Goal: Transaction & Acquisition: Complete application form

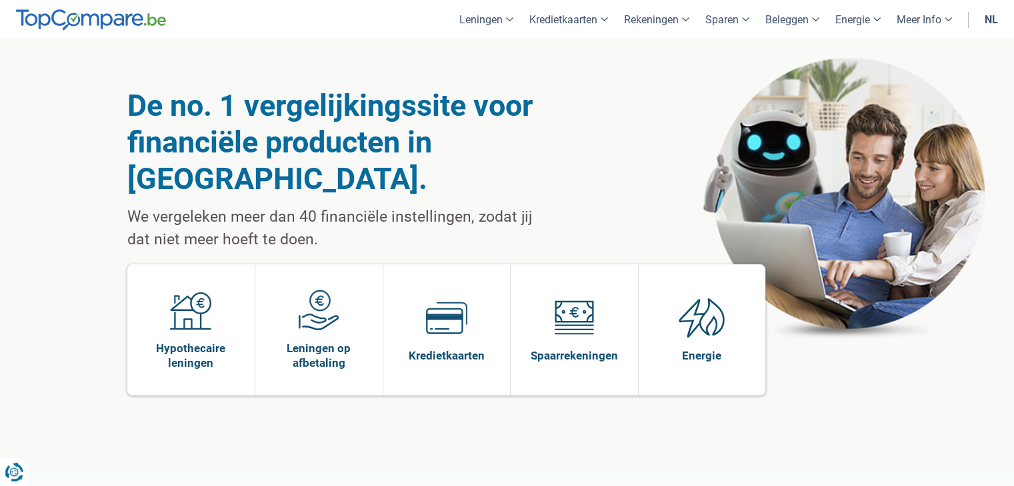
click at [994, 26] on link "nl" at bounding box center [990, 19] width 29 height 39
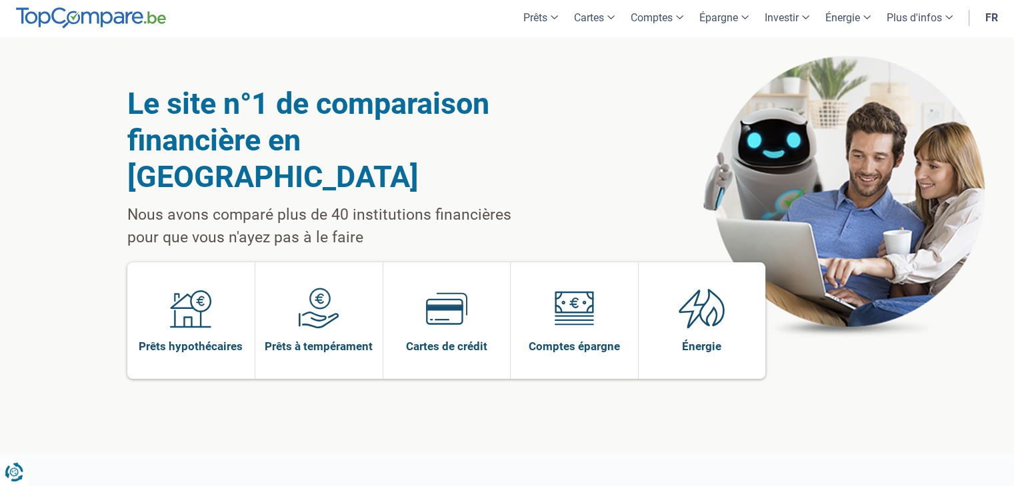
scroll to position [1, 0]
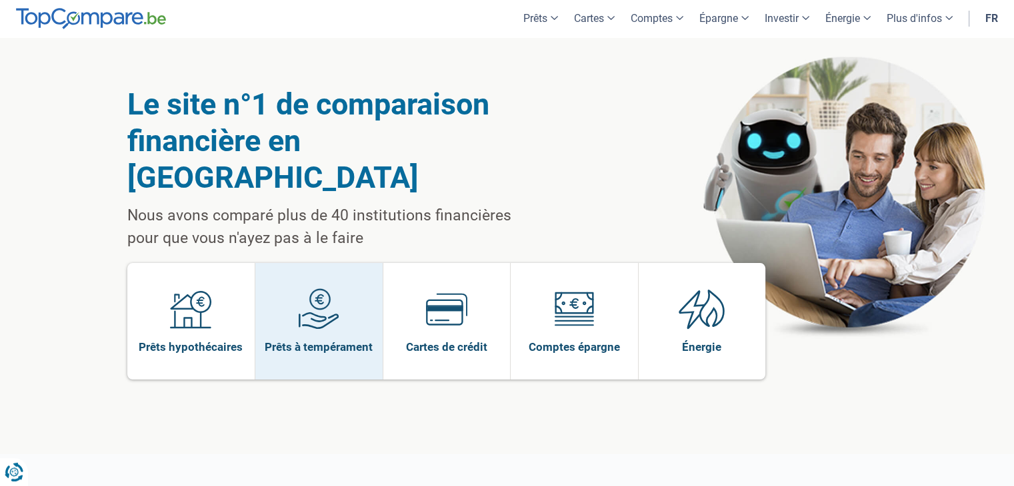
click at [312, 289] on img at bounding box center [318, 309] width 41 height 41
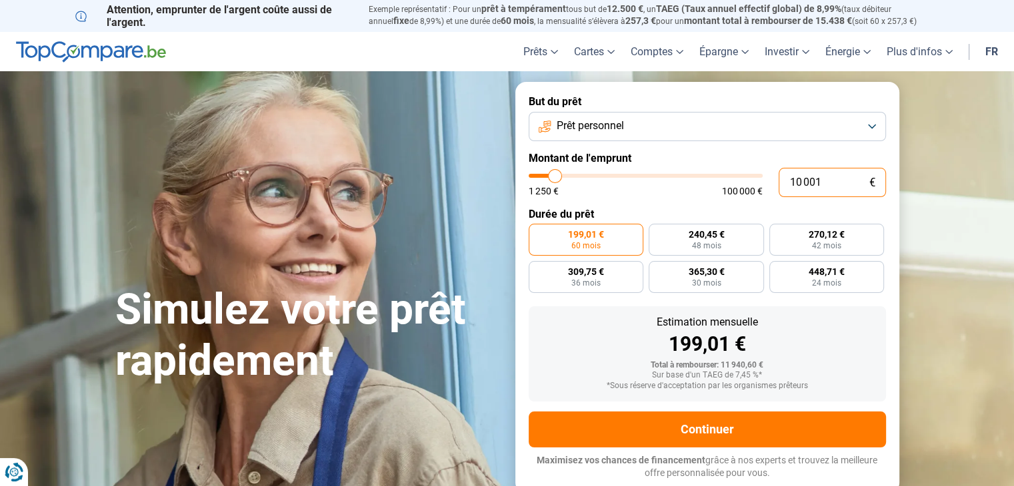
click at [832, 181] on input "10 001" at bounding box center [831, 182] width 107 height 29
type input "1 000"
type input "1250"
type input "100"
type input "1250"
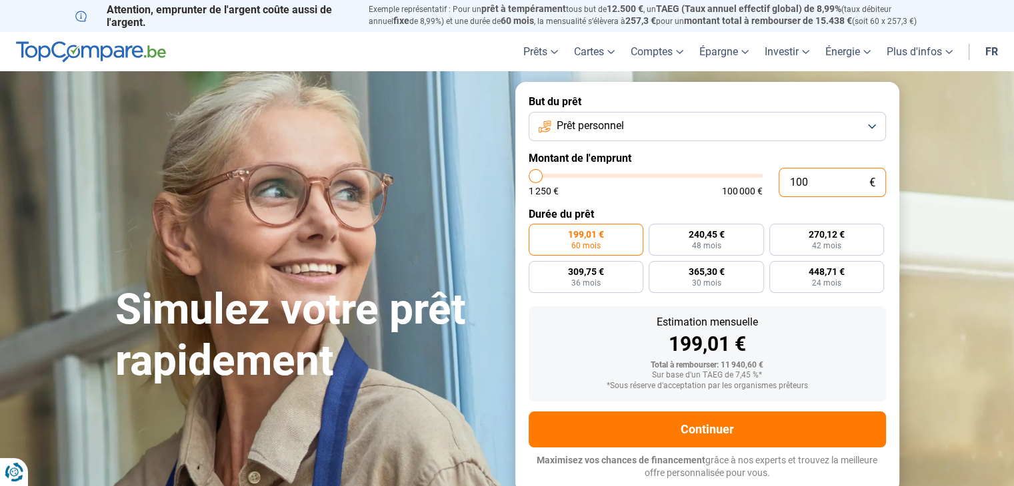
type input "10"
type input "1250"
type input "1"
type input "1250"
type input "0"
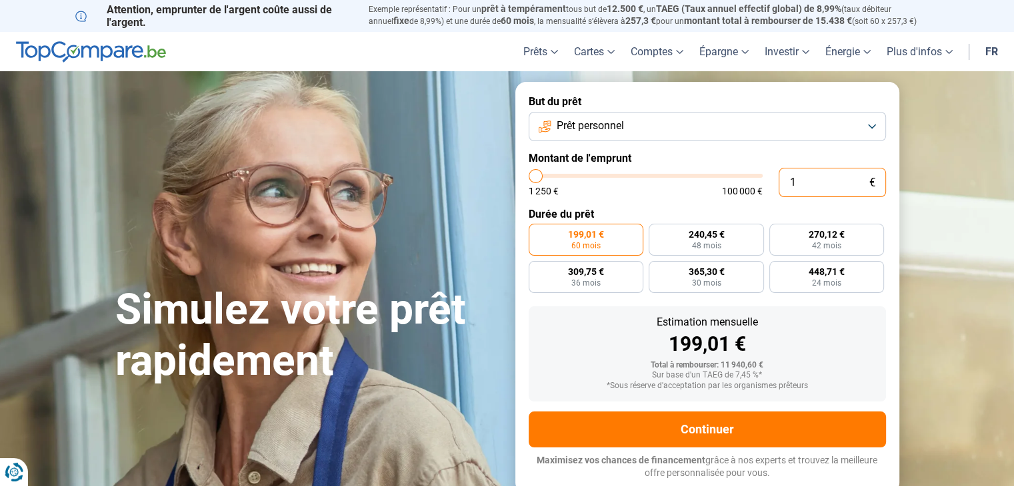
type input "1250"
type input "5"
type input "1250"
type input "50"
type input "1250"
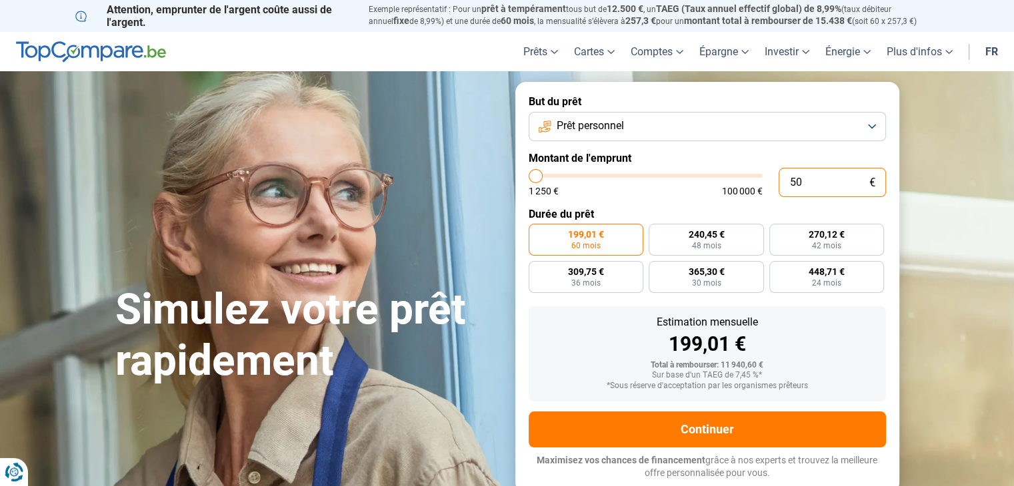
type input "500"
type input "1250"
type input "5 000"
type input "5000"
type input "500"
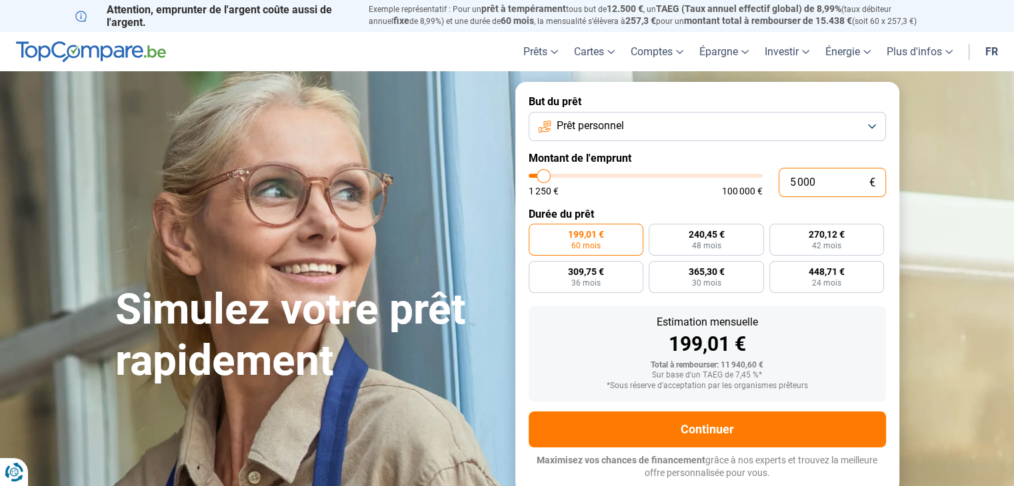
type input "1250"
type input "5 001"
type input "5000"
radio input "true"
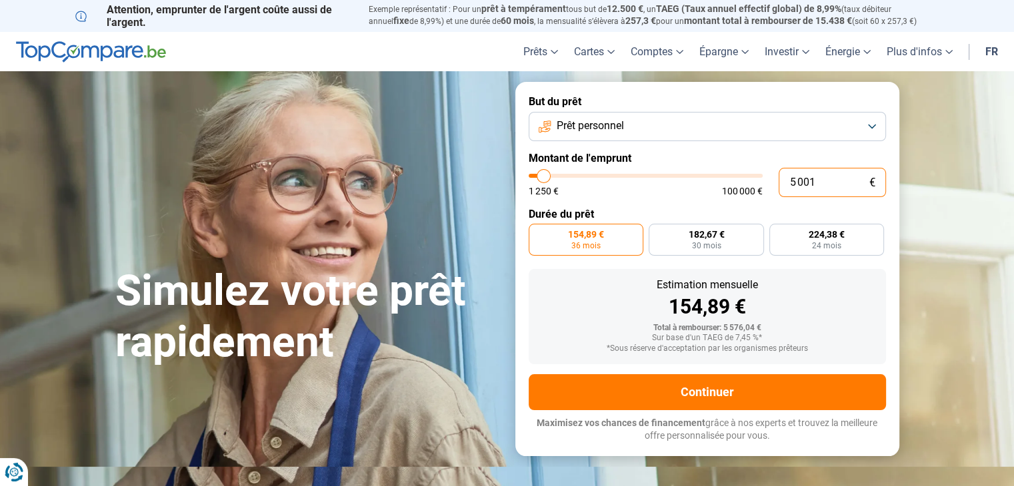
type input "5 001"
click at [896, 258] on form "But du prêt Prêt personnel Montant de l'emprunt 5 001 € 1 250 € 100 000 € Durée…" at bounding box center [707, 269] width 384 height 374
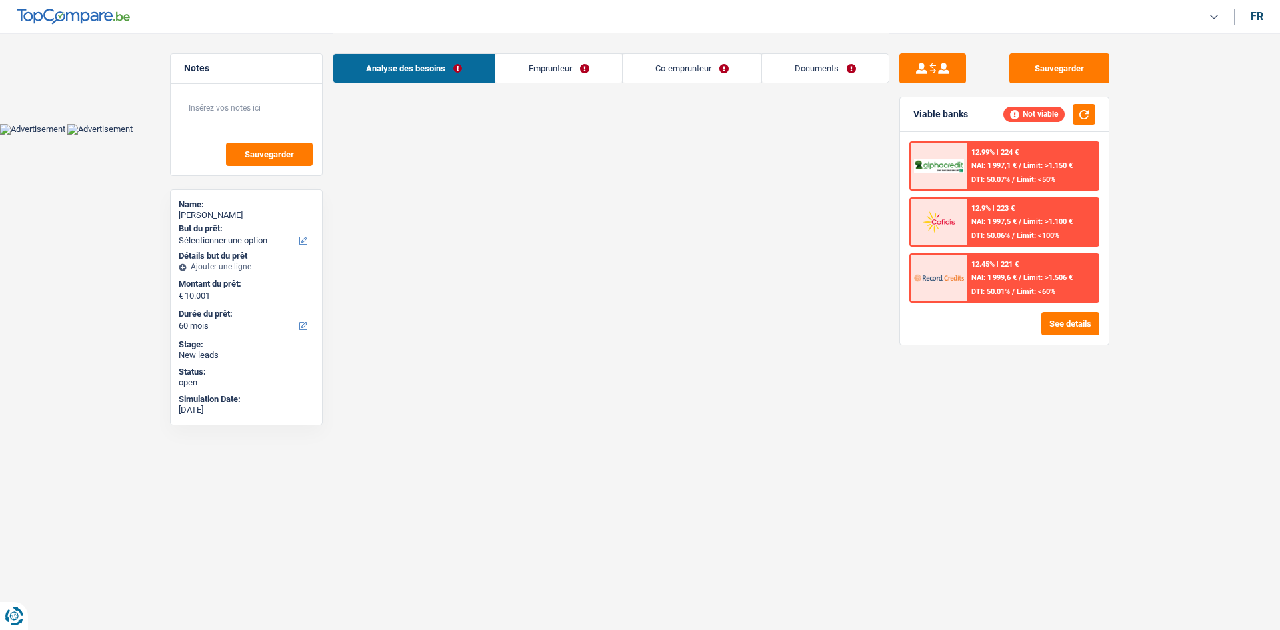
select select "60"
select select "independent"
select select "netSalary"
select select "rents"
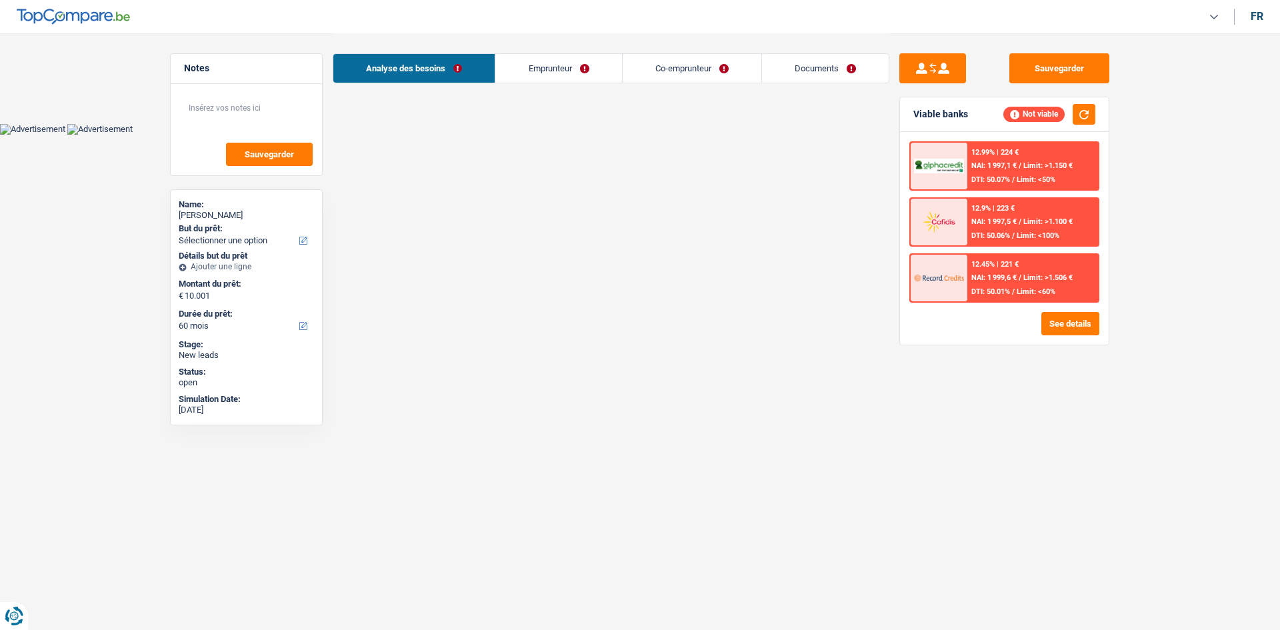
select select "cardOrCredit"
select select "60"
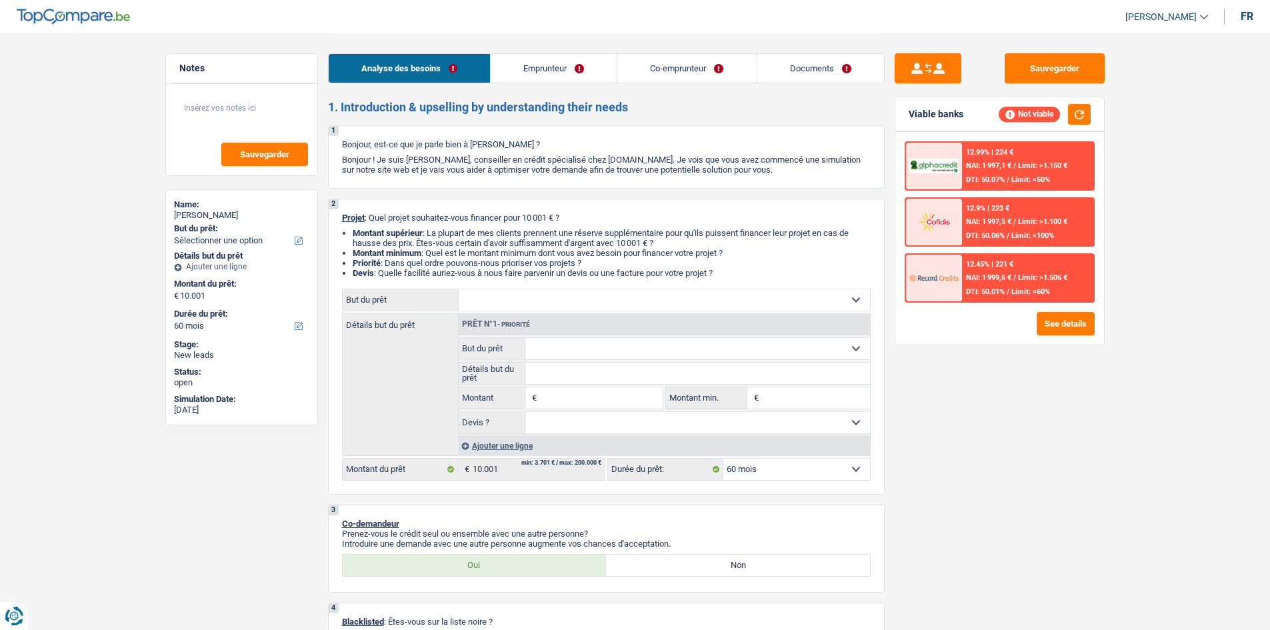
click at [528, 55] on link "Emprunteur" at bounding box center [553, 68] width 126 height 29
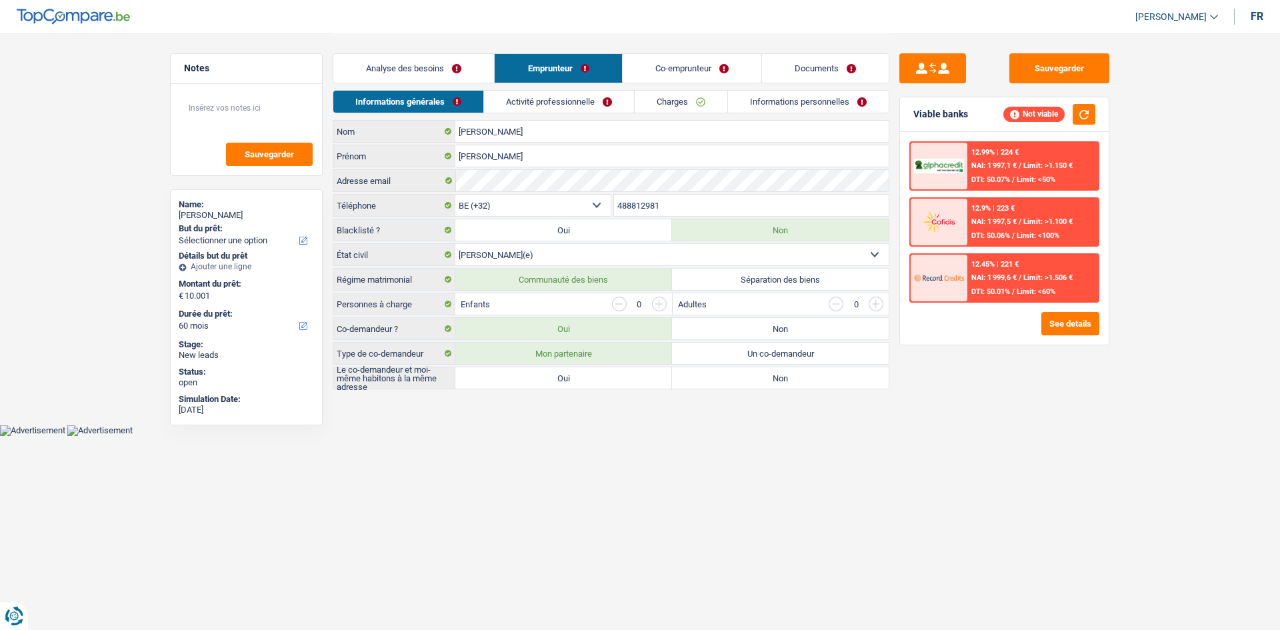
drag, startPoint x: 398, startPoint y: 71, endPoint x: 406, endPoint y: 71, distance: 8.0
click at [399, 71] on link "Analyse des besoins" at bounding box center [413, 68] width 161 height 29
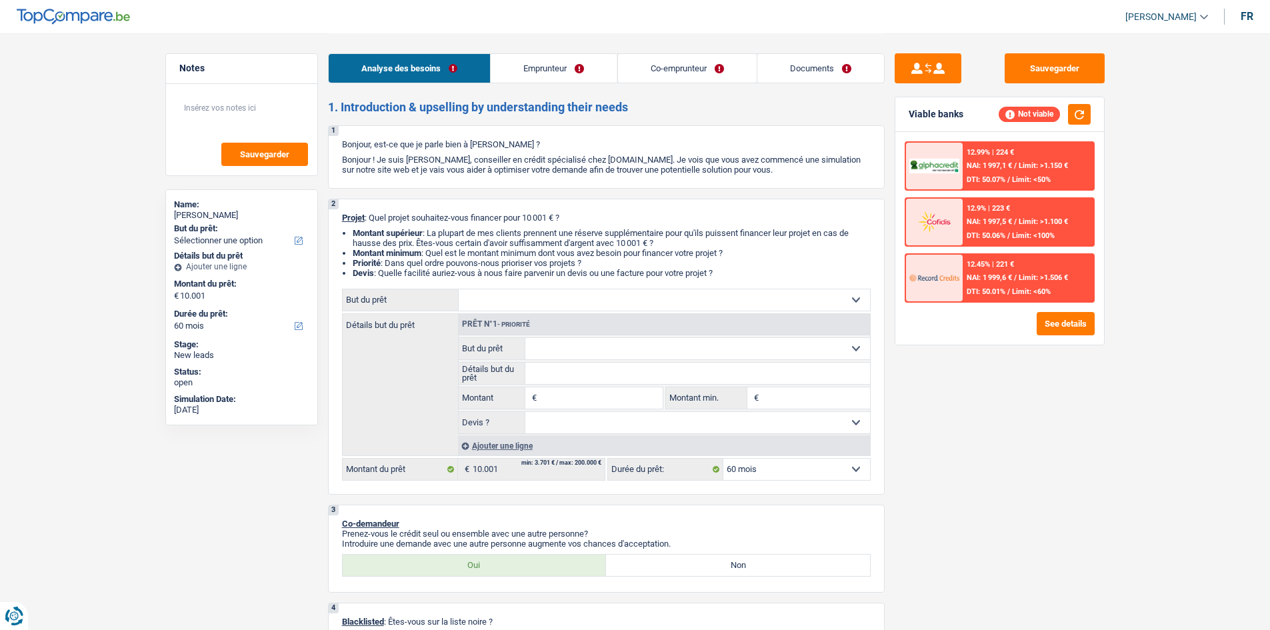
click at [532, 70] on link "Emprunteur" at bounding box center [553, 68] width 126 height 29
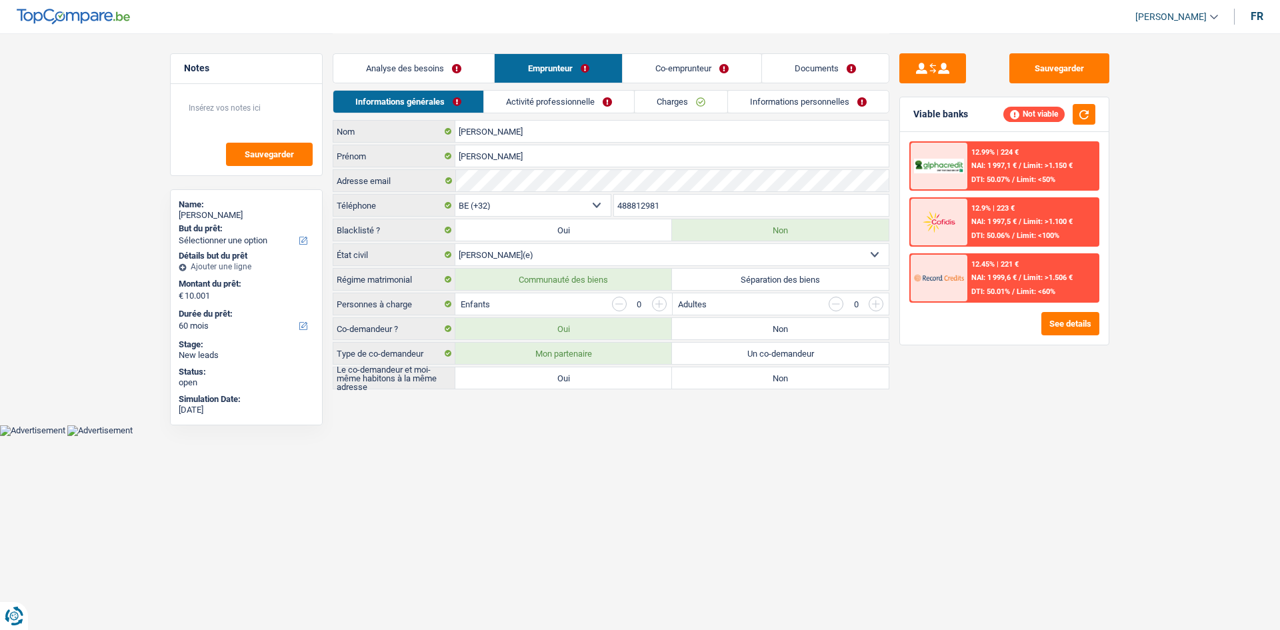
click at [648, 65] on link "Co-emprunteur" at bounding box center [691, 68] width 139 height 29
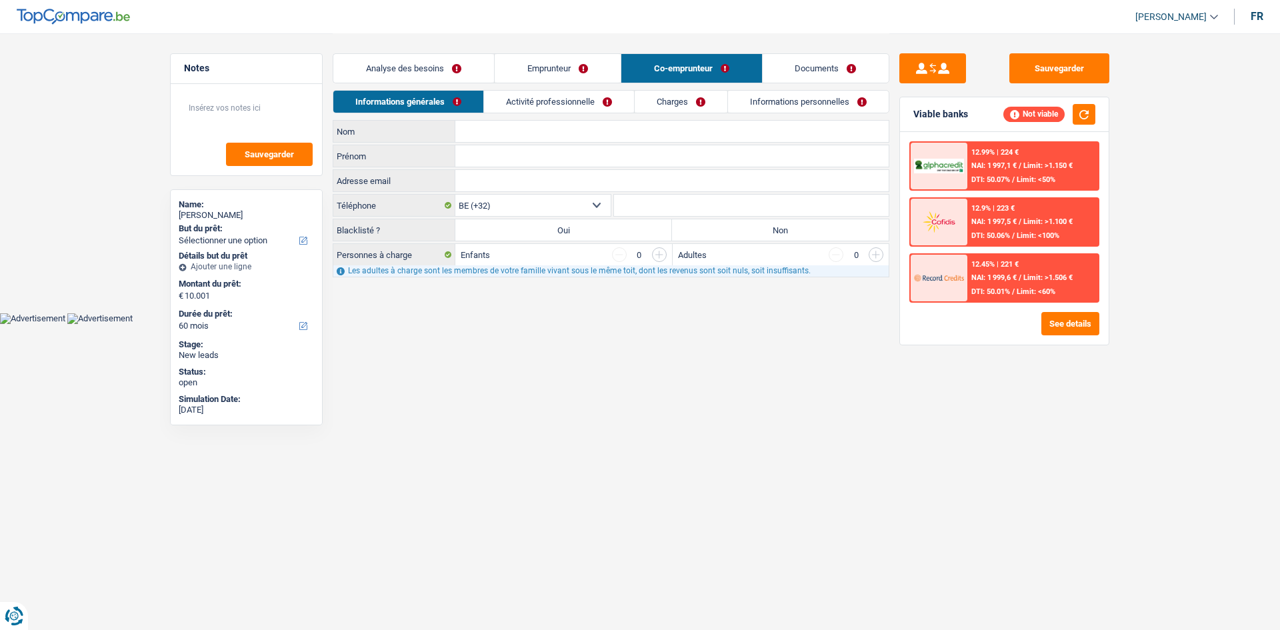
click at [789, 63] on link "Documents" at bounding box center [825, 68] width 127 height 29
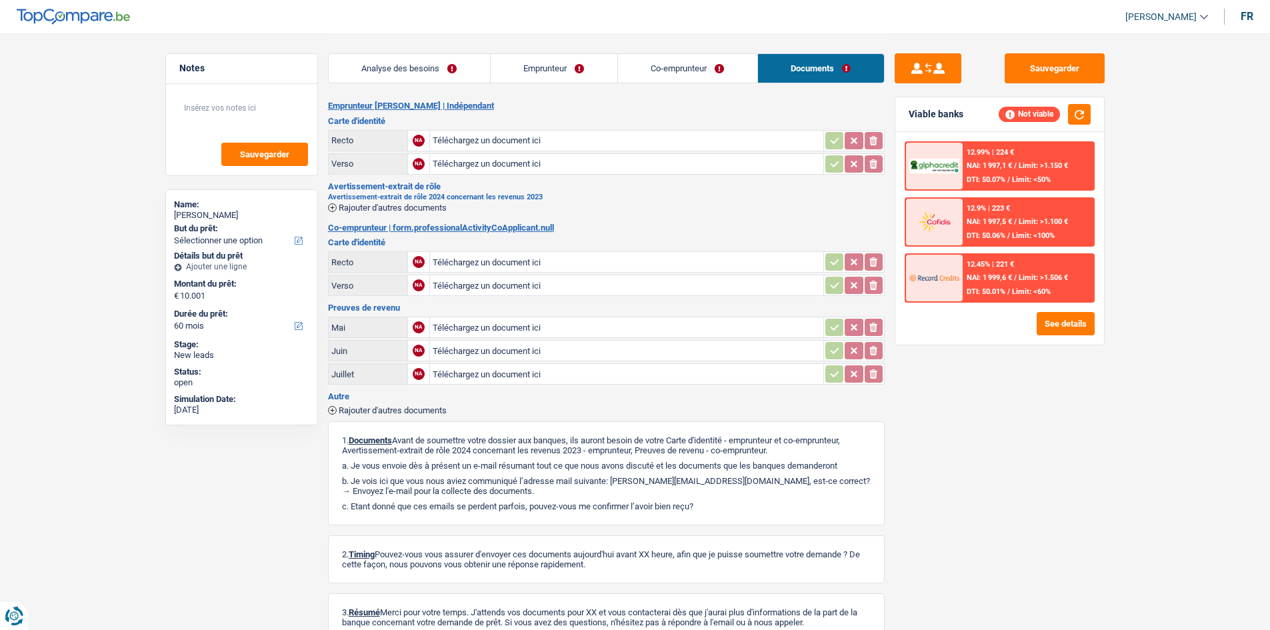
drag, startPoint x: 660, startPoint y: 60, endPoint x: 610, endPoint y: 65, distance: 50.9
click at [658, 61] on link "Co-emprunteur" at bounding box center [687, 68] width 139 height 29
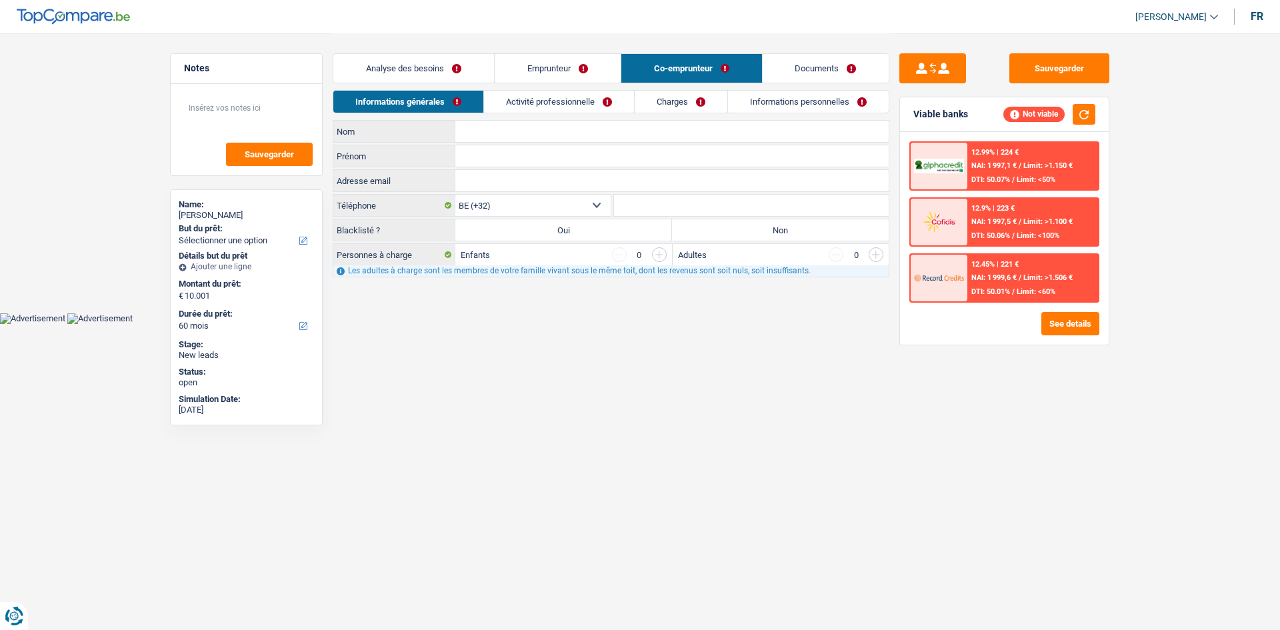
drag, startPoint x: 574, startPoint y: 63, endPoint x: 494, endPoint y: 63, distance: 79.3
click at [572, 63] on link "Emprunteur" at bounding box center [557, 68] width 126 height 29
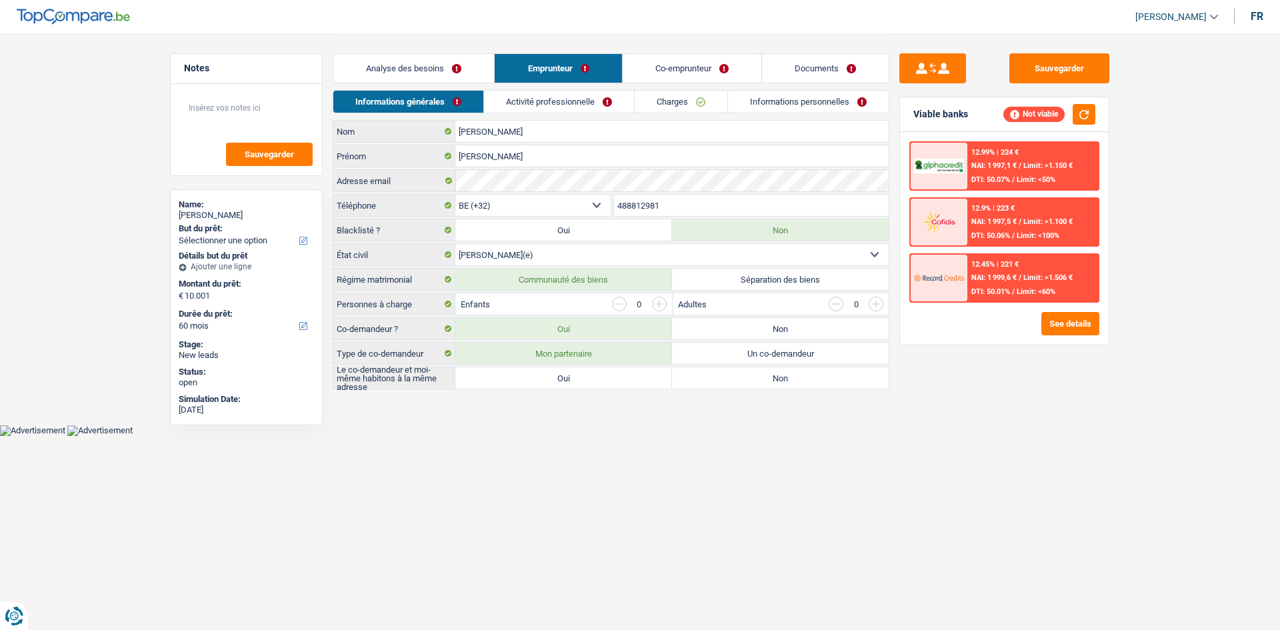
click at [466, 57] on link "Analyse des besoins" at bounding box center [413, 68] width 161 height 29
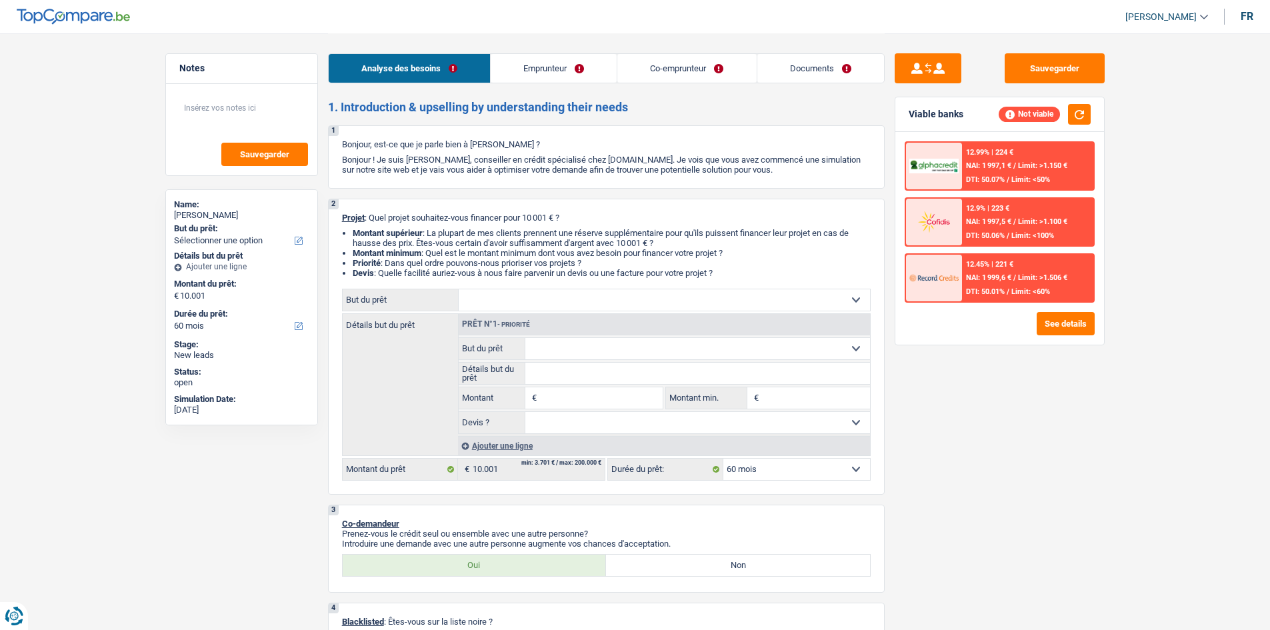
click at [538, 68] on link "Emprunteur" at bounding box center [553, 68] width 126 height 29
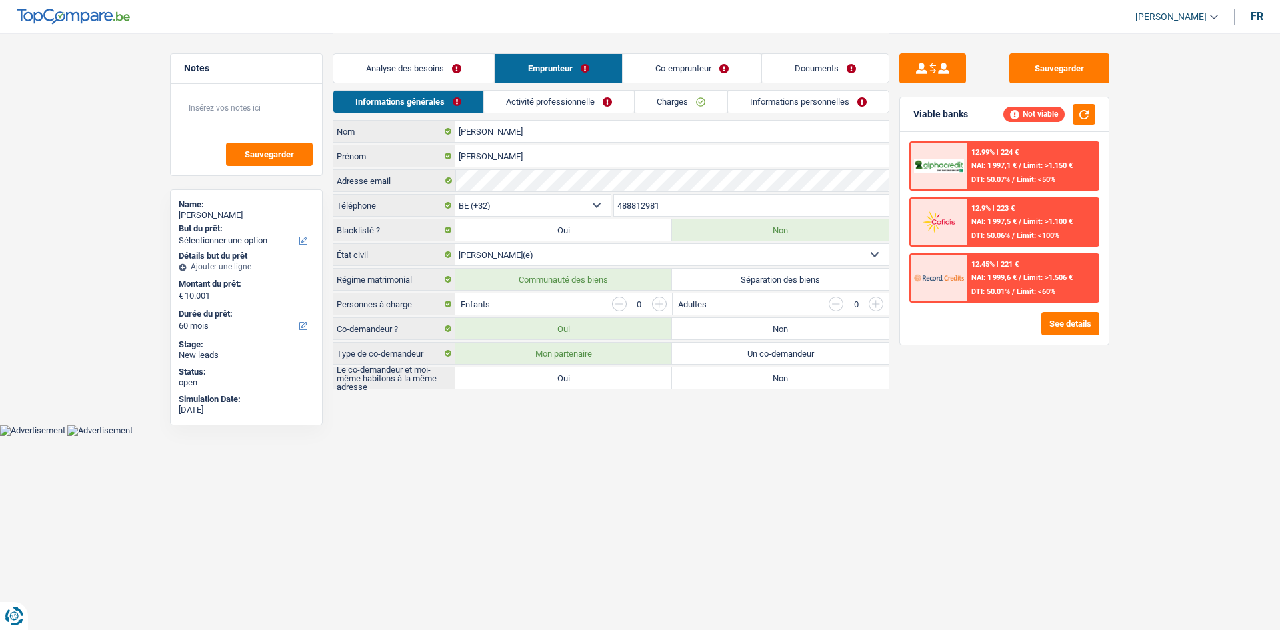
click at [443, 69] on link "Analyse des besoins" at bounding box center [413, 68] width 161 height 29
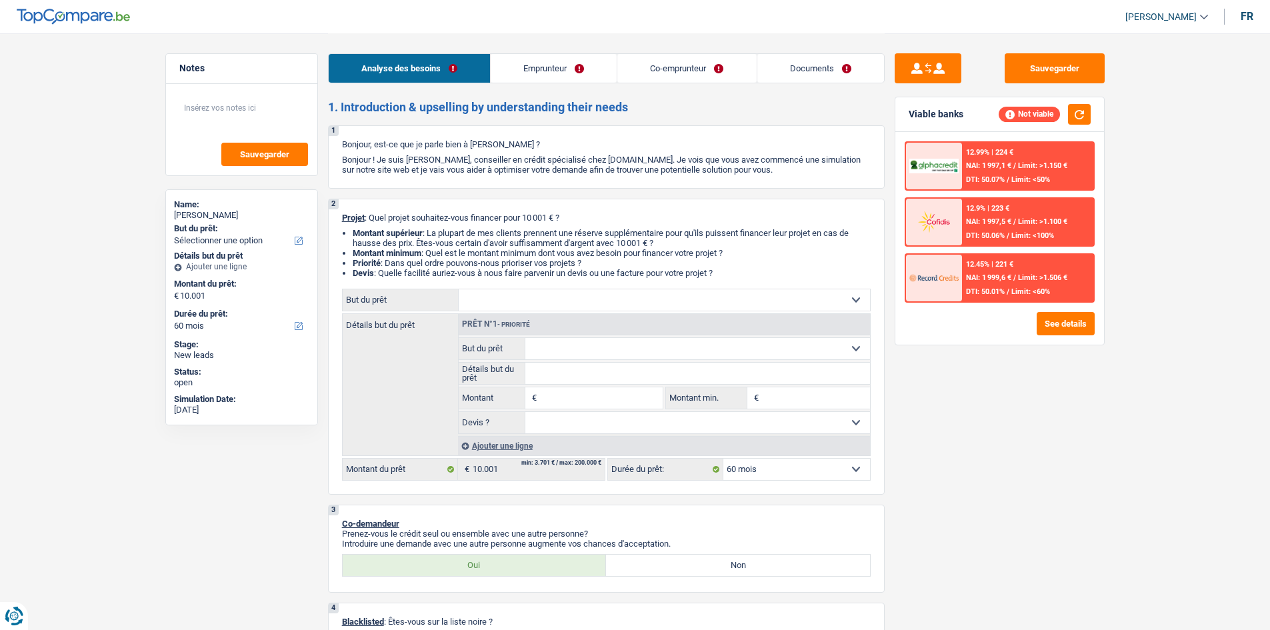
click at [611, 398] on input "Montant" at bounding box center [601, 397] width 122 height 21
click at [557, 375] on input "Détails but du prêt" at bounding box center [697, 373] width 345 height 21
click at [557, 351] on select "Confort maison: meubles, textile, peinture, électroménager, outillage non-profe…" at bounding box center [697, 348] width 345 height 21
select select "tech"
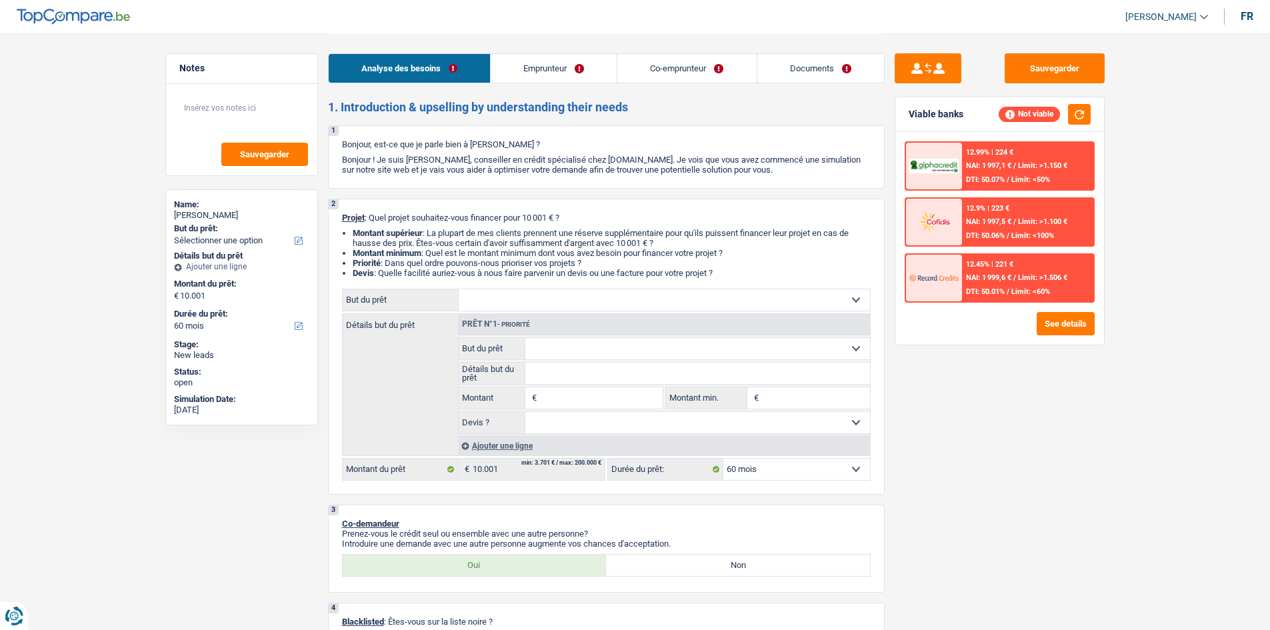
type input "0"
select select
select select "tech"
select select
select select "tech"
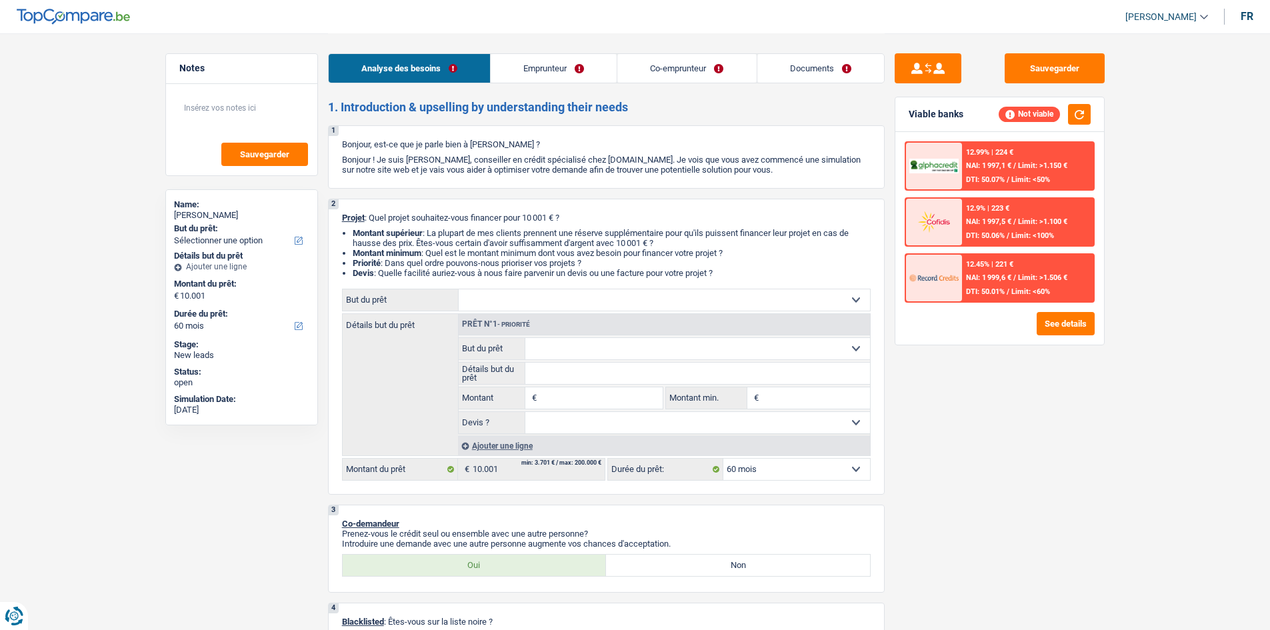
select select "tech"
select select
select select "tech"
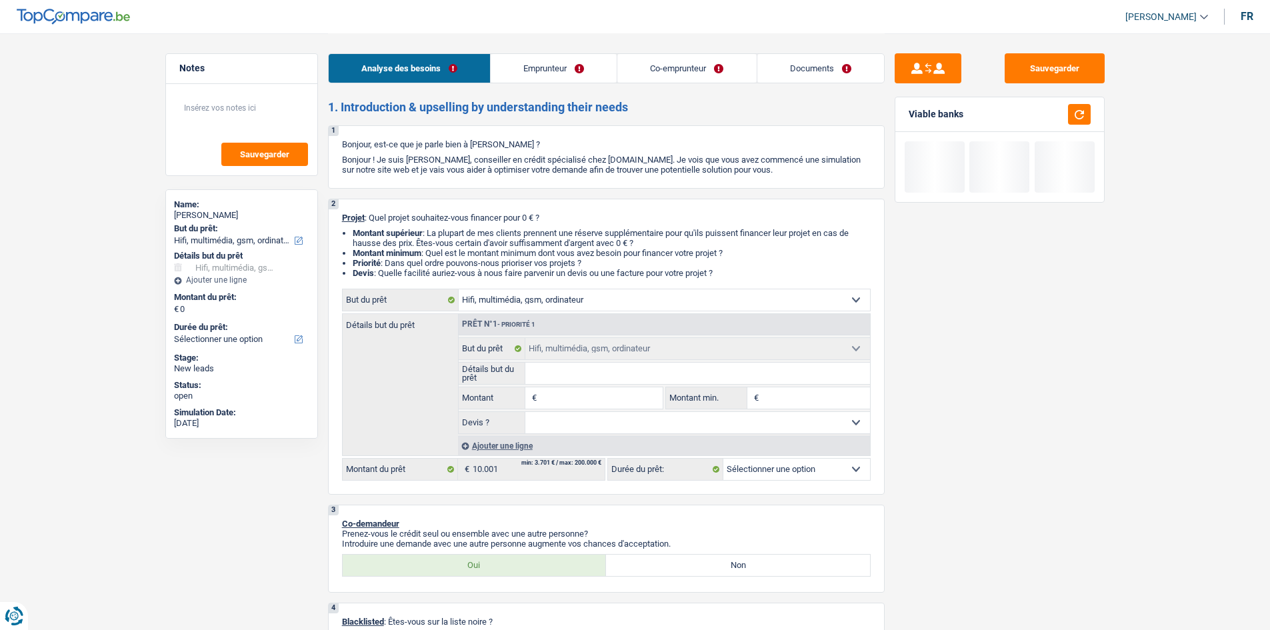
click at [599, 401] on input "Montant" at bounding box center [601, 397] width 122 height 21
type input "1"
type input "10"
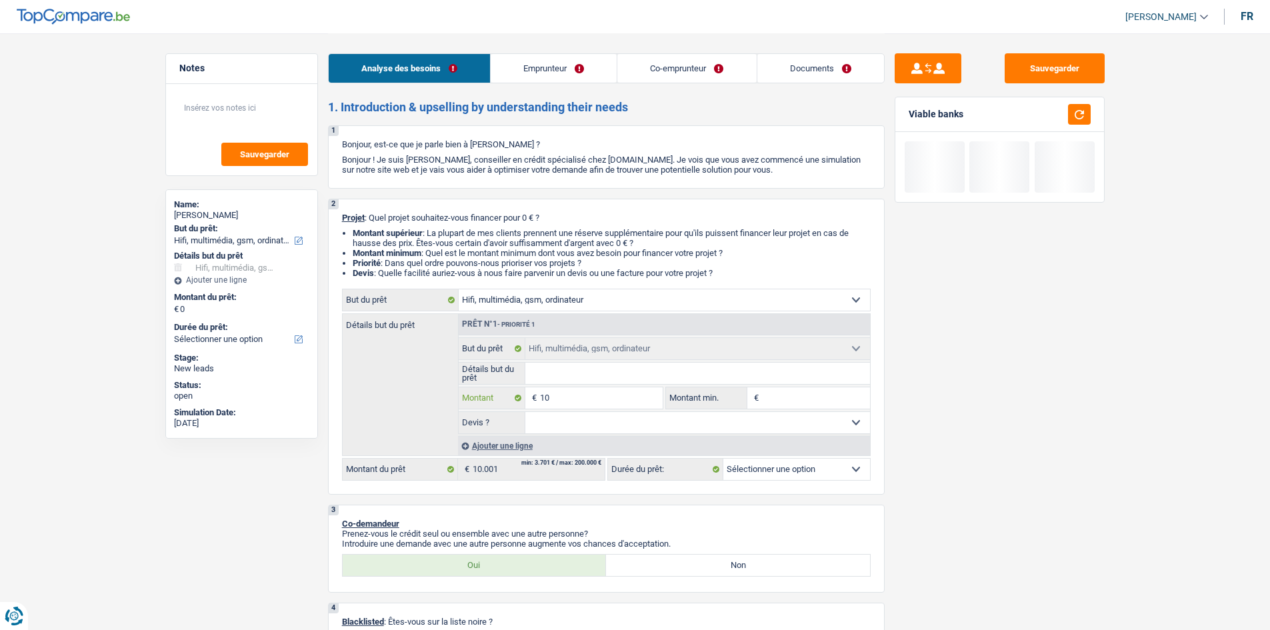
type input "100"
type input "1.000"
type input "10.001"
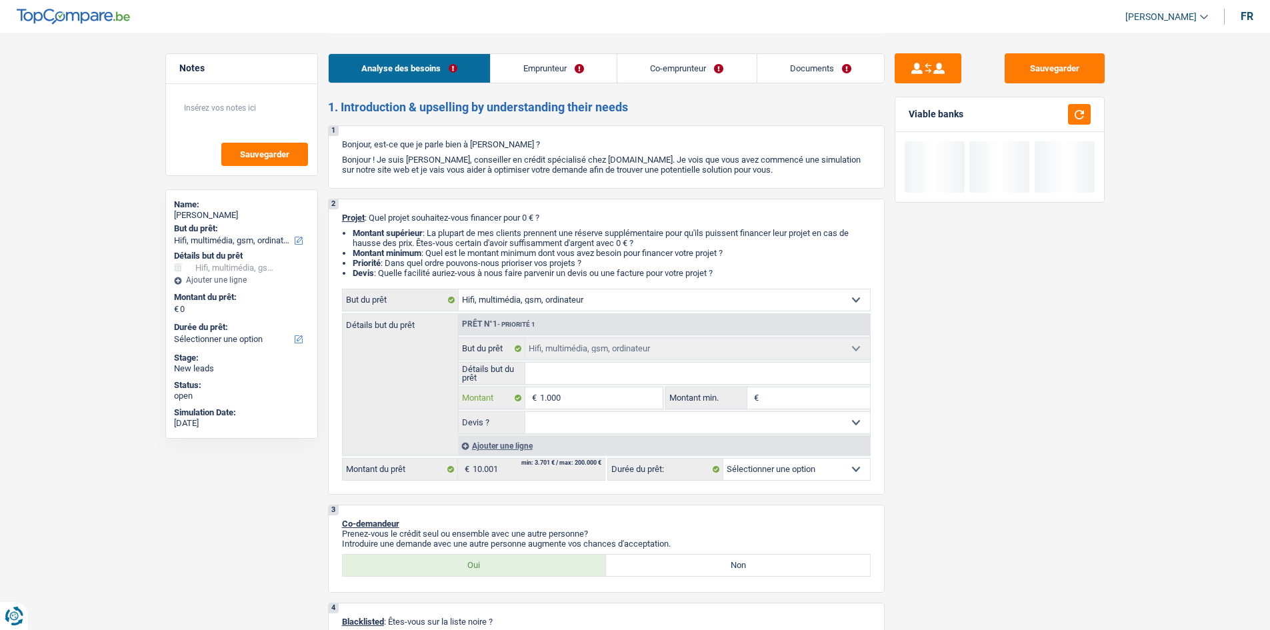
type input "10.001"
click at [685, 423] on select "Oui Non Non répondu Sélectionner une option" at bounding box center [697, 422] width 345 height 21
type input "10.001"
select select "60"
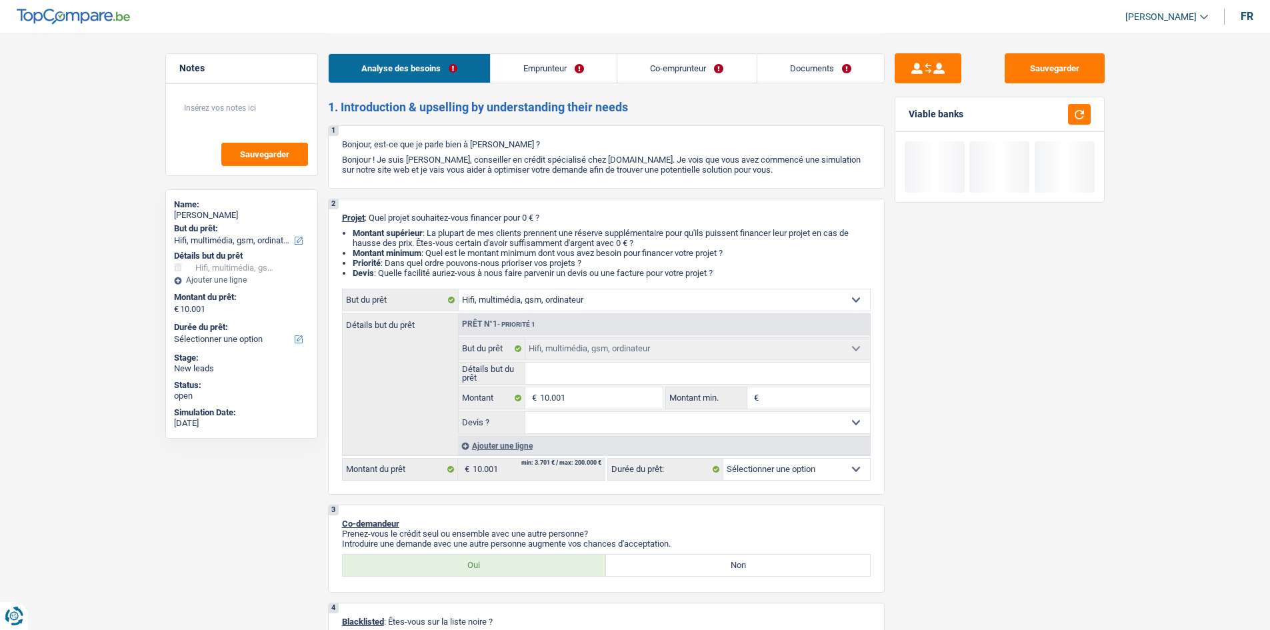
select select "60"
select select "false"
click at [525, 412] on select "Oui Non Non répondu Sélectionner une option" at bounding box center [697, 422] width 345 height 21
select select "false"
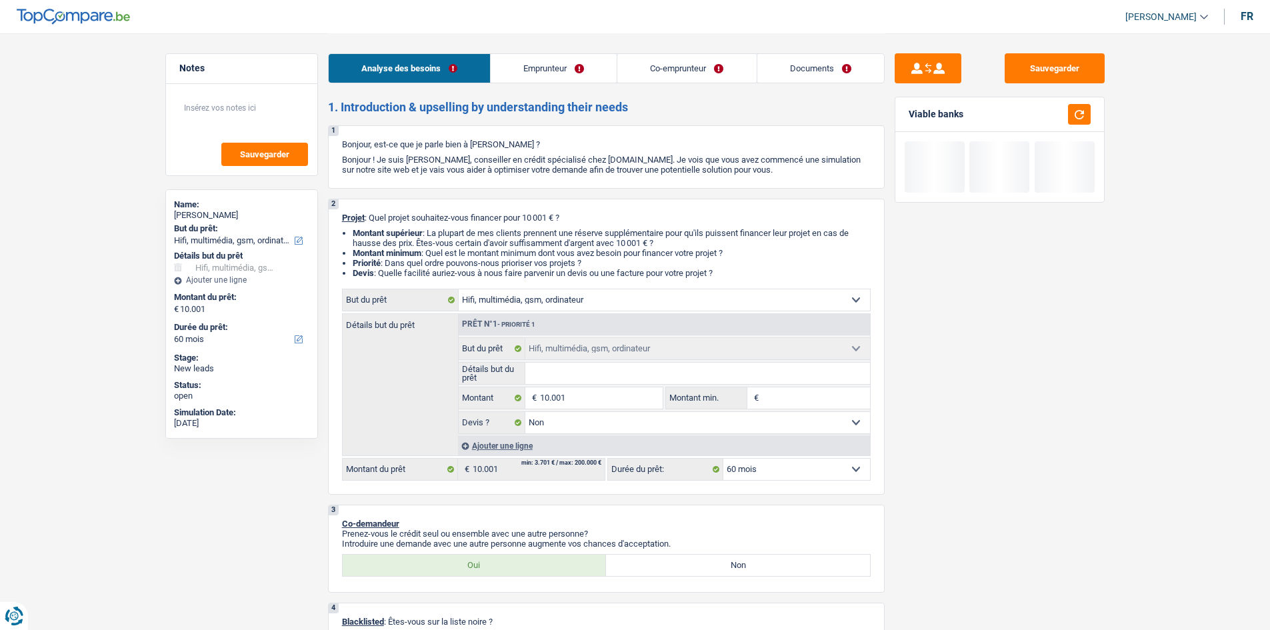
drag, startPoint x: 762, startPoint y: 395, endPoint x: 770, endPoint y: 397, distance: 7.6
click at [762, 395] on input "Montant min." at bounding box center [816, 397] width 108 height 21
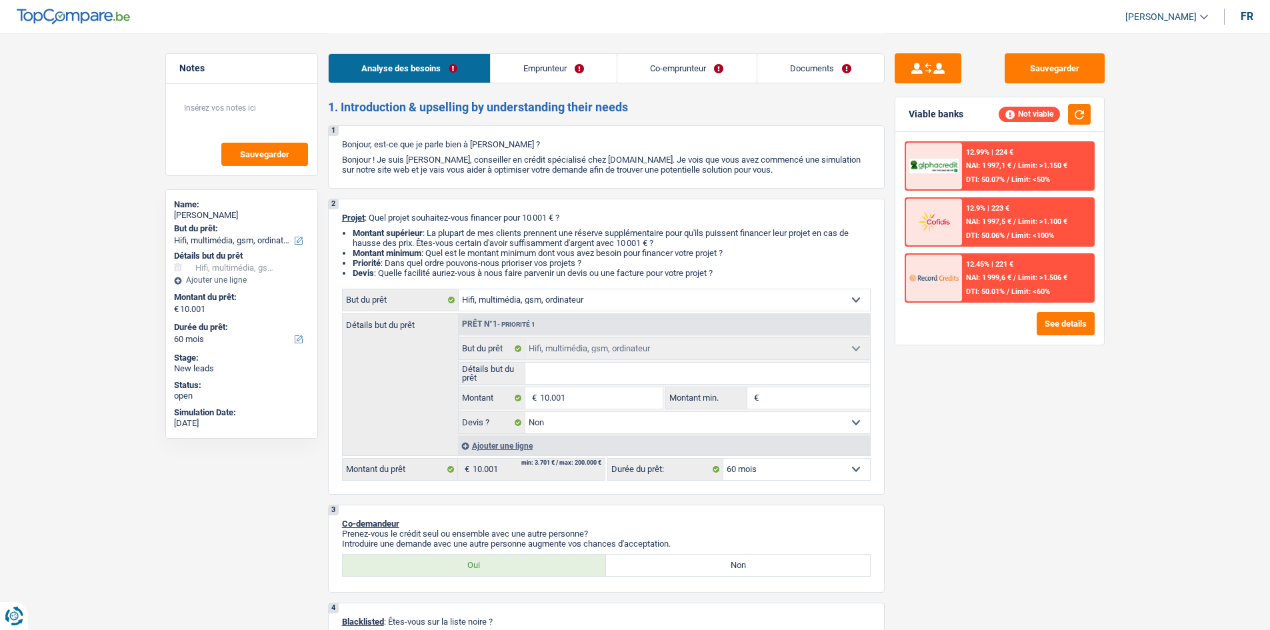
type input "1"
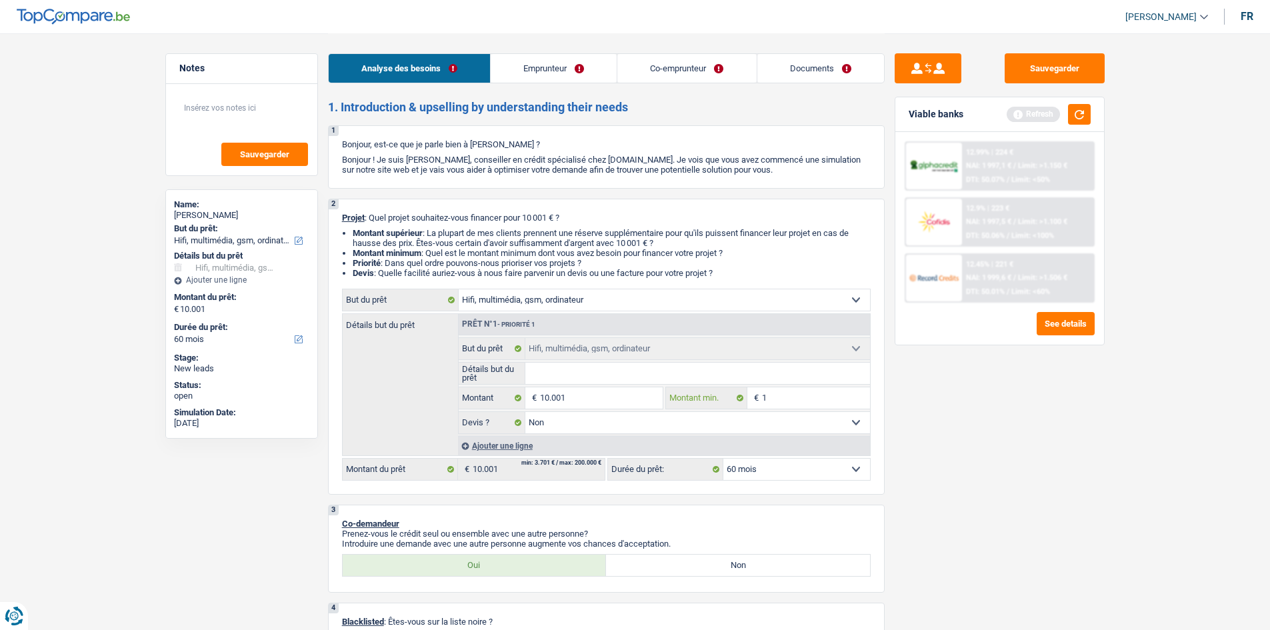
type input "10"
type input "100"
type input "1.001"
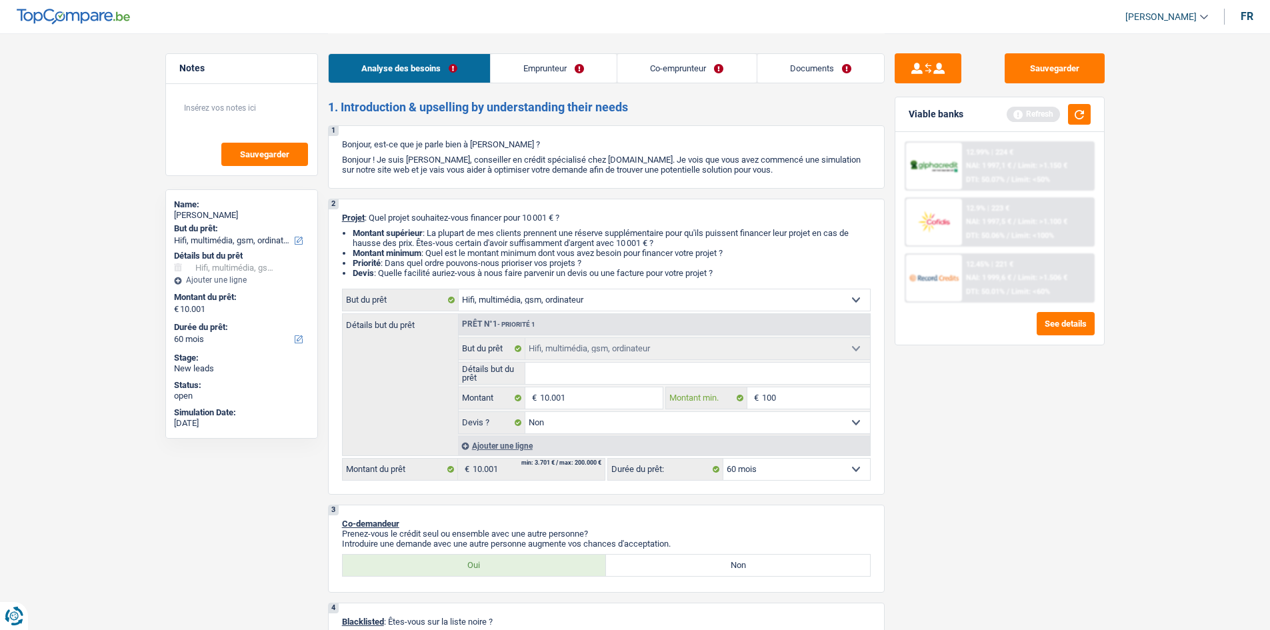
type input "1.001"
type input "100"
type input "1.000"
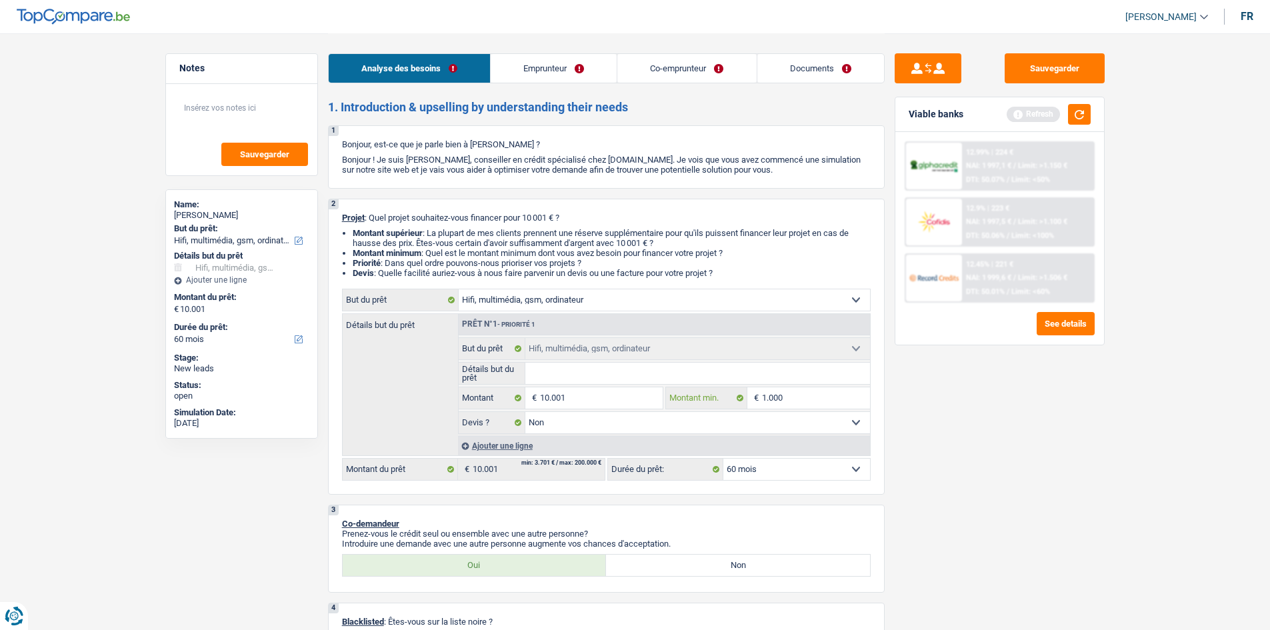
type input "10.001"
click at [886, 538] on div "Sauvegarder Viable banks Refresh 12.99% | 224 € NAI: 1 997,1 € / Limit: >1.150 …" at bounding box center [999, 330] width 230 height 555
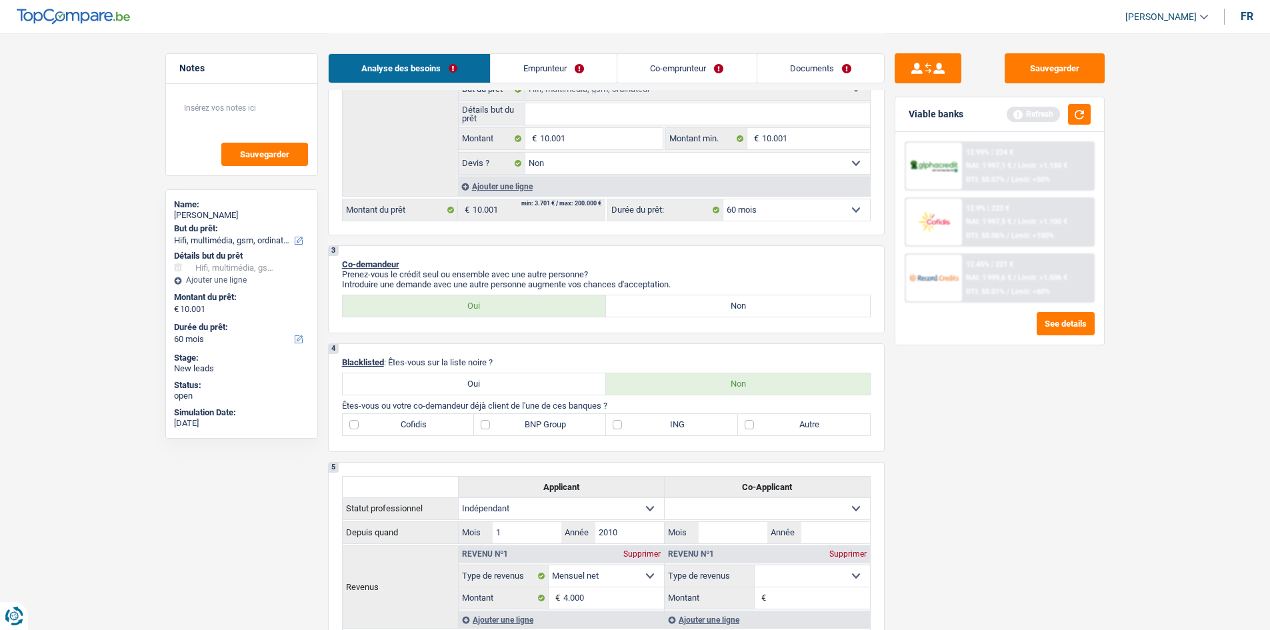
scroll to position [267, 0]
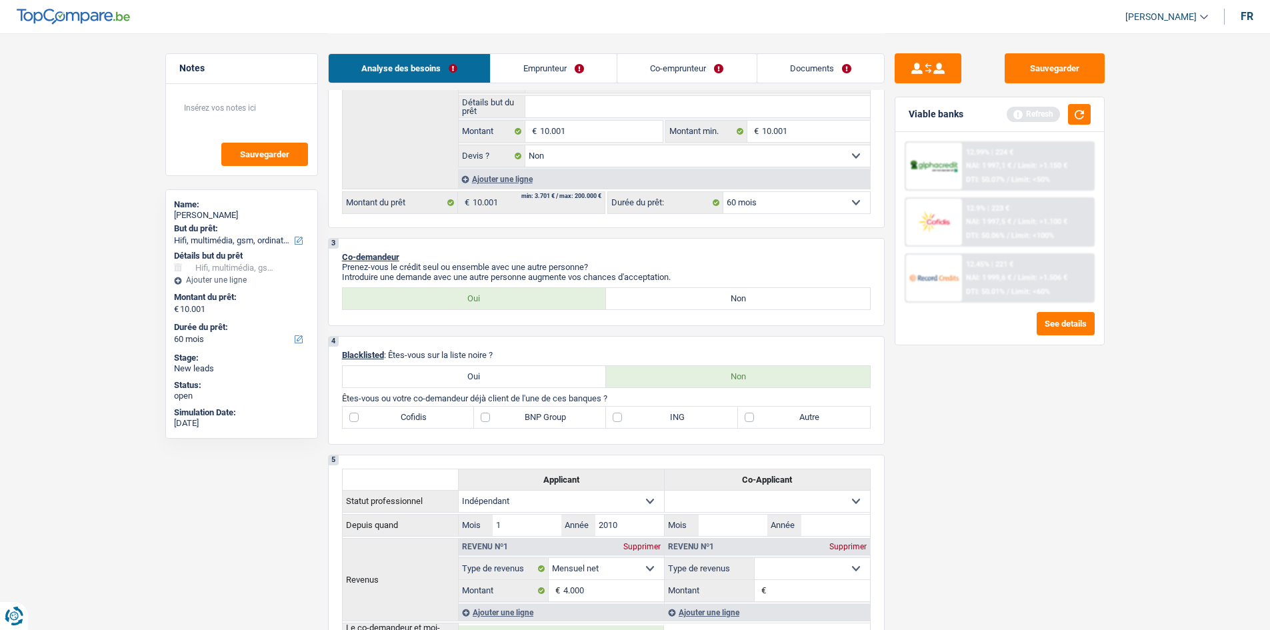
click at [528, 75] on link "Emprunteur" at bounding box center [553, 68] width 126 height 29
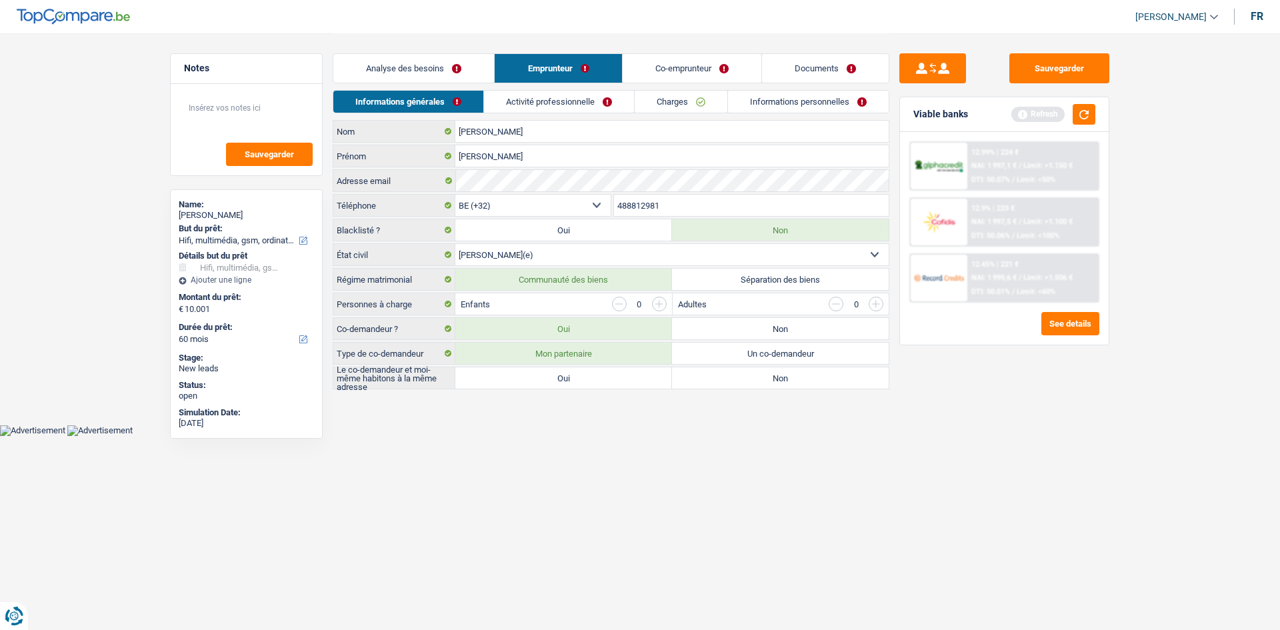
click at [664, 70] on link "Co-emprunteur" at bounding box center [691, 68] width 139 height 29
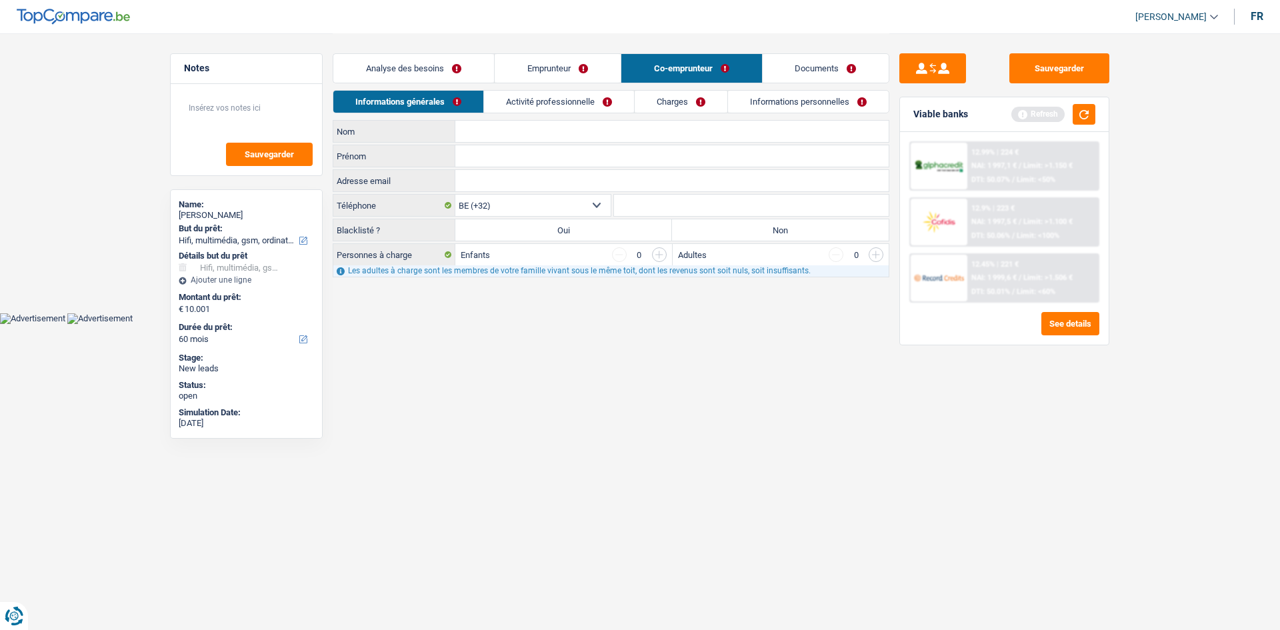
click at [510, 94] on link "Activité professionnelle" at bounding box center [559, 102] width 150 height 22
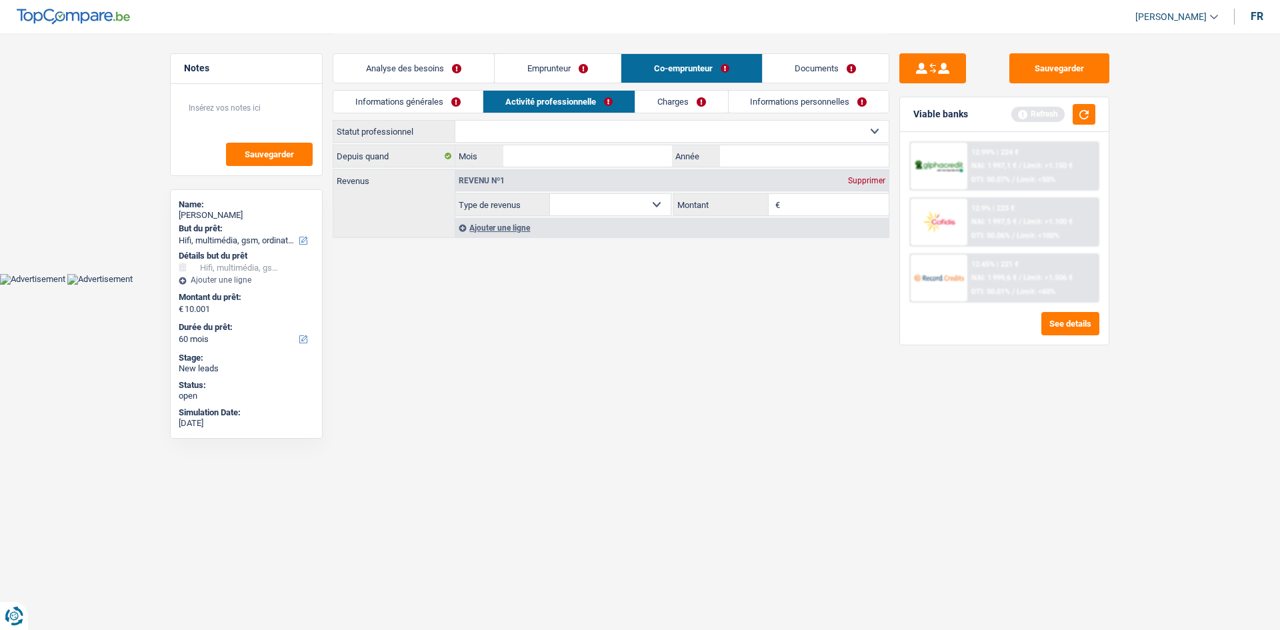
click at [560, 94] on link "Activité professionnelle" at bounding box center [558, 102] width 151 height 22
drag, startPoint x: 680, startPoint y: 99, endPoint x: 577, endPoint y: 96, distance: 103.4
click at [680, 99] on link "Charges" at bounding box center [681, 102] width 93 height 22
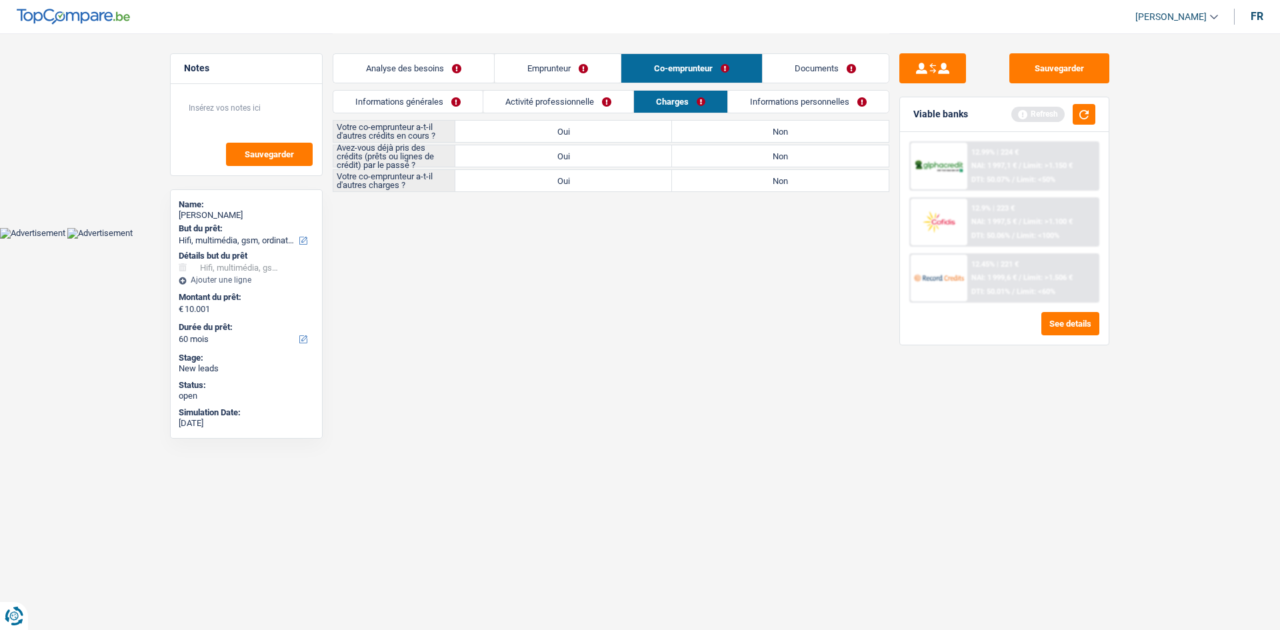
click at [535, 95] on link "Activité professionnelle" at bounding box center [558, 102] width 150 height 22
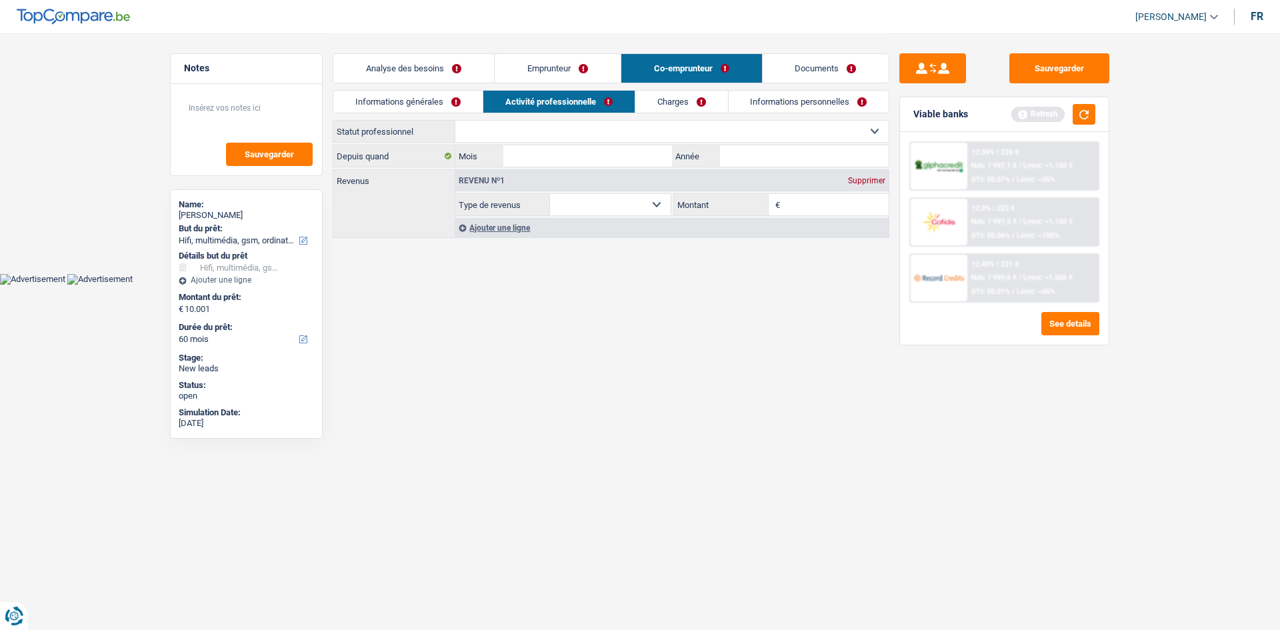
click at [425, 94] on link "Informations générales" at bounding box center [407, 102] width 149 height 22
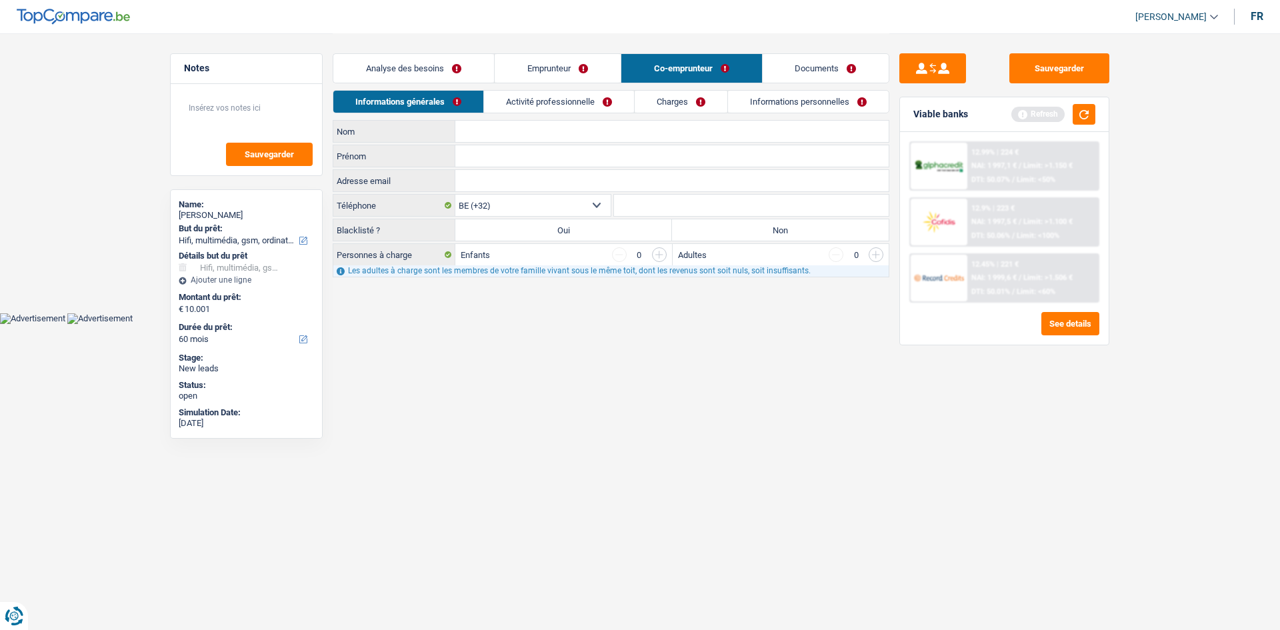
click at [546, 93] on link "Activité professionnelle" at bounding box center [559, 102] width 150 height 22
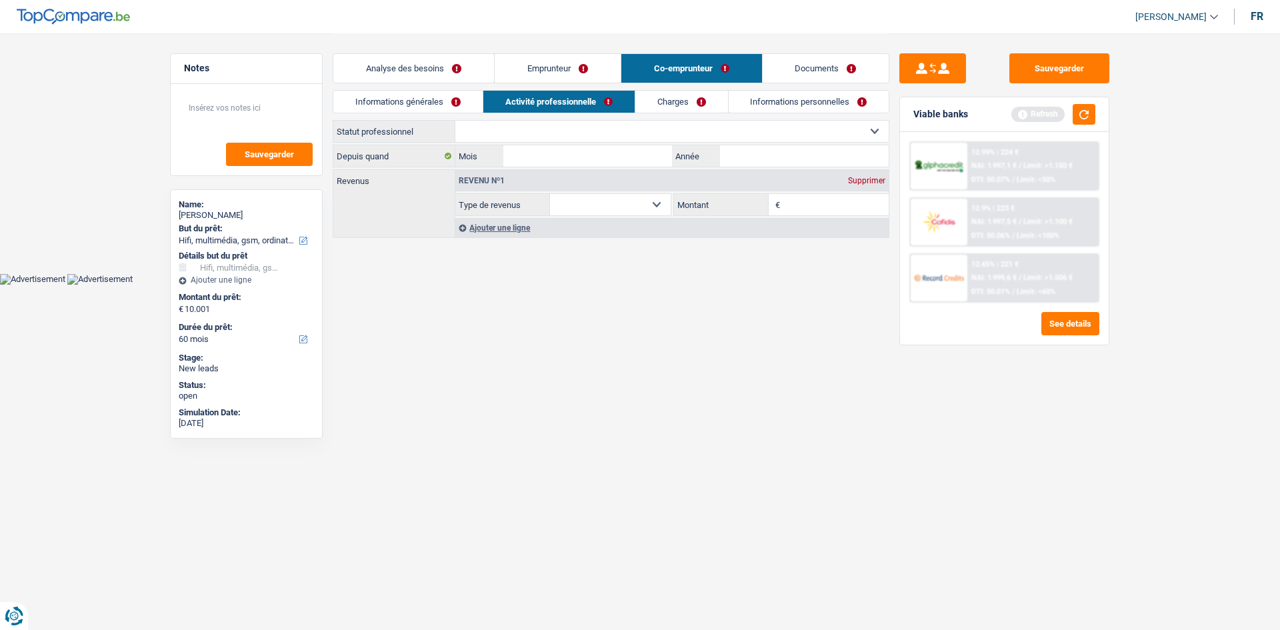
click at [681, 101] on link "Charges" at bounding box center [681, 102] width 93 height 22
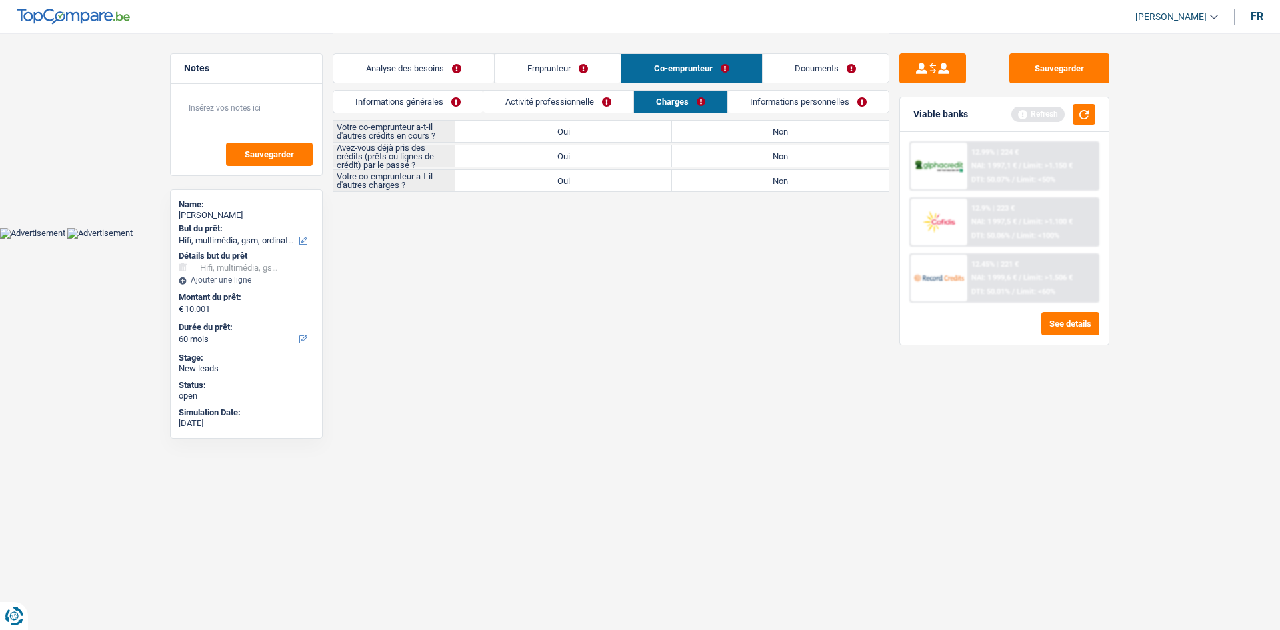
click at [428, 97] on link "Informations générales" at bounding box center [407, 102] width 149 height 22
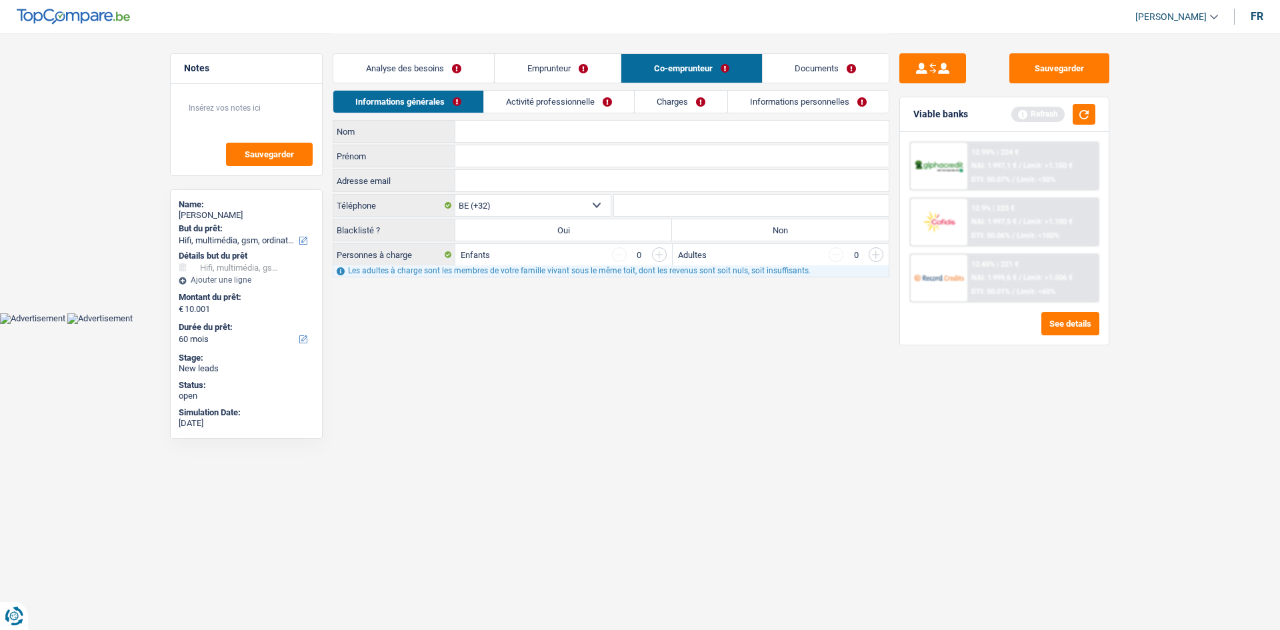
click at [441, 67] on link "Analyse des besoins" at bounding box center [413, 68] width 161 height 29
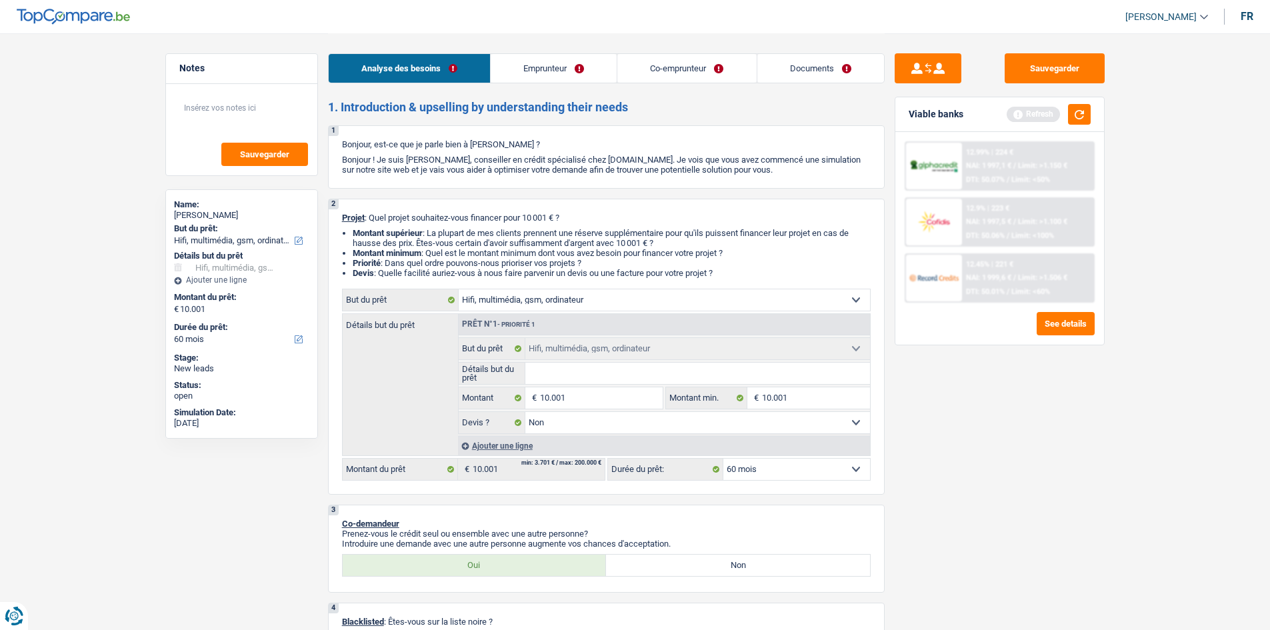
click at [539, 74] on link "Emprunteur" at bounding box center [553, 68] width 126 height 29
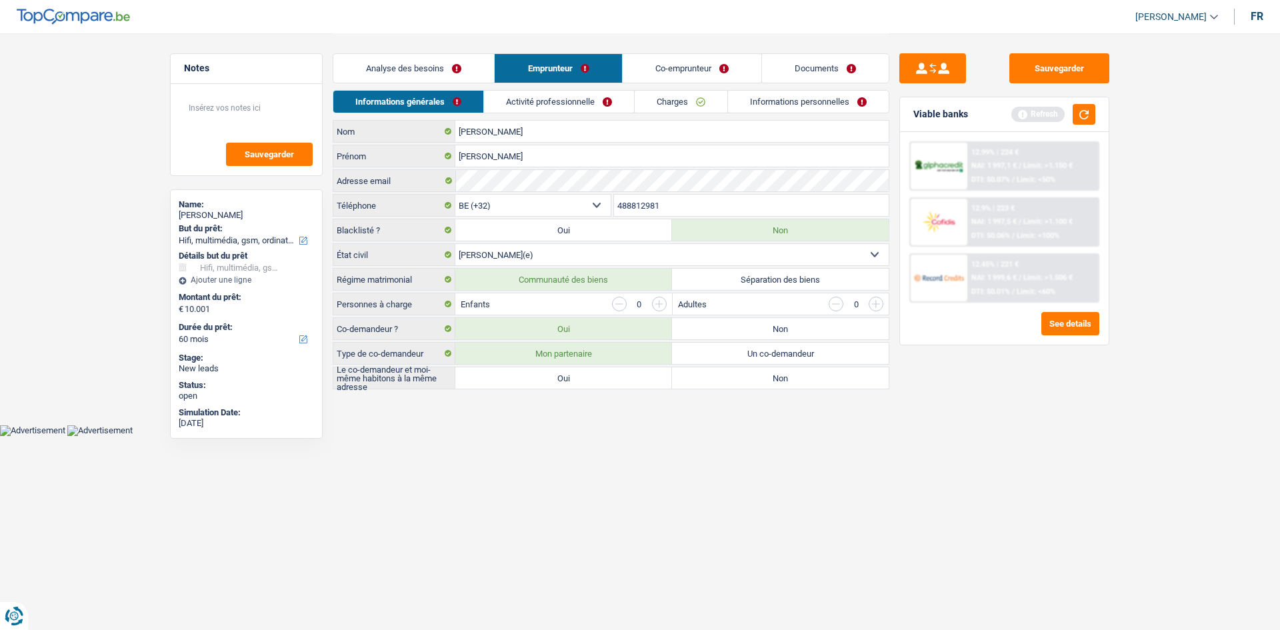
click at [419, 57] on link "Analyse des besoins" at bounding box center [413, 68] width 161 height 29
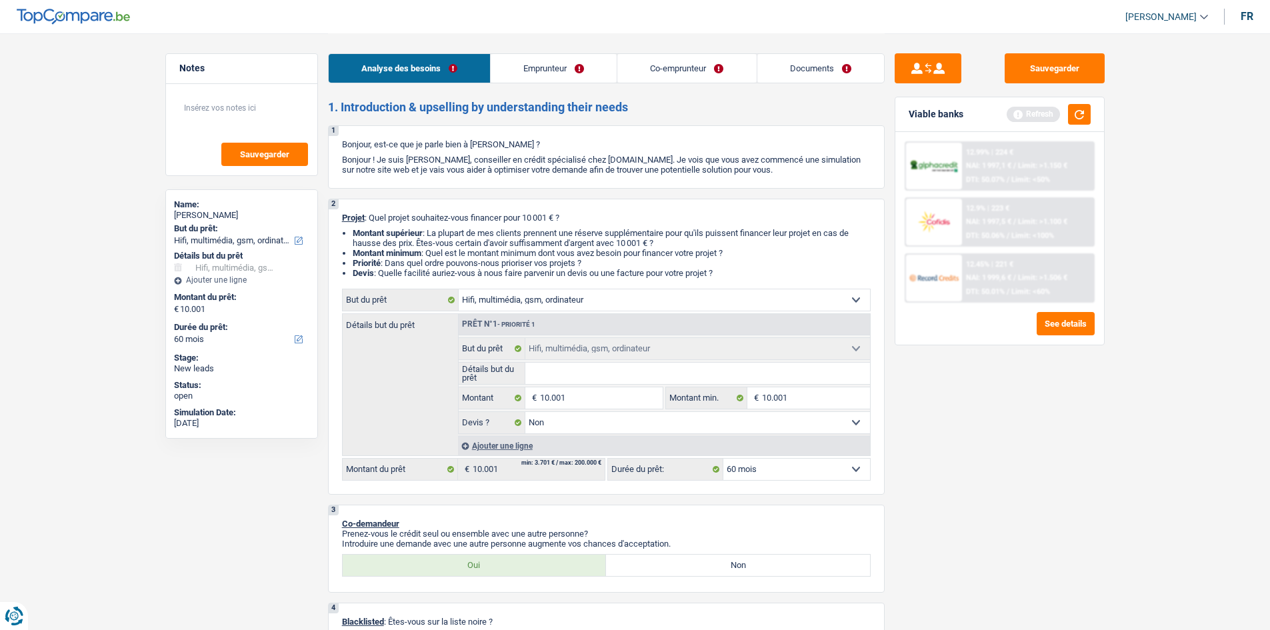
click at [527, 69] on link "Emprunteur" at bounding box center [553, 68] width 126 height 29
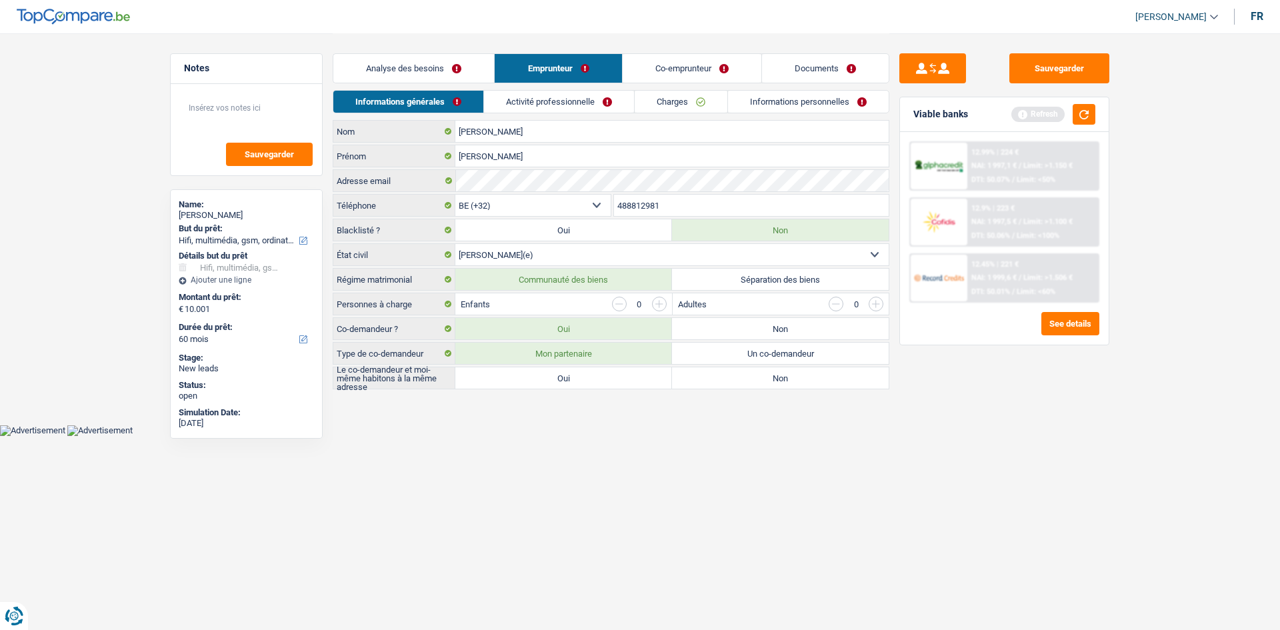
click at [626, 375] on label "Oui" at bounding box center [563, 377] width 217 height 21
click at [626, 375] on input "Oui" at bounding box center [563, 377] width 217 height 21
radio input "true"
click at [433, 69] on link "Analyse des besoins" at bounding box center [413, 68] width 161 height 29
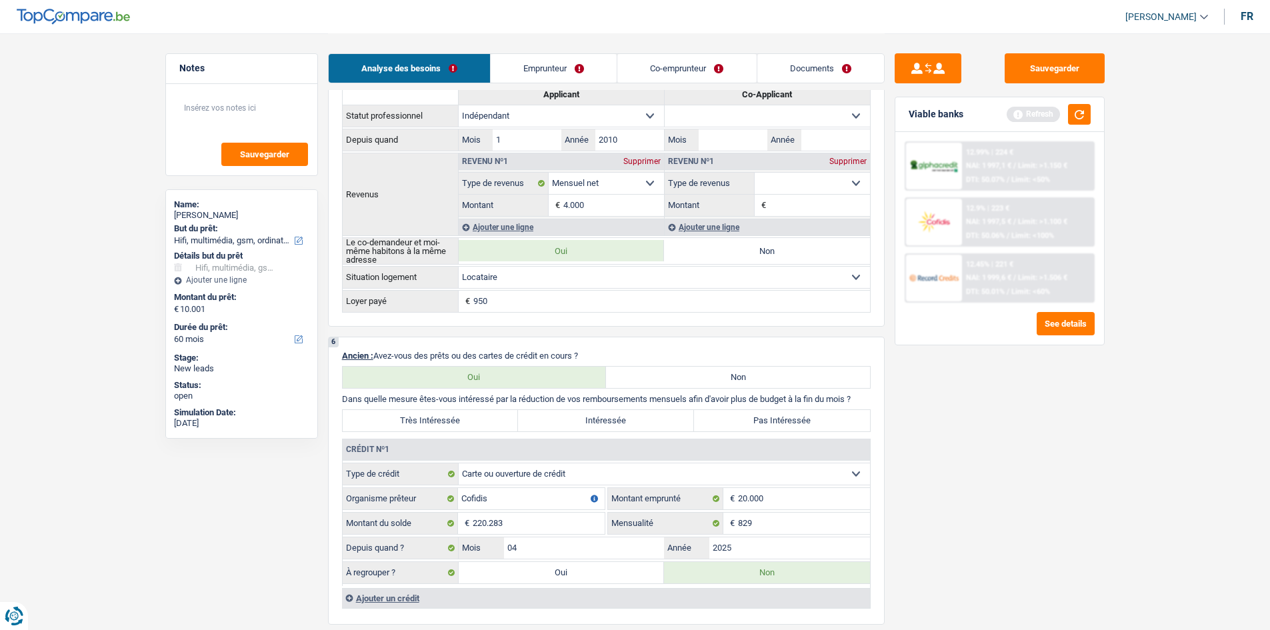
scroll to position [733, 0]
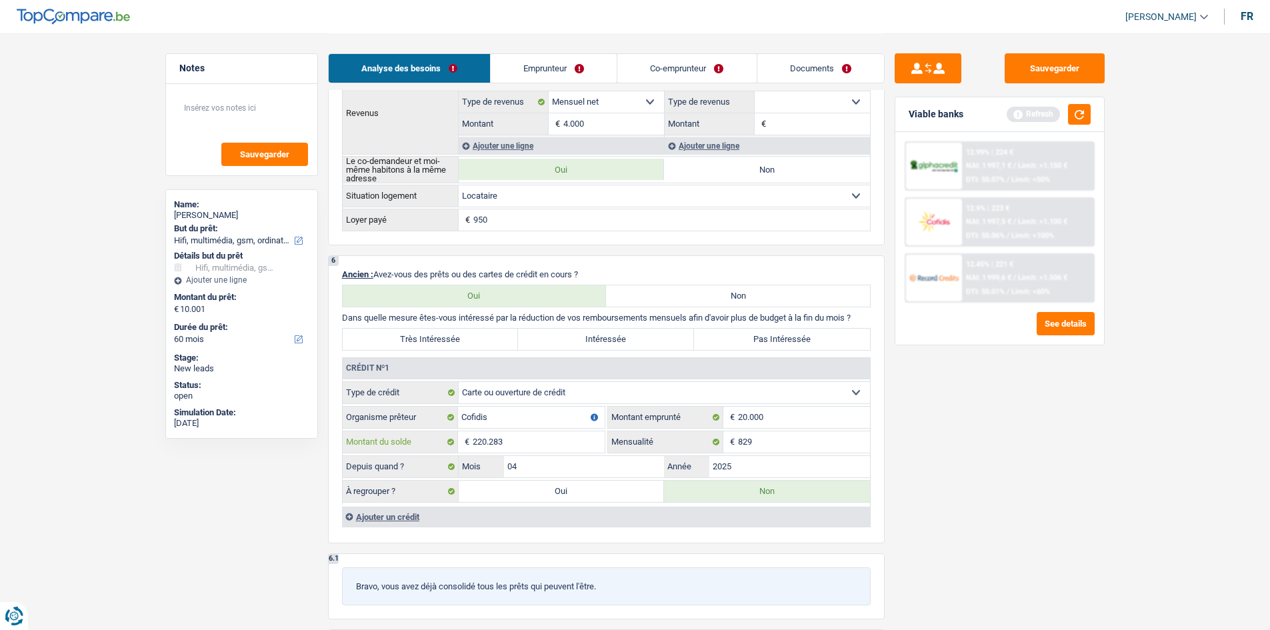
click at [525, 443] on input "220.283" at bounding box center [538, 441] width 132 height 21
type input "22"
click at [557, 393] on select "Carte ou ouverture de crédit Prêt hypothécaire Vente à tempérament Prêt à tempé…" at bounding box center [664, 392] width 411 height 21
select select "personalLoan"
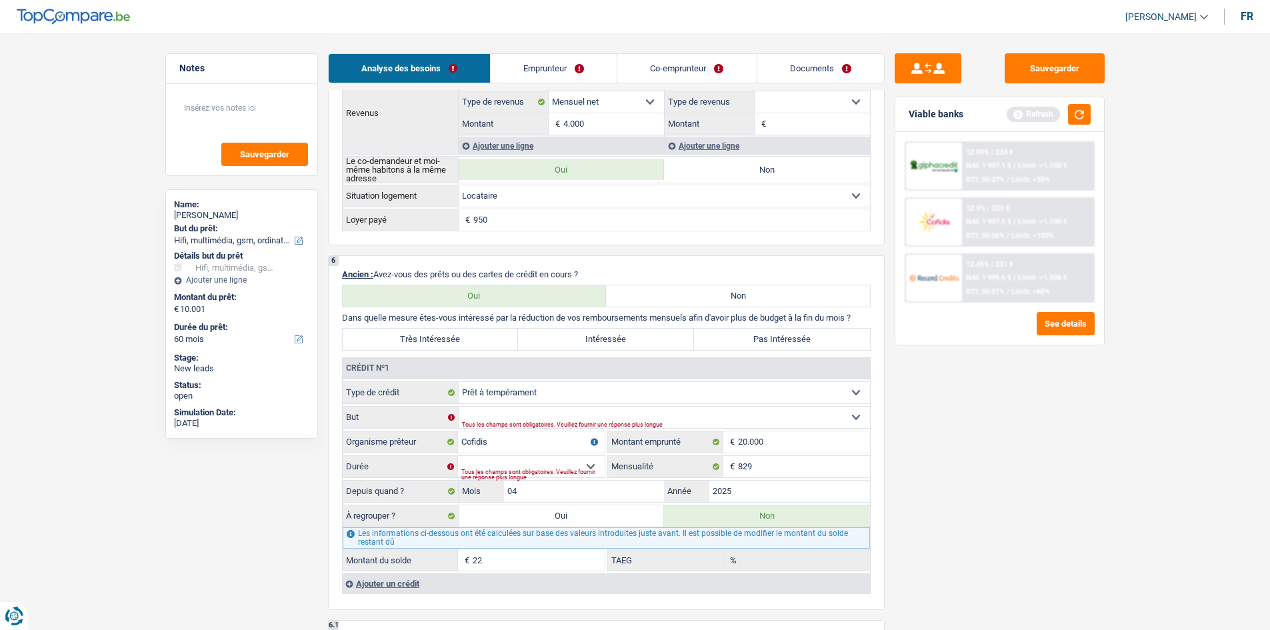
click at [535, 405] on fieldset "Carte ou ouverture de crédit Prêt hypothécaire Vente à tempérament Prêt à tempé…" at bounding box center [606, 476] width 527 height 190
click at [538, 412] on select "Confort maison: meubles, textile, peinture, électroménager, outillage non-profe…" at bounding box center [664, 417] width 411 height 21
select select "education"
click at [459, 407] on select "Confort maison: meubles, textile, peinture, électroménager, outillage non-profe…" at bounding box center [664, 417] width 411 height 21
click at [566, 460] on select "12 mois 18 mois 24 mois 30 mois 36 mois 42 mois 48 mois 60 mois 72 mois 84 mois…" at bounding box center [531, 466] width 147 height 21
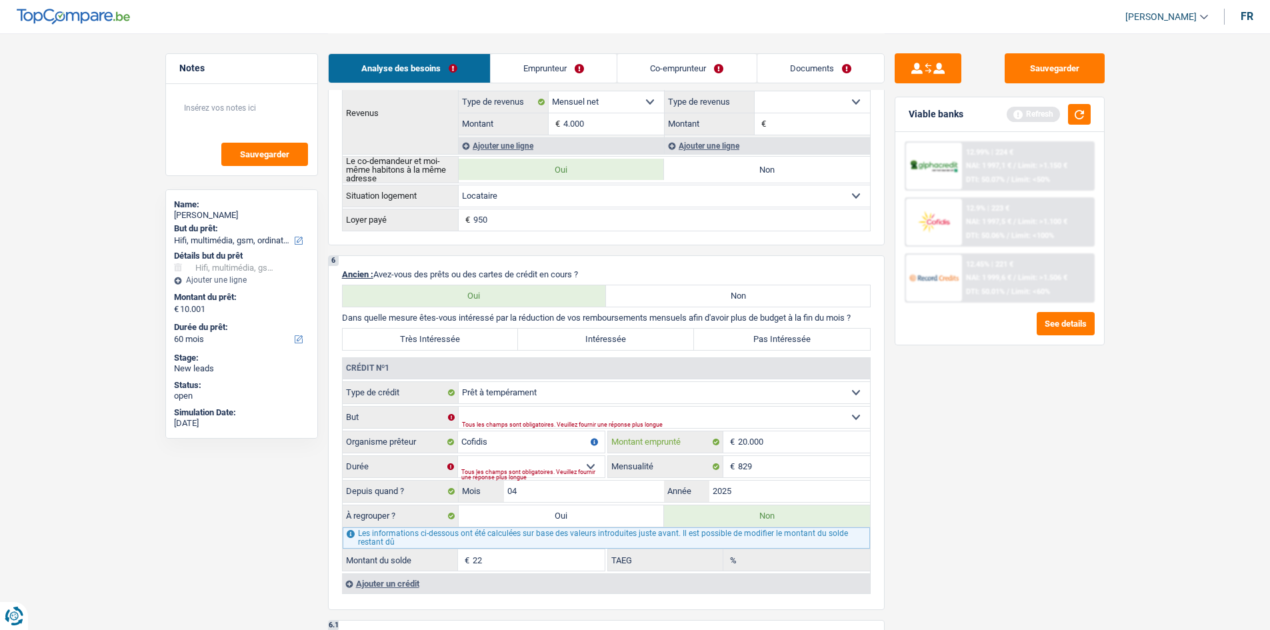
click at [861, 449] on input "20.000" at bounding box center [804, 441] width 132 height 21
select select
click at [568, 465] on select "12 mois 18 mois 24 mois 30 mois 36 mois 42 mois 48 mois 60 mois 72 mois 84 mois…" at bounding box center [531, 466] width 147 height 21
select select "30"
click at [458, 456] on select "12 mois 18 mois 24 mois 30 mois 36 mois 42 mois 48 mois 60 mois 72 mois 84 mois…" at bounding box center [531, 466] width 147 height 21
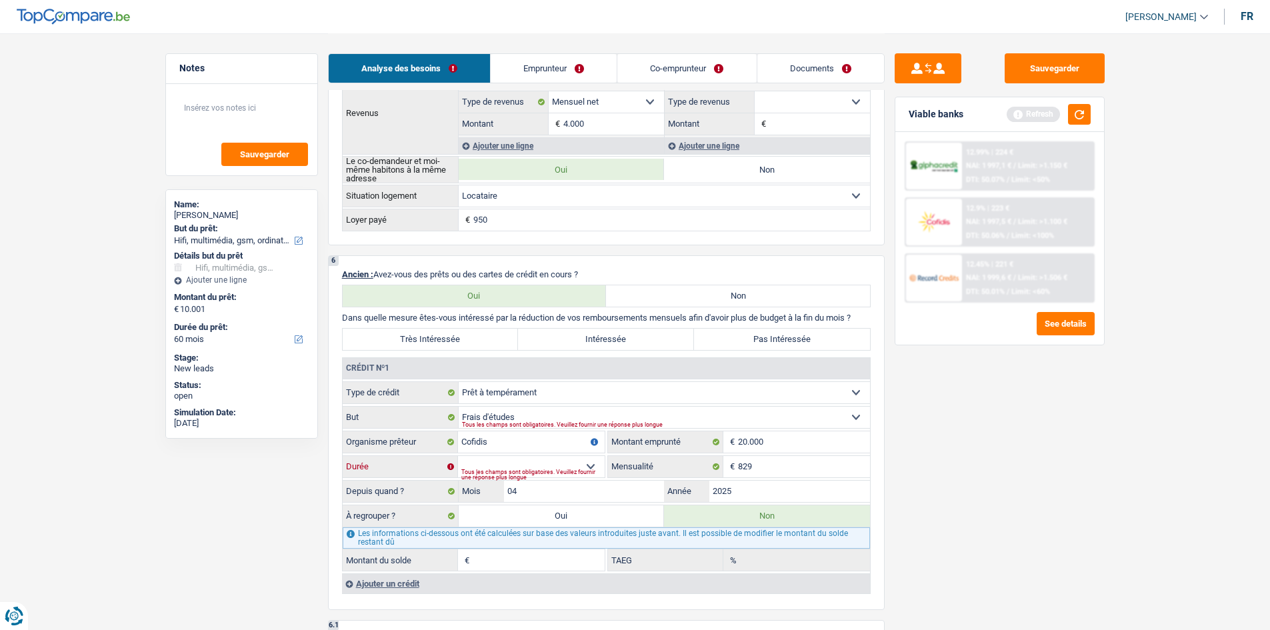
type input "17.244"
type input "19,11"
click at [814, 486] on input "2025" at bounding box center [789, 490] width 161 height 21
click at [922, 504] on div "Sauvegarder Viable banks Refresh 12.99% | 224 € NAI: 1 997,1 € / Limit: >1.150 …" at bounding box center [999, 330] width 230 height 555
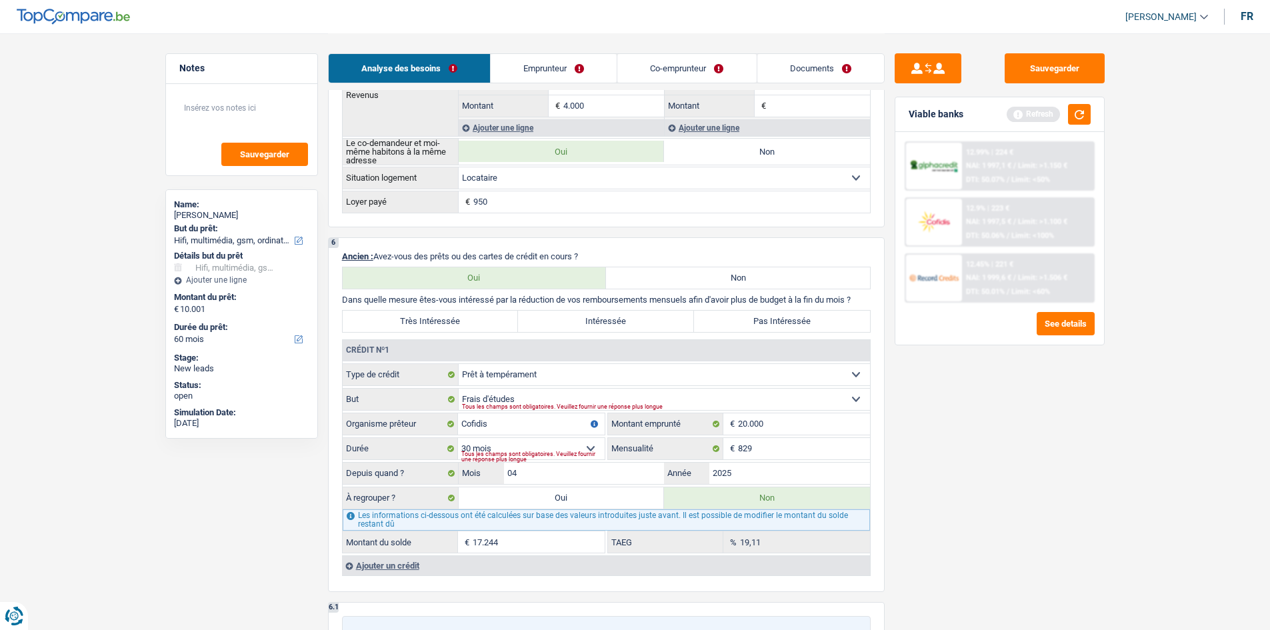
scroll to position [866, 0]
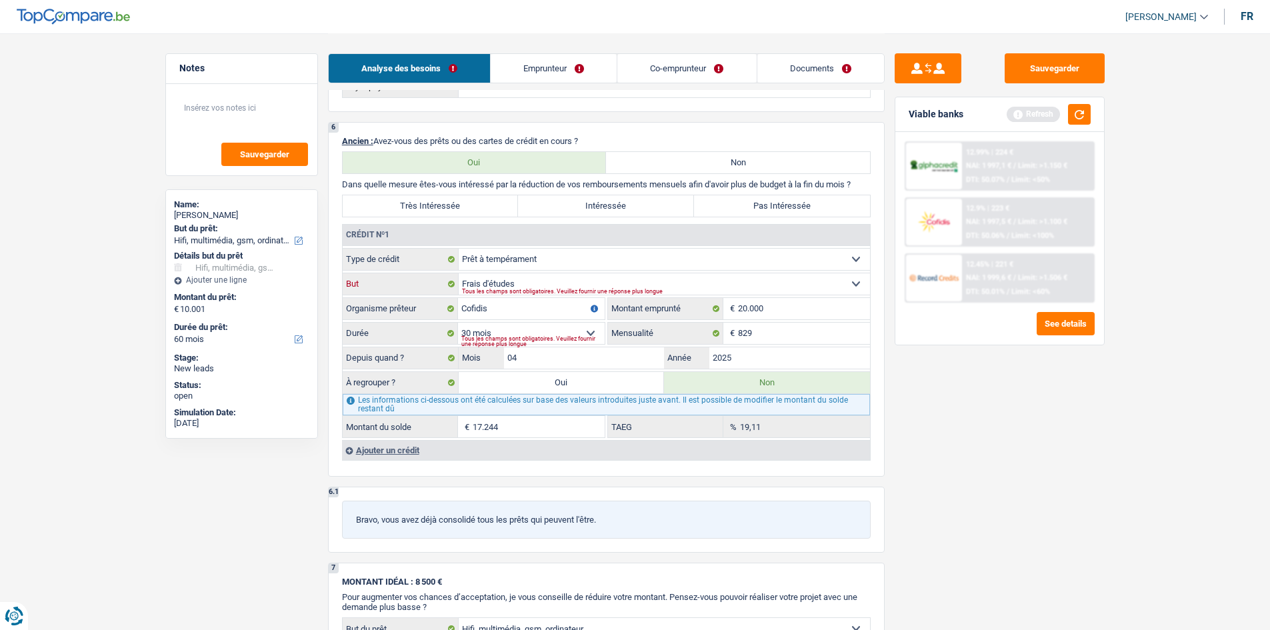
click at [650, 285] on select "Confort maison: meubles, textile, peinture, électroménager, outillage non-profe…" at bounding box center [664, 283] width 411 height 21
select select "other"
click at [459, 273] on select "Confort maison: meubles, textile, peinture, électroménager, outillage non-profe…" at bounding box center [664, 283] width 411 height 21
click at [921, 504] on div "Sauvegarder Viable banks Refresh 12.99% | 224 € NAI: 1 997,1 € / Limit: >1.150 …" at bounding box center [999, 330] width 230 height 555
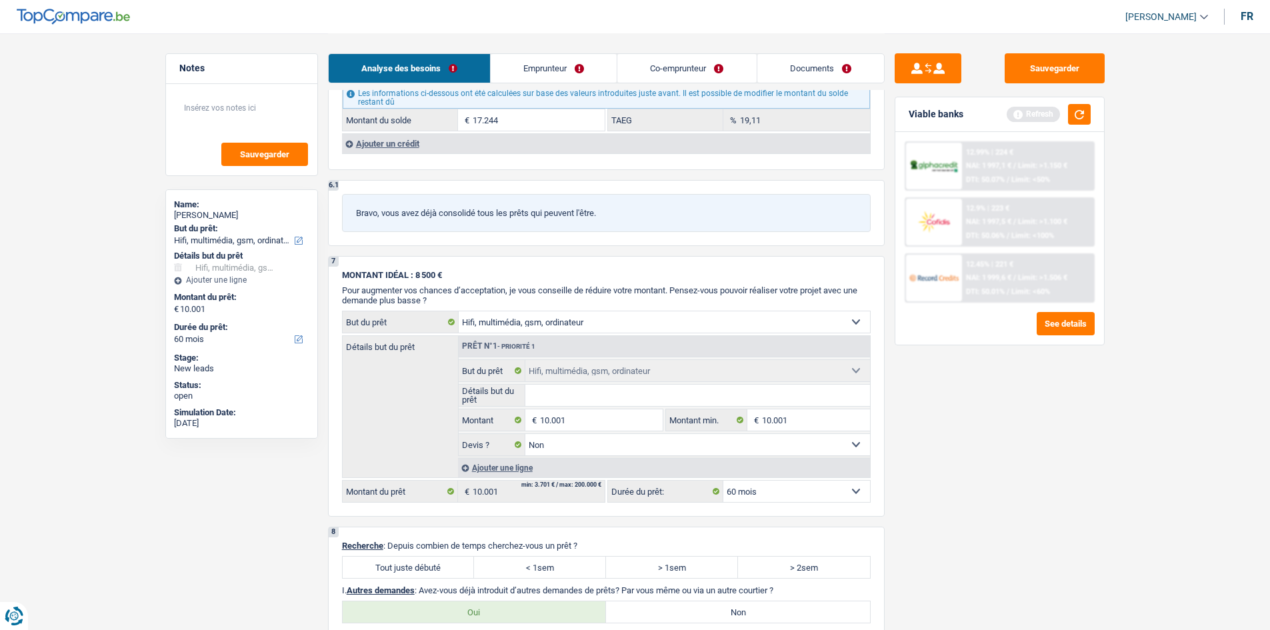
scroll to position [1266, 0]
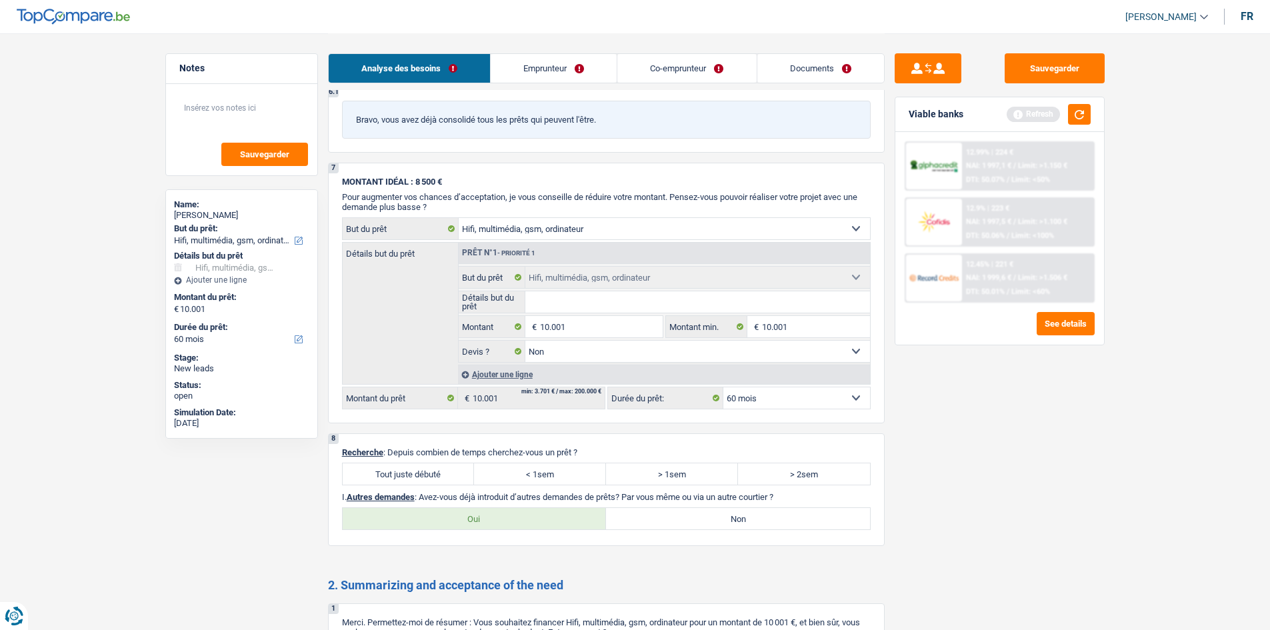
click at [421, 469] on label "Tout juste débuté" at bounding box center [409, 473] width 132 height 21
click at [421, 469] on input "Tout juste débuté" at bounding box center [409, 473] width 132 height 21
radio input "true"
click at [494, 518] on label "Oui" at bounding box center [475, 518] width 264 height 21
click at [494, 518] on input "Oui" at bounding box center [475, 518] width 264 height 21
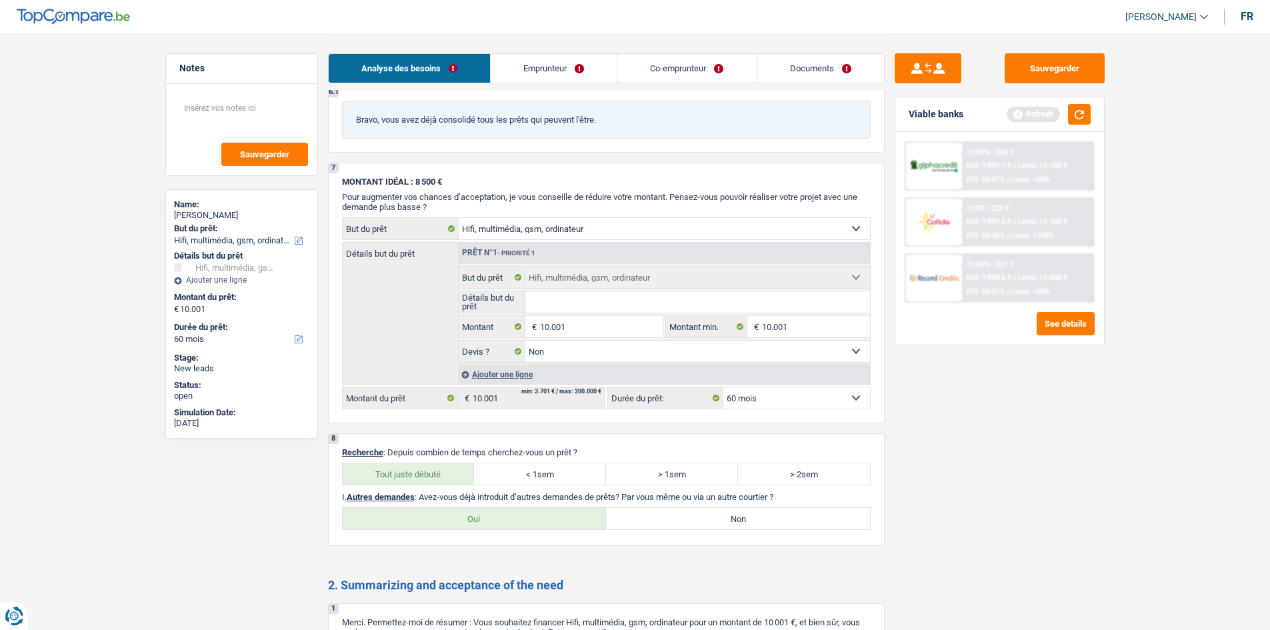
radio input "true"
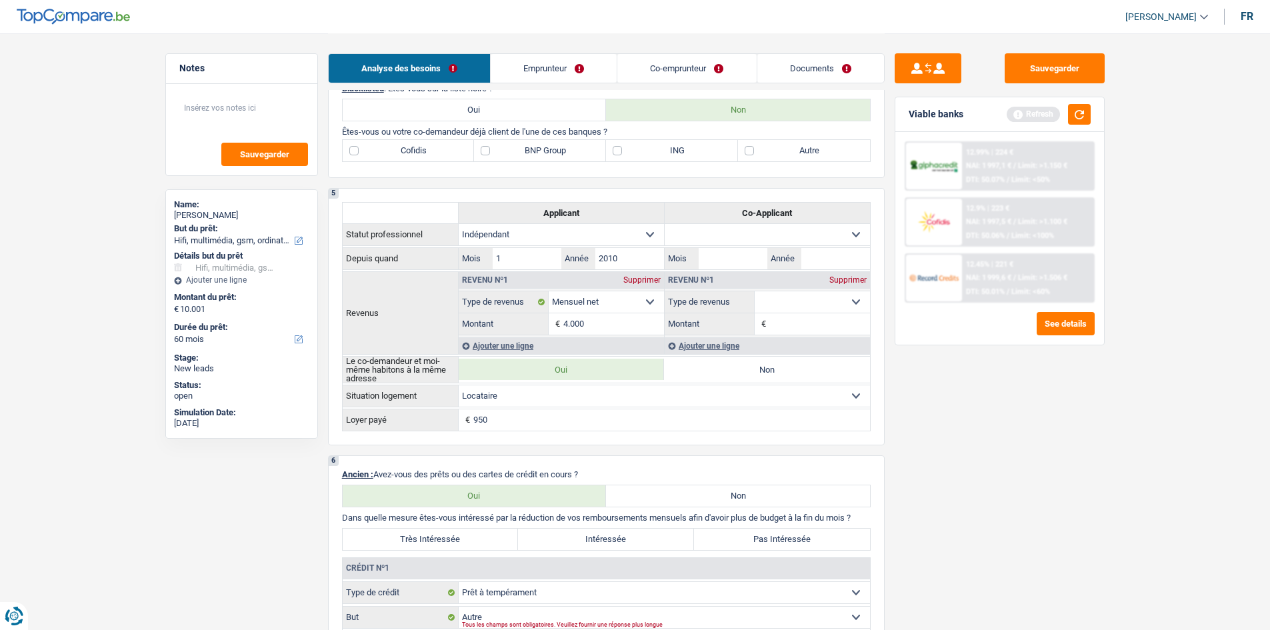
scroll to position [600, 0]
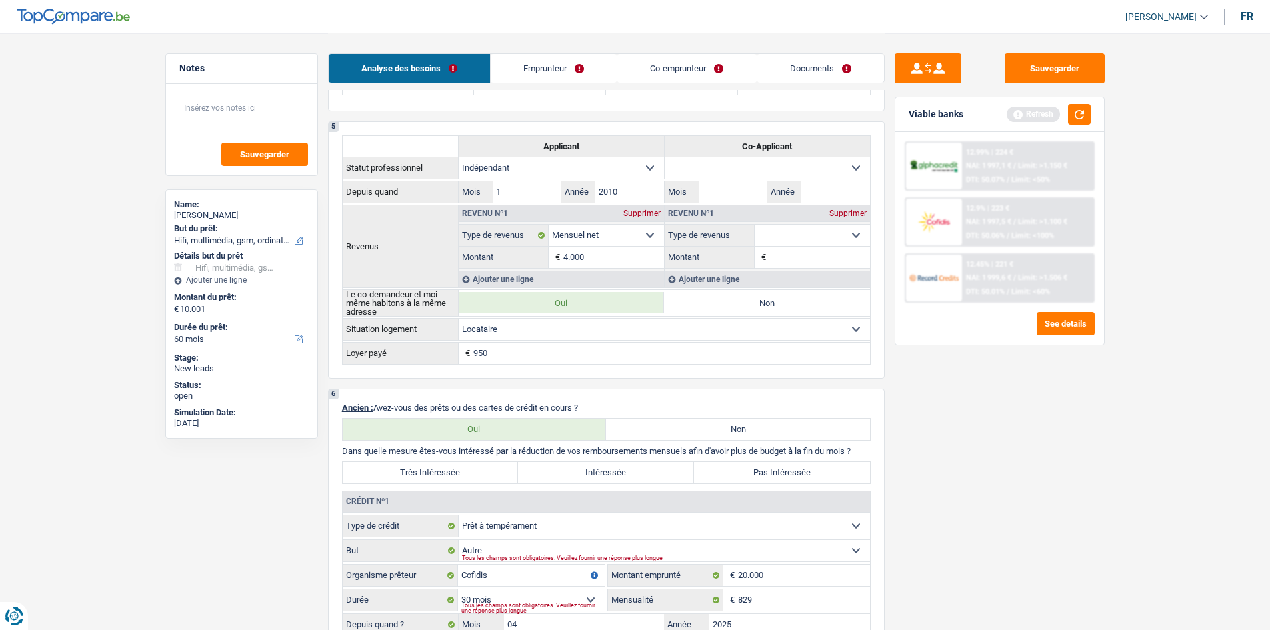
click at [463, 473] on label "Très Intéressée" at bounding box center [431, 472] width 176 height 21
click at [463, 473] on input "Très Intéressée" at bounding box center [431, 472] width 176 height 21
radio input "true"
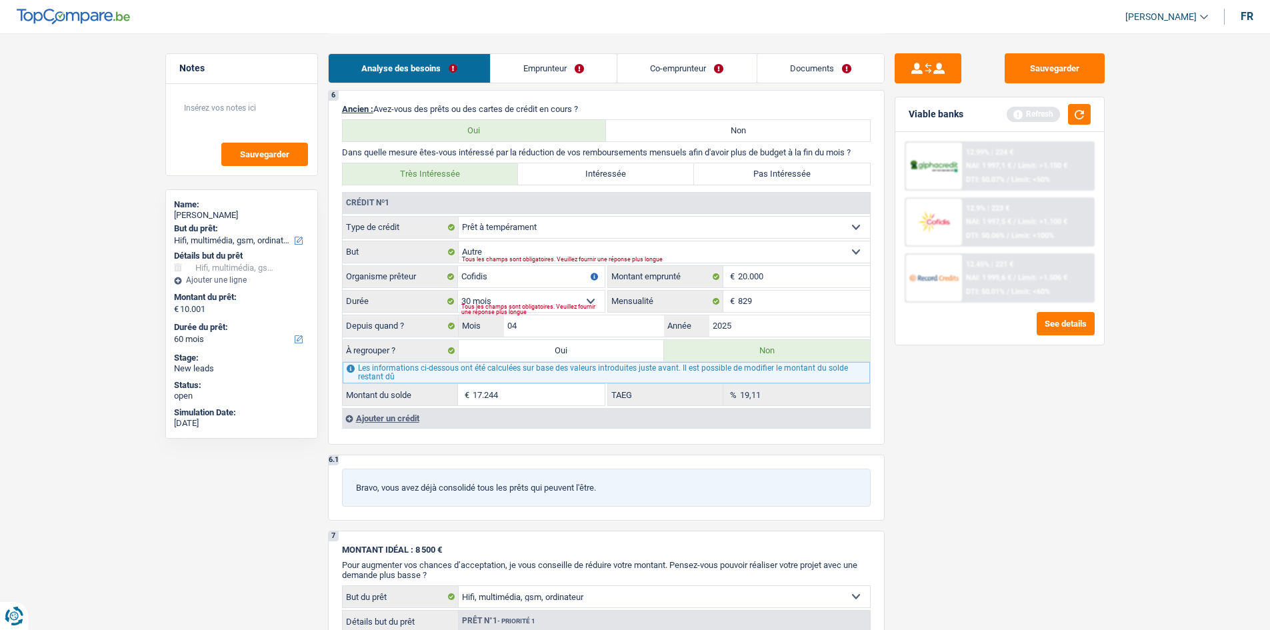
scroll to position [866, 0]
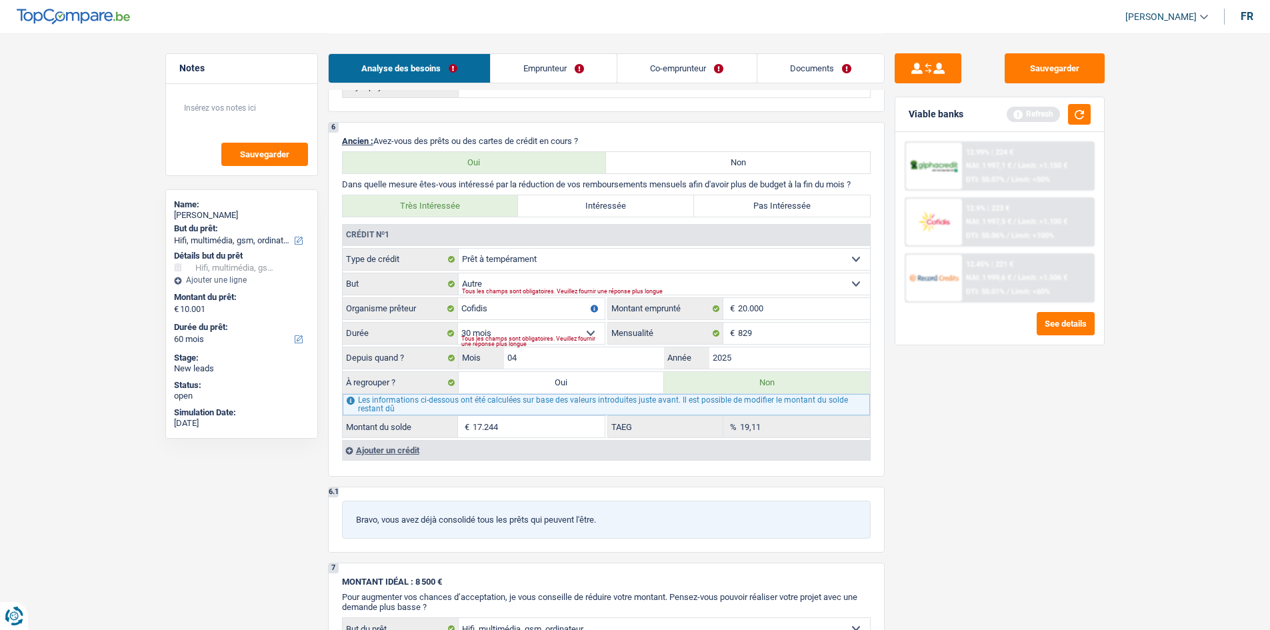
click at [533, 386] on label "Oui" at bounding box center [562, 382] width 206 height 21
click at [533, 386] on input "Oui" at bounding box center [562, 382] width 206 height 21
radio input "true"
type input "27.245"
type input "17.244"
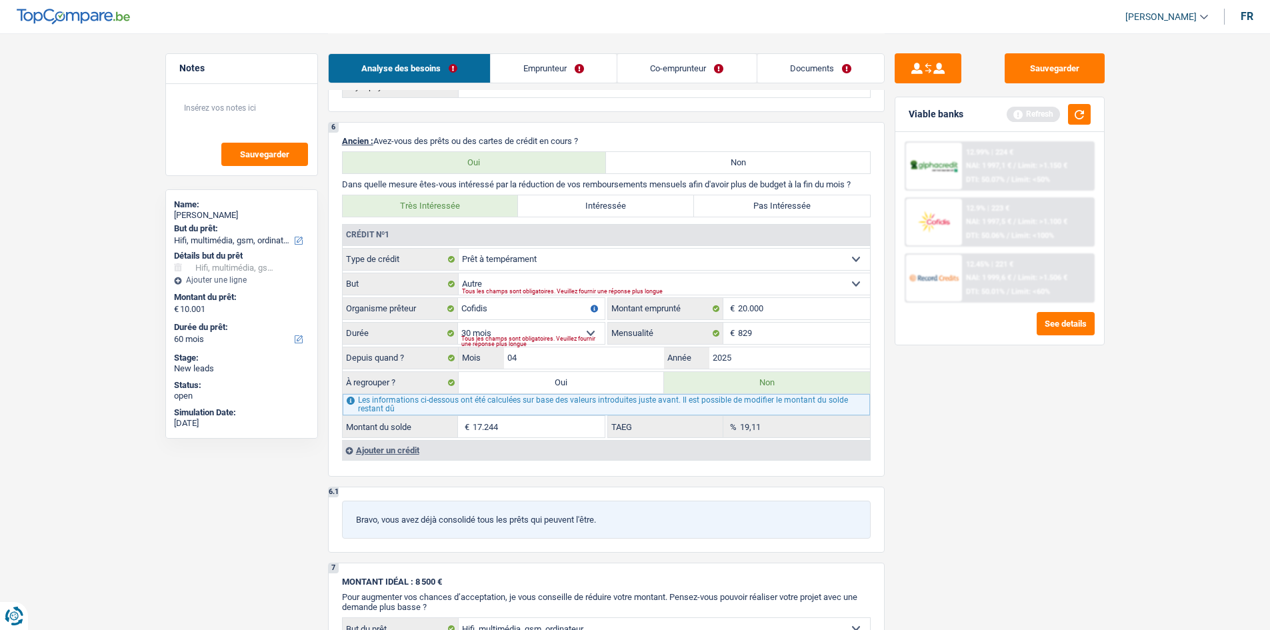
select select
radio input "false"
type input "17.244"
select select
select select "refinancing"
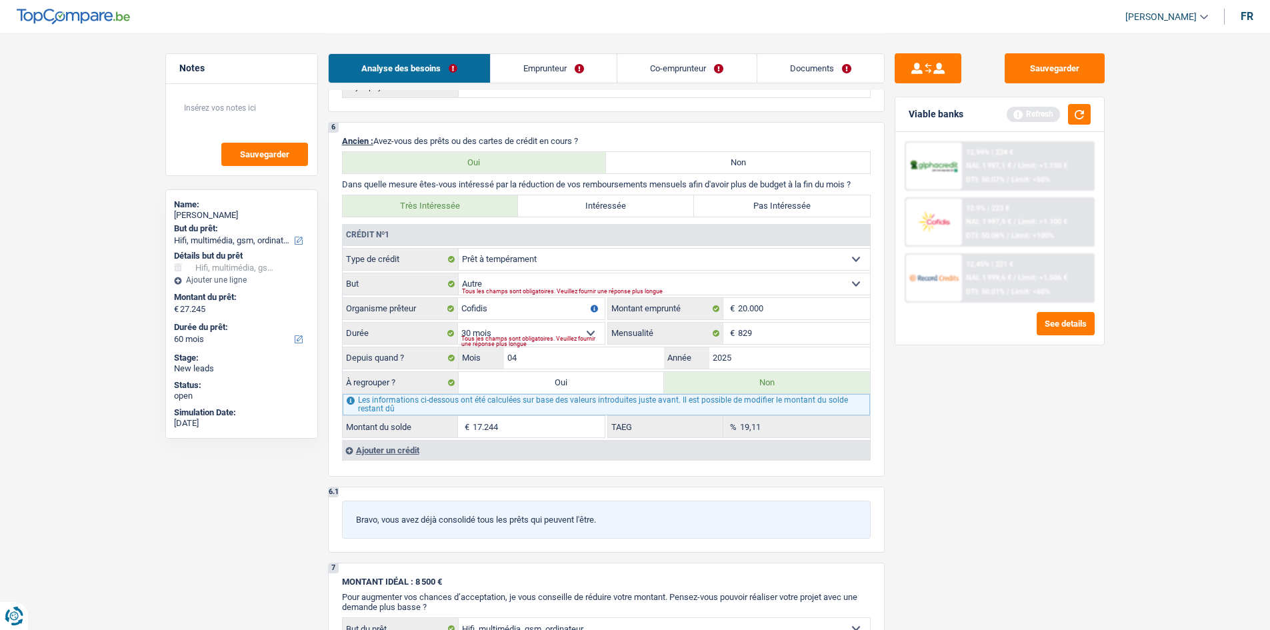
select select "120"
select select "refinancing"
select select "120"
select select "refinancing"
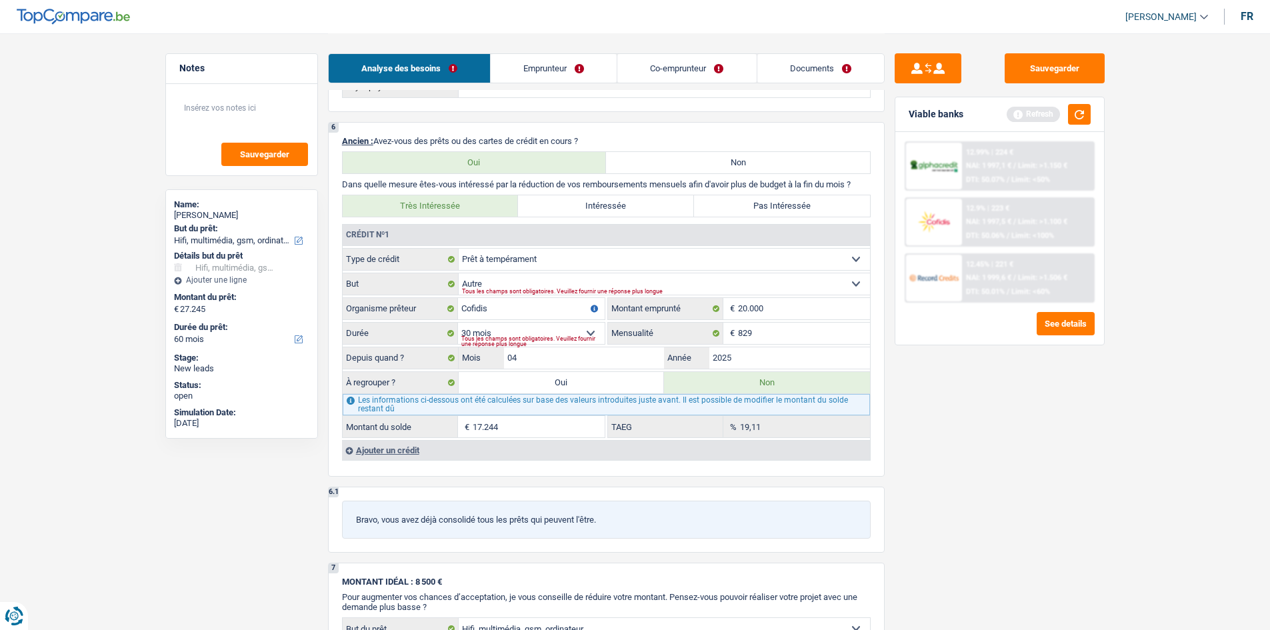
select select "refinancing"
select select "120"
select select "refinancing"
select select "tech"
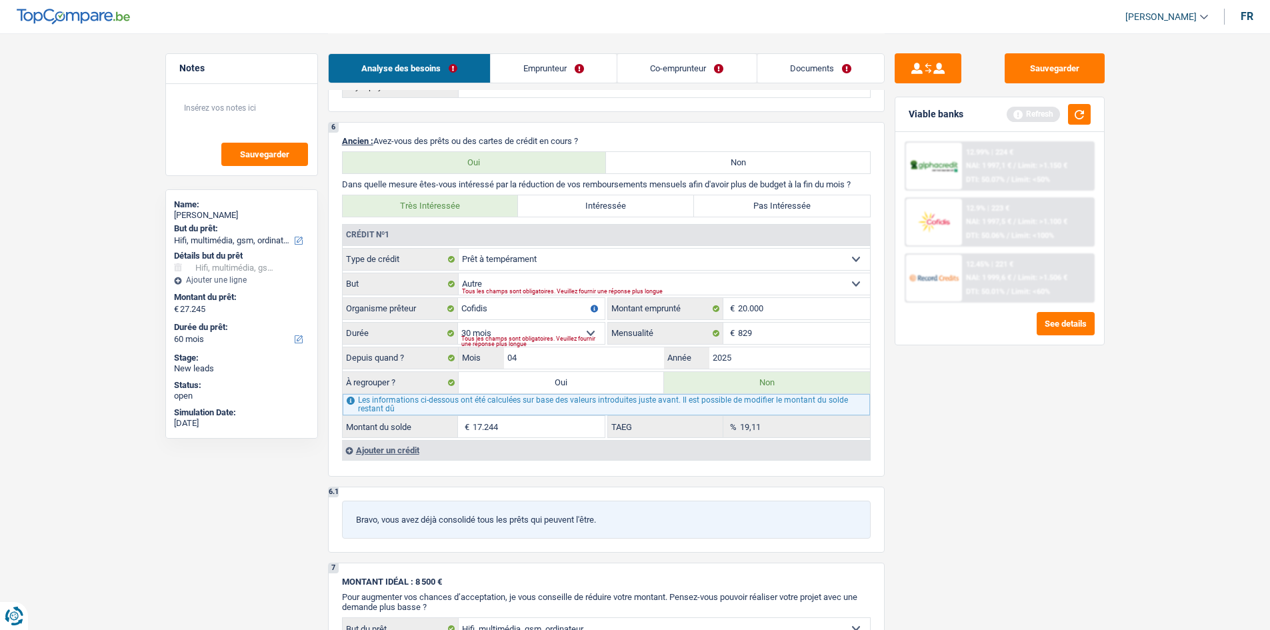
select select "false"
select select "tech"
select select "false"
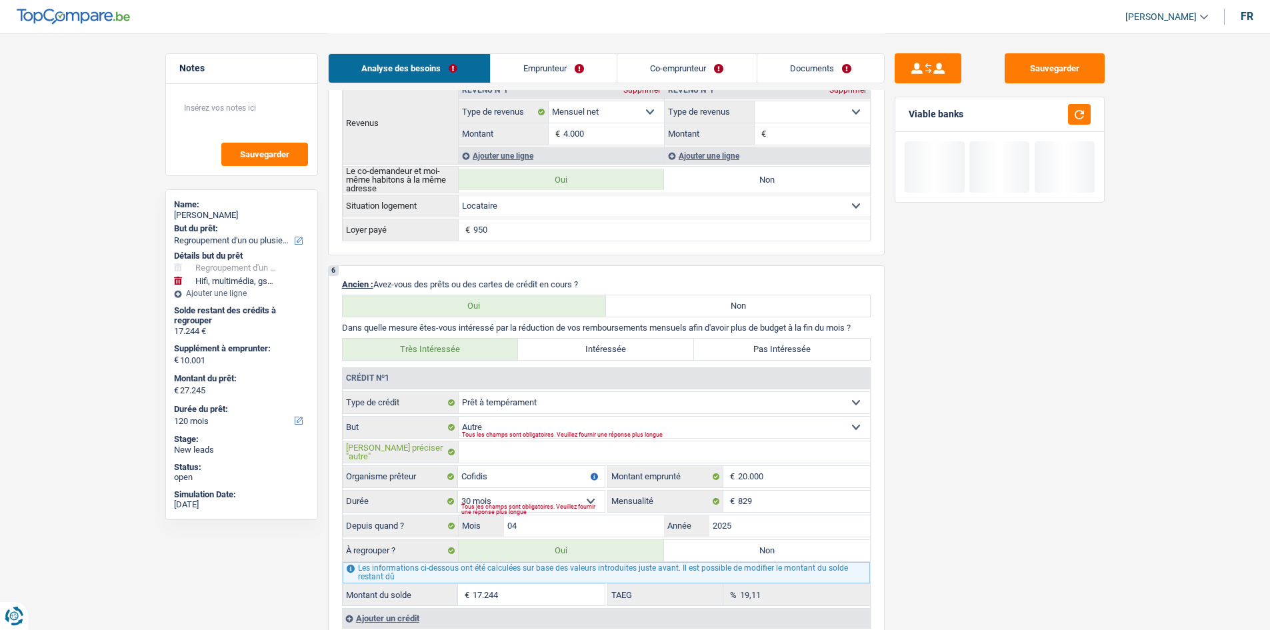
click at [528, 451] on input "Veuillez préciser "autre"" at bounding box center [664, 451] width 411 height 21
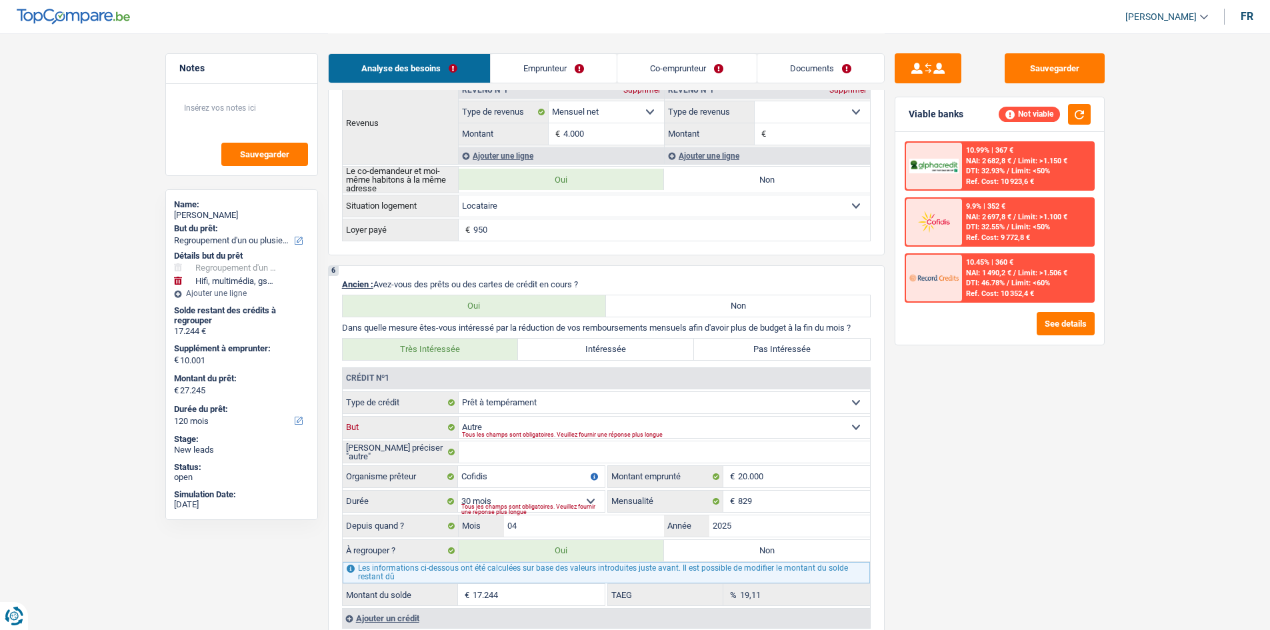
click at [560, 429] on select "Confort maison: meubles, textile, peinture, électroménager, outillage non-profe…" at bounding box center [664, 427] width 411 height 21
select select "familyEvent"
click at [459, 417] on select "Confort maison: meubles, textile, peinture, électroménager, outillage non-profe…" at bounding box center [664, 427] width 411 height 21
click at [996, 522] on div "Sauvegarder Viable banks Not viable 10.99% | 367 € NAI: 2 682,8 € / Limit: >1.1…" at bounding box center [999, 330] width 230 height 555
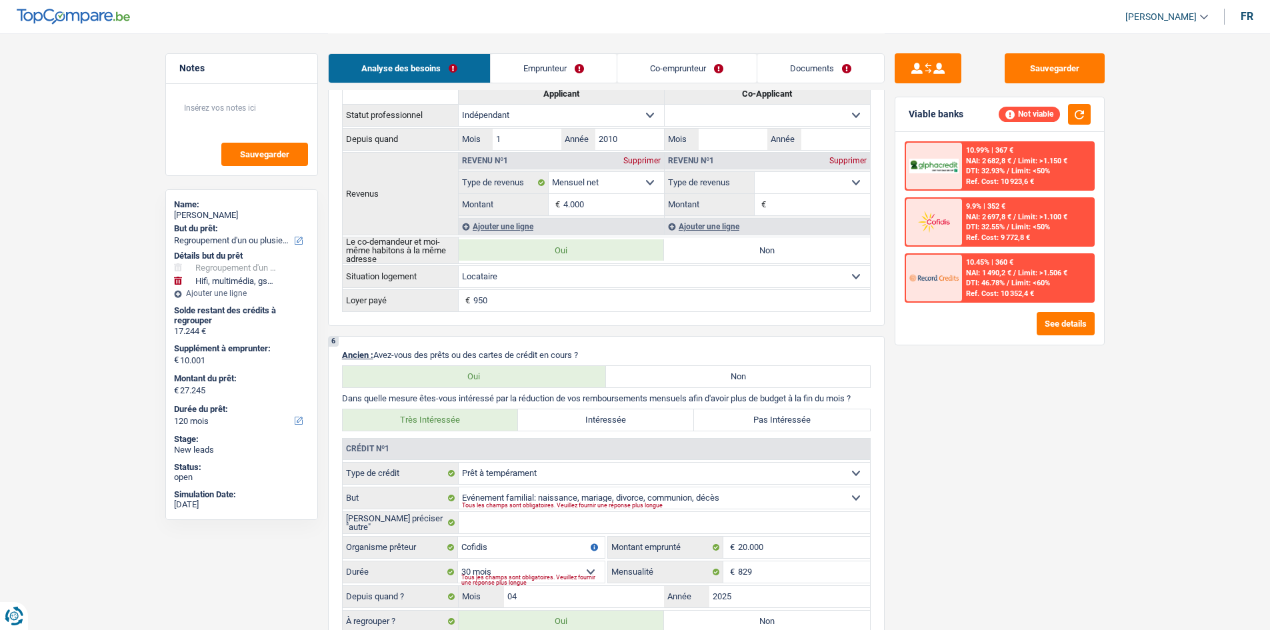
scroll to position [666, 0]
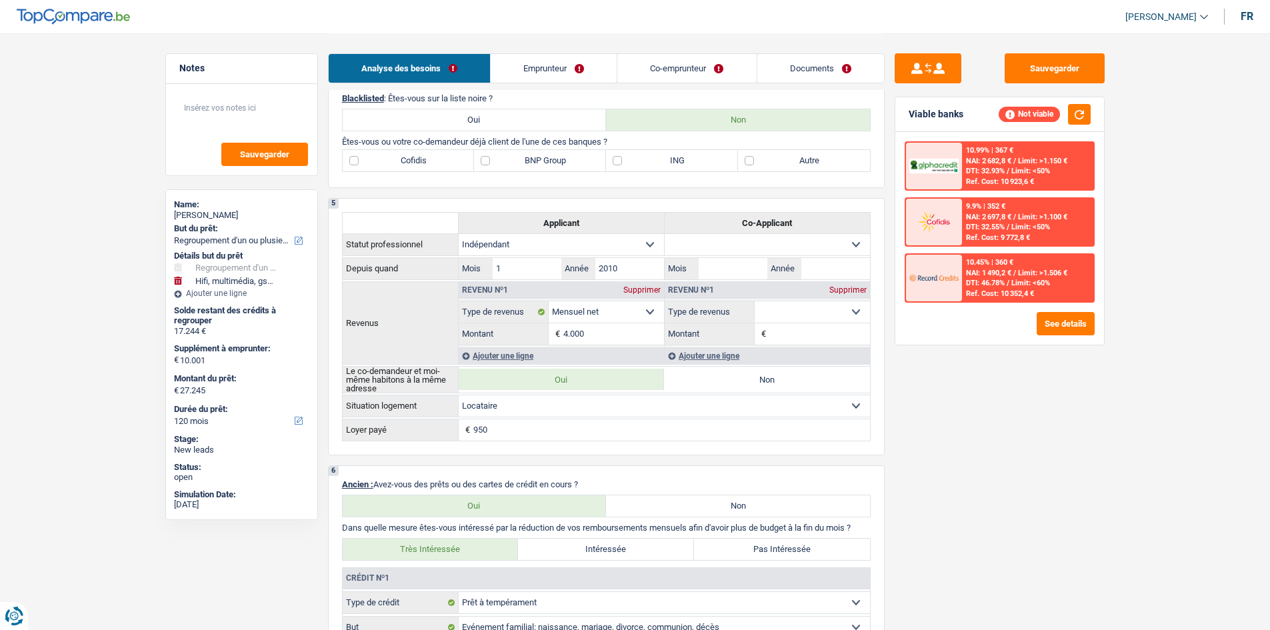
click at [427, 162] on label "Cofidis" at bounding box center [409, 160] width 132 height 21
click at [427, 162] on input "Cofidis" at bounding box center [409, 160] width 132 height 21
checkbox input "true"
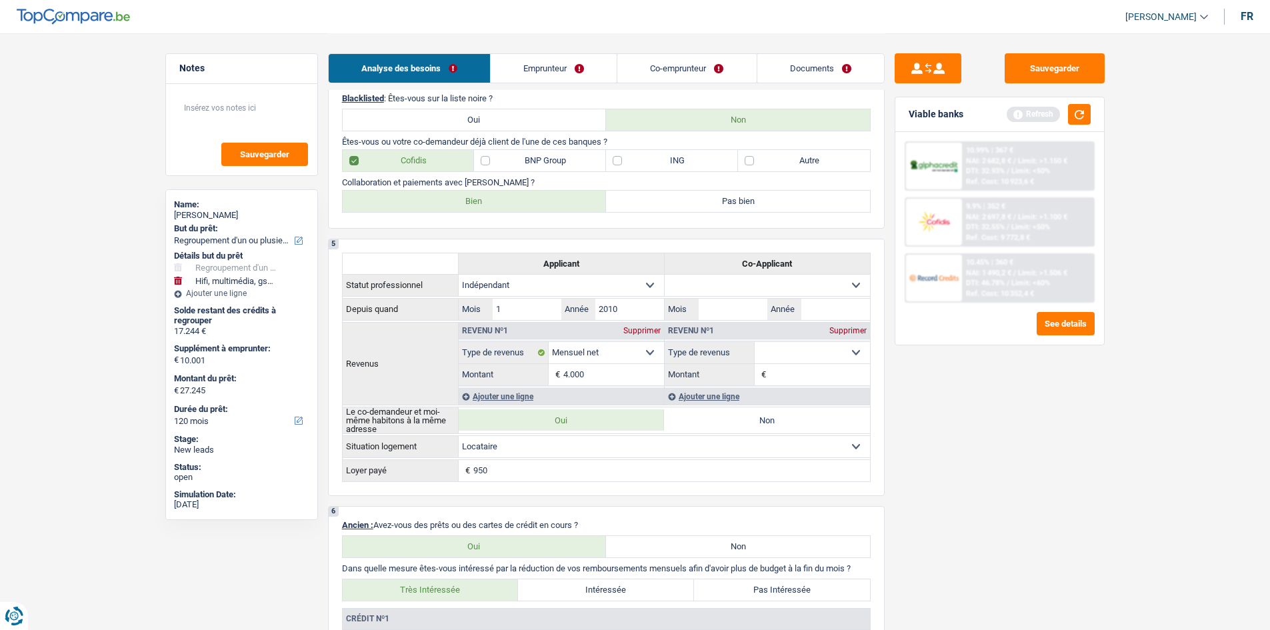
drag, startPoint x: 425, startPoint y: 203, endPoint x: 490, endPoint y: 201, distance: 66.0
click at [425, 201] on label "Bien" at bounding box center [475, 201] width 264 height 21
click at [425, 201] on input "Bien" at bounding box center [475, 201] width 264 height 21
radio input "true"
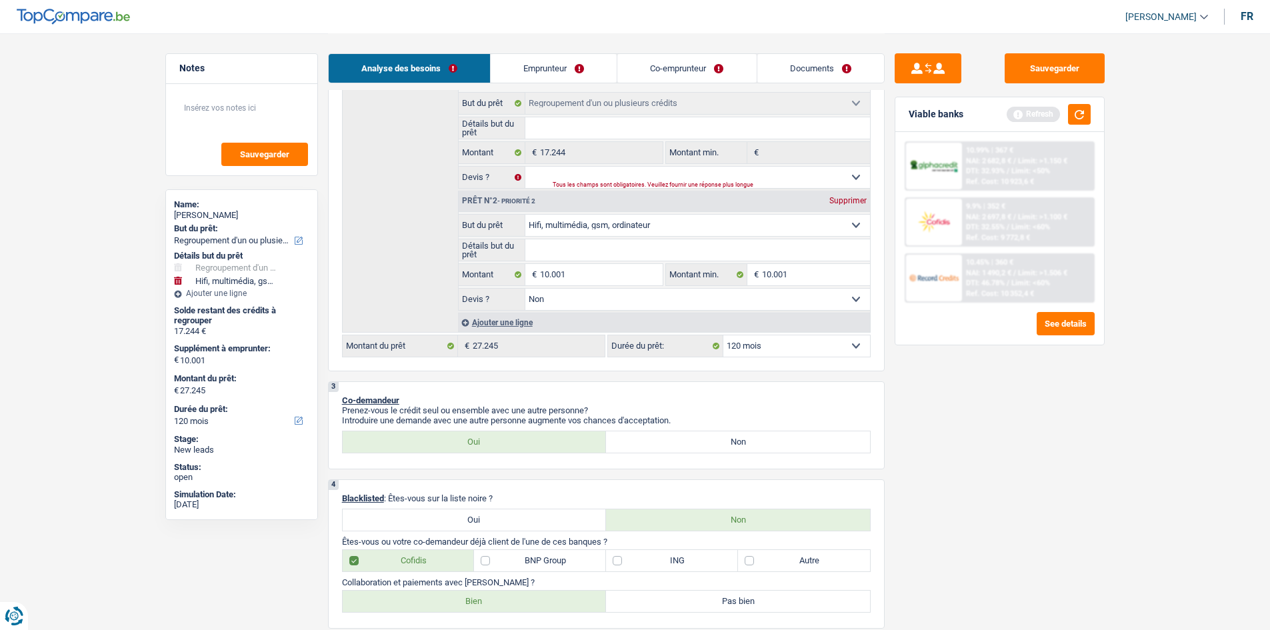
click at [543, 59] on link "Emprunteur" at bounding box center [553, 68] width 126 height 29
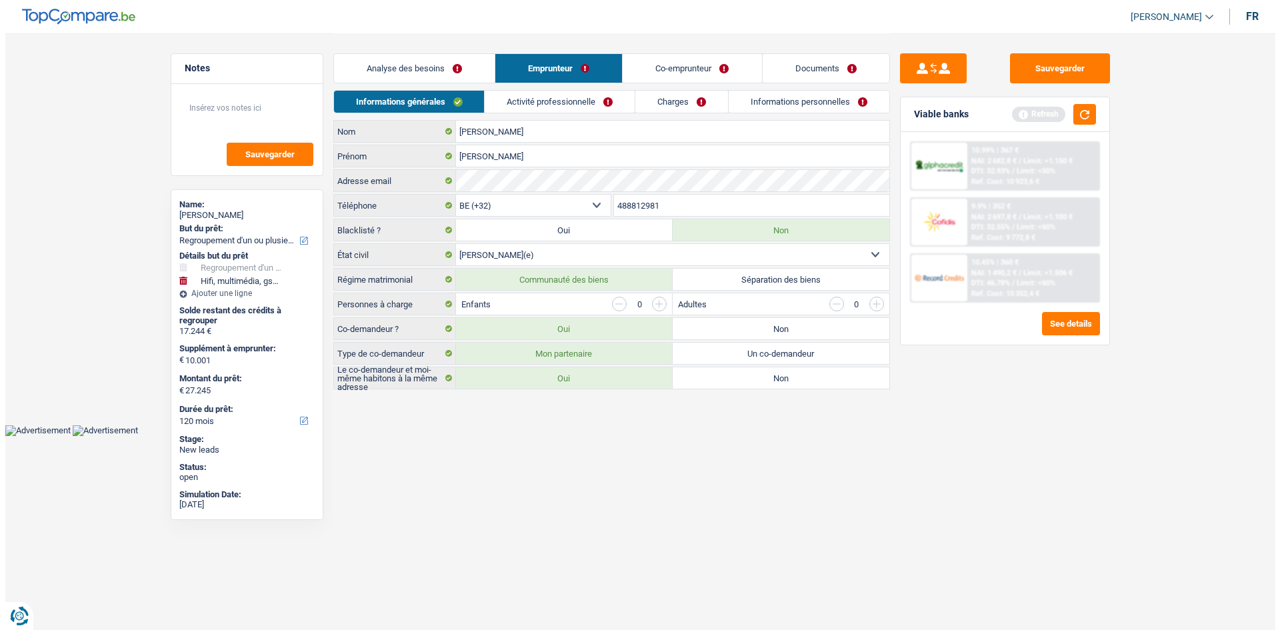
scroll to position [0, 0]
click at [554, 98] on link "Activité professionnelle" at bounding box center [559, 102] width 150 height 22
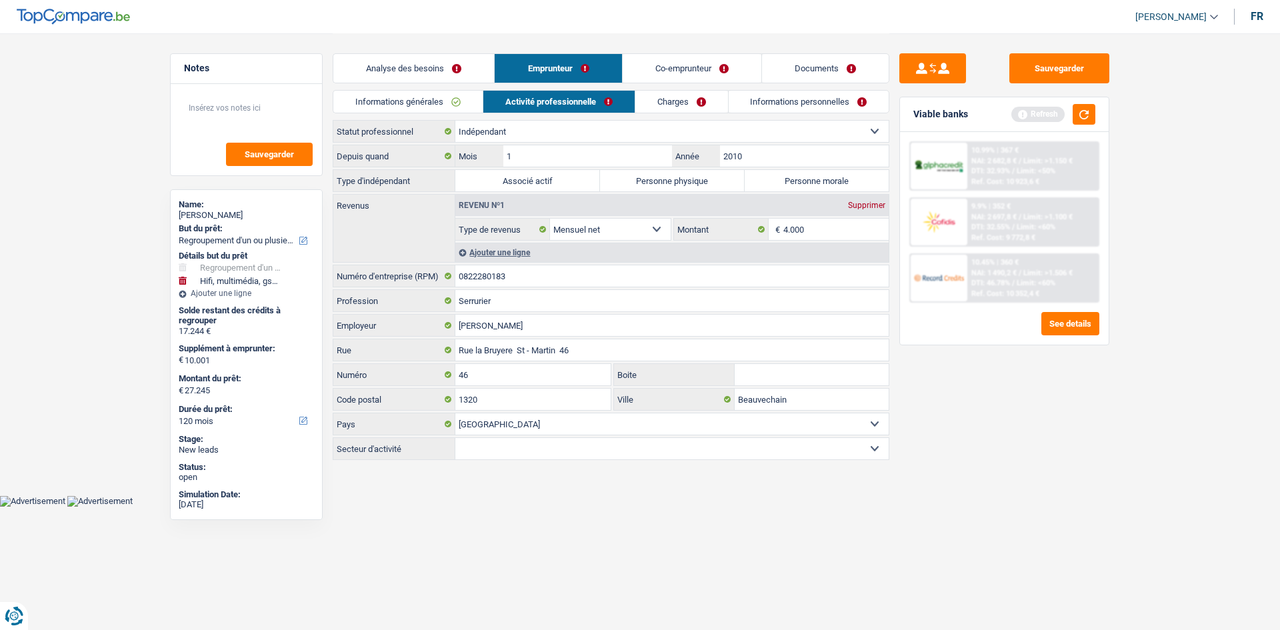
click at [875, 506] on html "Vous avez le contrôle de vos données Nous utilisons des cookies, tout comme nos…" at bounding box center [640, 253] width 1280 height 506
click at [631, 172] on label "Personne physique" at bounding box center [672, 180] width 145 height 21
click at [631, 172] on input "Personne physique" at bounding box center [672, 180] width 145 height 21
radio input "true"
click at [672, 100] on link "Charges" at bounding box center [681, 102] width 93 height 22
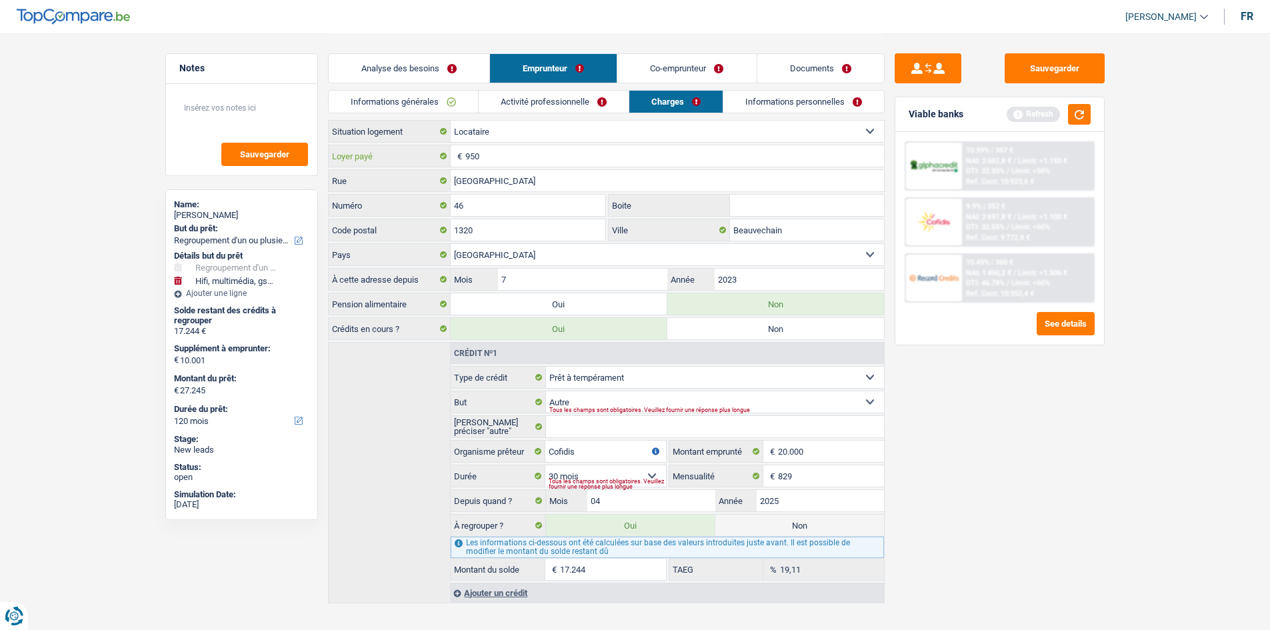
click at [528, 155] on input "950" at bounding box center [674, 155] width 419 height 21
type input "950"
click at [714, 75] on link "Co-emprunteur" at bounding box center [686, 68] width 139 height 29
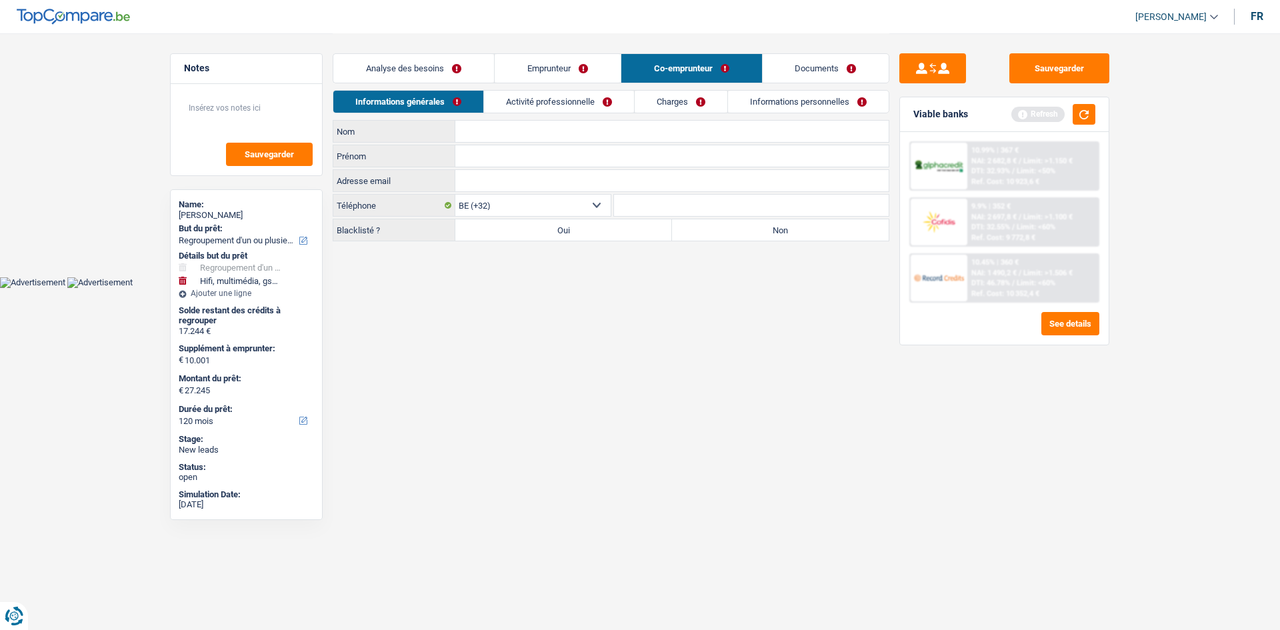
click at [590, 56] on link "Emprunteur" at bounding box center [557, 68] width 126 height 29
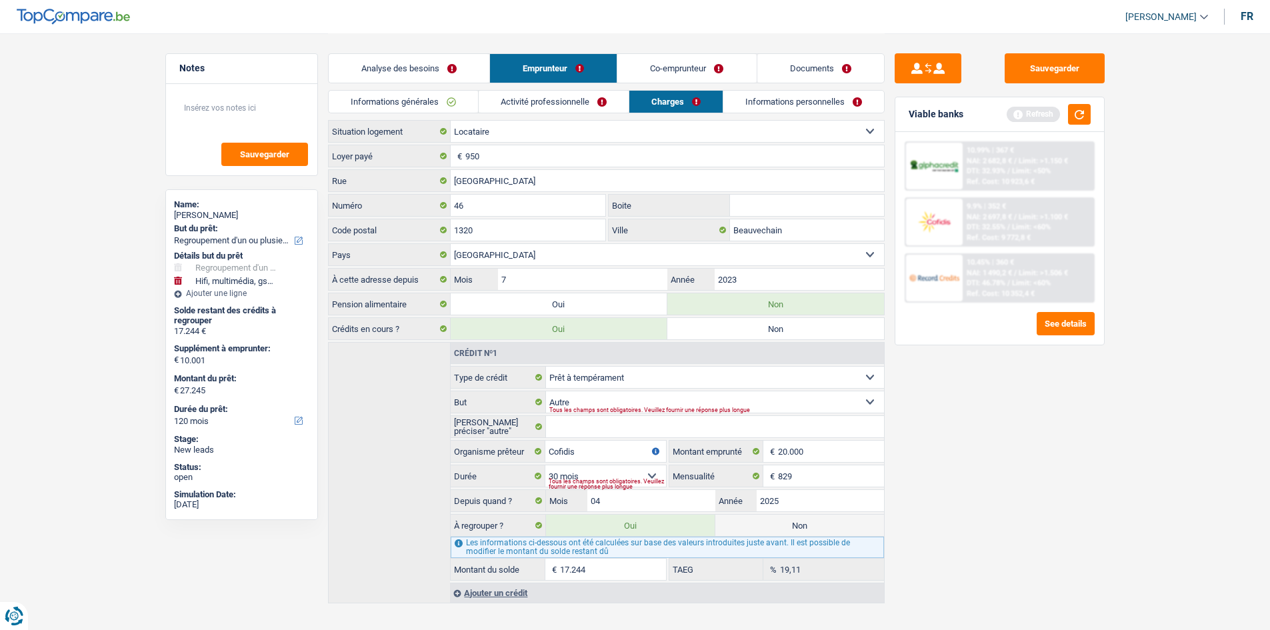
click at [766, 93] on link "Informations personnelles" at bounding box center [803, 102] width 161 height 22
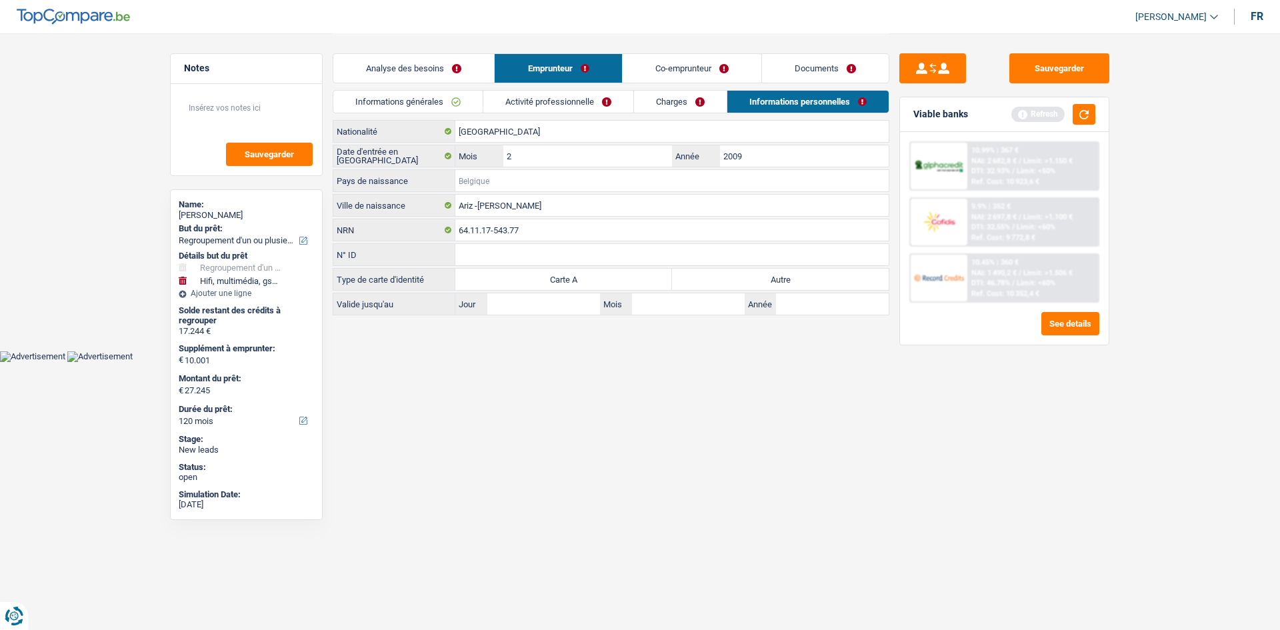
click at [515, 190] on input "Pays de naissance" at bounding box center [671, 180] width 433 height 21
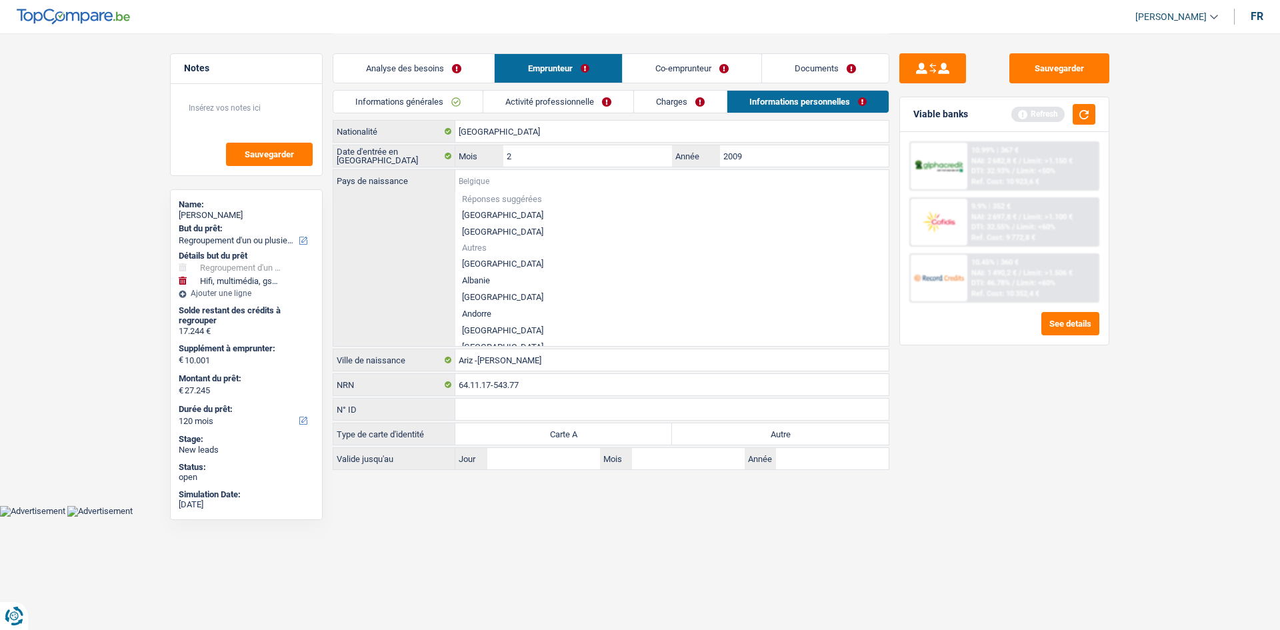
type input "p"
type input "o"
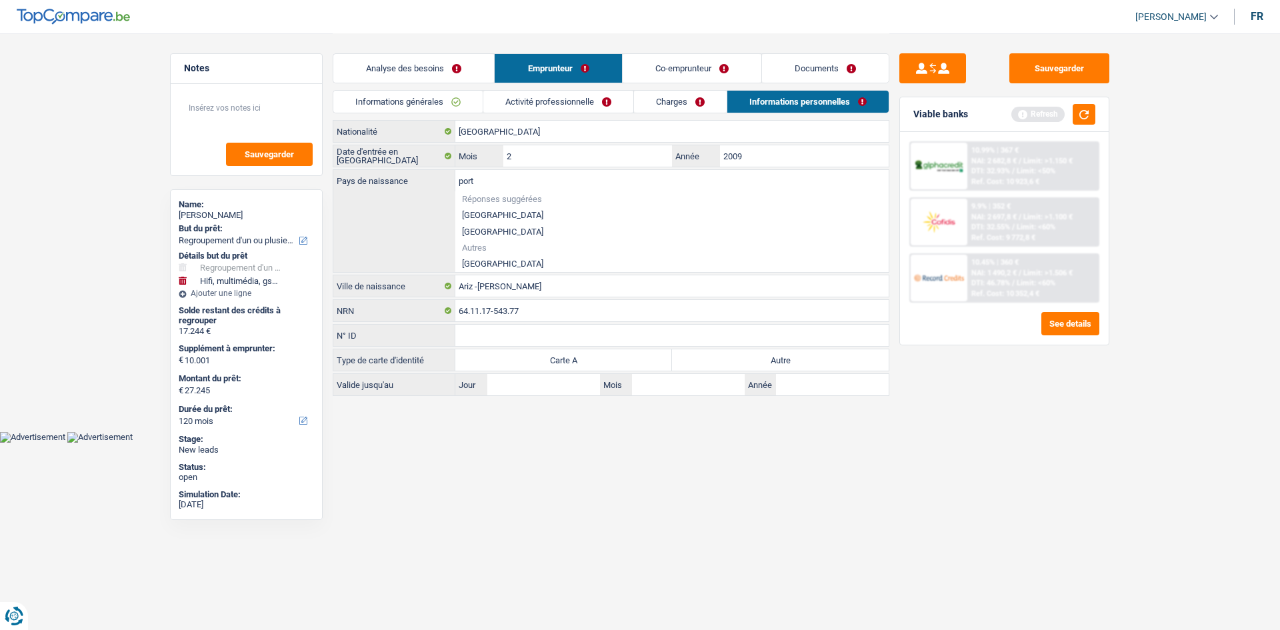
click at [485, 268] on div "port Pays de naissance Réponses suggérées Belgique Luxembourg Autres Portugal T…" at bounding box center [610, 221] width 555 height 102
click at [482, 261] on li "Portugal" at bounding box center [671, 263] width 433 height 17
type input "Portugal"
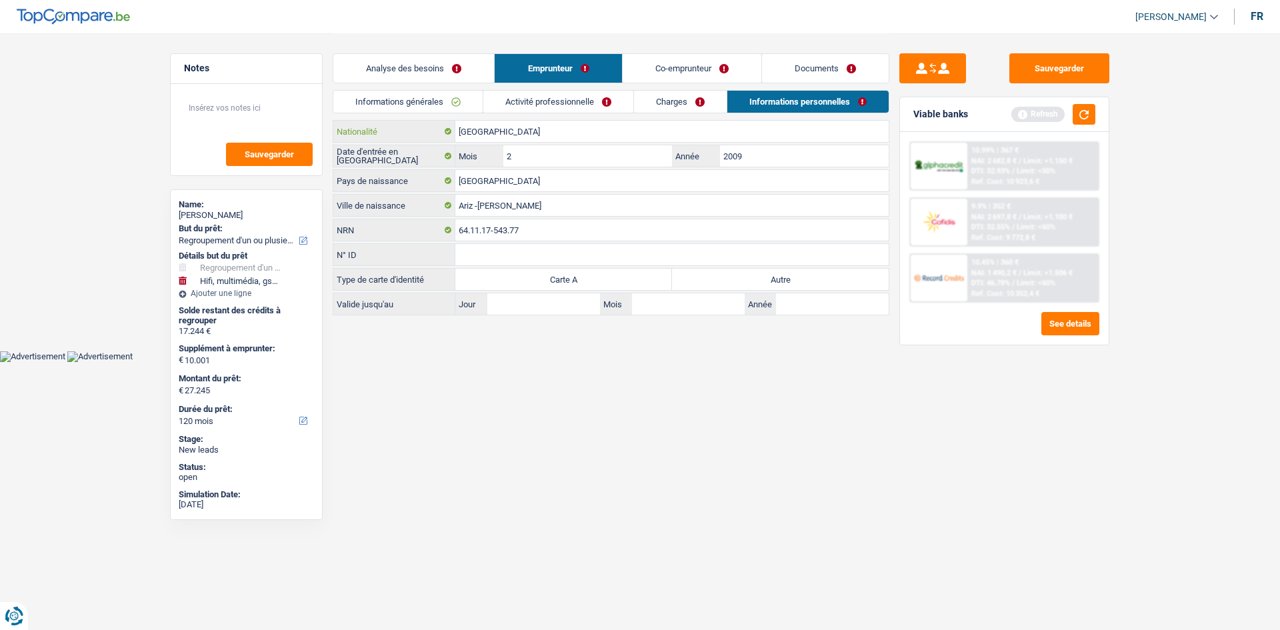
click at [521, 136] on input "Portugal" at bounding box center [671, 131] width 433 height 21
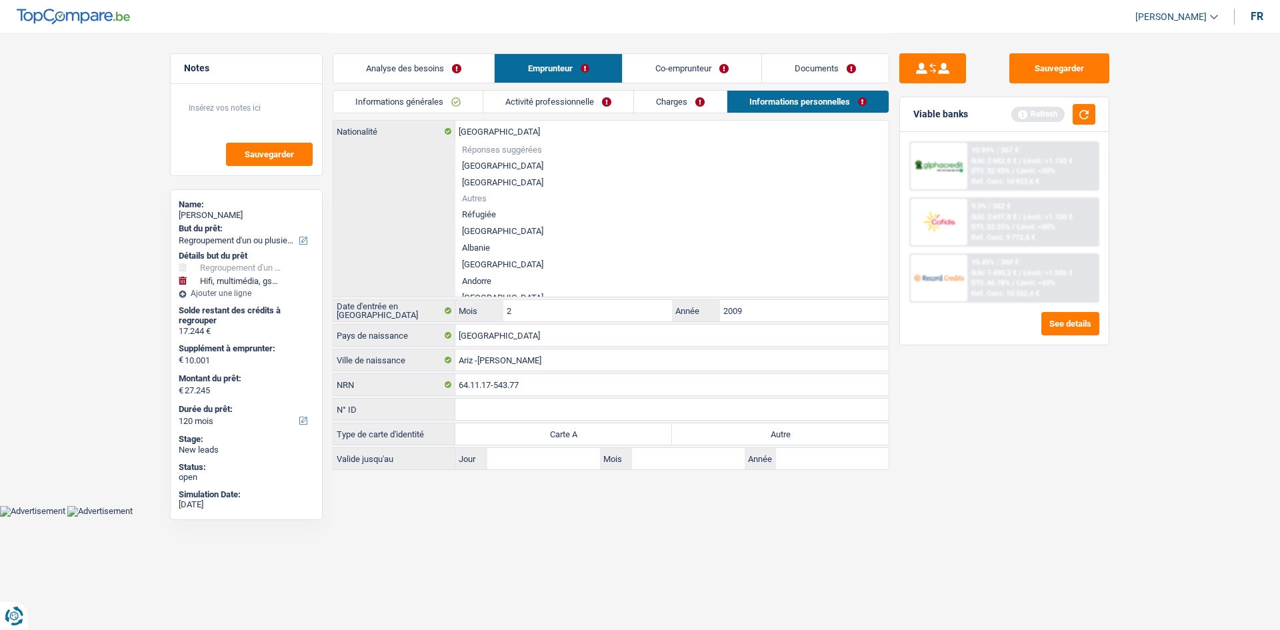
click at [423, 209] on div "Portugal Nationalité Réponses suggérées Belgique Luxembourg Autres Réfugiée Afg…" at bounding box center [610, 209] width 555 height 176
click at [809, 516] on html "Vous avez le contrôle de vos données Nous utilisons des cookies, tout comme nos…" at bounding box center [640, 258] width 1280 height 516
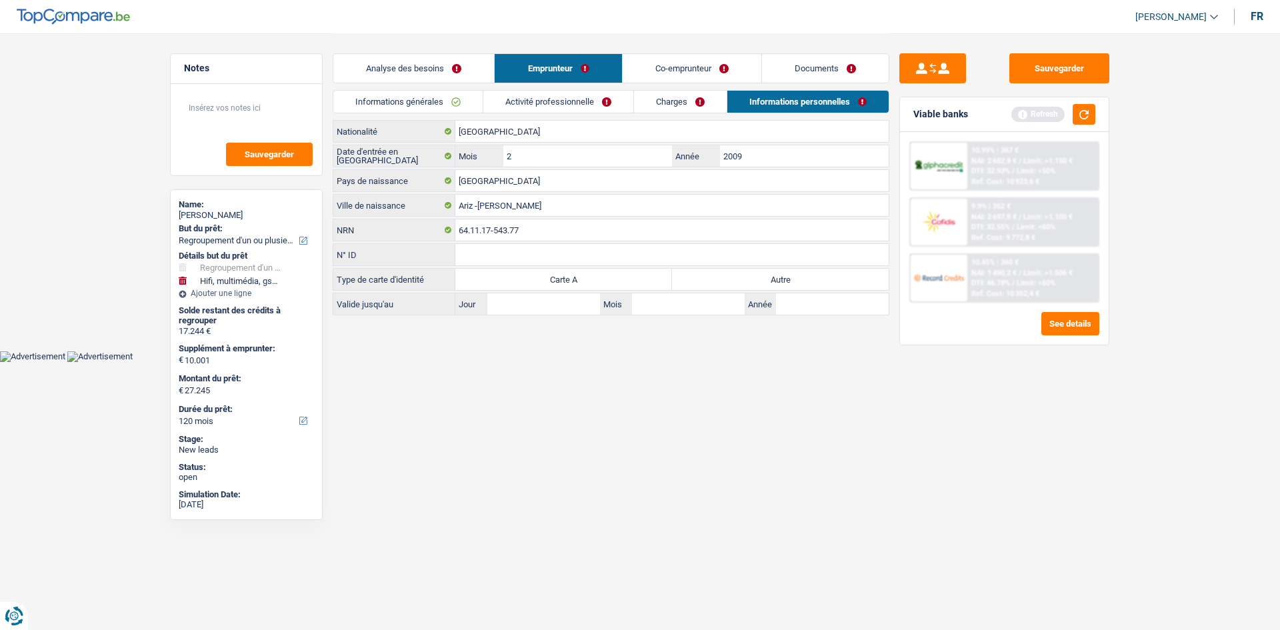
click at [745, 277] on label "Autre" at bounding box center [780, 279] width 217 height 21
click at [745, 277] on input "Autre" at bounding box center [780, 279] width 217 height 21
radio input "true"
click at [670, 64] on link "Co-emprunteur" at bounding box center [691, 68] width 139 height 29
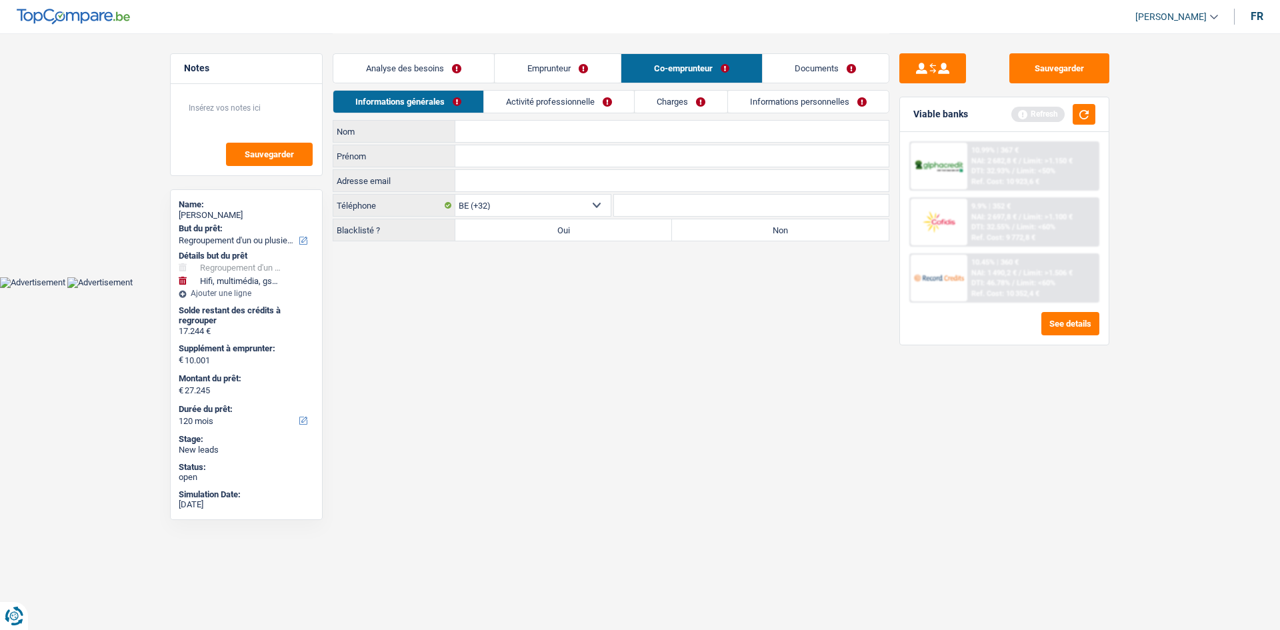
click at [491, 133] on input "Nom" at bounding box center [671, 131] width 433 height 21
drag, startPoint x: 491, startPoint y: 133, endPoint x: 447, endPoint y: 133, distance: 44.7
click at [447, 133] on div "maria Nom" at bounding box center [610, 131] width 555 height 21
type input "maria"
click at [480, 159] on input "Prénom" at bounding box center [671, 155] width 433 height 21
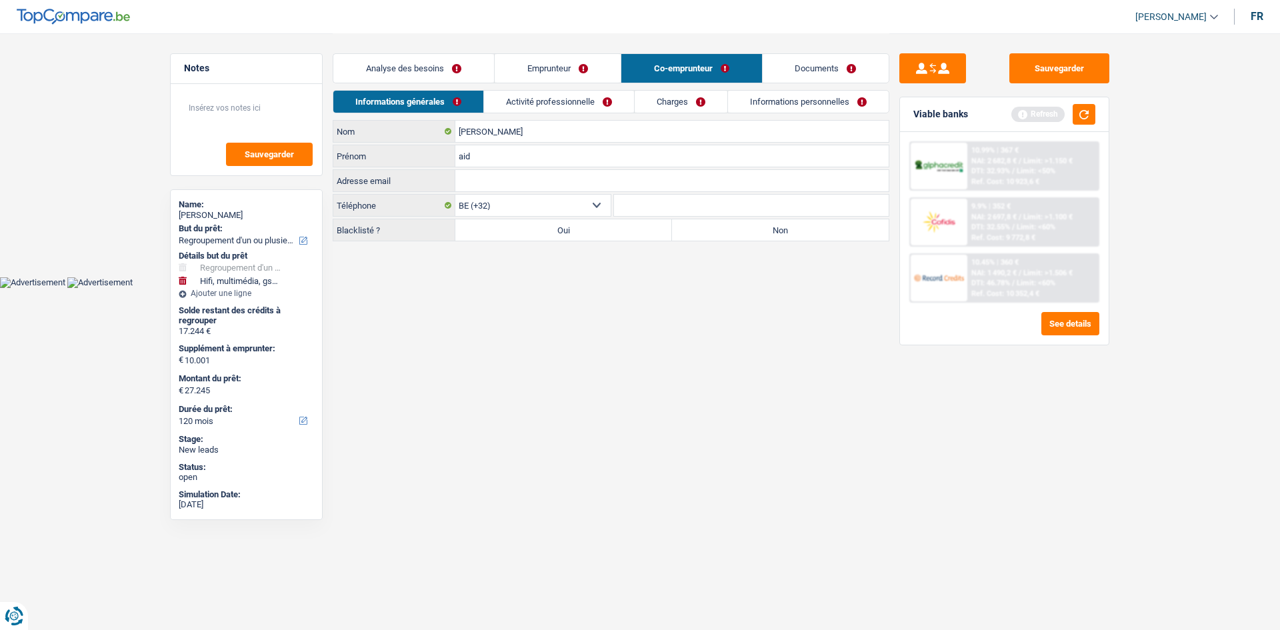
type input "aida"
drag, startPoint x: 491, startPoint y: 159, endPoint x: 414, endPoint y: 176, distance: 79.1
click at [414, 176] on div "maria Nom aida Prénom Adresse email Tous les champs sont obligatoires. Veuillez…" at bounding box center [611, 180] width 556 height 121
click at [537, 113] on li "Activité professionnelle" at bounding box center [558, 101] width 151 height 23
click at [537, 126] on input "maria" at bounding box center [671, 131] width 433 height 21
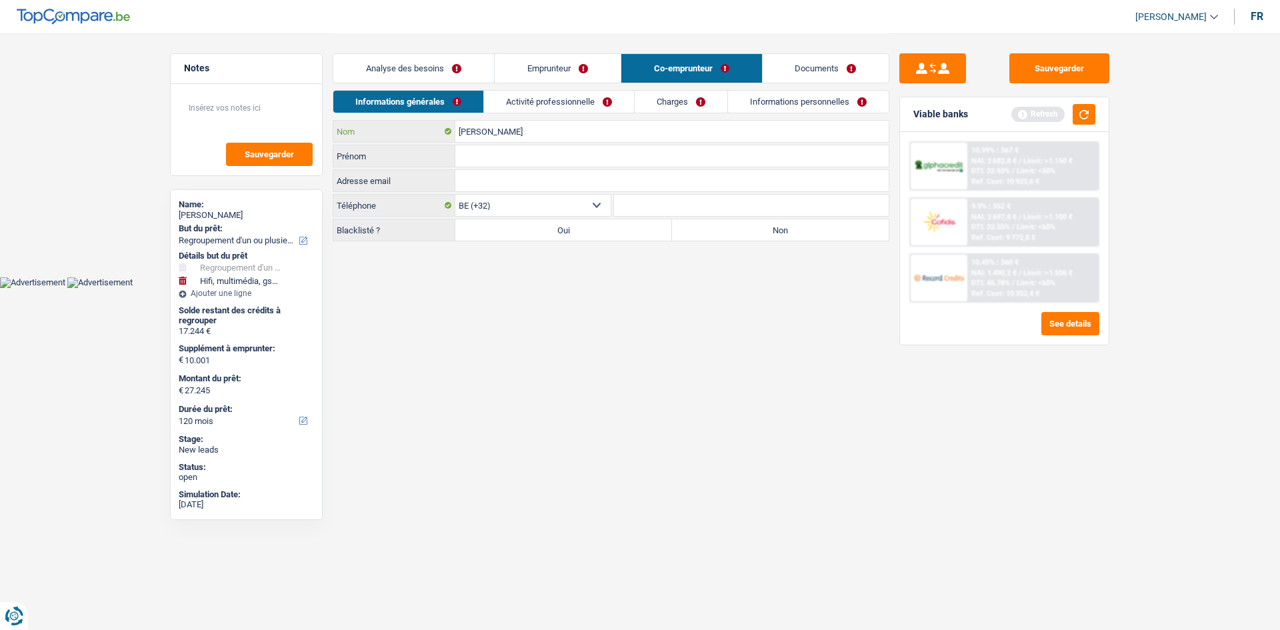
paste input "aida"
type input "maria aida"
click at [554, 155] on input "Prénom" at bounding box center [671, 155] width 433 height 21
type input "valente"
drag, startPoint x: 511, startPoint y: 163, endPoint x: 426, endPoint y: 163, distance: 85.3
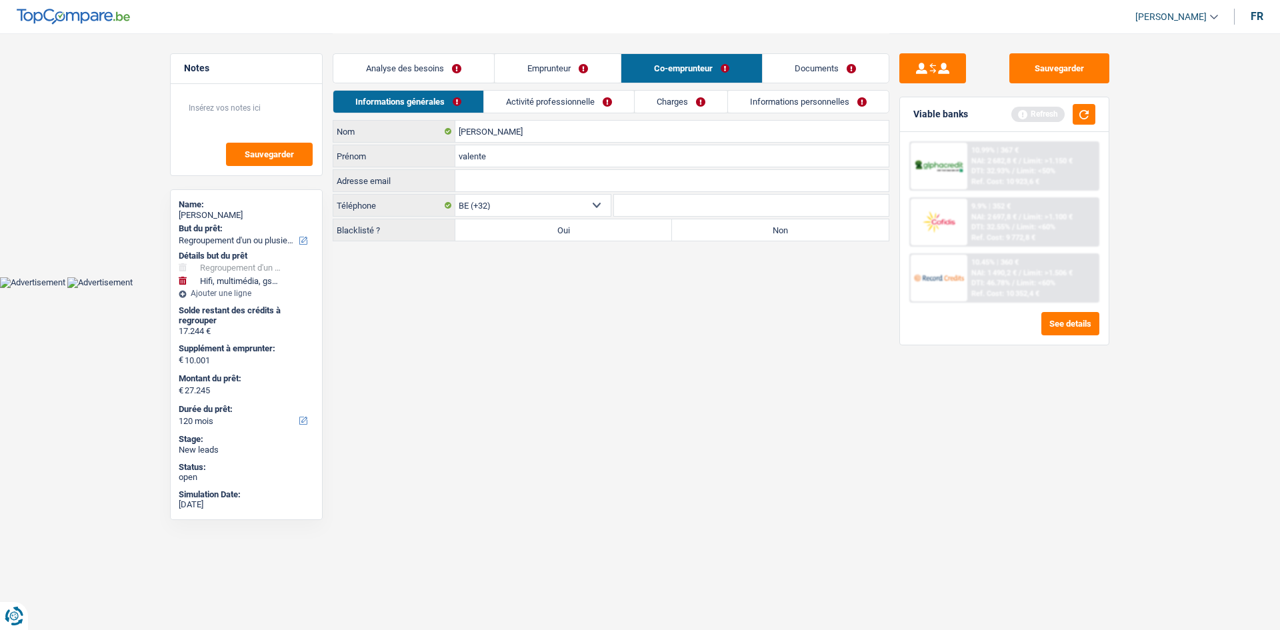
click at [426, 163] on div "valente Prénom" at bounding box center [610, 155] width 555 height 21
click at [530, 132] on input "maria aida" at bounding box center [671, 131] width 433 height 21
paste input "valente"
drag, startPoint x: 481, startPoint y: 127, endPoint x: 429, endPoint y: 132, distance: 52.2
click at [429, 132] on div "maria aida valente Nom" at bounding box center [610, 131] width 555 height 21
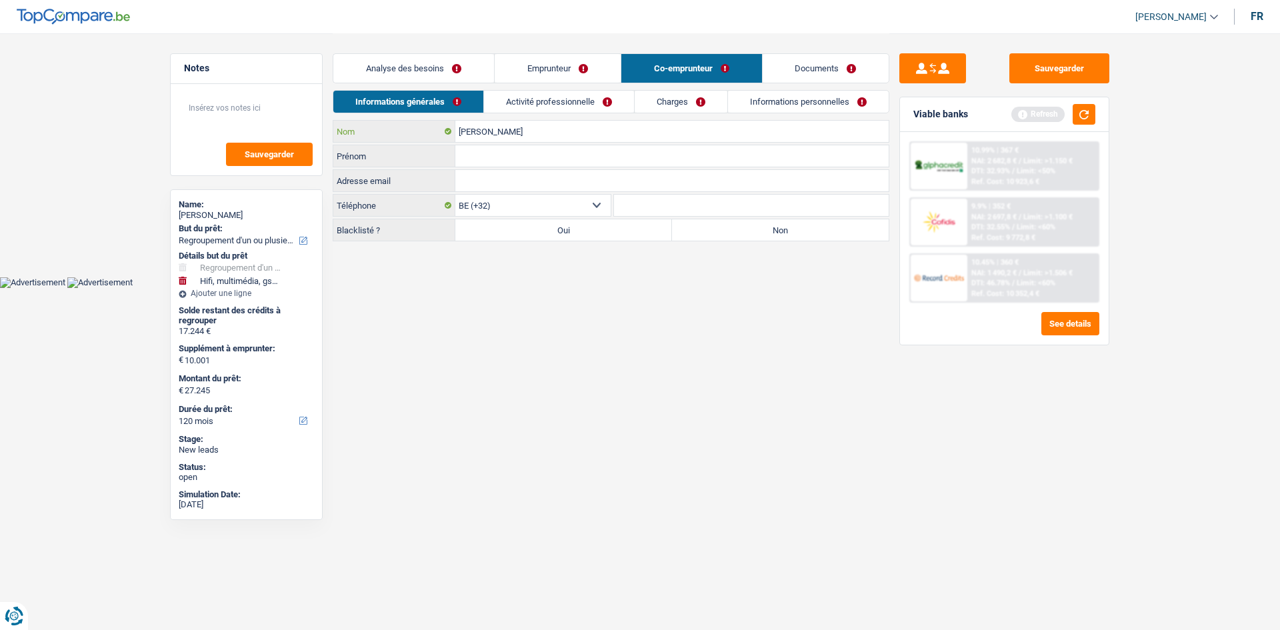
type input "aida valente"
click at [482, 151] on input "Prénom" at bounding box center [671, 155] width 433 height 21
paste input "maria"
type input "maria"
click at [540, 101] on link "Activité professionnelle" at bounding box center [559, 102] width 150 height 22
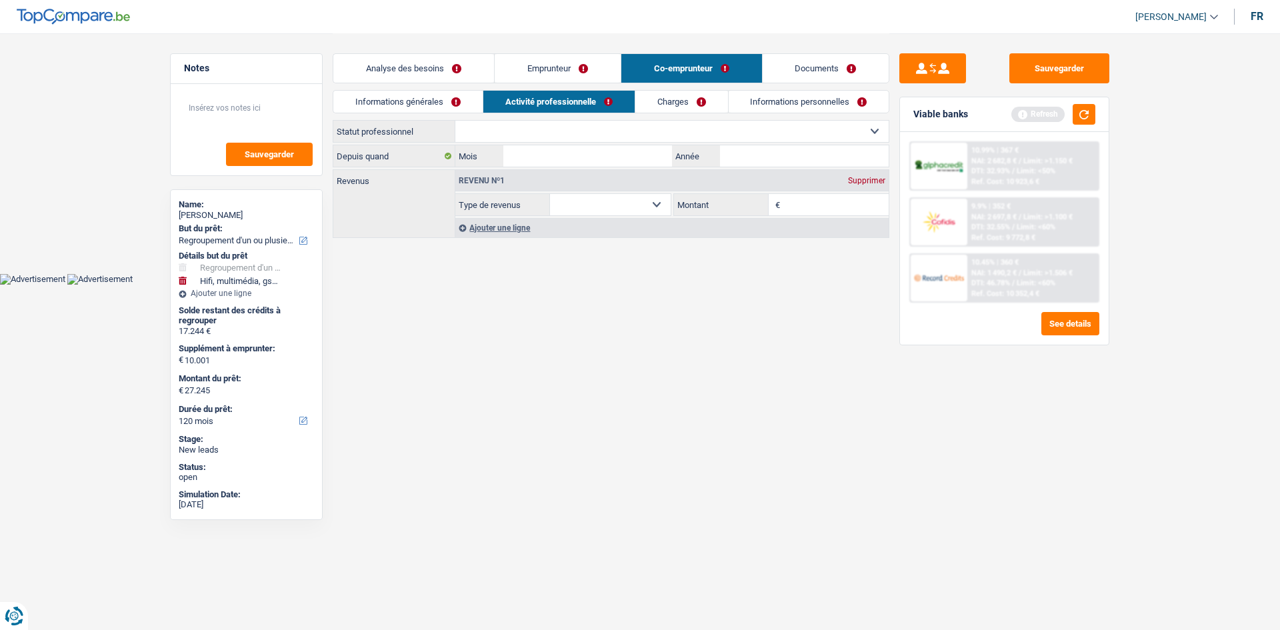
click at [552, 135] on select "Ouvrier Employé privé Employé public Invalide Indépendant Pensionné Chômeur Mut…" at bounding box center [671, 131] width 433 height 21
select select "privateEmployee"
click at [455, 121] on select "Ouvrier Employé privé Employé public Invalide Indépendant Pensionné Chômeur Mut…" at bounding box center [671, 131] width 433 height 21
select select "netSalary"
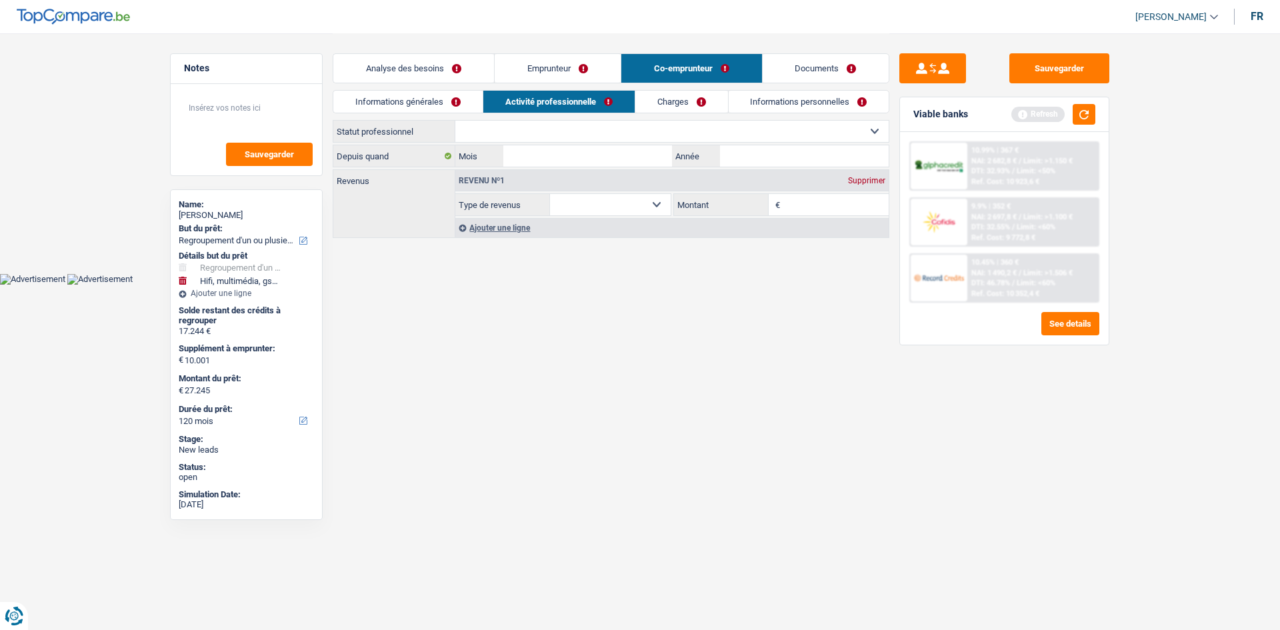
select select "mealVouchers"
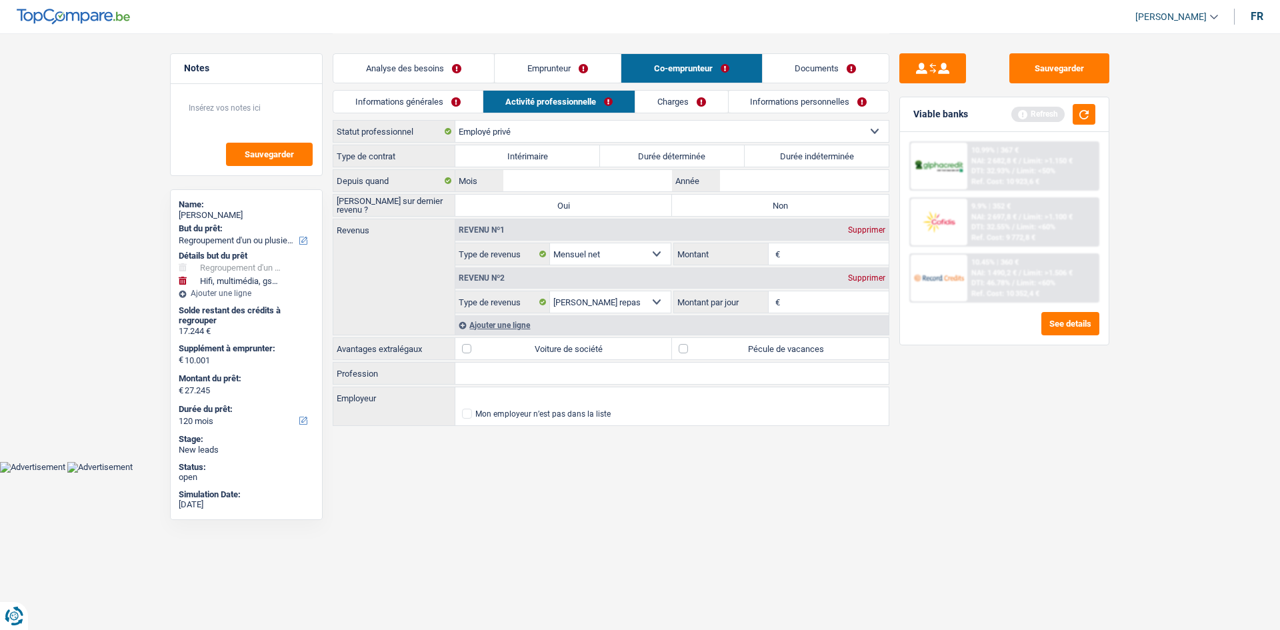
click at [498, 369] on input "Profession" at bounding box center [671, 373] width 433 height 21
click at [496, 391] on input "Employeur" at bounding box center [671, 397] width 433 height 21
type input "t"
type input "TL SERVICES"
click at [606, 472] on html "Vous avez le contrôle de vos données Nous utilisons des cookies, tout comme nos…" at bounding box center [640, 236] width 1280 height 472
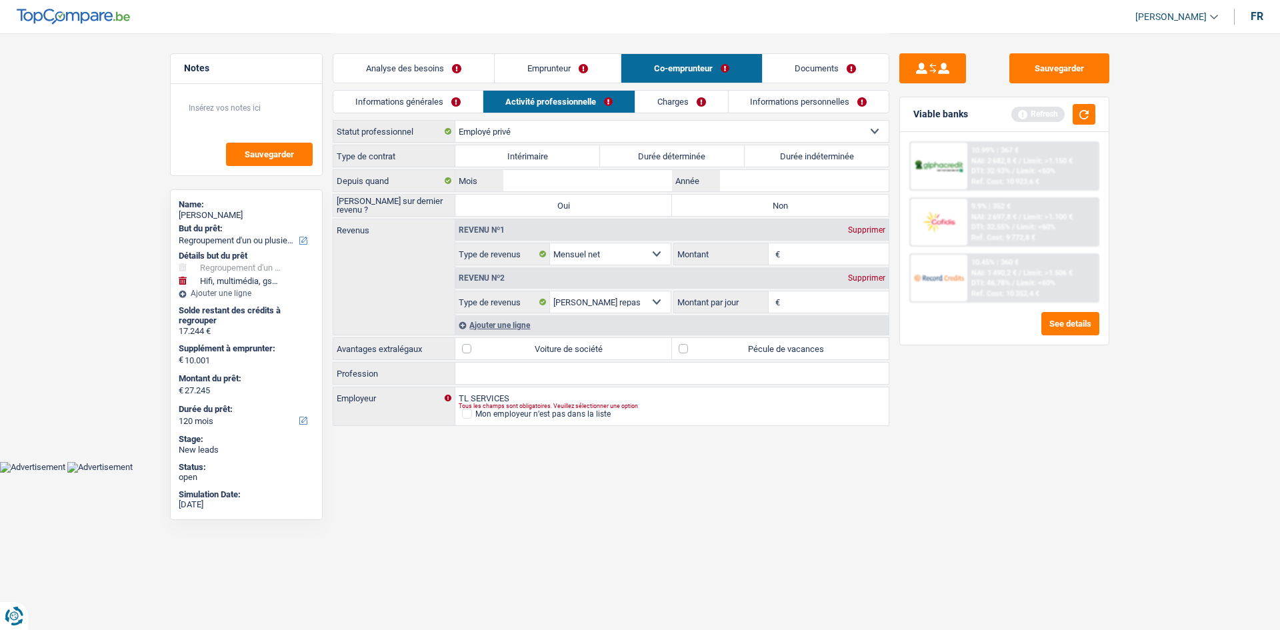
click at [498, 383] on input "Profession" at bounding box center [671, 373] width 433 height 21
click at [802, 253] on input "Montant" at bounding box center [836, 253] width 106 height 21
click at [934, 408] on div "Sauvegarder Viable banks Refresh 10.99% | 367 € NAI: 2 682,8 € / Limit: >1.150 …" at bounding box center [1004, 330] width 230 height 555
click at [829, 253] on input "17.000" at bounding box center [836, 253] width 106 height 21
type input "1.700"
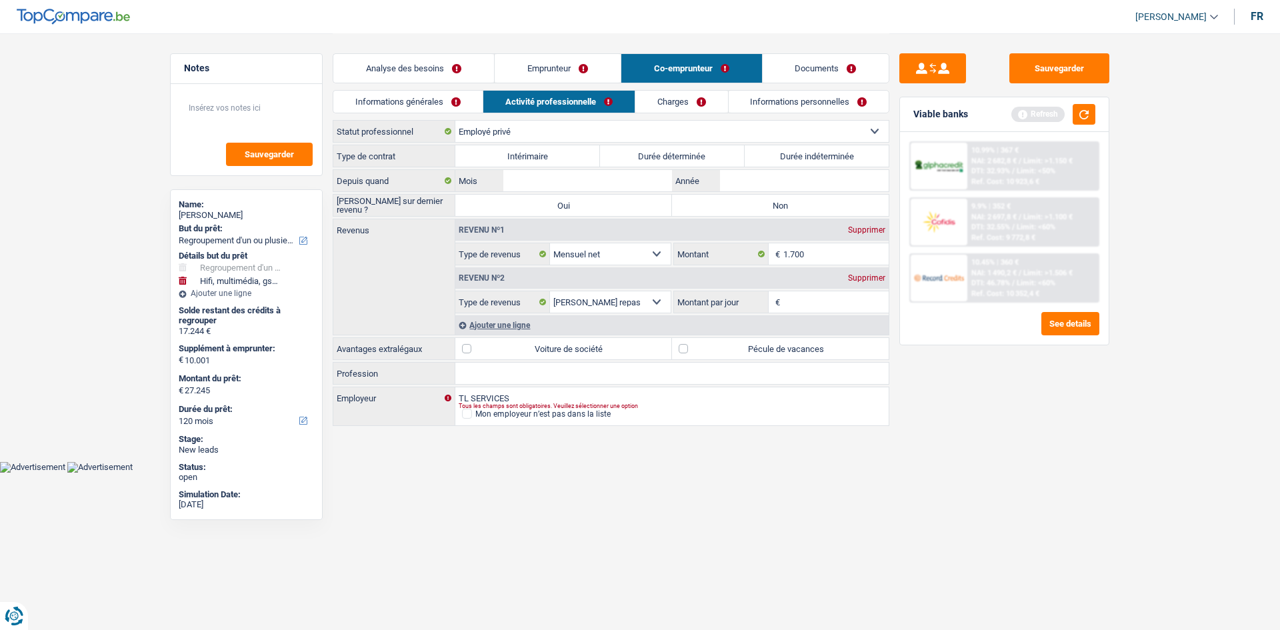
click at [870, 276] on div "Supprimer" at bounding box center [866, 278] width 44 height 8
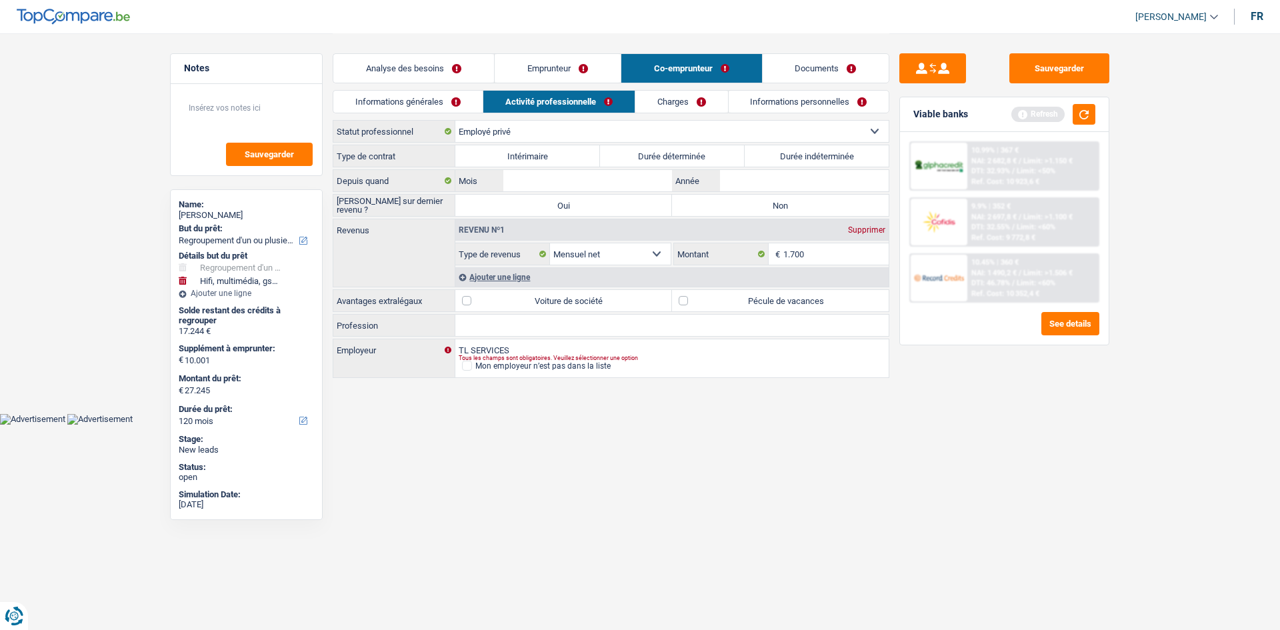
click at [774, 157] on label "Durée indéterminée" at bounding box center [816, 155] width 145 height 21
click at [774, 157] on input "Durée indéterminée" at bounding box center [816, 155] width 145 height 21
radio input "true"
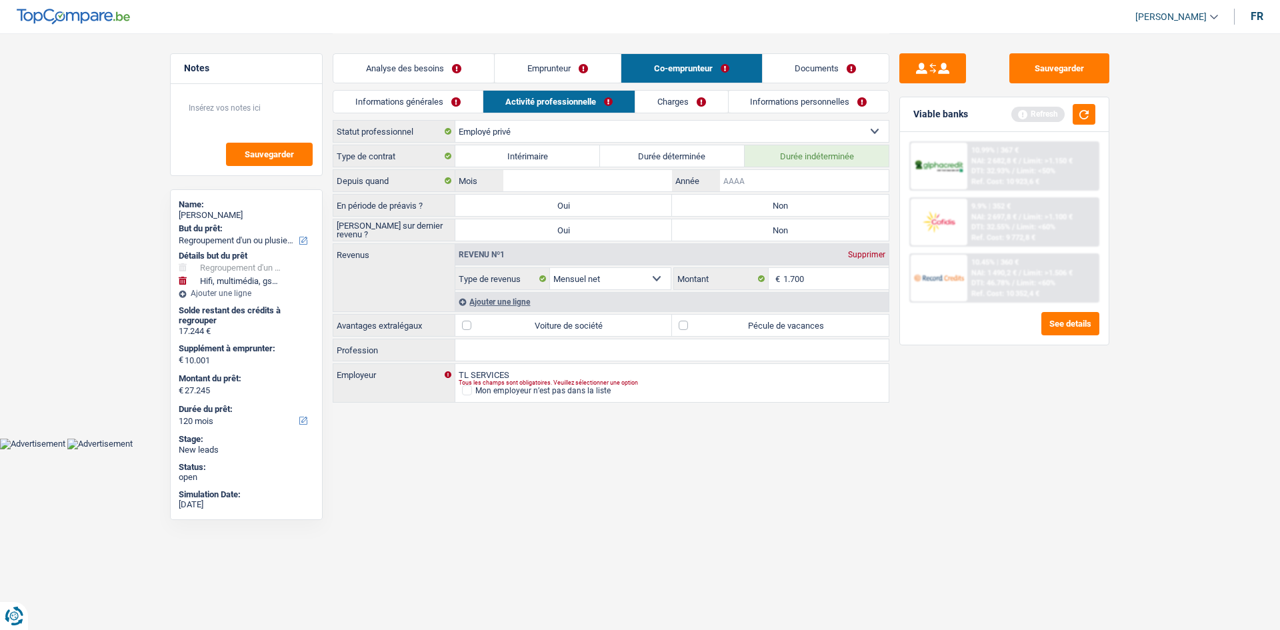
click at [792, 183] on input "Année" at bounding box center [804, 180] width 169 height 21
type input "2014"
click at [584, 169] on div "Depuis quand Mois / 2014 Année" at bounding box center [611, 180] width 556 height 23
click at [588, 179] on input "Mois" at bounding box center [587, 180] width 169 height 21
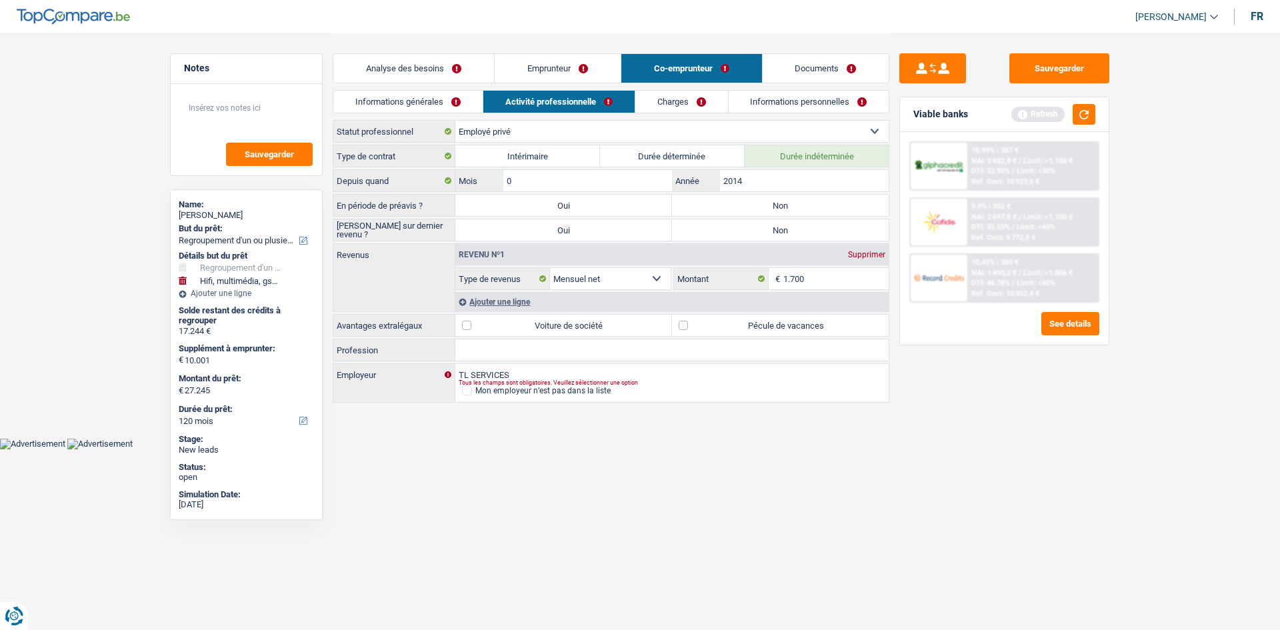
type input "05"
click at [986, 413] on div "Sauvegarder Viable banks Refresh 10.99% | 367 € NAI: 2 682,8 € / Limit: >1.150 …" at bounding box center [1004, 330] width 230 height 555
click at [749, 209] on label "Non" at bounding box center [780, 205] width 217 height 21
click at [749, 209] on input "Non" at bounding box center [780, 205] width 217 height 21
radio input "true"
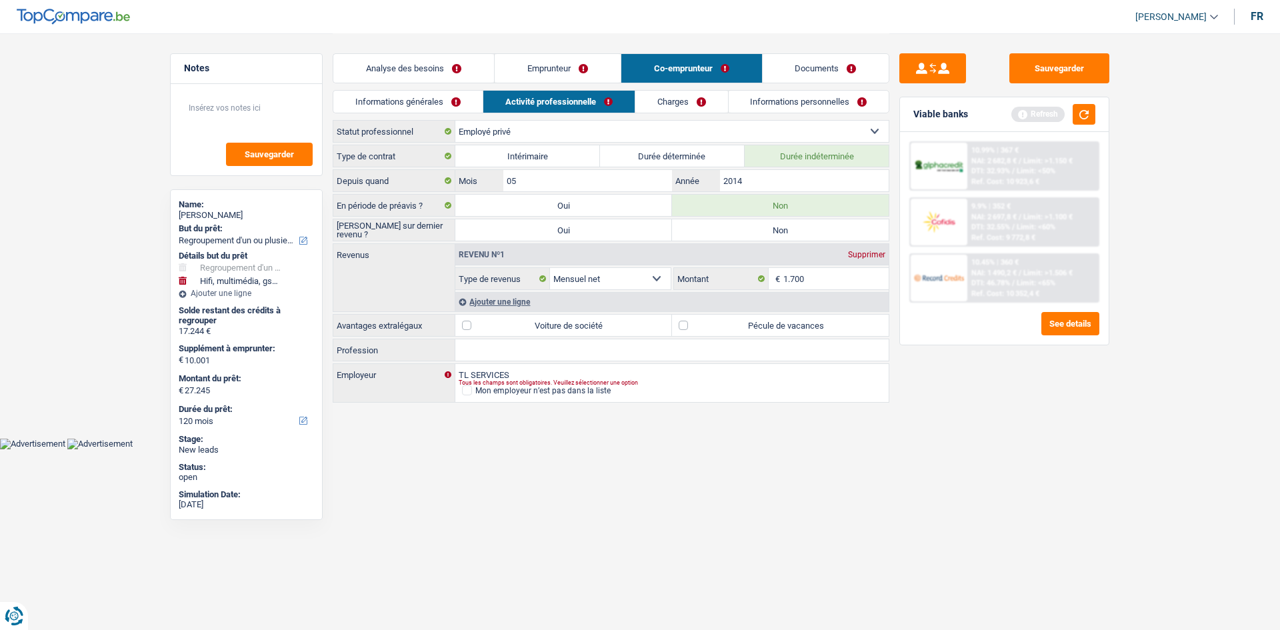
click at [718, 323] on label "Pécule de vacances" at bounding box center [780, 325] width 217 height 21
click at [718, 323] on input "Pécule de vacances" at bounding box center [780, 325] width 217 height 21
checkbox input "true"
click at [754, 221] on label "Non" at bounding box center [780, 229] width 217 height 21
click at [754, 221] on input "Non" at bounding box center [780, 229] width 217 height 21
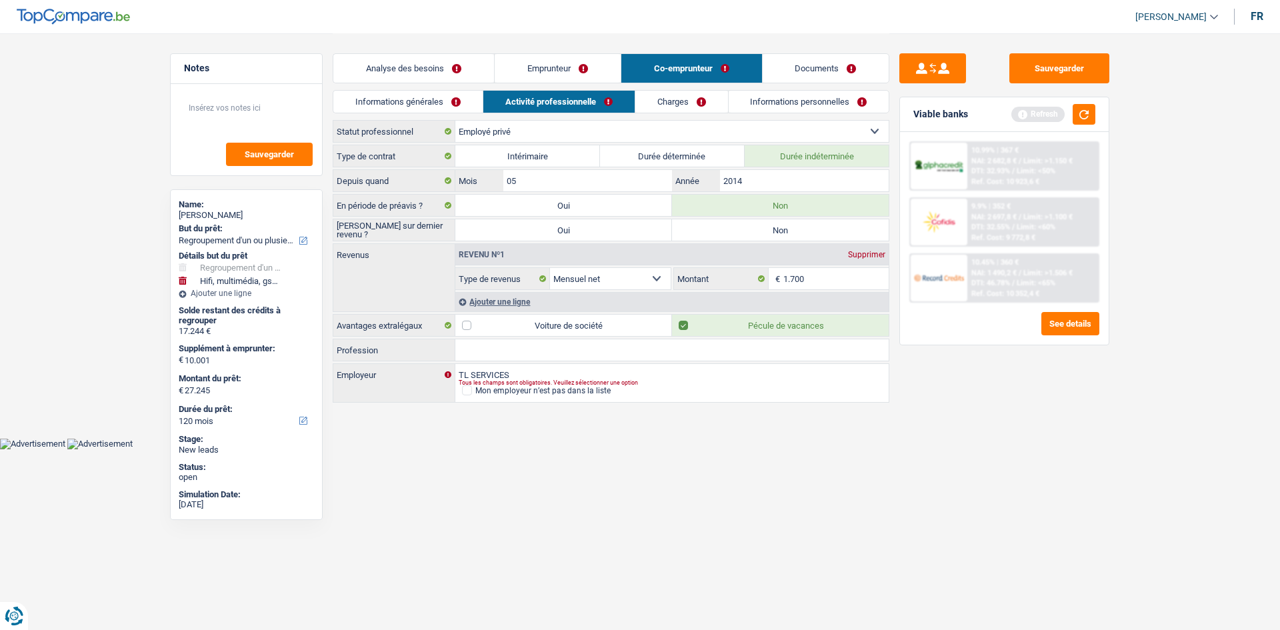
radio input "true"
click at [686, 105] on link "Charges" at bounding box center [681, 102] width 93 height 22
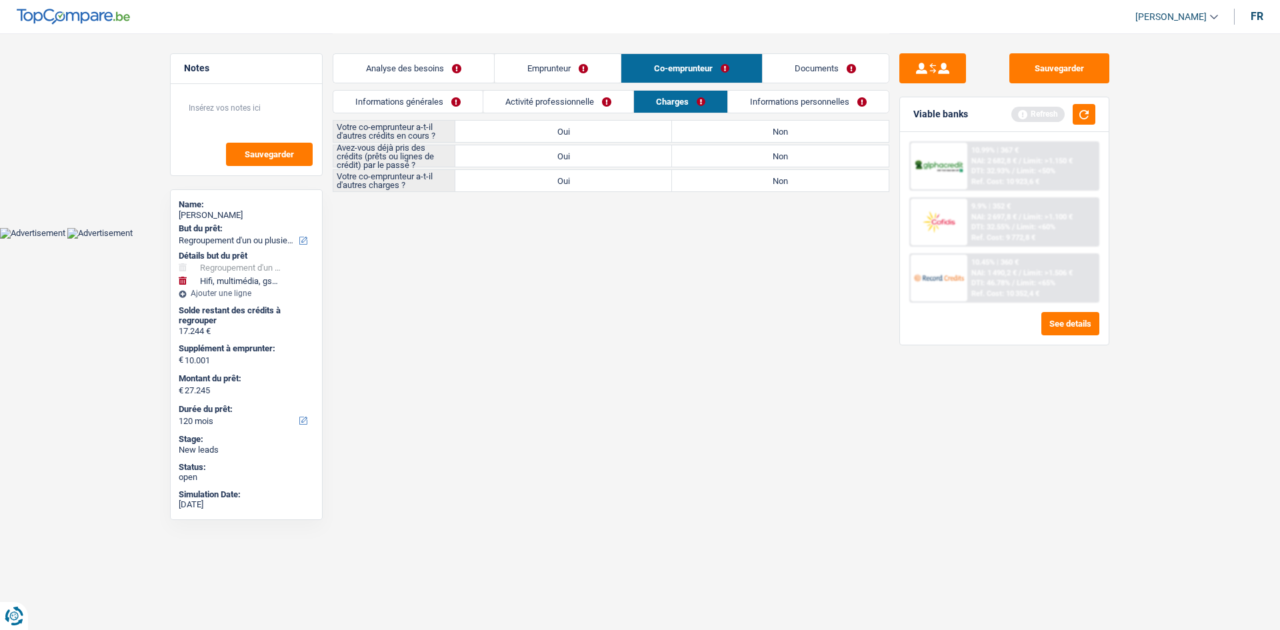
click at [704, 127] on label "Non" at bounding box center [780, 131] width 217 height 21
click at [704, 127] on input "Non" at bounding box center [780, 131] width 217 height 21
radio input "true"
drag, startPoint x: 704, startPoint y: 127, endPoint x: 711, endPoint y: 155, distance: 28.8
click at [711, 155] on div "Votre co-emprunteur a-t-il d'autres crédits en cours ? Oui Non Avez-vous déjà p…" at bounding box center [611, 156] width 556 height 72
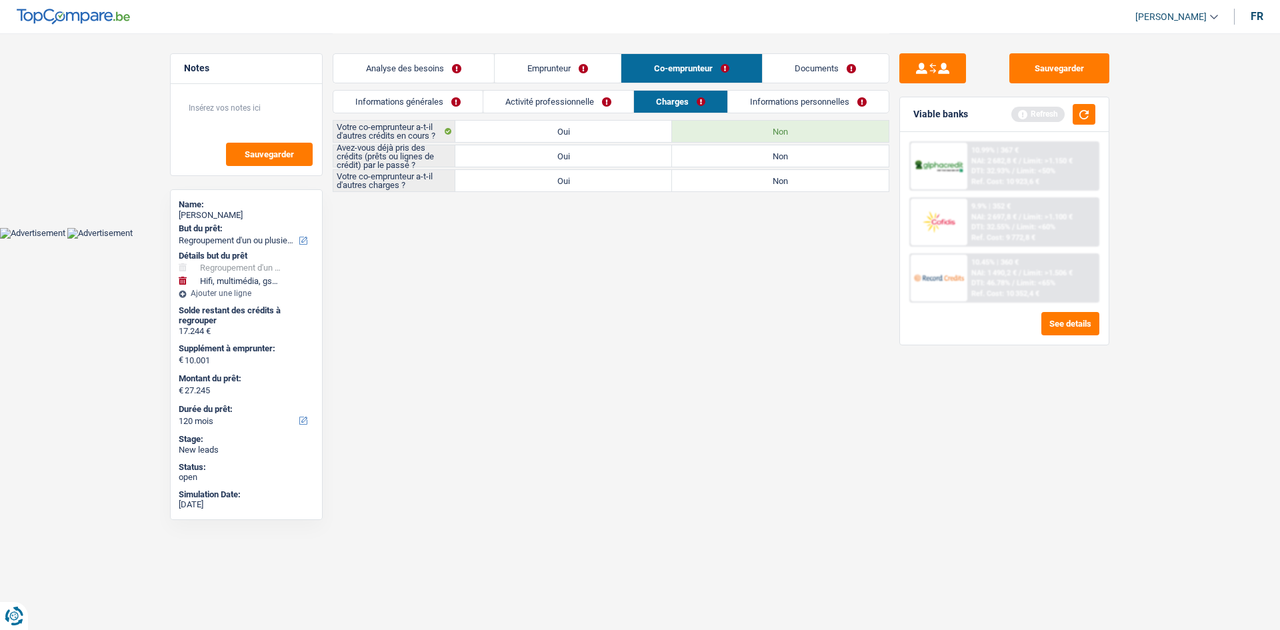
click at [708, 151] on label "Non" at bounding box center [780, 155] width 217 height 21
click at [708, 151] on input "Non" at bounding box center [780, 155] width 217 height 21
radio input "true"
click at [708, 175] on label "Non" at bounding box center [780, 180] width 217 height 21
click at [708, 175] on input "Non" at bounding box center [780, 180] width 217 height 21
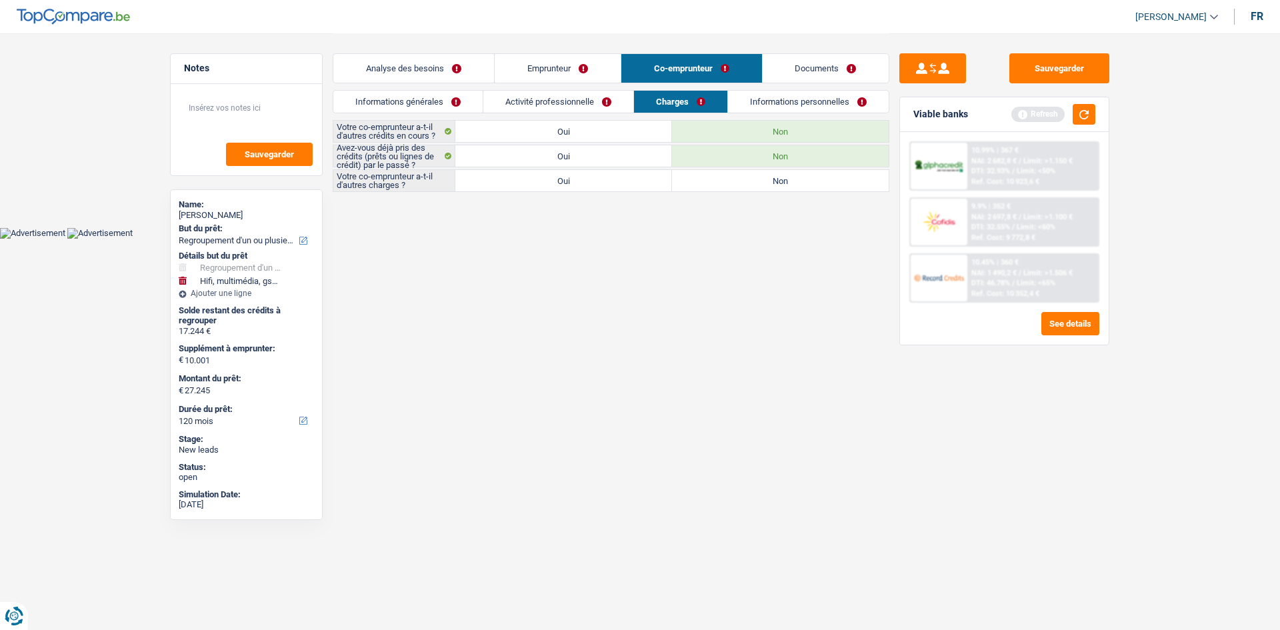
radio input "true"
click at [768, 93] on link "Informations personnelles" at bounding box center [808, 102] width 161 height 22
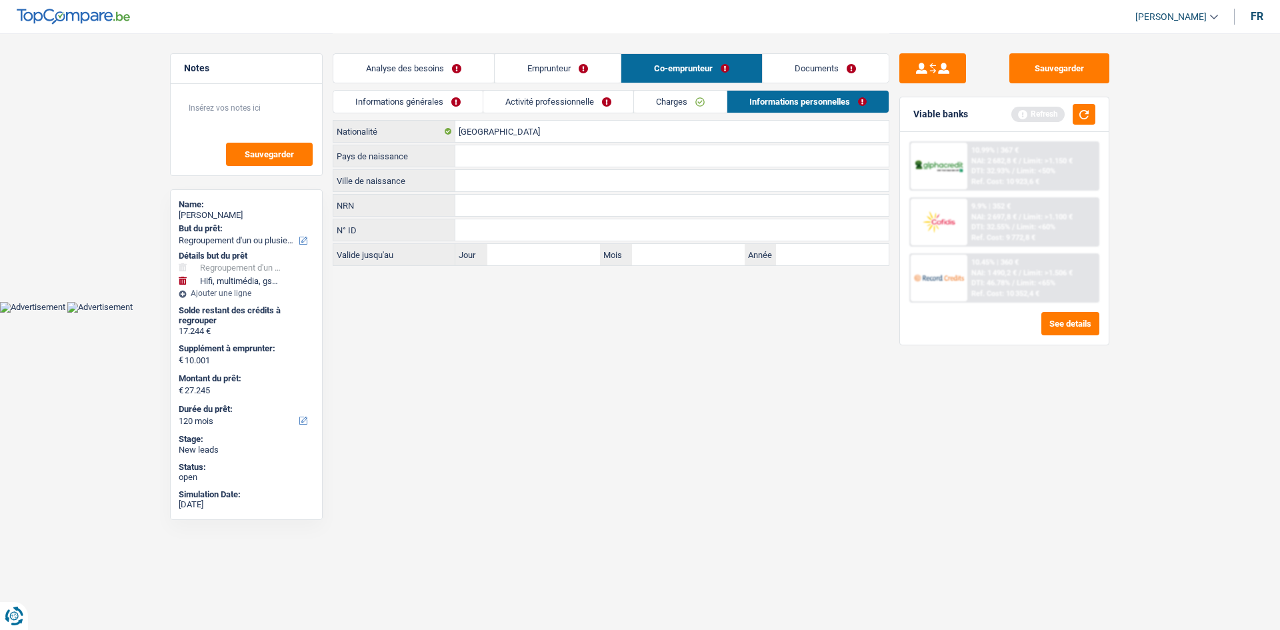
click at [506, 193] on div "Belgique Nationalité Pays de naissance Tous les champs sont obligatoires. Veuil…" at bounding box center [611, 193] width 556 height 146
click at [492, 203] on input "NRN" at bounding box center [671, 205] width 433 height 21
click at [492, 187] on input "Ville de naissance" at bounding box center [671, 180] width 433 height 21
click at [431, 63] on link "Analyse des besoins" at bounding box center [413, 68] width 161 height 29
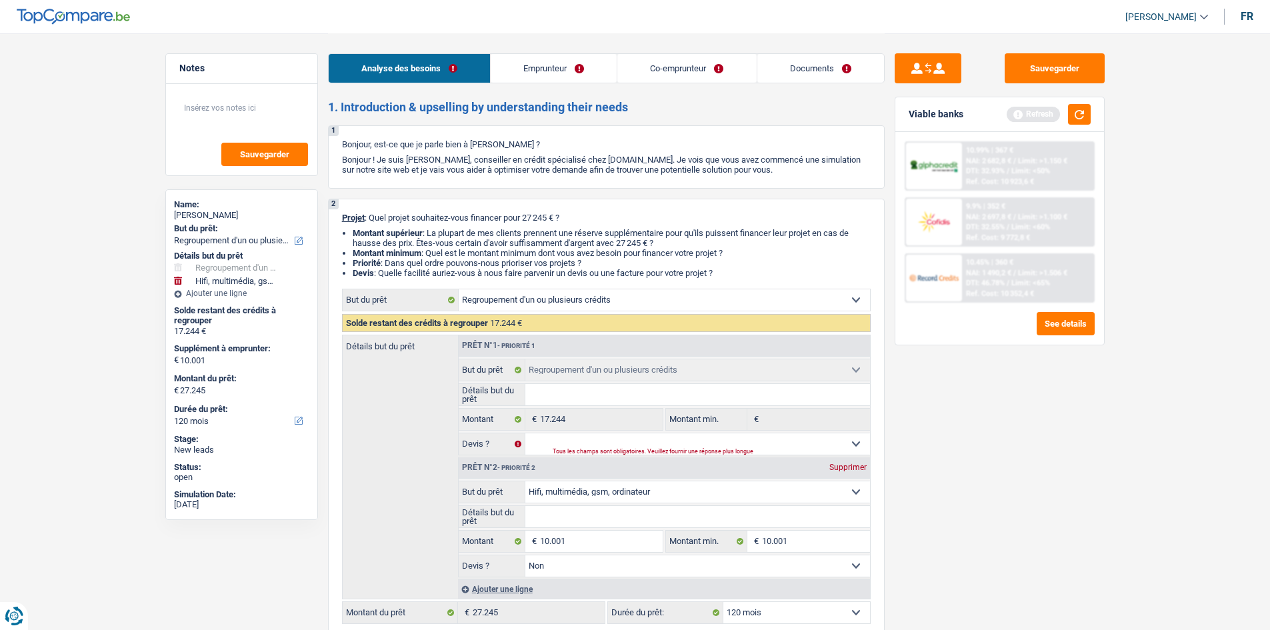
click at [556, 57] on link "Emprunteur" at bounding box center [553, 68] width 126 height 29
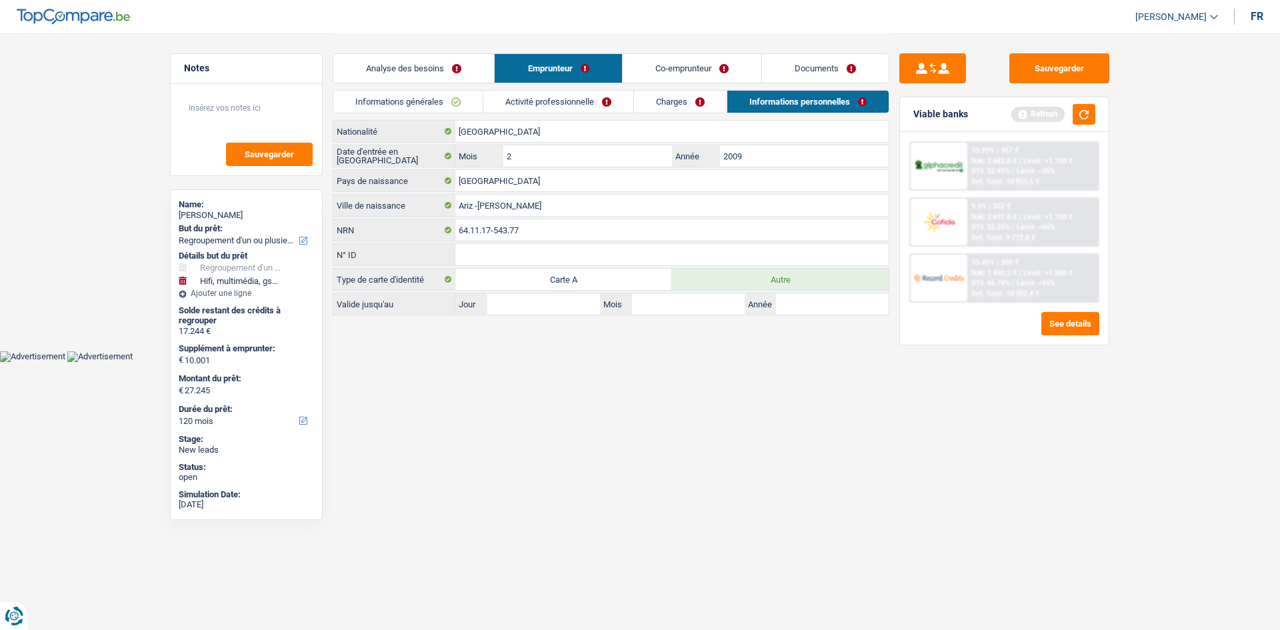
click at [607, 103] on link "Activité professionnelle" at bounding box center [558, 102] width 150 height 22
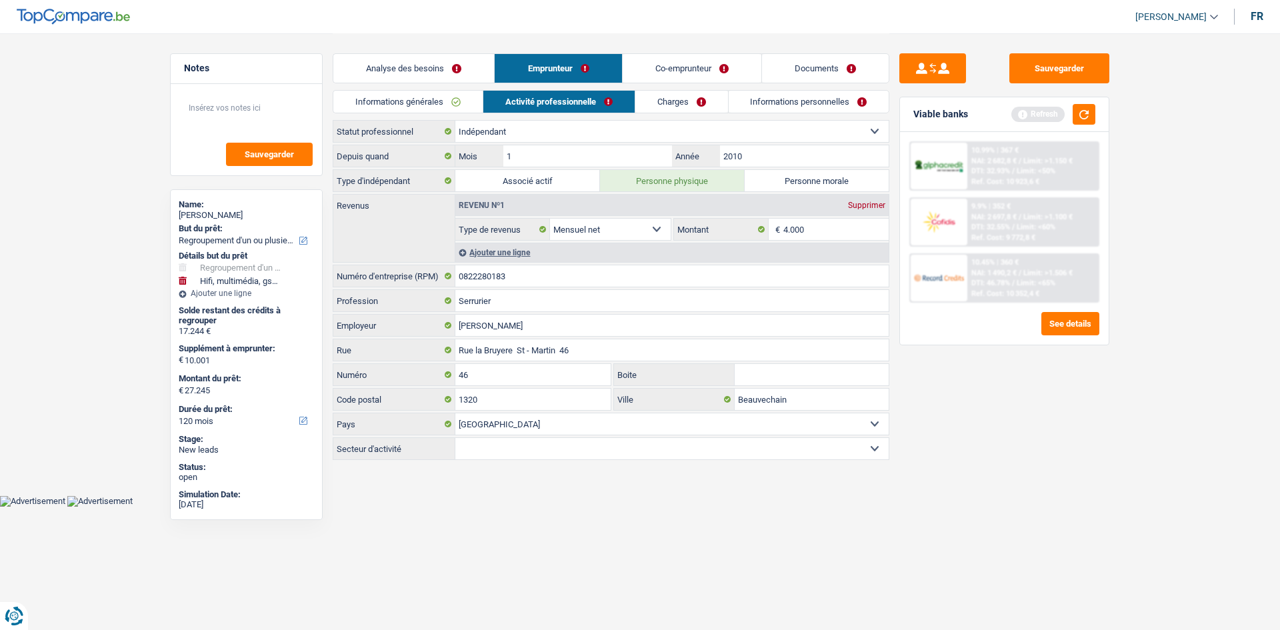
click at [663, 101] on link "Charges" at bounding box center [681, 102] width 93 height 22
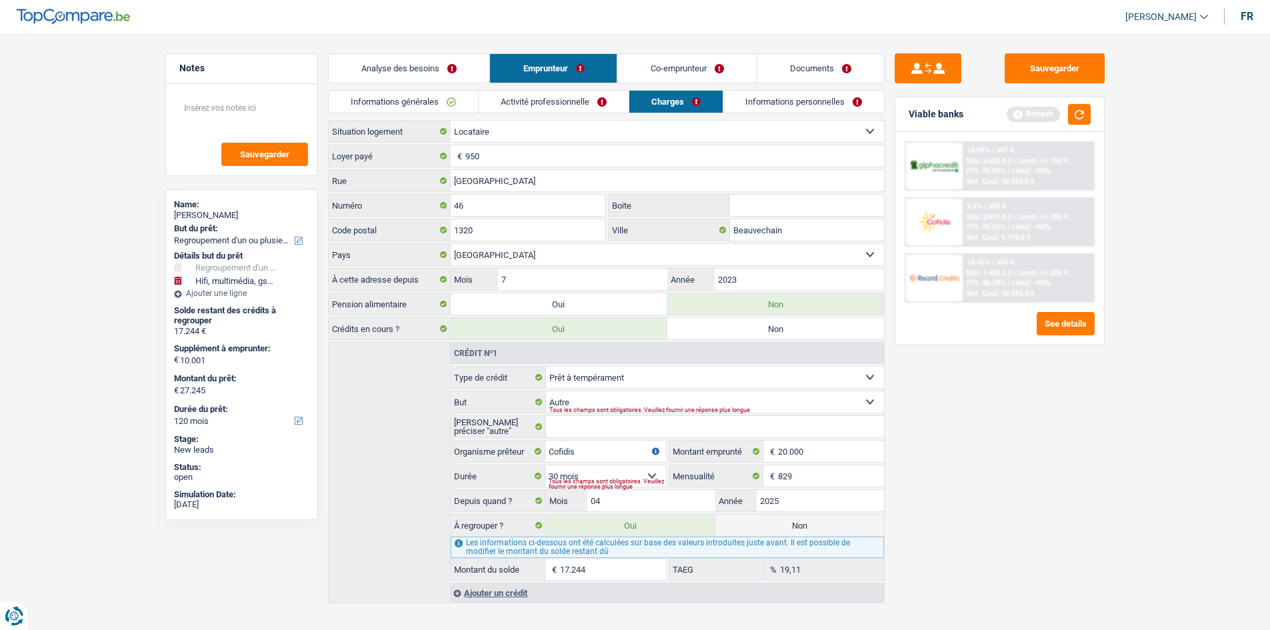
click at [648, 68] on link "Co-emprunteur" at bounding box center [686, 68] width 139 height 29
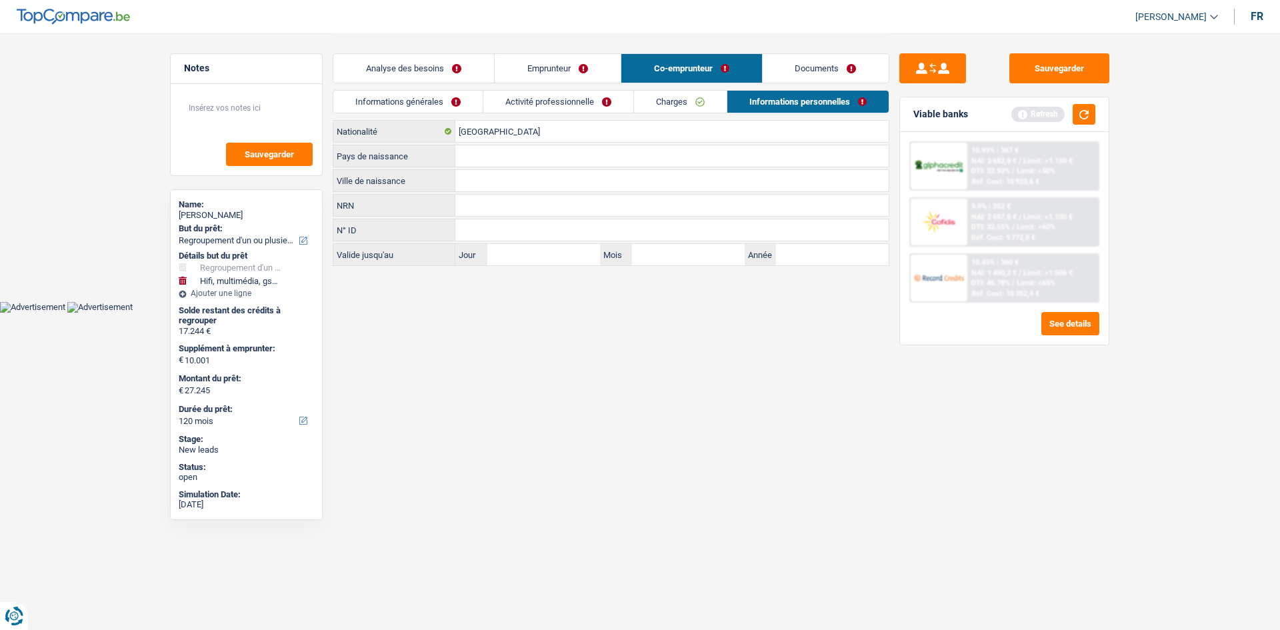
click at [528, 64] on link "Emprunteur" at bounding box center [557, 68] width 126 height 29
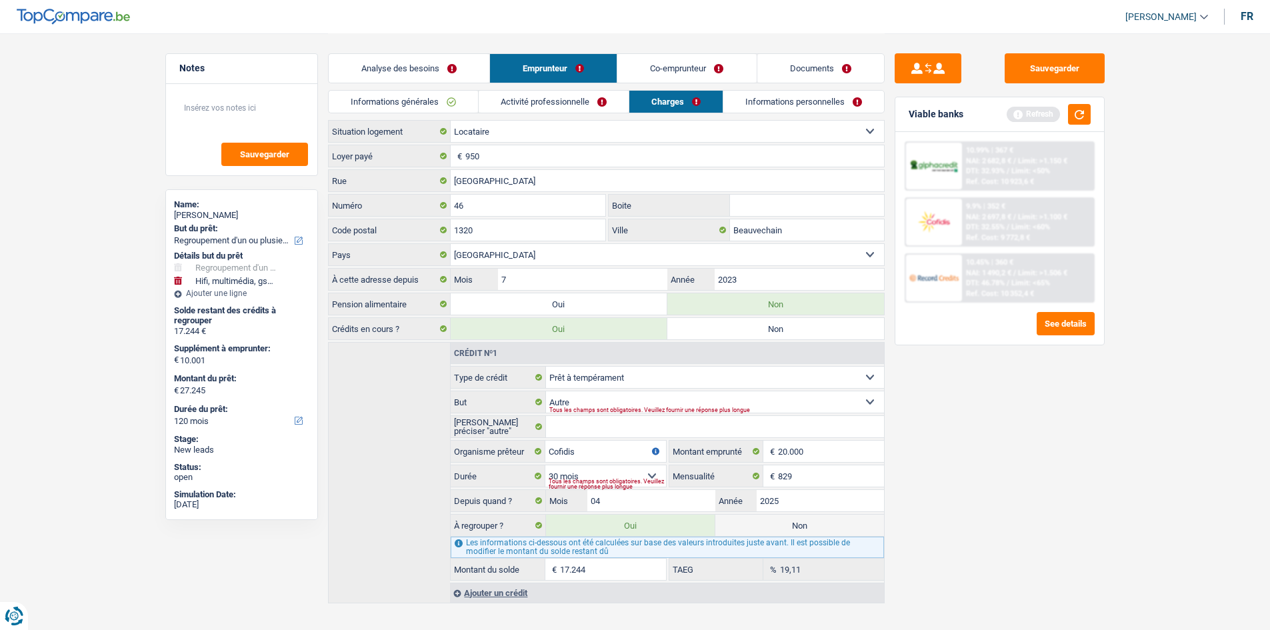
click at [757, 100] on link "Informations personnelles" at bounding box center [803, 102] width 161 height 22
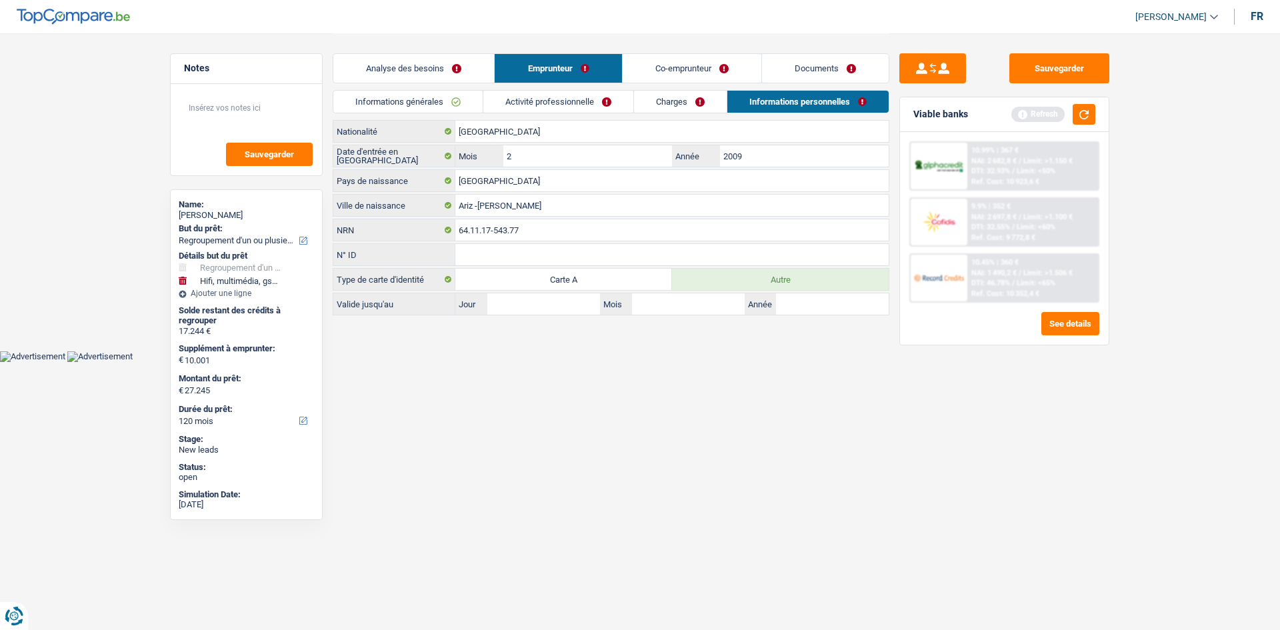
click at [536, 94] on link "Activité professionnelle" at bounding box center [558, 102] width 150 height 22
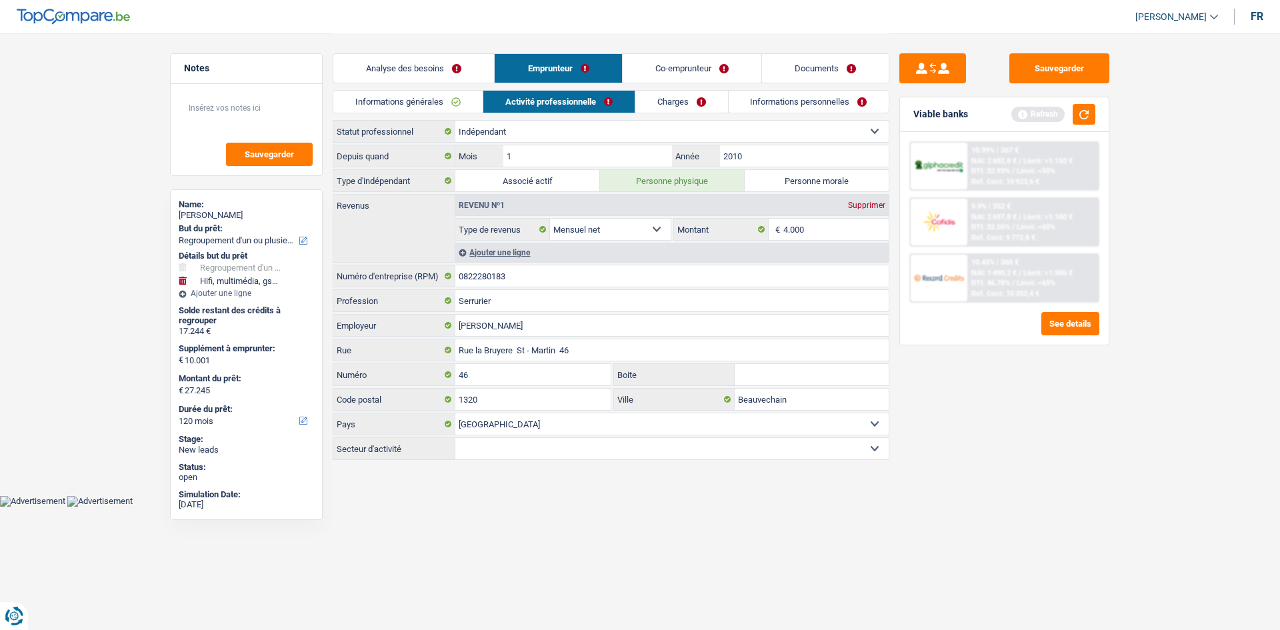
click at [785, 102] on link "Informations personnelles" at bounding box center [808, 102] width 161 height 22
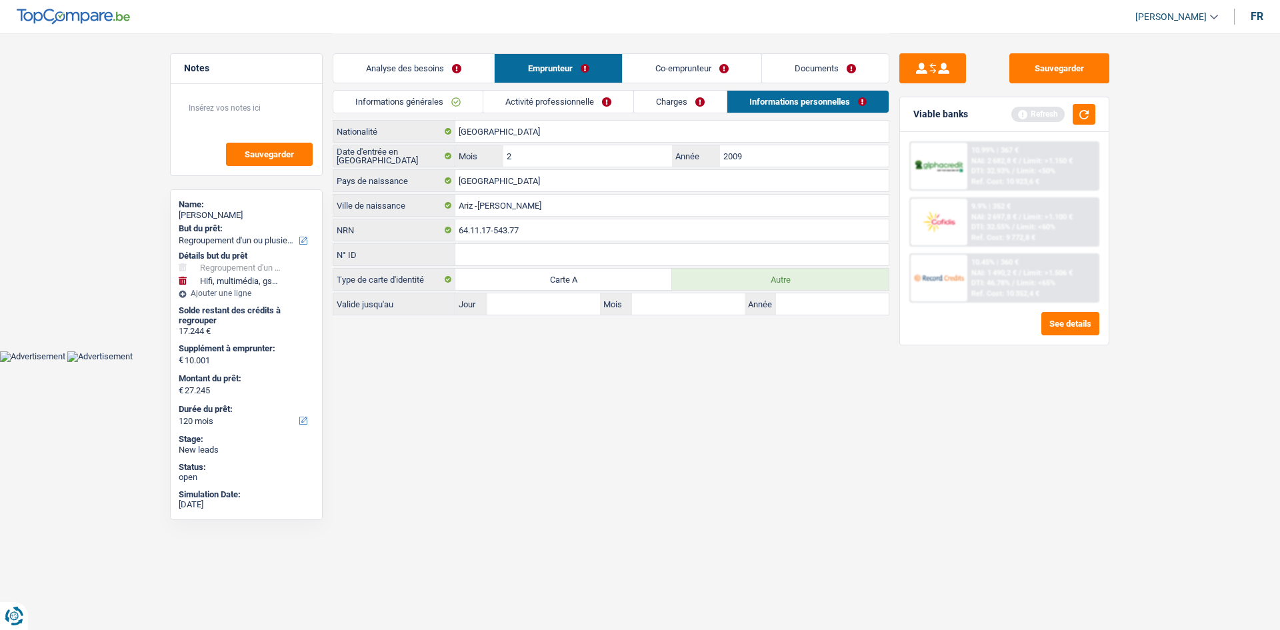
drag, startPoint x: 575, startPoint y: 216, endPoint x: 474, endPoint y: 209, distance: 101.5
click at [474, 209] on div "Ariz -Marco de Canaveses Ville de naissance" at bounding box center [611, 205] width 556 height 23
drag, startPoint x: 566, startPoint y: 205, endPoint x: 389, endPoint y: 230, distance: 179.6
click at [389, 230] on div "Portugal Nationalité Date d'entrée en Belgique 2 Mois / 2009 Année Portugal Pay…" at bounding box center [611, 217] width 556 height 195
click at [680, 63] on link "Co-emprunteur" at bounding box center [691, 68] width 139 height 29
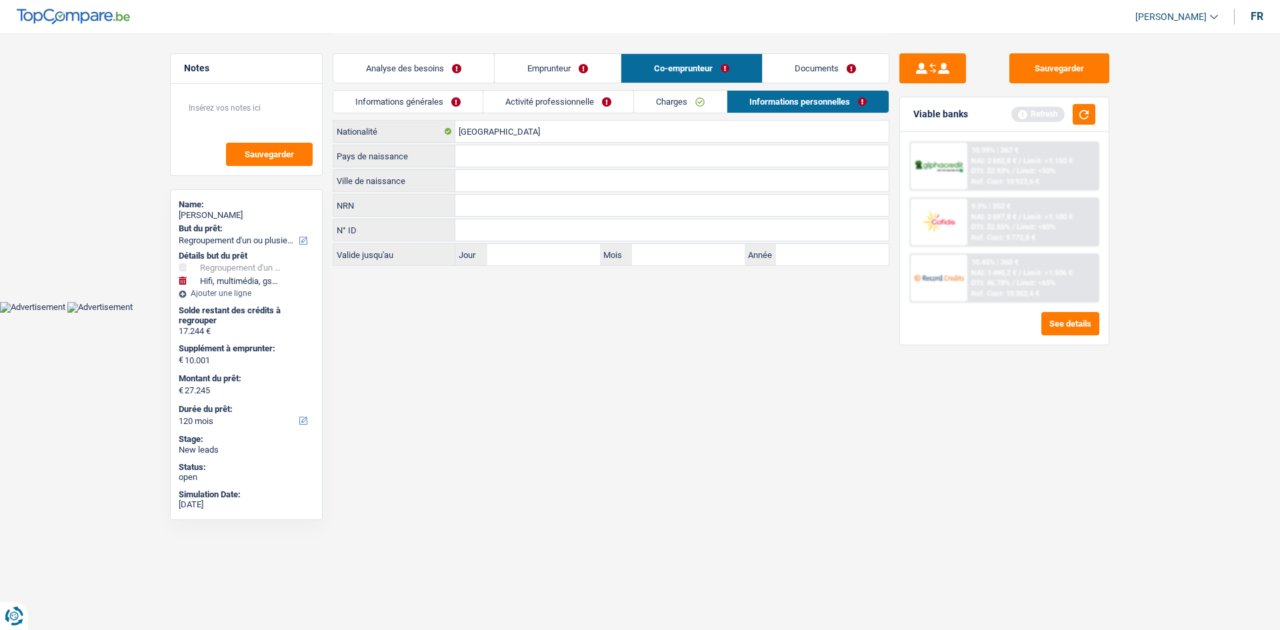
click at [474, 185] on input "Ville de naissance" at bounding box center [671, 180] width 433 height 21
paste input "Ariz -Marco de Canaveses"
type input "Ariz -Marco de Canaveses"
click at [473, 152] on input "Pays de naissance" at bounding box center [671, 155] width 433 height 21
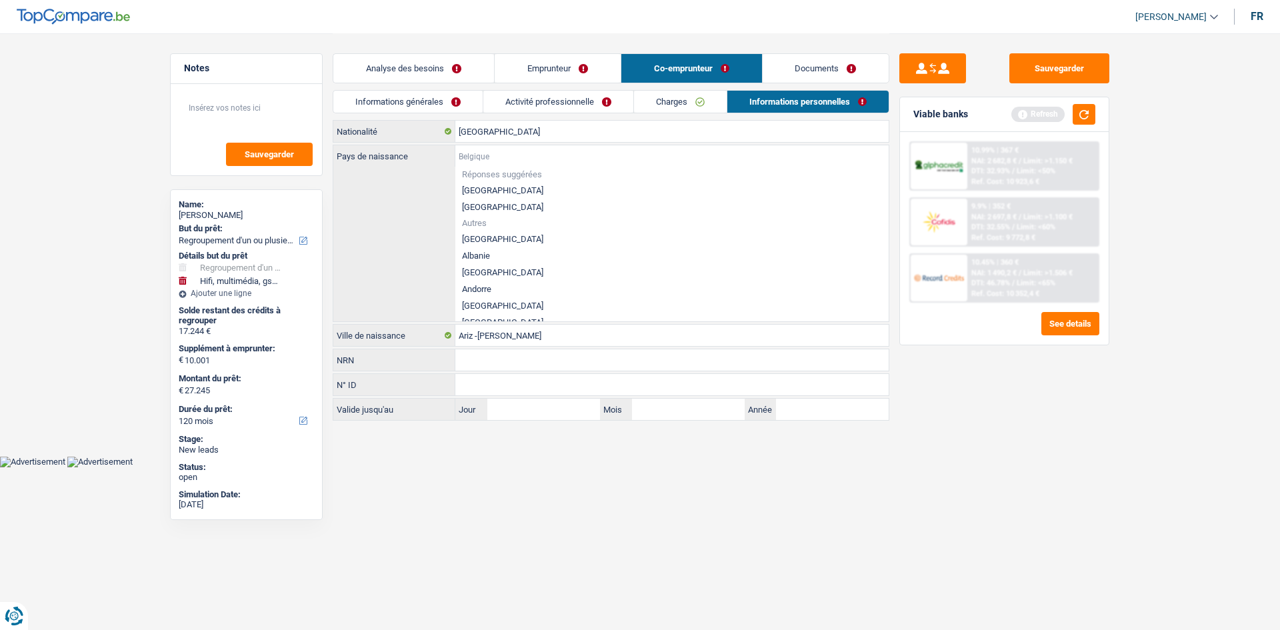
type input "P"
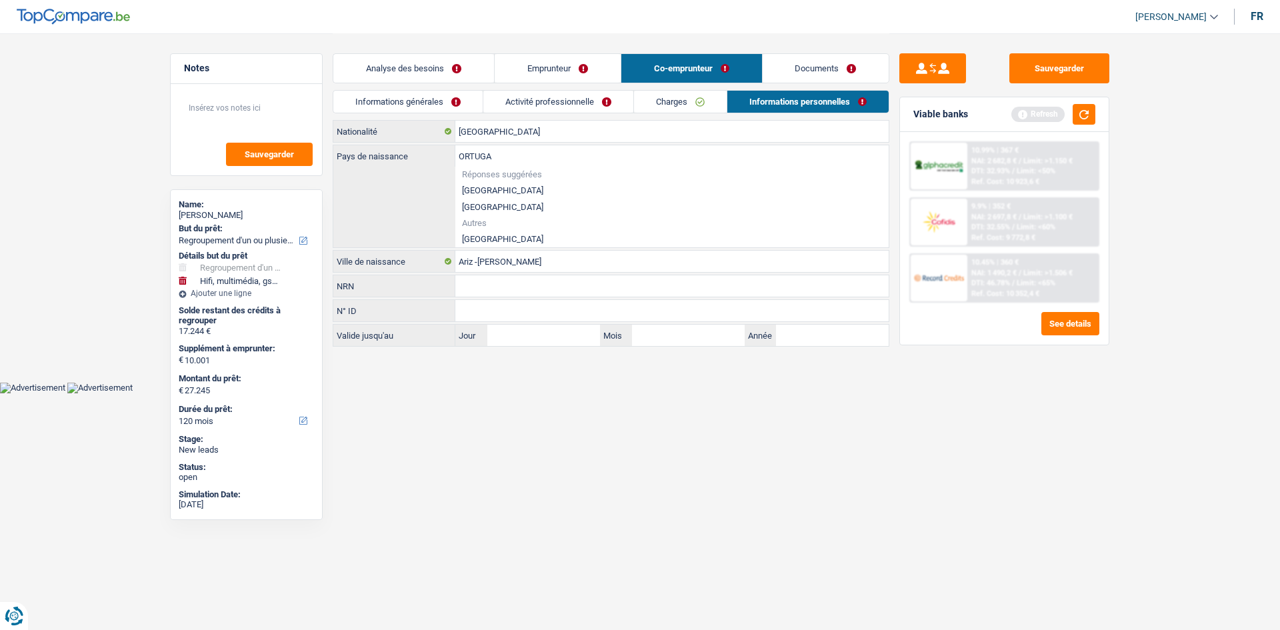
click at [485, 234] on li "Portugal" at bounding box center [671, 239] width 433 height 17
type input "Portugal"
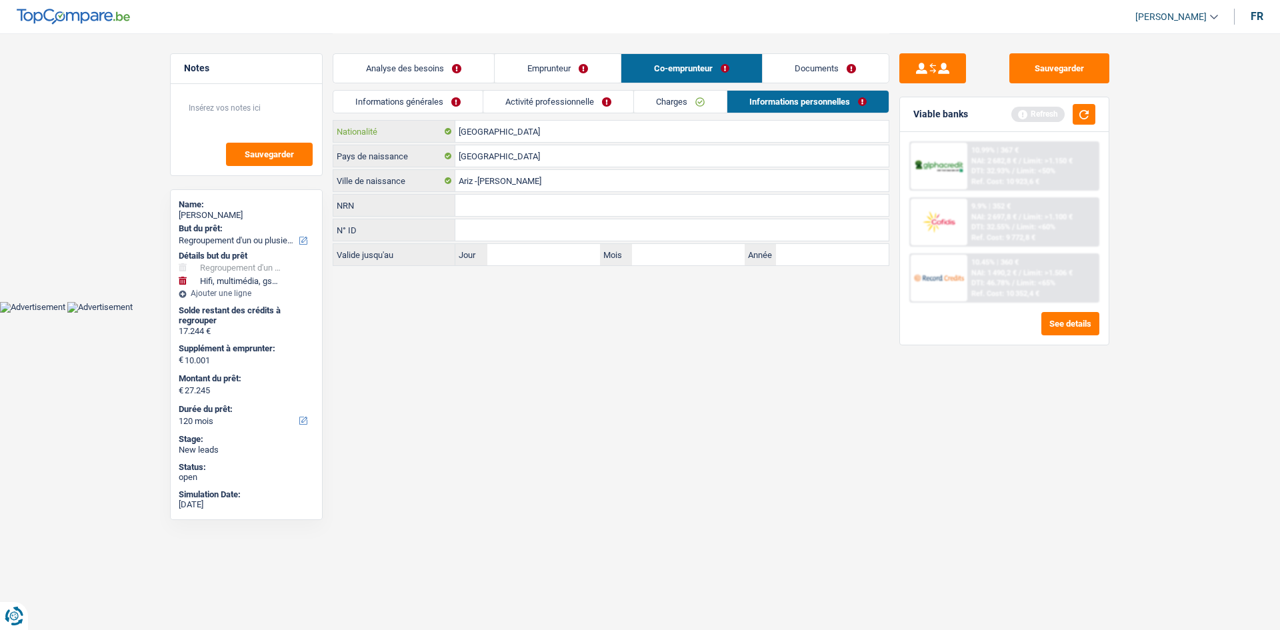
click at [499, 131] on input "[GEOGRAPHIC_DATA]" at bounding box center [671, 131] width 433 height 21
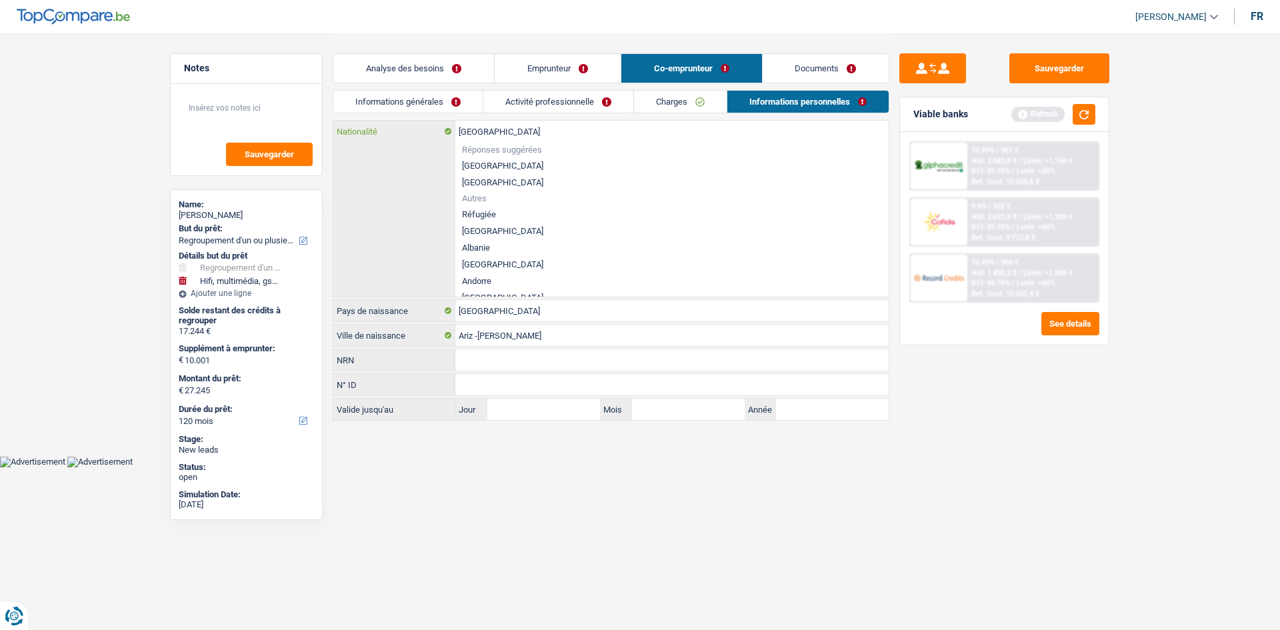
type input "Belgiqu"
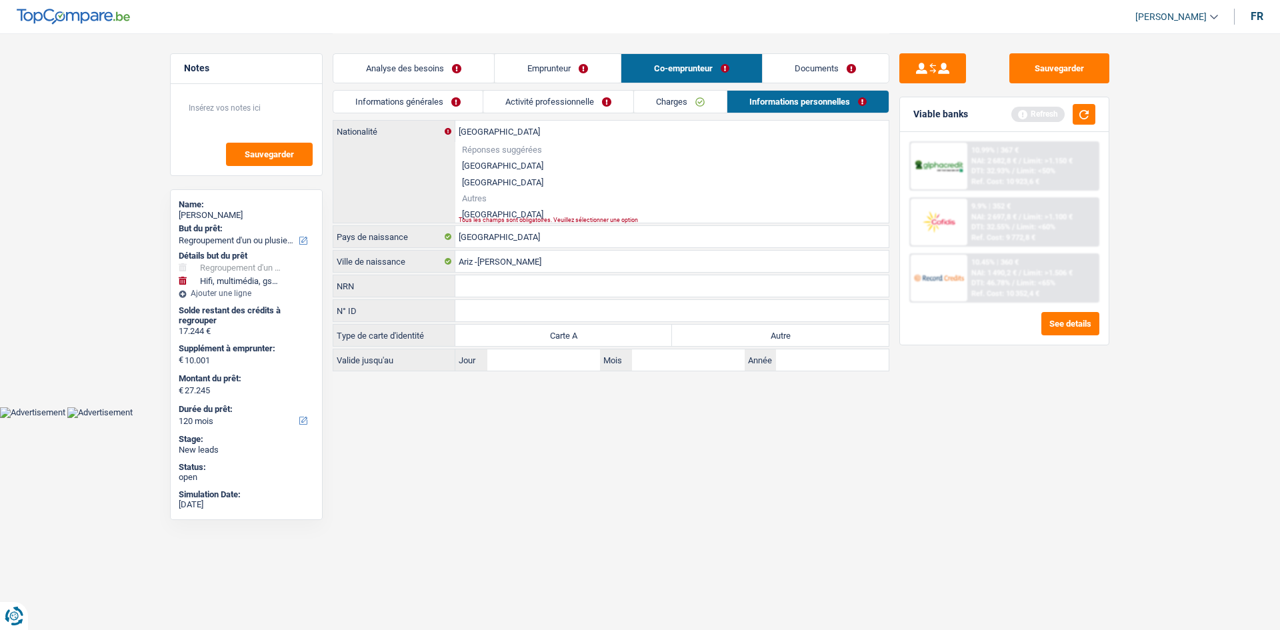
click at [485, 209] on li "Portugal" at bounding box center [671, 214] width 433 height 17
type input "Portugal"
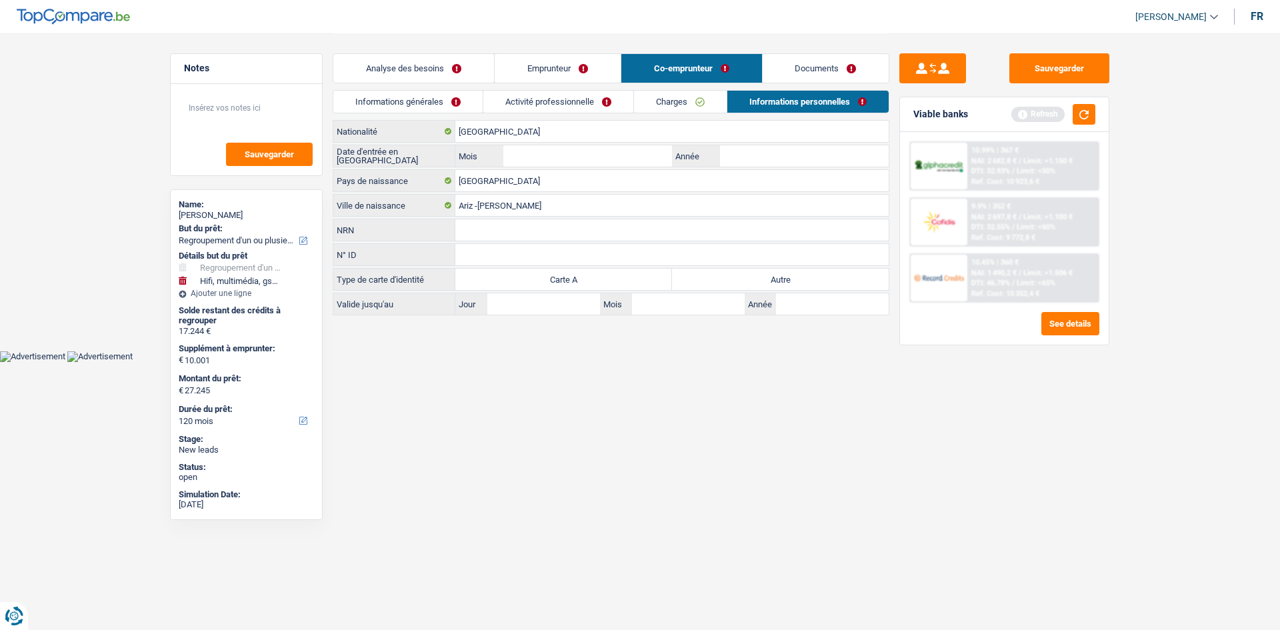
click at [776, 279] on label "Autre" at bounding box center [780, 279] width 217 height 21
click at [776, 279] on input "Autre" at bounding box center [780, 279] width 217 height 21
radio input "true"
click at [759, 153] on input "Année" at bounding box center [804, 155] width 169 height 21
type input "2013"
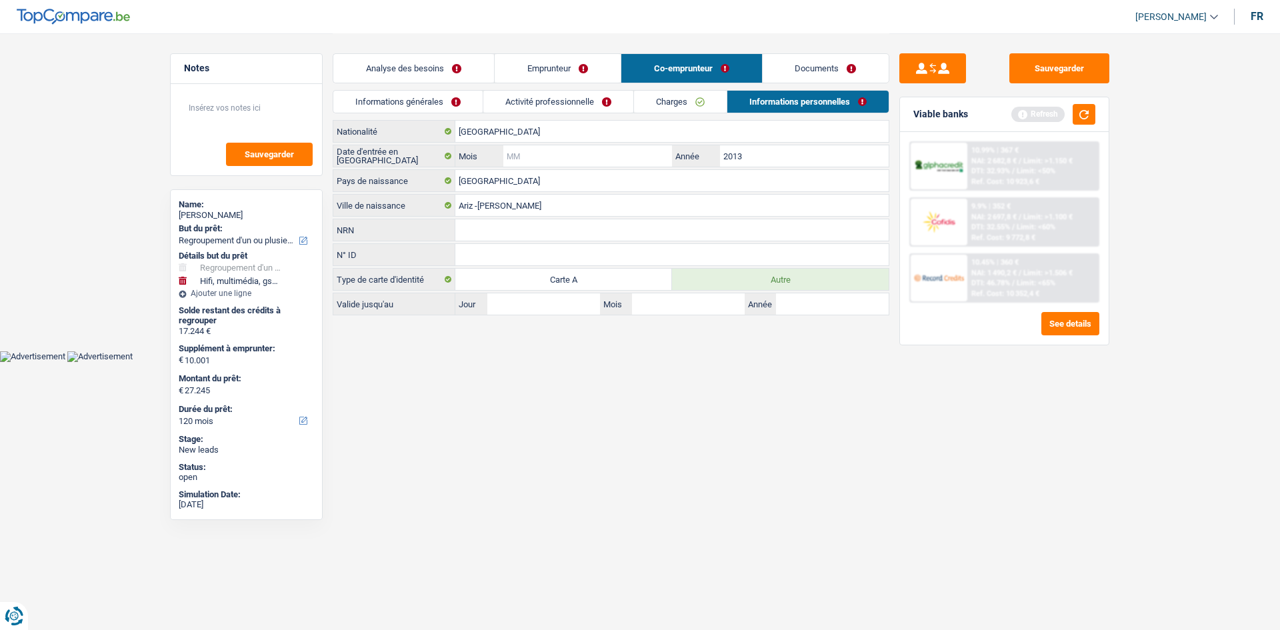
click at [594, 156] on input "Mois" at bounding box center [587, 155] width 169 height 21
type input "08"
click at [1086, 114] on button "button" at bounding box center [1083, 114] width 23 height 21
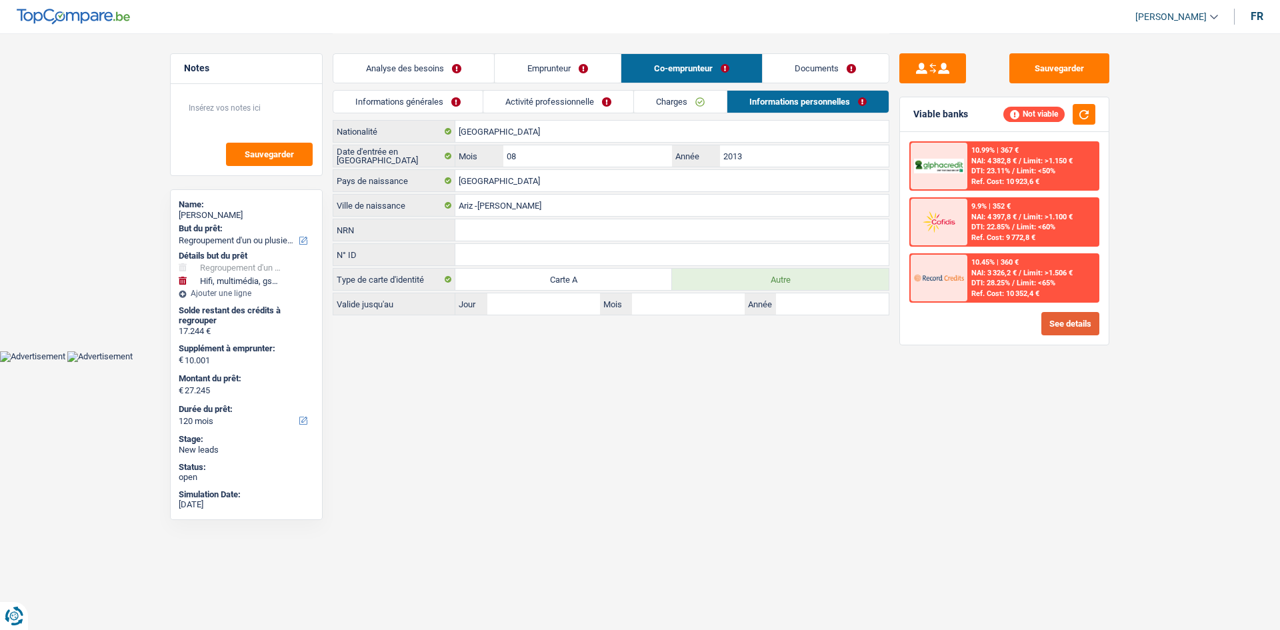
click at [1062, 323] on button "See details" at bounding box center [1070, 323] width 58 height 23
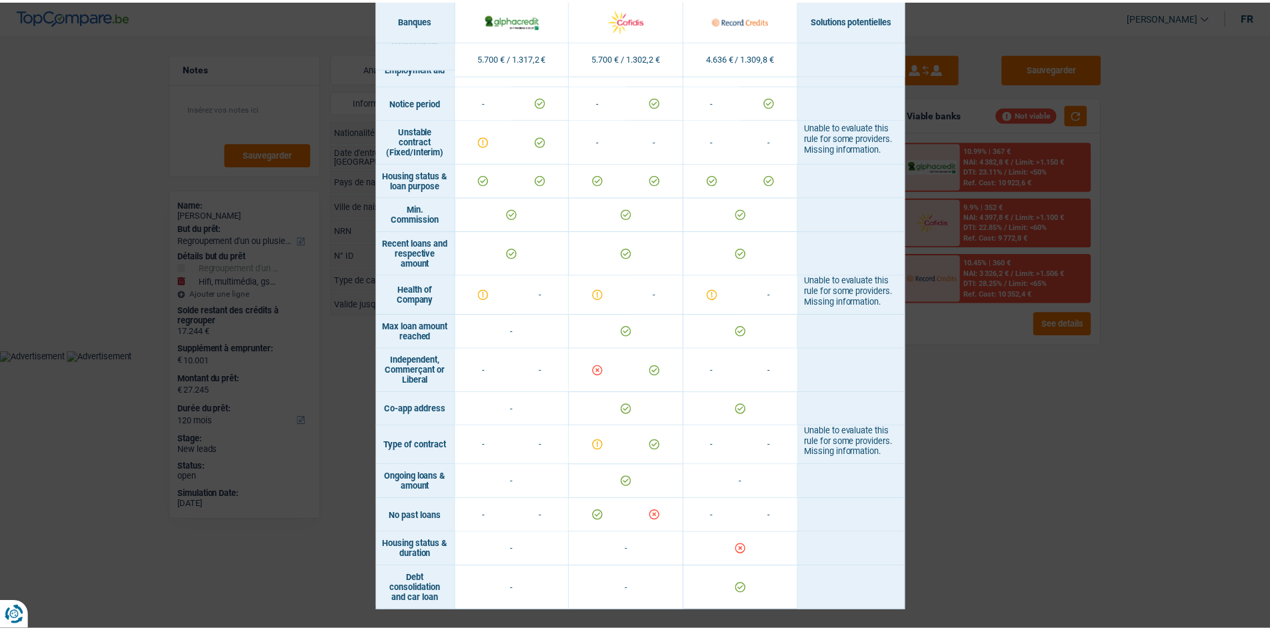
scroll to position [687, 0]
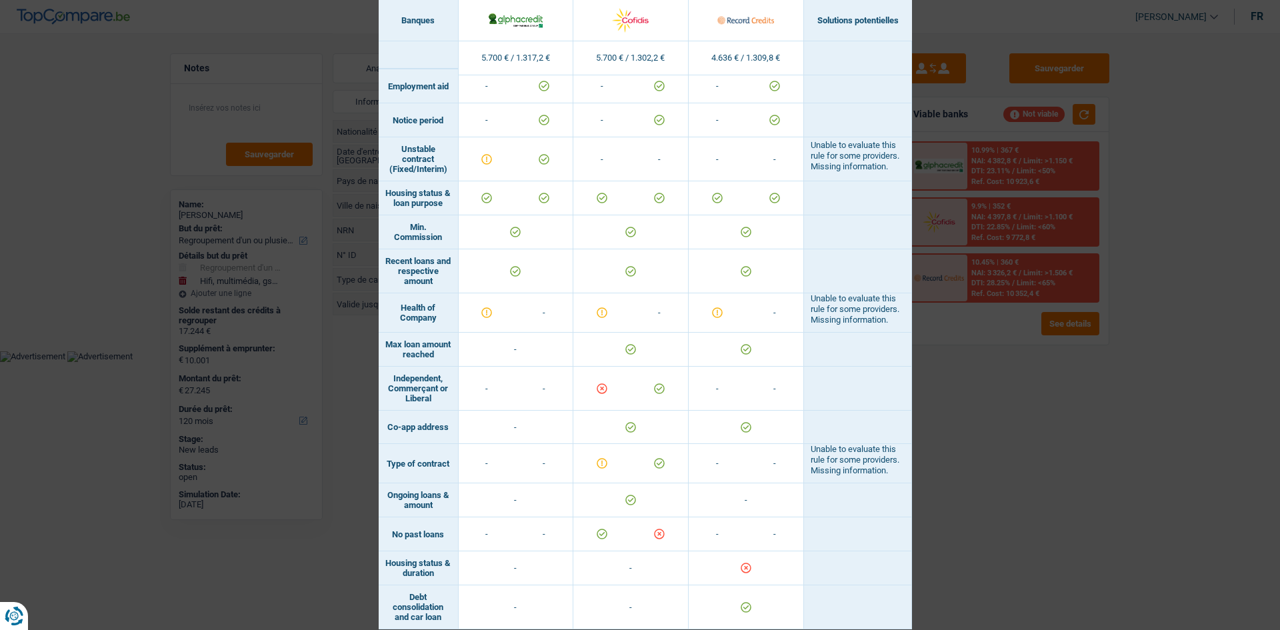
click at [21, 363] on div "Banks conditions × Banques Solutions potentielles Revenus / Charges 5.700 € / 1…" at bounding box center [640, 315] width 1280 height 630
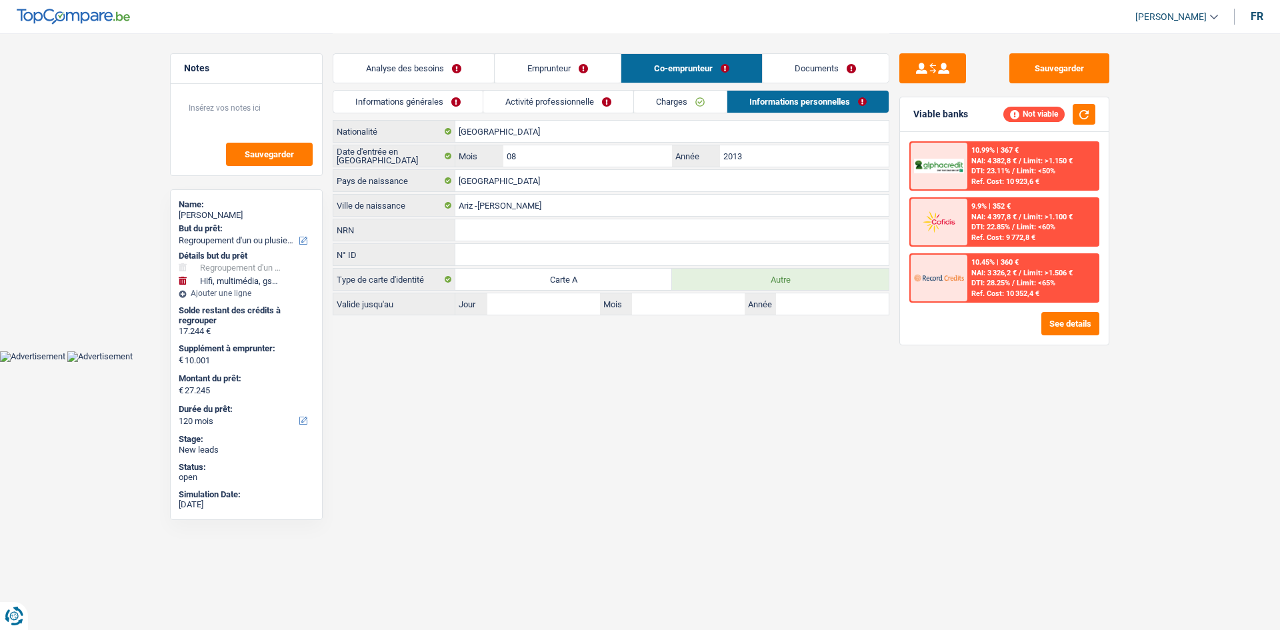
drag, startPoint x: 437, startPoint y: 47, endPoint x: 431, endPoint y: 59, distance: 12.5
click at [435, 48] on div "Analyse des besoins Emprunteur Co-emprunteur Documents" at bounding box center [611, 61] width 556 height 57
click at [427, 64] on link "Analyse des besoins" at bounding box center [413, 68] width 161 height 29
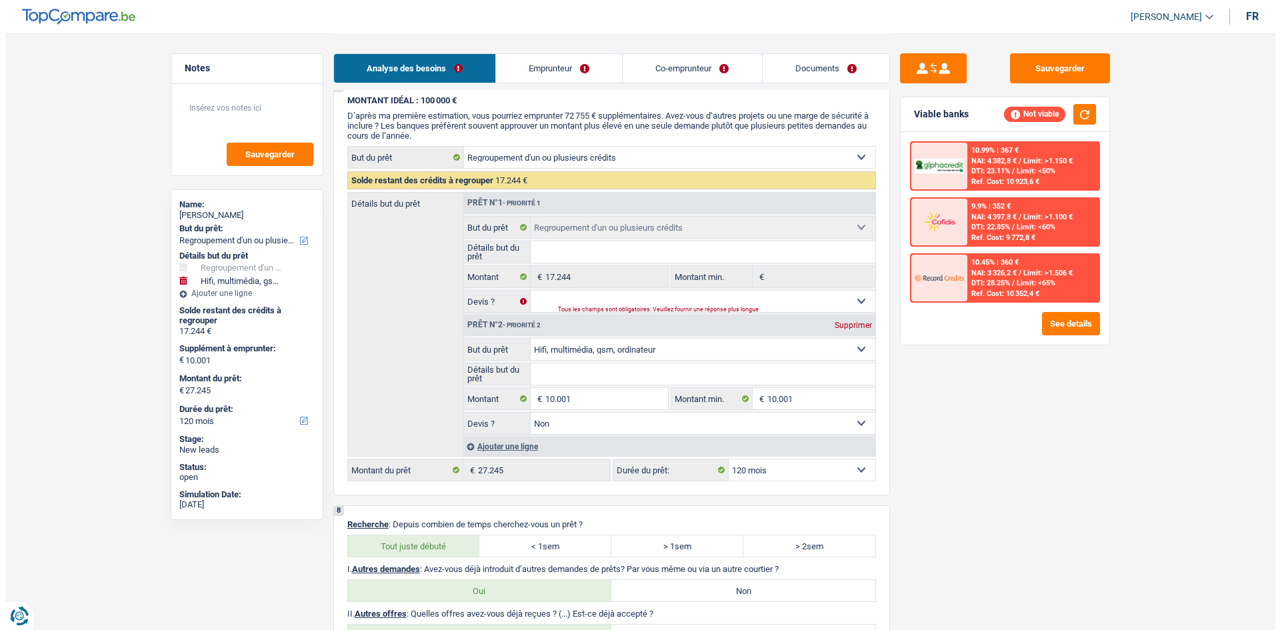
scroll to position [1333, 0]
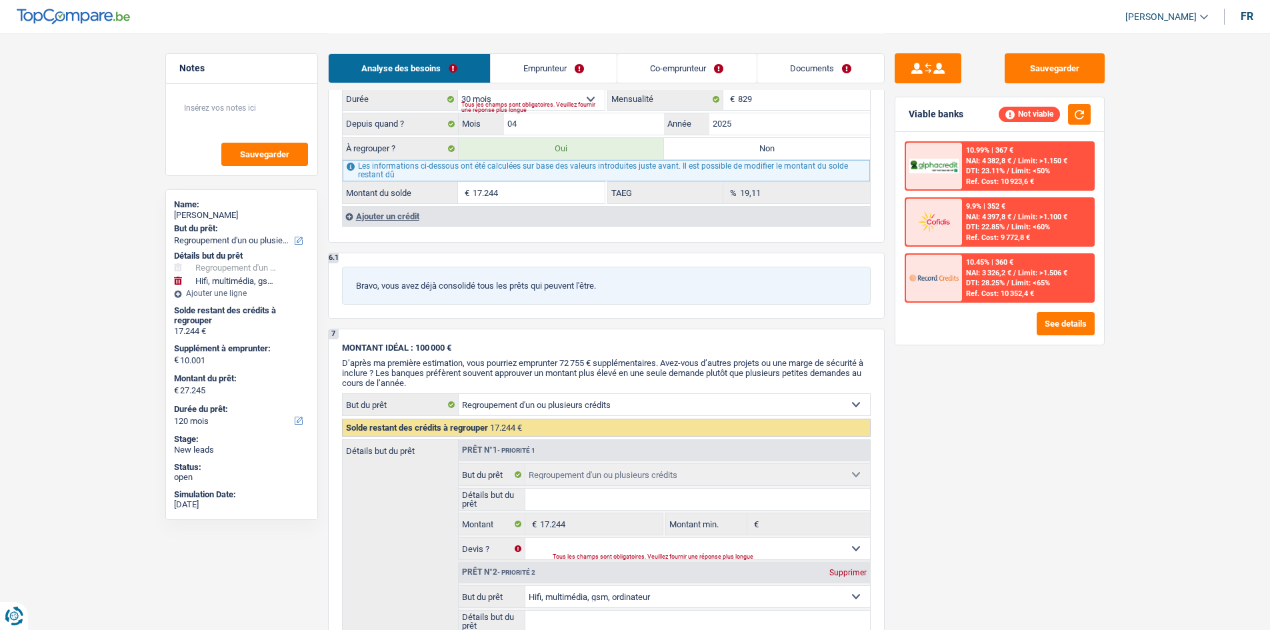
click at [691, 151] on label "Non" at bounding box center [767, 148] width 206 height 21
click at [691, 151] on input "Non" at bounding box center [767, 148] width 206 height 21
radio input "true"
select select "tech"
select select "60"
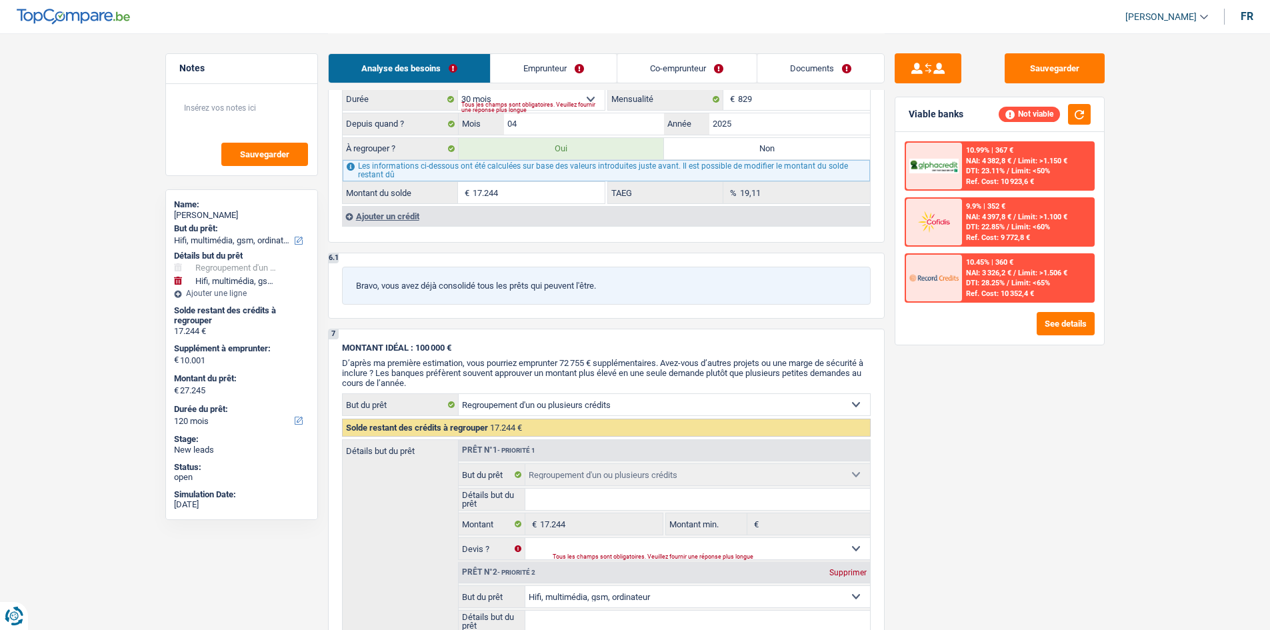
select select "tech"
type input "10.001"
select select "false"
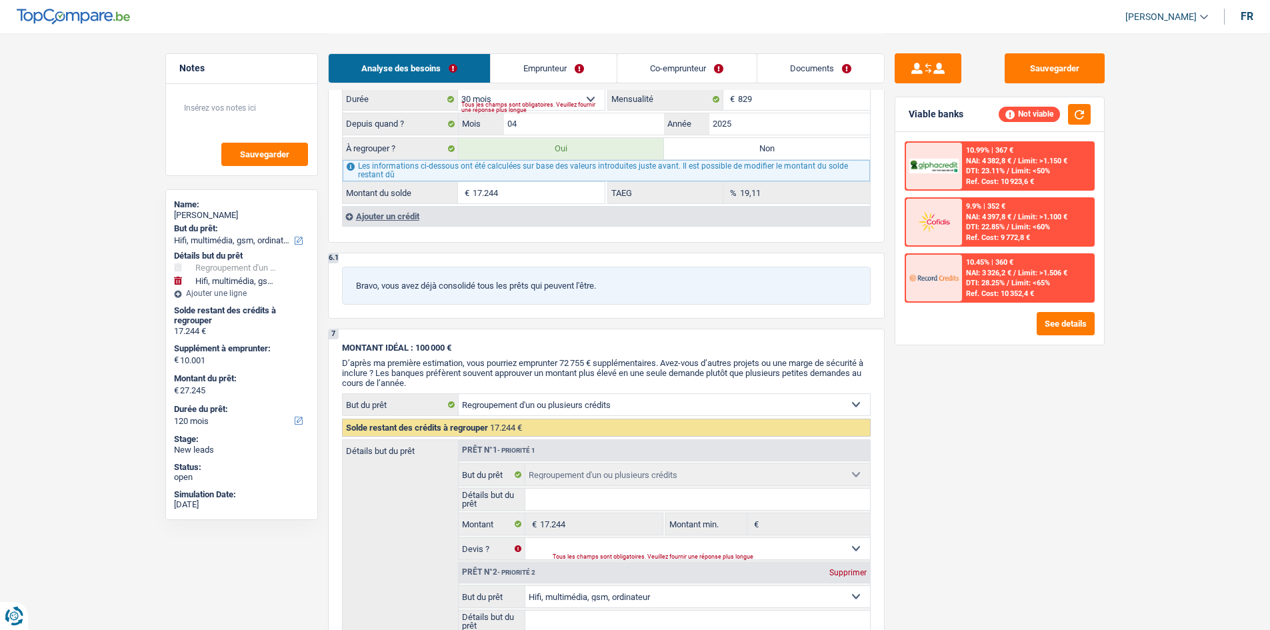
select select "60"
radio input "false"
select select "tech"
type input "10.001"
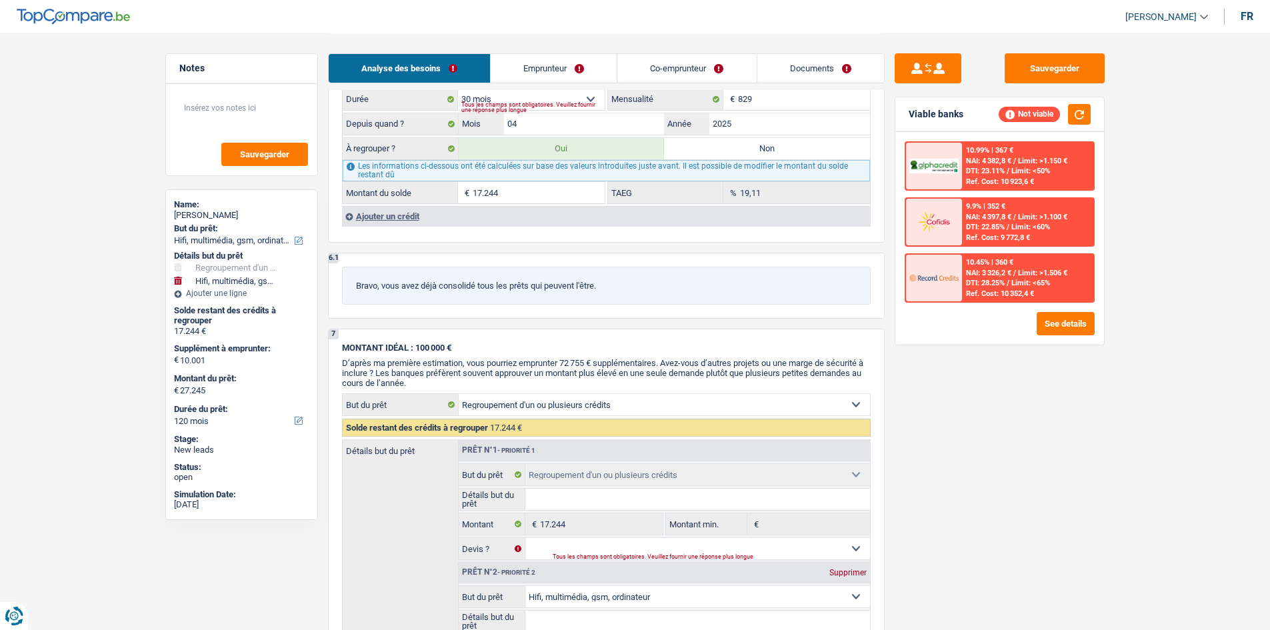
type input "10.001"
select select "false"
select select "60"
select select "tech"
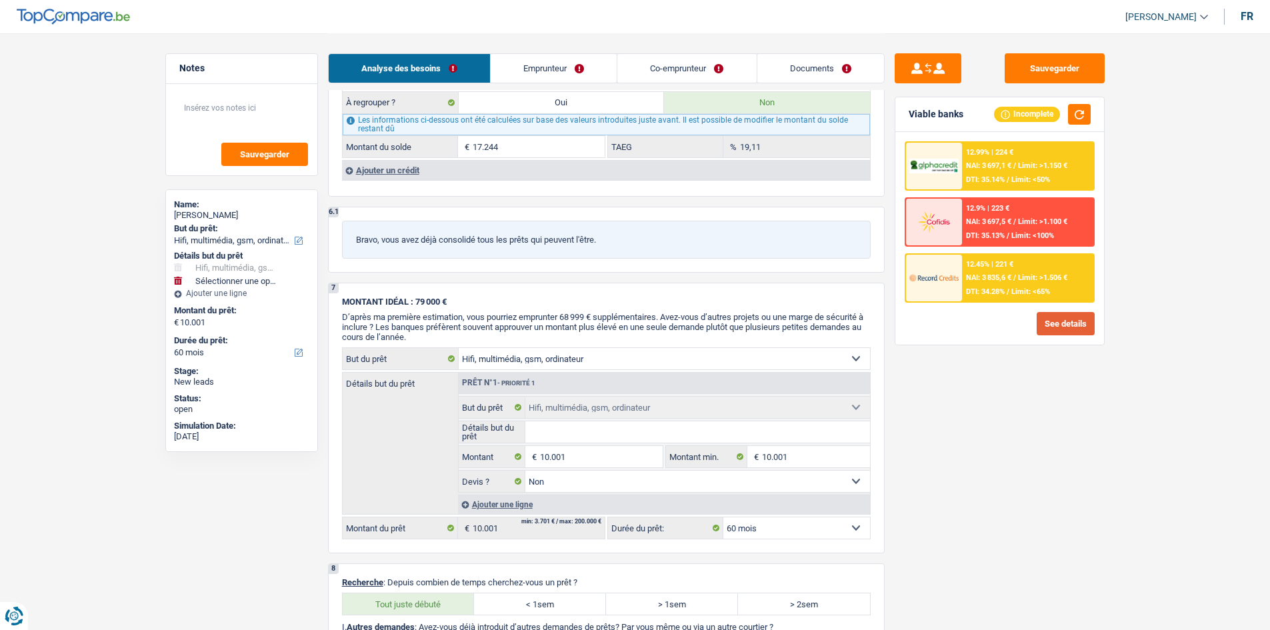
click at [1048, 318] on button "See details" at bounding box center [1065, 323] width 58 height 23
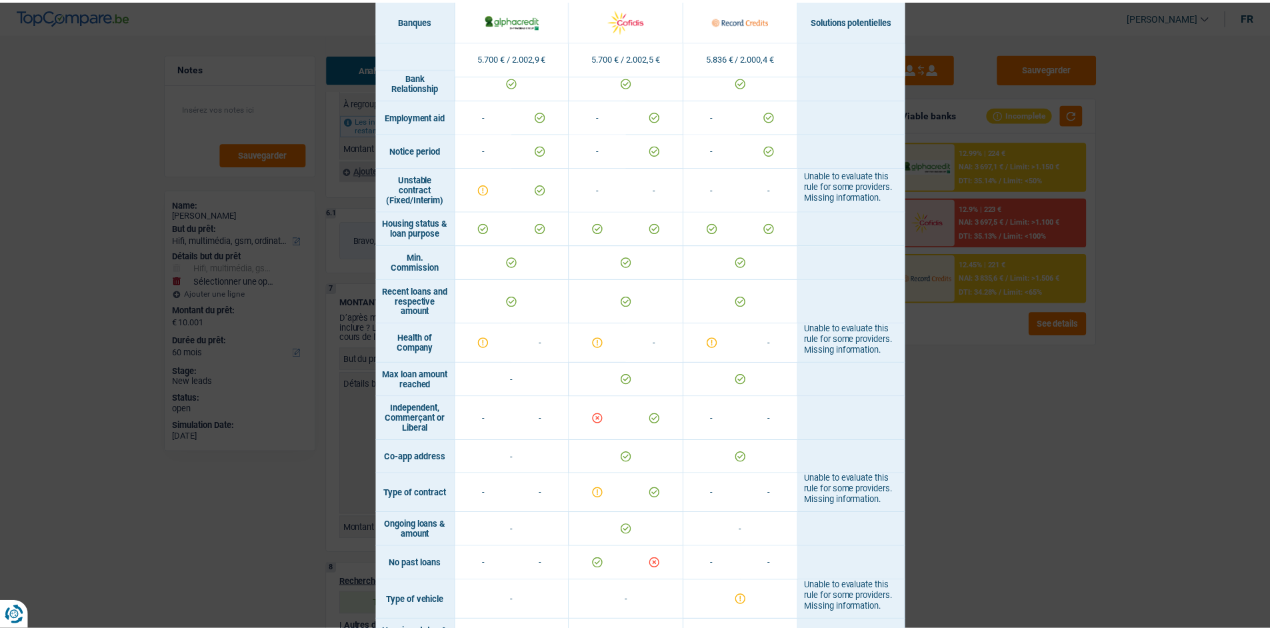
scroll to position [434, 0]
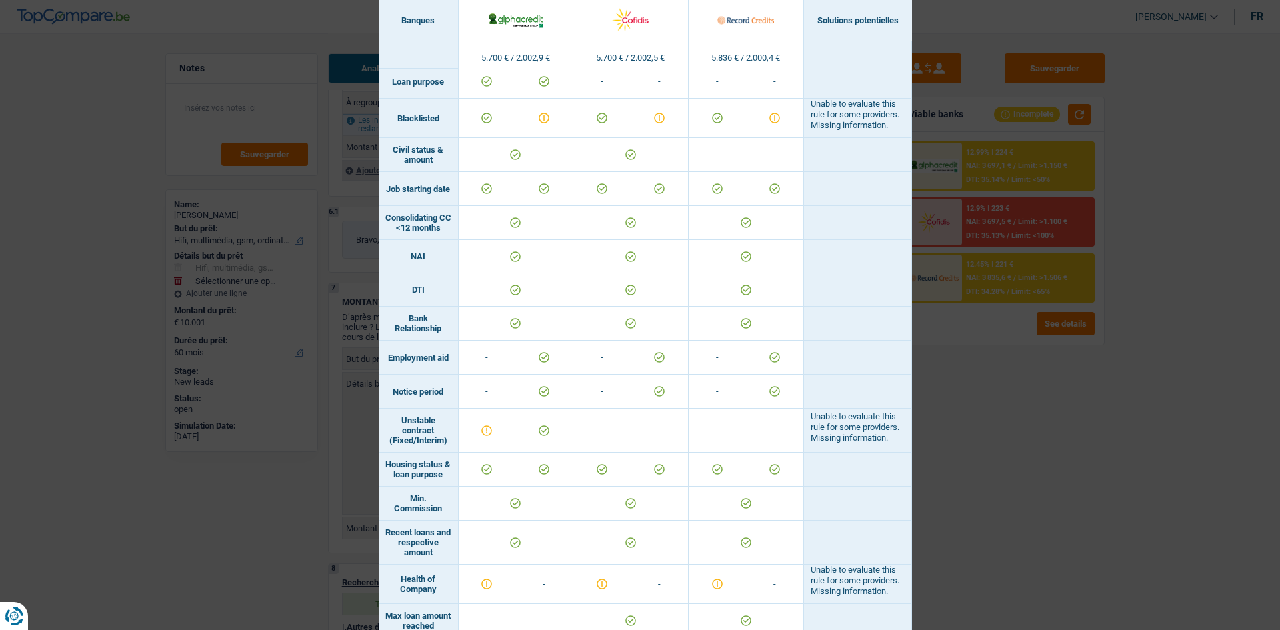
drag, startPoint x: 1016, startPoint y: 407, endPoint x: 996, endPoint y: 388, distance: 27.3
click at [1011, 401] on div "Banks conditions × Banques Solutions potentielles Revenus / Charges 5.700 € / 2…" at bounding box center [640, 315] width 1280 height 630
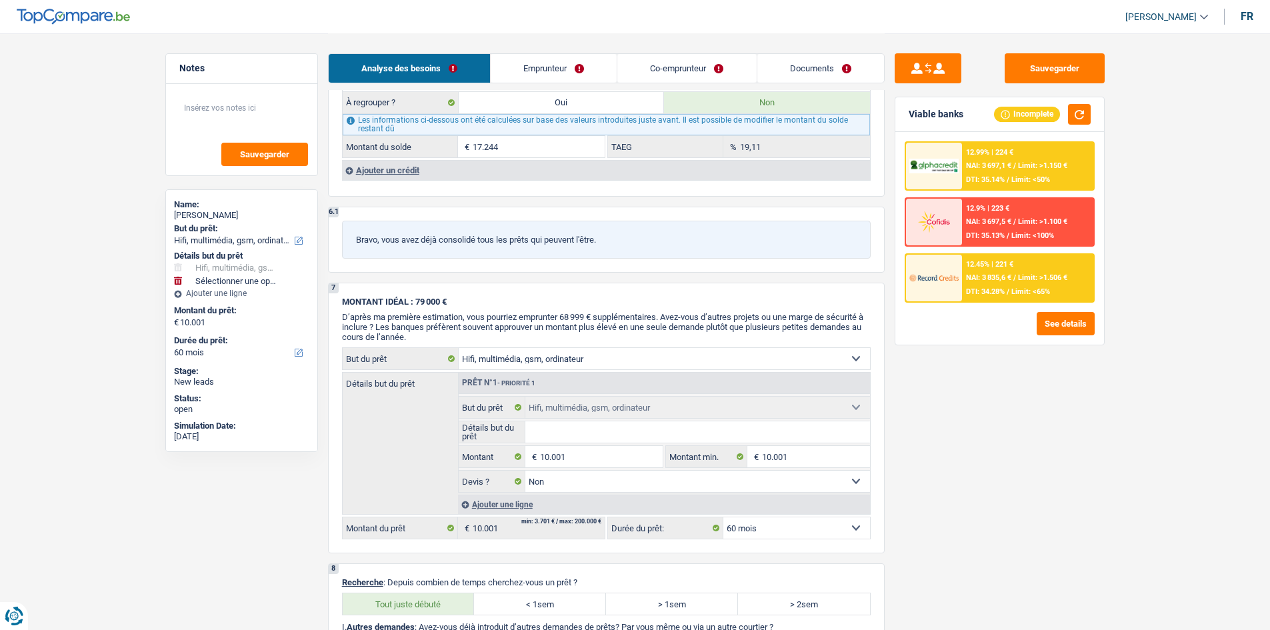
click at [548, 69] on link "Emprunteur" at bounding box center [553, 68] width 126 height 29
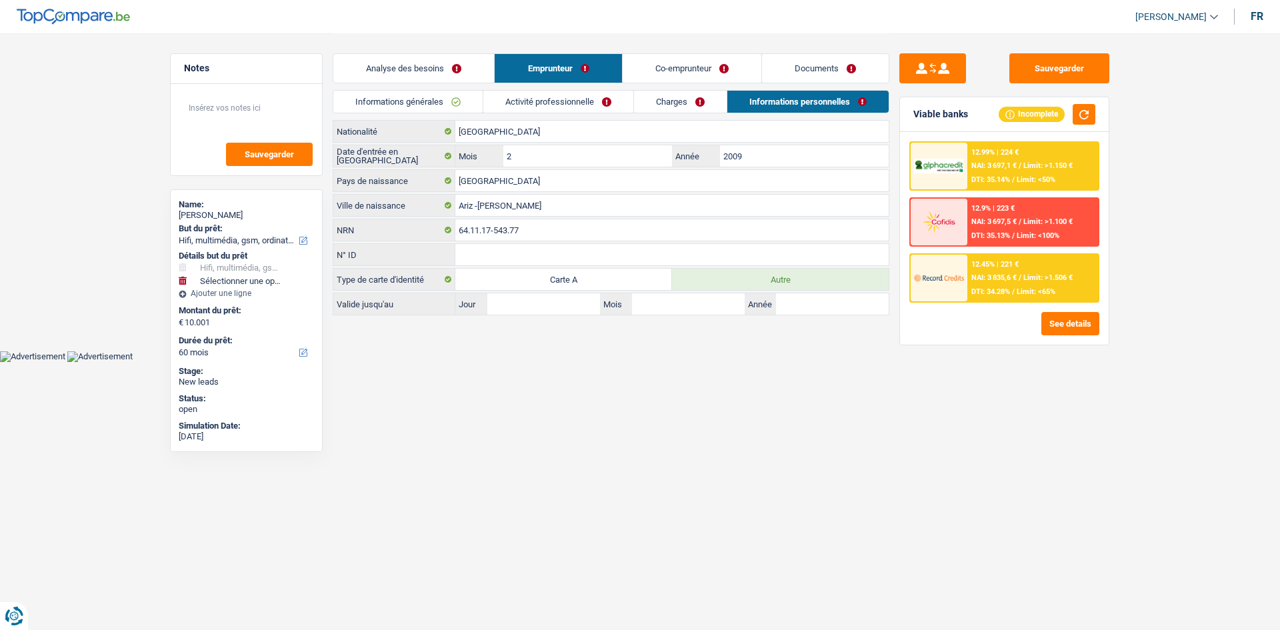
click at [415, 107] on link "Informations générales" at bounding box center [407, 102] width 149 height 22
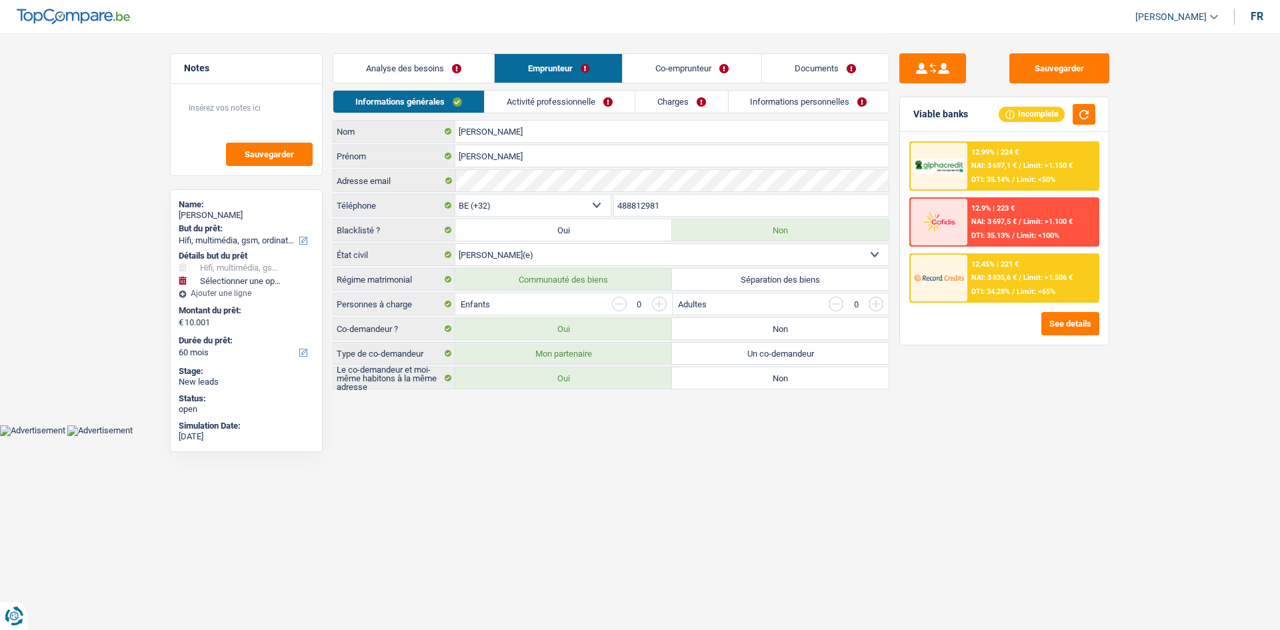
click at [402, 77] on link "Analyse des besoins" at bounding box center [413, 68] width 161 height 29
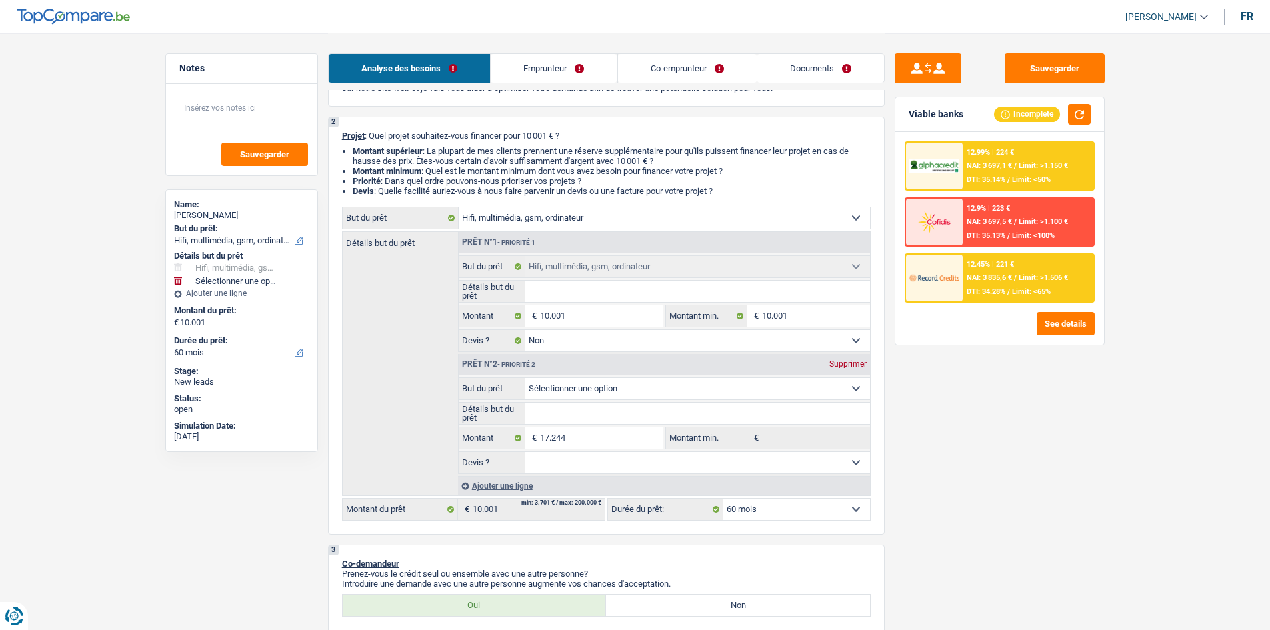
scroll to position [200, 0]
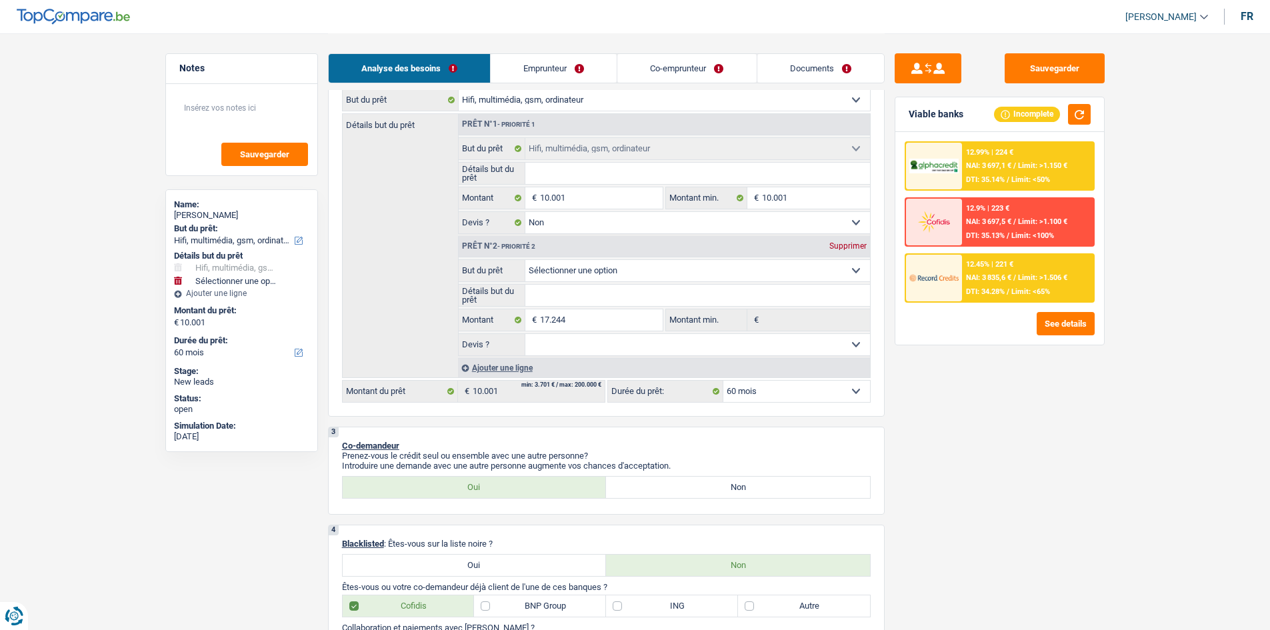
click at [848, 249] on div "Supprimer" at bounding box center [848, 246] width 44 height 8
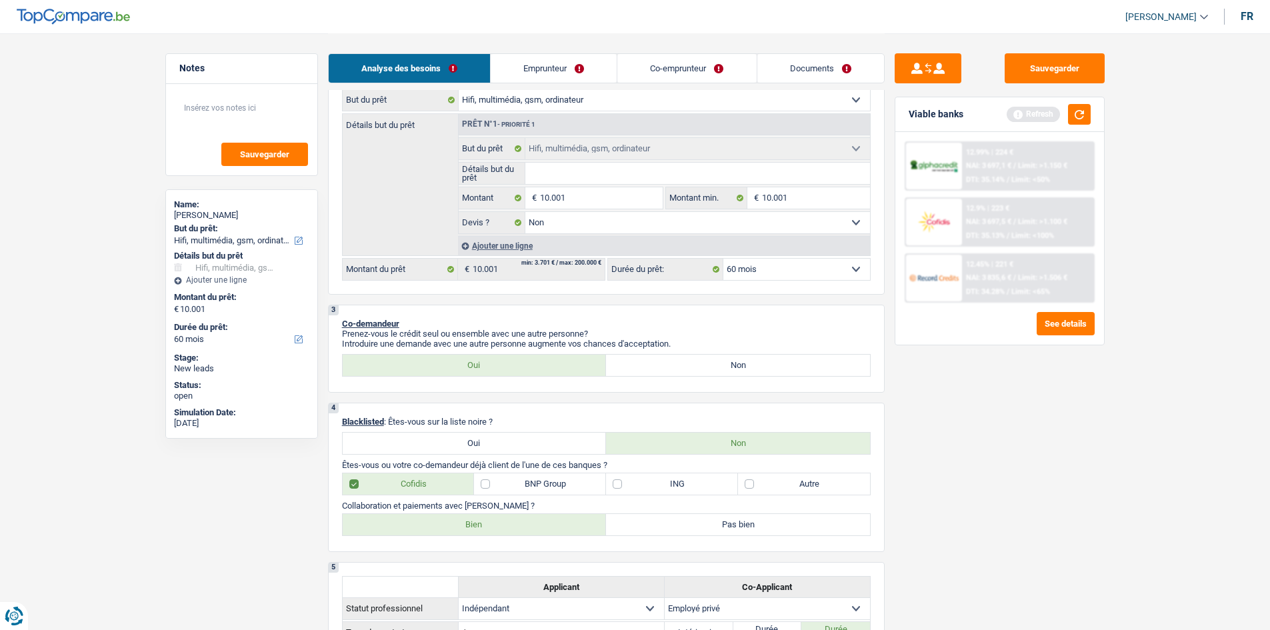
click at [827, 273] on select "12 mois 18 mois 24 mois 30 mois 36 mois 42 mois 48 mois 60 mois Sélectionner un…" at bounding box center [796, 269] width 147 height 21
click at [723, 259] on select "12 mois 18 mois 24 mois 30 mois 36 mois 42 mois 48 mois 60 mois Sélectionner un…" at bounding box center [796, 269] width 147 height 21
click at [1075, 313] on div "12.99% | 224 € NAI: 3 697,1 € / Limit: >1.150 € DTI: 35.14% / Limit: <50% 12.9%…" at bounding box center [999, 238] width 209 height 213
click at [1078, 118] on button "button" at bounding box center [1079, 114] width 23 height 21
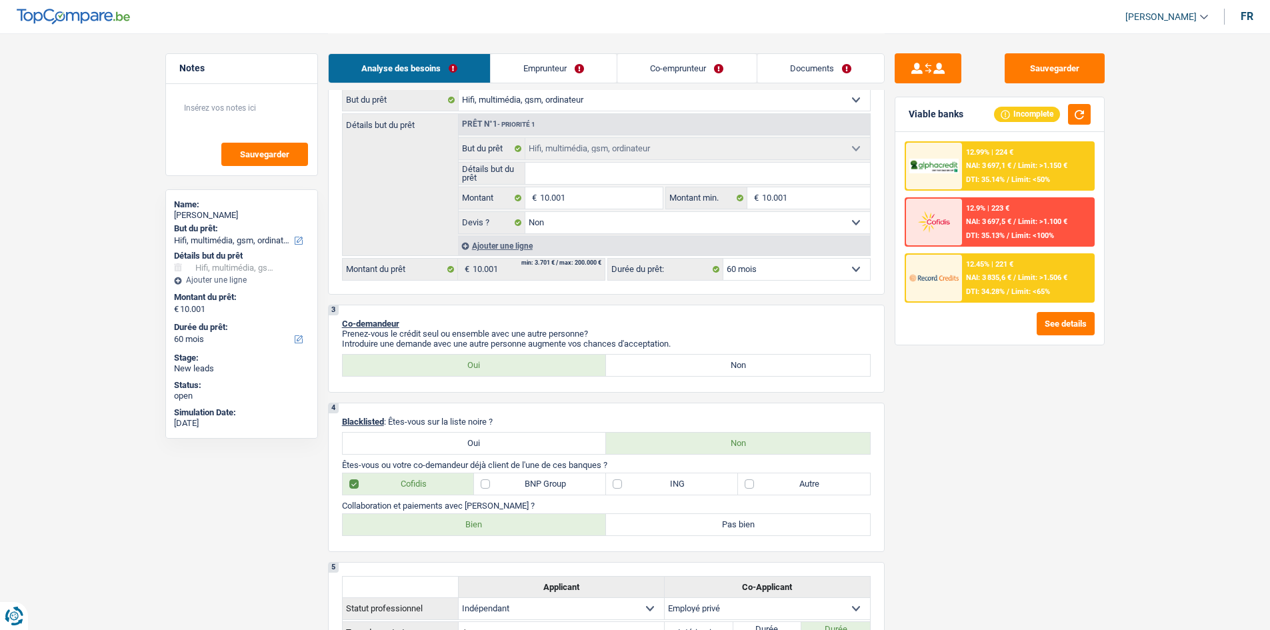
click at [972, 275] on span "NAI: 3 835,6 €" at bounding box center [988, 277] width 45 height 9
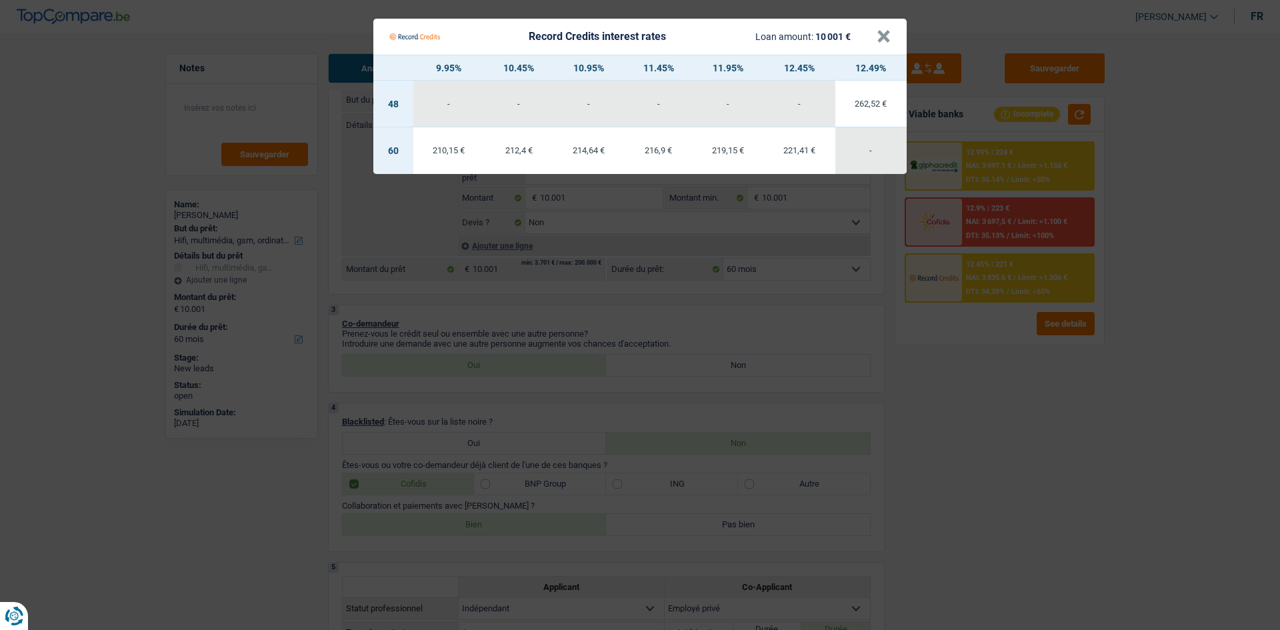
drag, startPoint x: 101, startPoint y: 335, endPoint x: 109, endPoint y: 334, distance: 8.0
click at [105, 335] on Credits "Record Credits interest rates Loan amount: 10 001 € × 9.95% 10.45% 10.95% 11.45…" at bounding box center [640, 315] width 1280 height 630
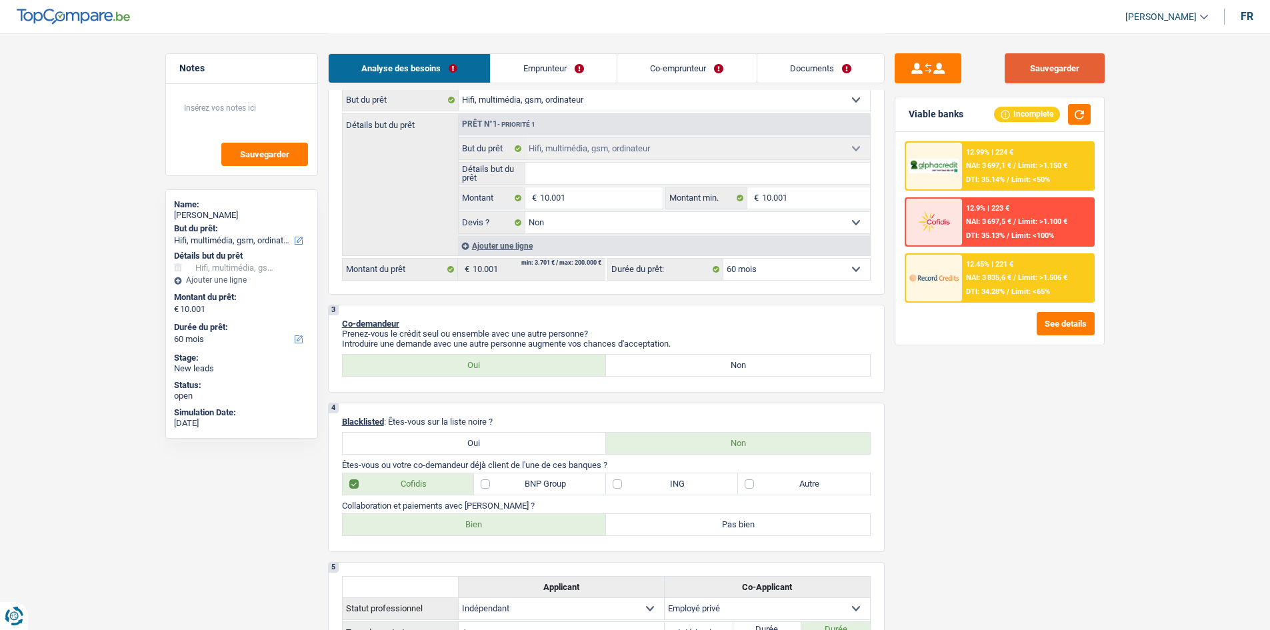
click at [1021, 67] on button "Sauvegarder" at bounding box center [1054, 68] width 100 height 30
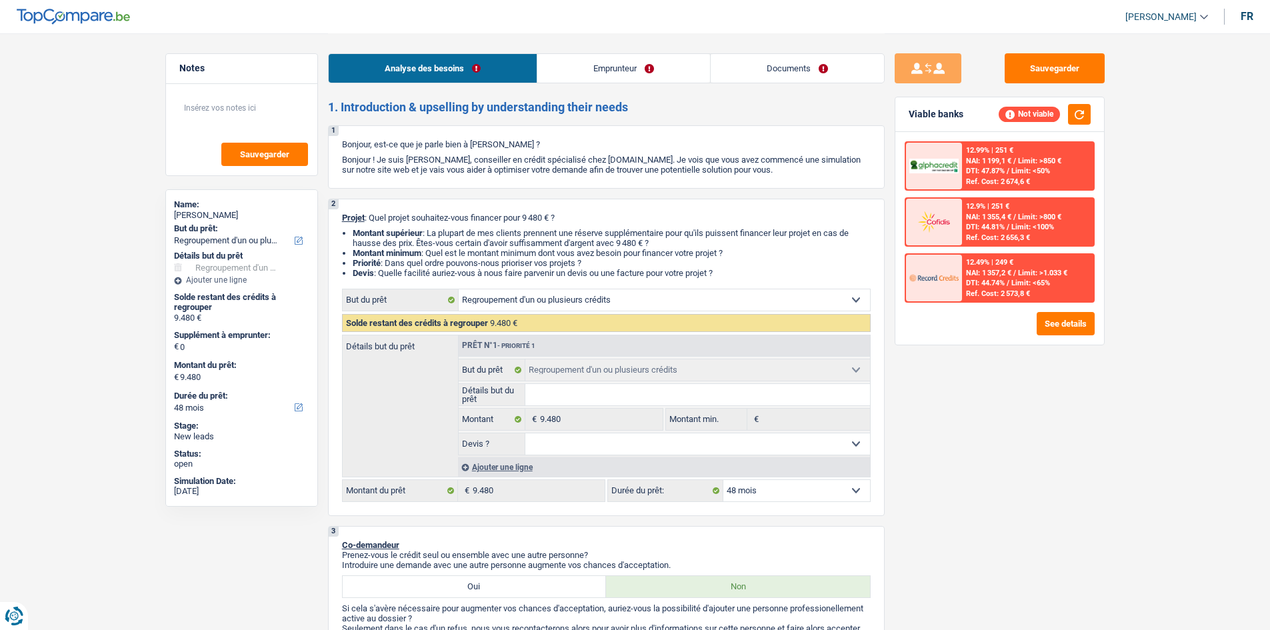
select select "refinancing"
select select "48"
select select "refinancing"
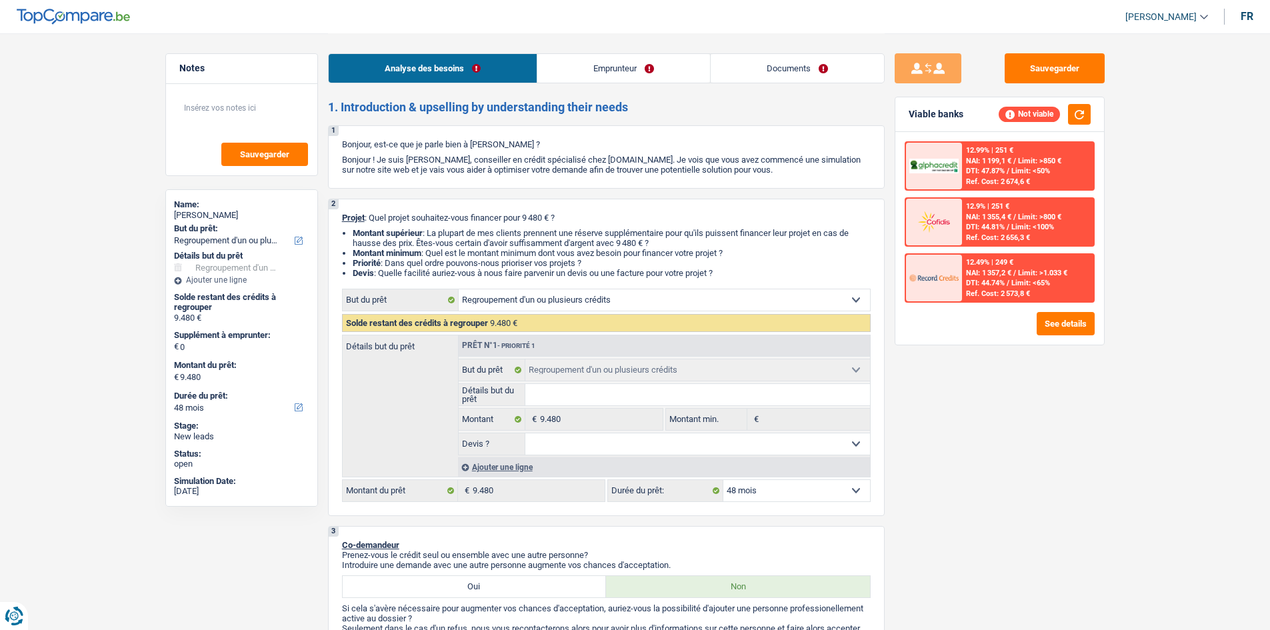
select select "48"
select select "privateEmployee"
select select "netSalary"
select select "mealVouchers"
select select "rents"
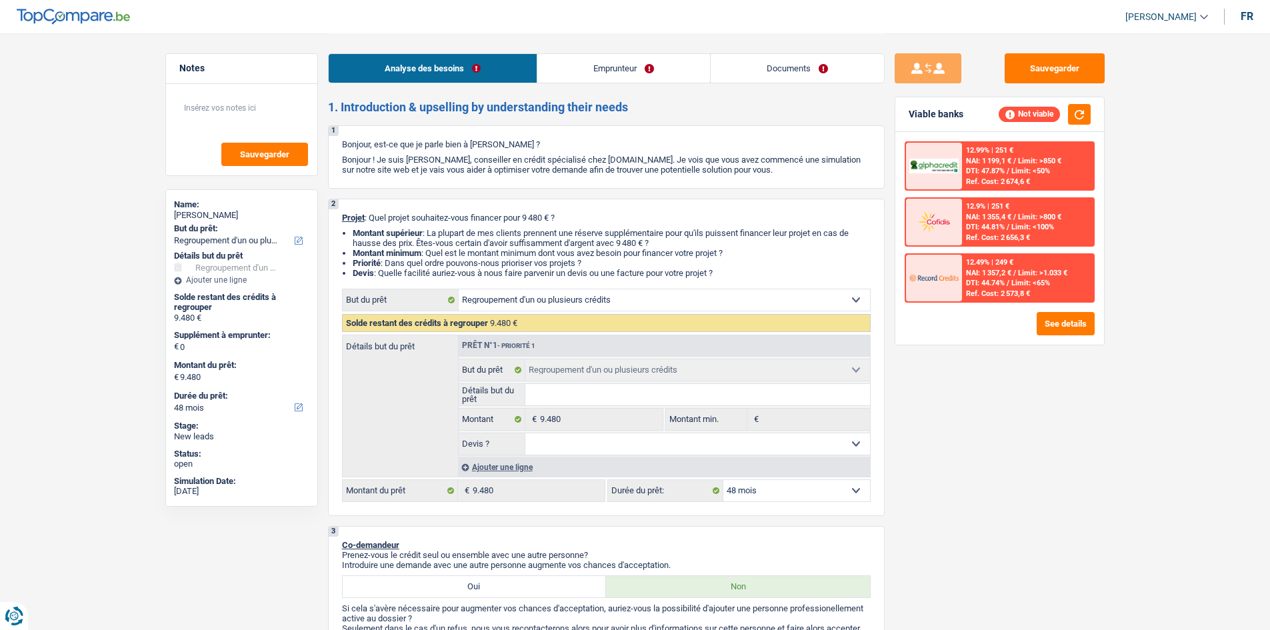
select select "cardOrCredit"
select select "personalLoan"
select select "smallWorks"
select select "48"
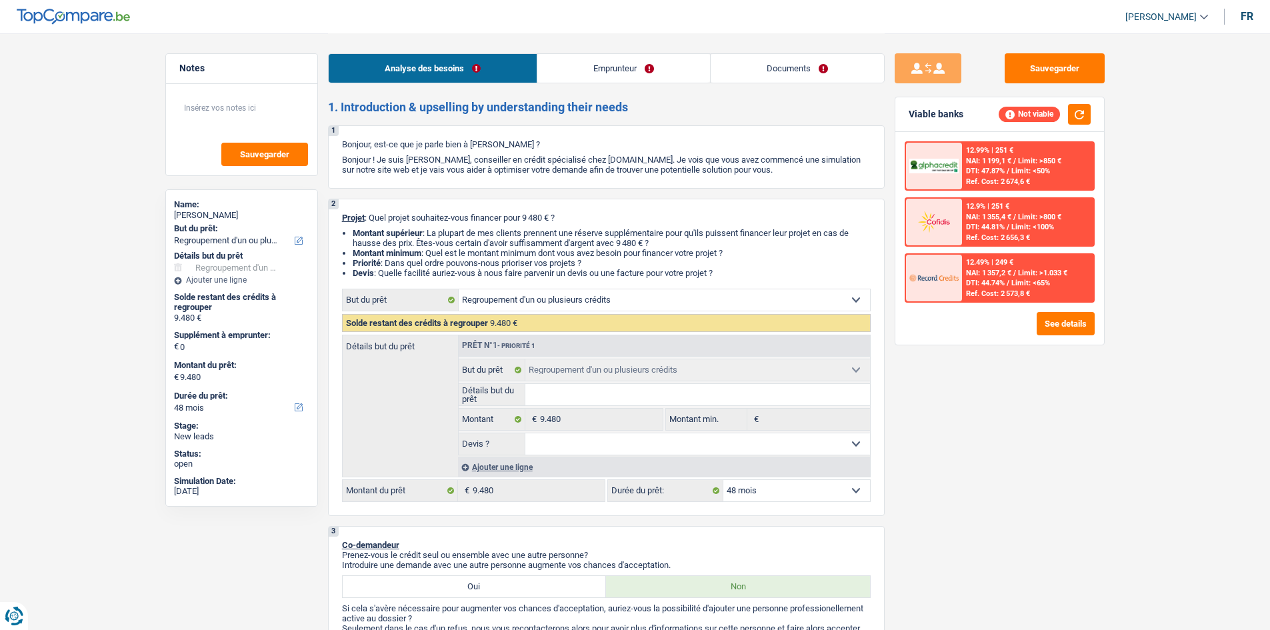
select select "refinancing"
select select "48"
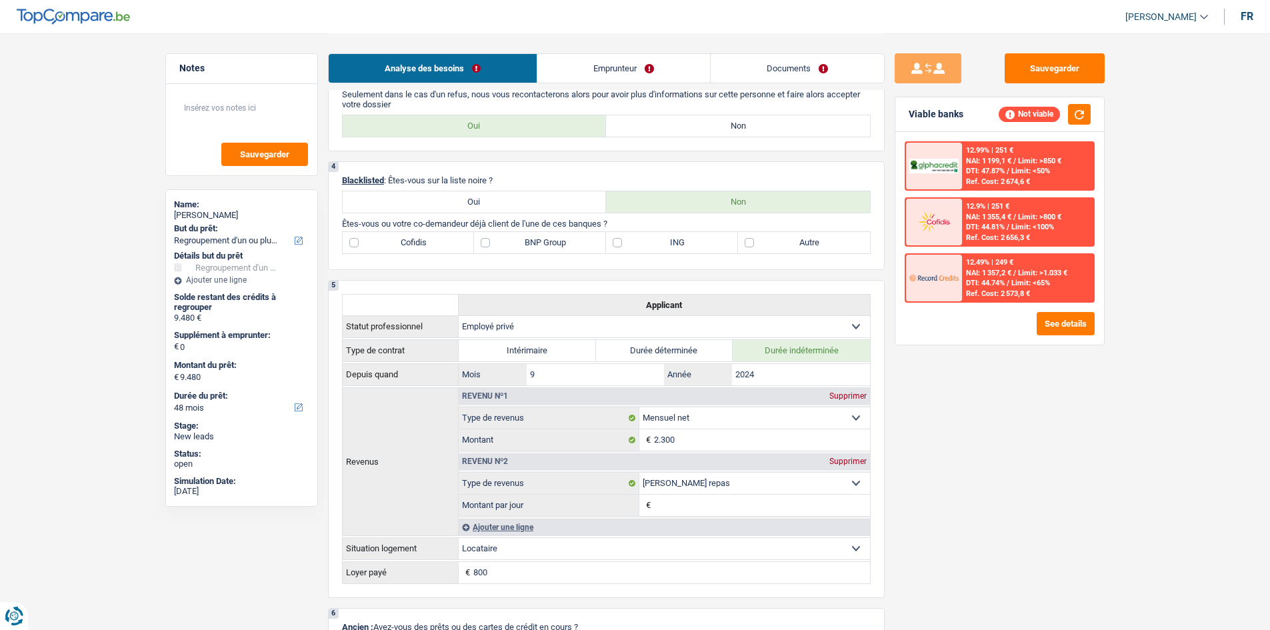
scroll to position [533, 0]
click at [703, 239] on label "ING" at bounding box center [672, 243] width 132 height 21
click at [703, 239] on input "ING" at bounding box center [672, 243] width 132 height 21
checkbox input "true"
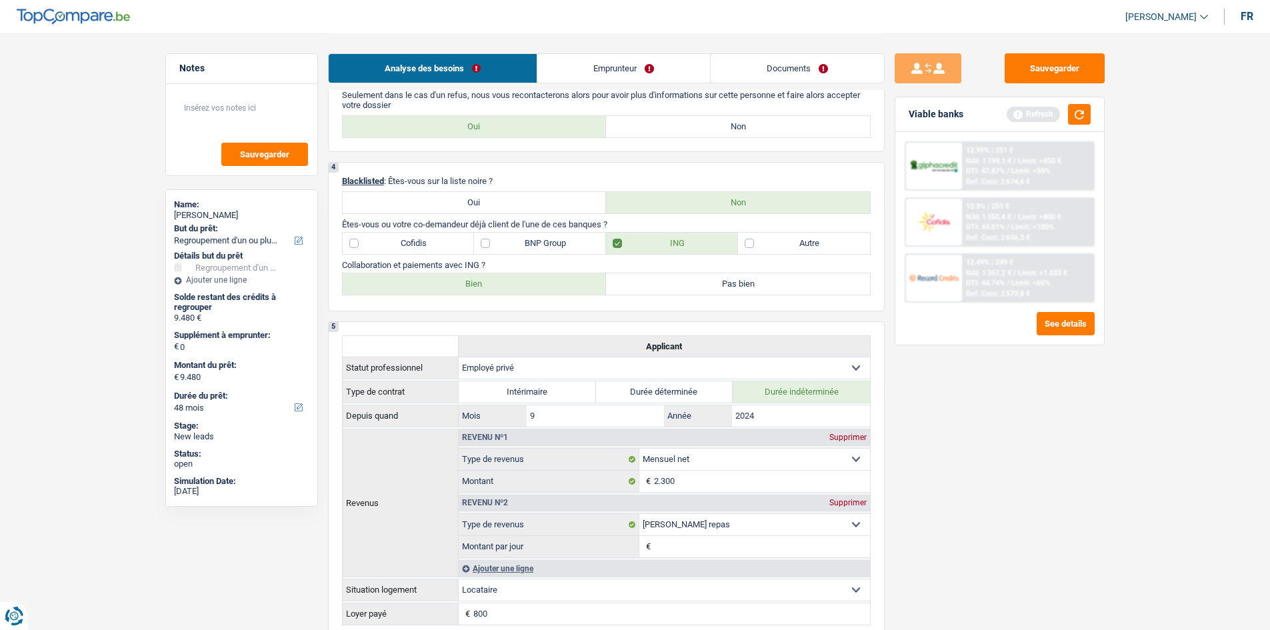
click at [496, 279] on label "Bien" at bounding box center [475, 283] width 264 height 21
click at [496, 279] on input "Bien" at bounding box center [475, 283] width 264 height 21
radio input "true"
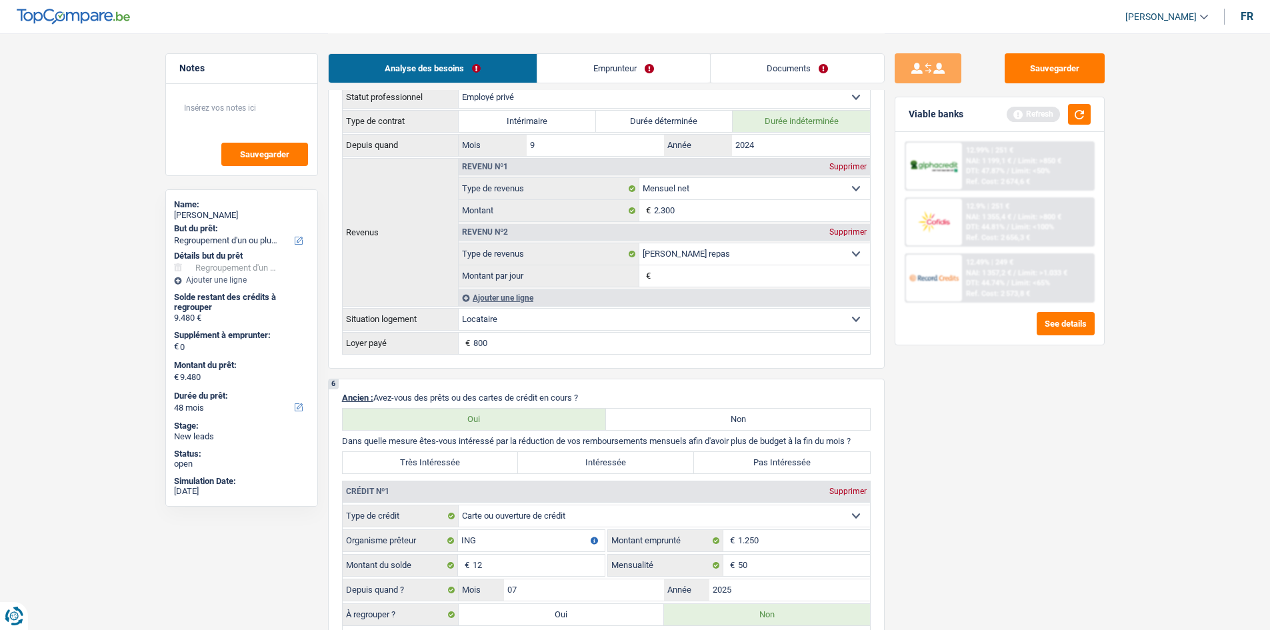
scroll to position [933, 0]
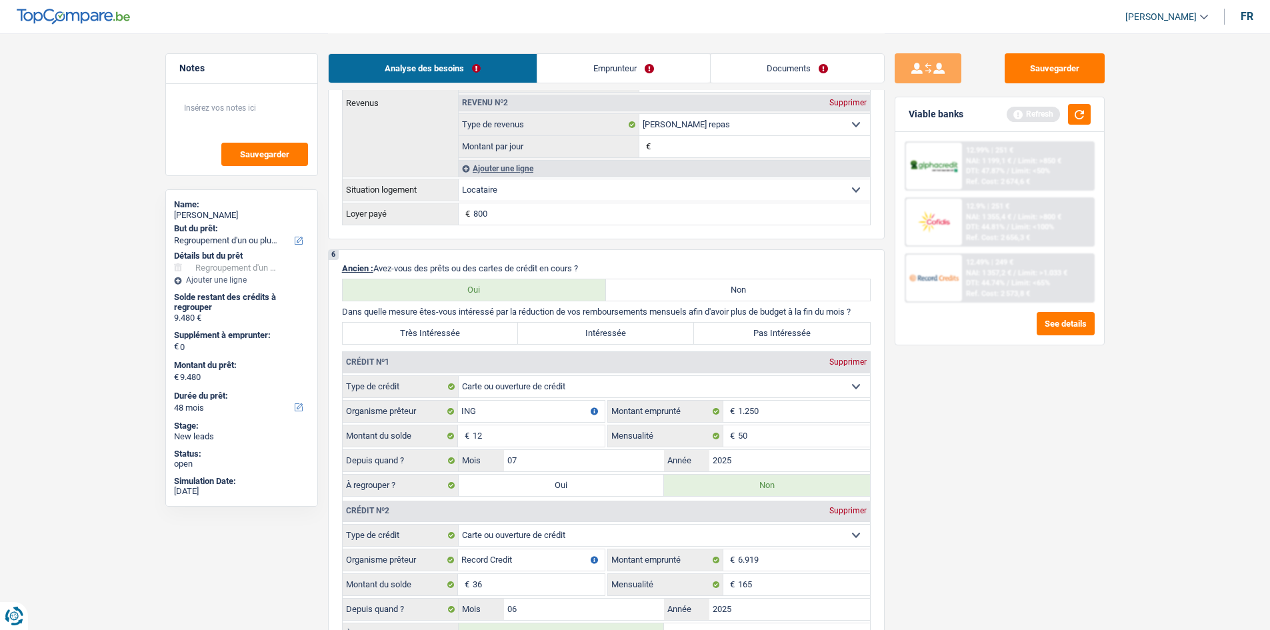
click at [432, 333] on label "Très Intéressée" at bounding box center [431, 333] width 176 height 21
click at [432, 333] on input "Très Intéressée" at bounding box center [431, 333] width 176 height 21
radio input "true"
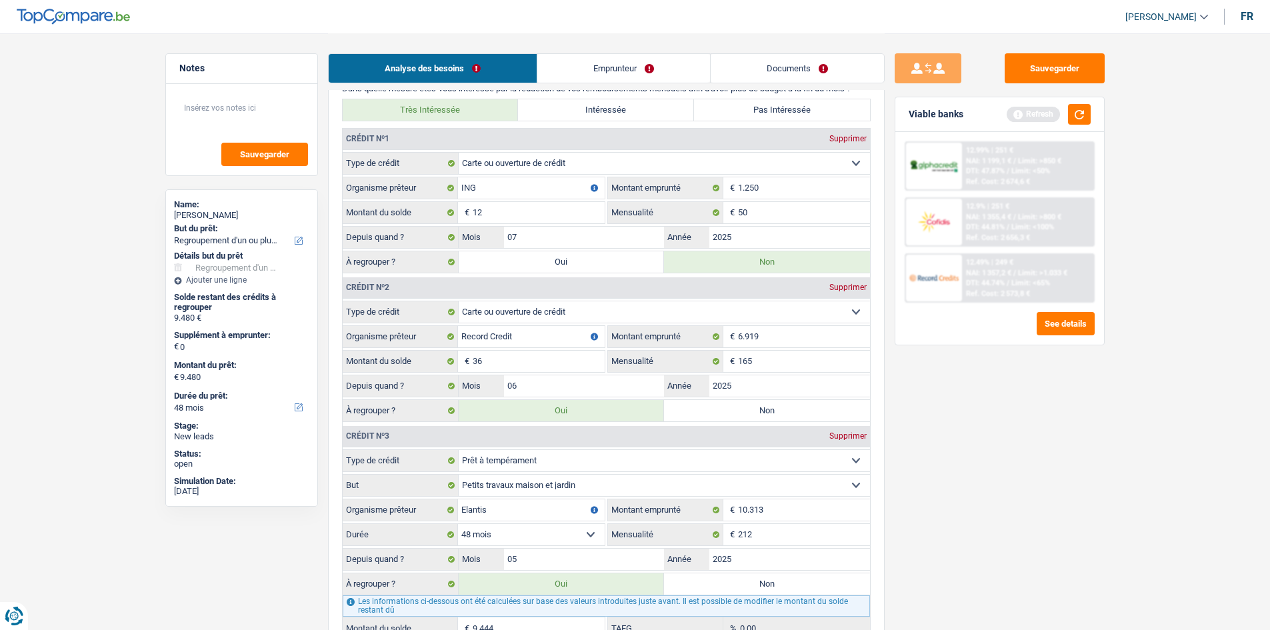
scroll to position [1133, 0]
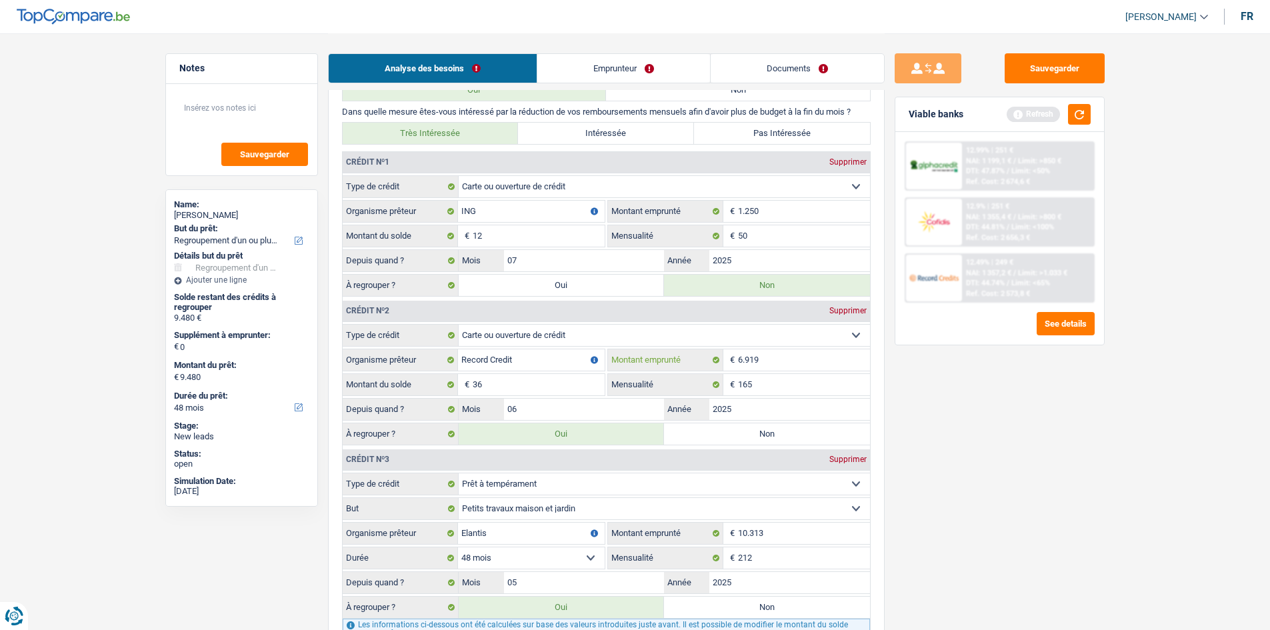
click at [794, 364] on input "6.919" at bounding box center [804, 359] width 132 height 21
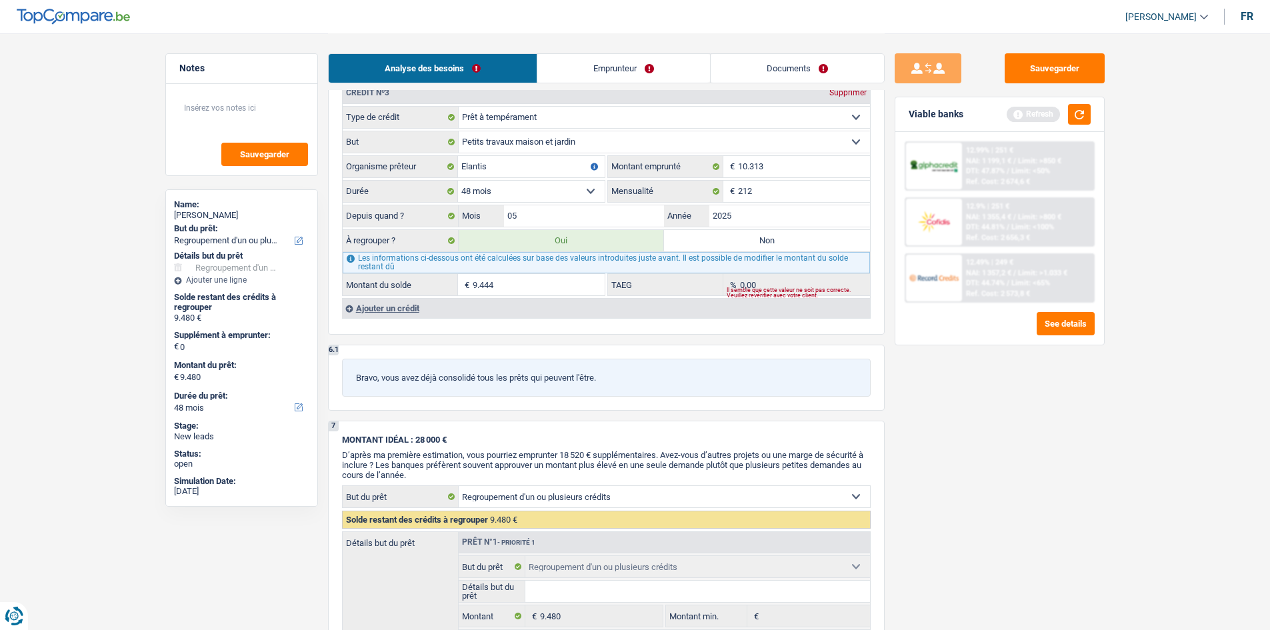
scroll to position [1599, 0]
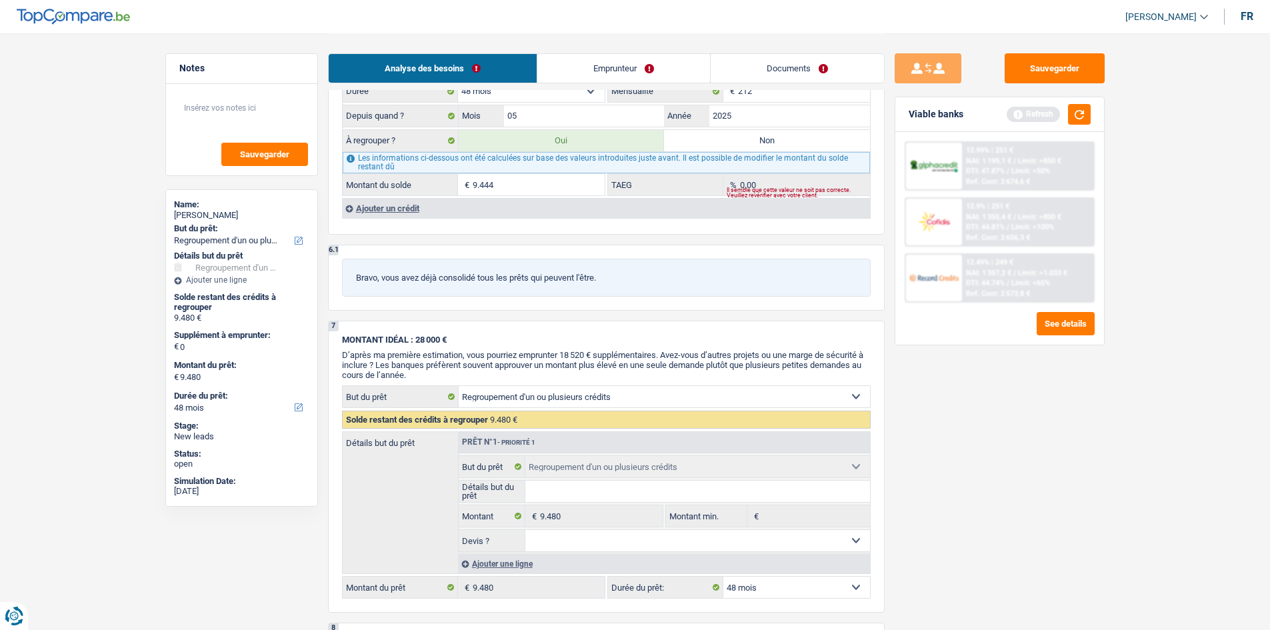
click at [405, 209] on div "Ajouter un crédit" at bounding box center [606, 208] width 528 height 20
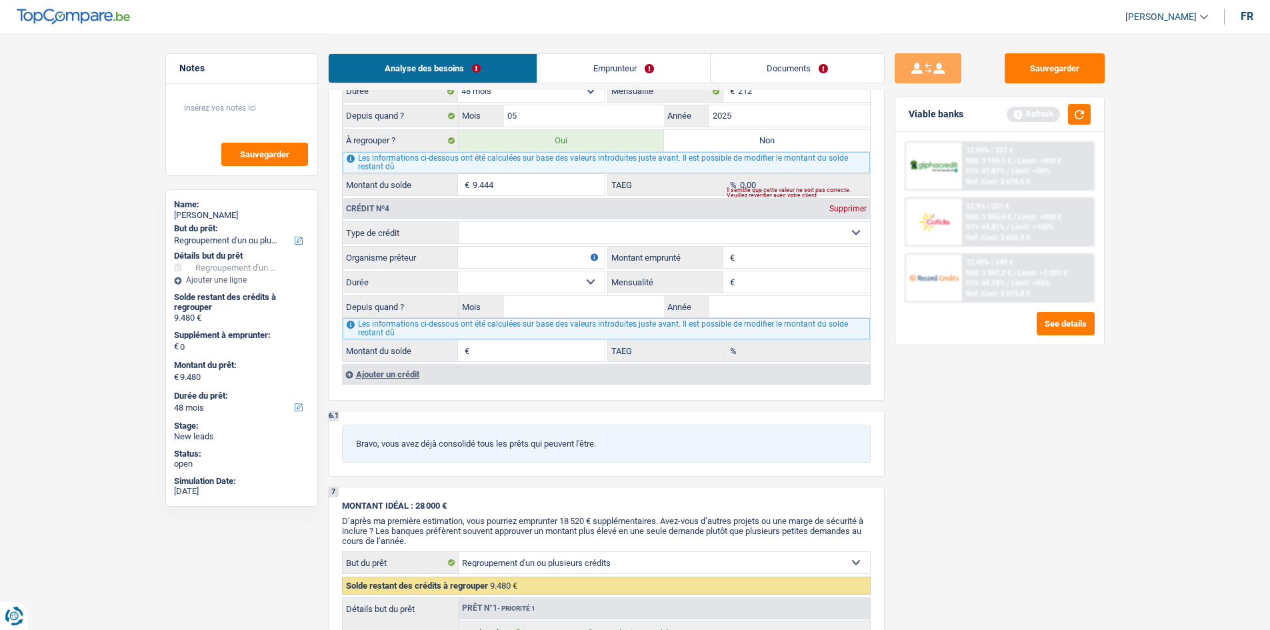
click at [517, 225] on select "Carte ou ouverture de crédit Prêt hypothécaire Vente à tempérament Prêt à tempé…" at bounding box center [664, 232] width 411 height 21
select select "personalLoan"
type input "0"
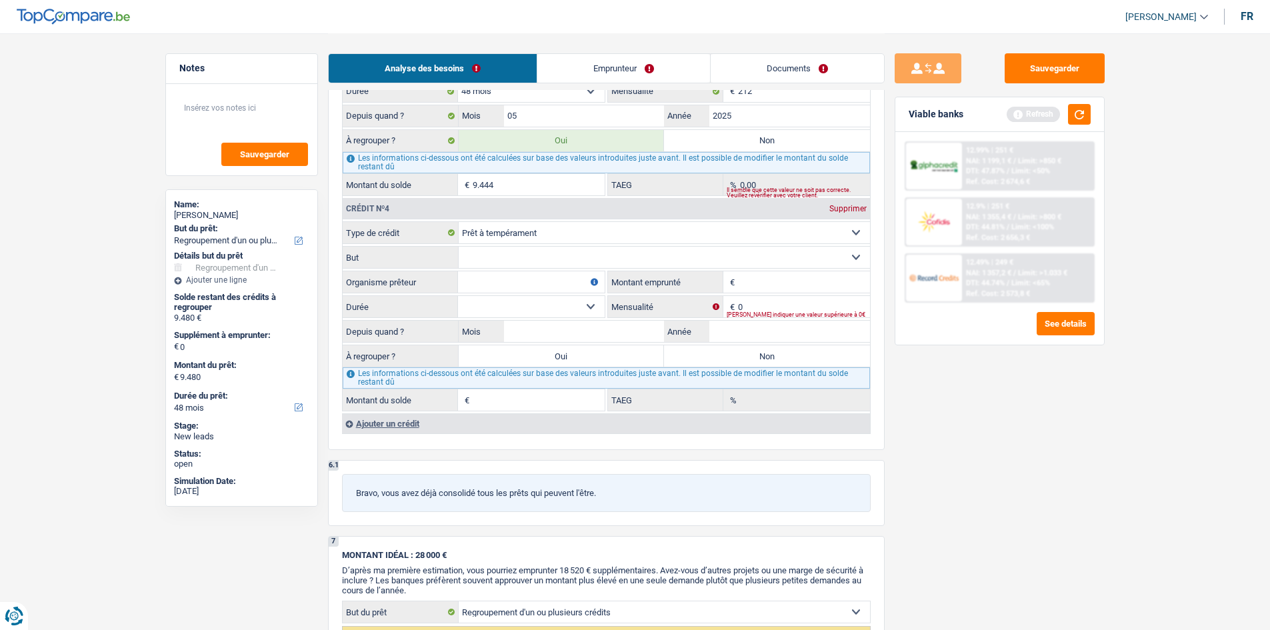
click at [762, 278] on input "Montant emprunté" at bounding box center [804, 281] width 132 height 21
type input "3.000"
click at [512, 232] on select "Carte ou ouverture de crédit Prêt hypothécaire Vente à tempérament Prêt à tempé…" at bounding box center [664, 232] width 411 height 21
select select "cardOrCredit"
click at [459, 222] on select "Carte ou ouverture de crédit Prêt hypothécaire Vente à tempérament Prêt à tempé…" at bounding box center [664, 232] width 411 height 21
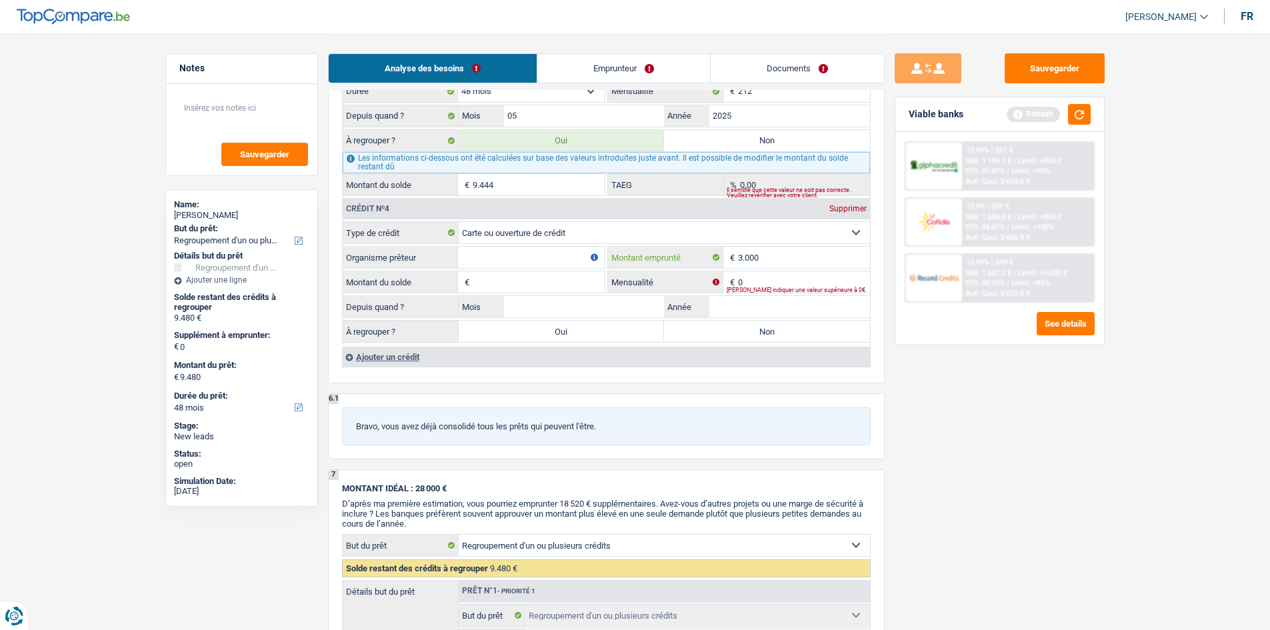
click at [786, 261] on input "3.000" at bounding box center [804, 257] width 132 height 21
click at [568, 253] on input "Organisme prêteur" at bounding box center [531, 257] width 147 height 21
type input "COFIDIS"
click at [766, 285] on input "0" at bounding box center [804, 281] width 132 height 21
click at [518, 288] on input "Montant du solde" at bounding box center [538, 281] width 132 height 21
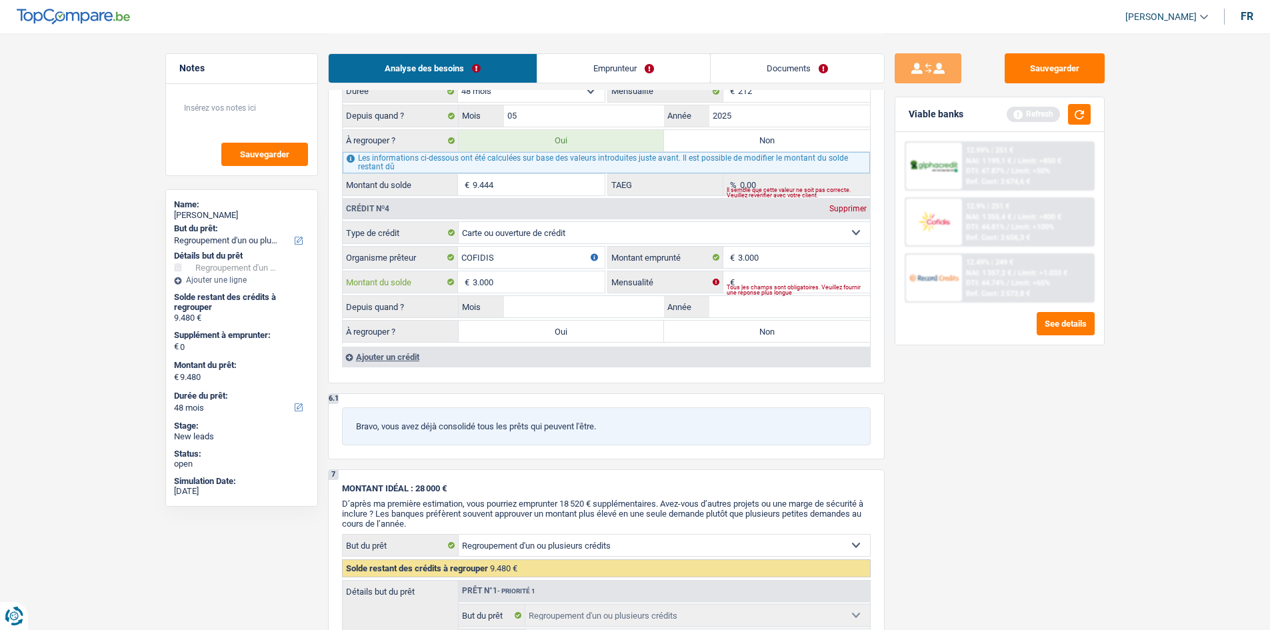
type input "3.000"
click at [756, 279] on input "Mensualité" at bounding box center [804, 281] width 132 height 21
type input "2"
type input "100"
click at [724, 312] on input "Année" at bounding box center [789, 306] width 161 height 21
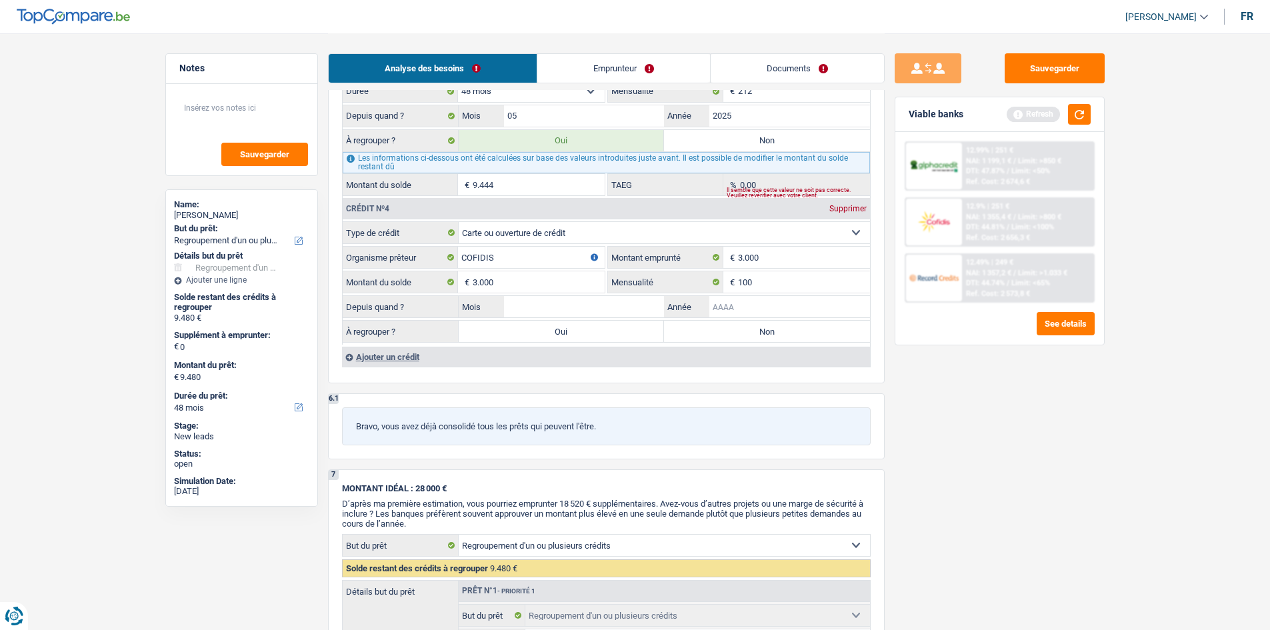
click at [748, 310] on input "Année" at bounding box center [789, 306] width 161 height 21
click at [634, 296] on input "Mois" at bounding box center [584, 306] width 161 height 21
click at [808, 308] on input "2020" at bounding box center [789, 306] width 161 height 21
type input "2023"
click at [614, 312] on input "Mois" at bounding box center [584, 306] width 161 height 21
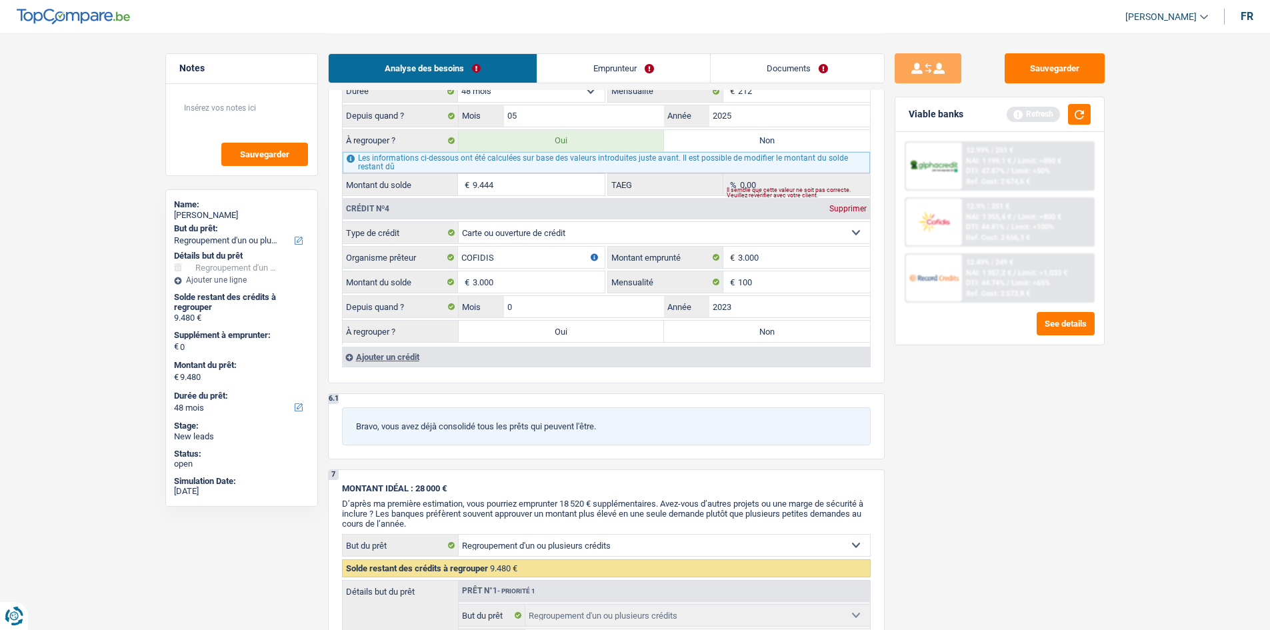
type input "01"
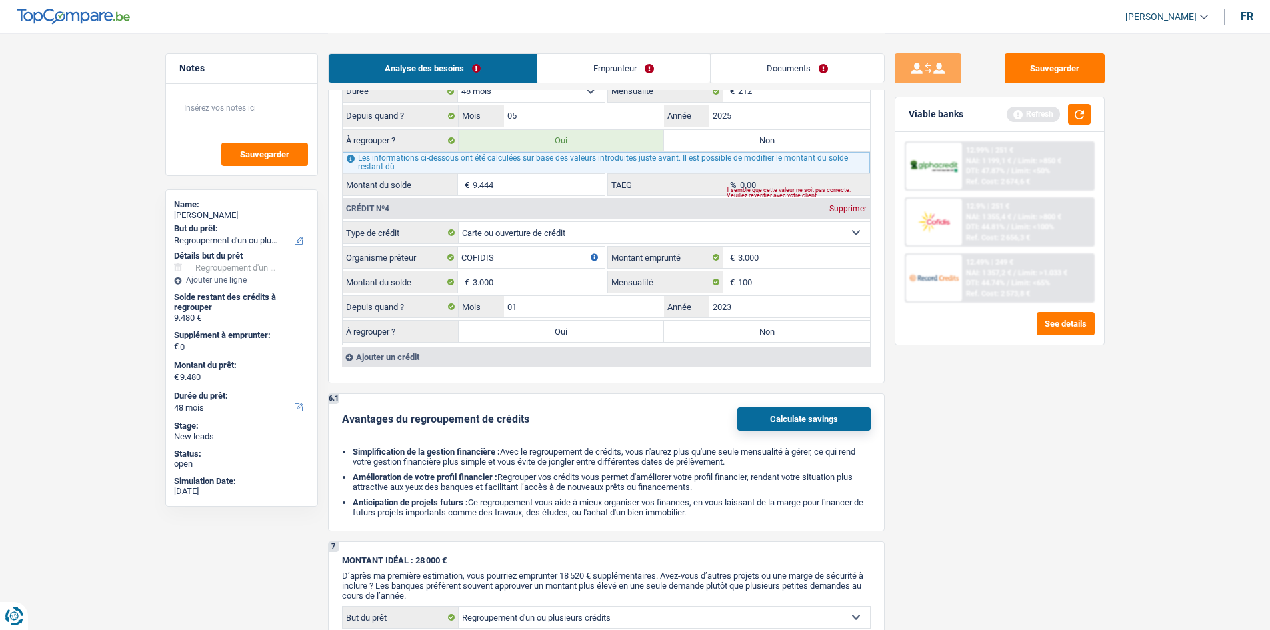
click at [596, 331] on label "Oui" at bounding box center [562, 331] width 206 height 21
click at [596, 331] on input "Oui" at bounding box center [562, 331] width 206 height 21
radio input "true"
type input "12.480"
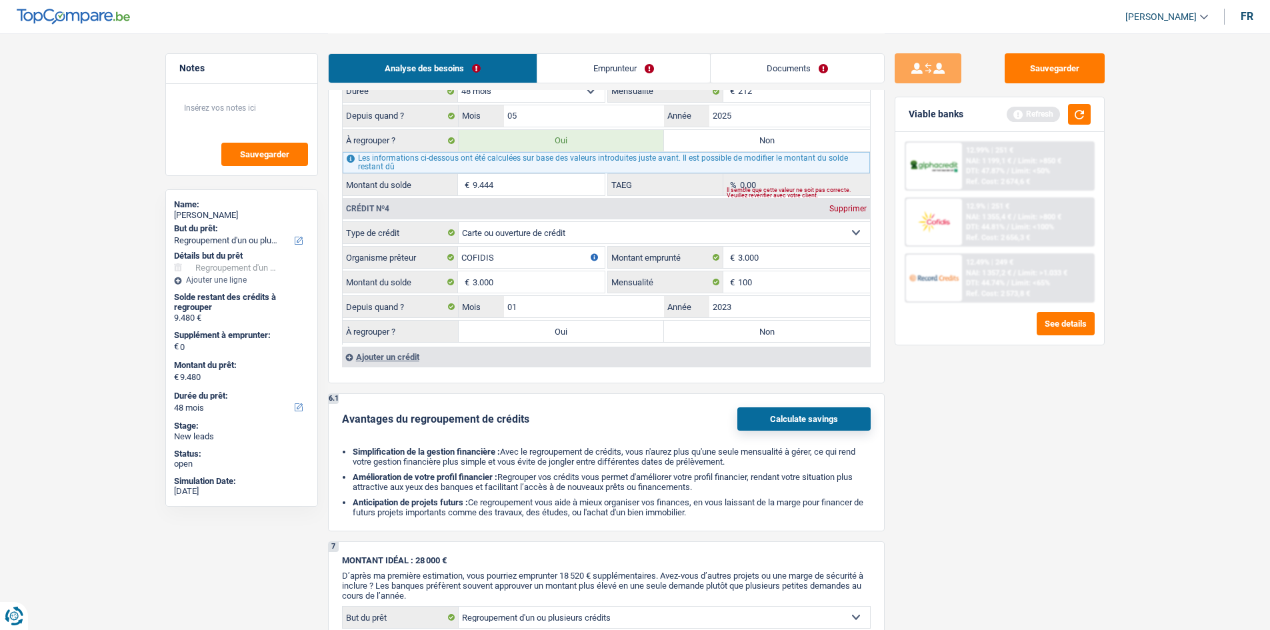
type input "12.480"
select select "60"
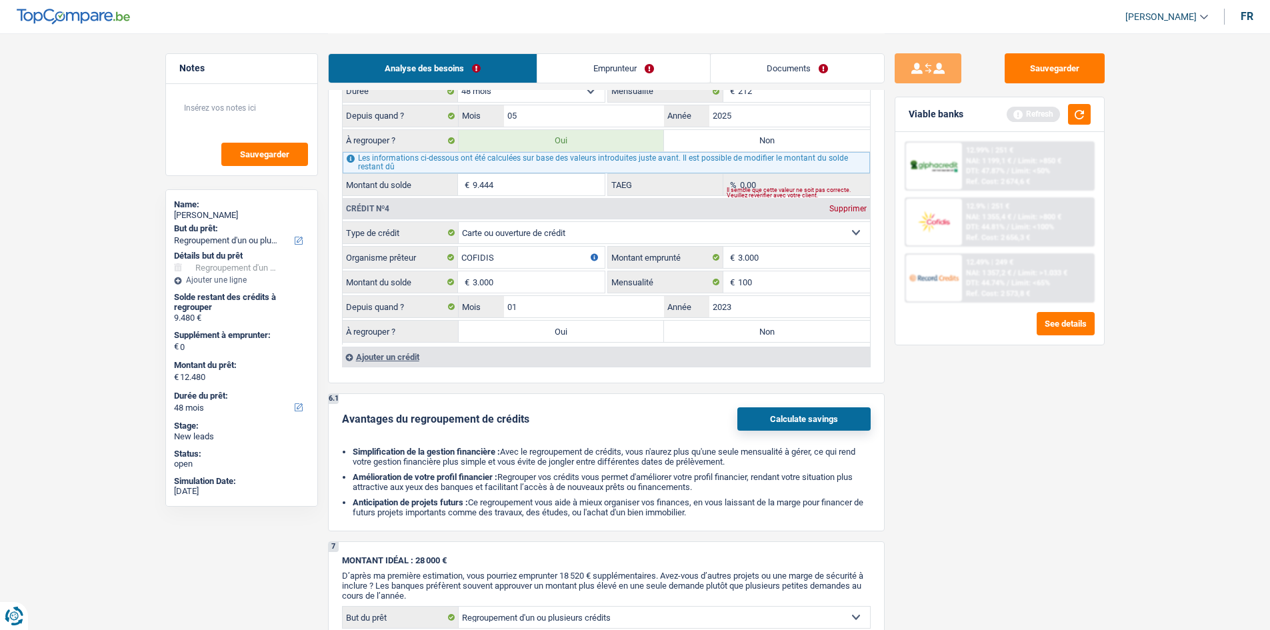
select select "60"
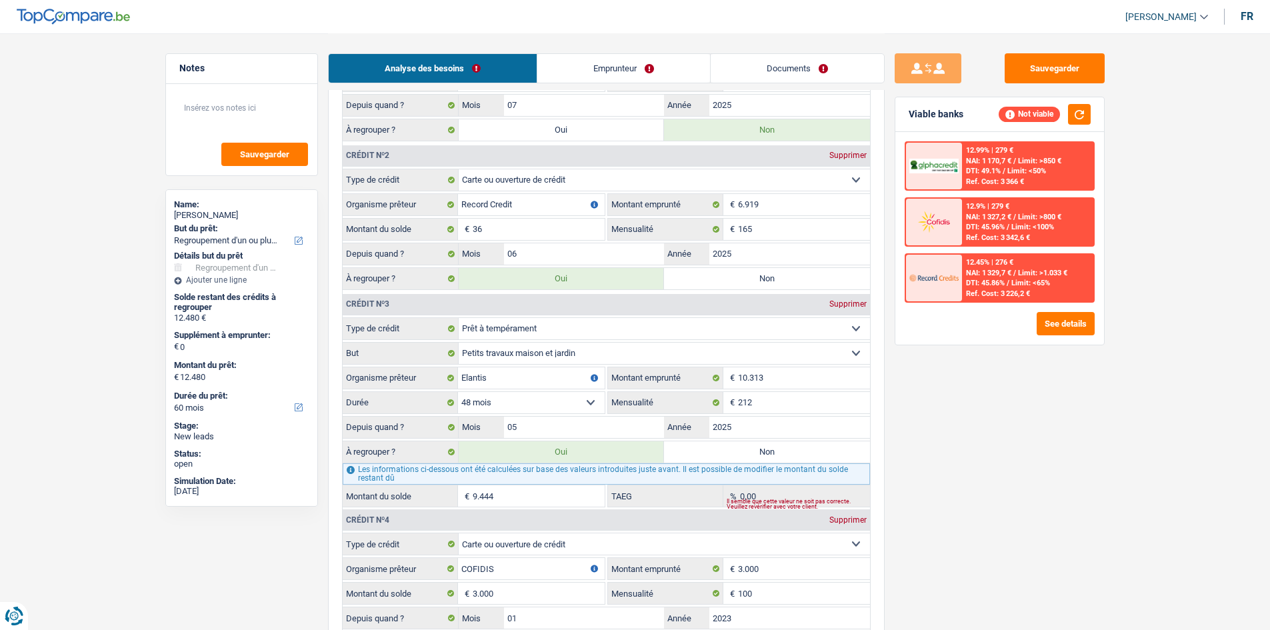
scroll to position [1200, 0]
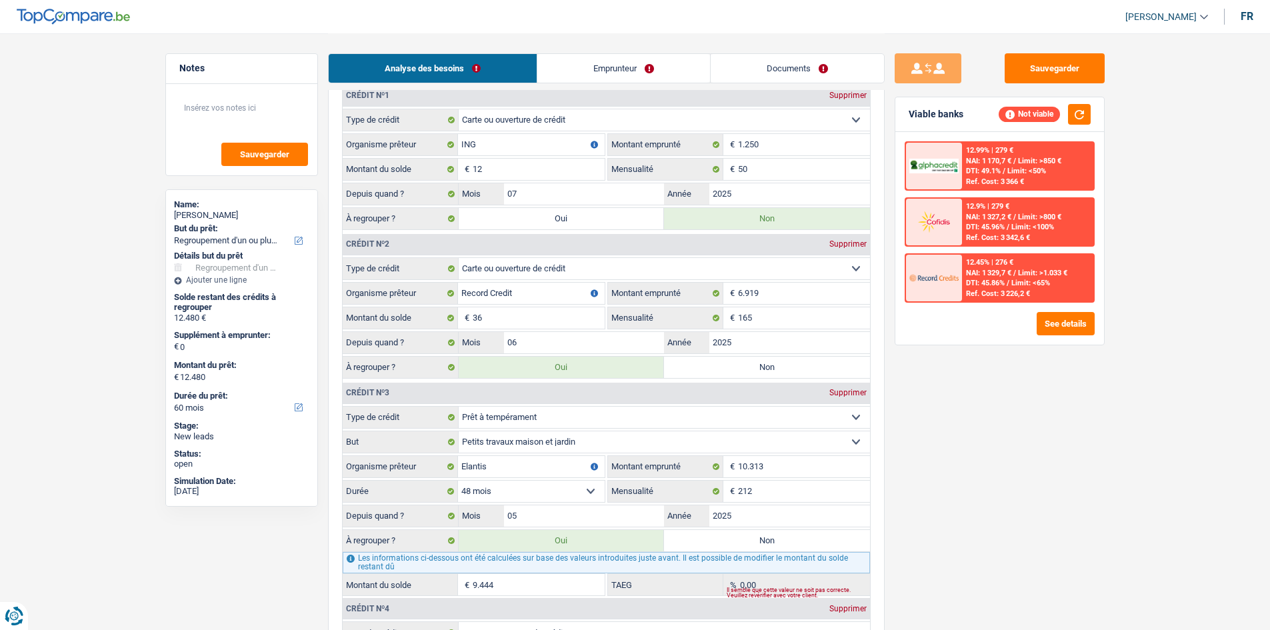
drag, startPoint x: 0, startPoint y: 53, endPoint x: 123, endPoint y: 179, distance: 176.3
click at [5, 61] on main "Notes Sauvegarder Name: Eric Nimako But du prêt: Confort maison: meubles, texti…" at bounding box center [635, 196] width 1270 height 2793
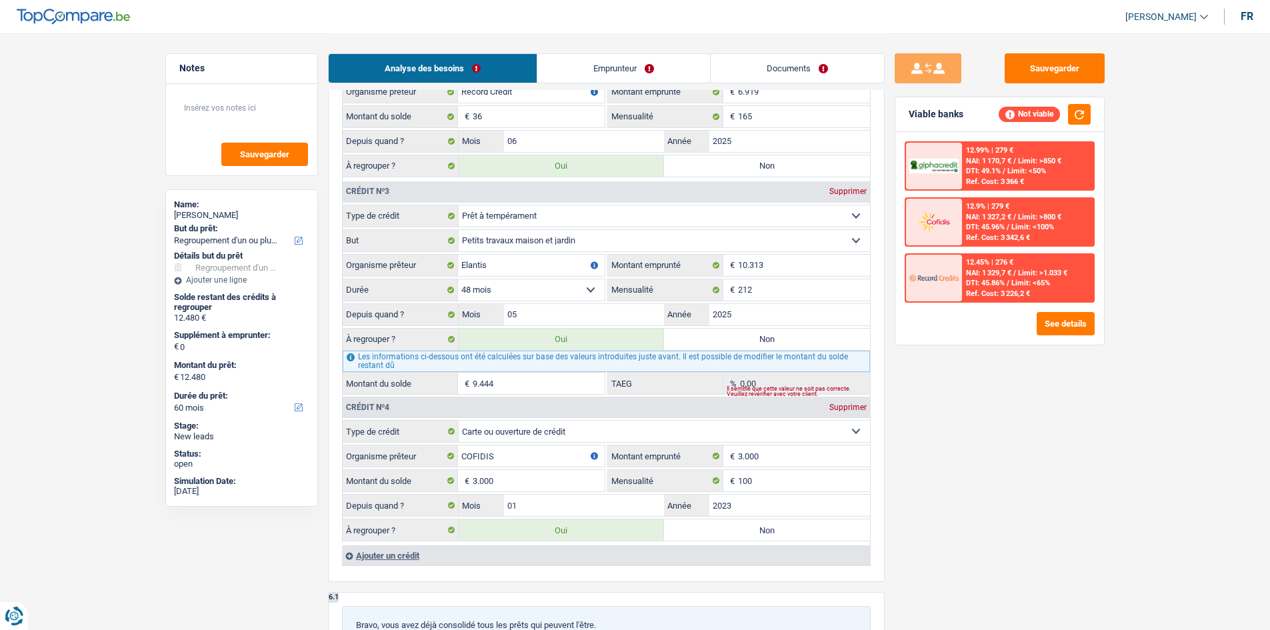
scroll to position [1533, 0]
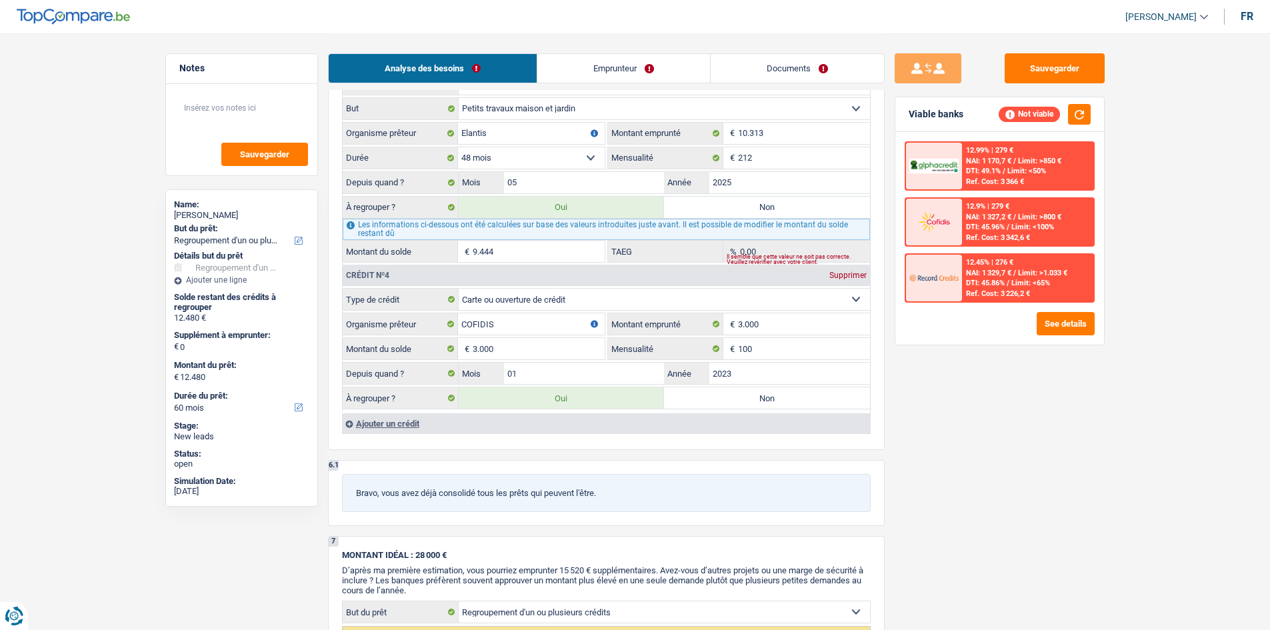
click at [727, 394] on label "Non" at bounding box center [767, 397] width 206 height 21
click at [727, 394] on input "Non" at bounding box center [767, 397] width 206 height 21
radio input "true"
type input "9.480"
select select "48"
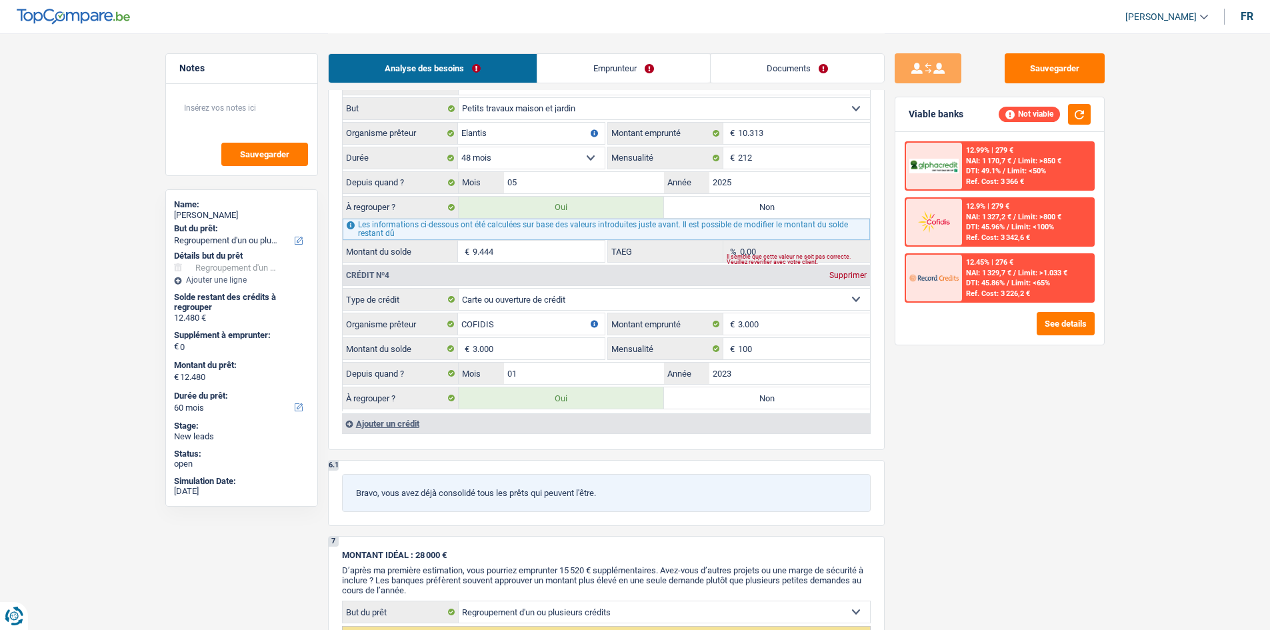
type input "9.480"
select select "48"
type input "9.480"
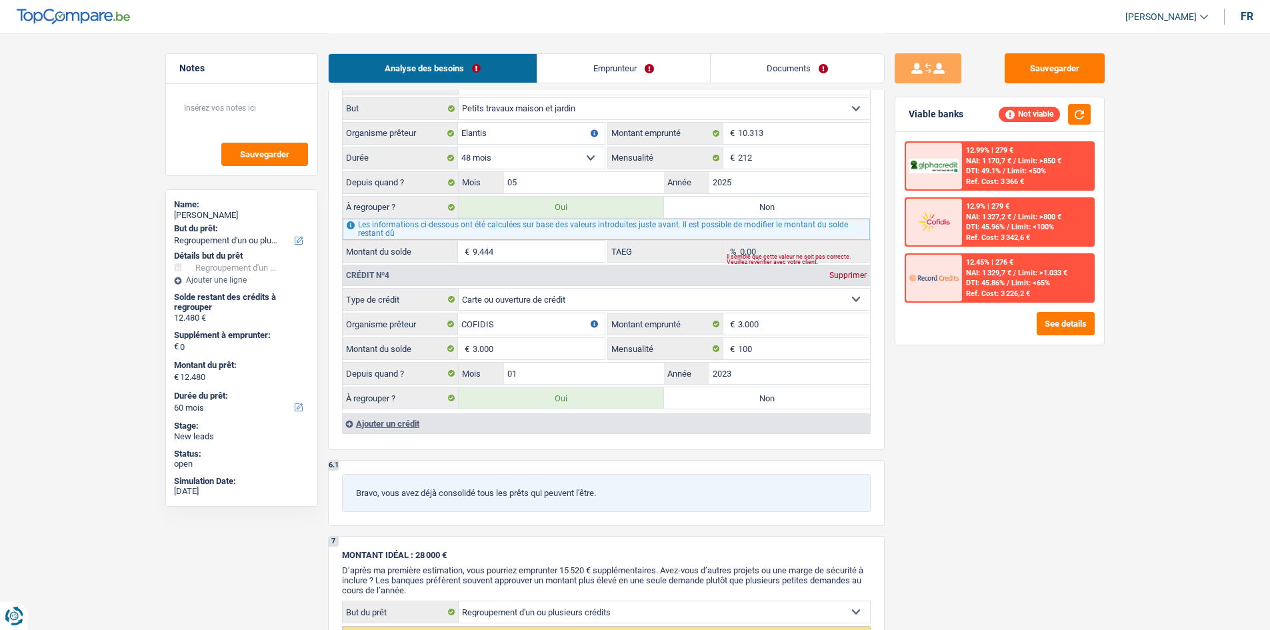
select select "48"
radio input "false"
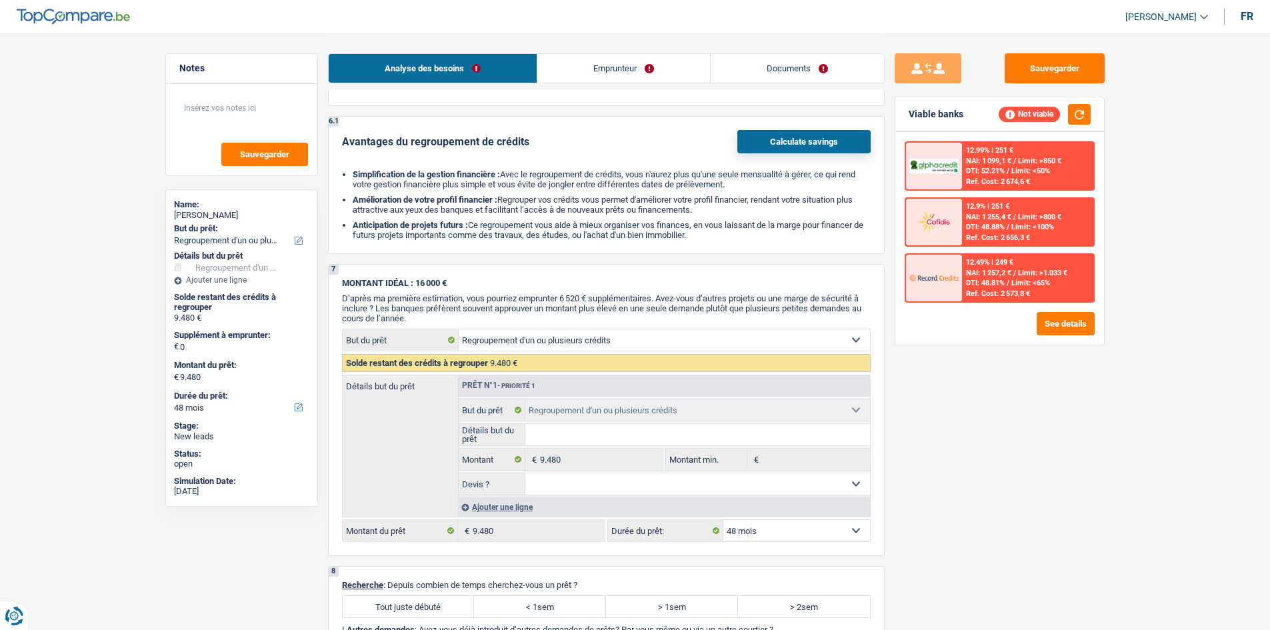
scroll to position [2066, 0]
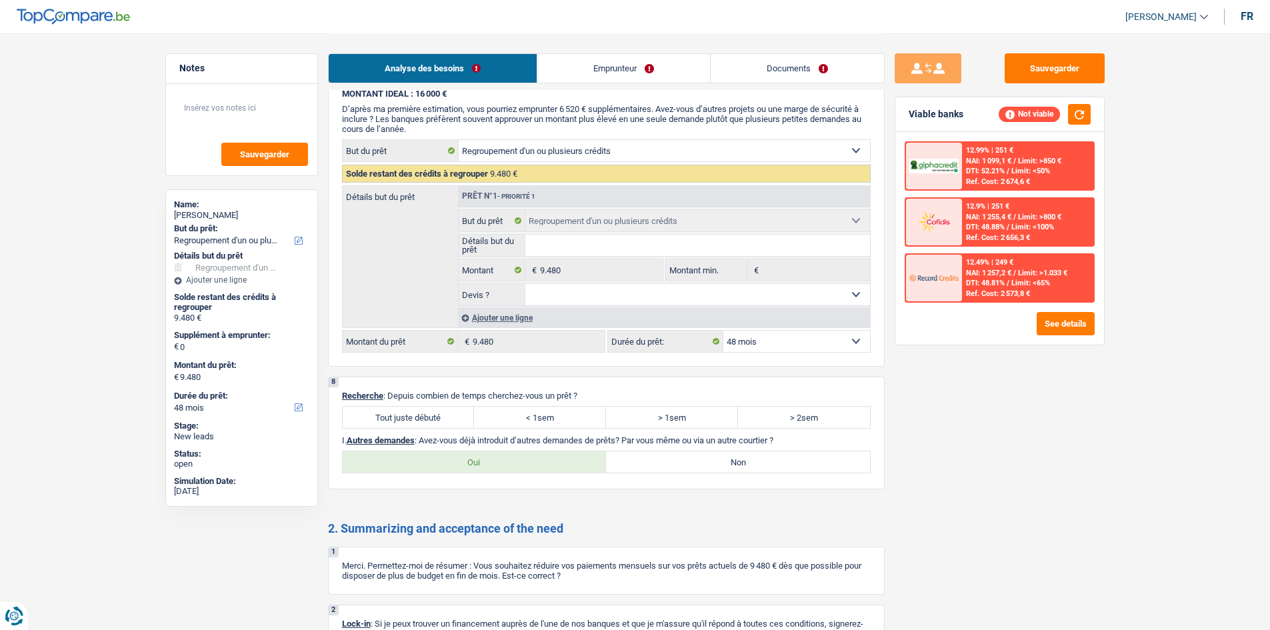
drag, startPoint x: 652, startPoint y: 459, endPoint x: 538, endPoint y: 432, distance: 117.8
click at [654, 457] on label "Non" at bounding box center [738, 461] width 264 height 21
click at [654, 457] on input "Non" at bounding box center [738, 461] width 264 height 21
radio input "true"
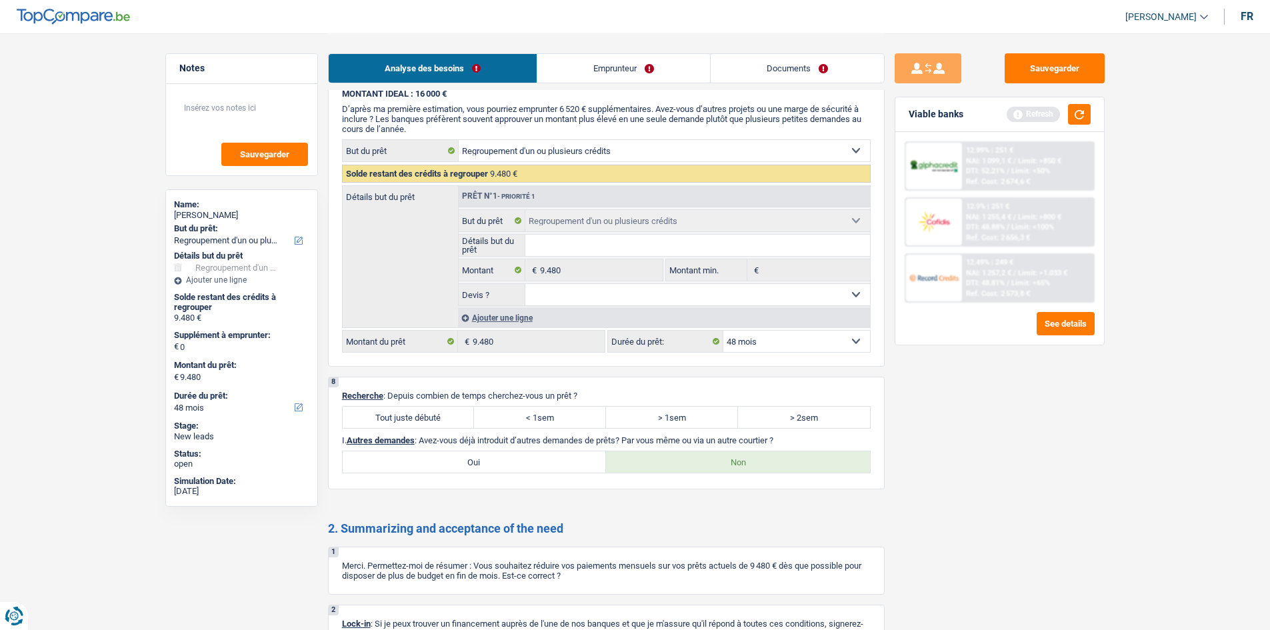
click at [393, 413] on label "Tout juste débuté" at bounding box center [409, 417] width 132 height 21
click at [393, 413] on input "Tout juste débuté" at bounding box center [409, 417] width 132 height 21
radio input "true"
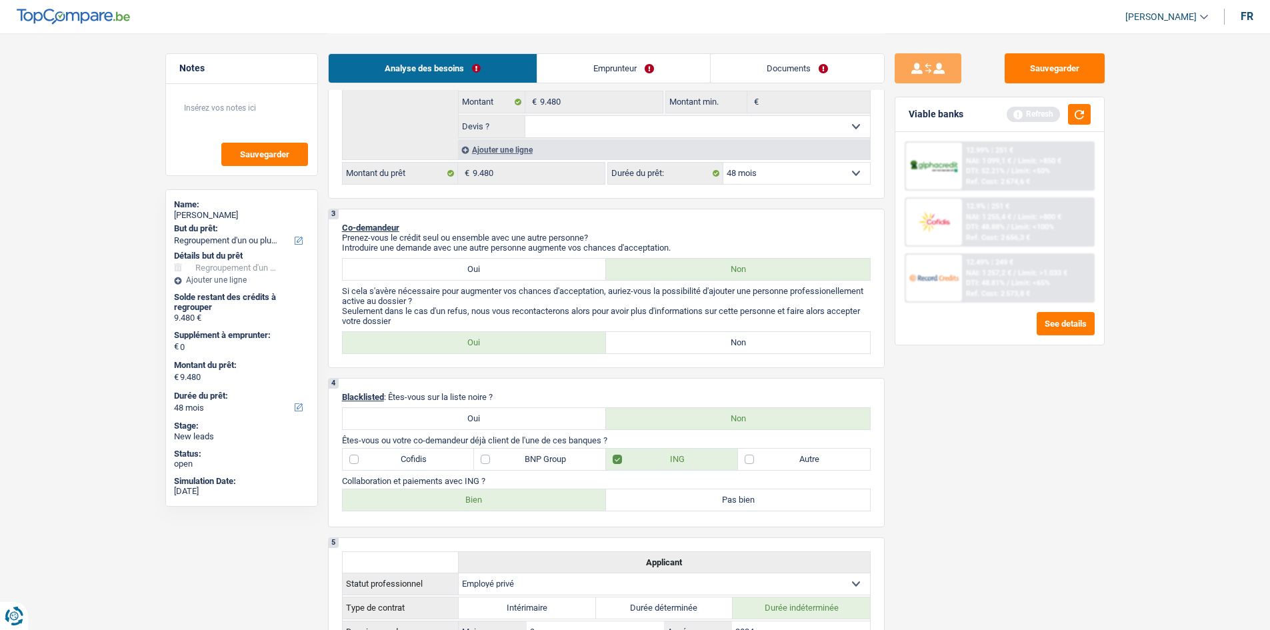
scroll to position [467, 0]
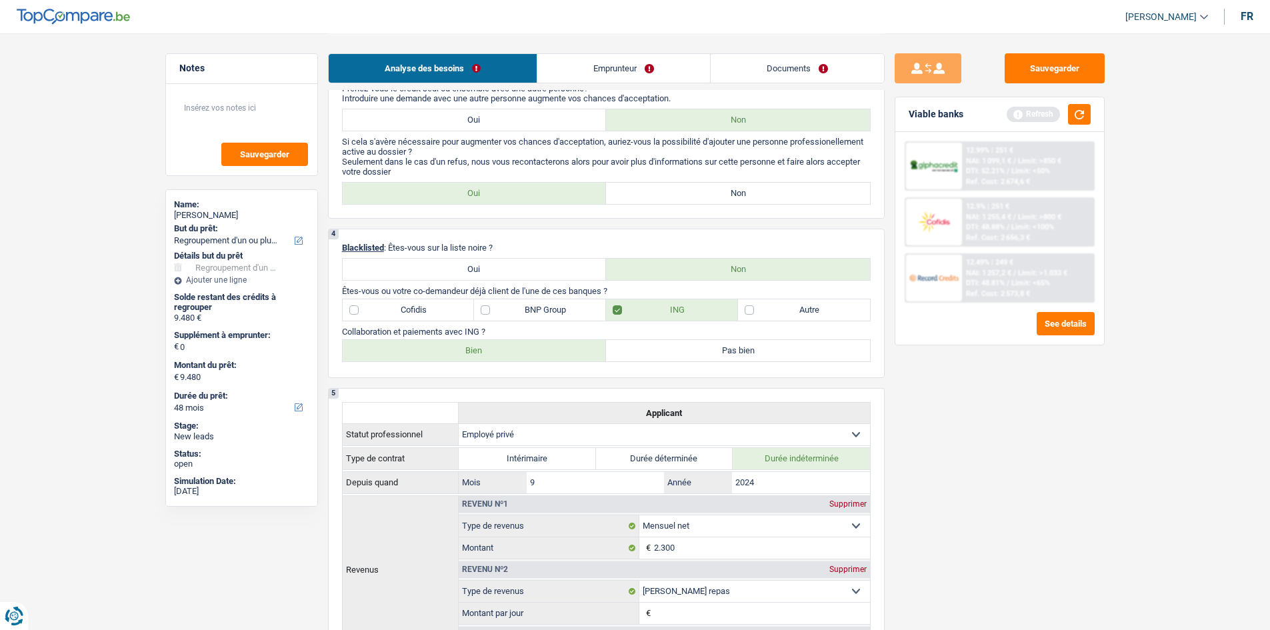
click at [650, 201] on label "Non" at bounding box center [738, 193] width 264 height 21
click at [650, 201] on input "Non" at bounding box center [738, 193] width 264 height 21
radio input "true"
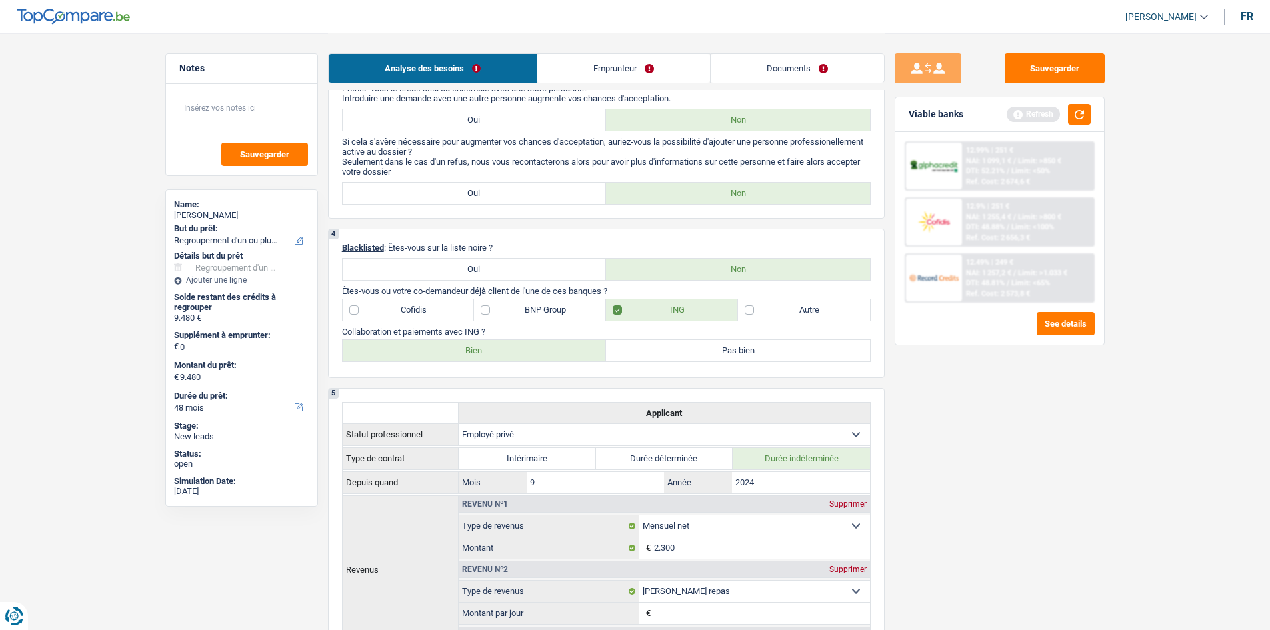
click at [627, 75] on link "Emprunteur" at bounding box center [623, 68] width 173 height 29
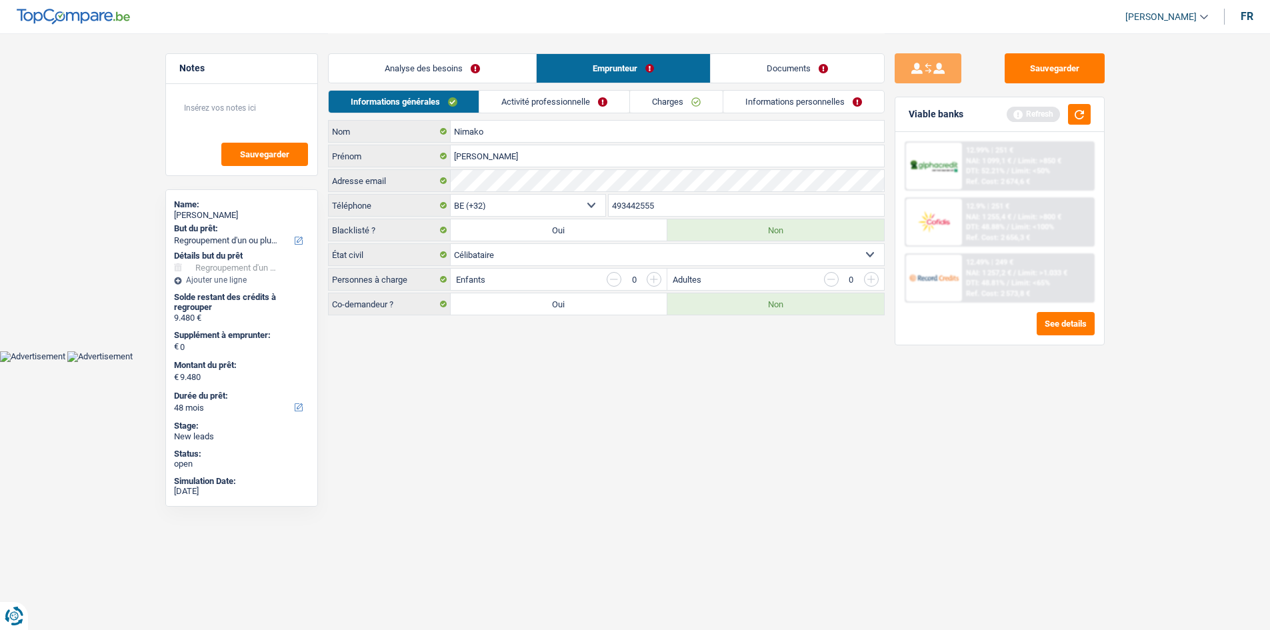
scroll to position [0, 0]
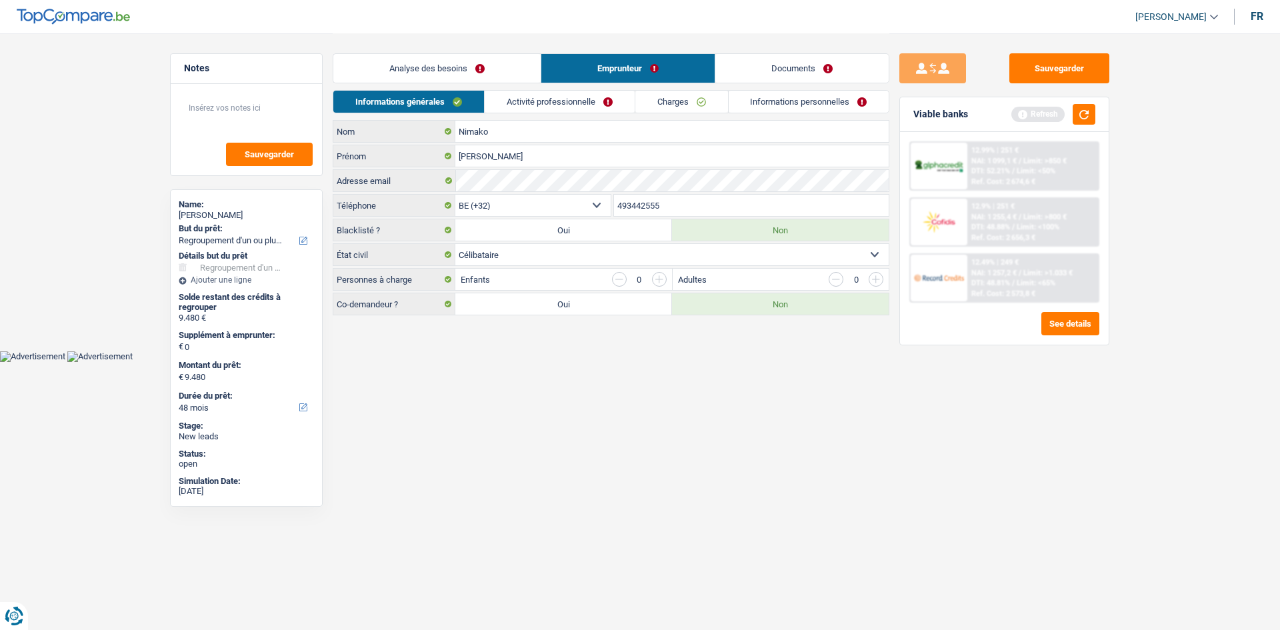
click at [481, 77] on link "Analyse des besoins" at bounding box center [436, 68] width 207 height 29
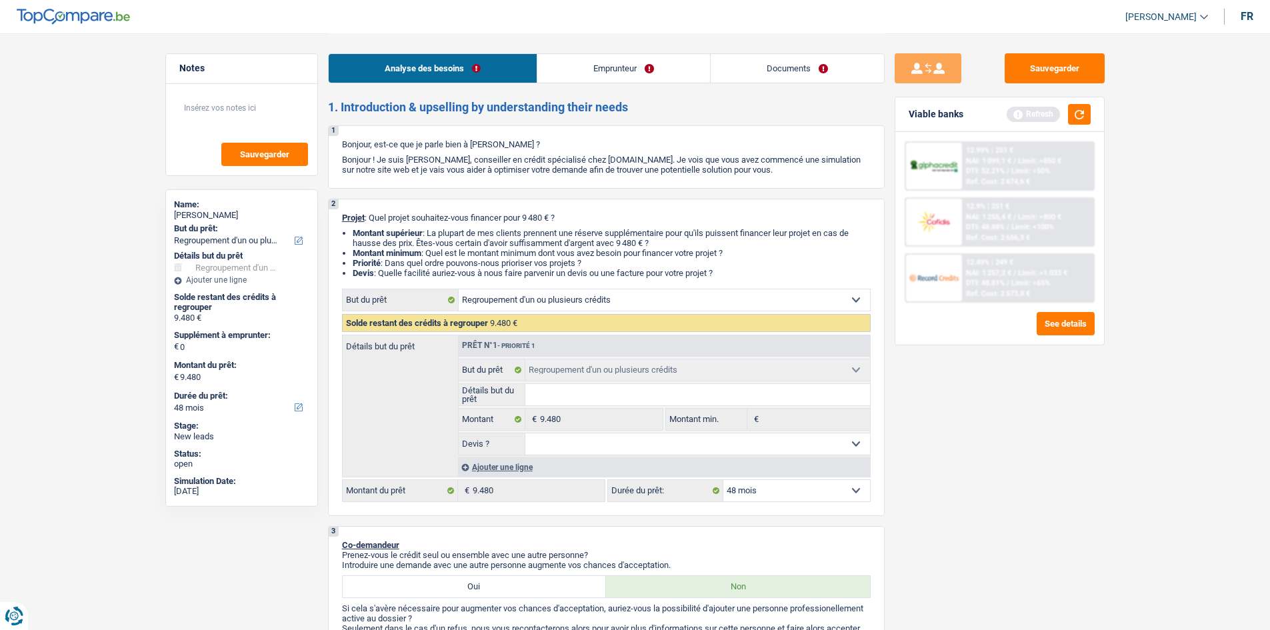
click at [592, 69] on link "Emprunteur" at bounding box center [623, 68] width 173 height 29
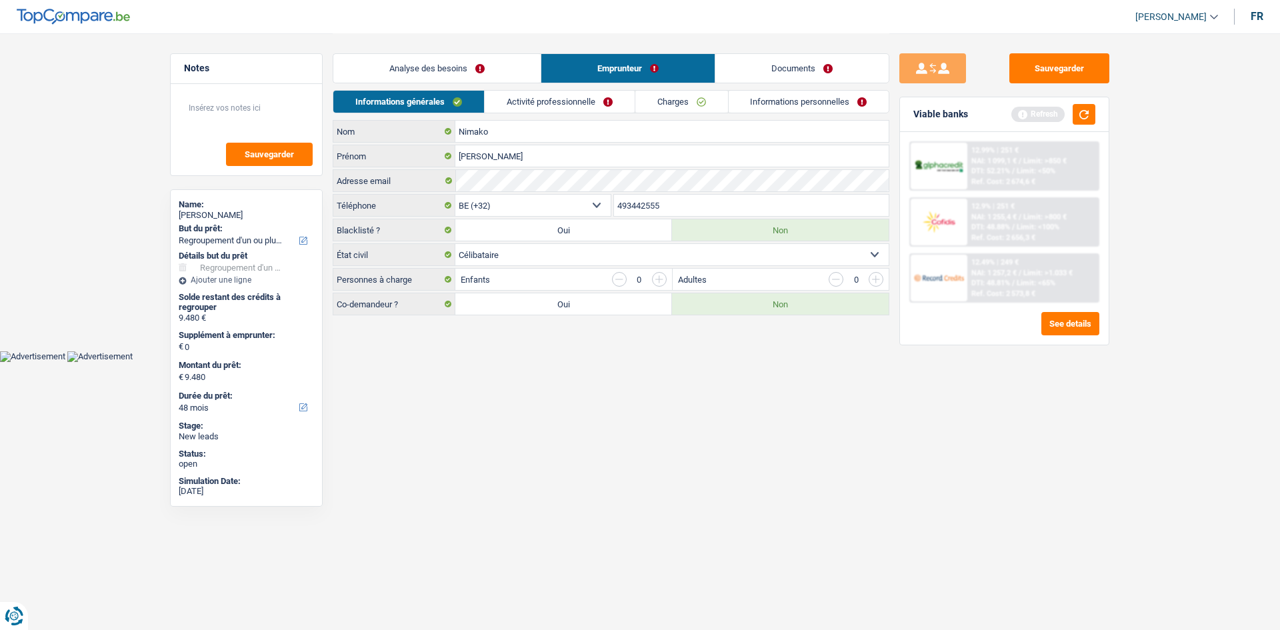
click at [564, 98] on link "Activité professionnelle" at bounding box center [559, 102] width 150 height 22
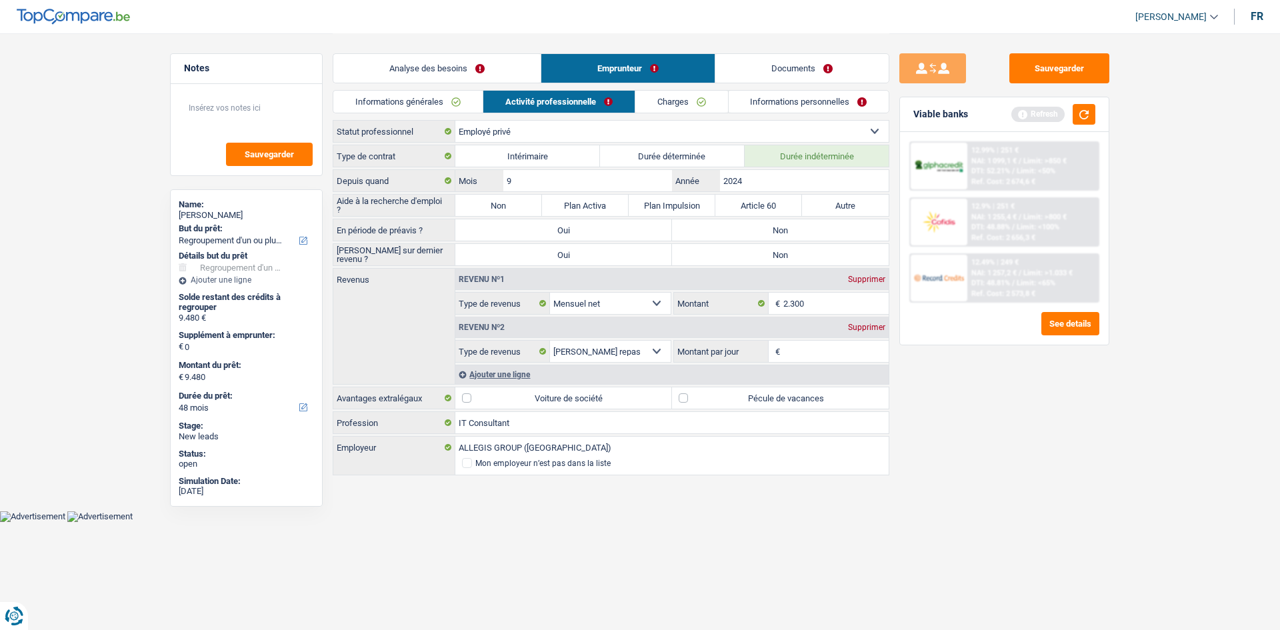
click at [494, 203] on label "Non" at bounding box center [498, 205] width 87 height 21
click at [494, 203] on input "Non" at bounding box center [498, 205] width 87 height 21
radio input "true"
click at [501, 200] on label "Non" at bounding box center [498, 205] width 87 height 21
click at [501, 200] on input "Non" at bounding box center [498, 205] width 87 height 21
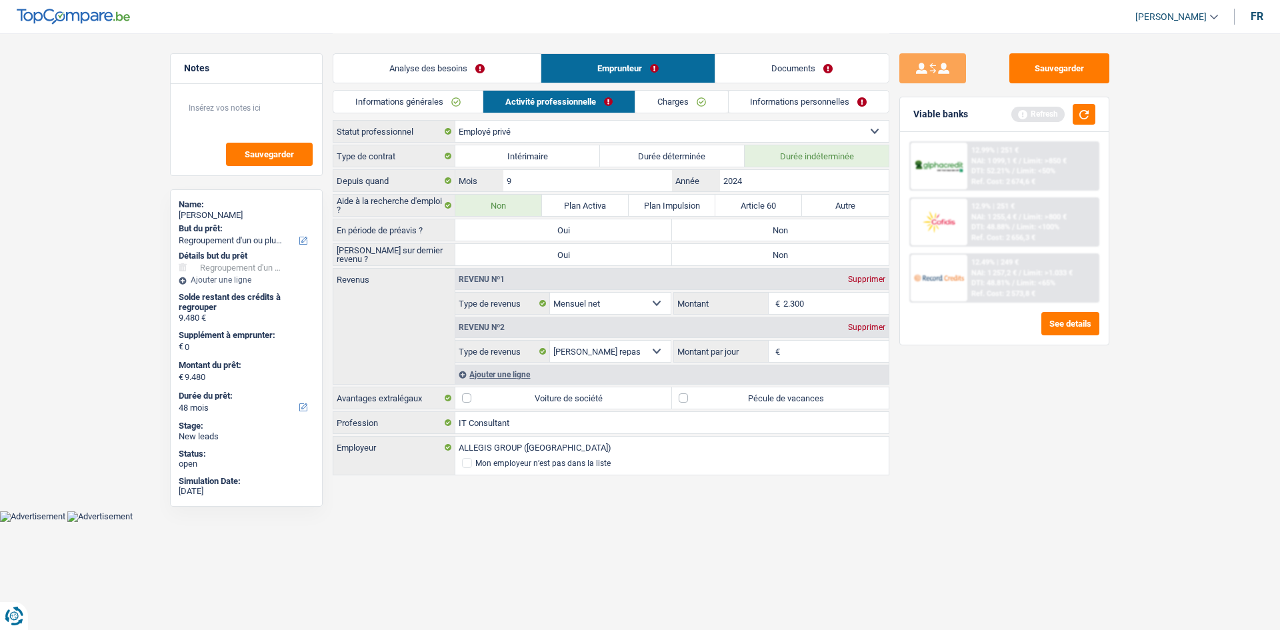
click at [727, 228] on label "Non" at bounding box center [780, 229] width 217 height 21
click at [727, 228] on input "Non" at bounding box center [780, 229] width 217 height 21
radio input "true"
click at [728, 257] on label "Non" at bounding box center [780, 254] width 217 height 21
click at [728, 257] on input "Non" at bounding box center [780, 254] width 217 height 21
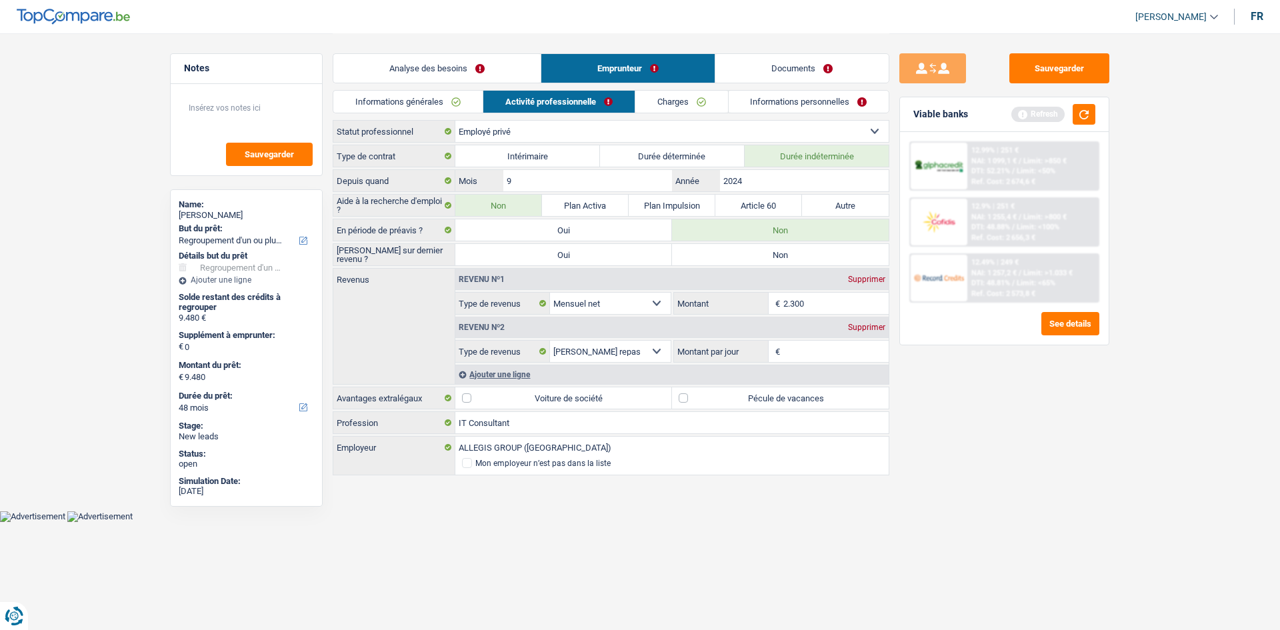
radio input "true"
click at [803, 346] on input "Montant par jour" at bounding box center [836, 351] width 106 height 21
type input "8,0"
click at [1096, 369] on div "Sauvegarder Viable banks Refresh 12.99% | 251 € NAI: 1 099,1 € / Limit: >850 € …" at bounding box center [1004, 330] width 230 height 555
click at [1084, 113] on button "button" at bounding box center [1083, 114] width 23 height 21
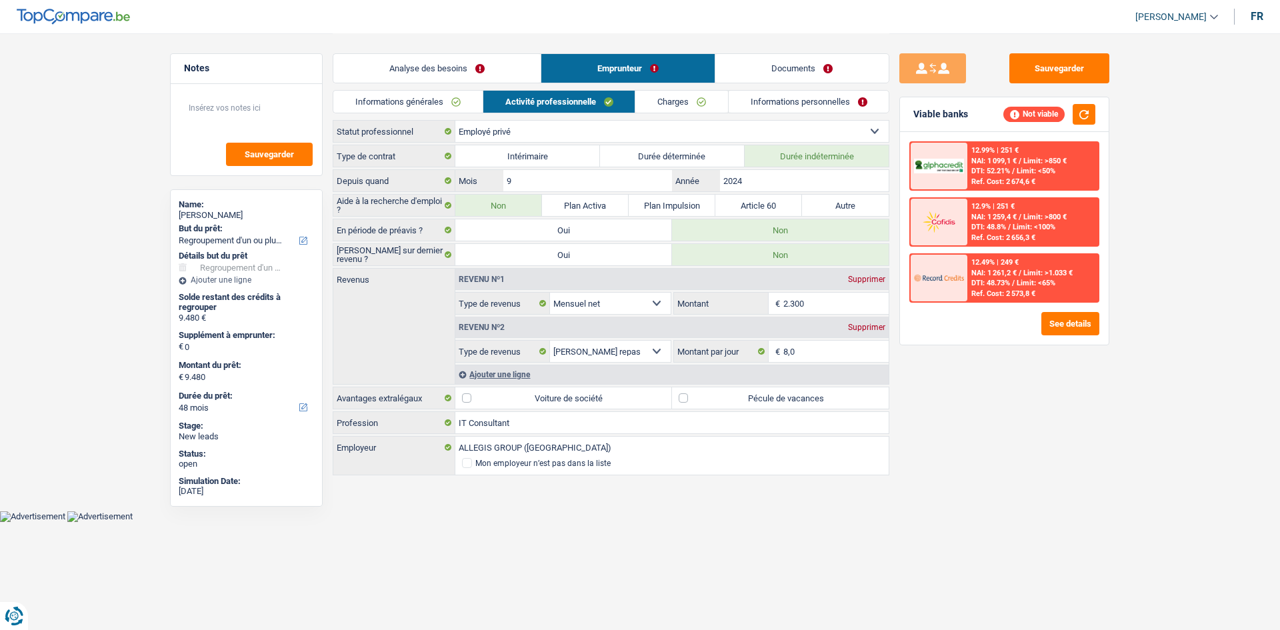
click at [818, 104] on link "Informations personnelles" at bounding box center [808, 102] width 161 height 22
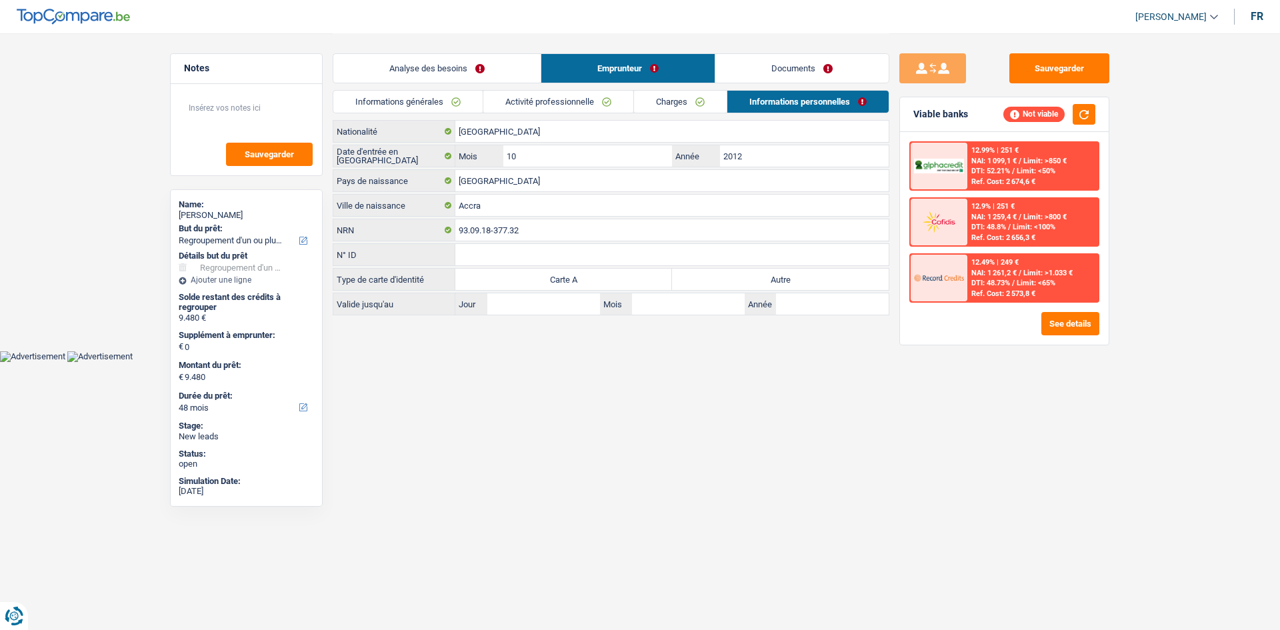
click at [758, 279] on label "Autre" at bounding box center [780, 279] width 217 height 21
click at [758, 279] on input "Autre" at bounding box center [780, 279] width 217 height 21
radio input "true"
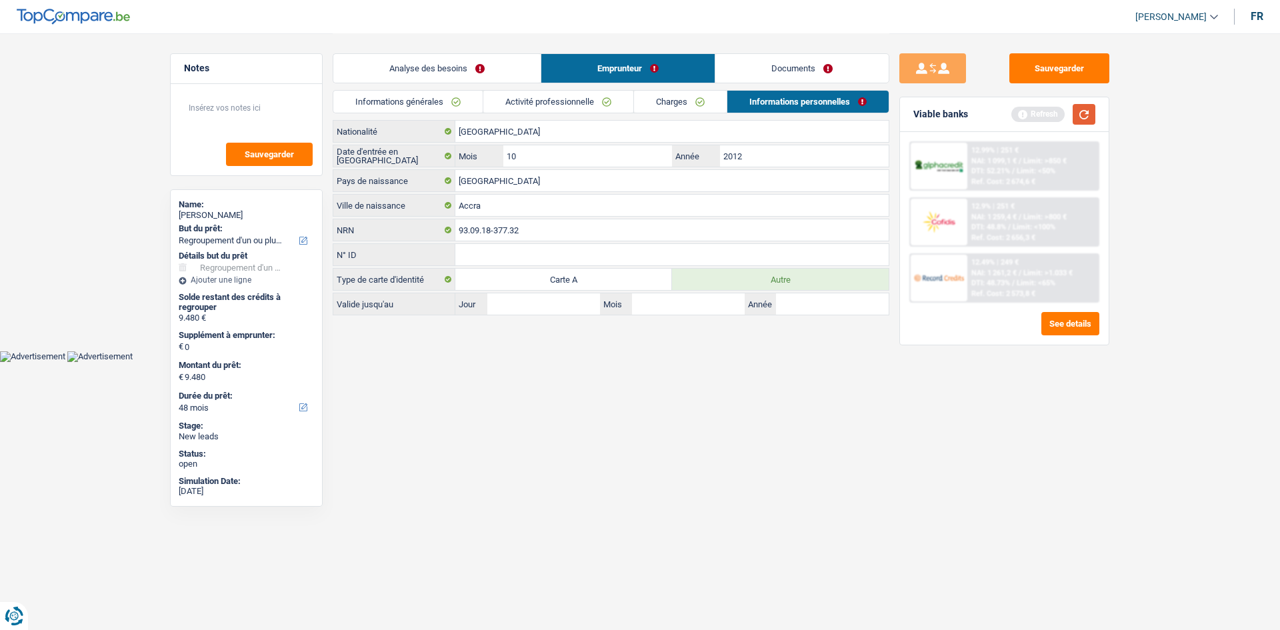
click at [1081, 118] on button "button" at bounding box center [1083, 114] width 23 height 21
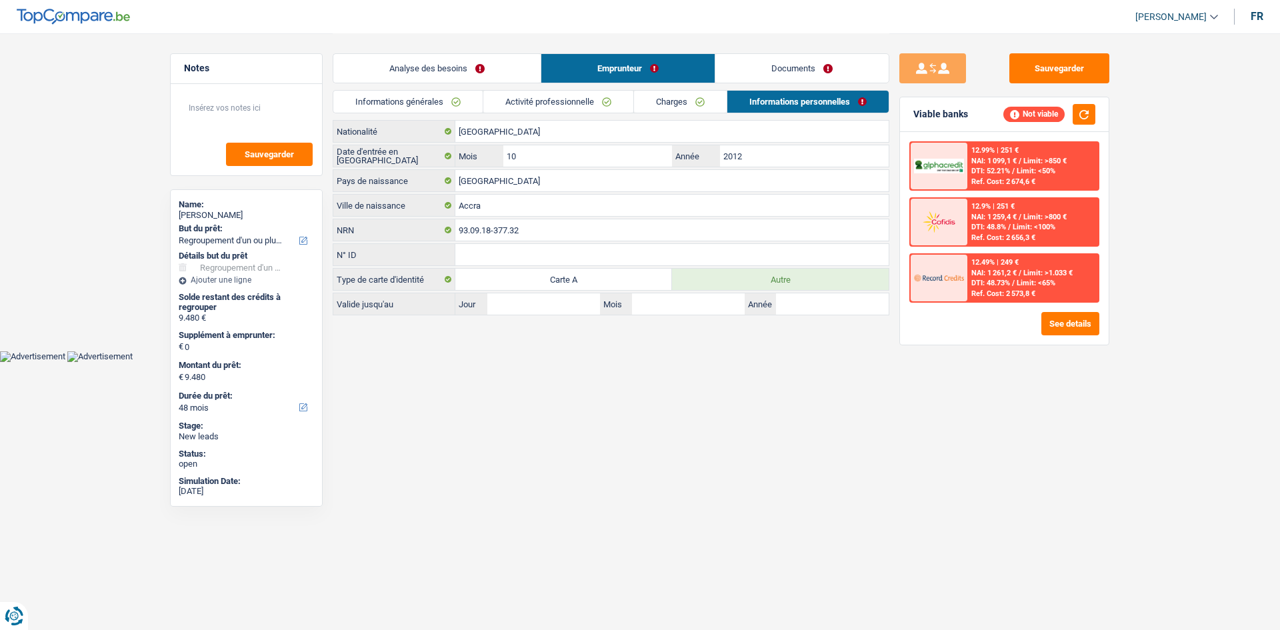
click at [782, 61] on link "Documents" at bounding box center [801, 68] width 173 height 29
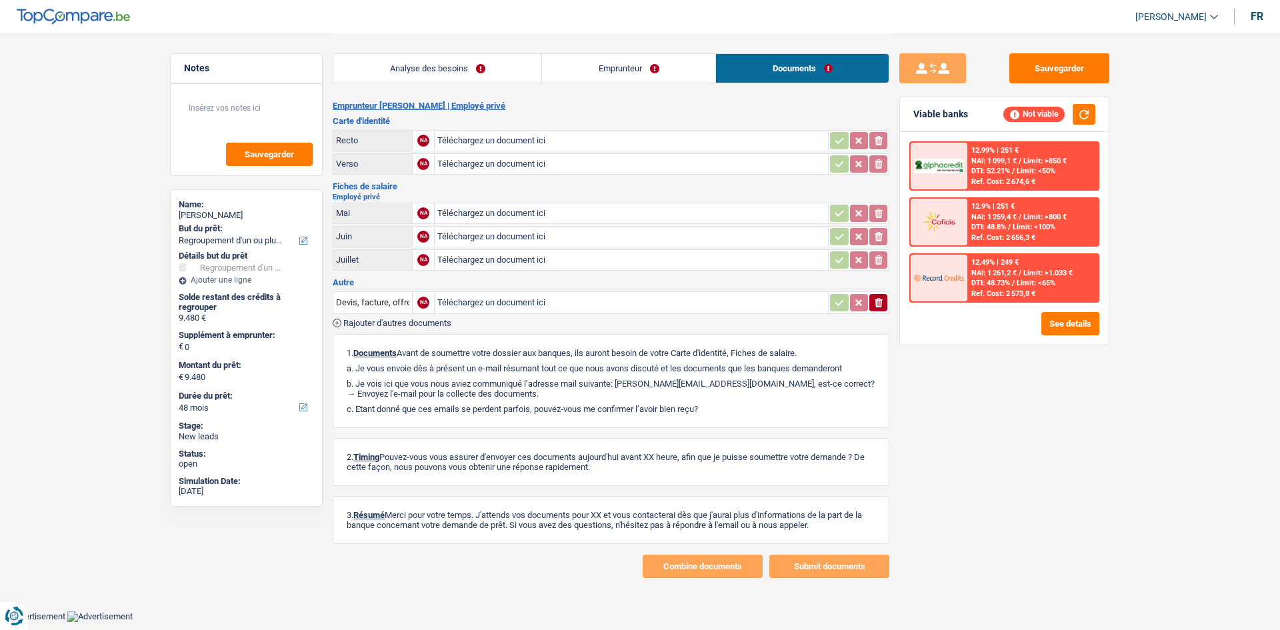
click at [468, 72] on link "Analyse des besoins" at bounding box center [437, 68] width 208 height 29
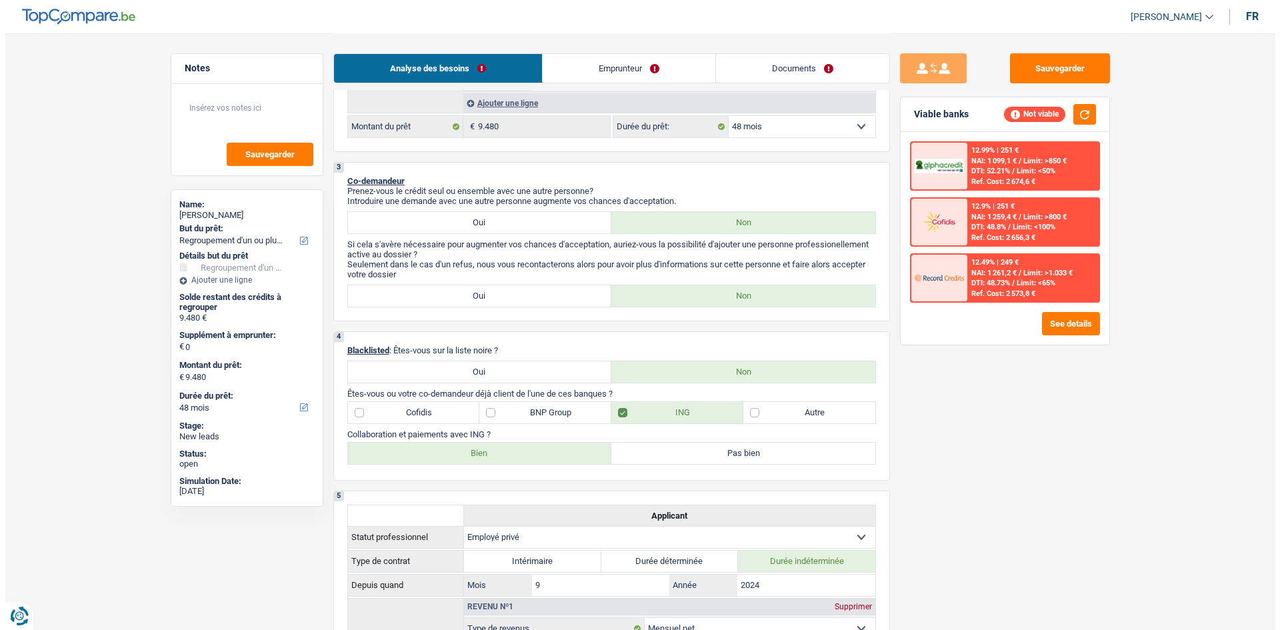
scroll to position [365, 0]
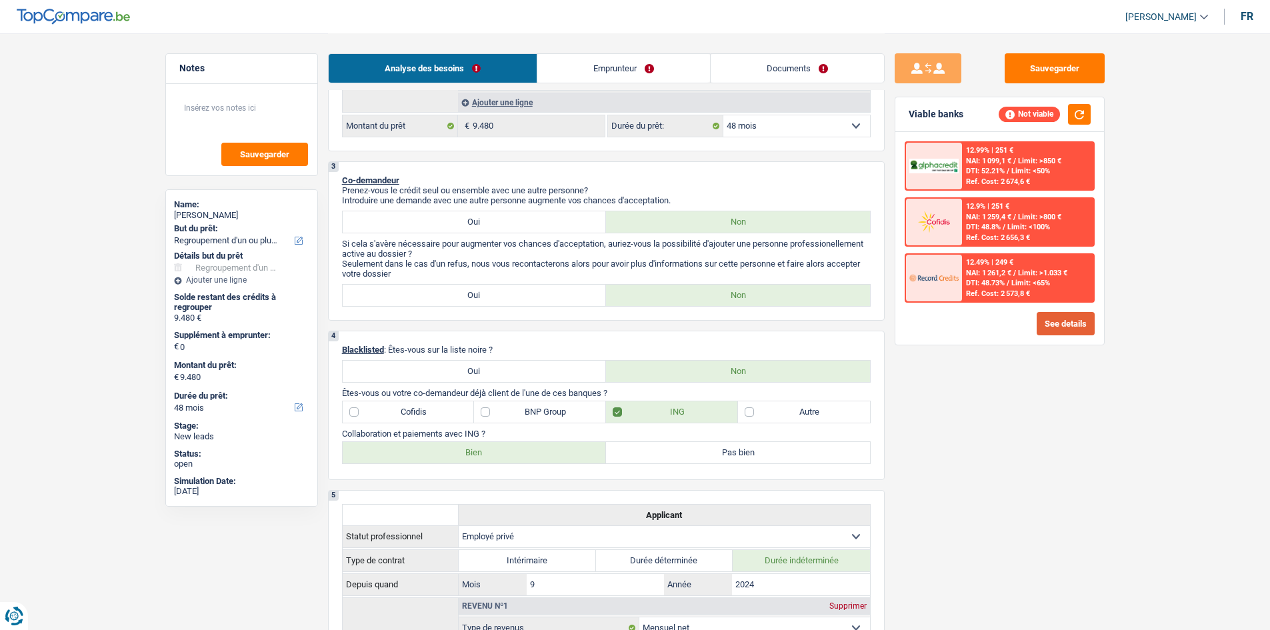
click at [1056, 320] on button "See details" at bounding box center [1065, 323] width 58 height 23
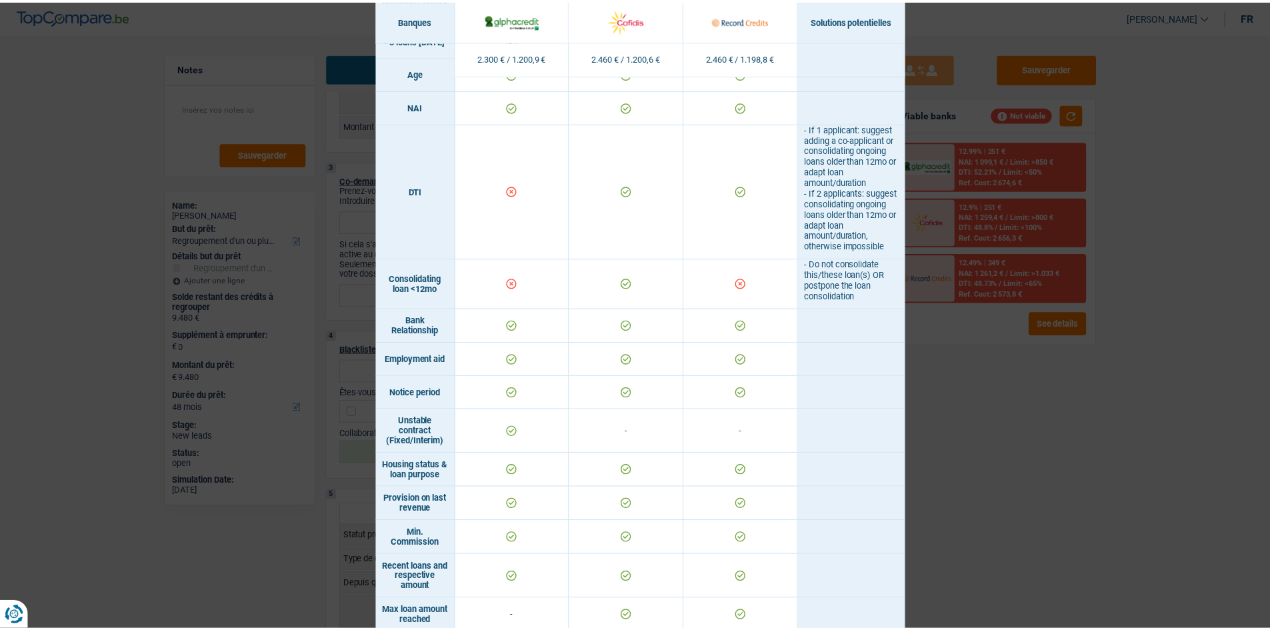
scroll to position [498, 0]
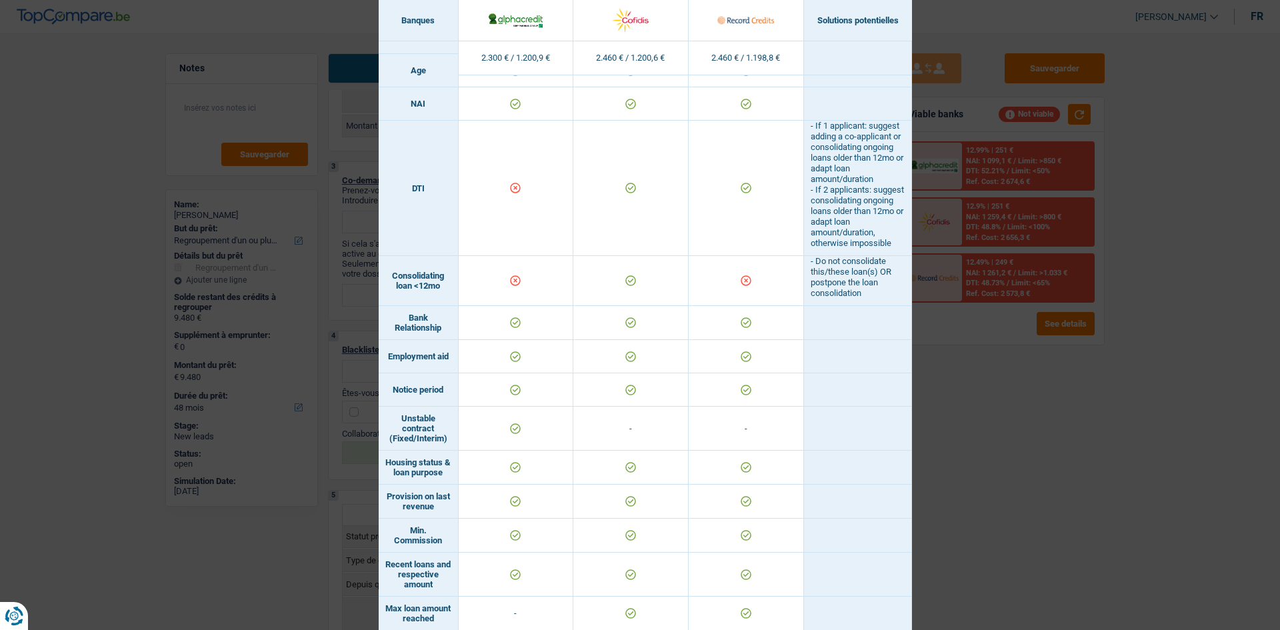
click at [974, 456] on div "Banks conditions × Banques Solutions potentielles Revenus / Charges 2.300 € / 1…" at bounding box center [640, 315] width 1280 height 630
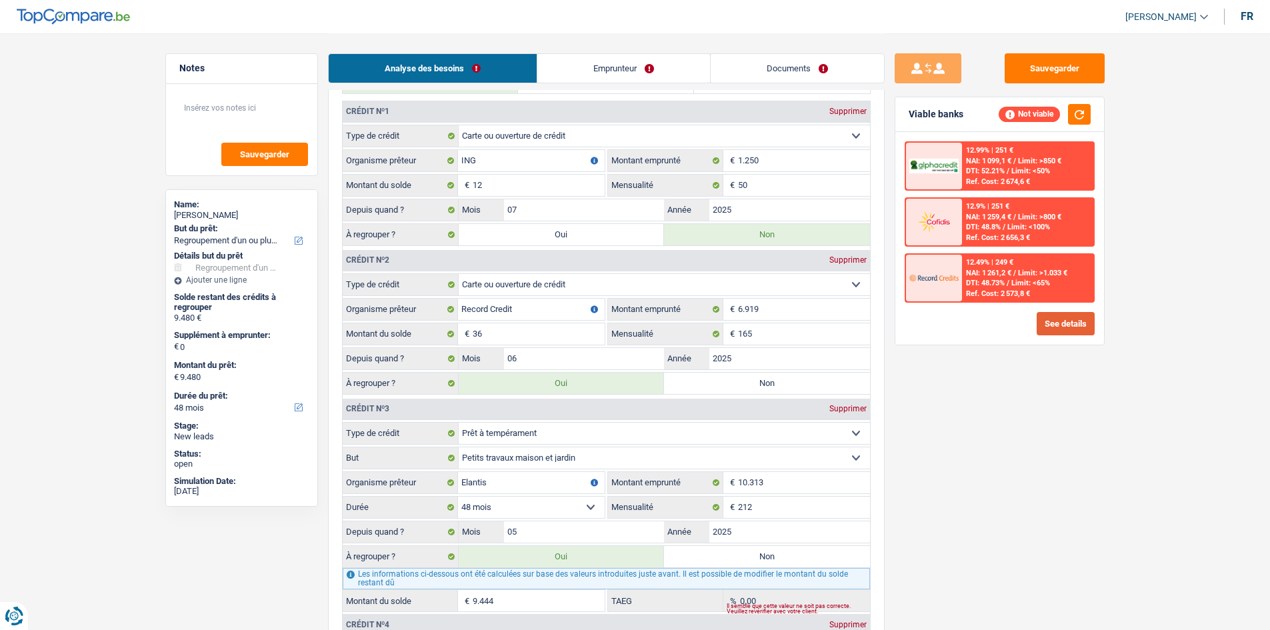
scroll to position [1192, 0]
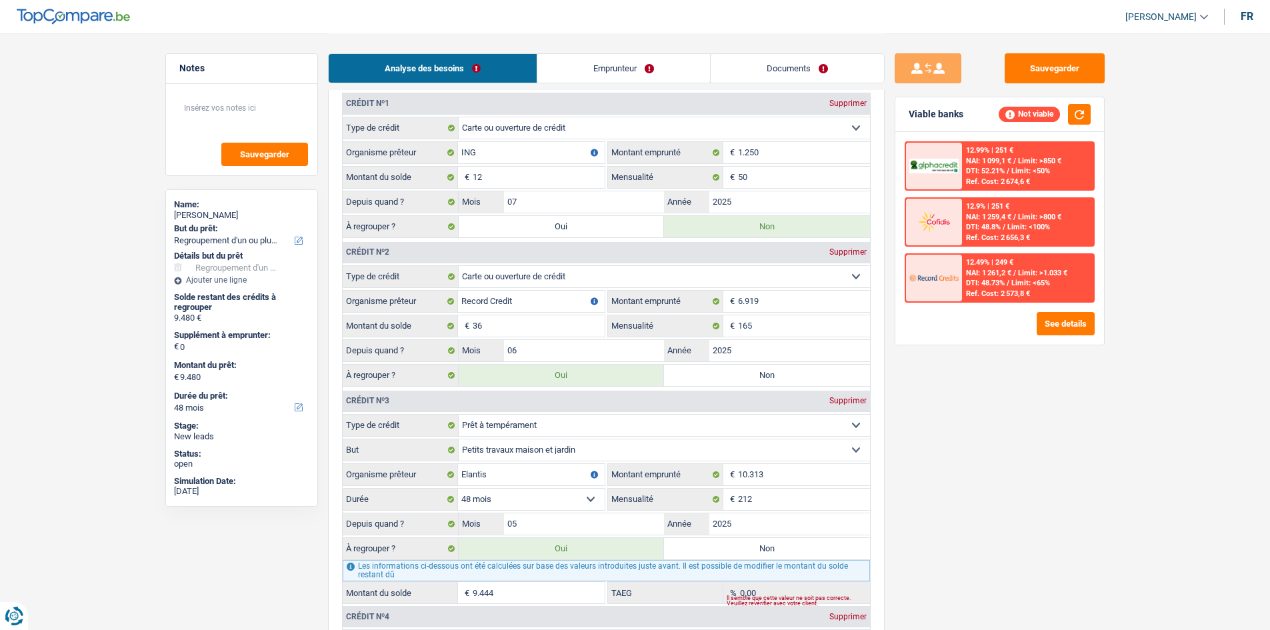
click at [755, 377] on label "Non" at bounding box center [767, 375] width 206 height 21
click at [755, 377] on input "Non" at bounding box center [767, 375] width 206 height 21
radio input "true"
type input "9.444"
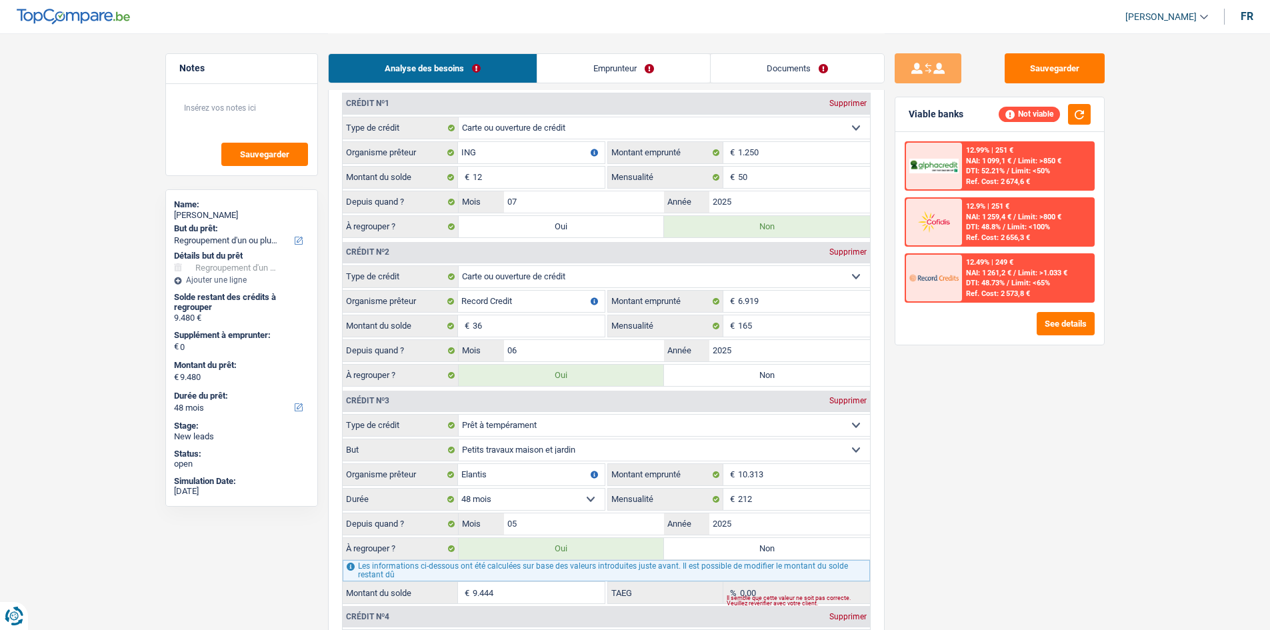
type input "9.444"
radio input "false"
type input "9.444"
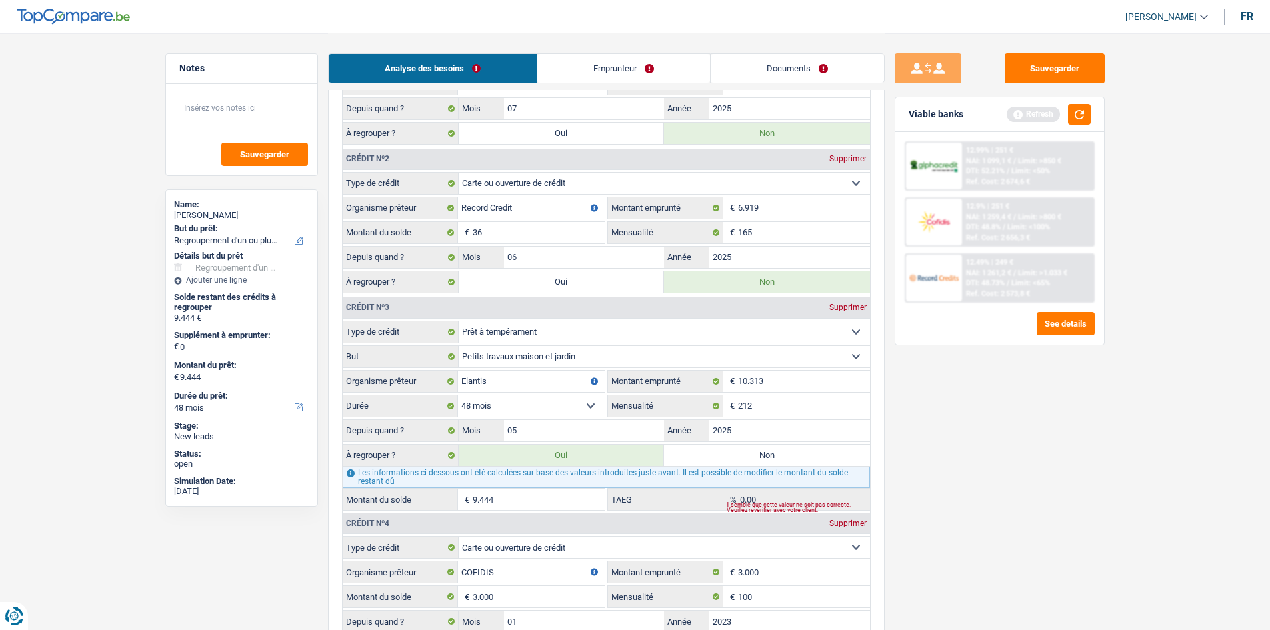
scroll to position [1291, 0]
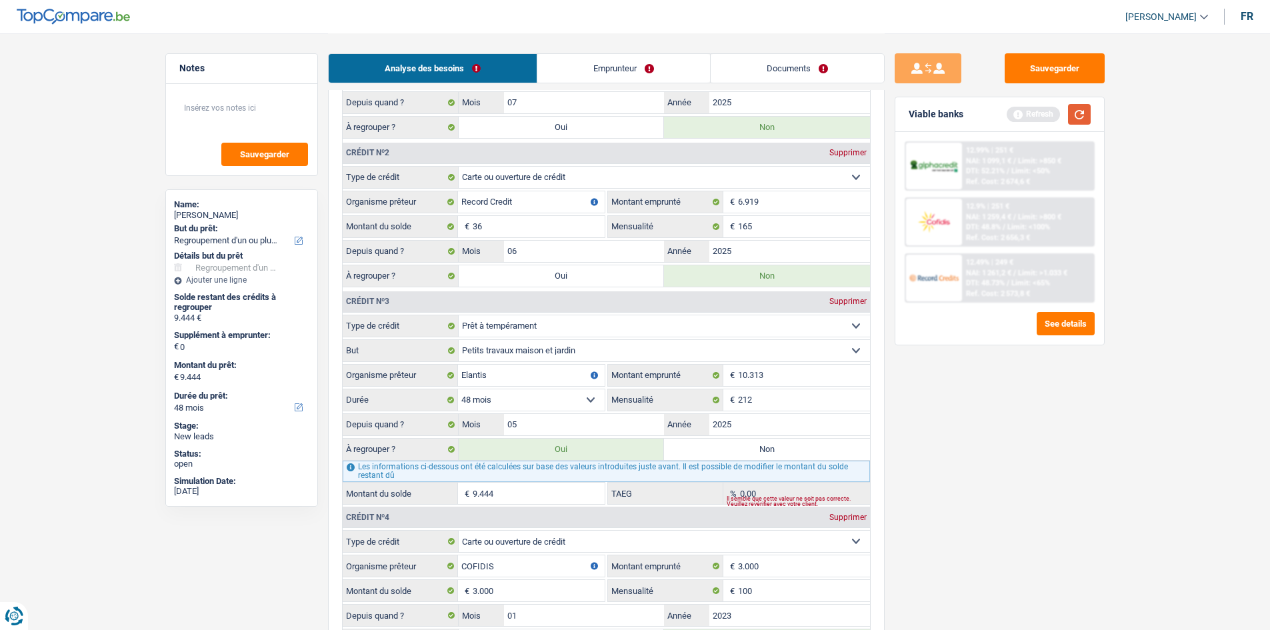
click at [1076, 110] on button "button" at bounding box center [1079, 114] width 23 height 21
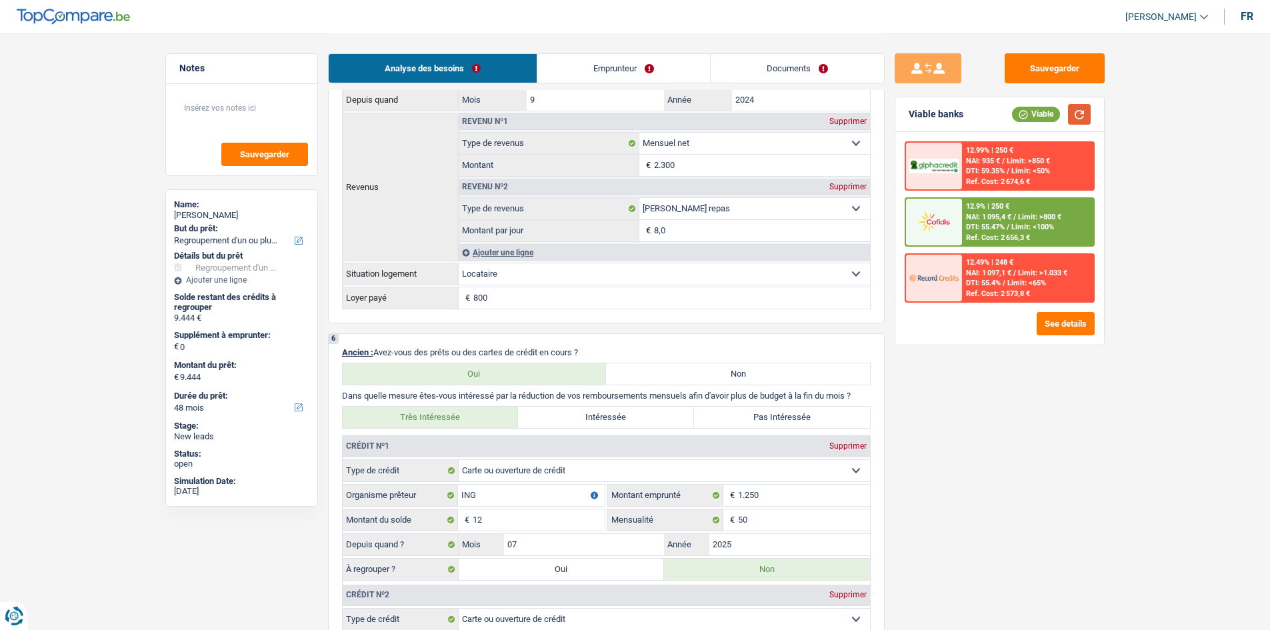
scroll to position [1066, 0]
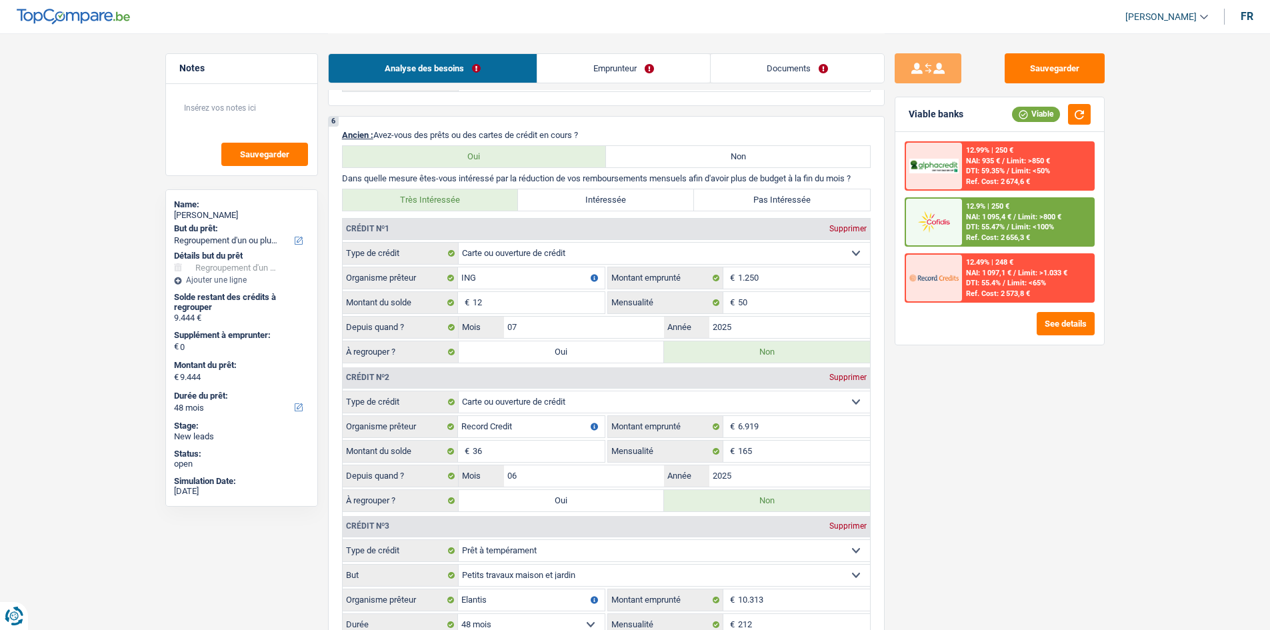
click at [570, 405] on select "Carte ou ouverture de crédit Prêt hypothécaire Vente à tempérament Prêt à tempé…" at bounding box center [664, 401] width 411 height 21
select select "personalLoan"
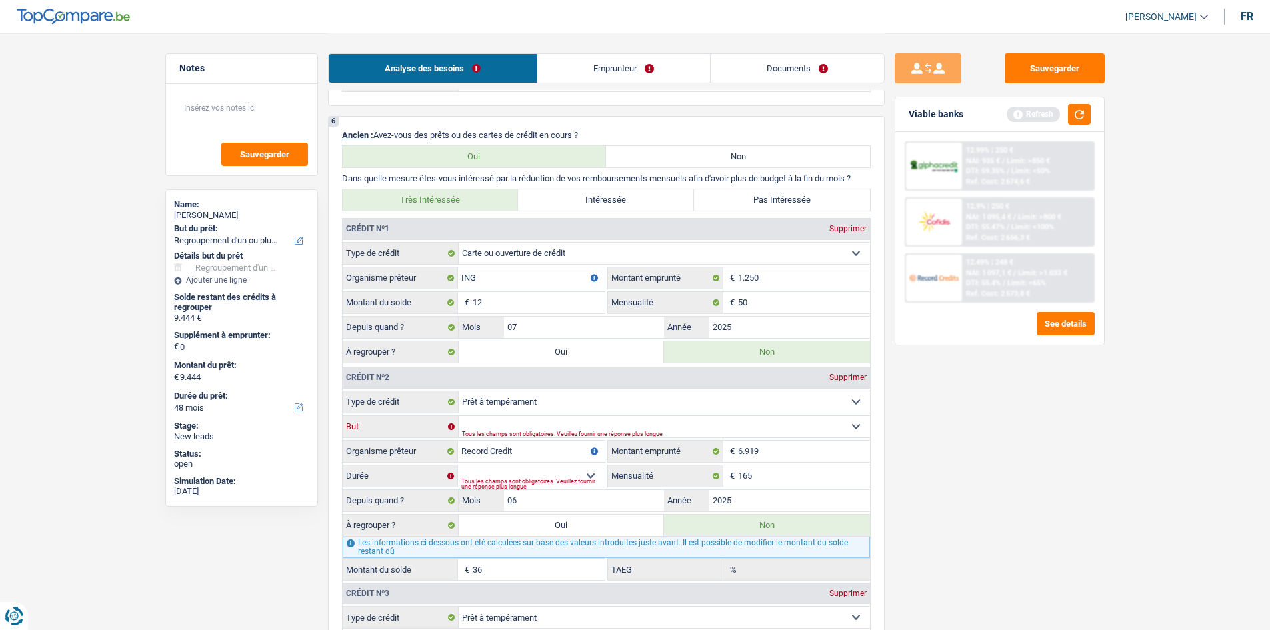
drag, startPoint x: 617, startPoint y: 428, endPoint x: 609, endPoint y: 427, distance: 8.1
click at [617, 428] on select "Confort maison: meubles, textile, peinture, électroménager, outillage non-profe…" at bounding box center [664, 426] width 411 height 21
click at [459, 416] on select "Confort maison: meubles, textile, peinture, électroménager, outillage non-profe…" at bounding box center [664, 426] width 411 height 21
click at [533, 432] on div "Tous les champs sont obligatoires. Veuillez fournir une réponse plus longue" at bounding box center [645, 434] width 366 height 5
click at [531, 417] on select "Confort maison: meubles, textile, peinture, électroménager, outillage non-profe…" at bounding box center [664, 426] width 411 height 21
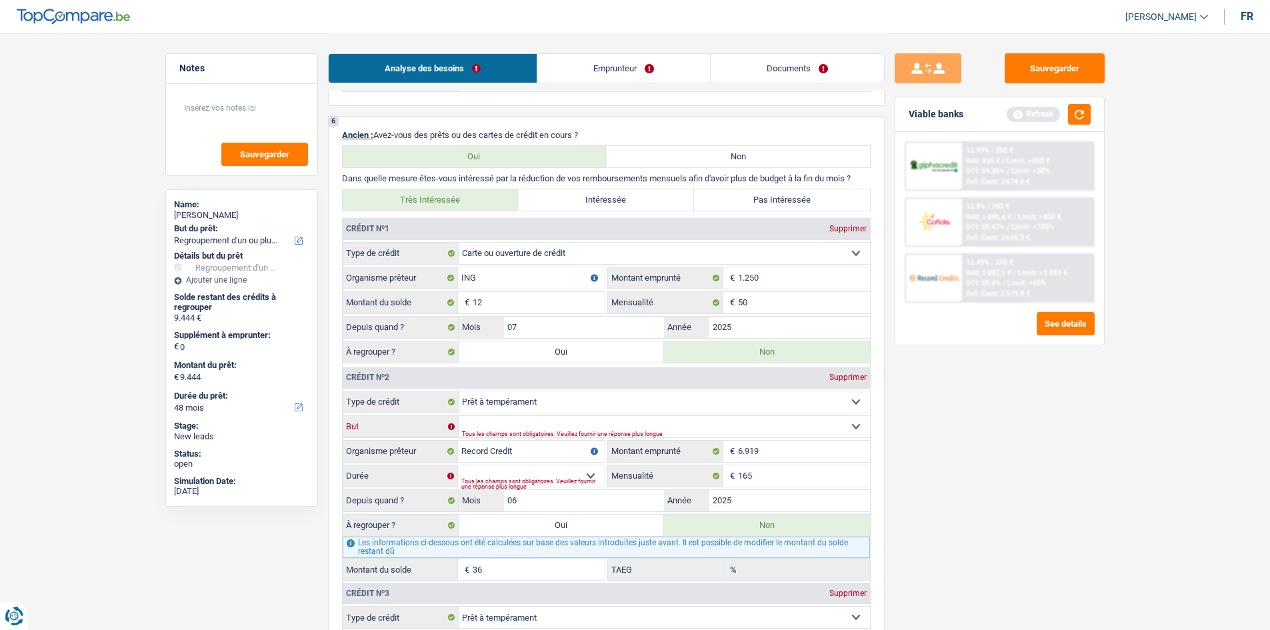
select select "homeFurnishingOrRelocation"
click at [459, 416] on select "Confort maison: meubles, textile, peinture, électroménager, outillage non-profe…" at bounding box center [664, 426] width 411 height 21
click at [780, 449] on input "6.919" at bounding box center [804, 451] width 132 height 21
type input "691"
select select
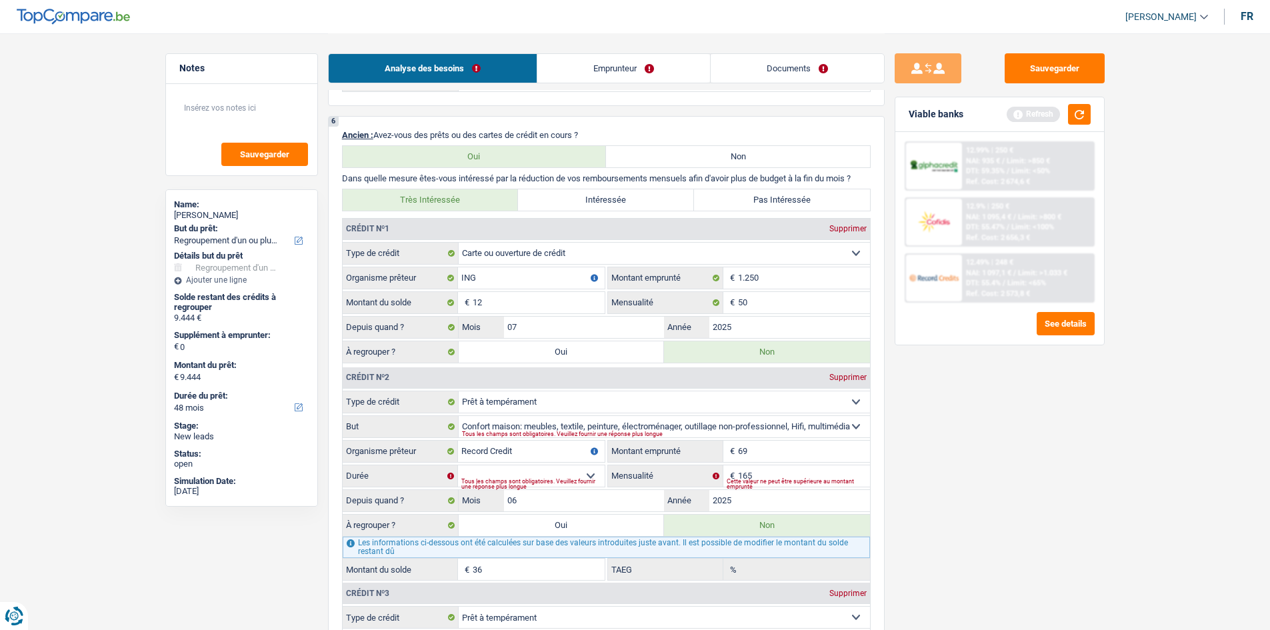
type input "6"
type input "5.000"
click at [922, 496] on div "Sauvegarder Viable banks Refresh 12.99% | 250 € NAI: 935 € / Limit: >850 € DTI:…" at bounding box center [999, 330] width 230 height 555
click at [590, 472] on select "12 mois 18 mois 24 mois 30 mois 36 mois Sélectionner une option" at bounding box center [531, 475] width 147 height 21
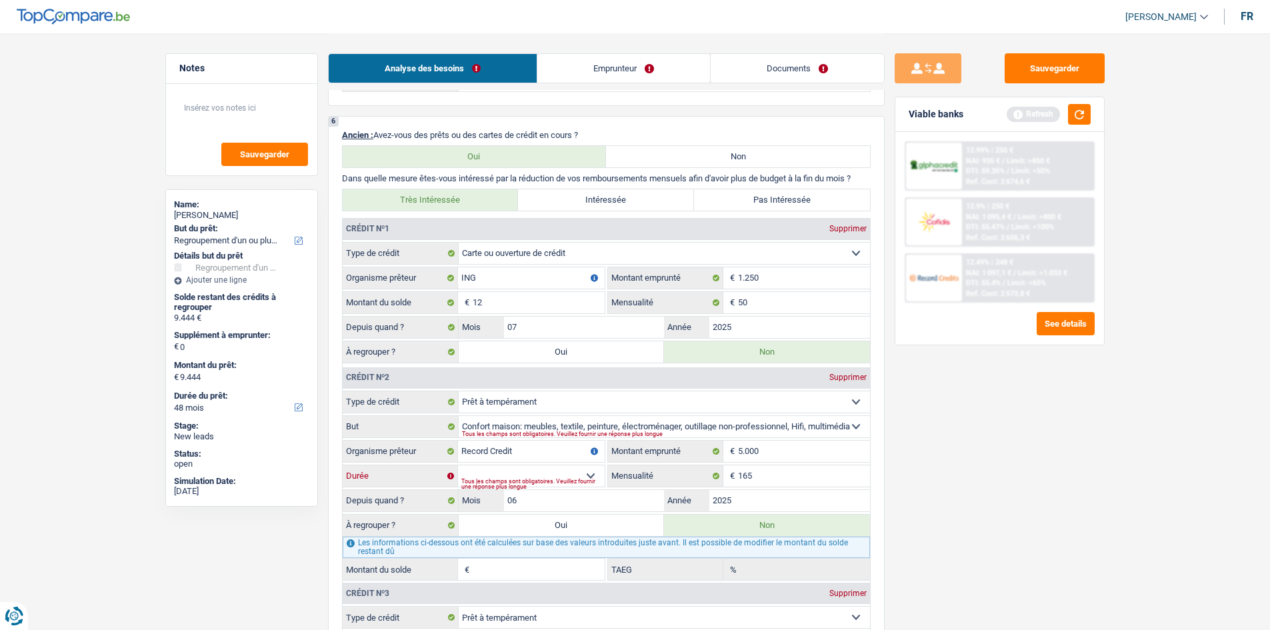
select select "30"
click at [458, 465] on select "12 mois 18 mois 24 mois 30 mois 36 mois Sélectionner une option" at bounding box center [531, 475] width 147 height 21
type input "4.496"
type input "0,00"
click at [597, 471] on select "12 mois 18 mois 24 mois 30 mois 36 mois Sélectionner une option" at bounding box center [531, 475] width 147 height 21
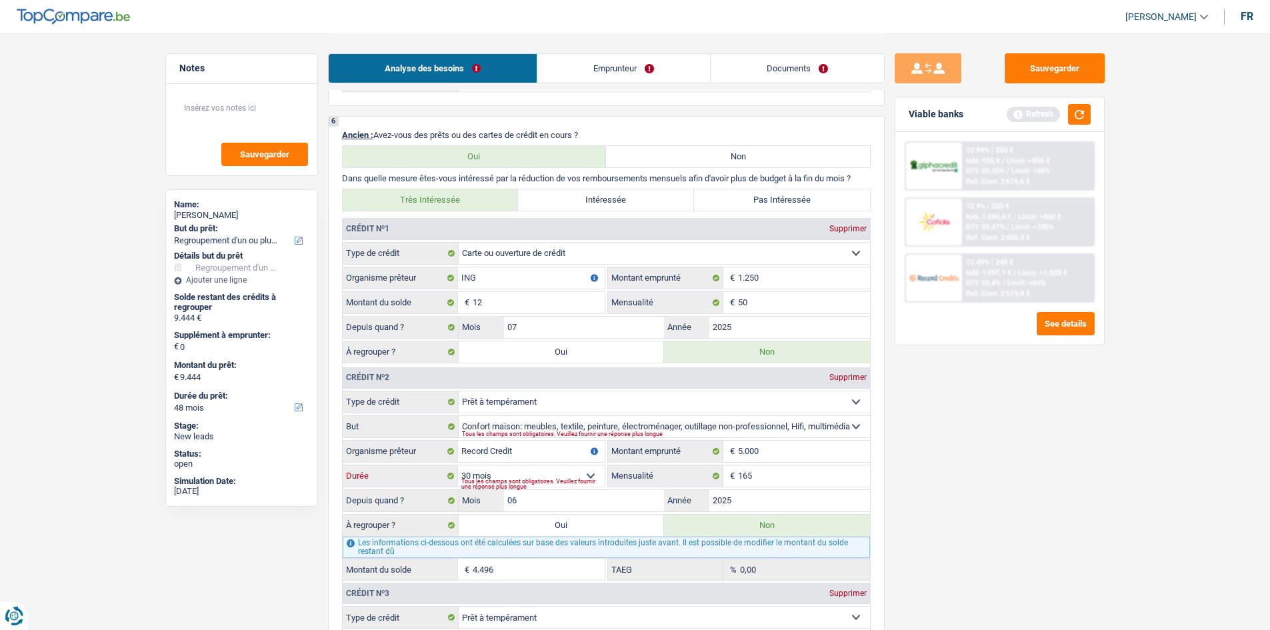
select select "36"
click at [458, 465] on select "12 mois 18 mois 24 mois 30 mois 36 mois Sélectionner une option" at bounding box center [531, 475] width 147 height 21
type input "4.646"
type input "12,18"
click at [912, 492] on div "Sauvegarder Viable banks Refresh 12.99% | 250 € NAI: 935 € / Limit: >850 € DTI:…" at bounding box center [999, 330] width 230 height 555
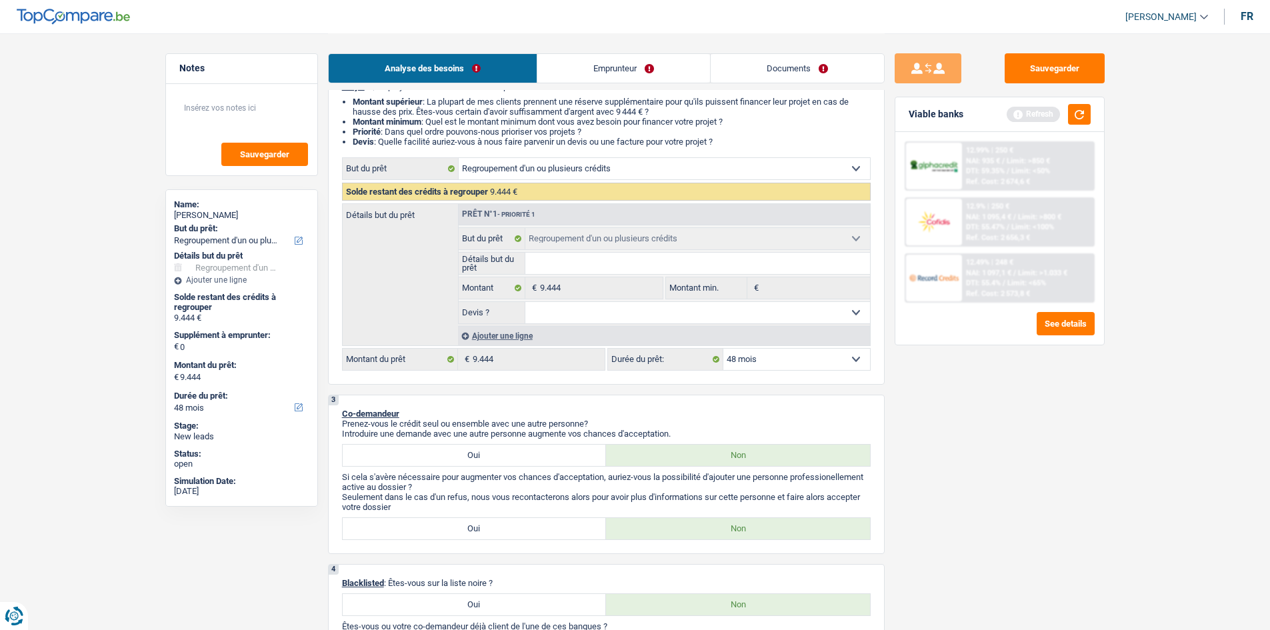
scroll to position [0, 0]
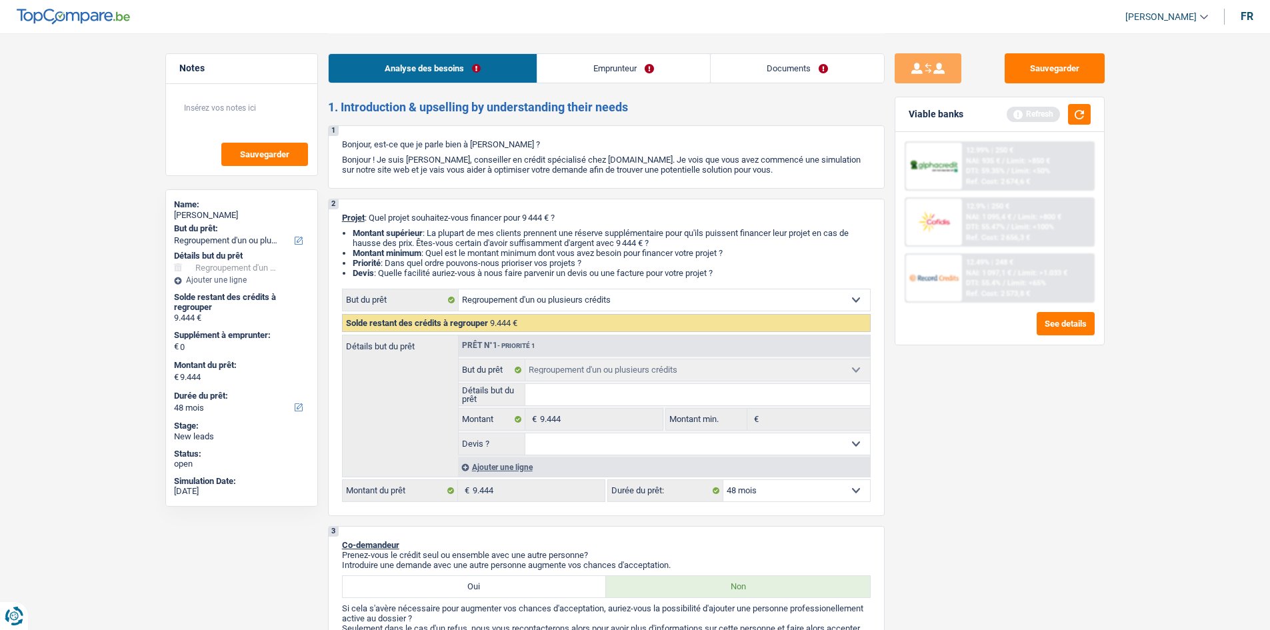
click at [515, 465] on div "Ajouter une ligne" at bounding box center [664, 466] width 412 height 19
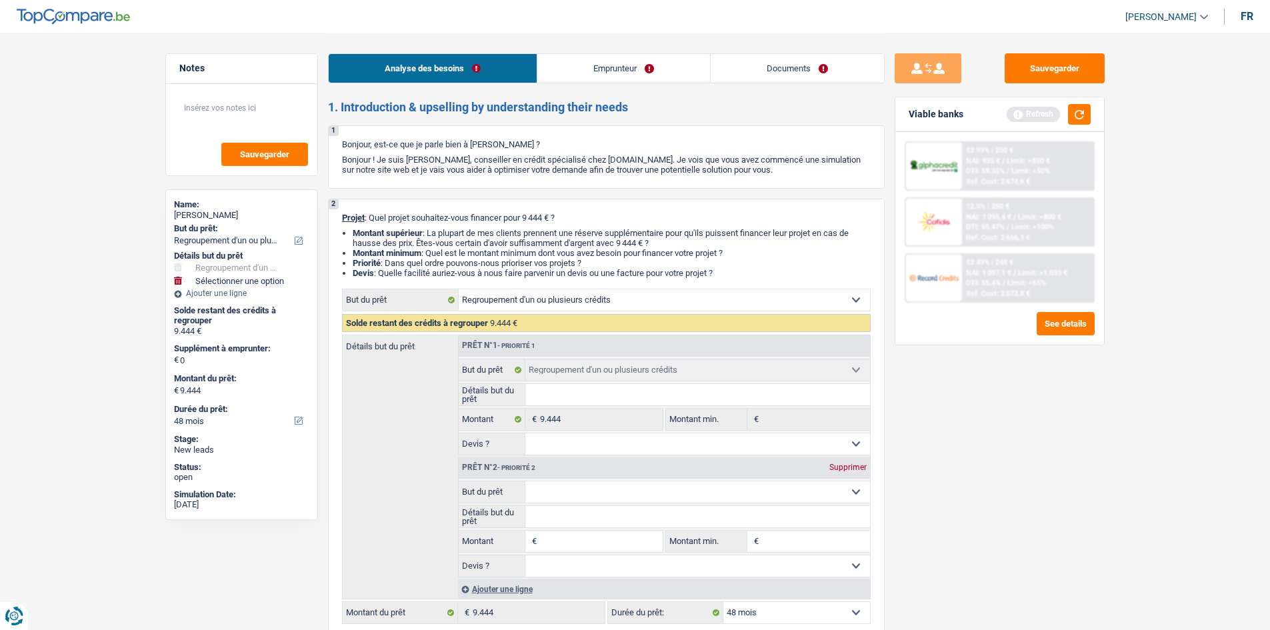
click at [552, 488] on select "Confort maison: meubles, textile, peinture, électroménager, outillage non-profe…" at bounding box center [697, 491] width 345 height 21
click at [519, 518] on label "Détails but du prêt" at bounding box center [492, 516] width 67 height 21
click at [525, 518] on input "Détails but du prêt" at bounding box center [697, 516] width 345 height 21
click at [574, 542] on input "Montant" at bounding box center [601, 540] width 122 height 21
type input "5"
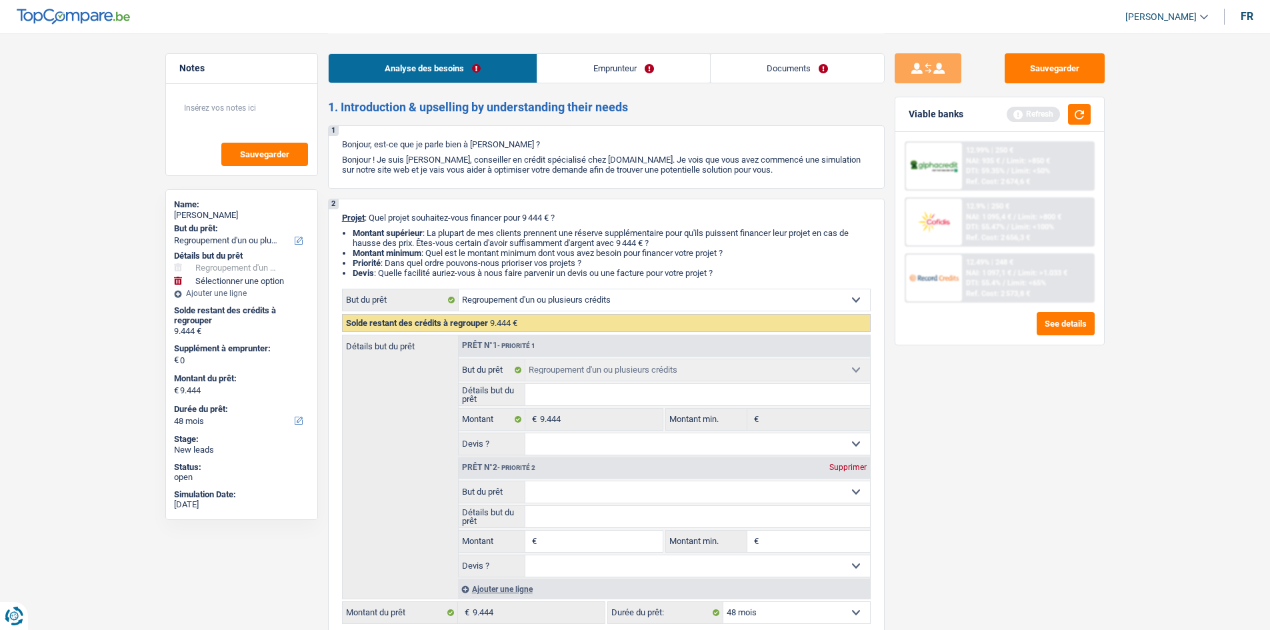
type input "5"
type input "50"
type input "500"
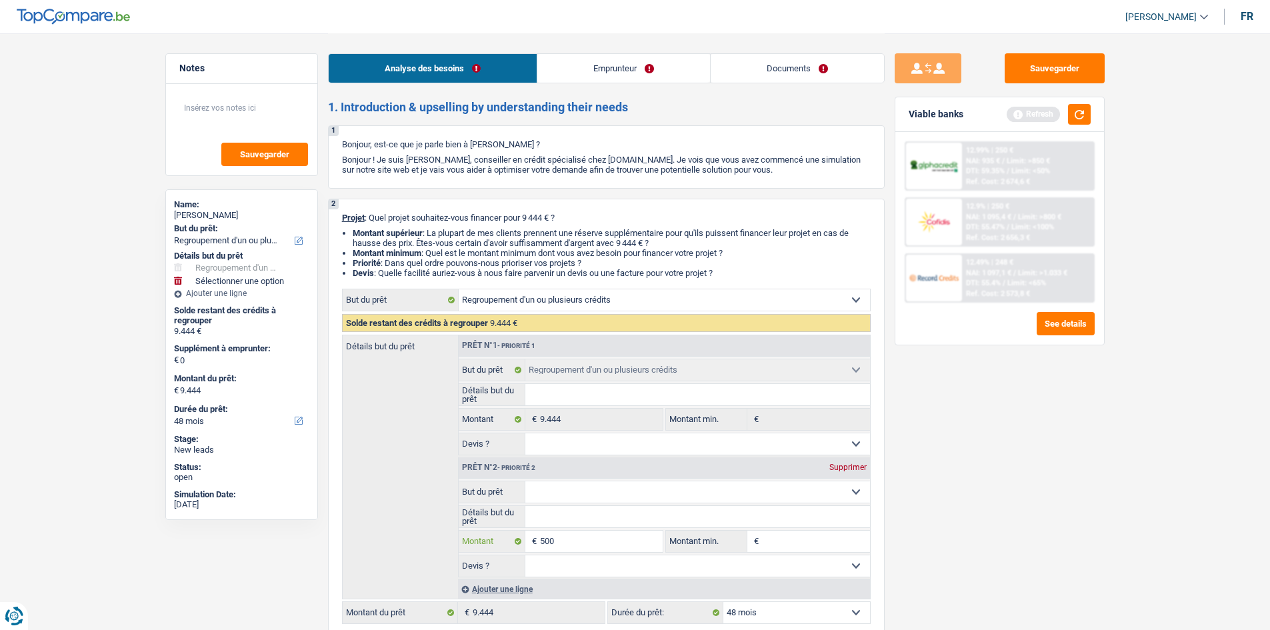
type input "5.000"
type input "14.444"
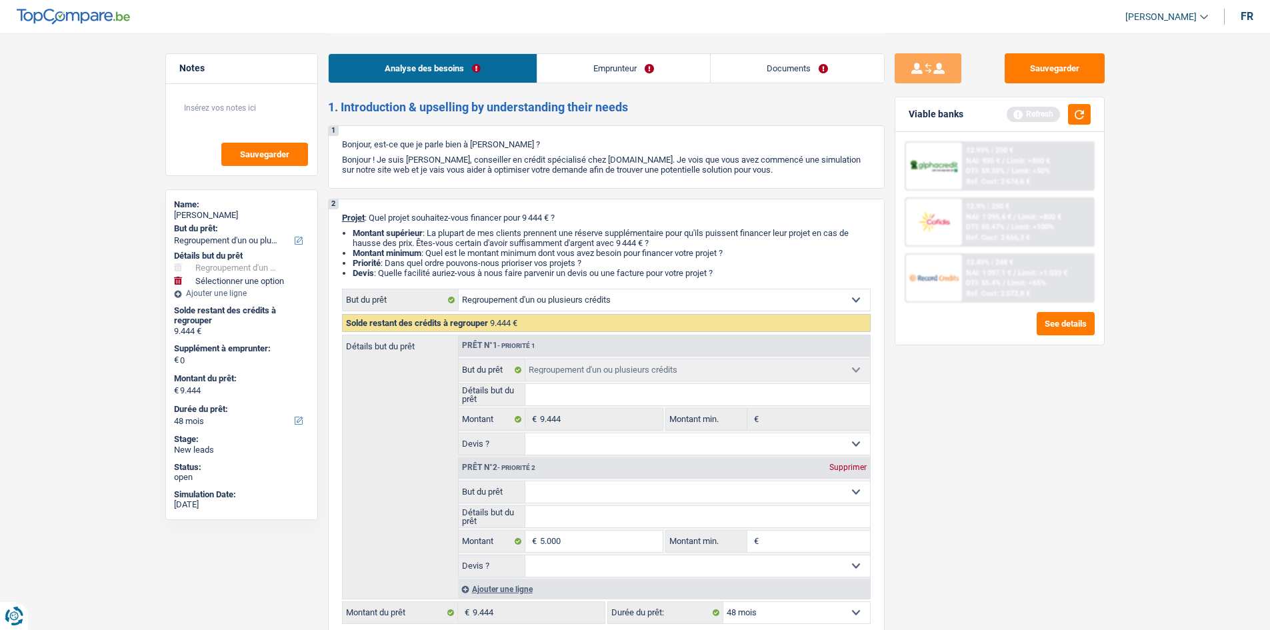
type input "14.444"
select select "60"
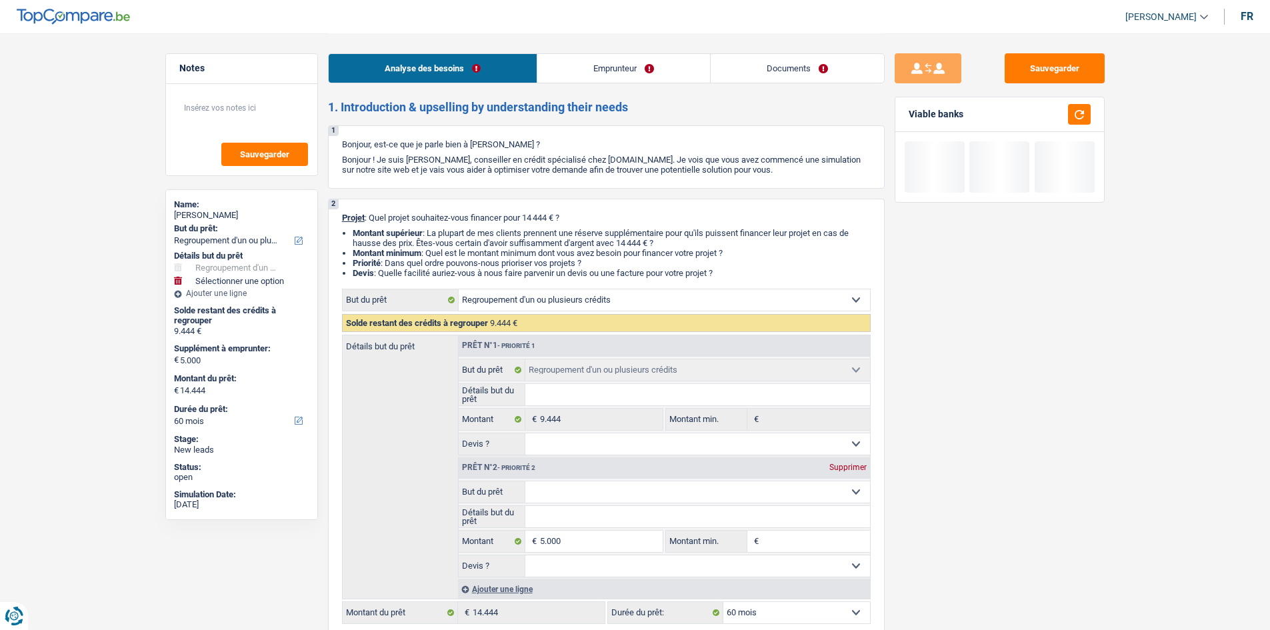
click at [776, 542] on input "Montant min." at bounding box center [816, 540] width 108 height 21
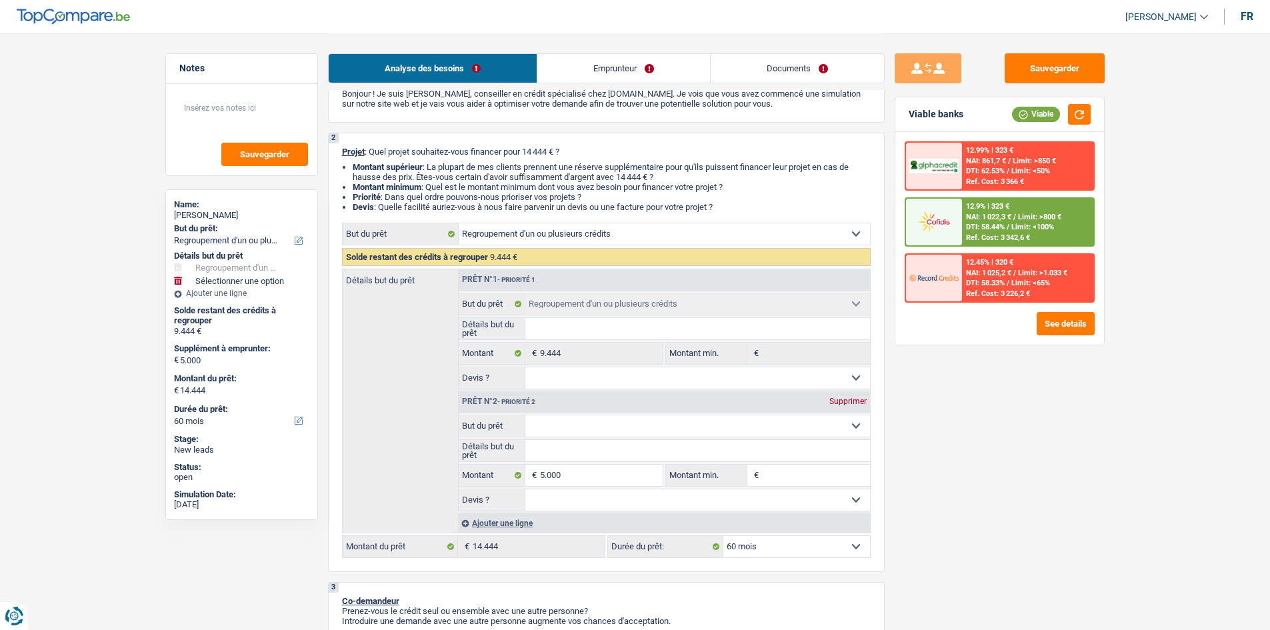
scroll to position [67, 0]
click at [802, 553] on select "12 mois 18 mois 24 mois 30 mois 36 mois 42 mois 48 mois 60 mois Sélectionner un…" at bounding box center [796, 545] width 147 height 21
click at [911, 510] on div "Sauvegarder Viable banks Viable 12.99% | 323 € NAI: 861,7 € / Limit: >850 € DTI…" at bounding box center [999, 330] width 230 height 555
click at [1011, 225] on div "DTI: 58.44% / Limit: <100%" at bounding box center [1010, 227] width 88 height 9
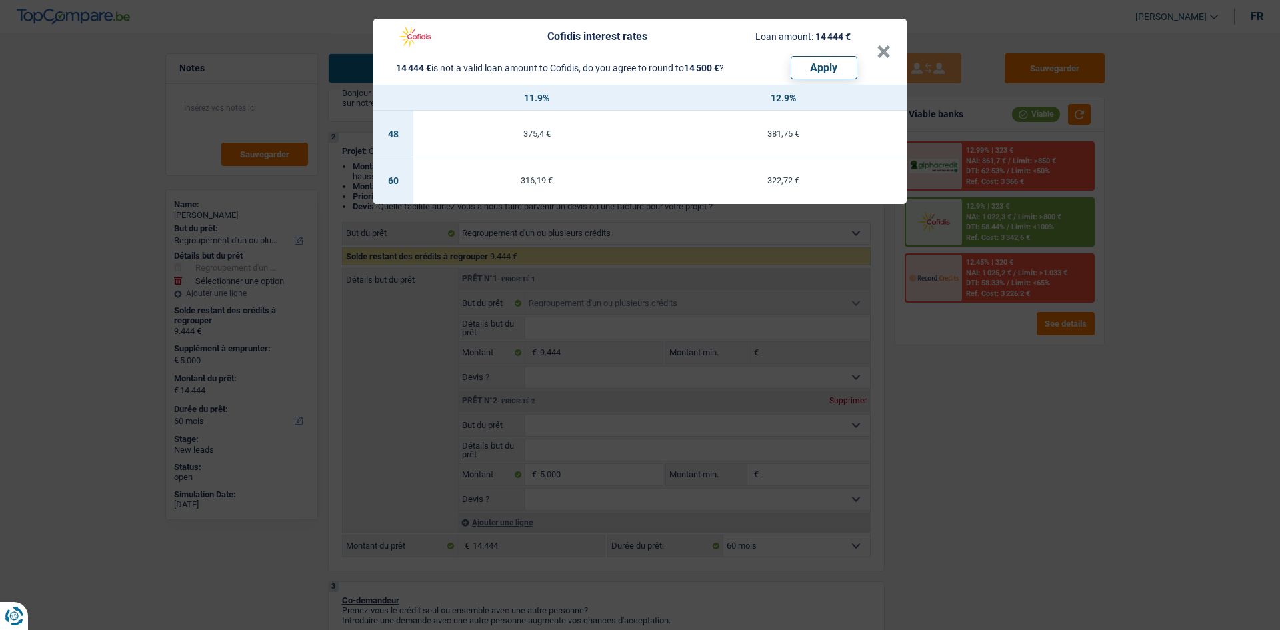
drag, startPoint x: 445, startPoint y: 461, endPoint x: 429, endPoint y: 461, distance: 16.7
click at [439, 463] on div "Cofidis interest rates Loan amount: 14 444 € 14 444 € is not a valid loan amoun…" at bounding box center [640, 315] width 1280 height 630
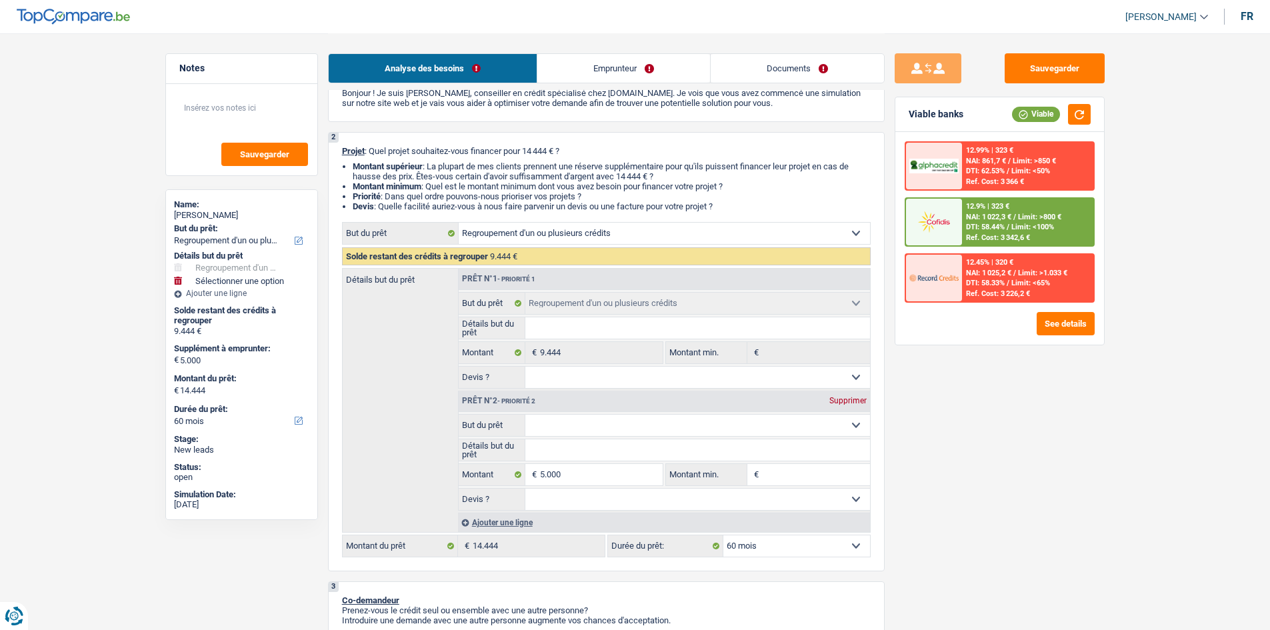
click at [540, 451] on input "Détails but du prêt" at bounding box center [697, 449] width 345 height 21
drag, startPoint x: 259, startPoint y: 104, endPoint x: 257, endPoint y: 121, distance: 17.4
click at [259, 108] on textarea at bounding box center [241, 113] width 133 height 40
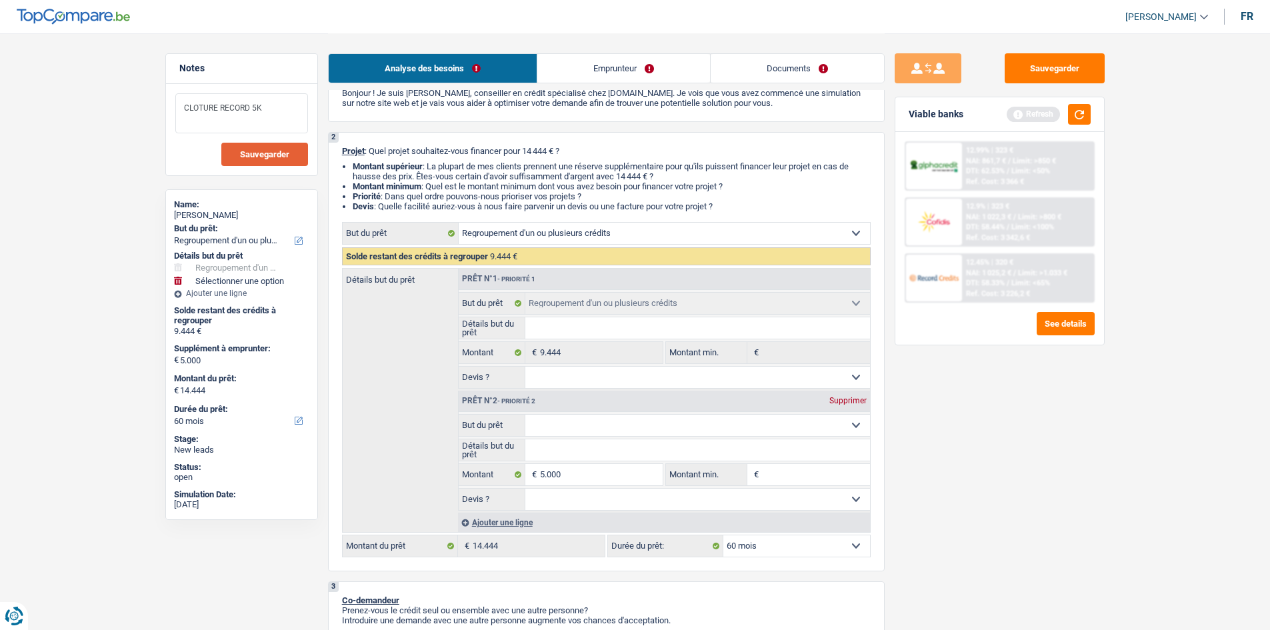
type textarea "CLOTURE RECORD 5K"
click at [245, 158] on span "Sauvegarder" at bounding box center [264, 154] width 49 height 9
click at [1015, 64] on button "Sauvegarder" at bounding box center [1054, 68] width 100 height 30
click at [1062, 66] on button "Sauvegarder" at bounding box center [1054, 68] width 100 height 30
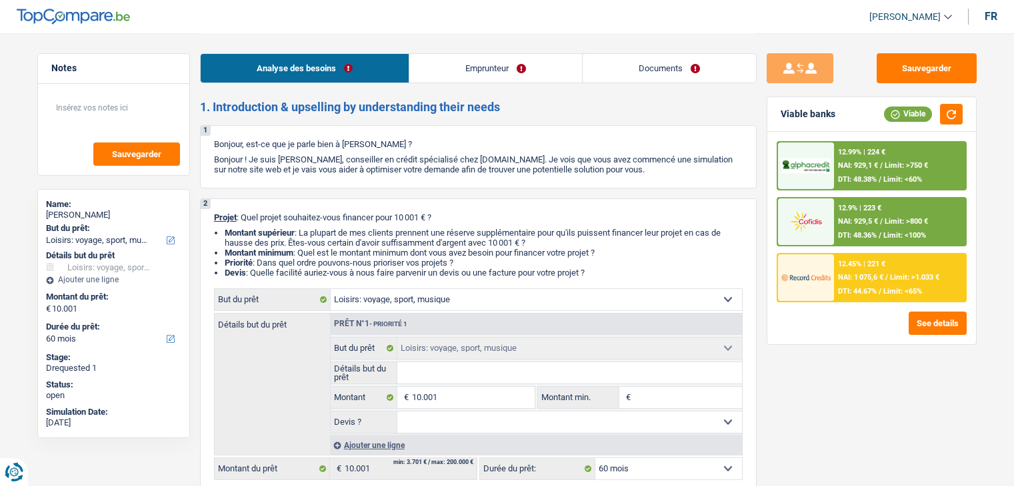
select select "hobbies"
select select "60"
select select "hobbies"
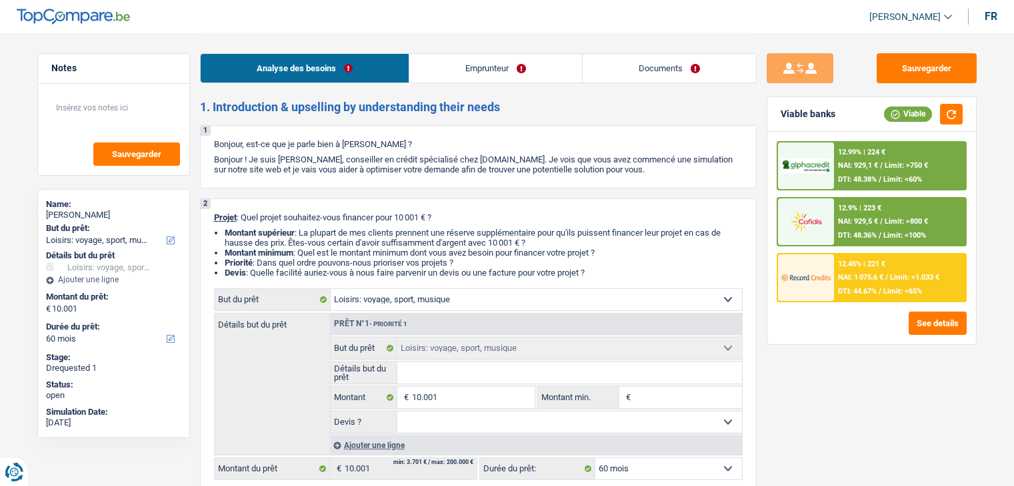
select select "60"
select select "worker"
select select "netSalary"
select select "rents"
select select "personalLoan"
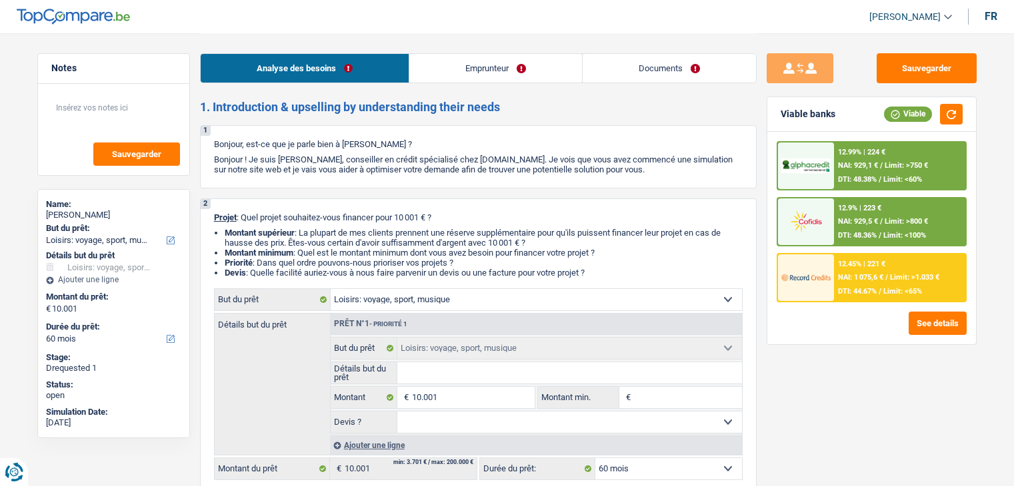
select select "miscellaneousCosts"
select select "24"
select select "hobbies"
select select "60"
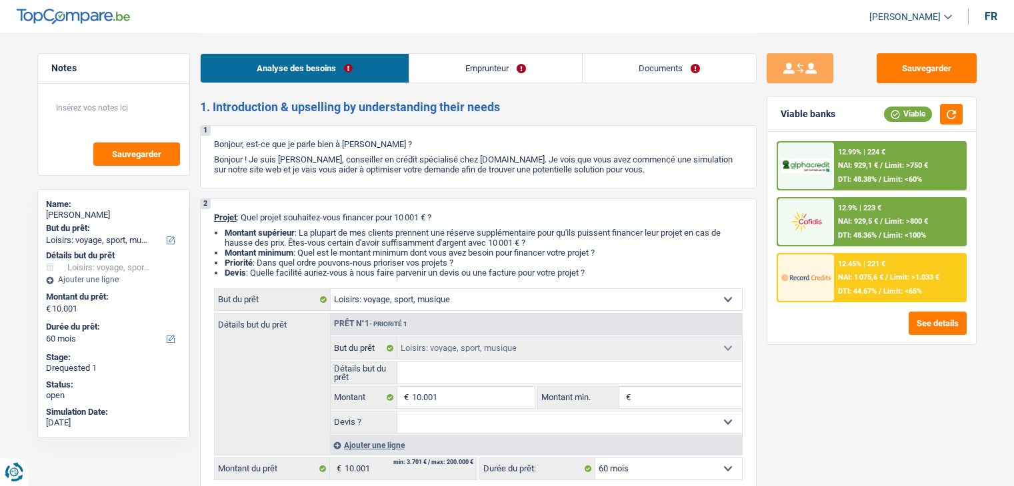
select select "32"
select select "single"
click at [666, 69] on link "Documents" at bounding box center [668, 68] width 173 height 29
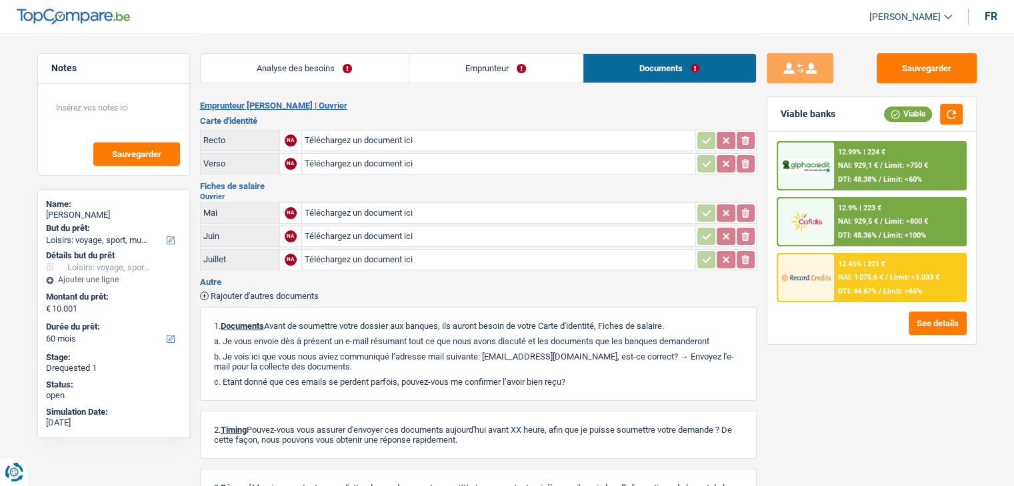
drag, startPoint x: 524, startPoint y: 42, endPoint x: 522, endPoint y: 57, distance: 14.8
click at [523, 49] on div "Analyse des besoins Emprunteur Documents" at bounding box center [478, 61] width 556 height 57
click at [520, 61] on link "Emprunteur" at bounding box center [495, 68] width 173 height 29
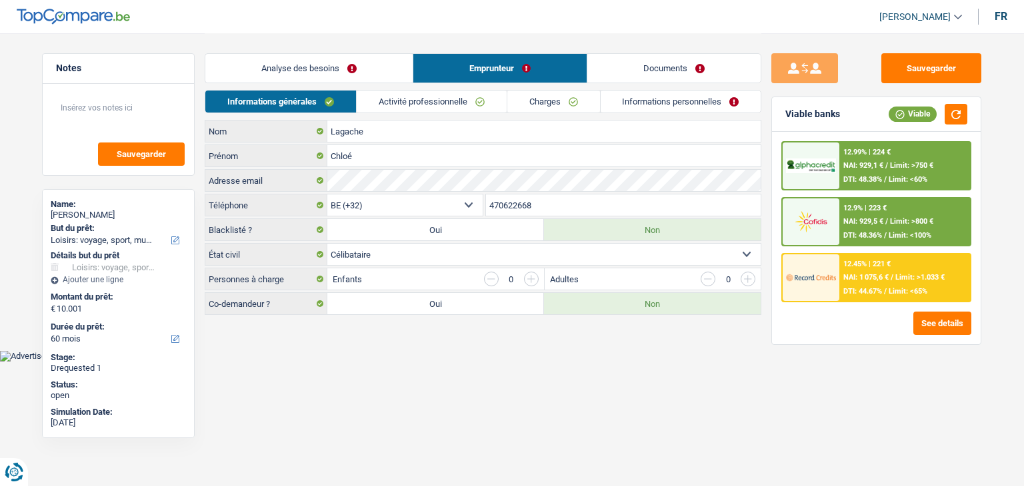
click at [243, 62] on link "Analyse des besoins" at bounding box center [308, 68] width 207 height 29
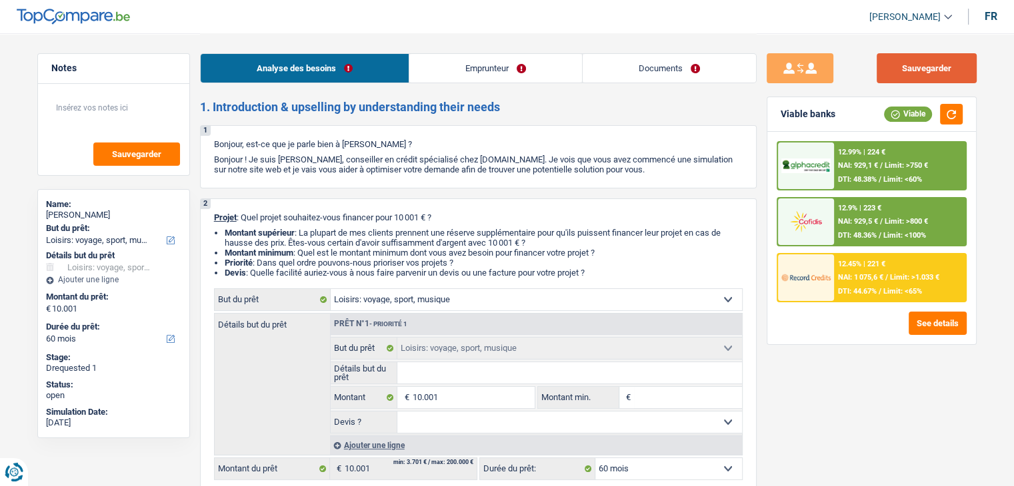
click at [930, 73] on button "Sauvegarder" at bounding box center [926, 68] width 100 height 30
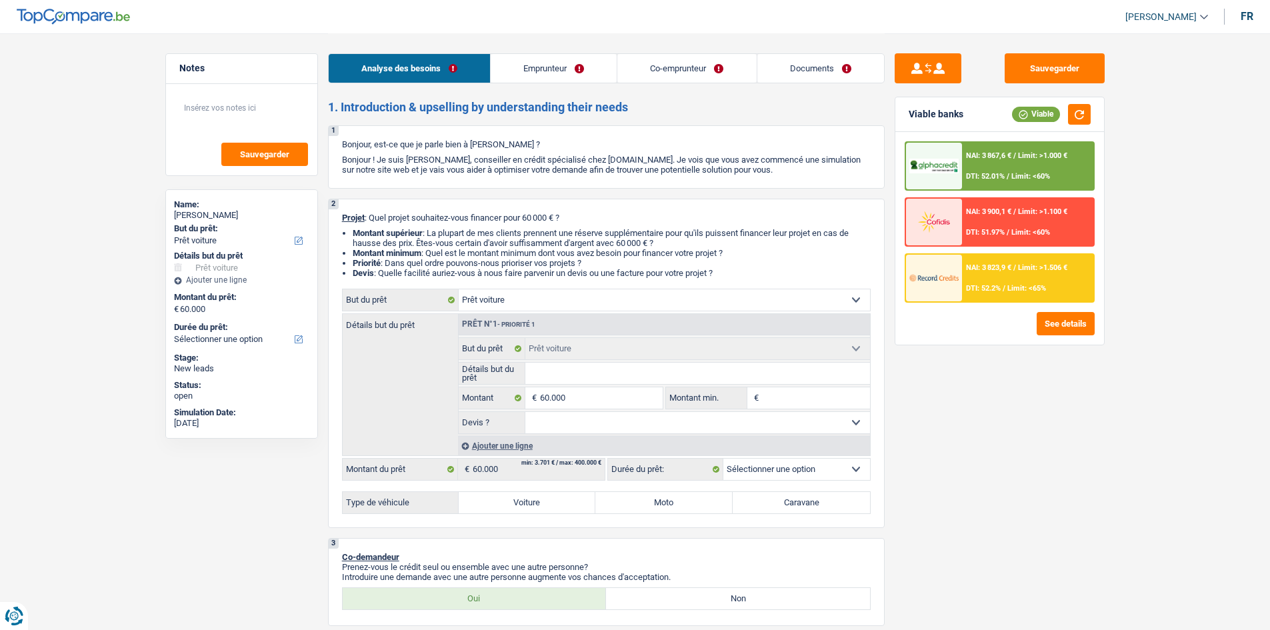
select select "car"
select select "privateEmployee"
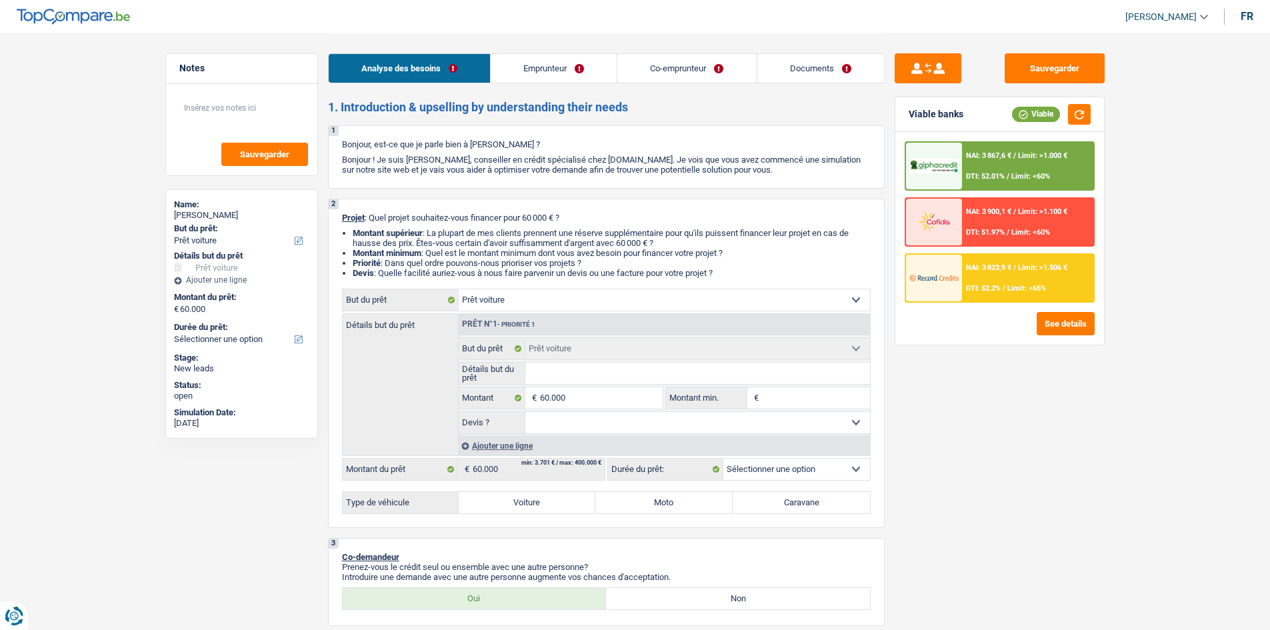
select select "familyAllowances"
select select "netSalary"
select select "mealVouchers"
select select "ownerWithMortgage"
select select "mortgage"
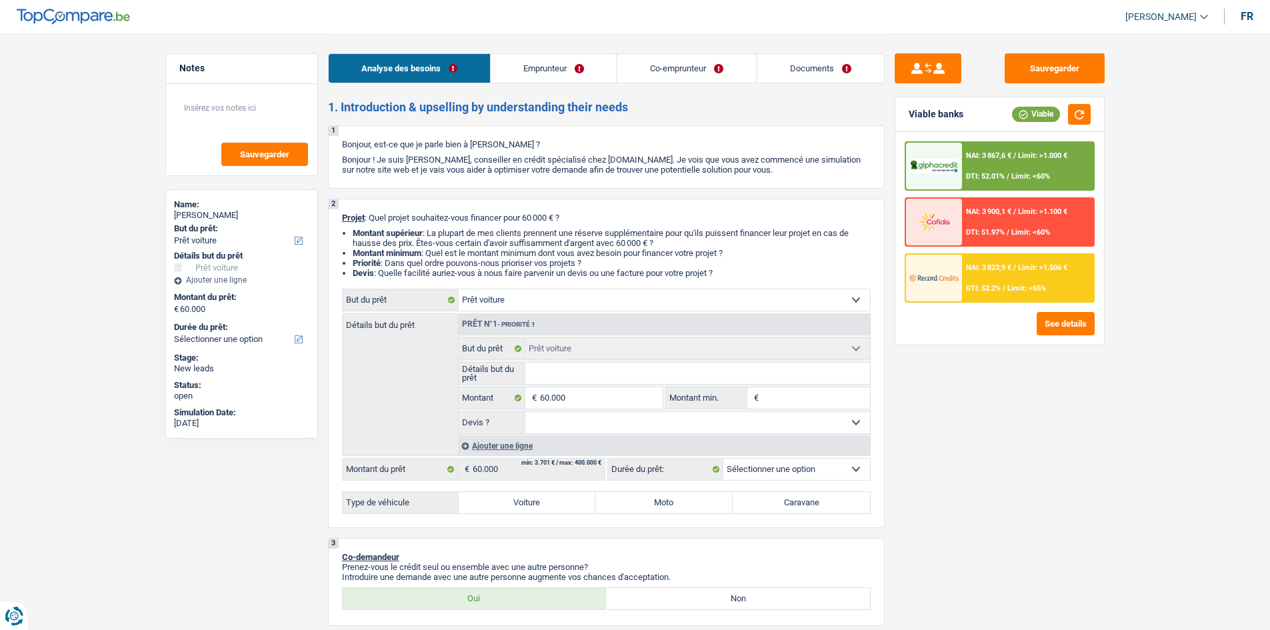
select select "180"
select select "car"
click at [571, 73] on link "Emprunteur" at bounding box center [553, 68] width 126 height 29
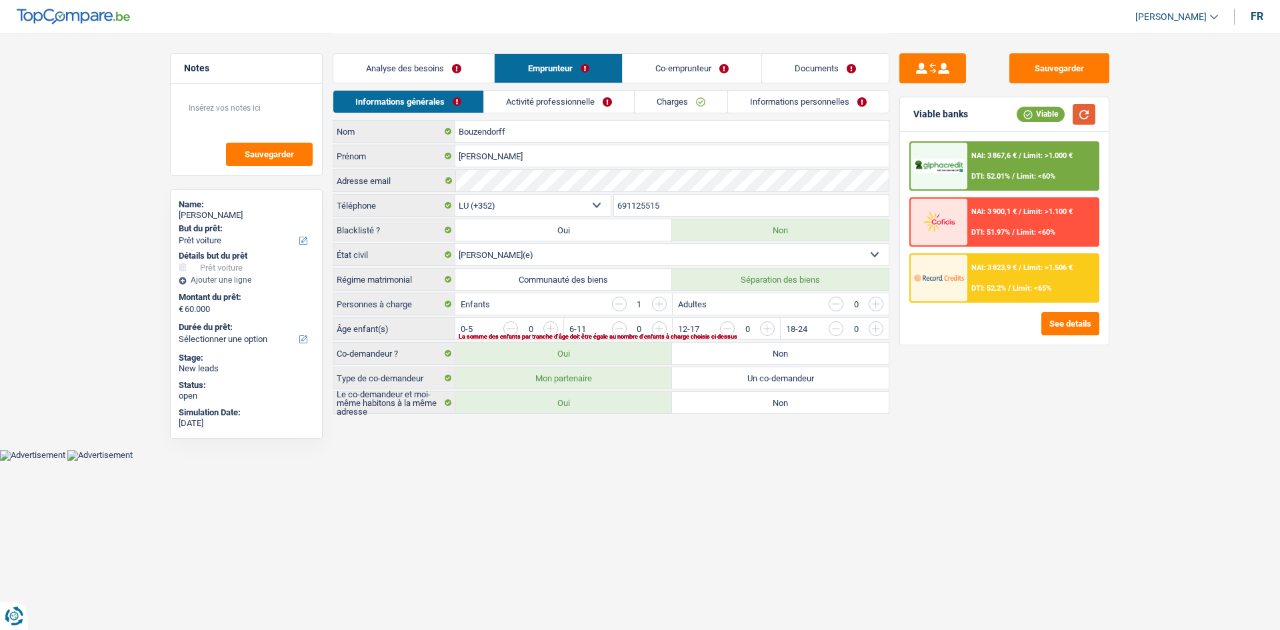
click at [1082, 115] on button "button" at bounding box center [1083, 114] width 23 height 21
click at [445, 67] on link "Analyse des besoins" at bounding box center [413, 68] width 161 height 29
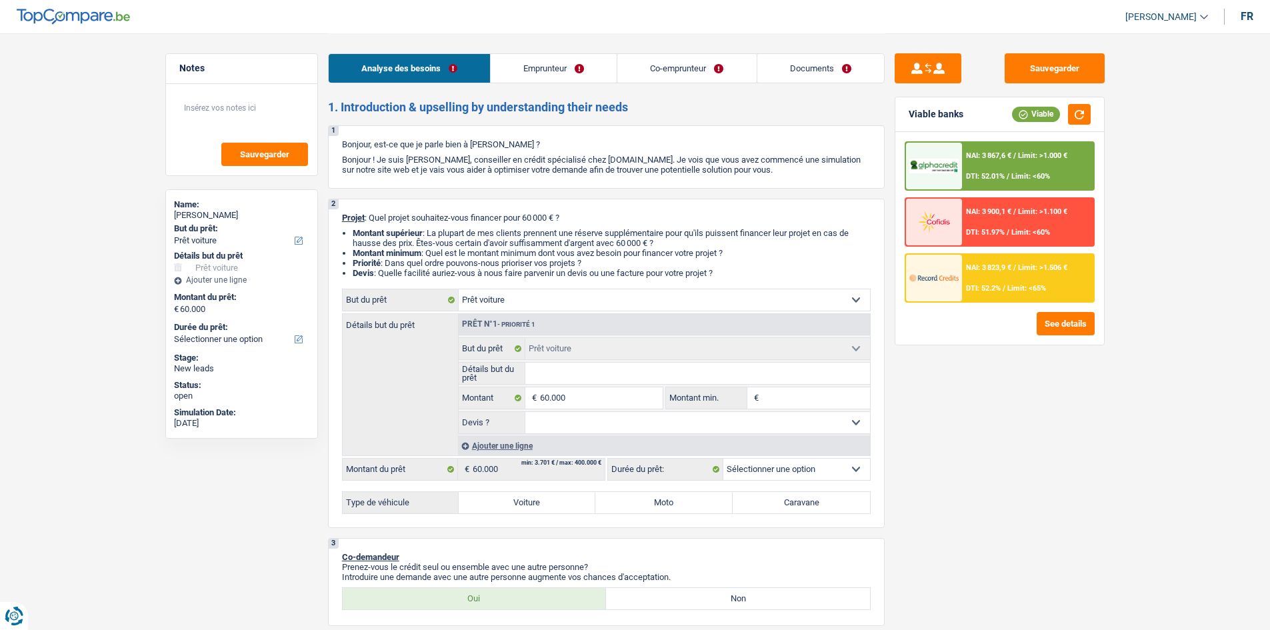
click at [544, 71] on link "Emprunteur" at bounding box center [553, 68] width 126 height 29
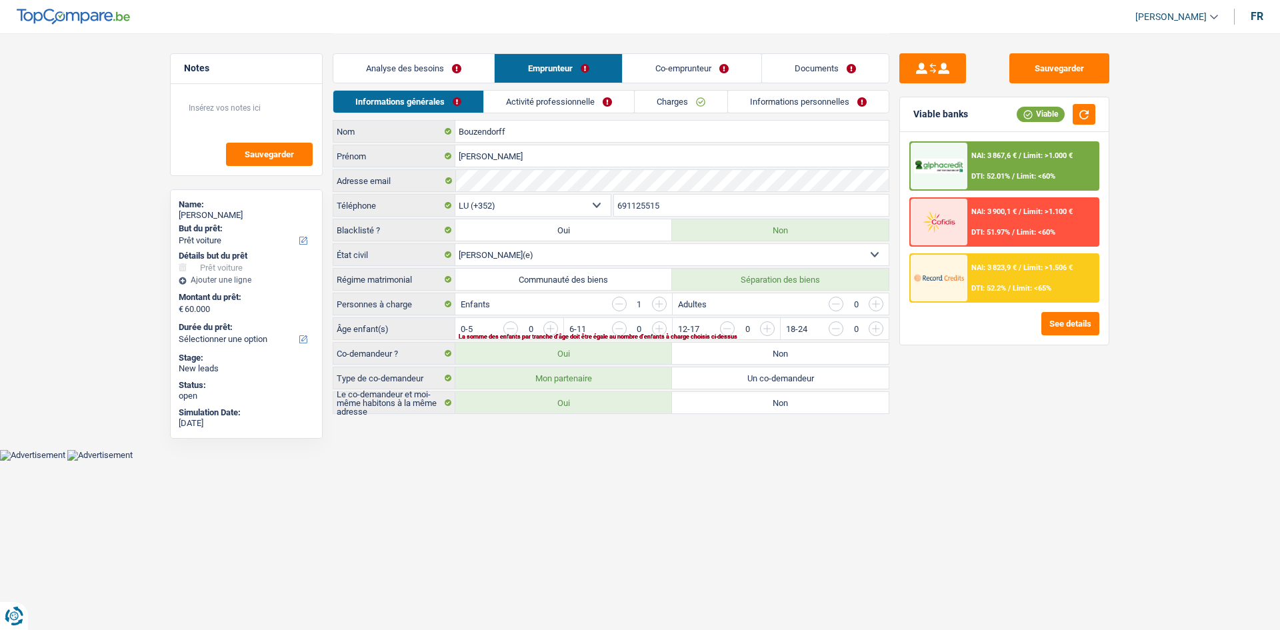
click at [447, 69] on link "Analyse des besoins" at bounding box center [413, 68] width 161 height 29
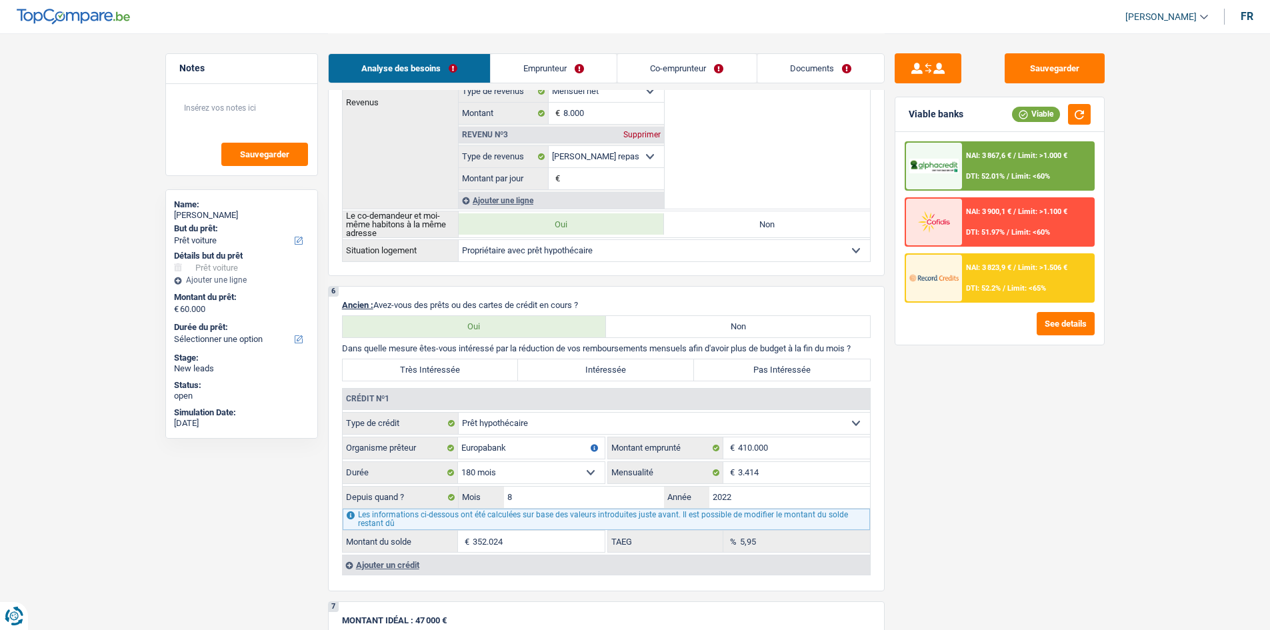
scroll to position [1133, 0]
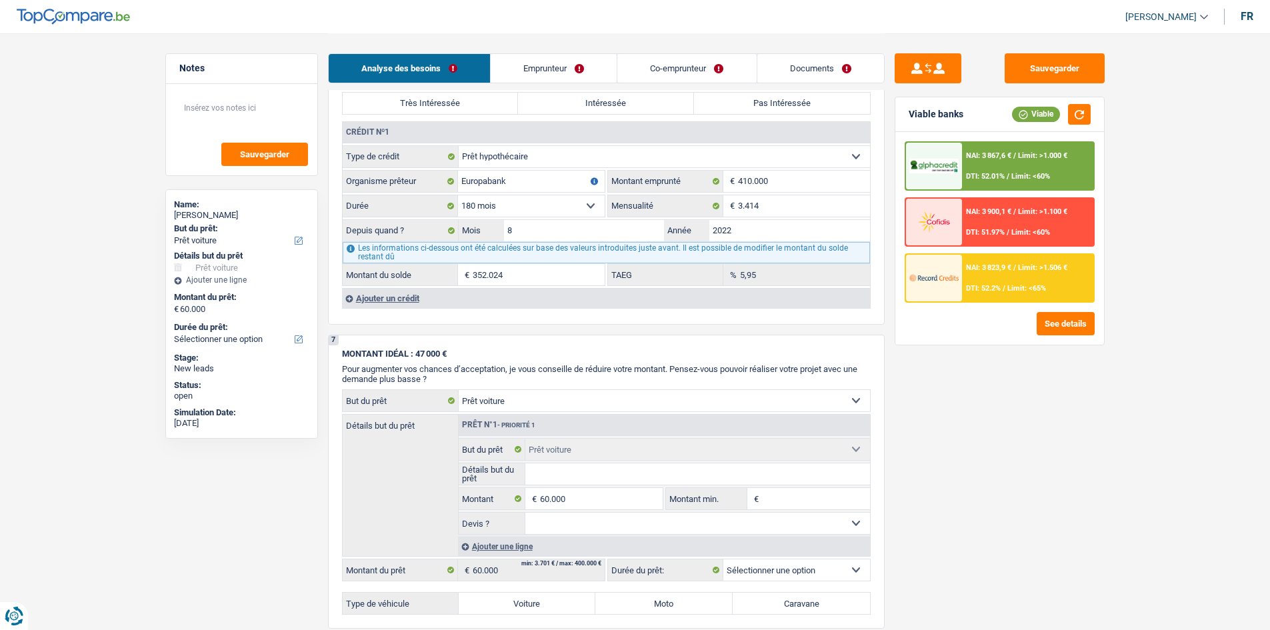
click at [403, 297] on div "Ajouter un crédit" at bounding box center [606, 298] width 528 height 20
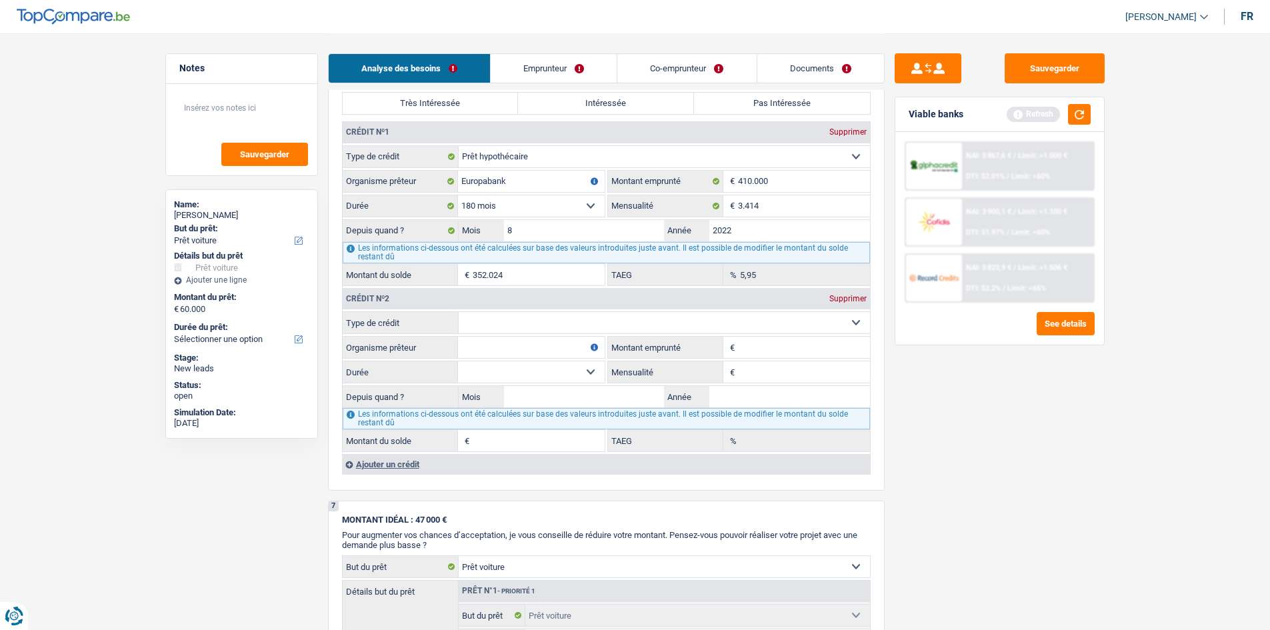
click at [483, 317] on select "Carte ou ouverture de crédit Prêt hypothécaire Vente à tempérament Prêt à tempé…" at bounding box center [664, 322] width 411 height 21
select select "personalLoan"
type input "0"
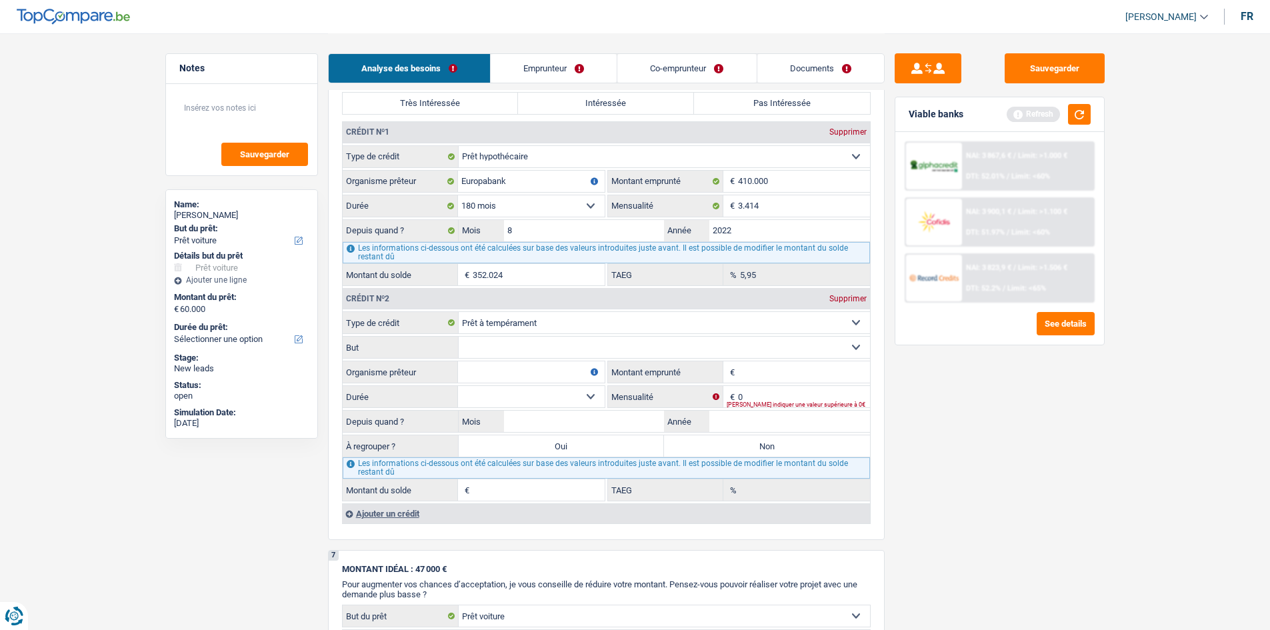
click at [748, 366] on input "Montant emprunté" at bounding box center [804, 371] width 132 height 21
type input "65.000"
drag, startPoint x: 928, startPoint y: 423, endPoint x: 880, endPoint y: 428, distance: 48.3
click at [923, 424] on div "Sauvegarder Viable banks Refresh NAI: 3 867,6 € / Limit: >1.000 € DTI: 52.01% /…" at bounding box center [999, 330] width 230 height 555
click at [516, 381] on input "Organisme prêteur" at bounding box center [531, 371] width 147 height 21
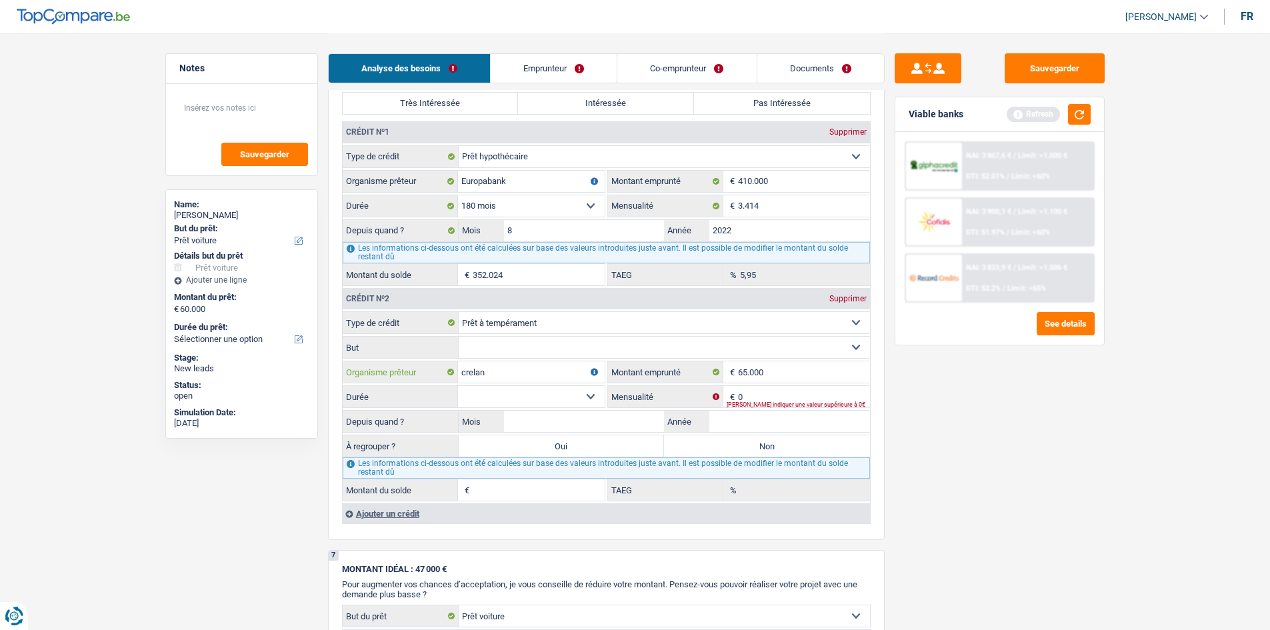
type input "crelan"
click at [762, 393] on input "0" at bounding box center [804, 396] width 132 height 21
type input "665"
click at [728, 414] on input "Année" at bounding box center [789, 421] width 161 height 21
click at [394, 514] on div "Ajouter un crédit" at bounding box center [606, 513] width 528 height 20
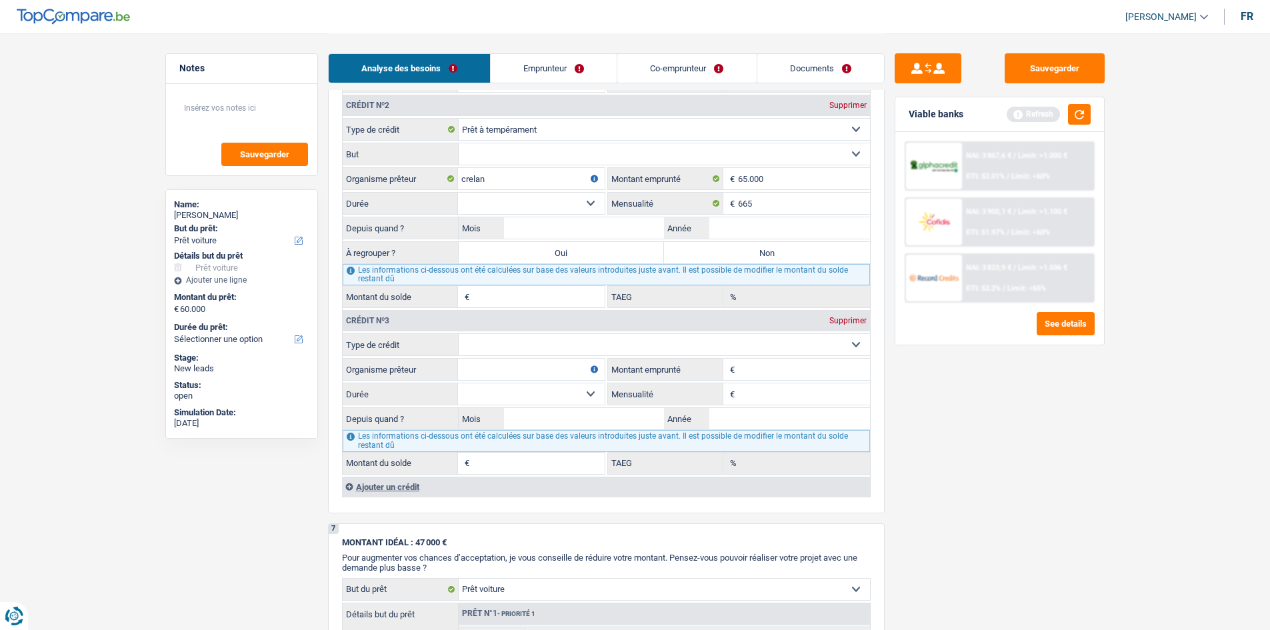
scroll to position [1325, 0]
click at [510, 349] on select "Carte ou ouverture de crédit Prêt hypothécaire Vente à tempérament Prêt à tempé…" at bounding box center [664, 345] width 411 height 21
select select "personalLoan"
type input "0"
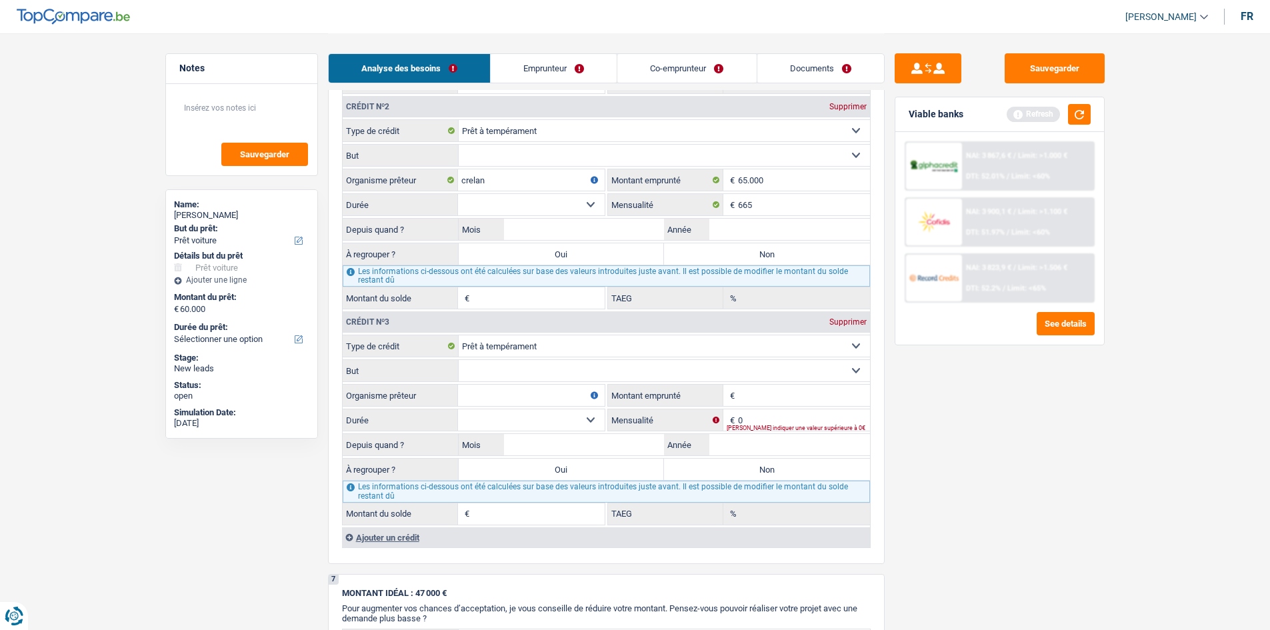
click at [484, 393] on input "Organisme prêteur" at bounding box center [531, 395] width 147 height 21
type input "12500"
click at [772, 399] on input "Montant emprunté" at bounding box center [804, 395] width 132 height 21
drag, startPoint x: 537, startPoint y: 396, endPoint x: 416, endPoint y: 434, distance: 127.1
click at [416, 434] on fieldset "Carte ou ouverture de crédit Prêt hypothécaire Vente à tempérament Prêt à tempé…" at bounding box center [606, 430] width 527 height 190
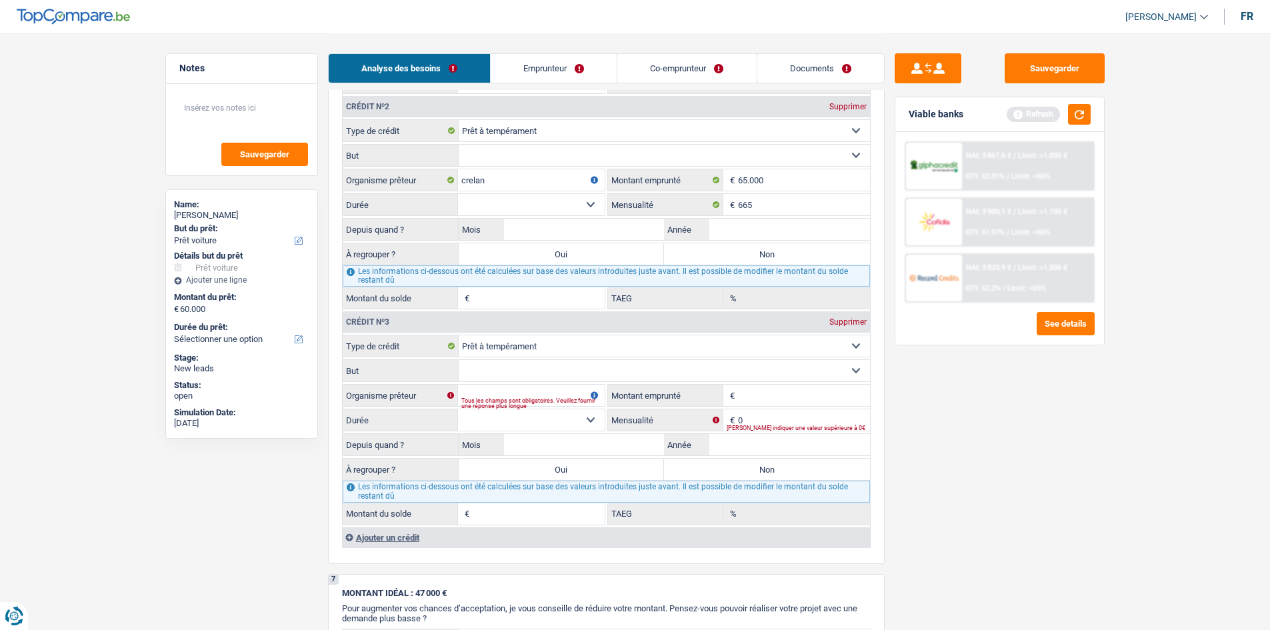
click at [765, 385] on input "Montant emprunté" at bounding box center [804, 395] width 132 height 21
type input "12.500"
click at [770, 425] on div "[PERSON_NAME] indiquer une valeur supérieure à 0€" at bounding box center [797, 427] width 143 height 5
click at [762, 418] on input "0" at bounding box center [804, 419] width 132 height 21
click at [762, 418] on input "2.250" at bounding box center [804, 419] width 132 height 21
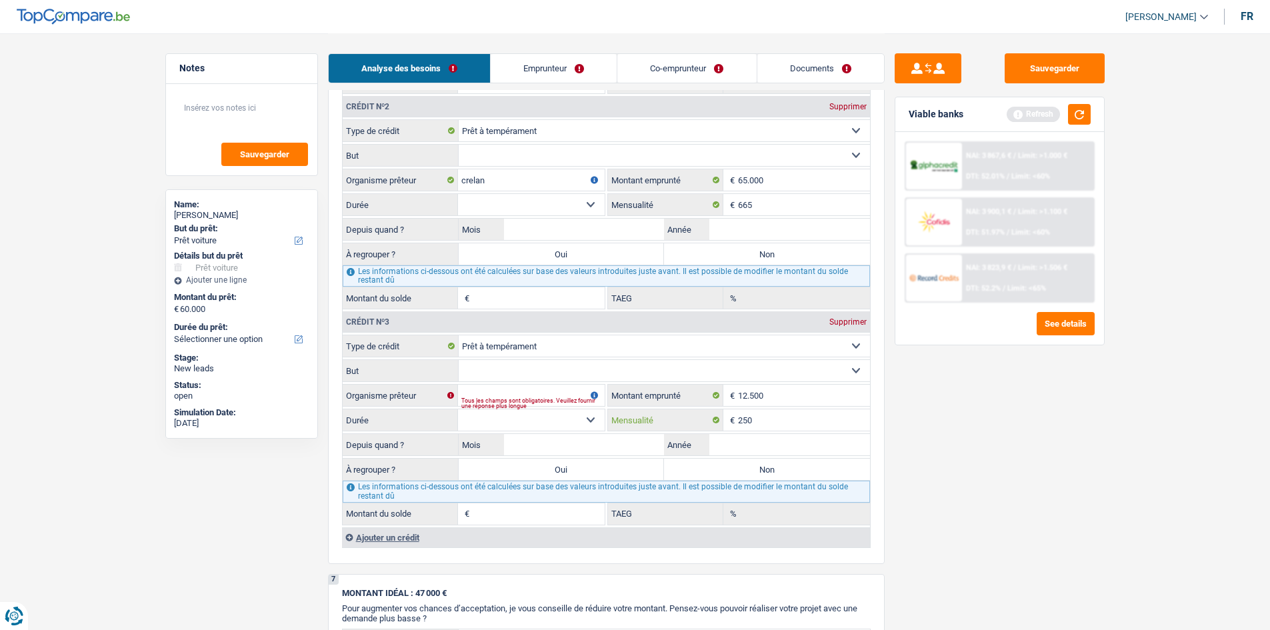
type input "250"
click at [542, 417] on select "12 mois 18 mois 24 mois 30 mois 36 mois 42 mois 48 mois 60 mois Sélectionner un…" at bounding box center [531, 419] width 147 height 21
select select "60"
click at [458, 409] on select "12 mois 18 mois 24 mois 30 mois 36 mois 42 mois 48 mois 60 mois Sélectionner un…" at bounding box center [531, 419] width 147 height 21
click at [512, 401] on div "Tous les champs sont obligatoires. Veuillez fournir une réponse plus longue" at bounding box center [532, 403] width 143 height 5
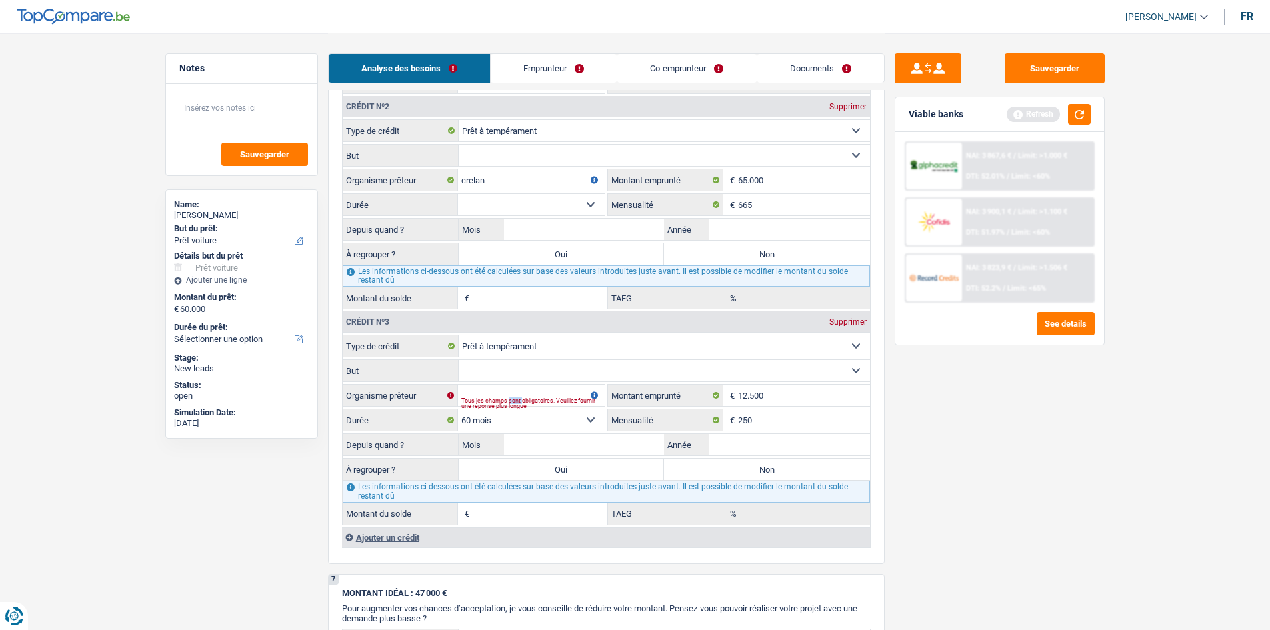
click at [512, 401] on div "Tous les champs sont obligatoires. Veuillez fournir une réponse plus longue" at bounding box center [532, 403] width 143 height 5
click at [737, 439] on input "Année" at bounding box center [789, 444] width 161 height 21
type input "2024"
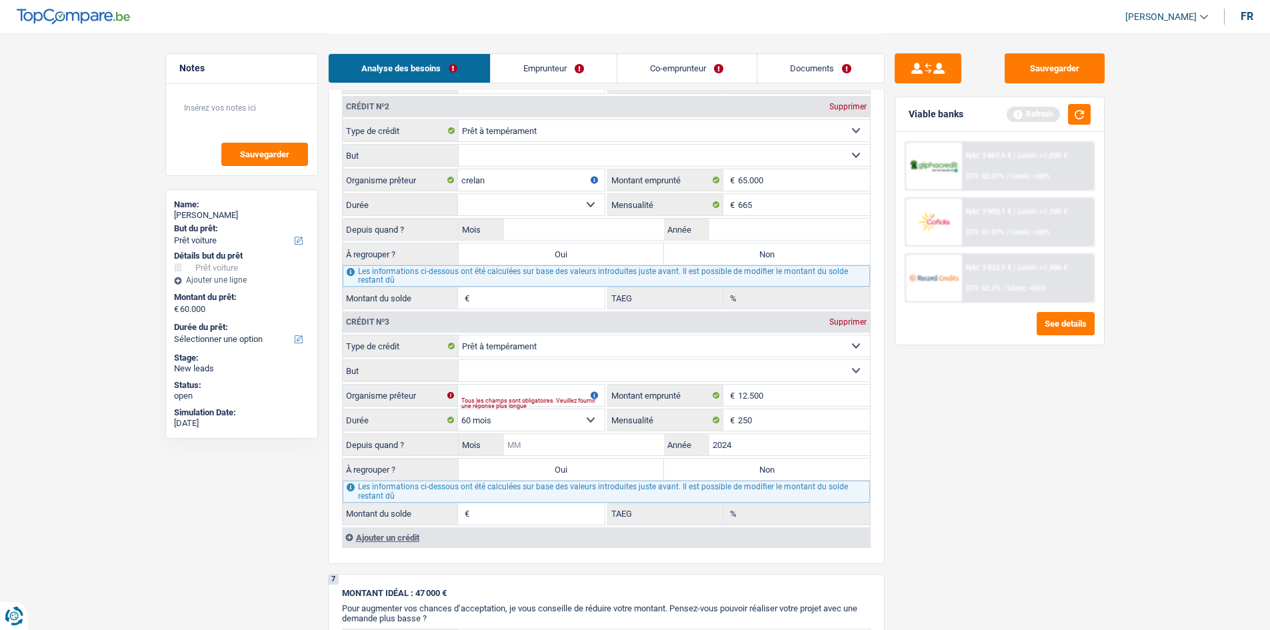
click at [566, 444] on input "Mois" at bounding box center [584, 444] width 161 height 21
type input "2"
type input "01"
type input "8.836"
type input "7,68"
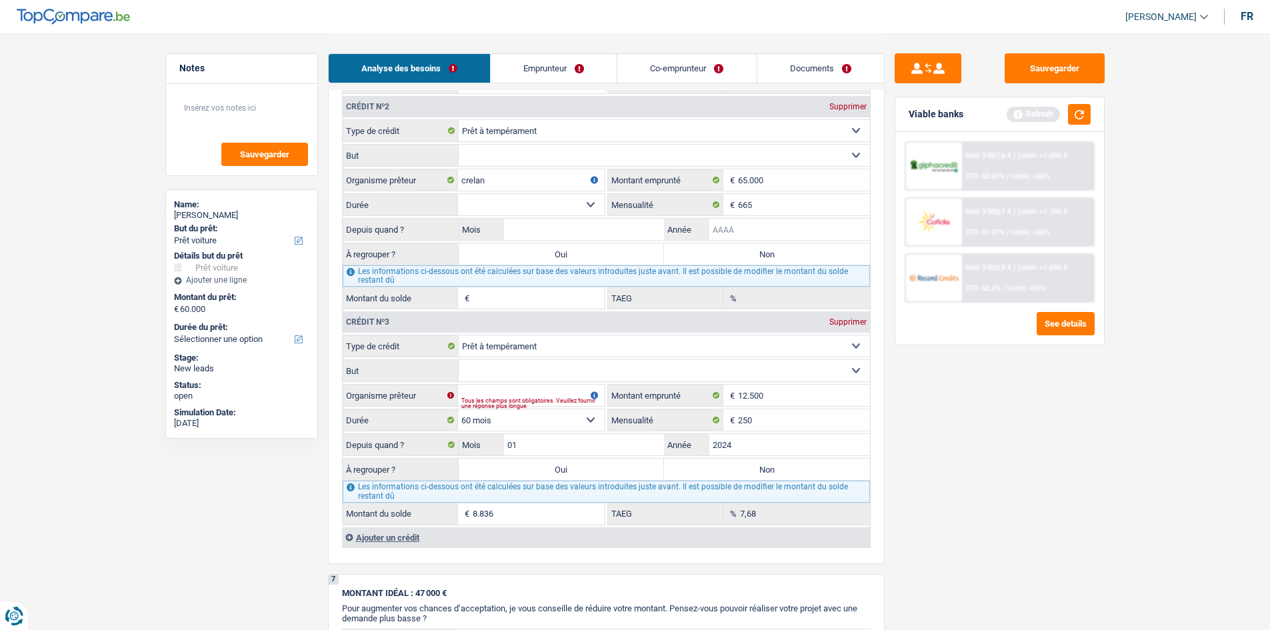
click at [759, 225] on input "Année" at bounding box center [789, 229] width 161 height 21
type input "2024"
click at [592, 231] on input "Mois" at bounding box center [584, 229] width 161 height 21
type input "03"
click at [556, 207] on select "12 mois 18 mois 24 mois 30 mois 36 mois 42 mois 48 mois 60 mois 72 mois 84 mois…" at bounding box center [531, 204] width 147 height 21
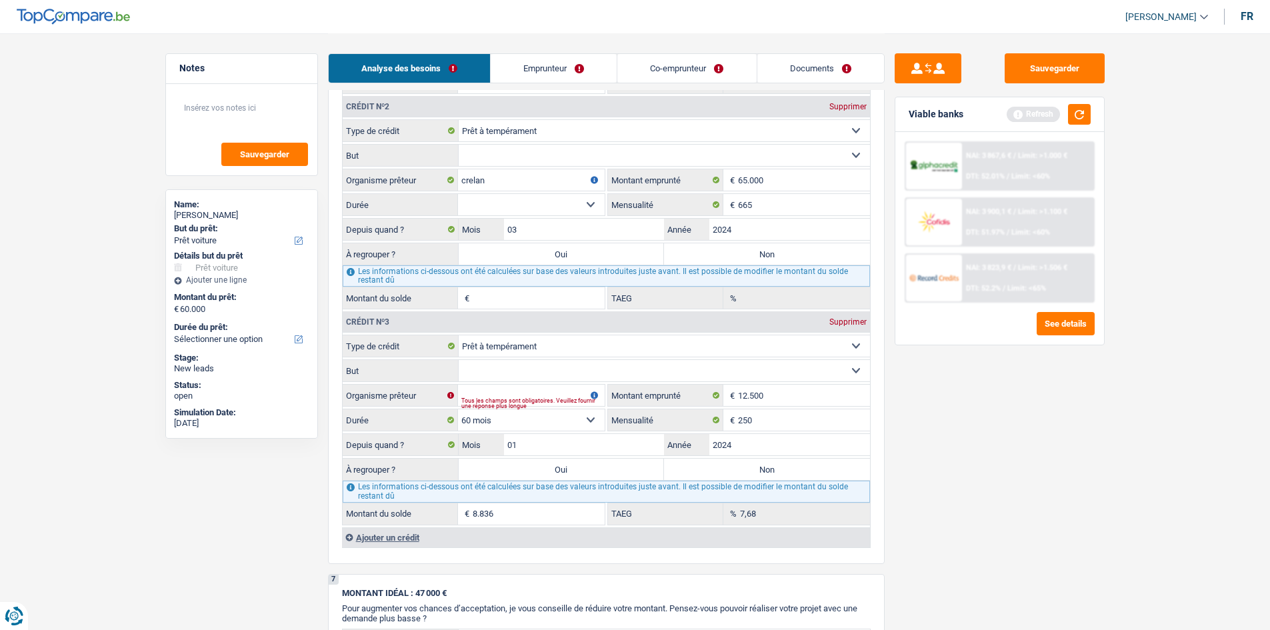
select select "60"
click at [458, 194] on select "12 mois 18 mois 24 mois 30 mois 36 mois 42 mois 48 mois 60 mois 72 mois 84 mois…" at bounding box center [531, 204] width 147 height 21
type input "39.121"
type input "0,00"
click at [540, 394] on input "Organisme prêteur" at bounding box center [531, 395] width 147 height 21
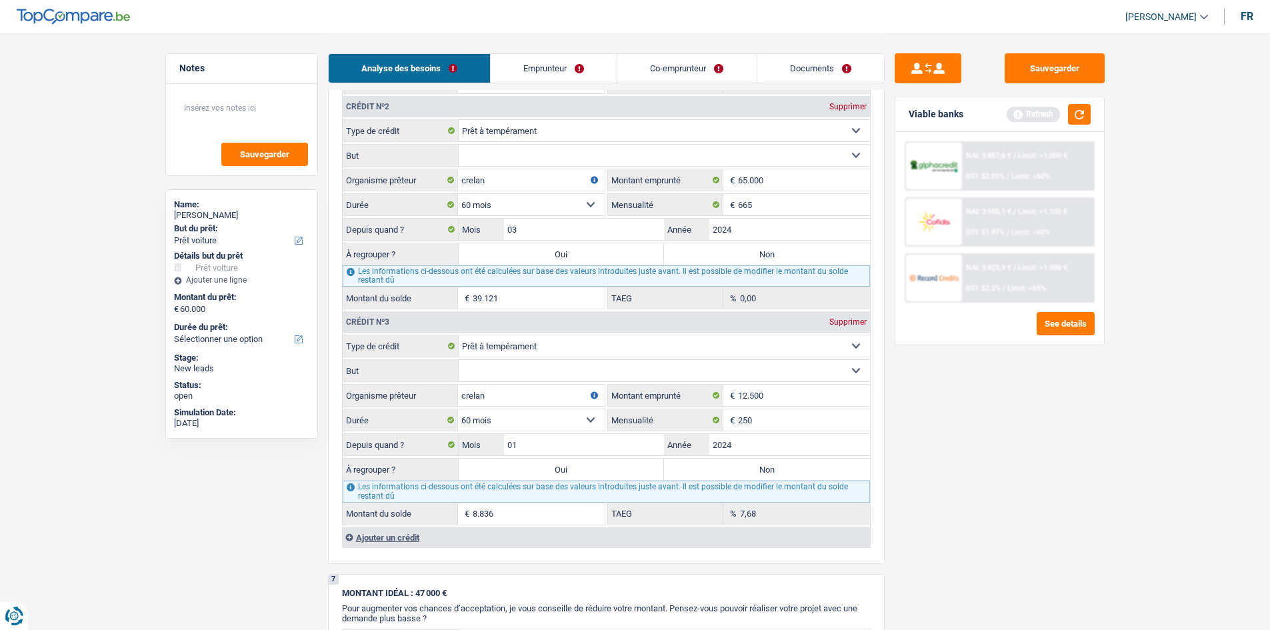
type input "crelan"
click at [476, 373] on select "Confort maison: meubles, textile, peinture, électroménager, outillage non-profe…" at bounding box center [664, 370] width 411 height 21
select select "smallWorks"
click at [459, 360] on select "Confort maison: meubles, textile, peinture, électroménager, outillage non-profe…" at bounding box center [664, 370] width 411 height 21
click at [482, 154] on select "Confort maison: meubles, textile, peinture, électroménager, outillage non-profe…" at bounding box center [664, 155] width 411 height 21
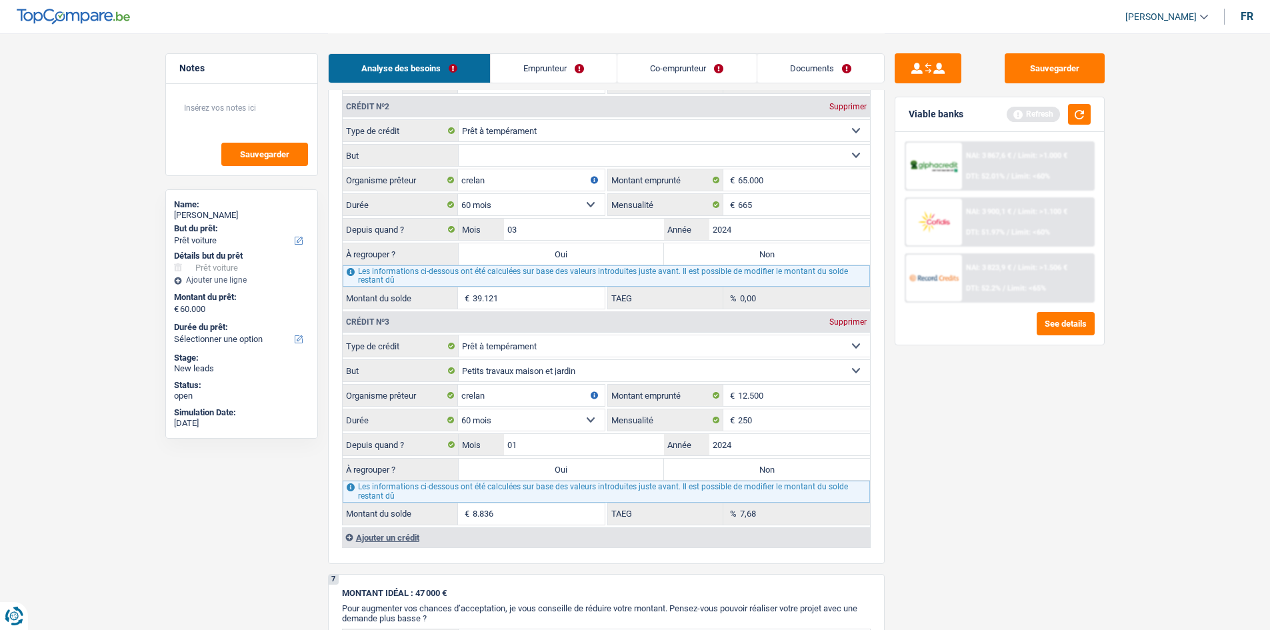
select select "homeFurnishingOrRelocation"
click at [459, 145] on select "Confort maison: meubles, textile, peinture, électroménager, outillage non-profe…" at bounding box center [664, 155] width 411 height 21
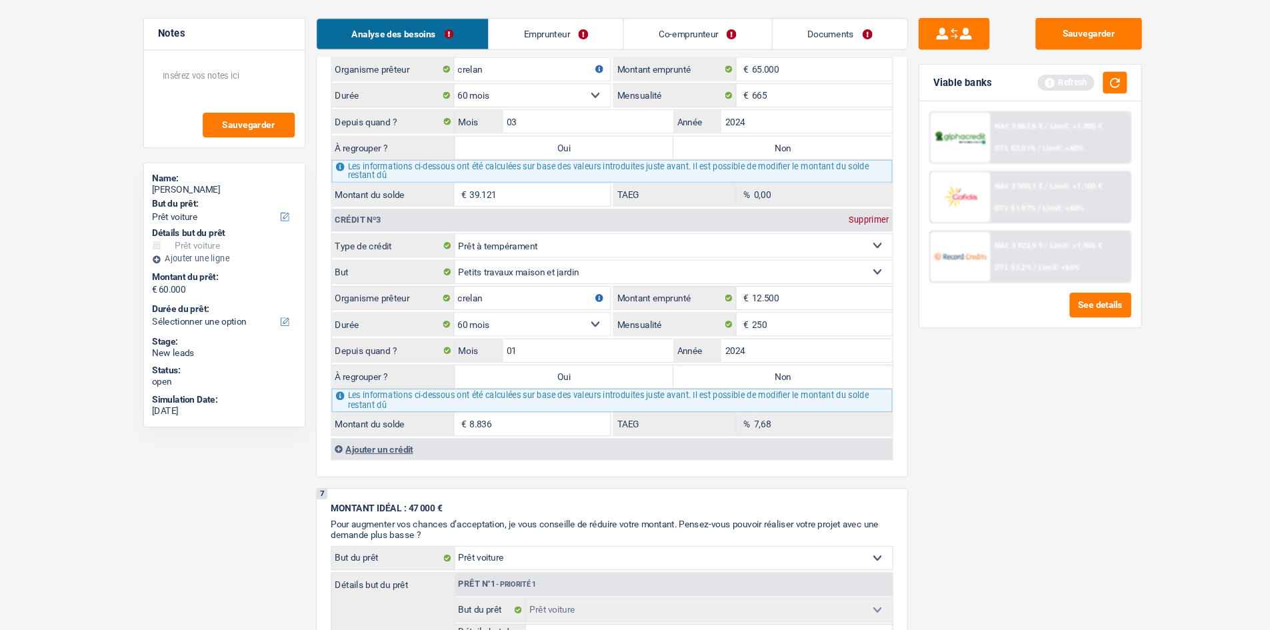
scroll to position [1404, 0]
click at [382, 457] on div "Ajouter un crédit" at bounding box center [606, 458] width 528 height 20
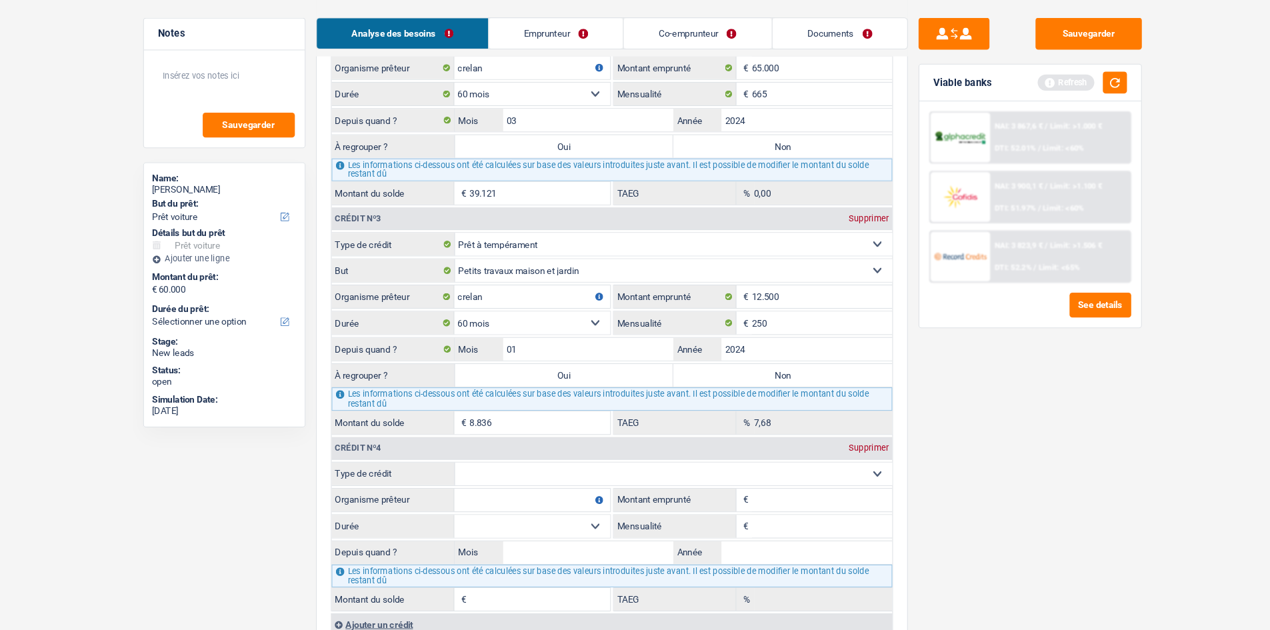
click at [574, 480] on select "Carte ou ouverture de crédit Prêt hypothécaire Vente à tempérament Prêt à tempé…" at bounding box center [664, 482] width 411 height 21
select select "carLoan"
type input "0"
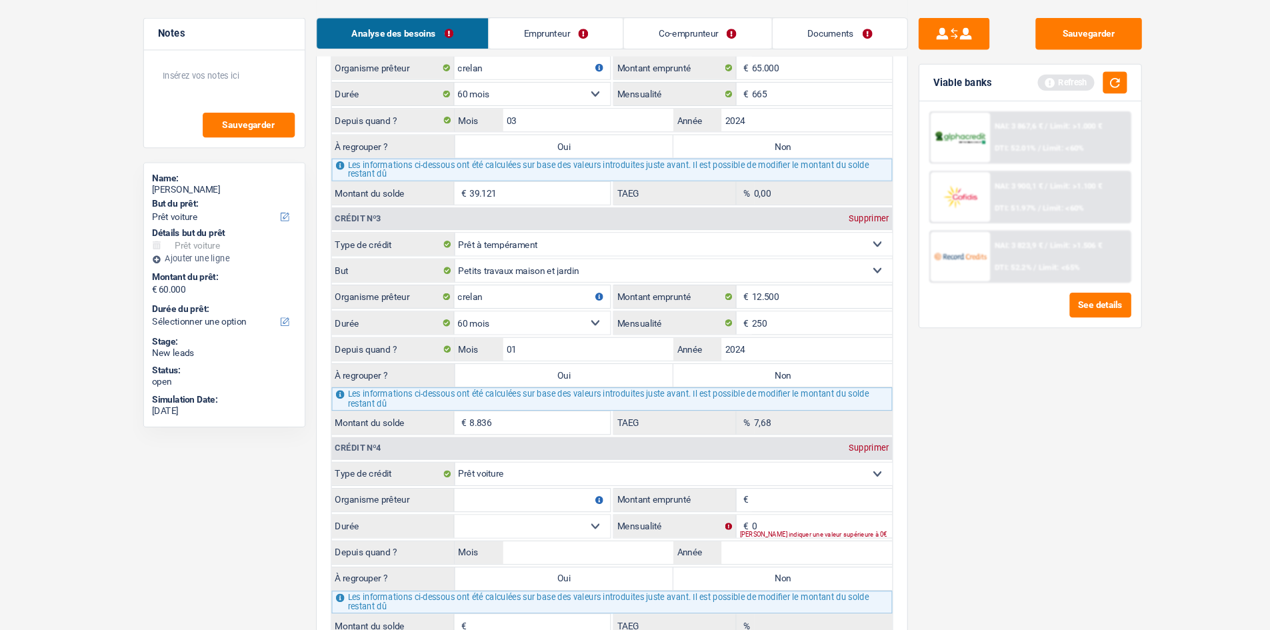
click at [748, 496] on input "Montant emprunté" at bounding box center [804, 506] width 132 height 21
type input "22.000"
click at [751, 560] on input "Année" at bounding box center [789, 556] width 161 height 21
type input "2023"
click at [591, 562] on input "Mois" at bounding box center [584, 556] width 161 height 21
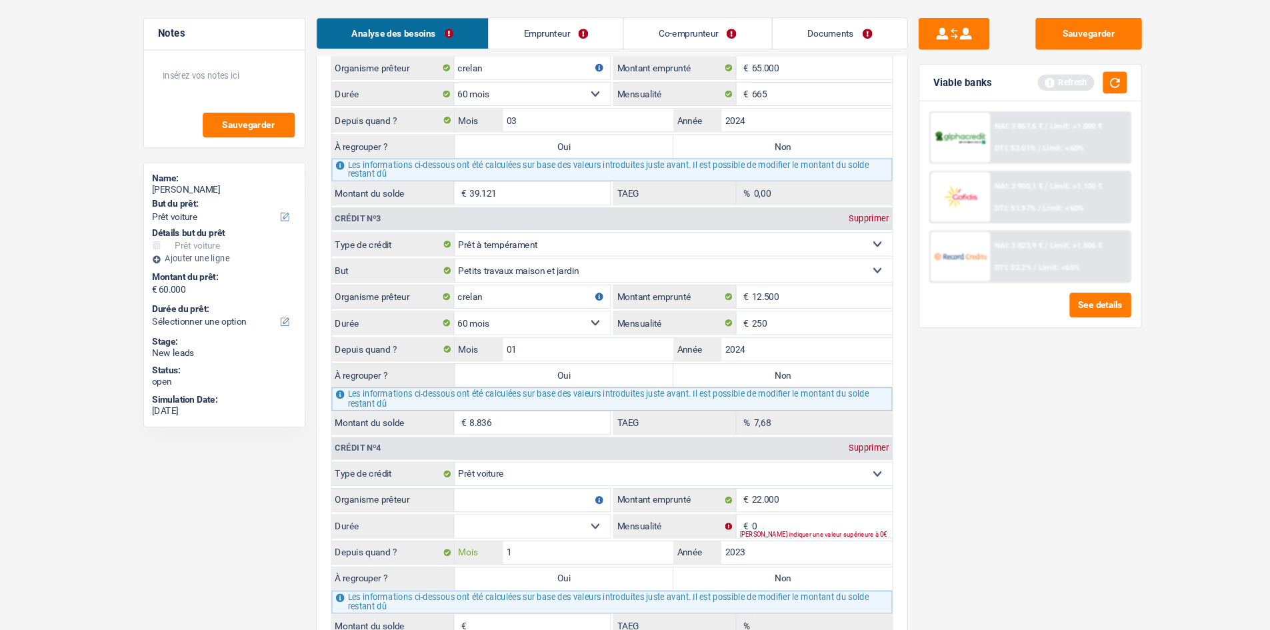
type input "10"
click at [540, 525] on select "12 mois 18 mois 24 mois 30 mois 36 mois 42 mois 48 mois 60 mois 72 mois 84 mois…" at bounding box center [531, 531] width 147 height 21
click at [772, 540] on div "Veuillez indiquer une valeur supérieure à 0€" at bounding box center [797, 539] width 143 height 5
click at [560, 510] on input "Organisme prêteur" at bounding box center [531, 506] width 147 height 21
type input "crealan"
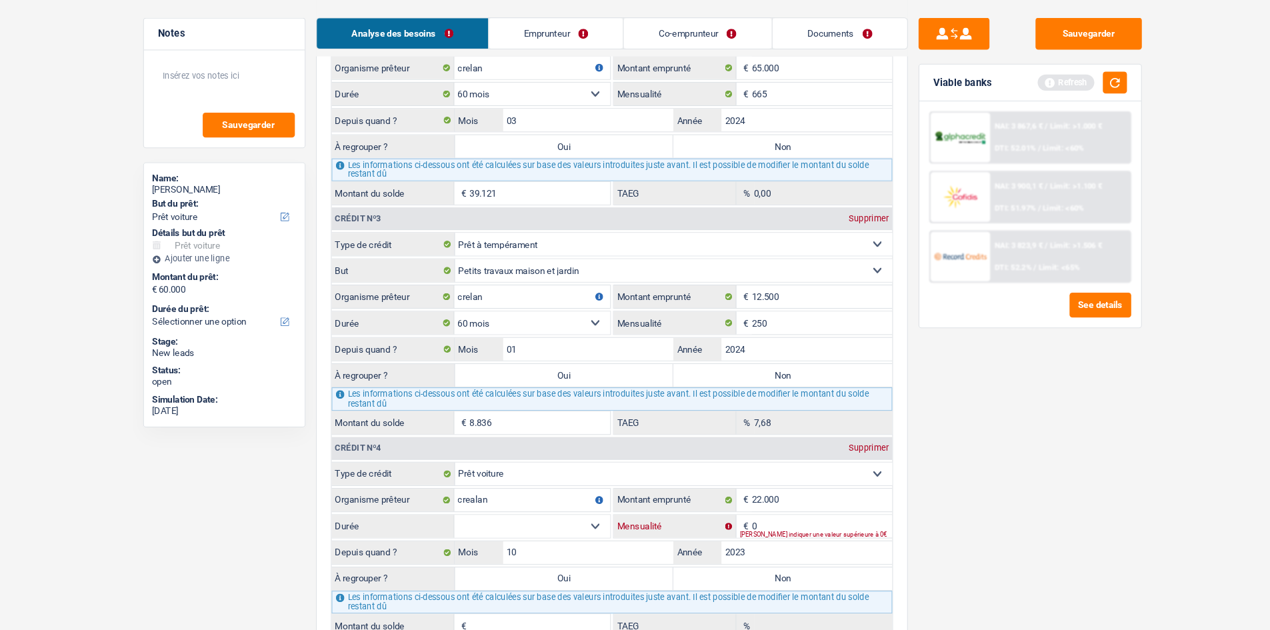
click at [764, 525] on input "0" at bounding box center [804, 531] width 132 height 21
type input "415"
click at [558, 523] on select "12 mois 18 mois 24 mois 30 mois 36 mois 42 mois 48 mois 60 mois 72 mois 84 mois…" at bounding box center [531, 531] width 147 height 21
select select "60"
click at [458, 521] on select "12 mois 18 mois 24 mois 30 mois 36 mois 42 mois 48 mois 60 mois 72 mois 84 mois…" at bounding box center [531, 531] width 147 height 21
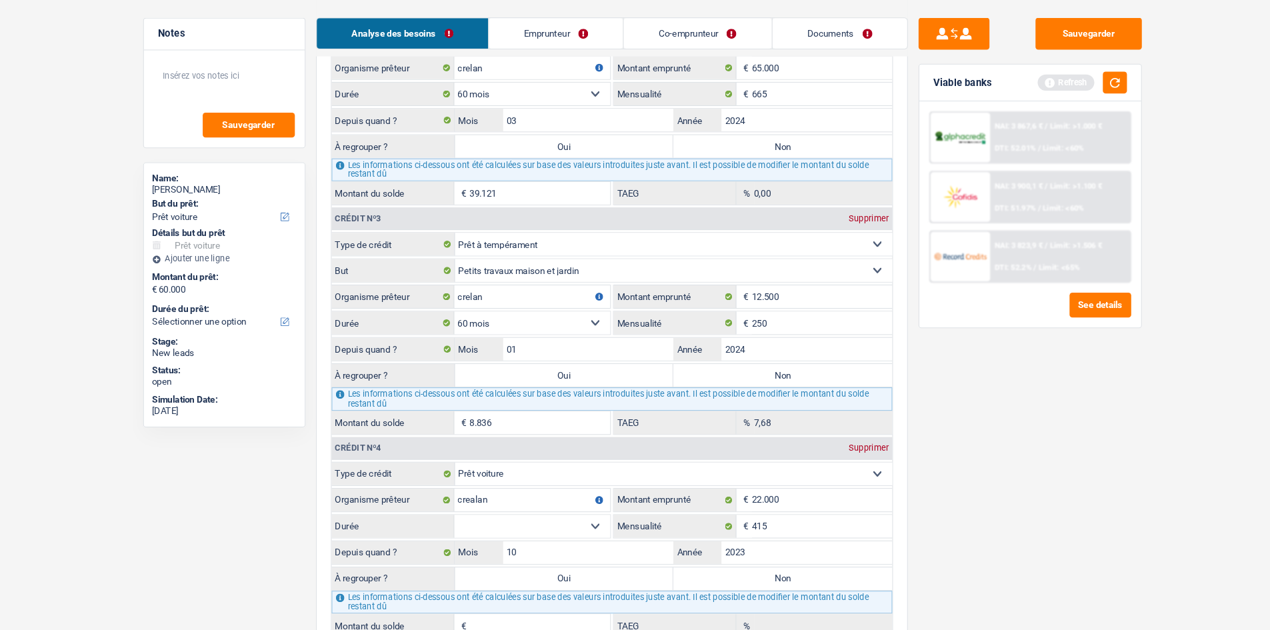
type input "14.207"
type input "5,10"
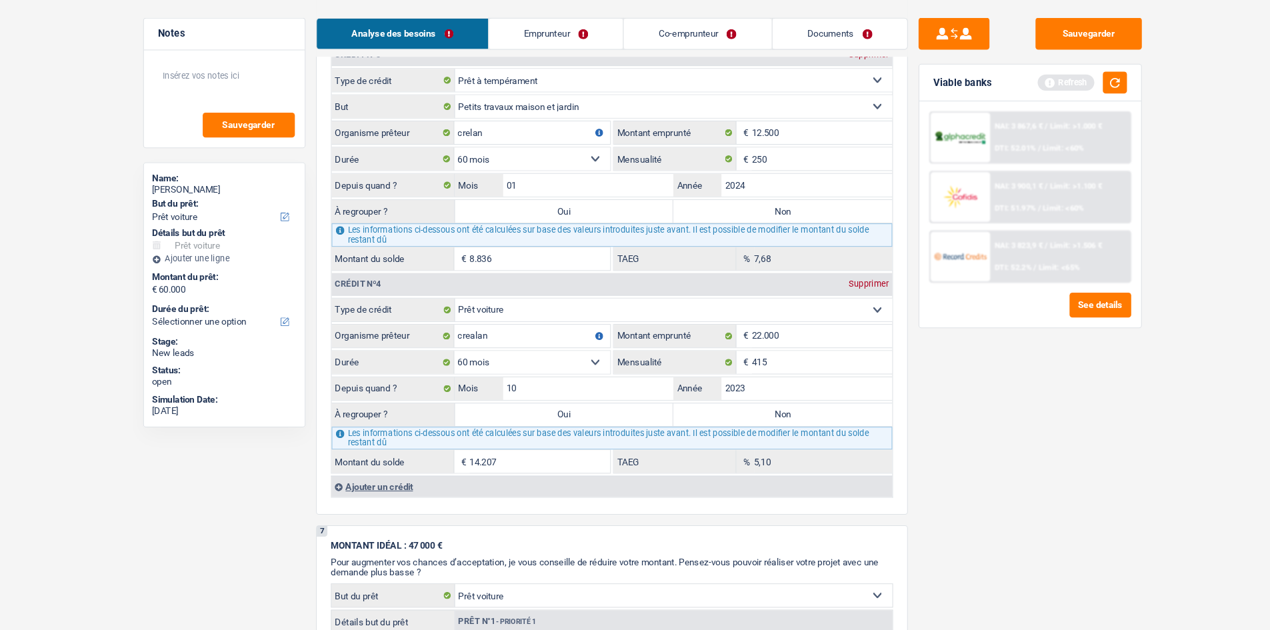
scroll to position [1559, 0]
click at [1058, 438] on div "Sauvegarder Viable banks Refresh NAI: 3 867,6 € / Limit: >1.000 € DTI: 52.01% /…" at bounding box center [999, 330] width 230 height 555
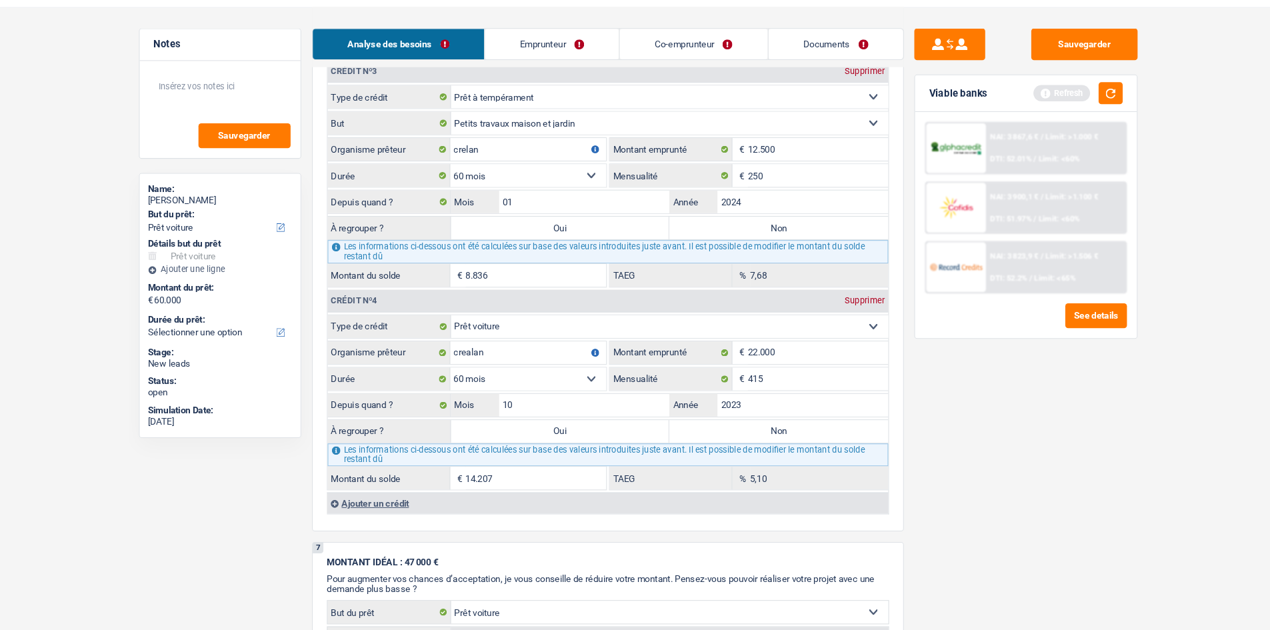
scroll to position [1569, 0]
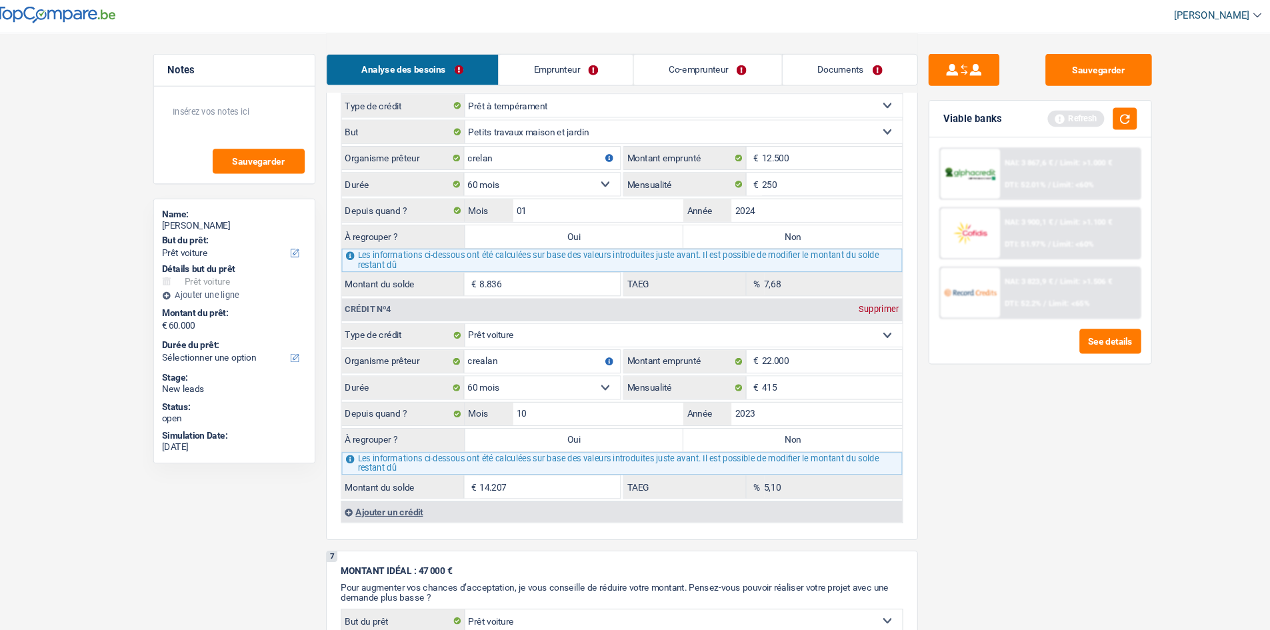
click at [1014, 472] on div "Sauvegarder Viable banks Refresh NAI: 3 867,6 € / Limit: >1.000 € DTI: 52.01% /…" at bounding box center [999, 330] width 230 height 555
click at [401, 487] on div "Ajouter un crédit" at bounding box center [606, 484] width 528 height 20
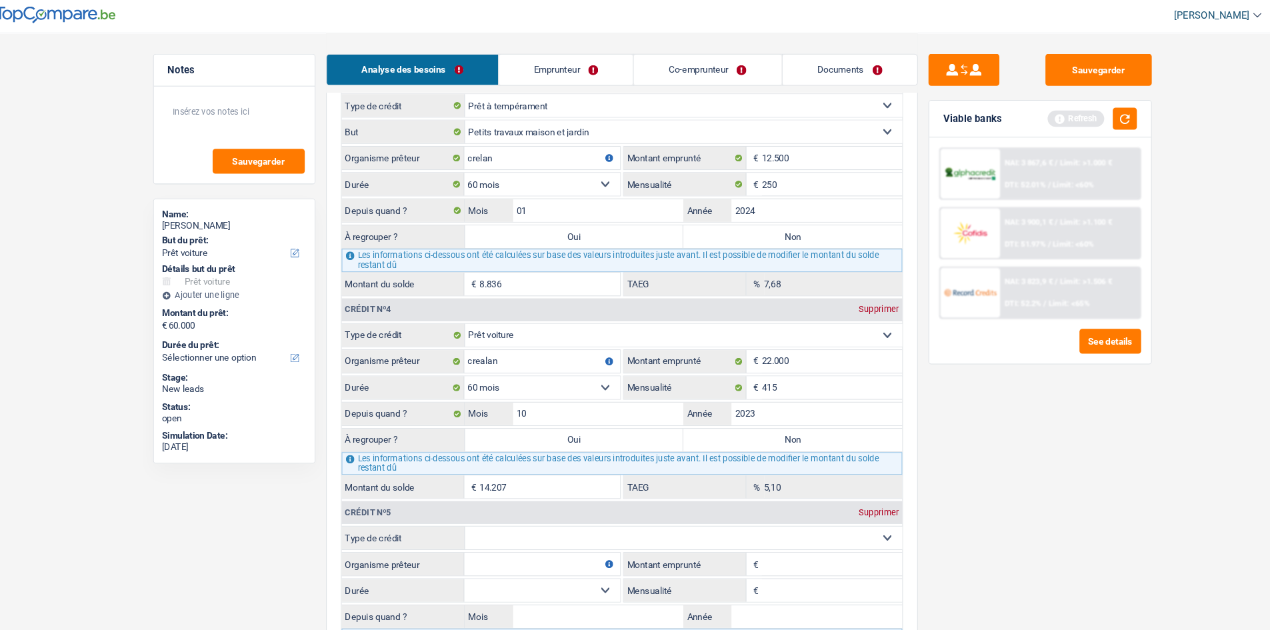
drag, startPoint x: 401, startPoint y: 487, endPoint x: 654, endPoint y: 528, distance: 255.9
click at [654, 528] on div "Crédit nº5 Supprimer Carte ou ouverture de crédit Prêt hypothécaire Vente à tem…" at bounding box center [606, 555] width 528 height 166
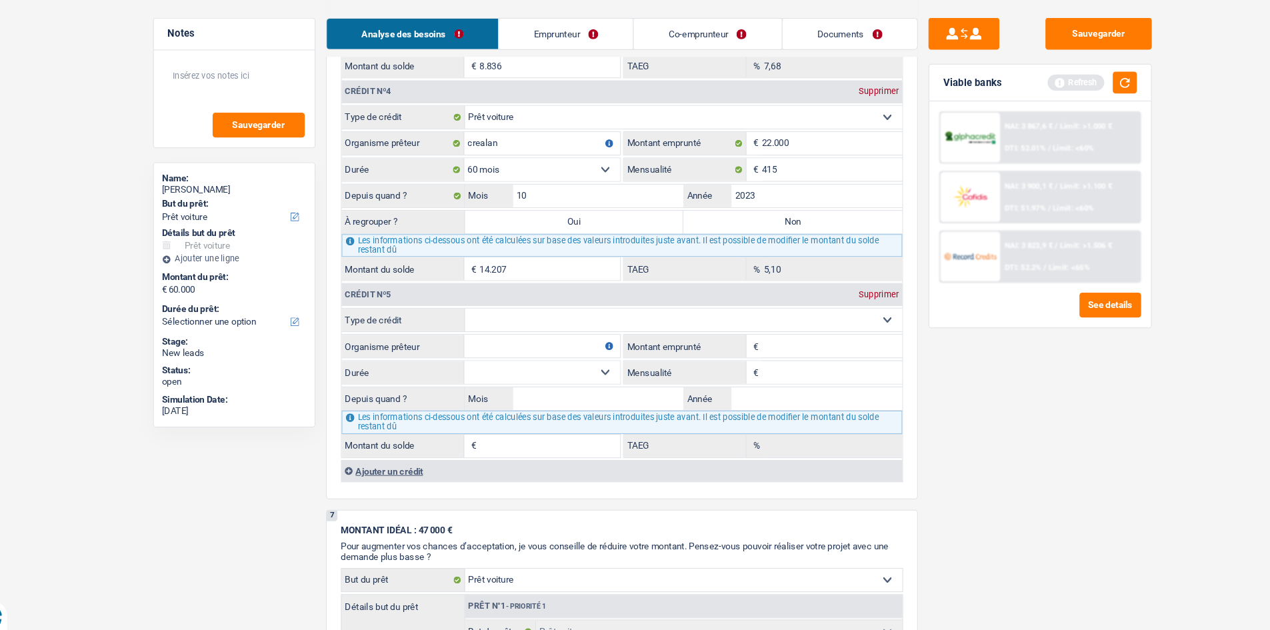
scroll to position [1742, 0]
click at [726, 406] on input "Année" at bounding box center [789, 409] width 161 height 21
type input "1"
type input "2024"
click at [597, 414] on input "Mois" at bounding box center [584, 409] width 161 height 21
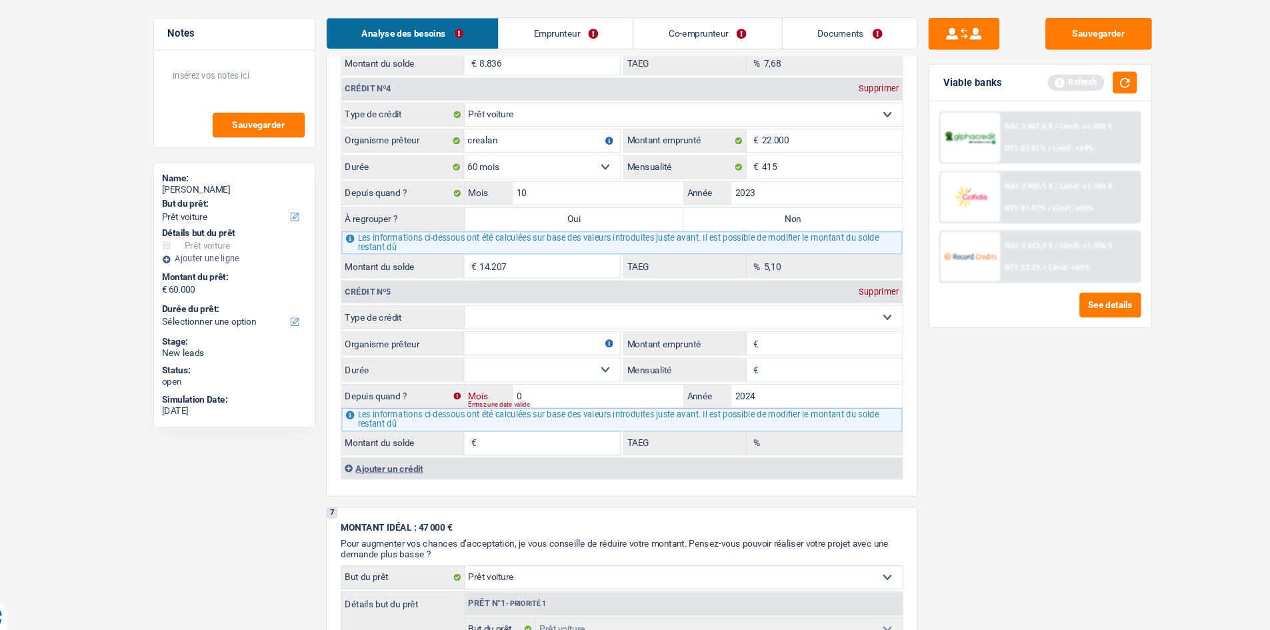
type input "09"
click at [762, 384] on input "Mensualité" at bounding box center [804, 384] width 132 height 21
type input "298"
click at [738, 363] on input "Montant emprunté" at bounding box center [804, 359] width 132 height 21
type input "7.000"
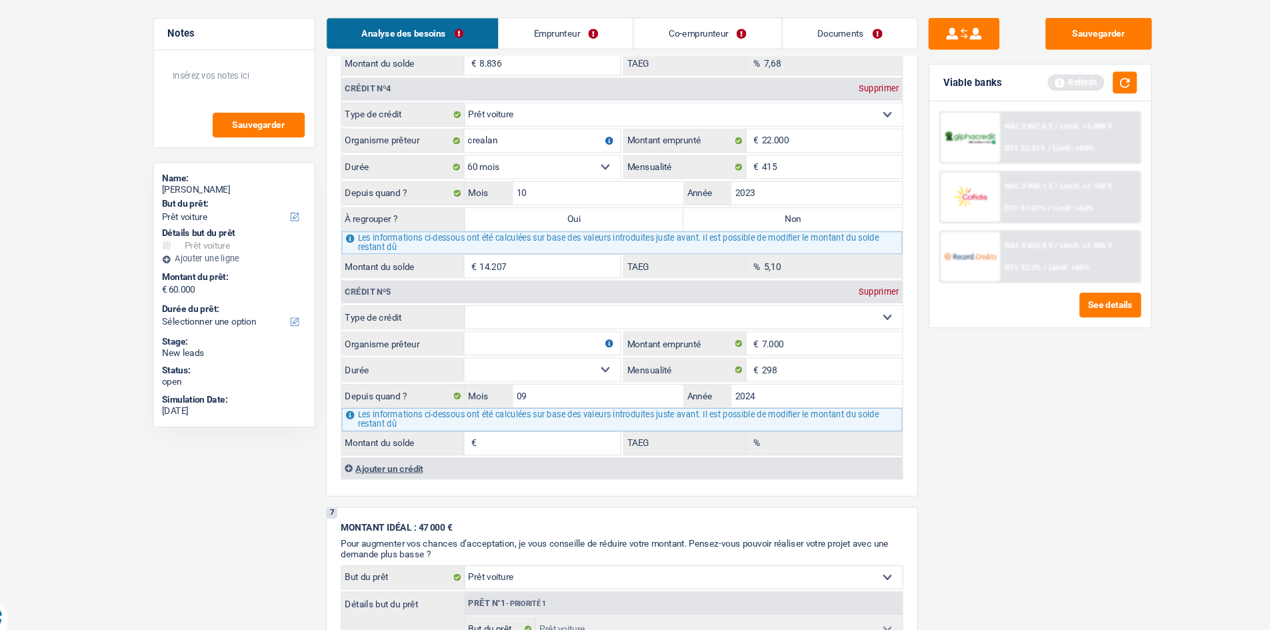
click at [495, 329] on select "Carte ou ouverture de crédit Prêt hypothécaire Vente à tempérament Prêt à tempé…" at bounding box center [664, 335] width 411 height 21
select select "carLoan"
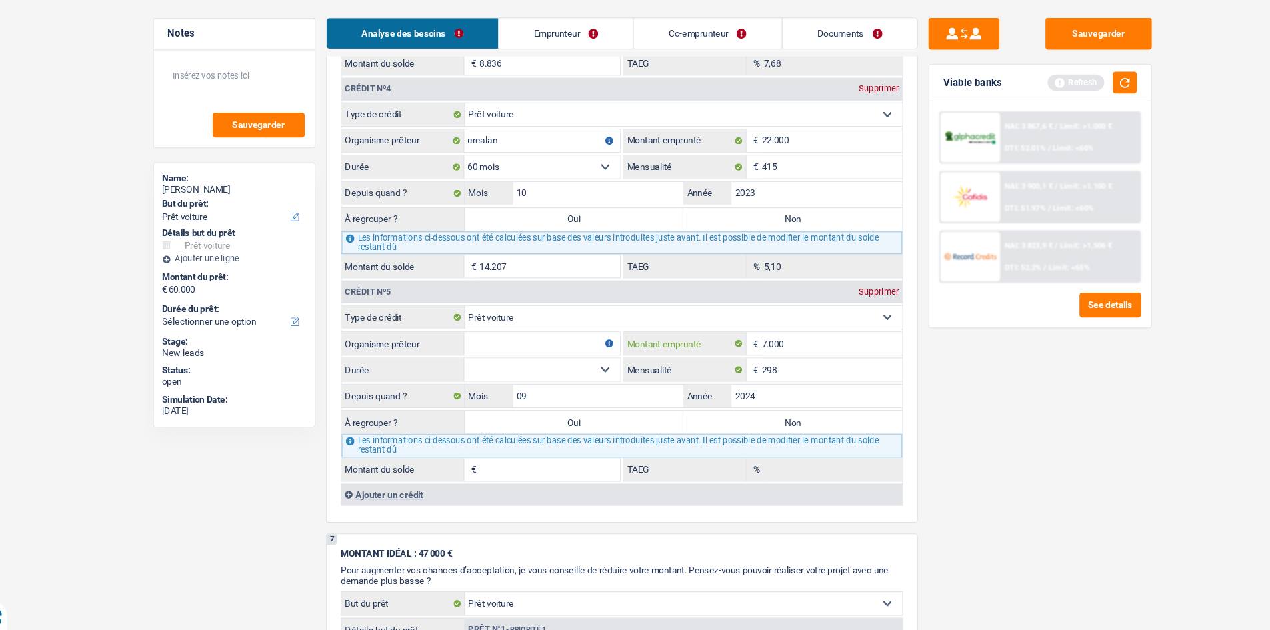
click at [766, 355] on input "7.000" at bounding box center [804, 359] width 132 height 21
type input "7"
type input "16.200"
click at [998, 472] on div "Sauvegarder Viable banks Refresh NAI: 3 867,6 € / Limit: >1.000 € DTI: 52.01% /…" at bounding box center [999, 330] width 230 height 555
click at [525, 359] on input "Organisme prêteur" at bounding box center [531, 359] width 147 height 21
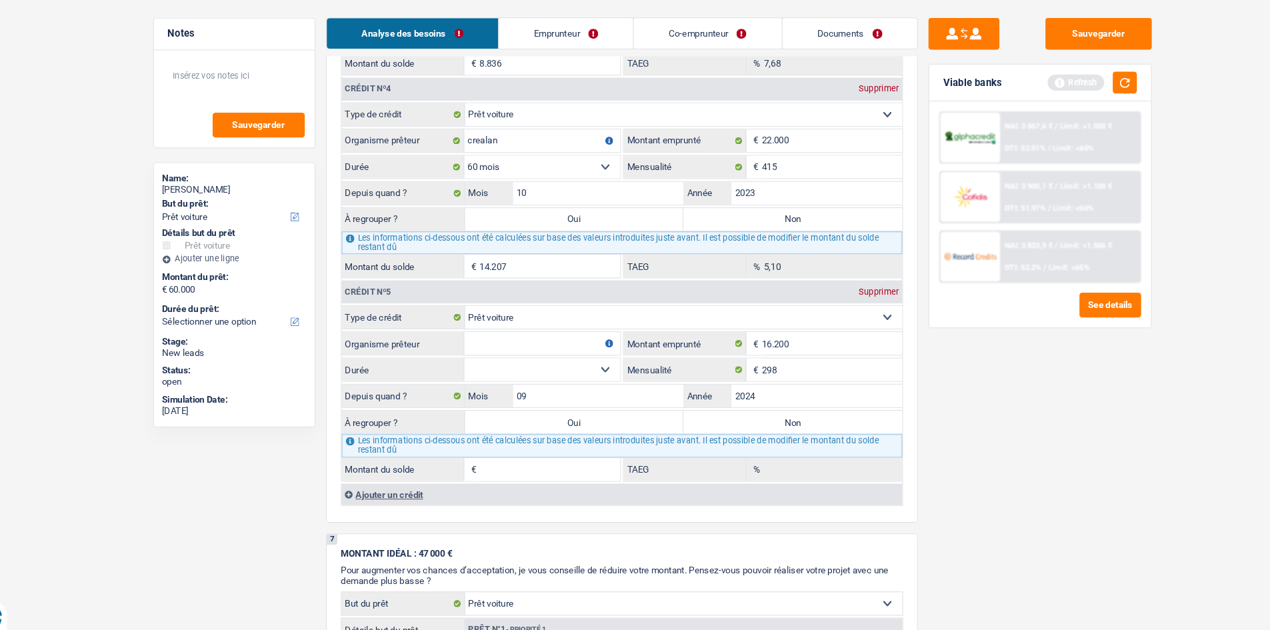
click at [526, 359] on input "Organisme prêteur" at bounding box center [531, 359] width 147 height 21
type input "crelan"
click at [526, 382] on select "12 mois 18 mois 24 mois 30 mois 36 mois 42 mois 48 mois 60 mois 72 mois 84 mois…" at bounding box center [531, 384] width 147 height 21
select select "60"
click at [458, 374] on select "12 mois 18 mois 24 mois 30 mois 36 mois 42 mois 48 mois 60 mois 72 mois 84 mois…" at bounding box center [531, 384] width 147 height 21
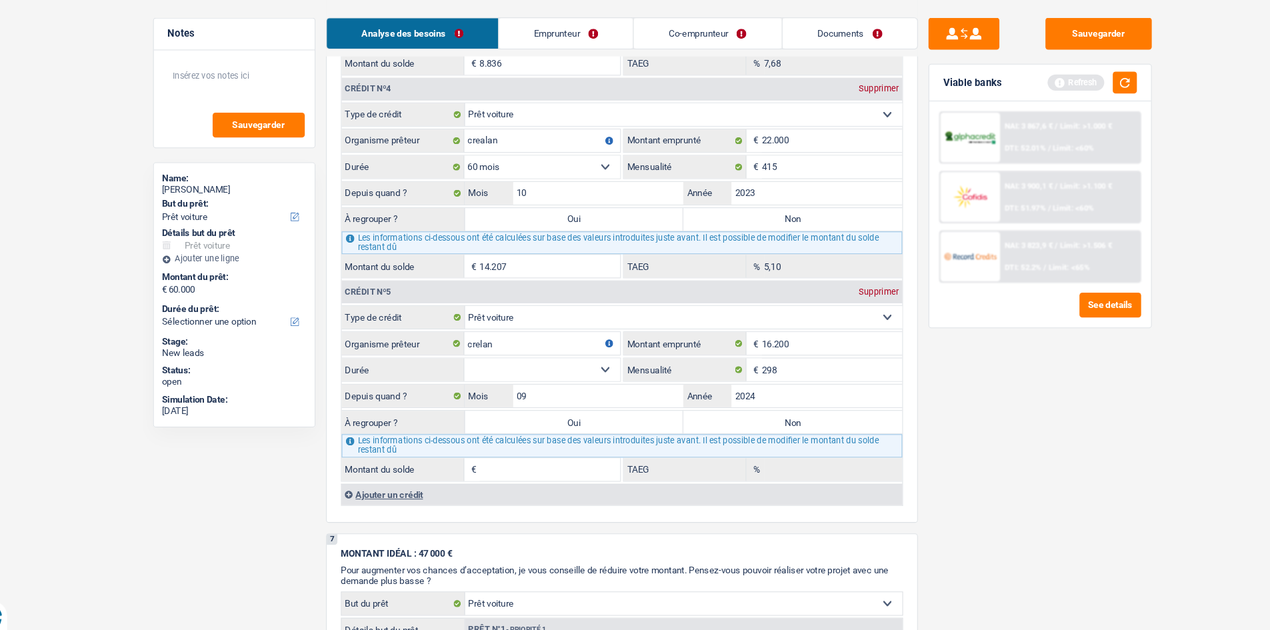
type input "13.211"
type input "4,02"
click at [958, 458] on div "Sauvegarder Viable banks Refresh NAI: 3 867,6 € / Limit: >1.000 € DTI: 52.01% /…" at bounding box center [999, 330] width 230 height 555
click at [365, 500] on div "Ajouter un crédit" at bounding box center [606, 502] width 528 height 20
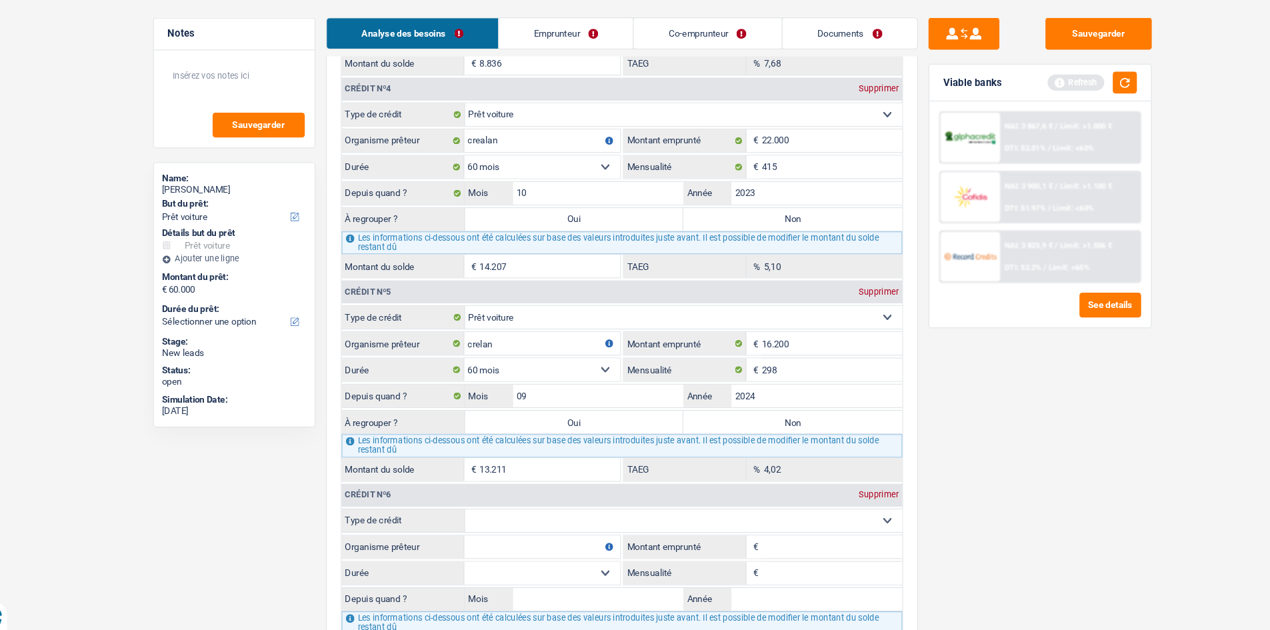
scroll to position [1915, 0]
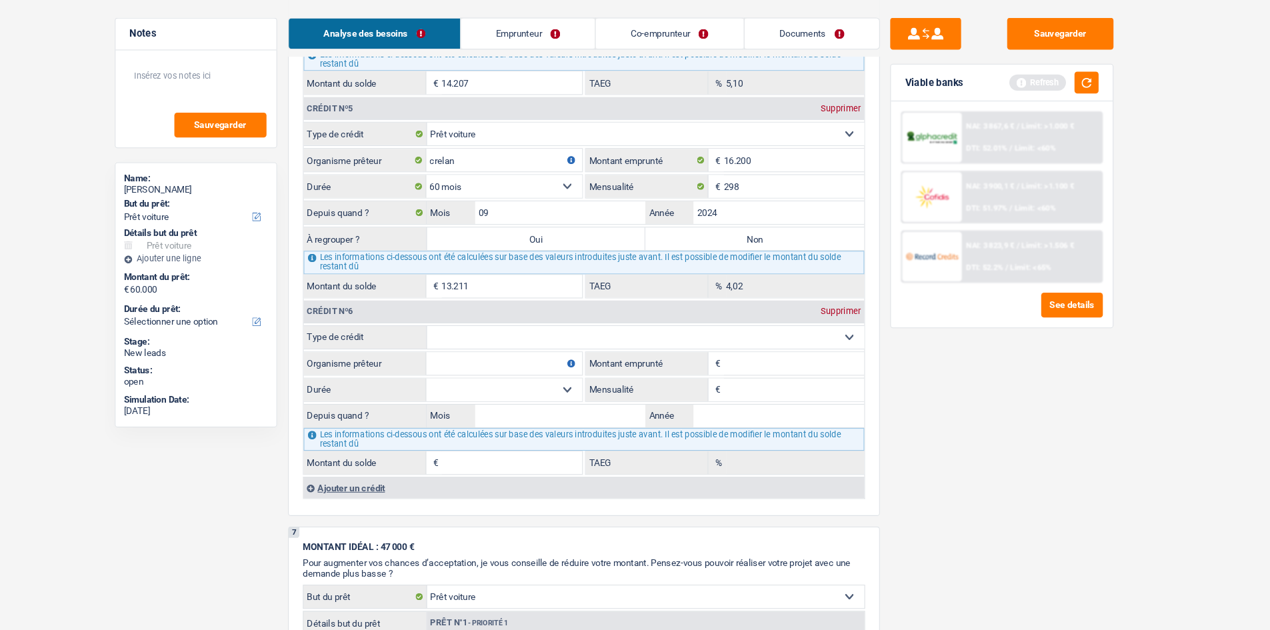
click at [506, 351] on select "Carte ou ouverture de crédit Prêt hypothécaire Vente à tempérament Prêt à tempé…" at bounding box center [664, 353] width 411 height 21
drag, startPoint x: 506, startPoint y: 351, endPoint x: 532, endPoint y: 354, distance: 25.5
click at [532, 354] on select "Carte ou ouverture de crédit Prêt hypothécaire Vente à tempérament Prêt à tempé…" at bounding box center [664, 353] width 411 height 21
select select "personalLoan"
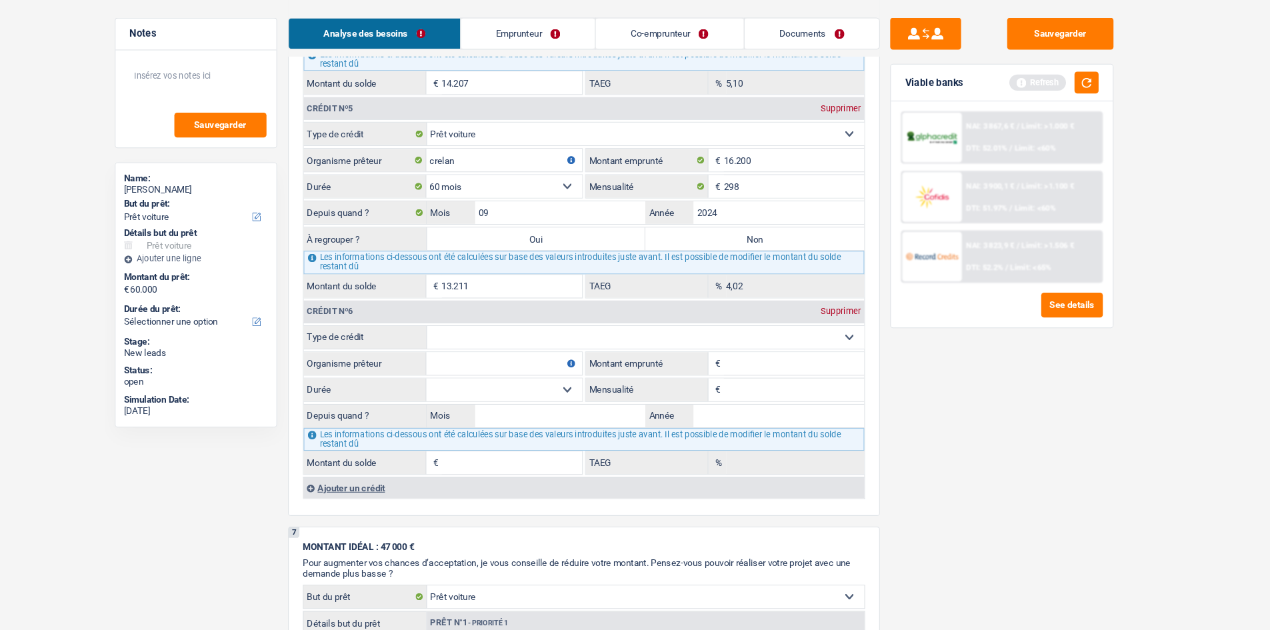
type input "0"
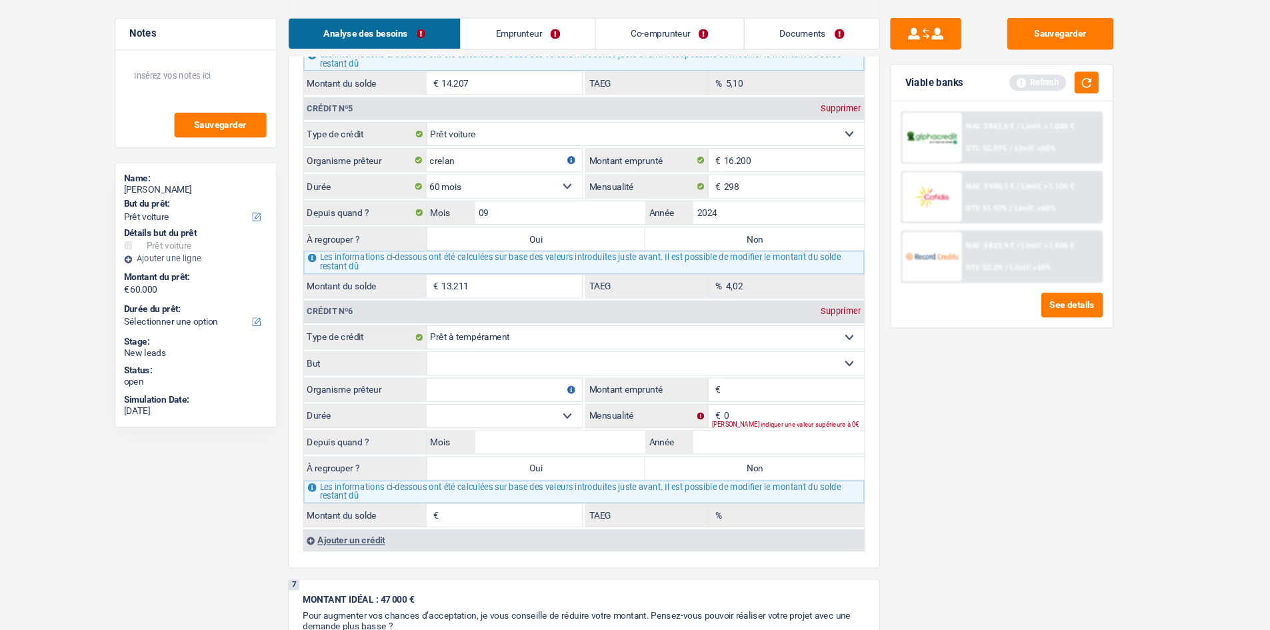
click at [752, 403] on input "Montant emprunté" at bounding box center [804, 403] width 132 height 21
type input "50.000"
click at [754, 449] on input "Année" at bounding box center [789, 452] width 161 height 21
click at [748, 426] on input "0" at bounding box center [804, 427] width 132 height 21
type input "585"
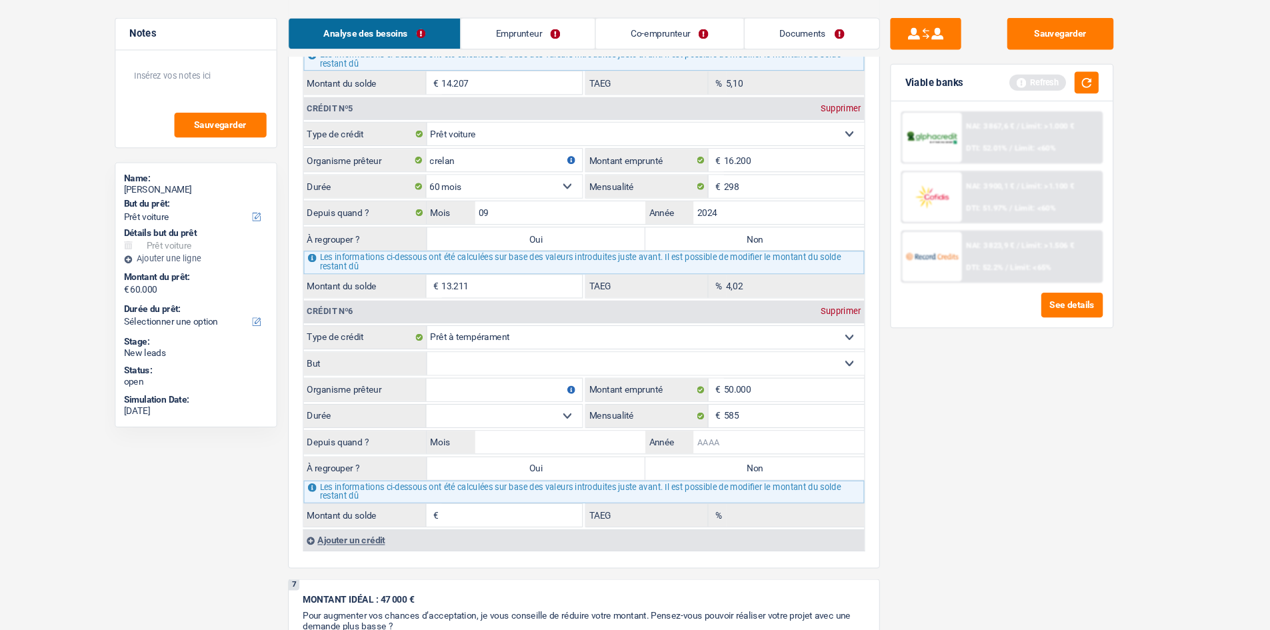
click at [721, 453] on input "Année" at bounding box center [789, 452] width 161 height 21
type input "2025"
click at [653, 455] on input "Mois" at bounding box center [584, 452] width 161 height 21
type input "06"
click at [557, 450] on input "06" at bounding box center [584, 452] width 161 height 21
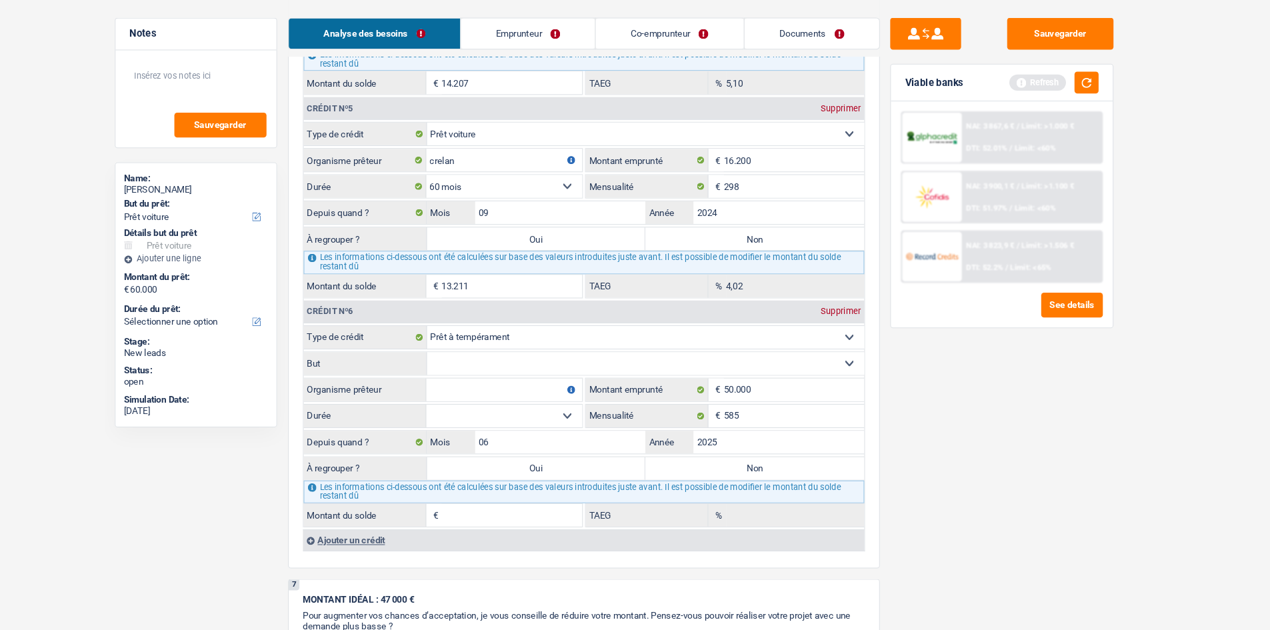
click at [571, 424] on select "12 mois 18 mois 24 mois 30 mois 36 mois 42 mois 48 mois 60 mois 72 mois 84 mois…" at bounding box center [531, 427] width 147 height 21
select select "60"
click at [458, 417] on select "12 mois 18 mois 24 mois 30 mois 36 mois 42 mois 48 mois 60 mois 72 mois 84 mois…" at bounding box center [531, 427] width 147 height 21
type input "46.641"
type input "0,00"
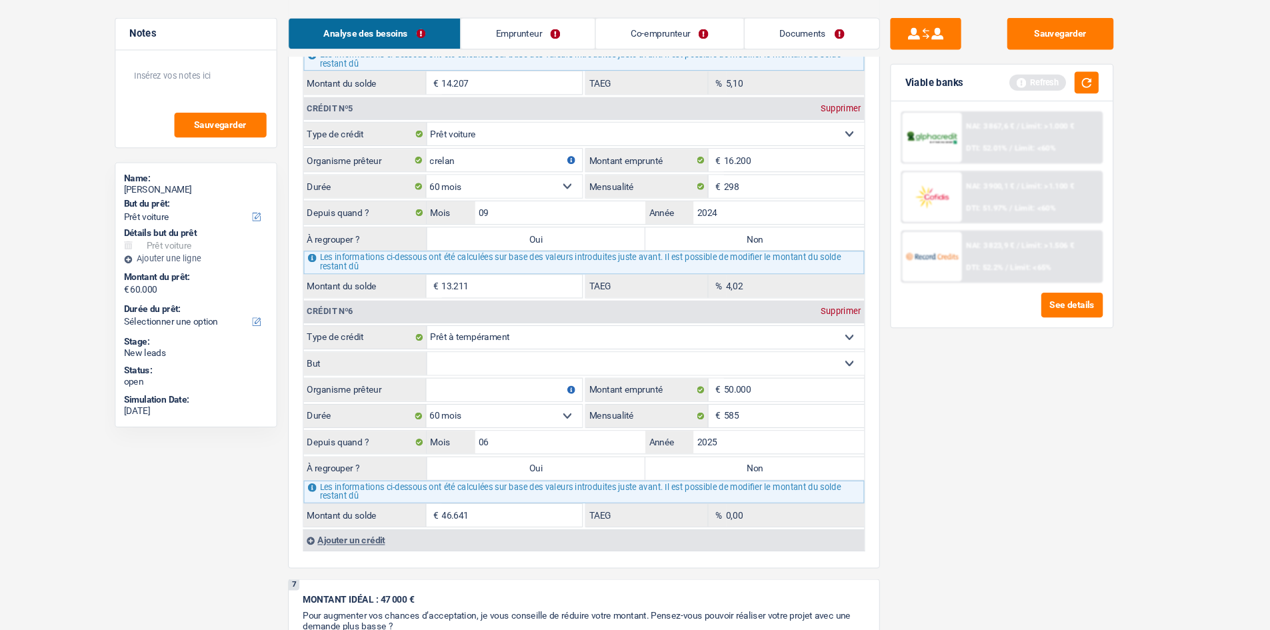
click at [515, 411] on input "Organisme prêteur" at bounding box center [531, 403] width 147 height 21
click at [503, 375] on select "Confort maison: meubles, textile, peinture, électroménager, outillage non-profe…" at bounding box center [664, 378] width 411 height 21
click at [511, 411] on input "crelan" at bounding box center [531, 403] width 147 height 21
type input "c"
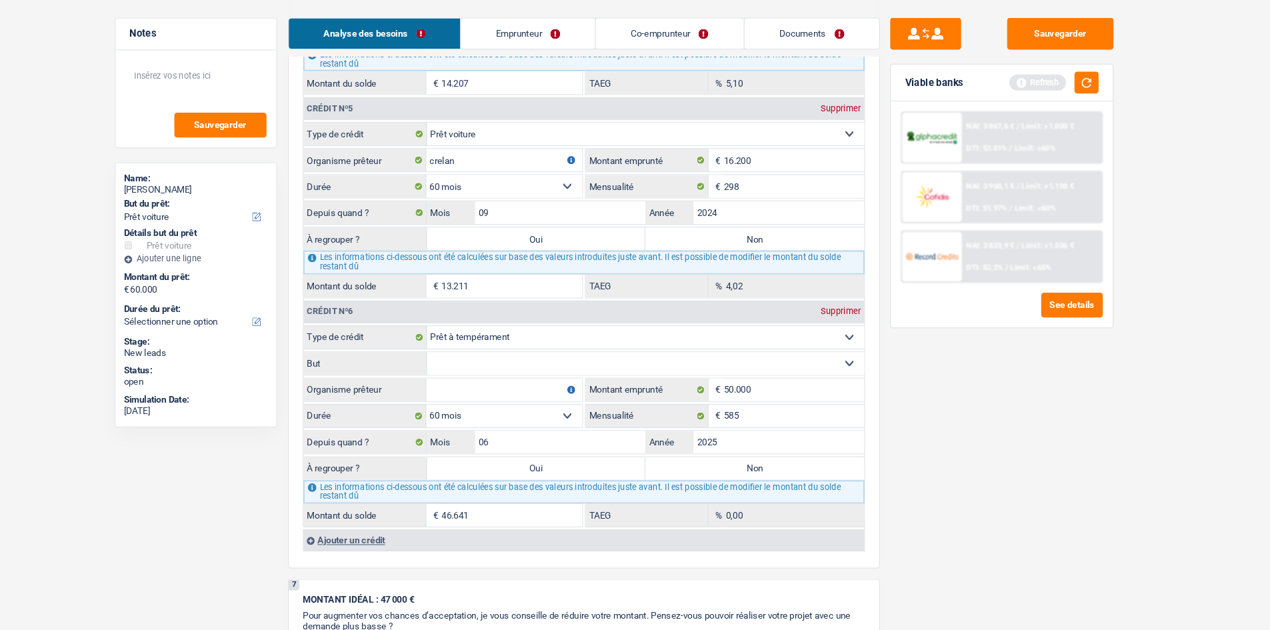
click at [483, 375] on select "Confort maison: meubles, textile, peinture, électroménager, outillage non-profe…" at bounding box center [664, 378] width 411 height 21
select select "homeFurnishingOrRelocation"
click at [459, 368] on select "Confort maison: meubles, textile, peinture, électroménager, outillage non-profe…" at bounding box center [664, 378] width 411 height 21
click at [524, 398] on input "Organisme prêteur" at bounding box center [531, 403] width 147 height 21
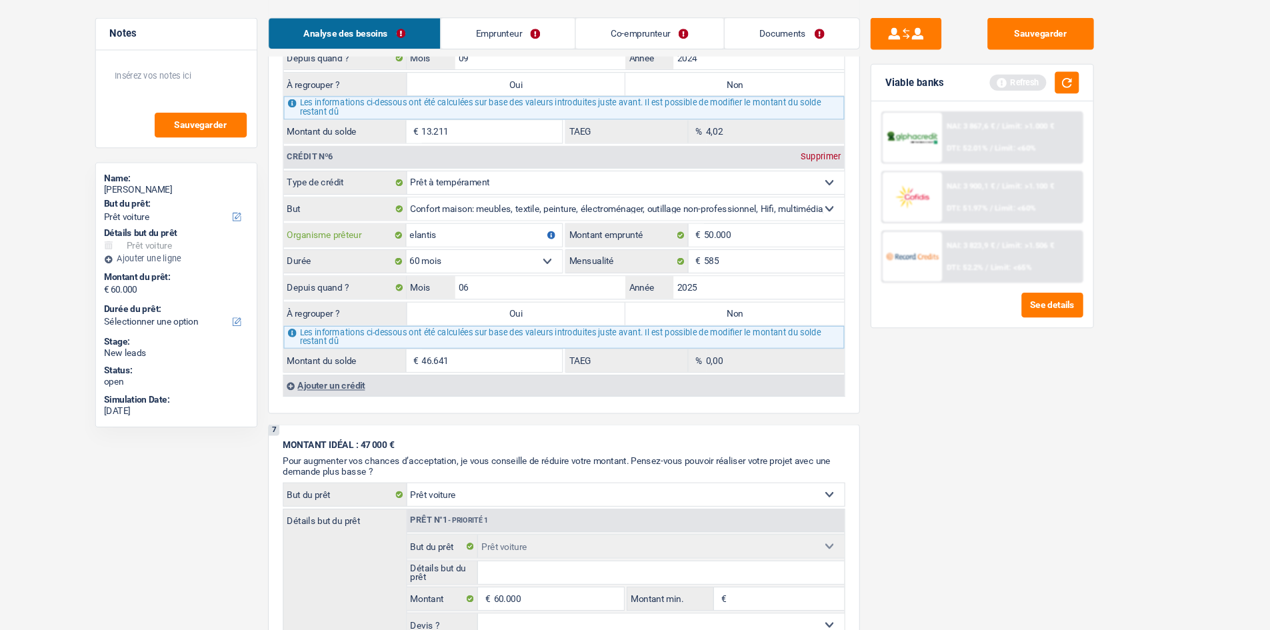
scroll to position [2080, 0]
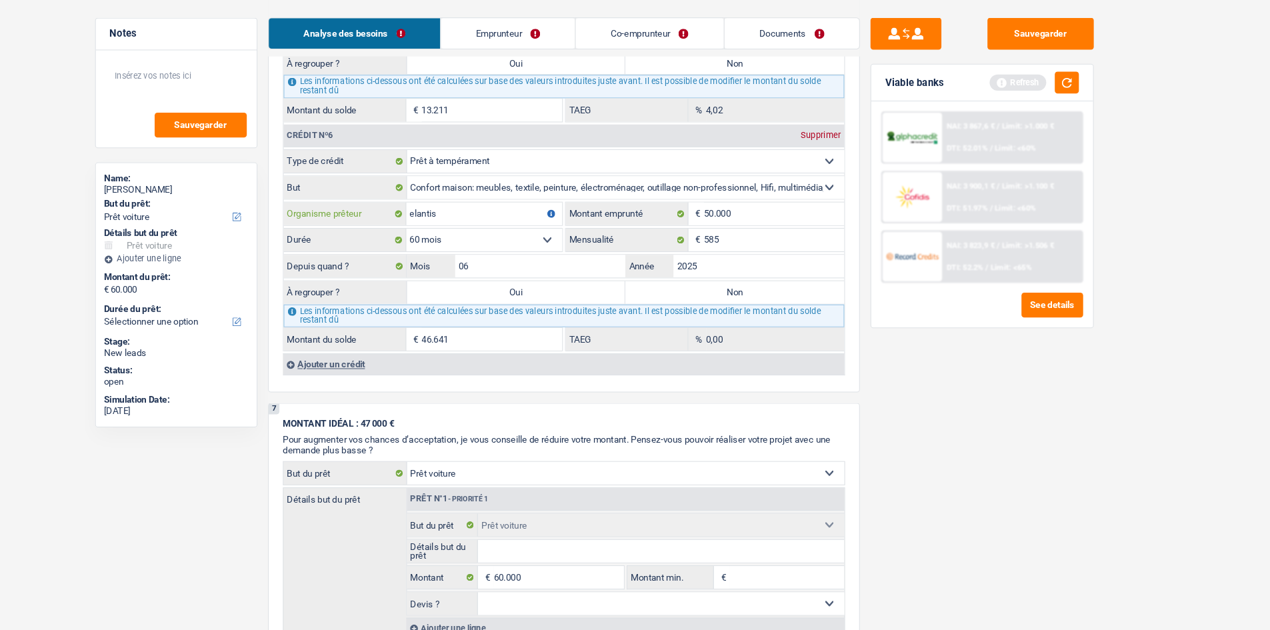
type input "elantis"
click at [951, 416] on div "Sauvegarder Viable banks Refresh NAI: 3 867,6 € / Limit: >1.000 € DTI: 52.01% /…" at bounding box center [999, 330] width 230 height 555
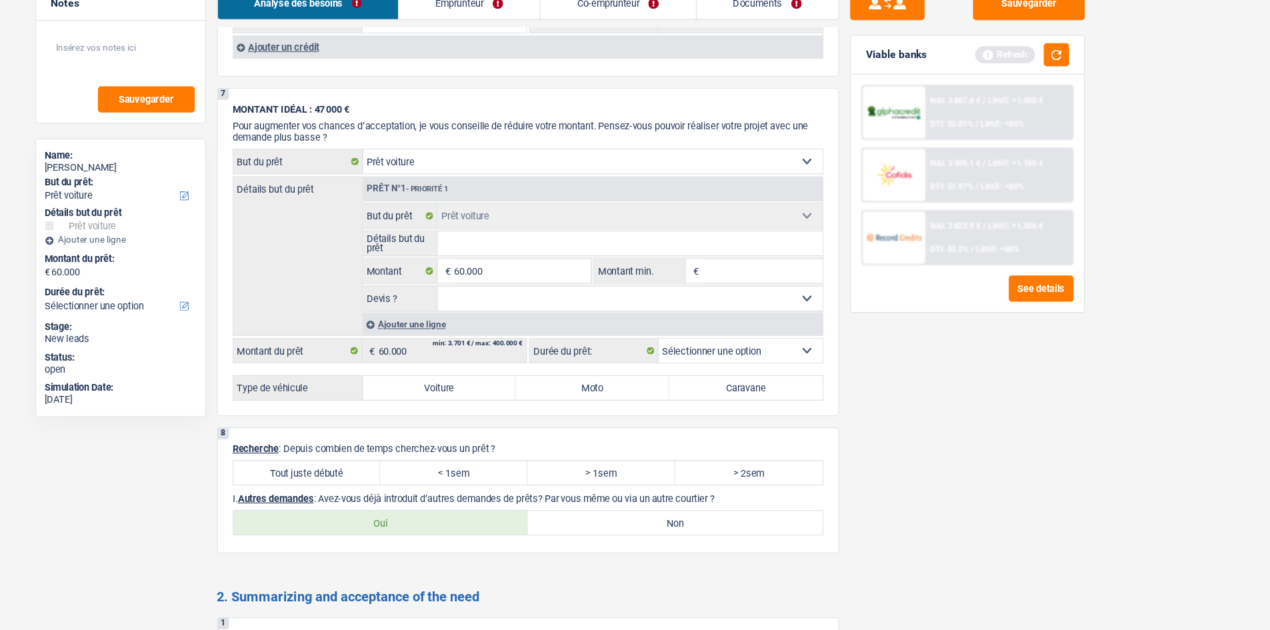
scroll to position [2364, 0]
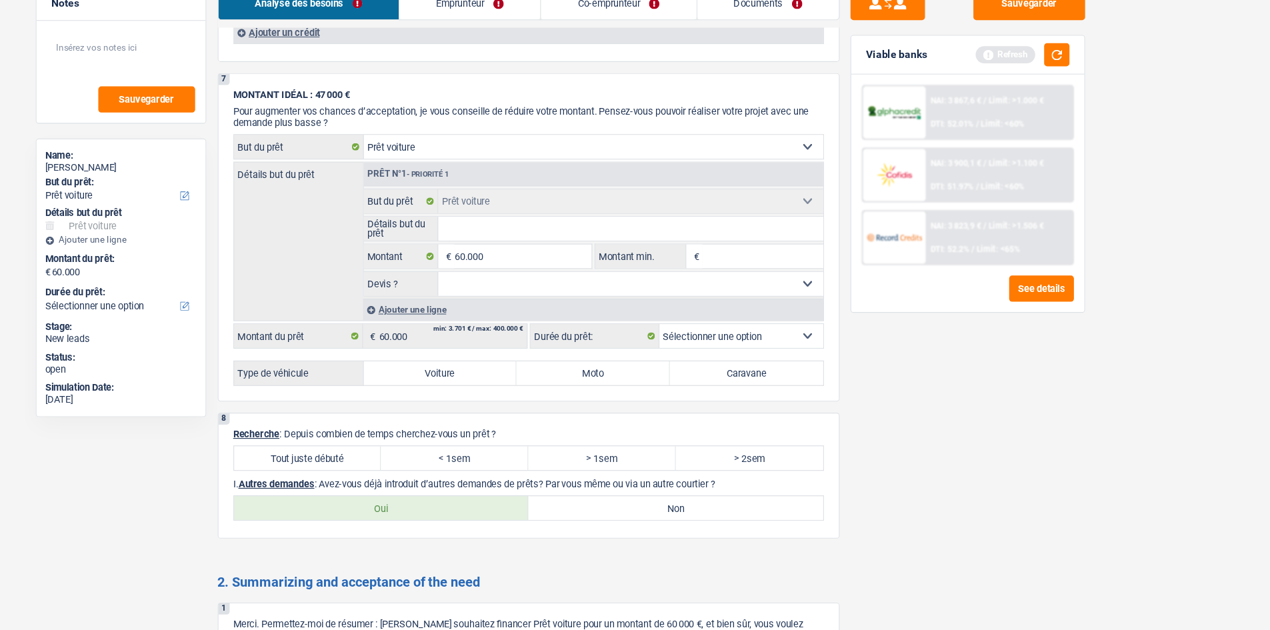
click at [546, 389] on label "Voiture" at bounding box center [527, 399] width 137 height 21
click at [546, 389] on input "Voiture" at bounding box center [527, 399] width 137 height 21
radio input "true"
select select "60"
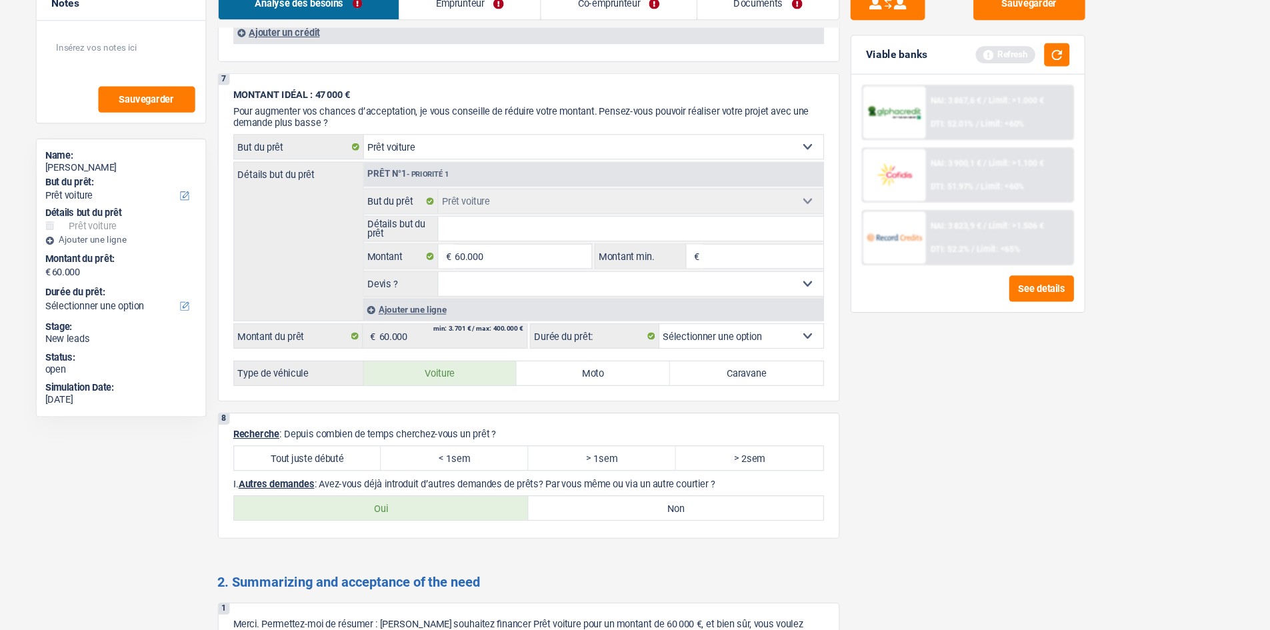
radio input "false"
select select "60"
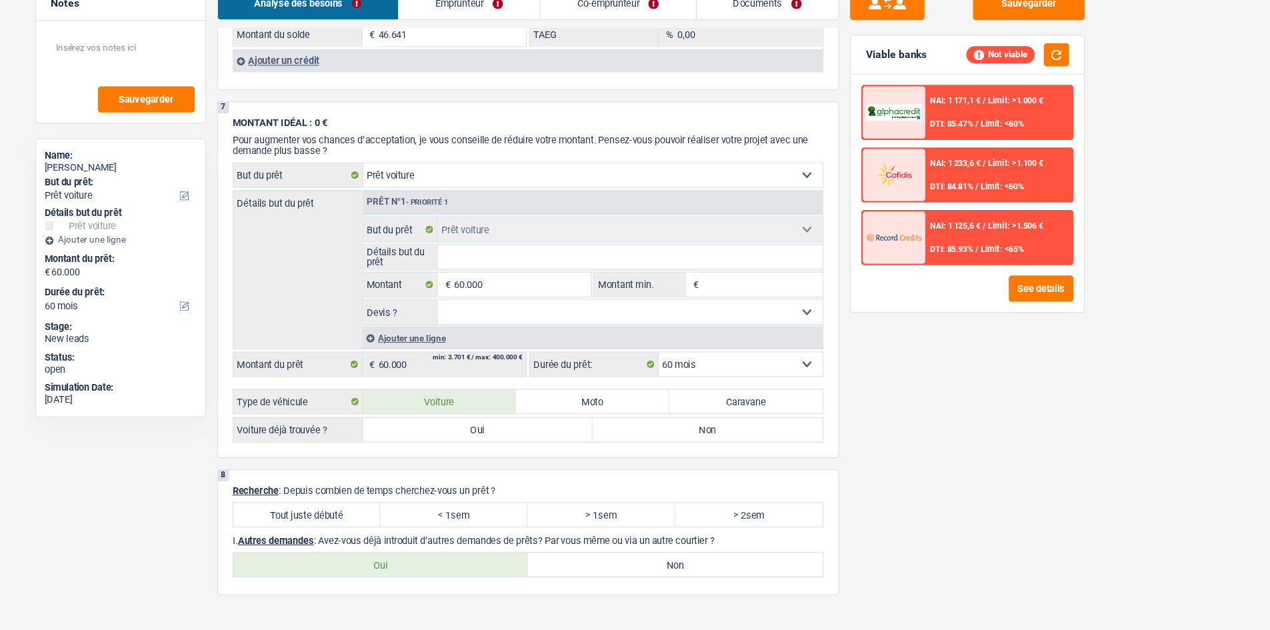
drag, startPoint x: 708, startPoint y: 455, endPoint x: 557, endPoint y: 449, distance: 150.7
click at [557, 449] on div "Oui Non" at bounding box center [664, 449] width 411 height 21
click at [616, 449] on label "Oui" at bounding box center [562, 449] width 206 height 21
click at [616, 449] on input "Oui" at bounding box center [562, 449] width 206 height 21
radio input "true"
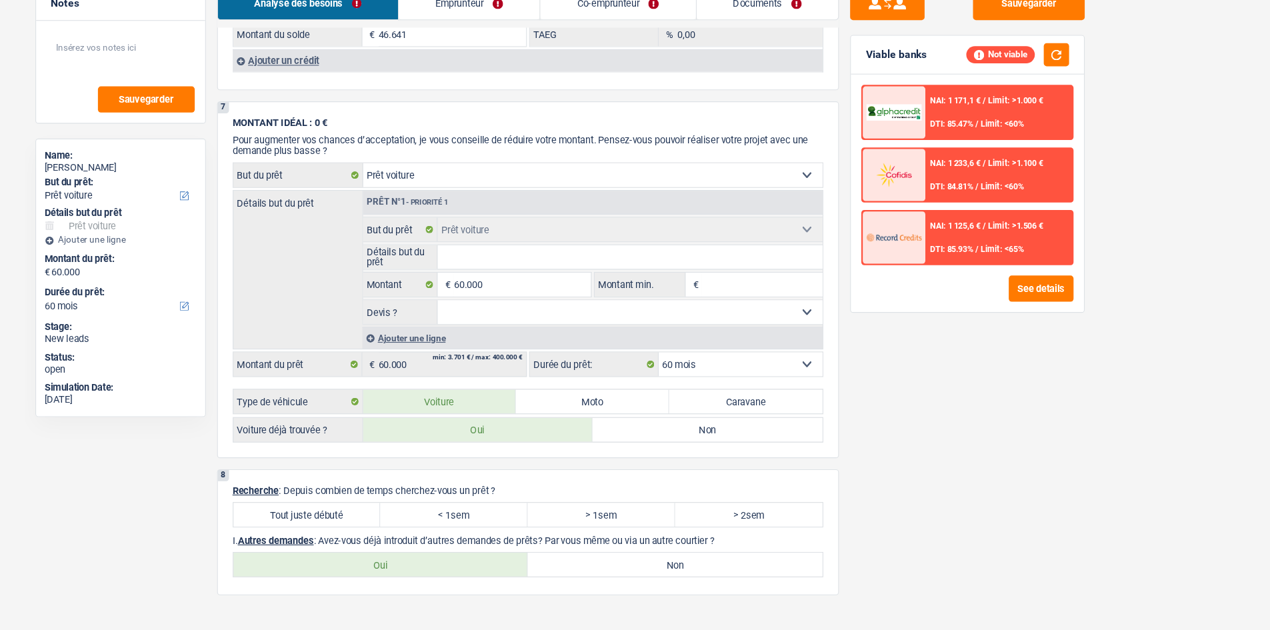
radio input "false"
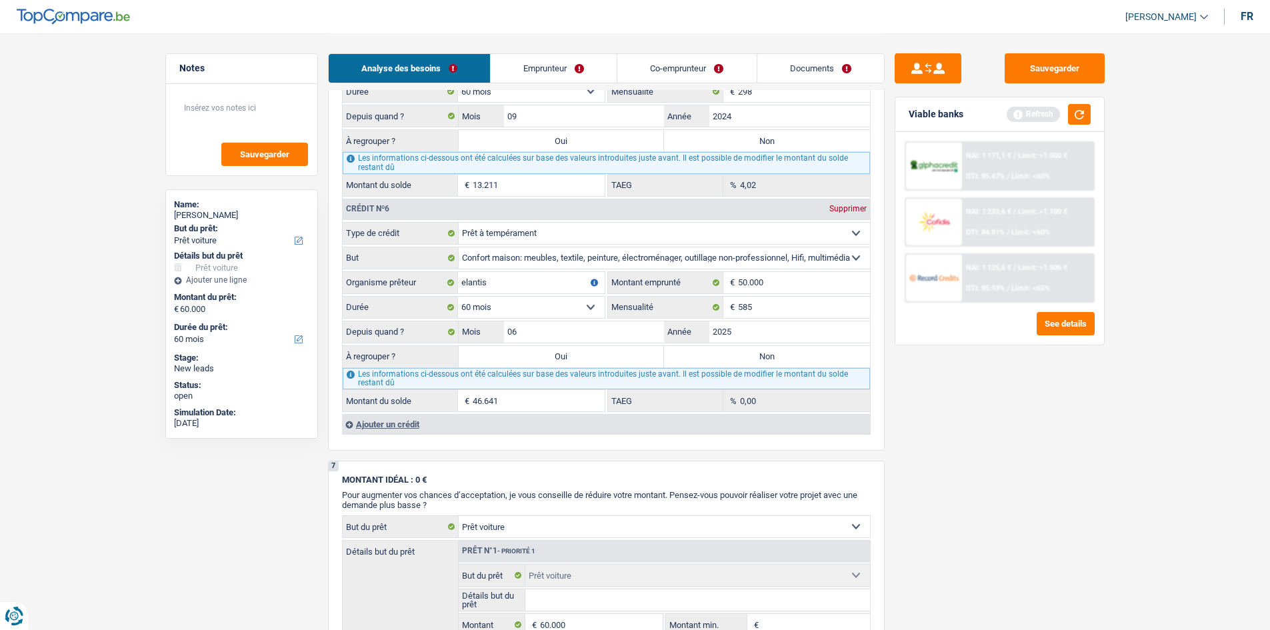
scroll to position [2145, 0]
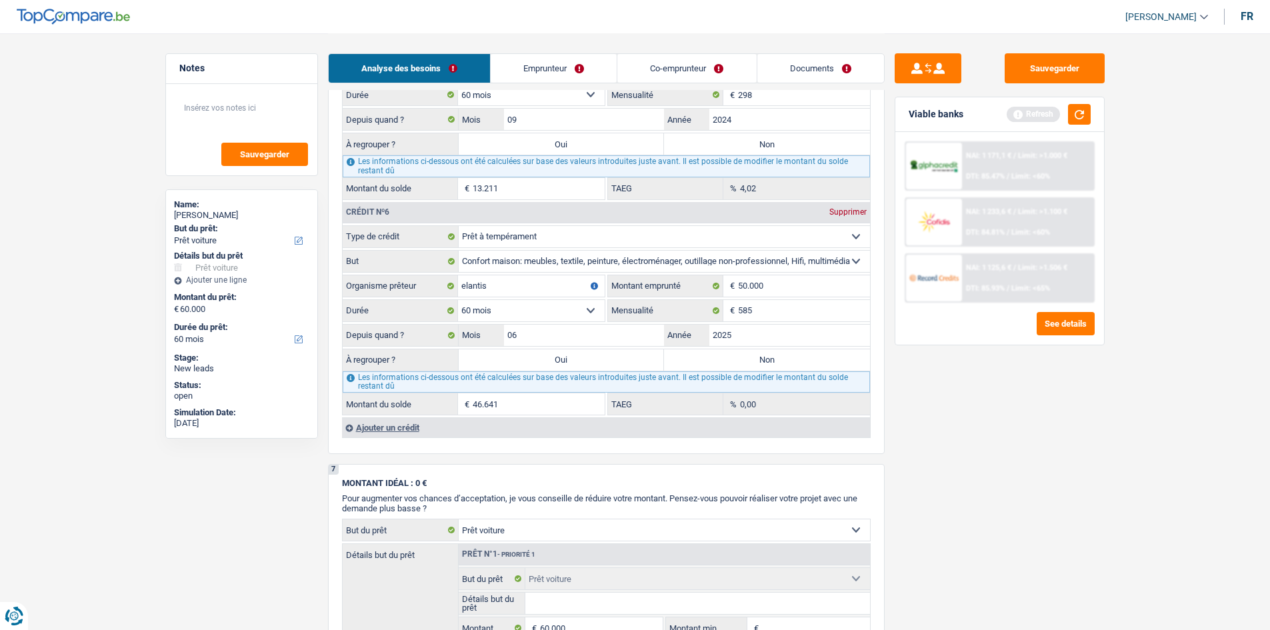
click at [372, 422] on div "Ajouter un crédit" at bounding box center [606, 427] width 528 height 20
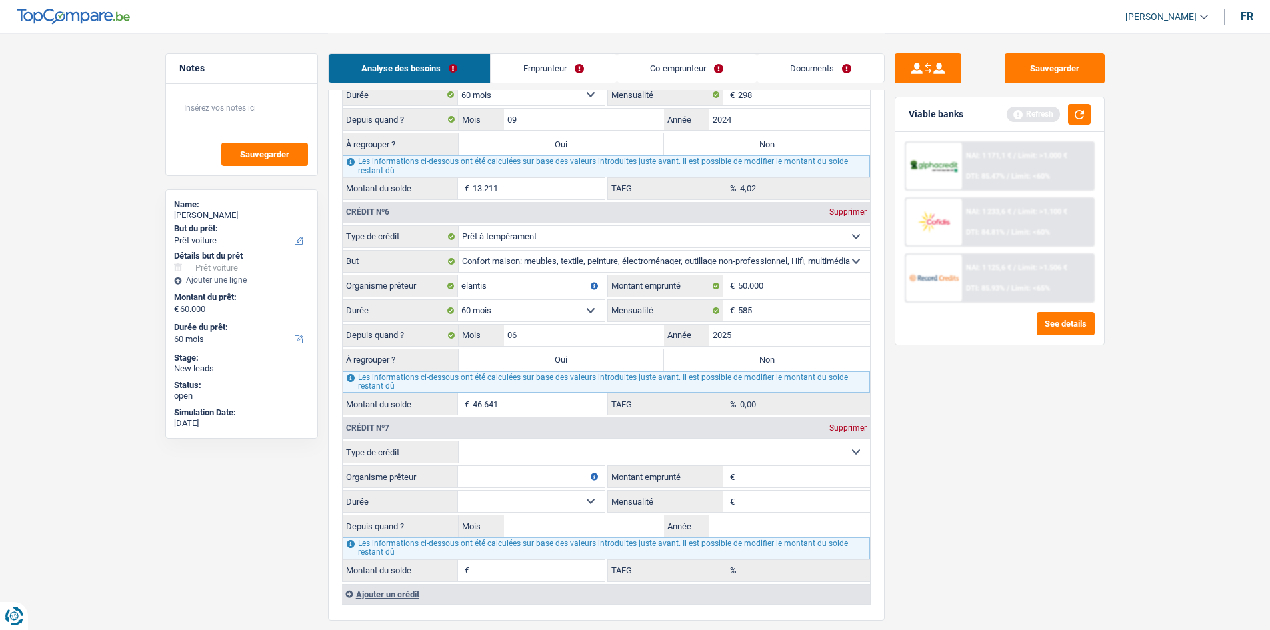
click at [484, 449] on select "Carte ou ouverture de crédit Prêt hypothécaire Vente à tempérament Prêt à tempé…" at bounding box center [664, 451] width 411 height 21
select select "personalLoan"
type input "0"
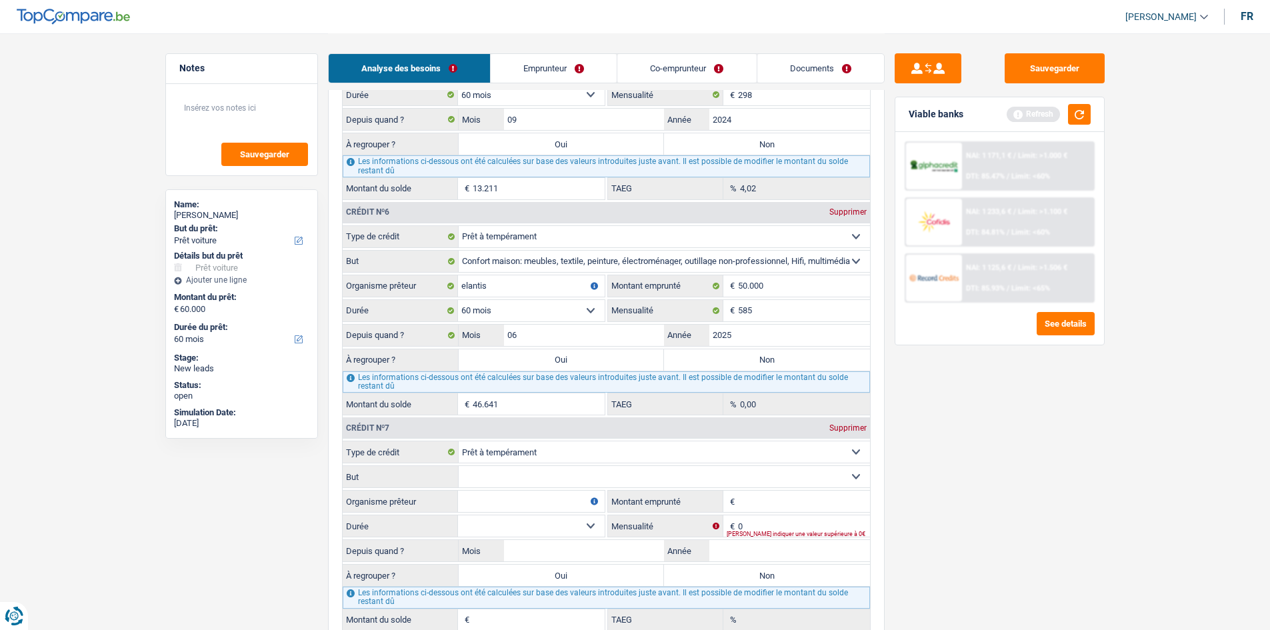
click at [501, 476] on select "Confort maison: meubles, textile, peinture, électroménager, outillage non-profe…" at bounding box center [664, 476] width 411 height 21
click at [762, 507] on input "Montant emprunté" at bounding box center [804, 500] width 132 height 21
click at [526, 504] on input "Organisme prêteur" at bounding box center [531, 500] width 147 height 21
type input "ing"
click at [520, 477] on select "Confort maison: meubles, textile, peinture, électroménager, outillage non-profe…" at bounding box center [664, 476] width 411 height 21
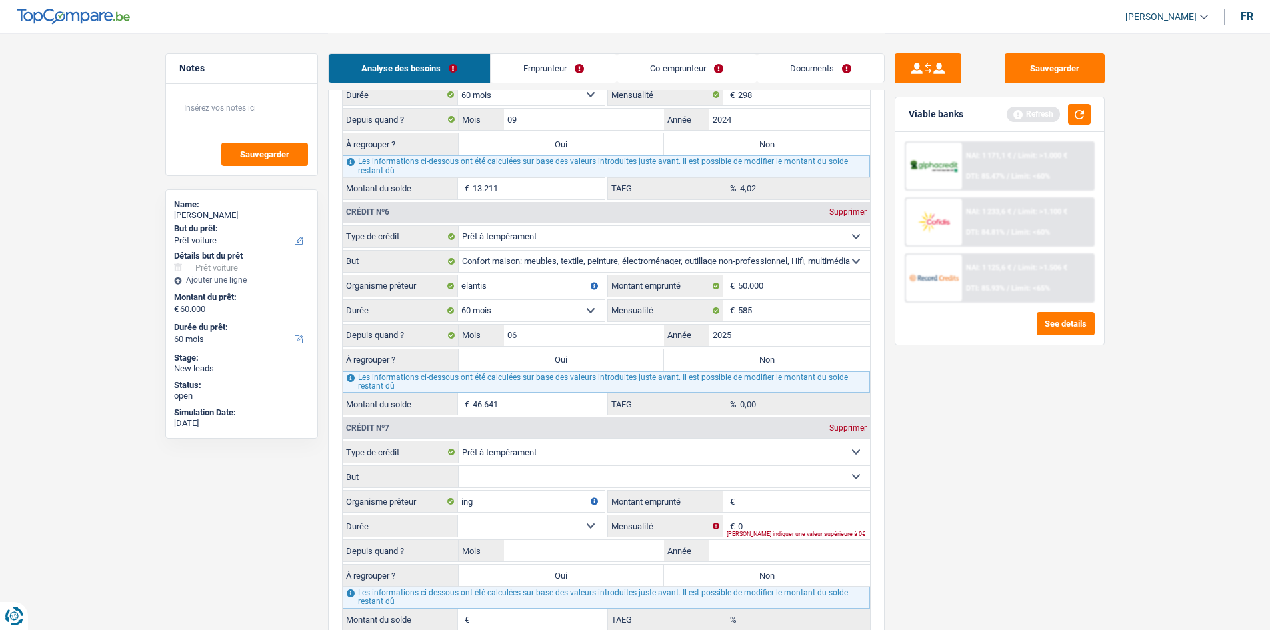
select select "homeFurnishingOrRelocation"
click at [459, 466] on select "Confort maison: meubles, textile, peinture, électroménager, outillage non-profe…" at bounding box center [664, 476] width 411 height 21
click at [591, 522] on select "12 mois 18 mois 24 mois Sélectionner une option" at bounding box center [531, 525] width 147 height 21
click at [535, 516] on select "12 mois 18 mois 24 mois Sélectionner une option" at bounding box center [531, 525] width 147 height 21
click at [763, 531] on div "Veuillez indiquer une valeur supérieure à 0€" at bounding box center [797, 533] width 143 height 5
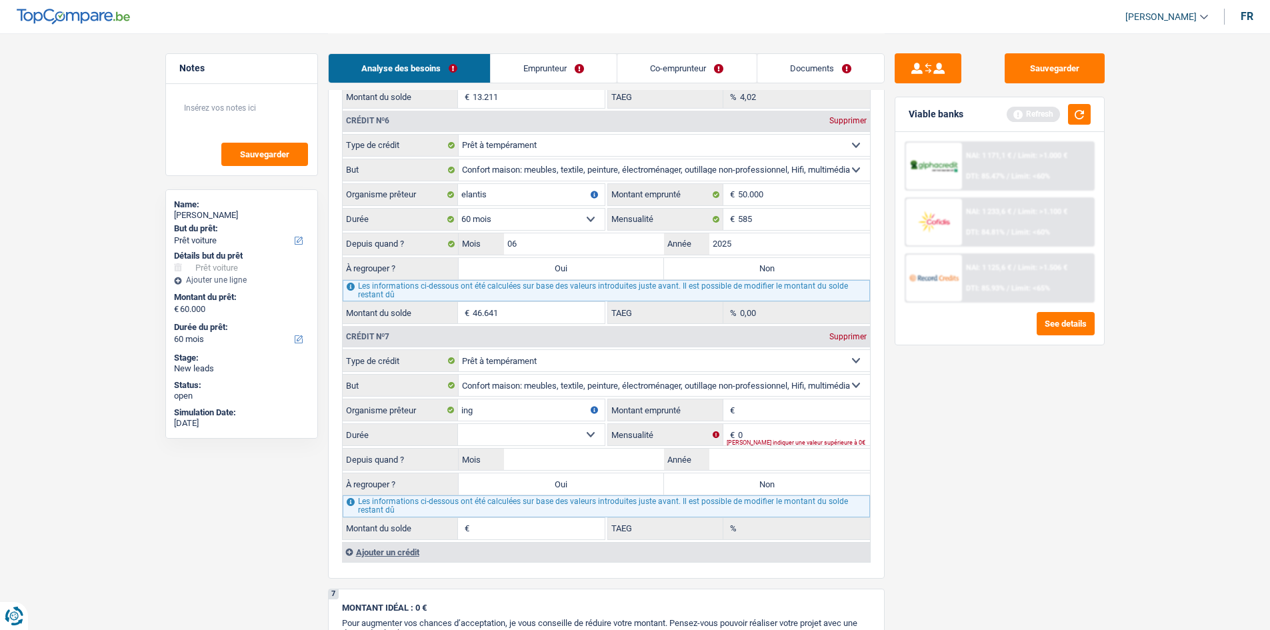
scroll to position [2237, 0]
click at [756, 412] on input "Montant emprunté" at bounding box center [804, 409] width 132 height 21
type input "1"
type input "14.000"
click at [750, 443] on div "Veuillez indiquer une valeur supérieure à 0€" at bounding box center [797, 441] width 143 height 5
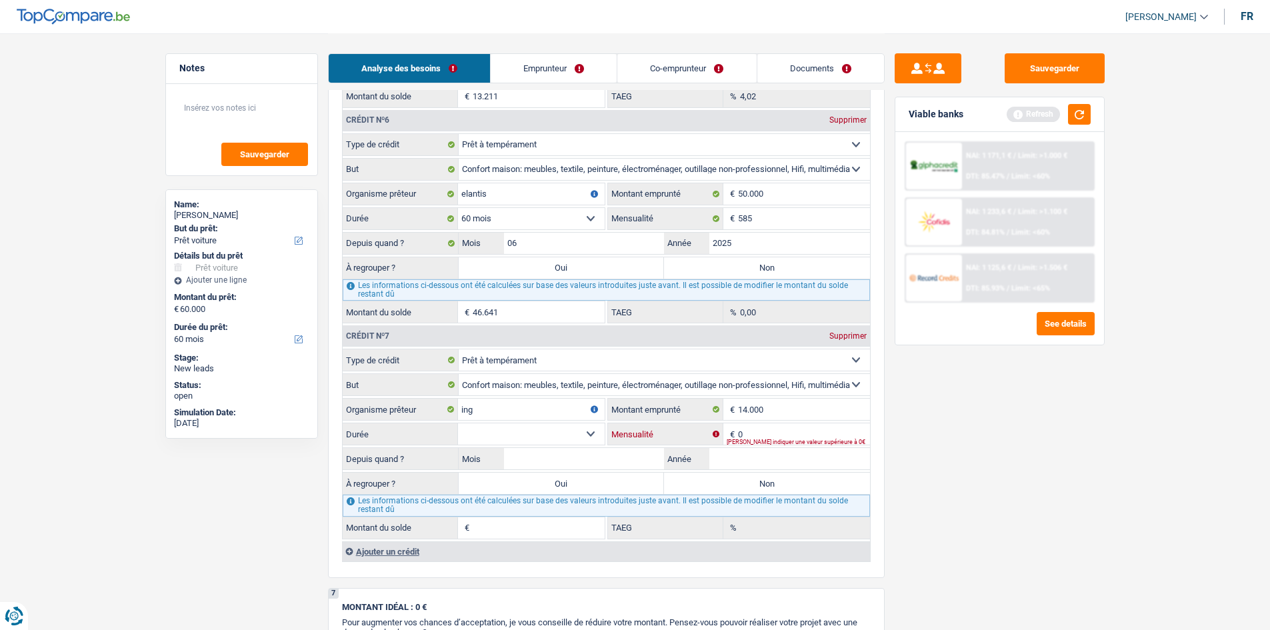
click at [749, 431] on input "0" at bounding box center [804, 433] width 132 height 21
type input "405"
click at [741, 454] on input "Année" at bounding box center [789, 458] width 161 height 21
type input "20"
click at [710, 490] on label "Non" at bounding box center [767, 482] width 206 height 21
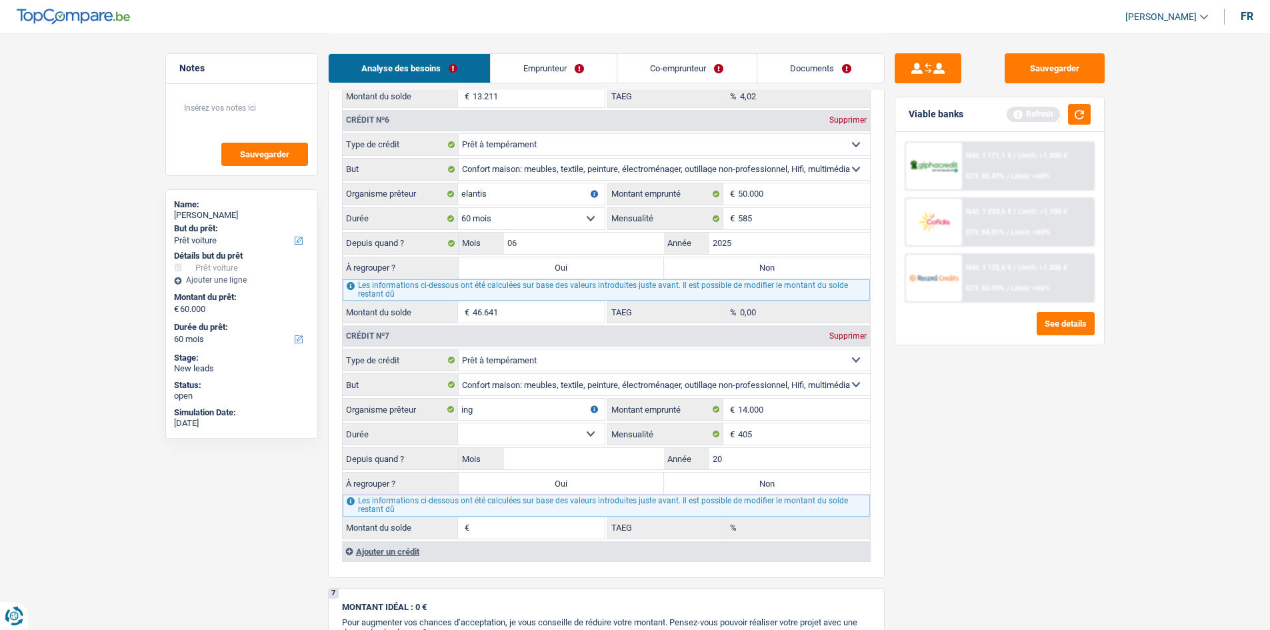
click at [710, 490] on input "Non" at bounding box center [767, 482] width 206 height 21
radio input "true"
click at [588, 431] on select "12 mois 18 mois 24 mois 30 mois 36 mois 42 mois 48 mois 60 mois Sélectionner un…" at bounding box center [531, 433] width 147 height 21
click at [951, 482] on div "Sauvegarder Viable banks Refresh NAI: 1 171,1 € / Limit: >1.000 € DTI: 85.47% /…" at bounding box center [999, 330] width 230 height 555
click at [568, 429] on select "12 mois 18 mois 24 mois 30 mois 36 mois 42 mois 48 mois 60 mois Sélectionner un…" at bounding box center [531, 433] width 147 height 21
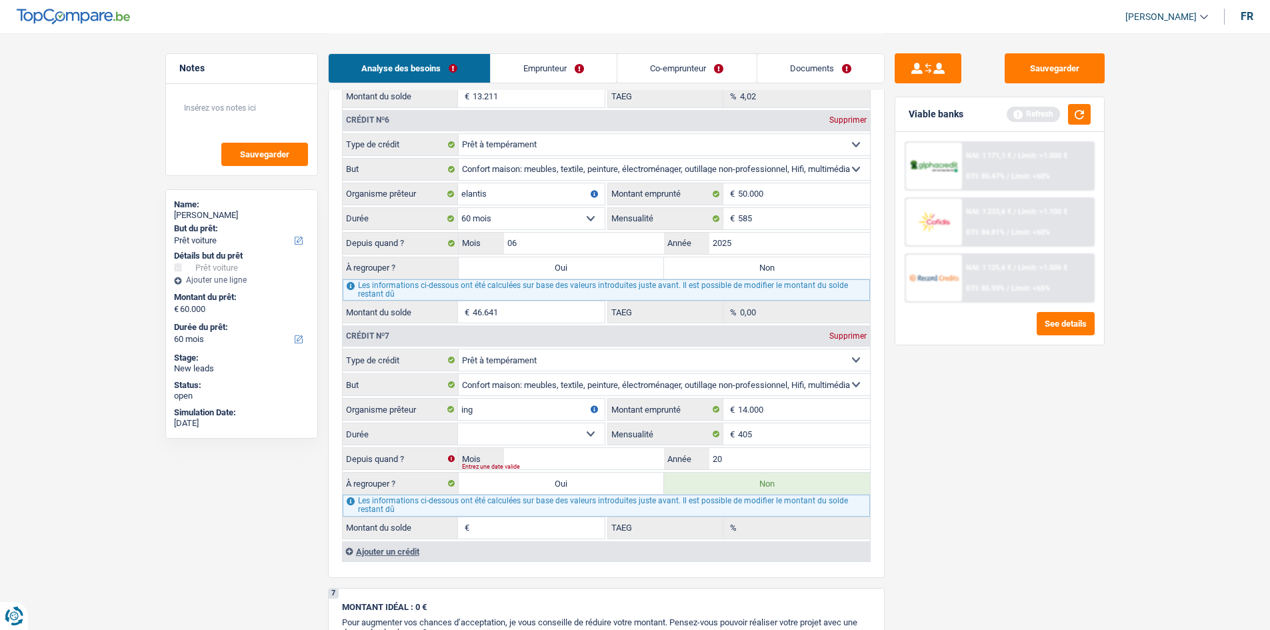
select select "60"
click at [458, 423] on select "12 mois 18 mois 24 mois 30 mois 36 mois 42 mois 48 mois 60 mois Sélectionner un…" at bounding box center [531, 433] width 147 height 21
click at [729, 459] on input "20" at bounding box center [789, 458] width 161 height 21
type input "2021"
click at [588, 453] on input "Mois" at bounding box center [584, 458] width 161 height 21
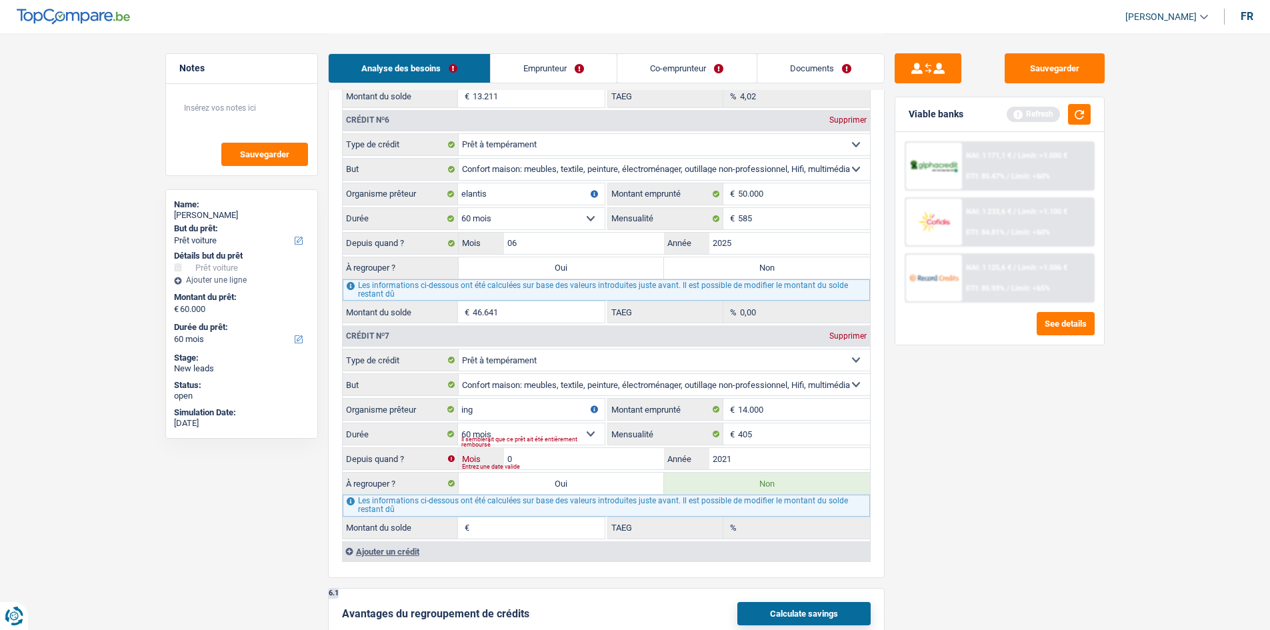
type input "05"
type input "2.964"
type input "27,17"
click at [940, 512] on div "Sauvegarder Viable banks Refresh NAI: 1 171,1 € / Limit: >1.000 € DTI: 85.47% /…" at bounding box center [999, 330] width 230 height 555
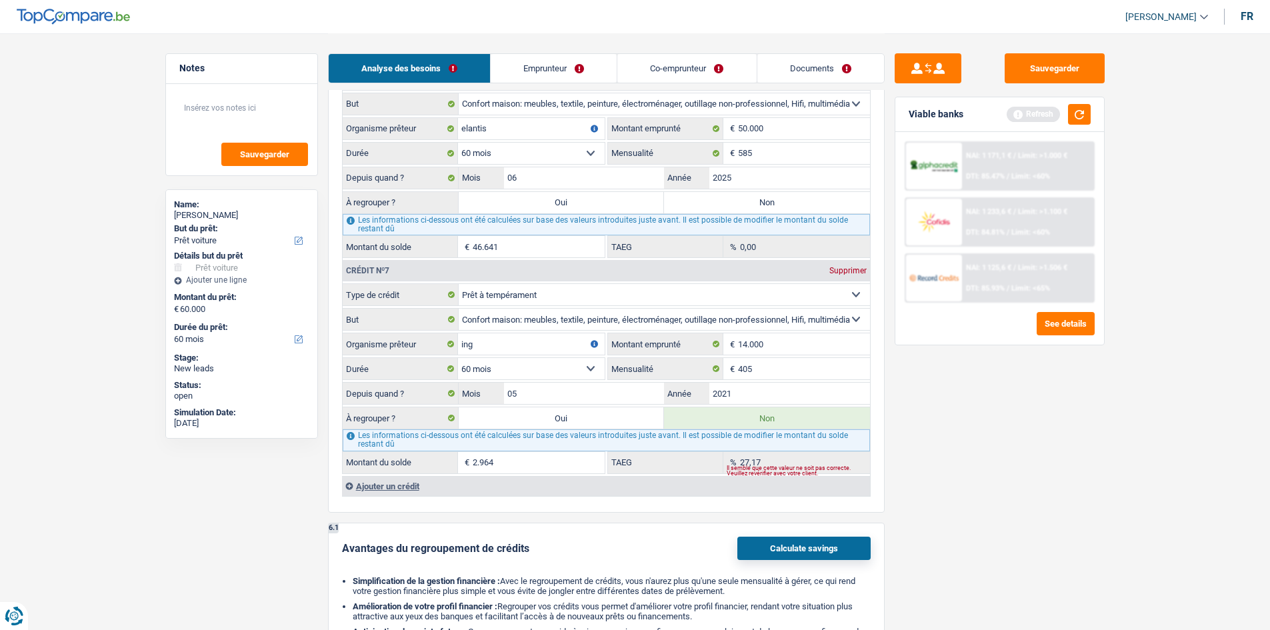
scroll to position [2436, 0]
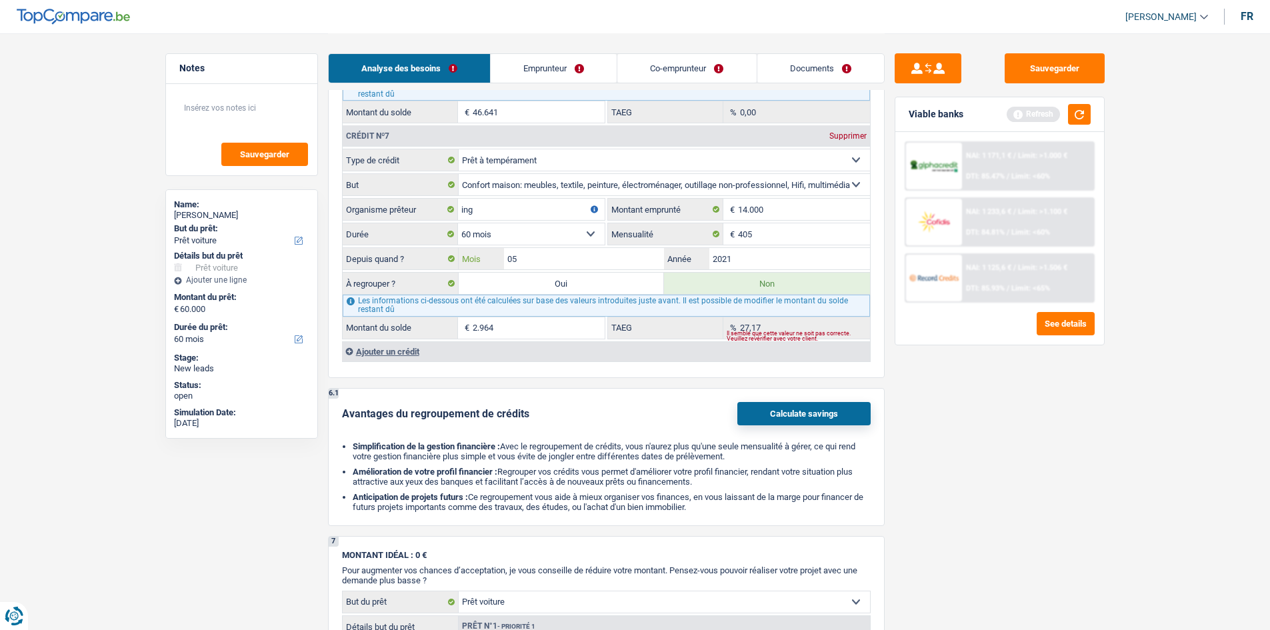
click at [543, 261] on input "05" at bounding box center [584, 258] width 161 height 21
type input "04"
type input "2.619"
click at [944, 417] on div "Sauvegarder Viable banks Refresh NAI: 1 171,1 € / Limit: >1.000 € DTI: 85.47% /…" at bounding box center [999, 330] width 230 height 555
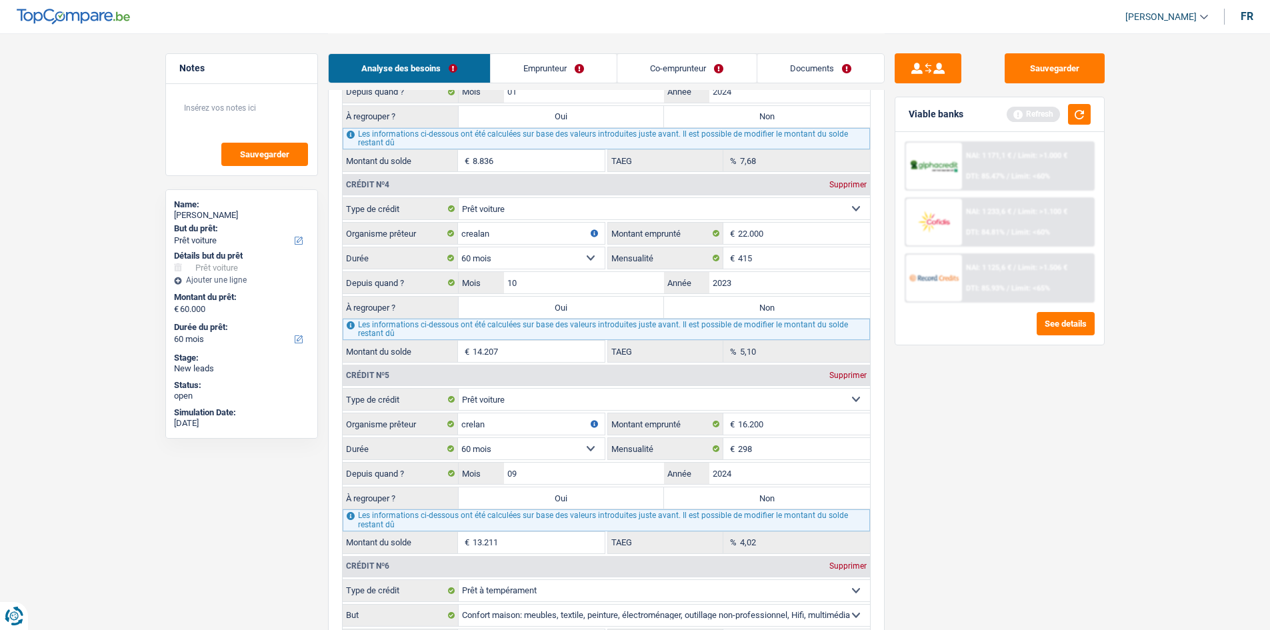
scroll to position [1770, 0]
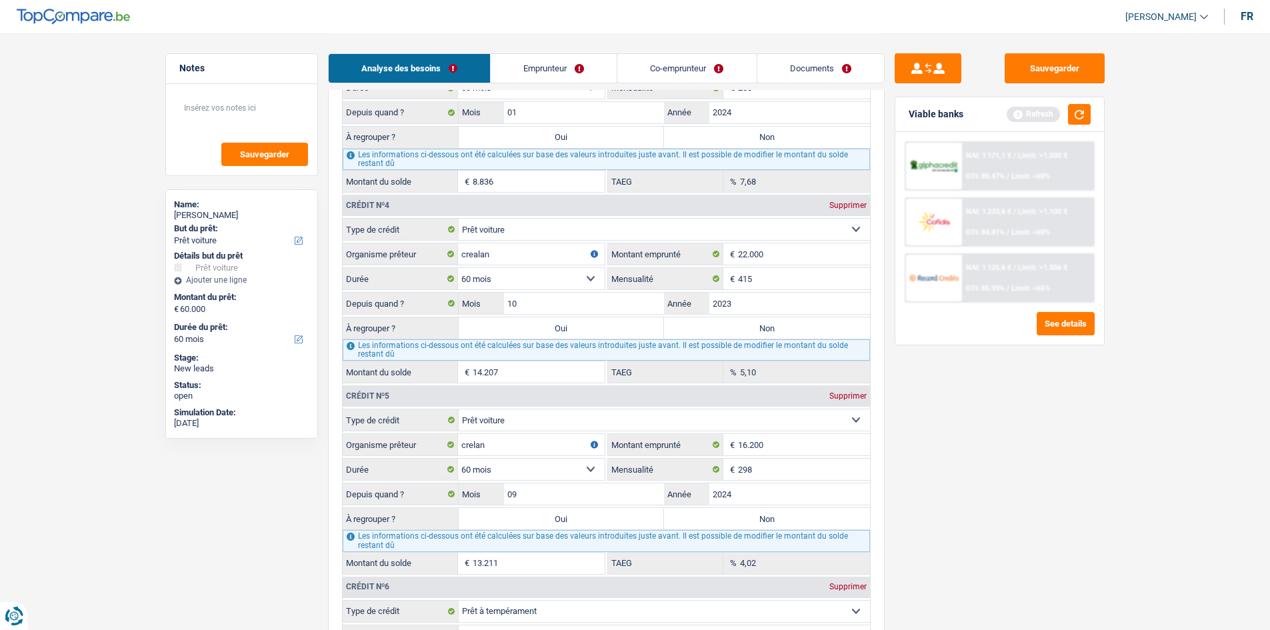
click at [563, 67] on link "Emprunteur" at bounding box center [553, 68] width 126 height 29
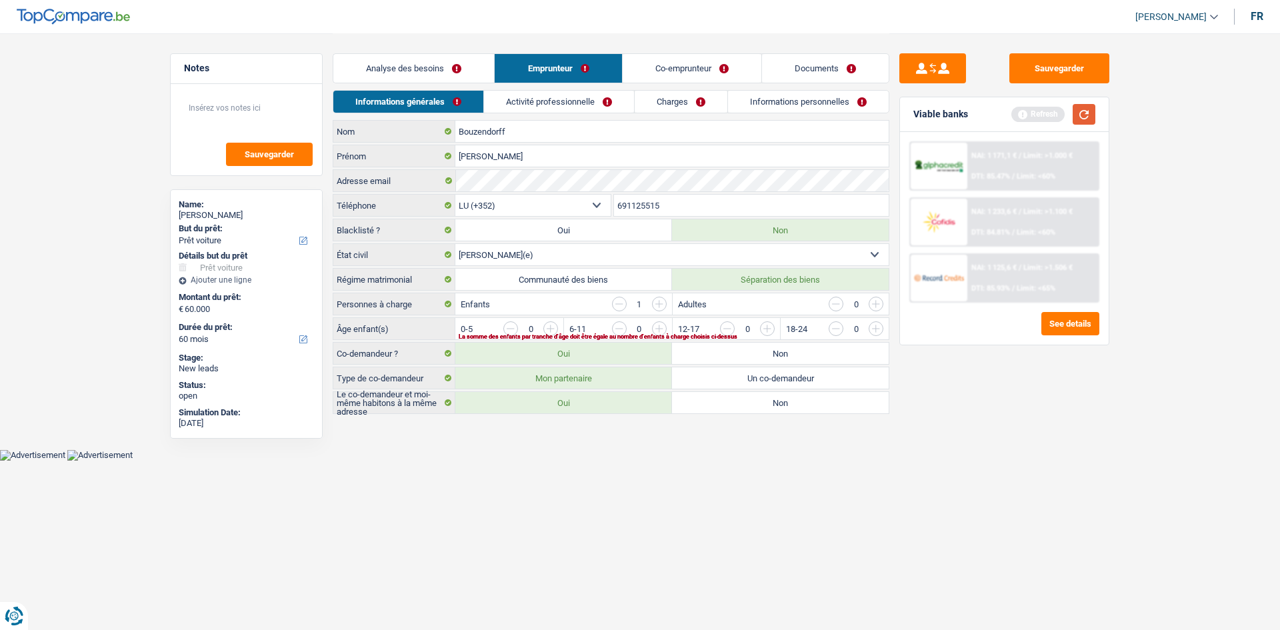
click at [1078, 111] on button "button" at bounding box center [1083, 114] width 23 height 21
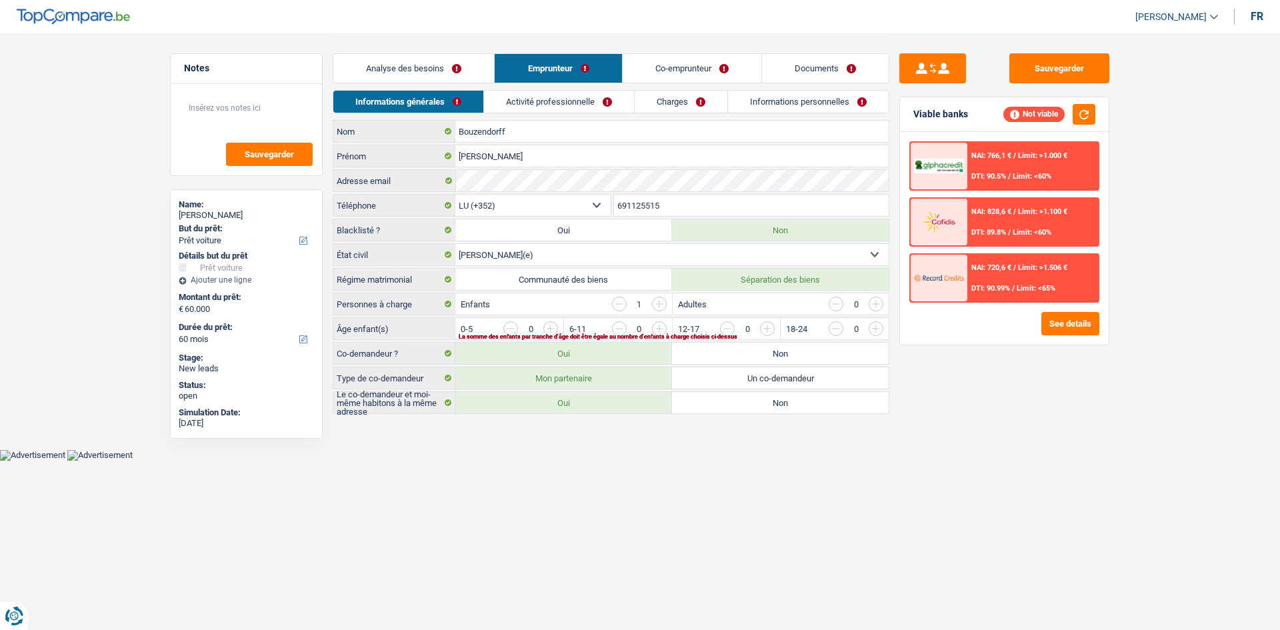
click at [500, 103] on link "Activité professionnelle" at bounding box center [559, 102] width 150 height 22
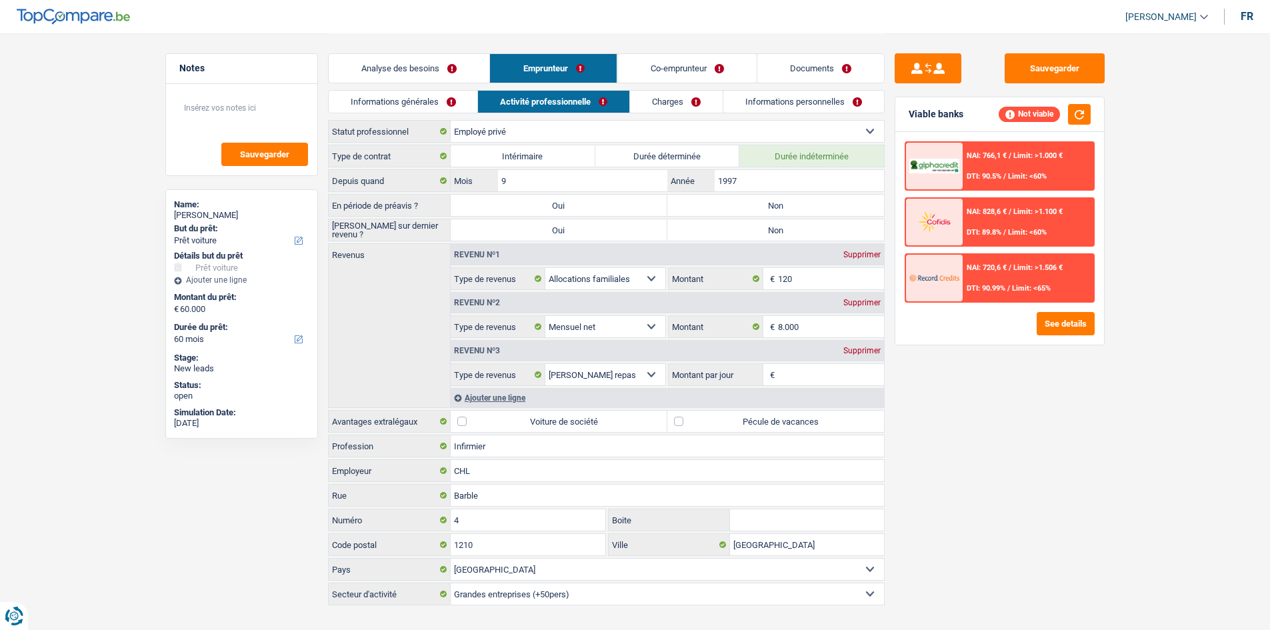
click at [459, 99] on link "Informations générales" at bounding box center [403, 102] width 149 height 22
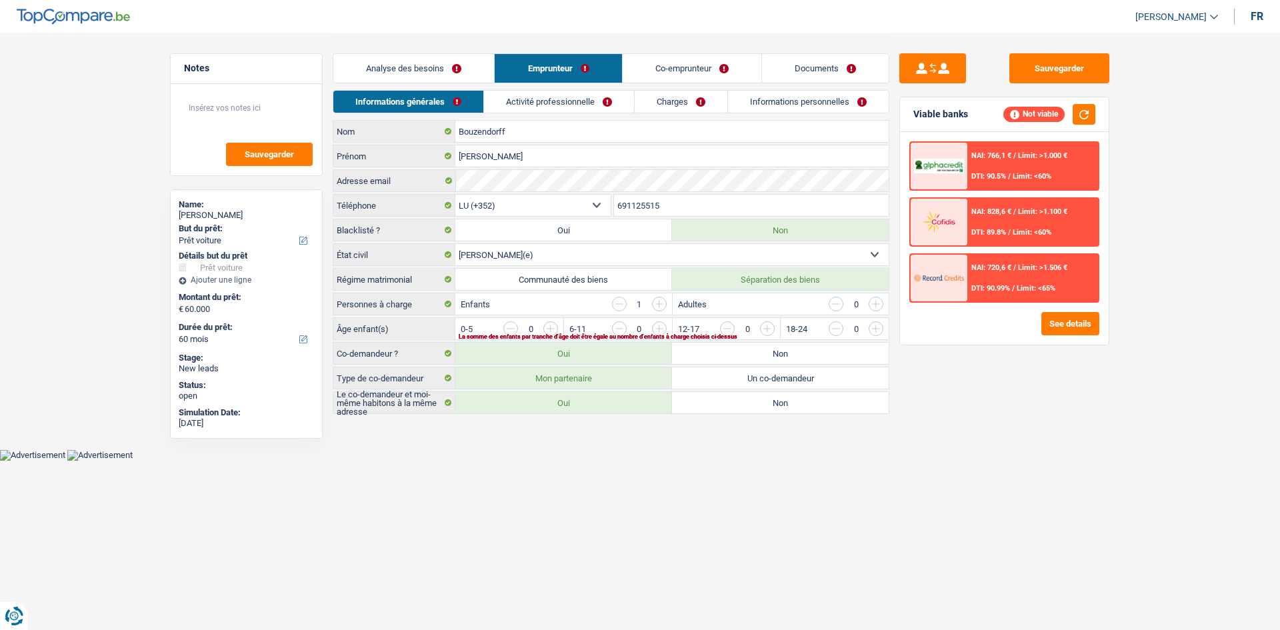
click at [877, 328] on input "button" at bounding box center [1145, 331] width 555 height 21
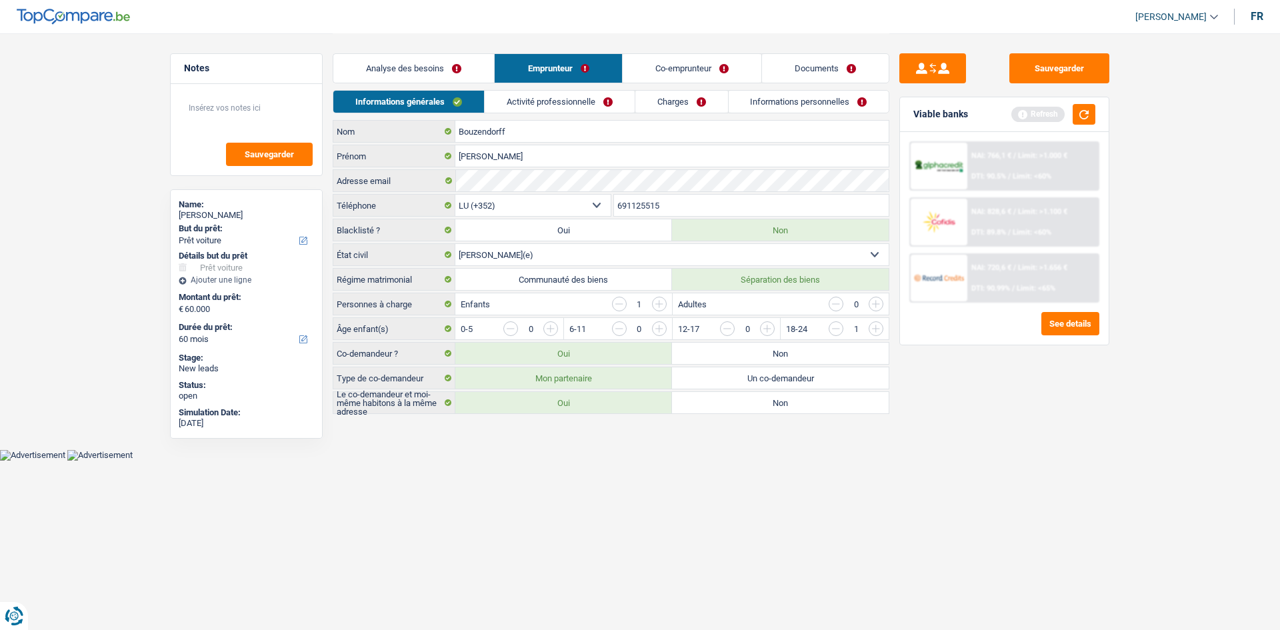
click at [576, 99] on link "Activité professionnelle" at bounding box center [559, 102] width 150 height 22
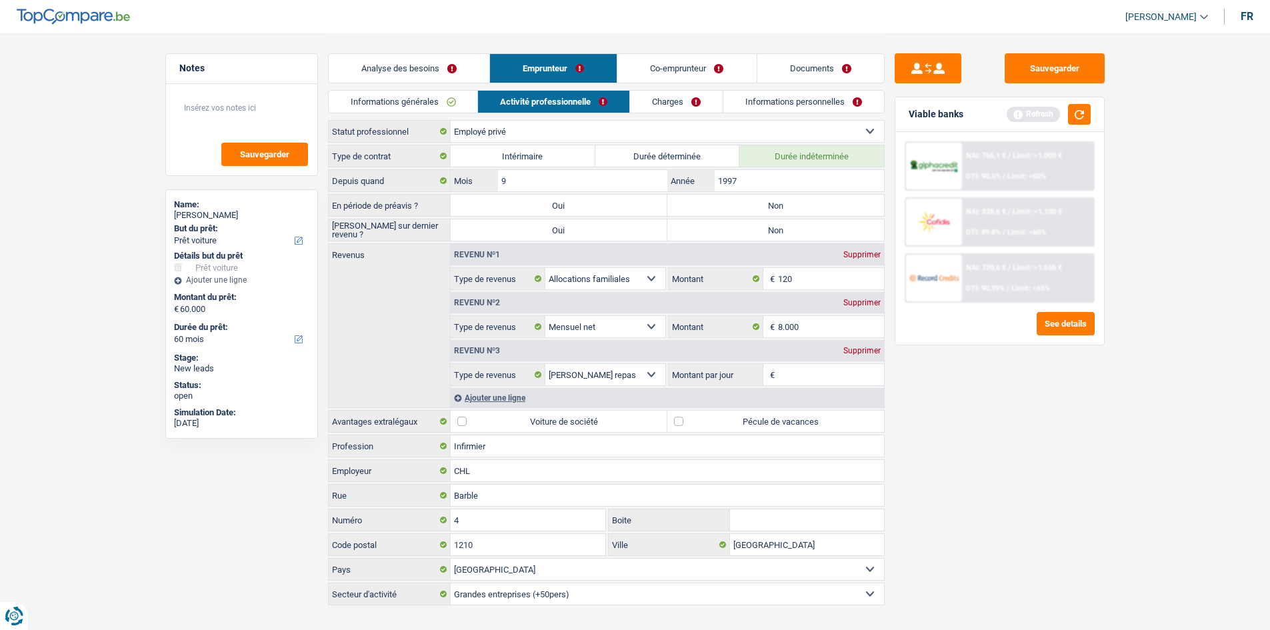
drag, startPoint x: 852, startPoint y: 353, endPoint x: 857, endPoint y: 384, distance: 31.8
click at [854, 353] on div "Supprimer" at bounding box center [862, 351] width 44 height 8
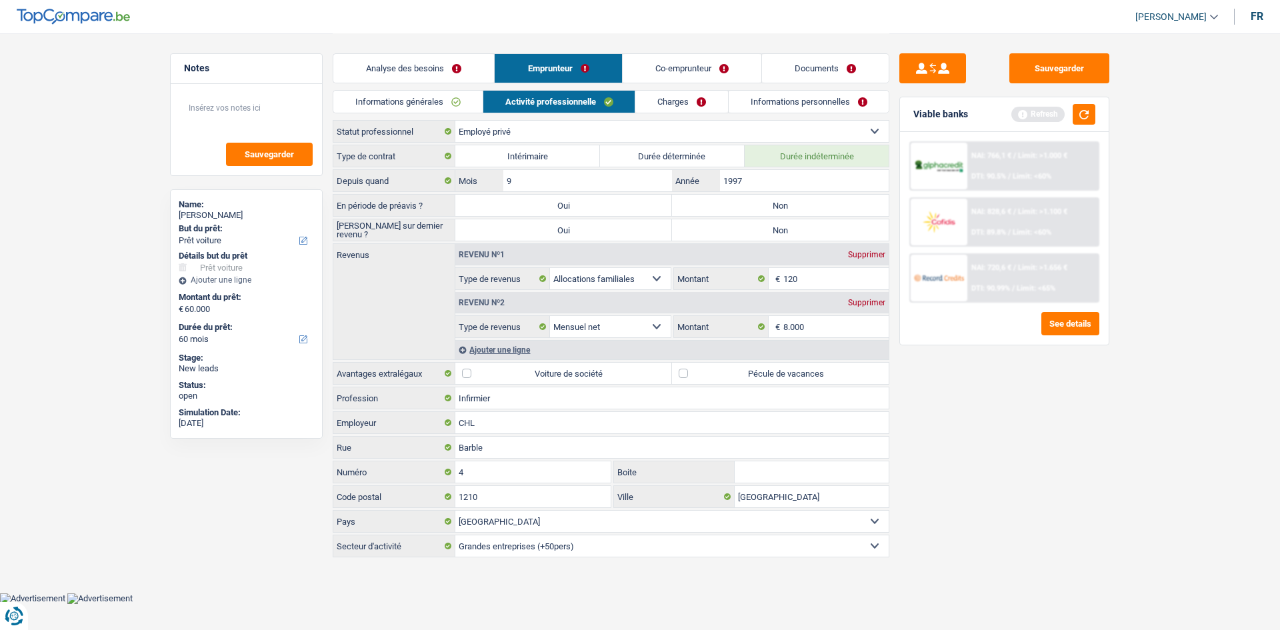
click at [681, 377] on label "Pécule de vacances" at bounding box center [780, 373] width 217 height 21
click at [681, 377] on input "Pécule de vacances" at bounding box center [780, 373] width 217 height 21
checkbox input "true"
click at [678, 105] on link "Charges" at bounding box center [681, 102] width 93 height 22
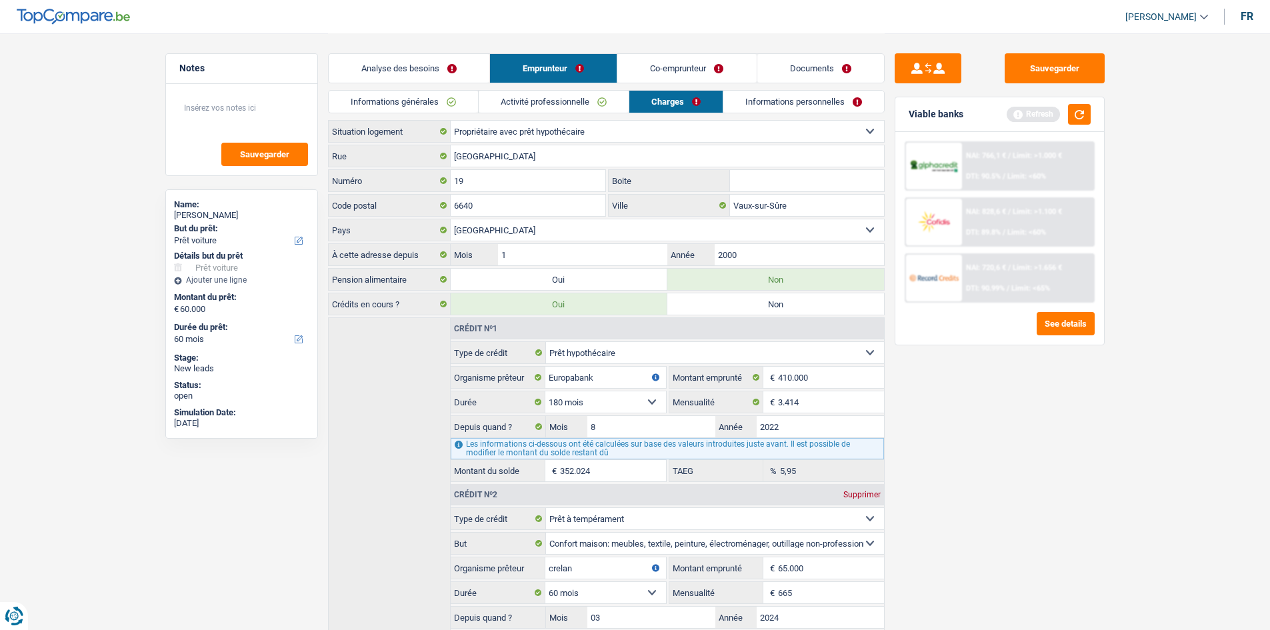
click at [750, 95] on link "Informations personnelles" at bounding box center [803, 102] width 161 height 22
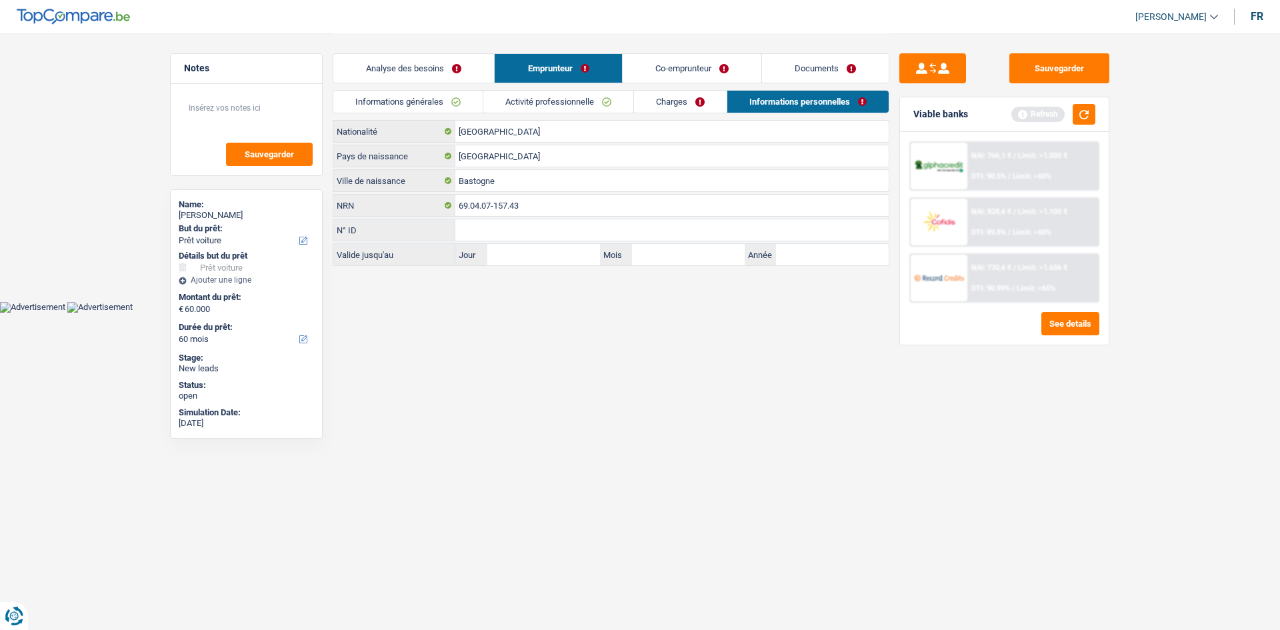
click at [660, 61] on link "Co-emprunteur" at bounding box center [691, 68] width 139 height 29
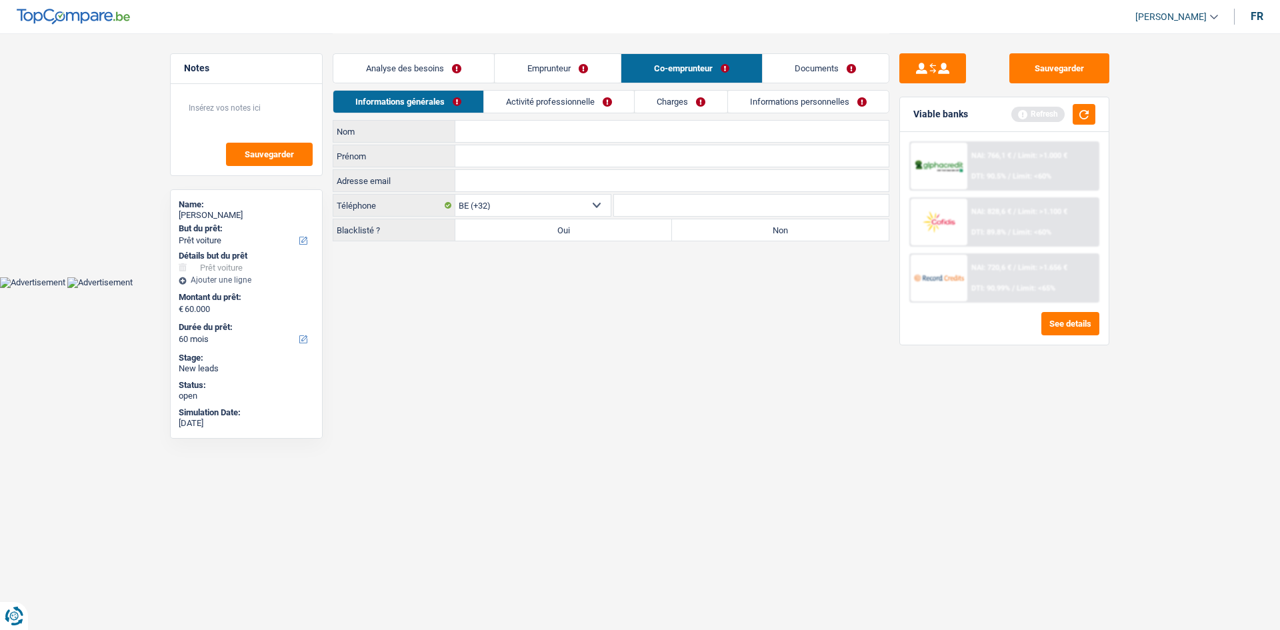
click at [486, 129] on input "Nom" at bounding box center [671, 131] width 433 height 21
type input "osselet"
click at [494, 155] on input "Prénom" at bounding box center [671, 155] width 433 height 21
type input "AStrid"
click at [551, 95] on link "Activité professionnelle" at bounding box center [559, 102] width 150 height 22
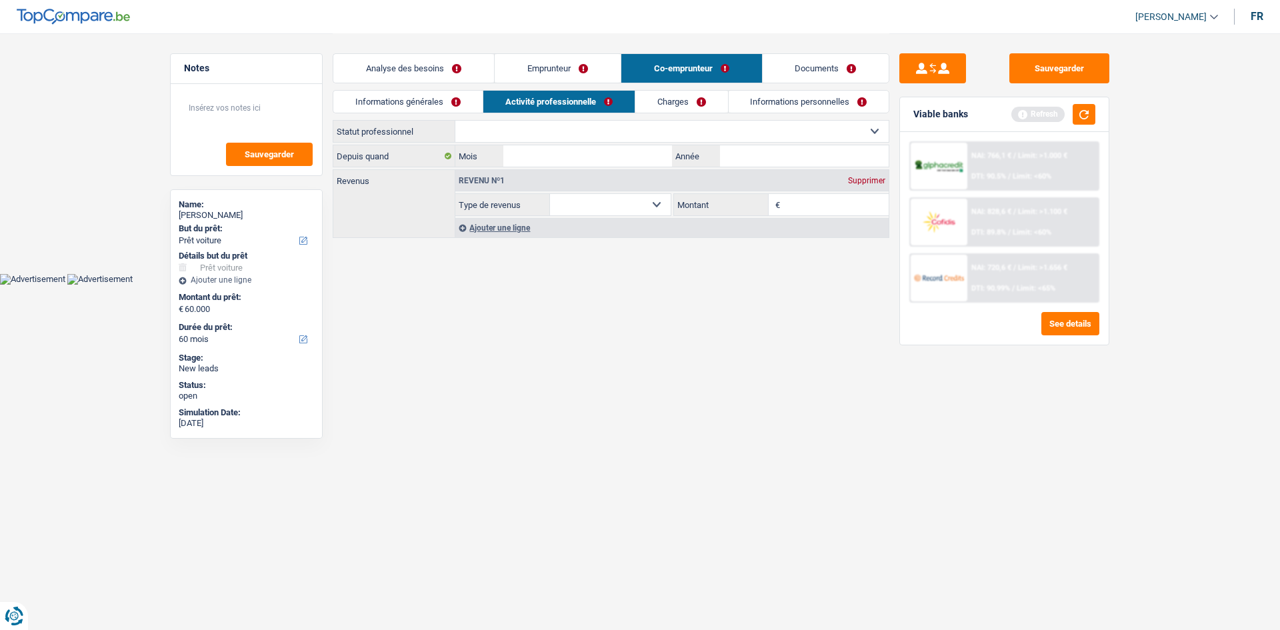
click at [562, 139] on select "Ouvrier Employé privé Employé public Invalide Indépendant Pensionné Chômeur Mut…" at bounding box center [671, 131] width 433 height 21
select select "publicEmployee"
click at [455, 121] on select "Ouvrier Employé privé Employé public Invalide Indépendant Pensionné Chômeur Mut…" at bounding box center [671, 131] width 433 height 21
select select "netSalary"
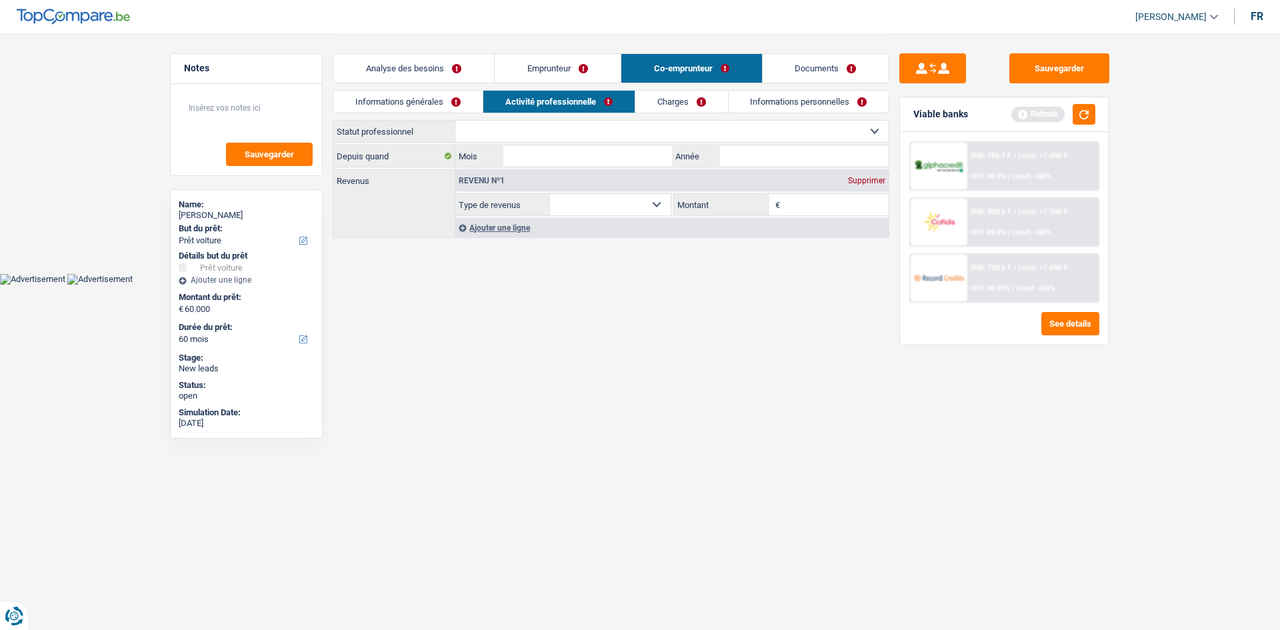
select select "mealVouchers"
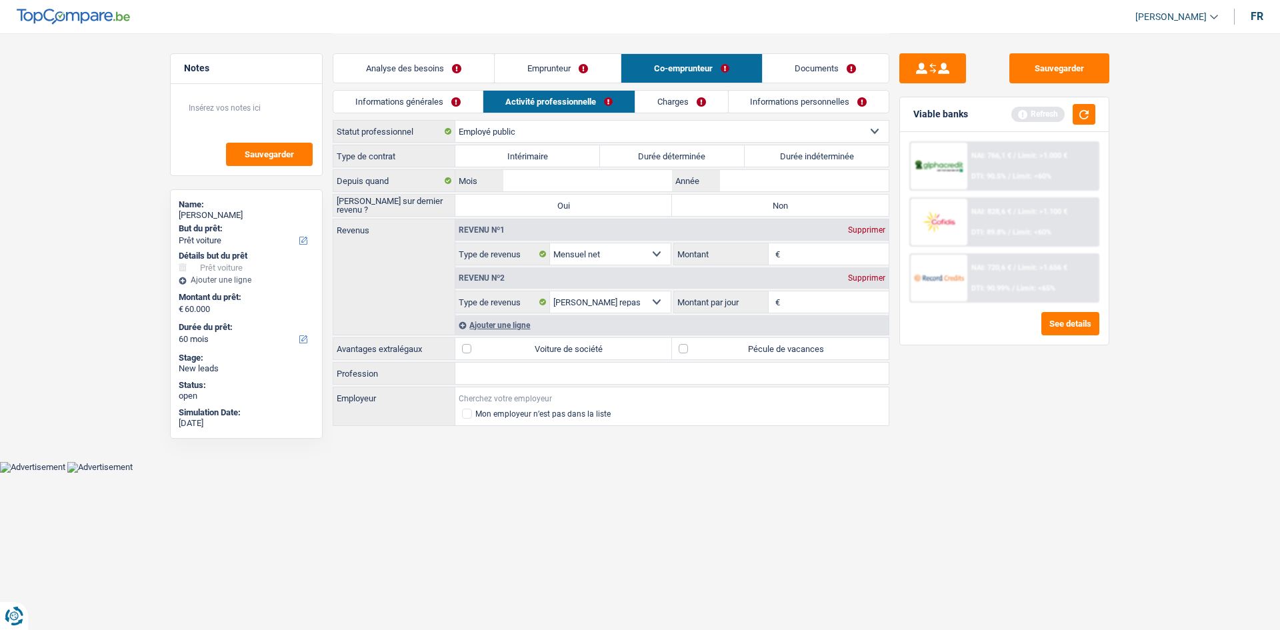
click at [482, 396] on input "Employeur" at bounding box center [671, 397] width 433 height 21
type input "t"
type input "paiperleck"
click at [512, 379] on input "Profession" at bounding box center [671, 373] width 433 height 21
type input "infermiaire"
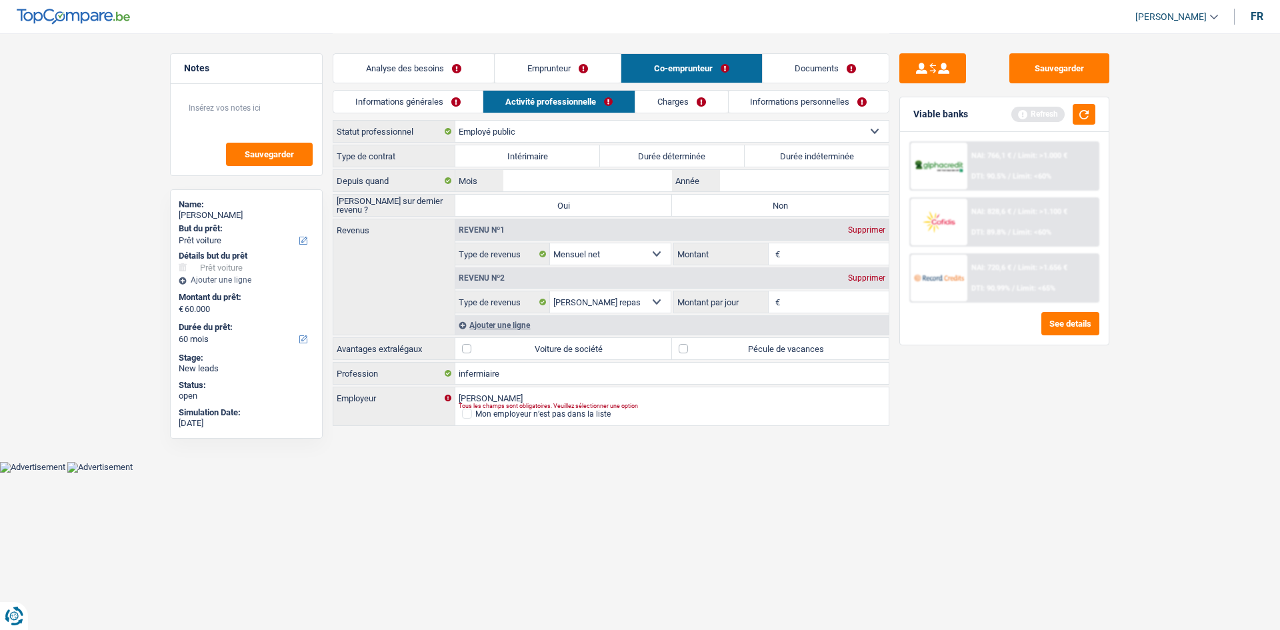
click at [868, 460] on main "Notes Sauvegarder Name: Daniel Bouzendorff But du prêt: Confort maison: meubles…" at bounding box center [640, 230] width 1280 height 461
click at [688, 348] on label "Pécule de vacances" at bounding box center [780, 348] width 217 height 21
click at [688, 348] on input "Pécule de vacances" at bounding box center [780, 348] width 217 height 21
checkbox input "true"
click at [811, 253] on input "Montant" at bounding box center [836, 253] width 106 height 21
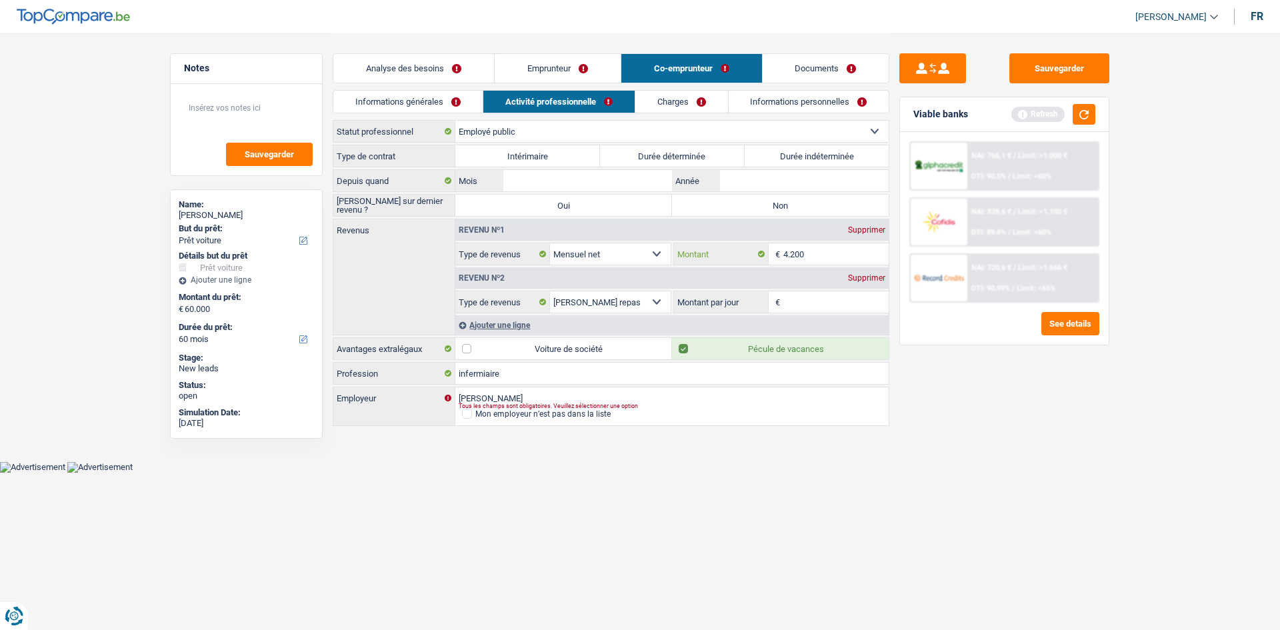
type input "4.200"
click at [855, 275] on div "Supprimer" at bounding box center [866, 278] width 44 height 8
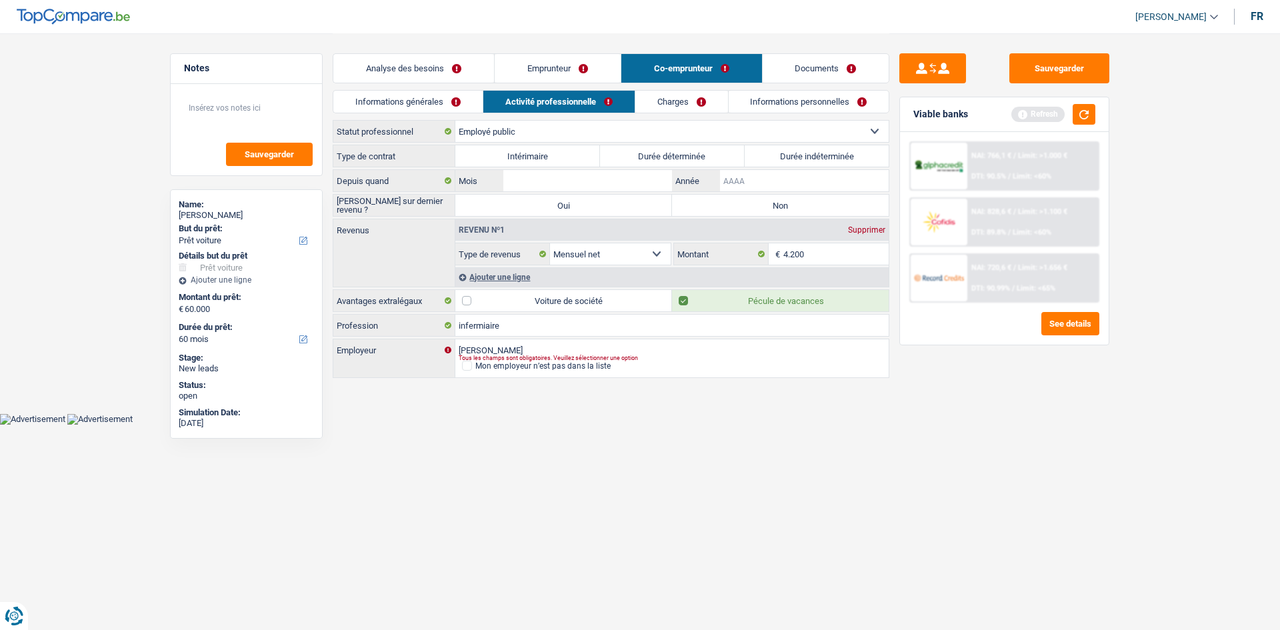
click at [757, 185] on input "Année" at bounding box center [804, 180] width 169 height 21
click at [768, 171] on input "Année" at bounding box center [804, 180] width 169 height 21
click at [770, 177] on input "2023" at bounding box center [804, 180] width 169 height 21
type input "2023"
click at [644, 183] on input "Mois" at bounding box center [587, 180] width 169 height 21
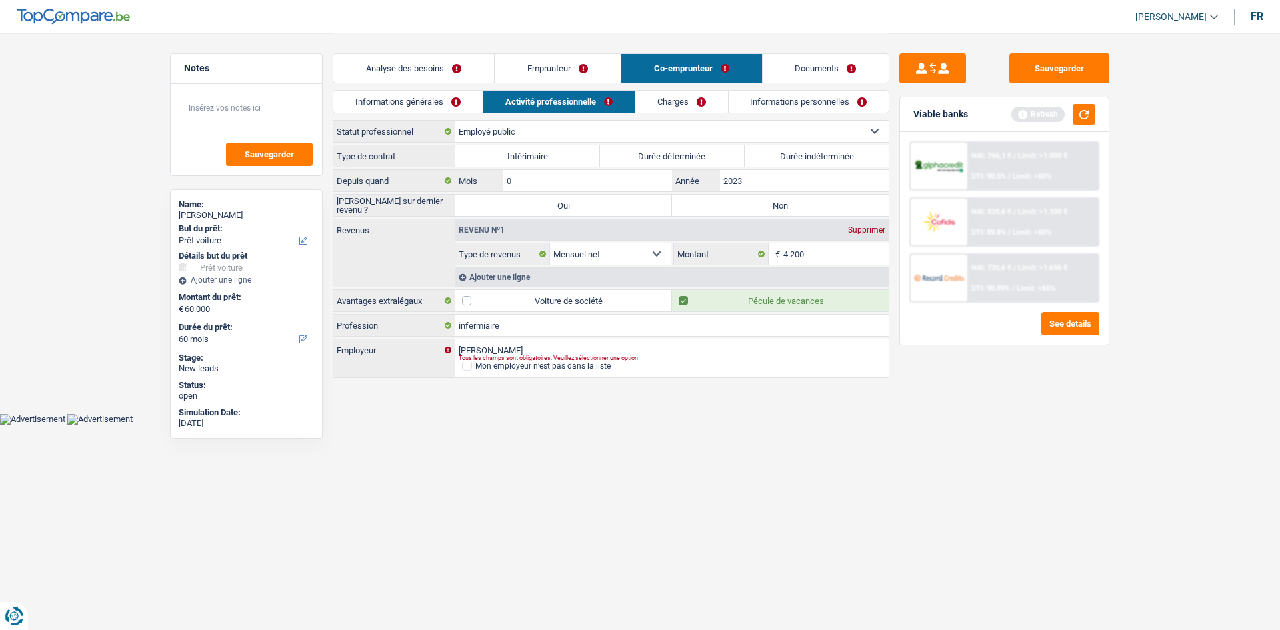
type input "04"
click at [788, 149] on label "Durée indéterminée" at bounding box center [816, 155] width 145 height 21
click at [788, 149] on input "Durée indéterminée" at bounding box center [816, 155] width 145 height 21
radio input "true"
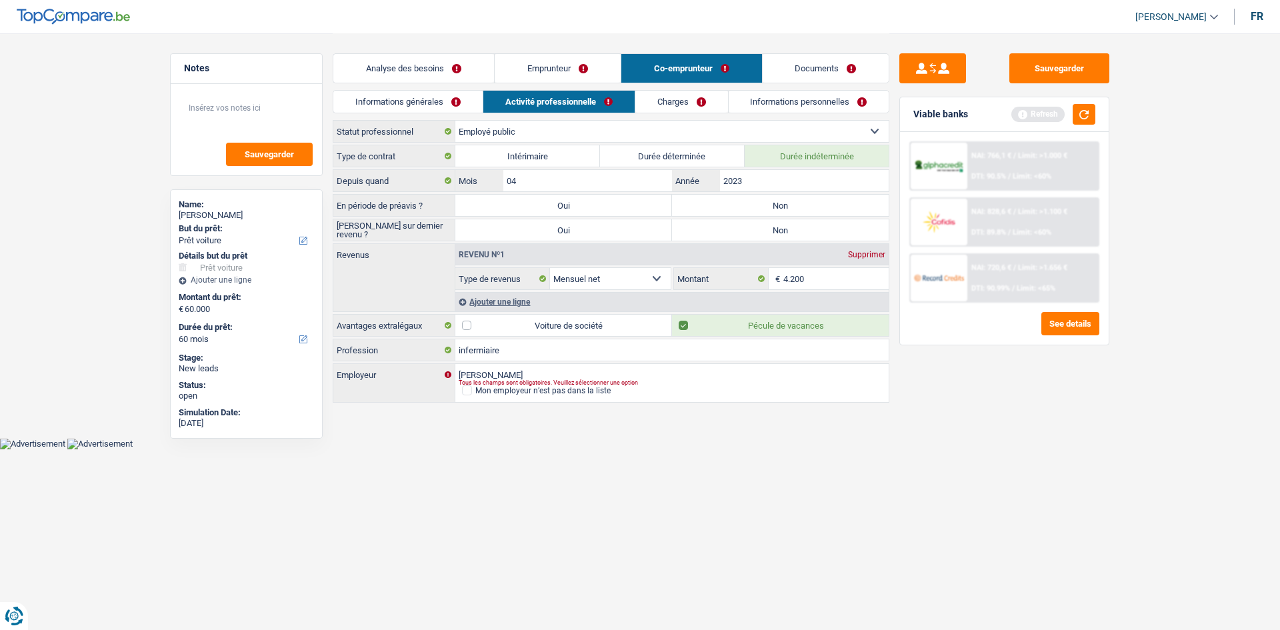
click at [752, 201] on label "Non" at bounding box center [780, 205] width 217 height 21
click at [752, 201] on input "Non" at bounding box center [780, 205] width 217 height 21
radio input "true"
click at [699, 235] on label "Non" at bounding box center [780, 229] width 217 height 21
click at [699, 235] on input "Non" at bounding box center [780, 229] width 217 height 21
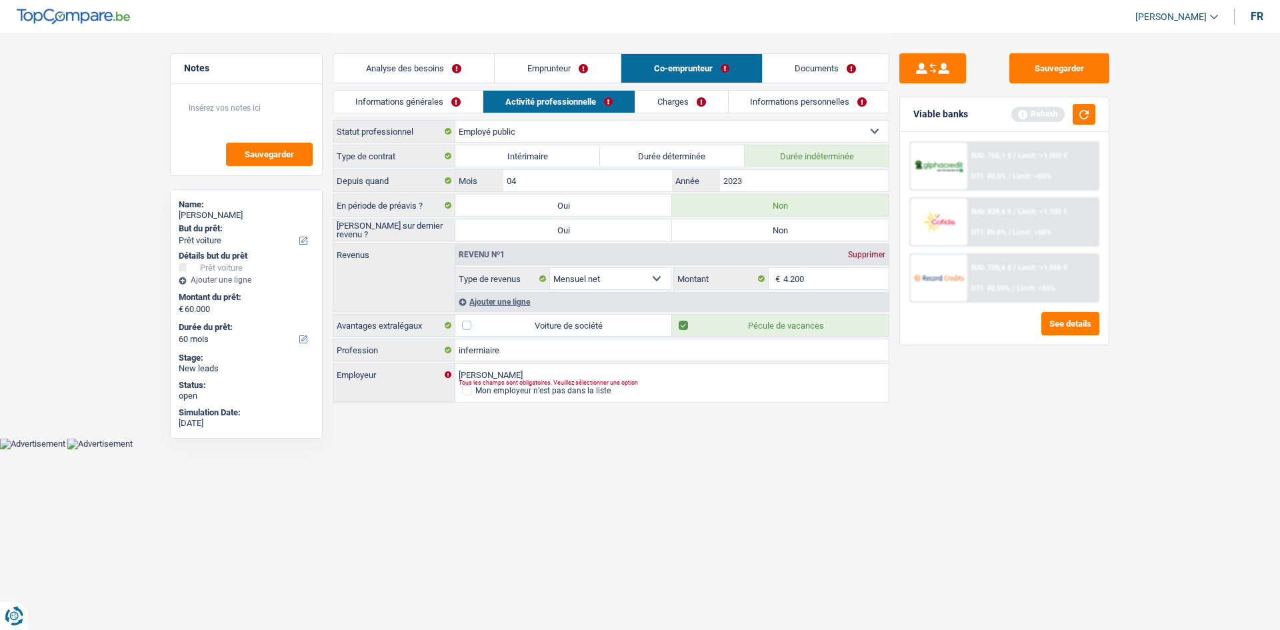
radio input "true"
click at [654, 99] on link "Charges" at bounding box center [681, 102] width 93 height 22
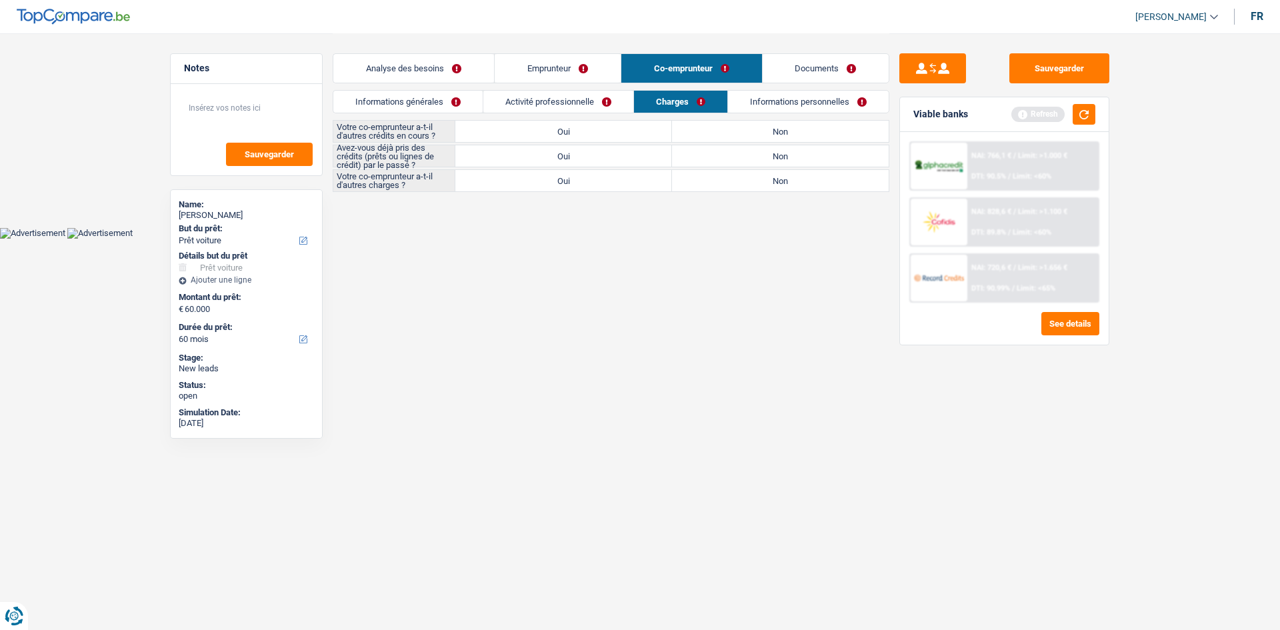
click at [752, 122] on label "Non" at bounding box center [780, 131] width 217 height 21
click at [752, 122] on input "Non" at bounding box center [780, 131] width 217 height 21
radio input "true"
click at [737, 155] on label "Non" at bounding box center [780, 155] width 217 height 21
click at [737, 155] on input "Non" at bounding box center [780, 155] width 217 height 21
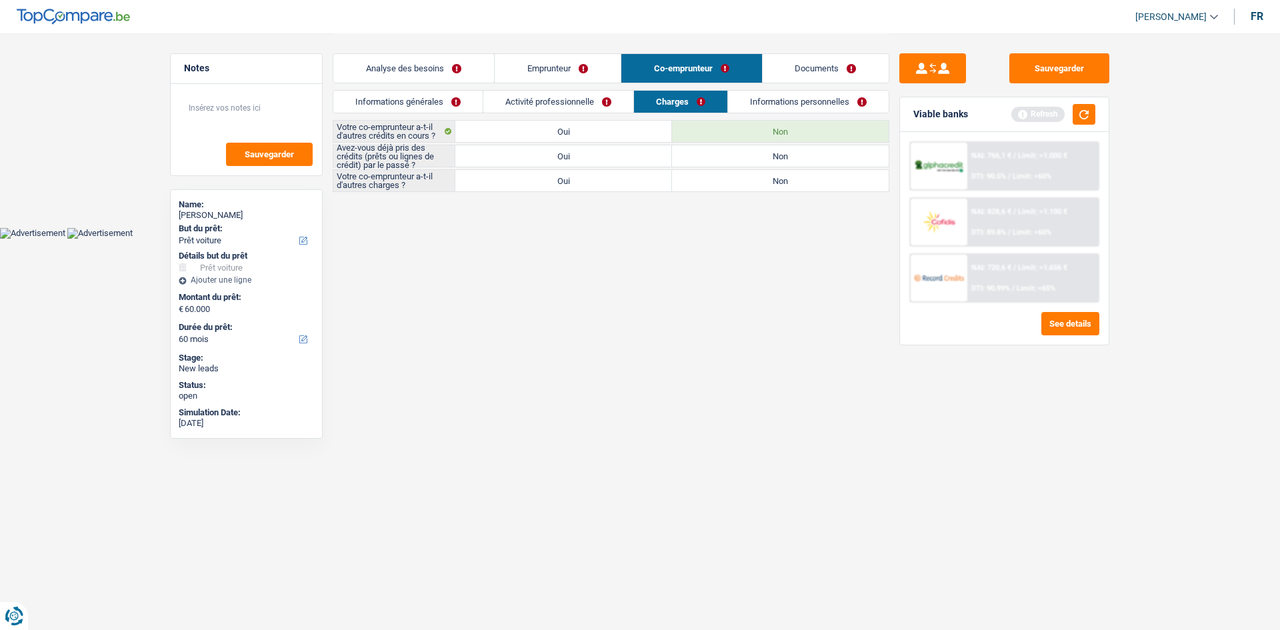
radio input "true"
drag, startPoint x: 732, startPoint y: 176, endPoint x: 726, endPoint y: 190, distance: 15.2
click at [732, 178] on label "Non" at bounding box center [780, 180] width 217 height 21
click at [732, 178] on input "Non" at bounding box center [780, 180] width 217 height 21
radio input "true"
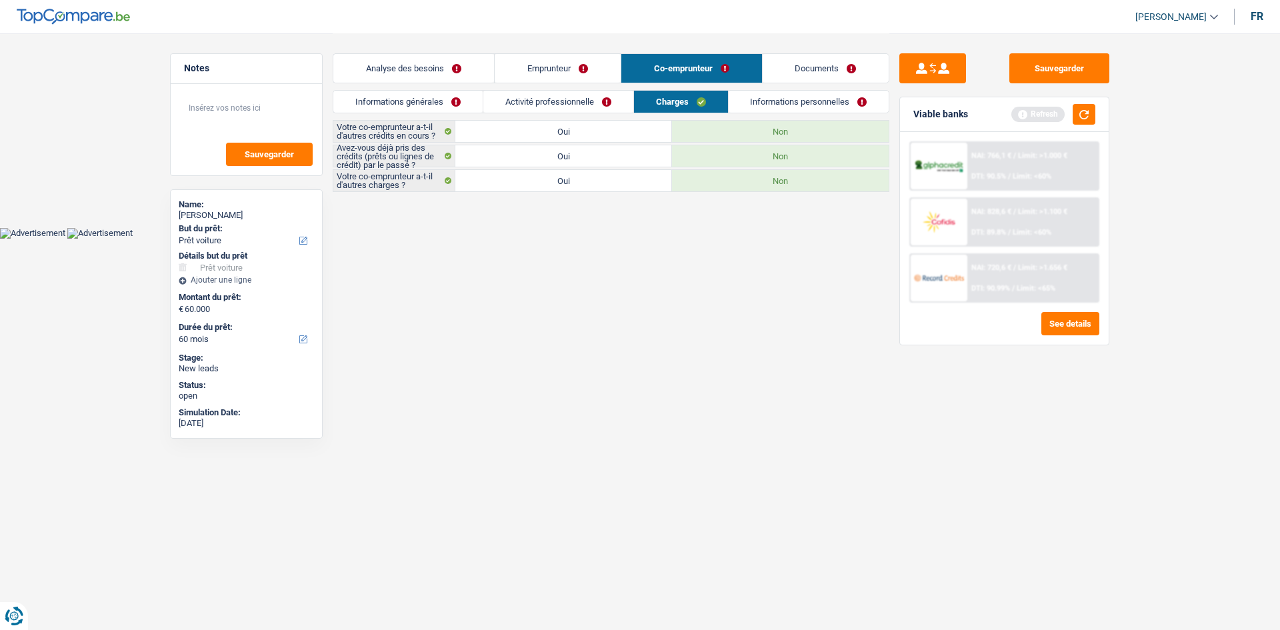
click at [784, 98] on link "Informations personnelles" at bounding box center [808, 102] width 161 height 22
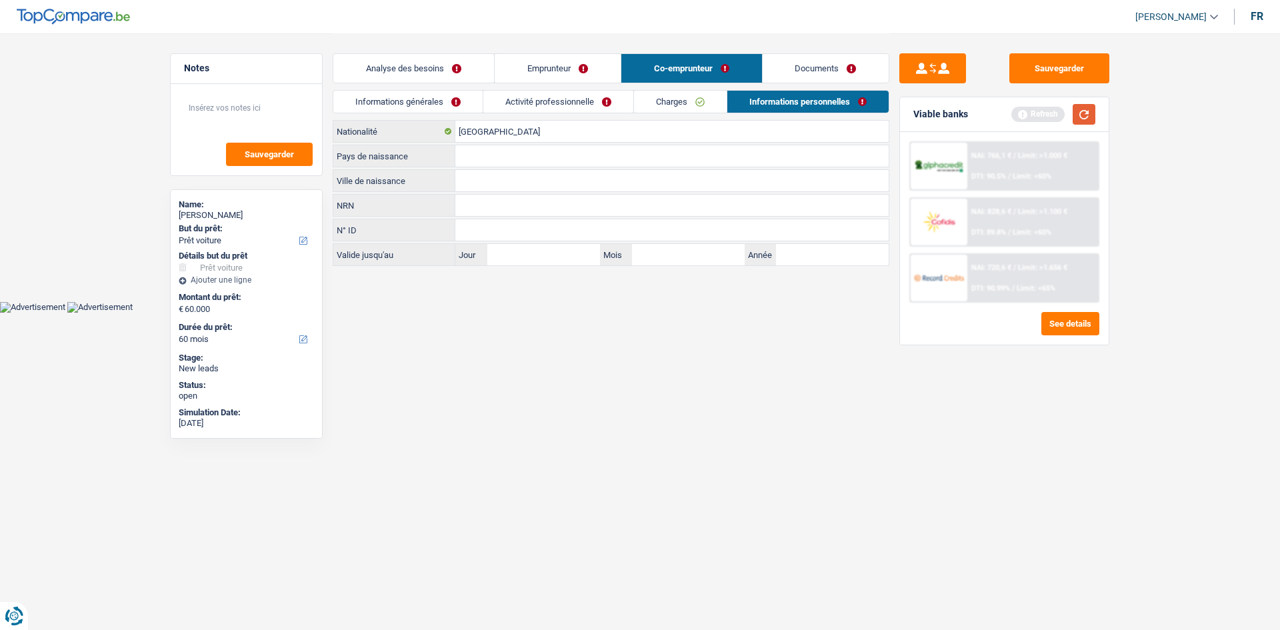
click at [1085, 113] on button "button" at bounding box center [1083, 114] width 23 height 21
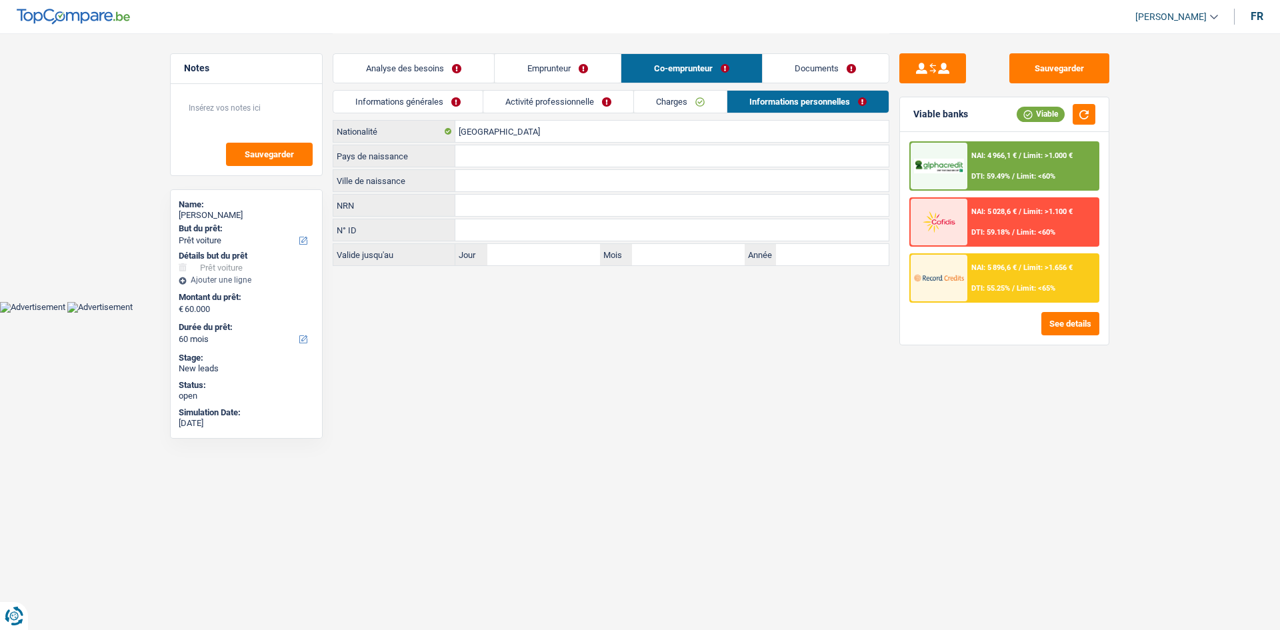
click at [439, 69] on link "Analyse des besoins" at bounding box center [413, 68] width 161 height 29
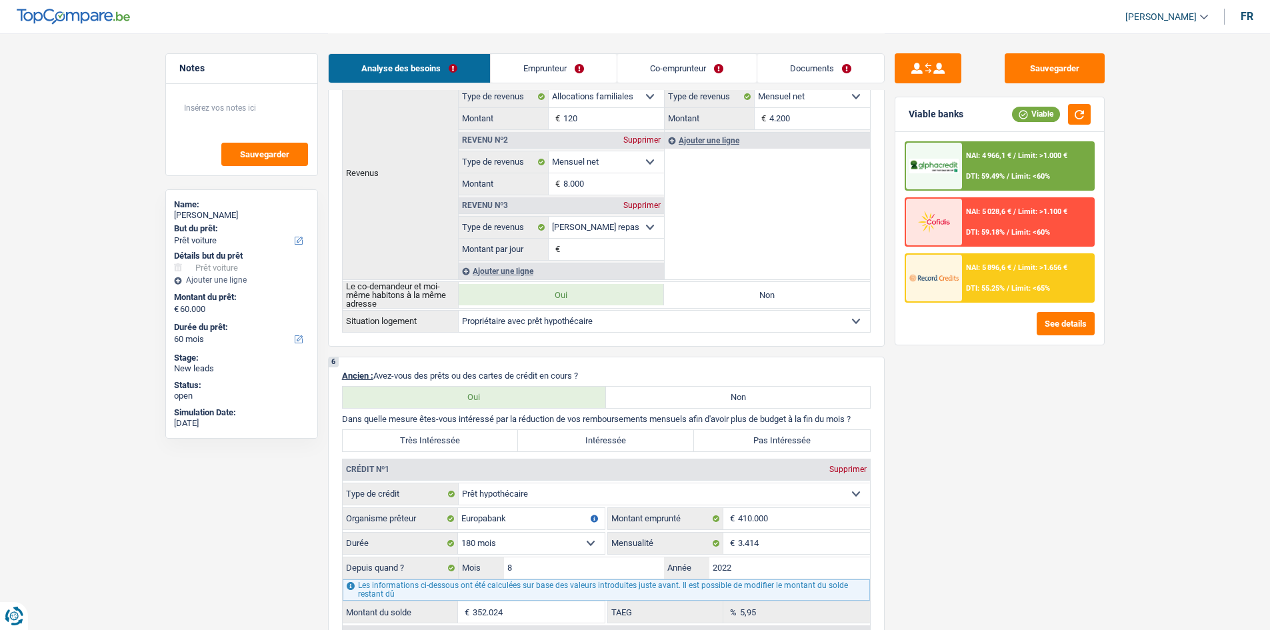
scroll to position [800, 0]
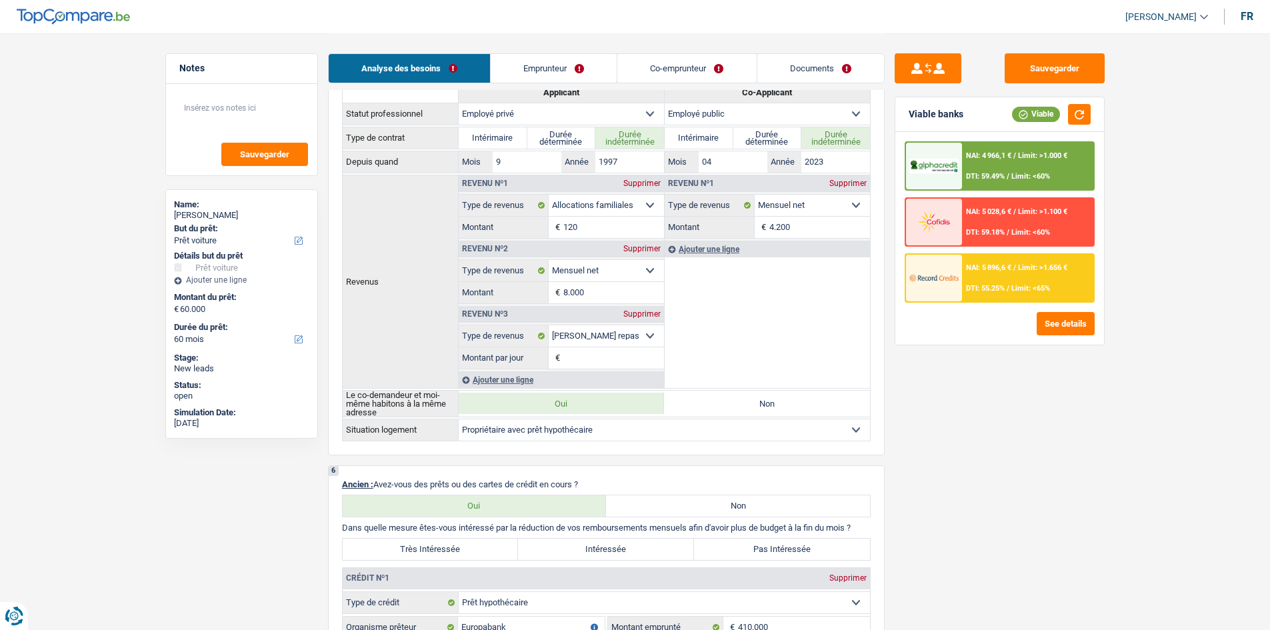
click at [977, 169] on div "NAI: 4 966,1 € / Limit: >1.000 € DTI: 59.49% / Limit: <60%" at bounding box center [1027, 166] width 131 height 47
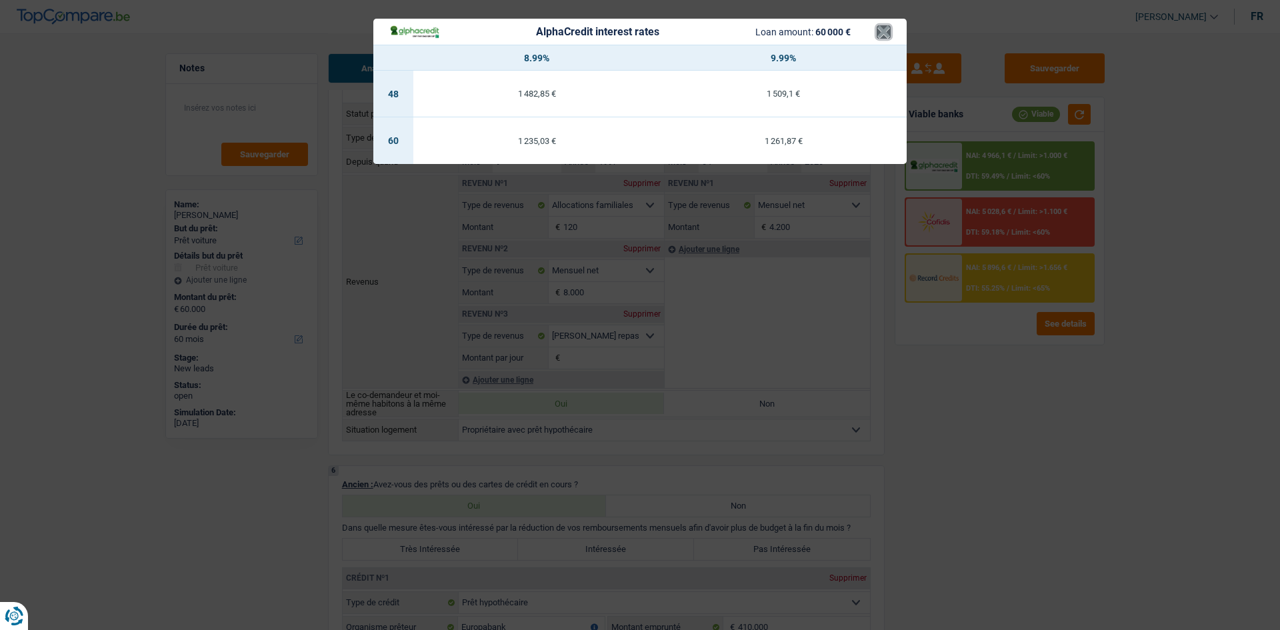
click at [888, 33] on button "×" at bounding box center [883, 31] width 14 height 13
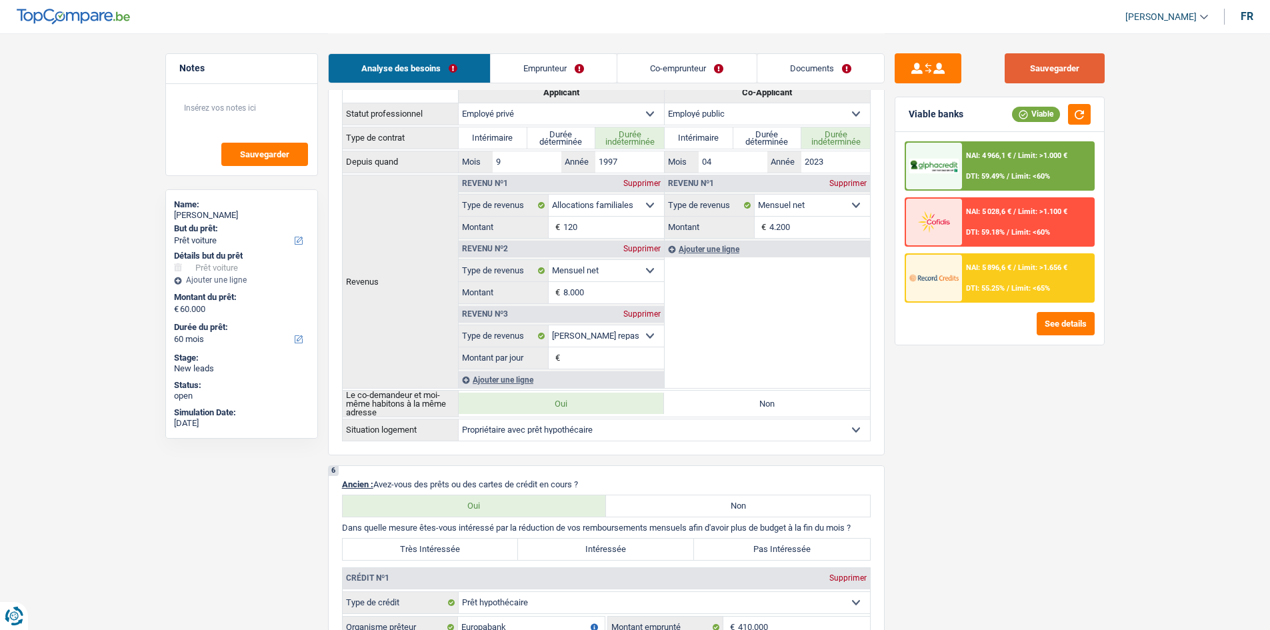
click at [1020, 76] on button "Sauvegarder" at bounding box center [1054, 68] width 100 height 30
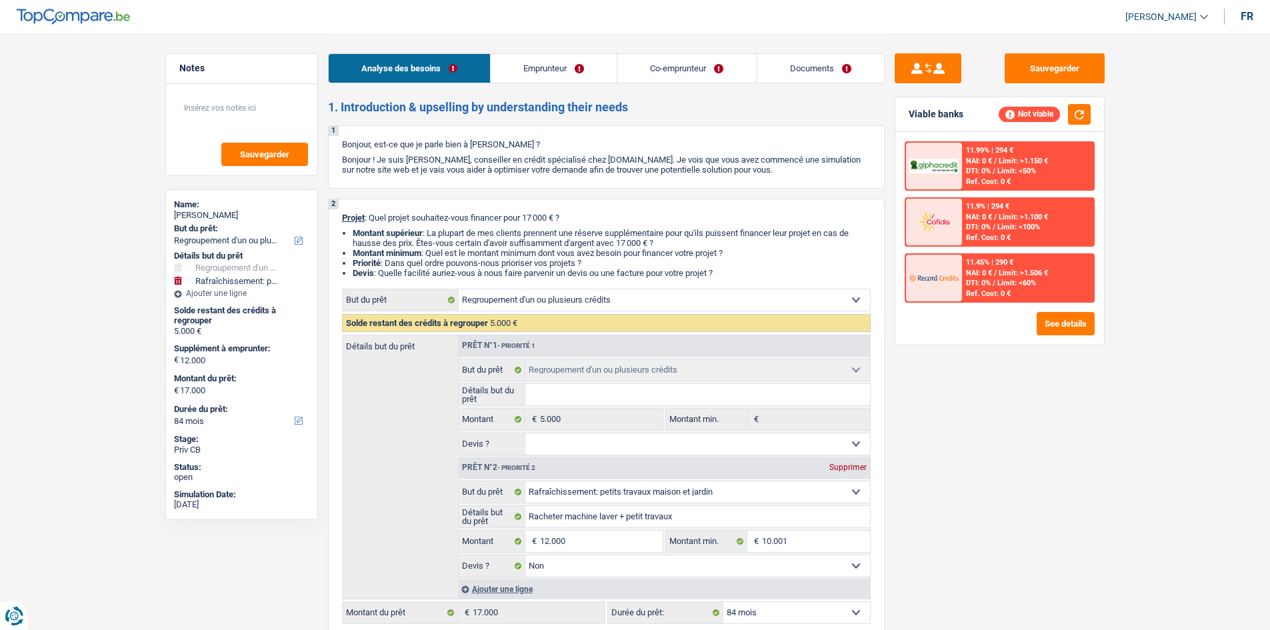
select select "refinancing"
select select "houseOrGarden"
select select "84"
select select "refinancing"
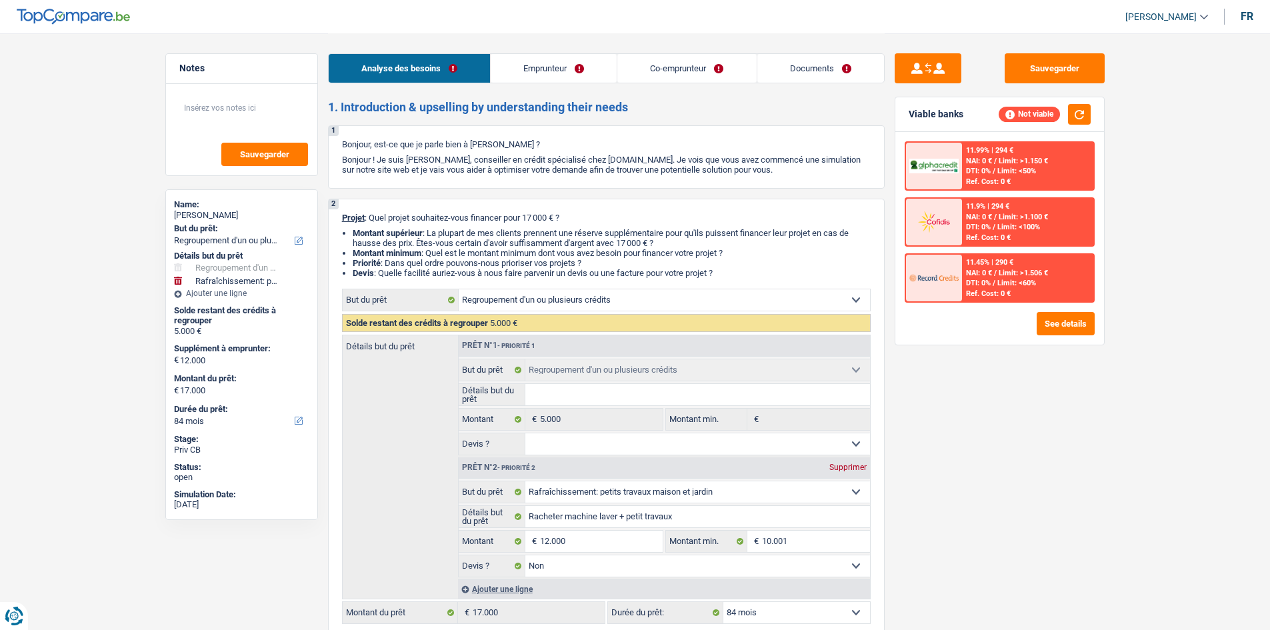
select select "refinancing"
select select "houseOrGarden"
select select "false"
select select "84"
select select "mutuality"
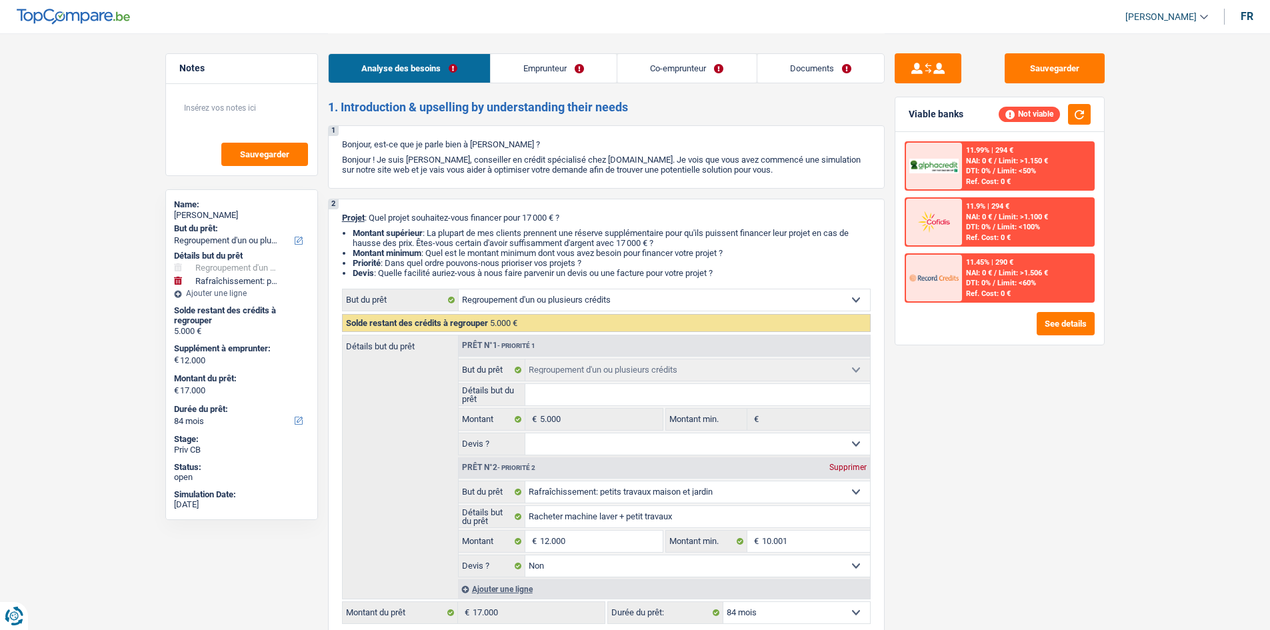
select select "mutualityIndemnity"
select select "cardOrCredit"
select select "refinancing"
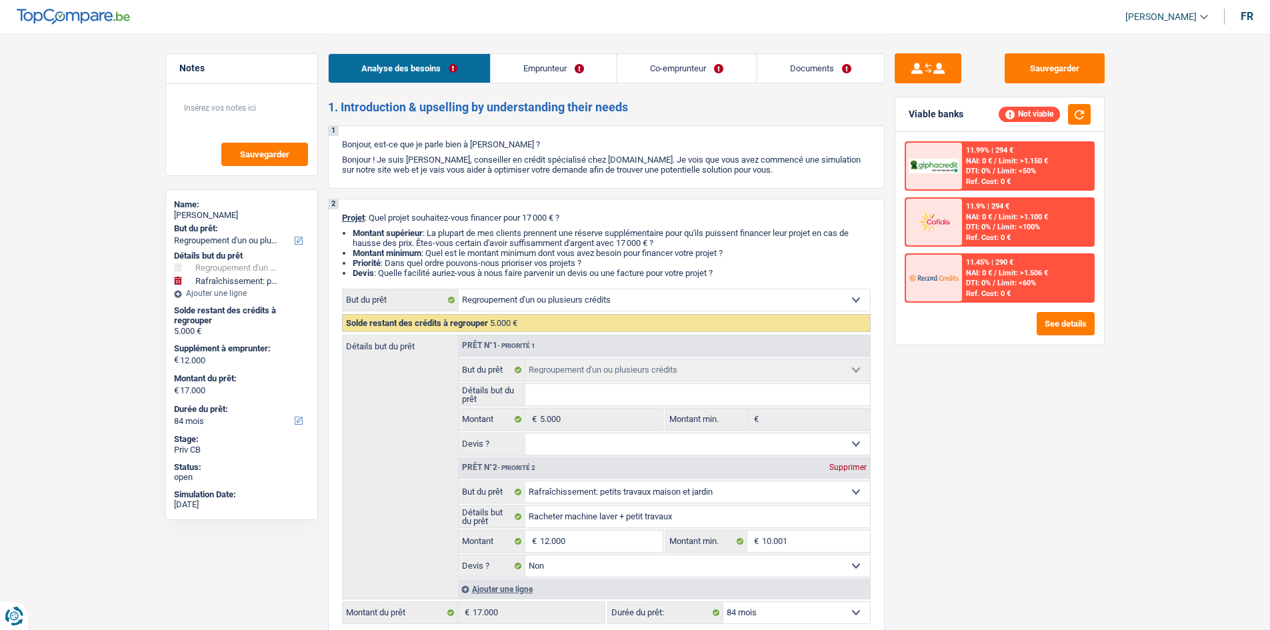
select select "refinancing"
select select "houseOrGarden"
select select "false"
select select "84"
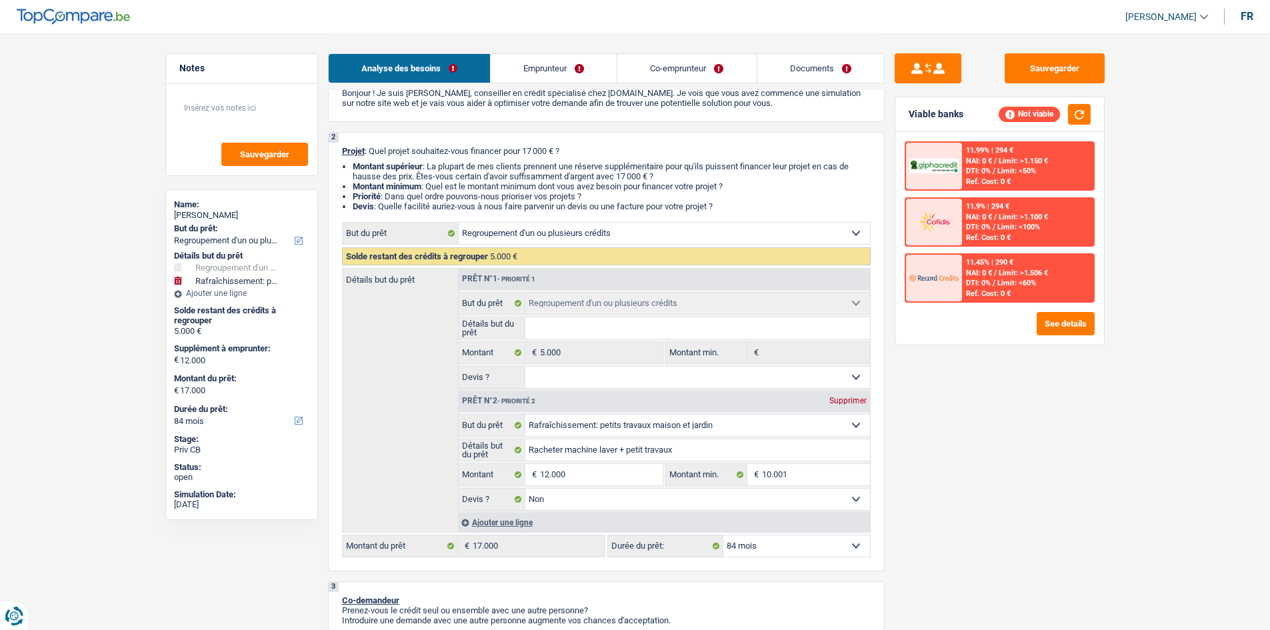
scroll to position [267, 0]
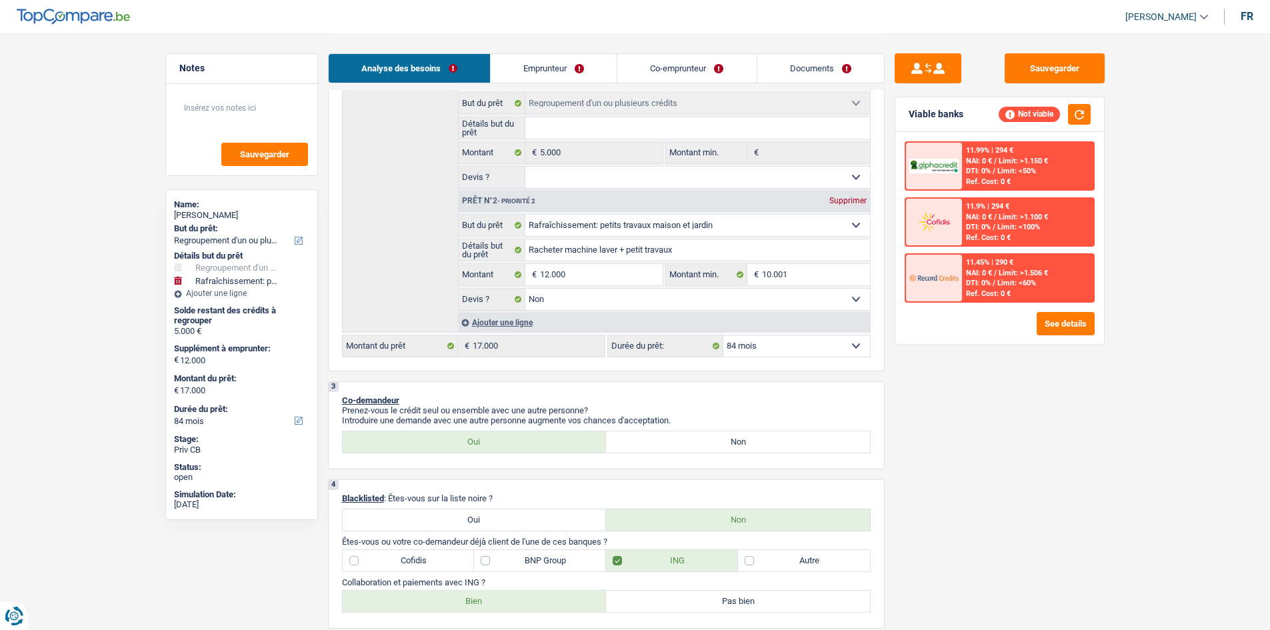
click at [766, 219] on select "Confort maison: meubles, textile, peinture, électroménager, outillage non-profe…" at bounding box center [697, 225] width 345 height 21
click at [744, 225] on select "Confort maison: meubles, textile, peinture, électroménager, outillage non-profe…" at bounding box center [697, 225] width 345 height 21
click at [611, 274] on input "12.000" at bounding box center [601, 274] width 122 height 21
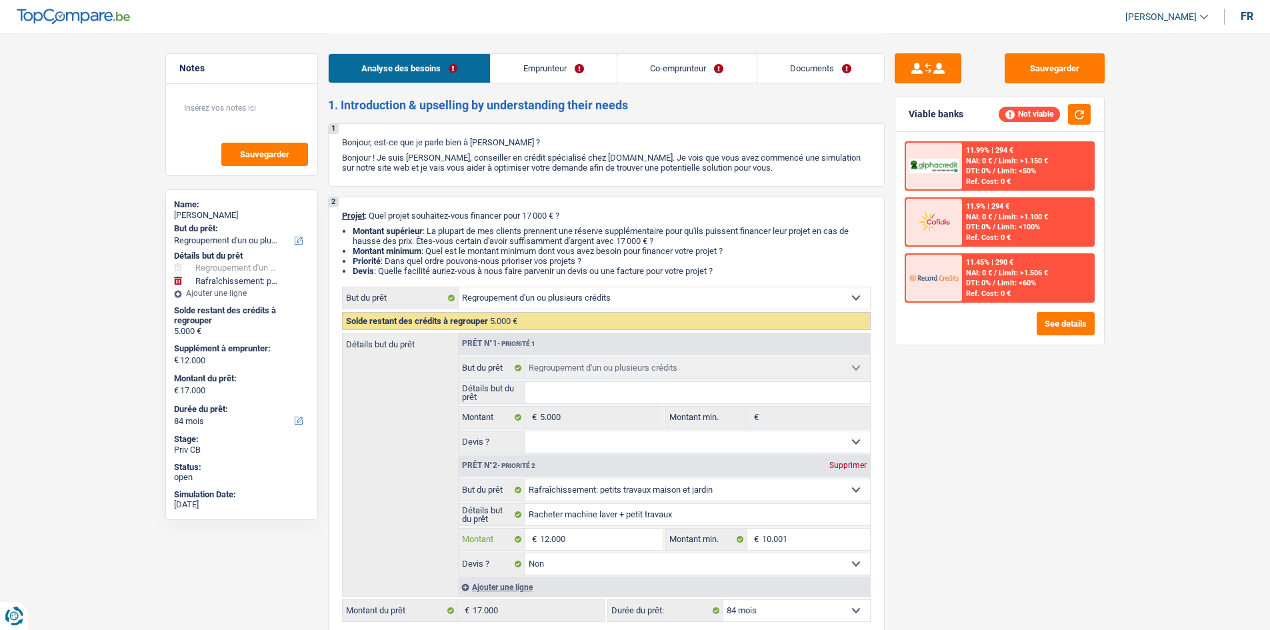
scroll to position [0, 0]
click at [590, 543] on input "12.000" at bounding box center [601, 540] width 122 height 21
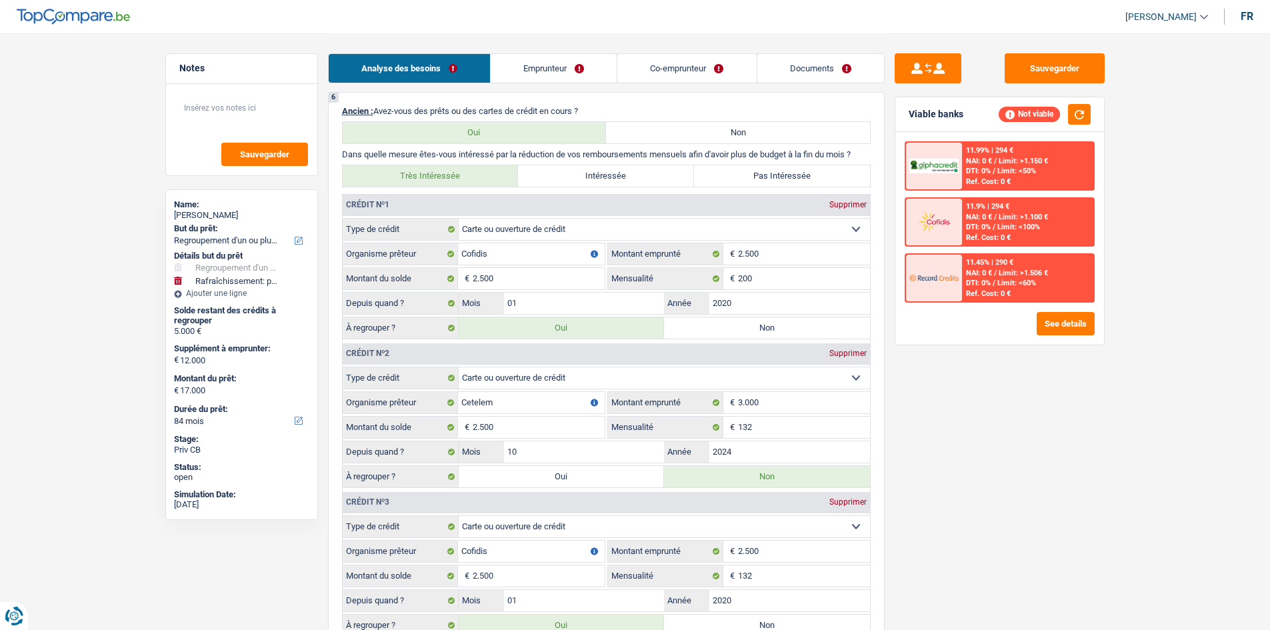
scroll to position [1133, 0]
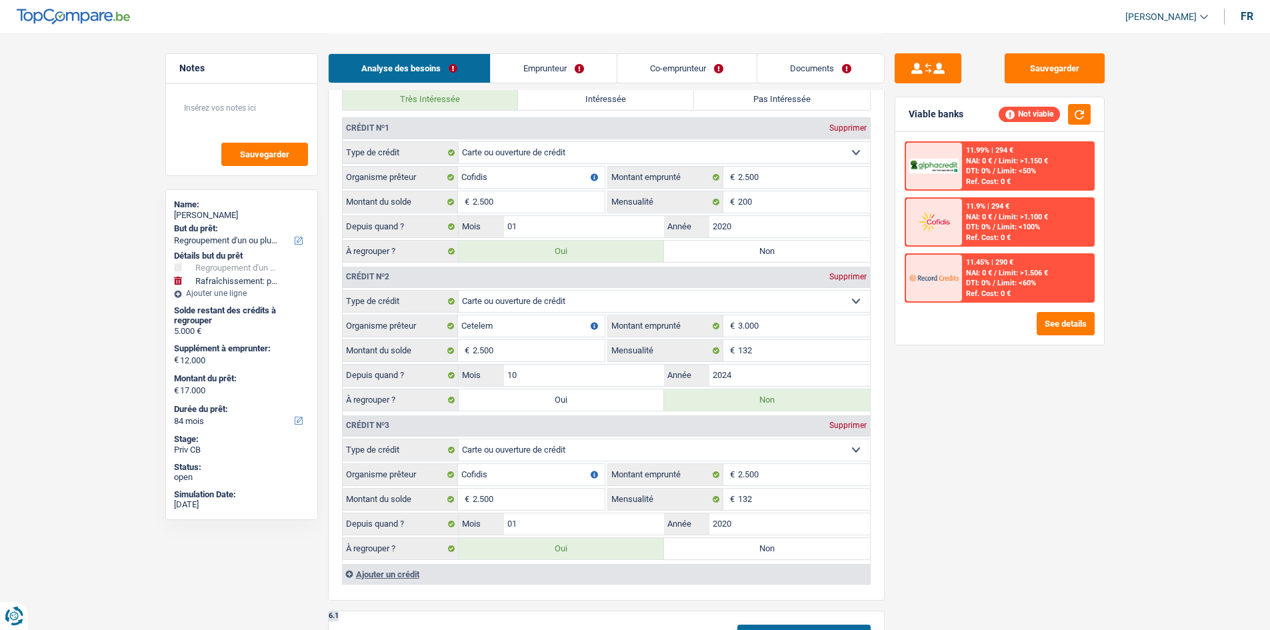
click at [407, 570] on div "Ajouter un crédit" at bounding box center [606, 574] width 528 height 20
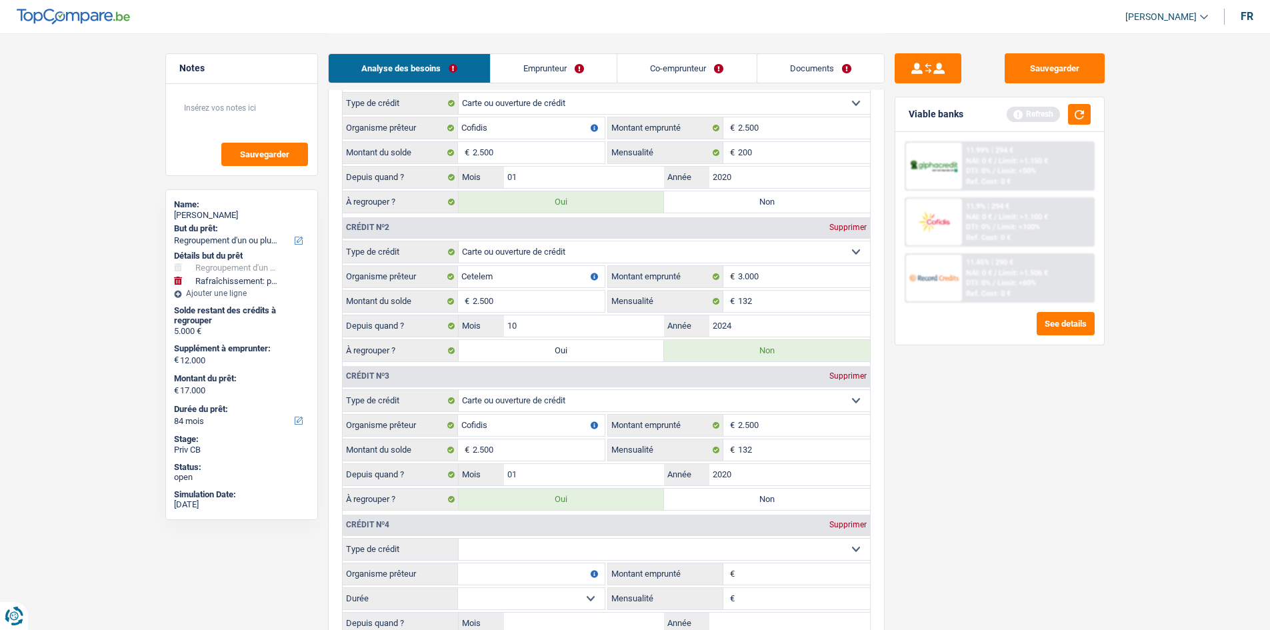
scroll to position [1266, 0]
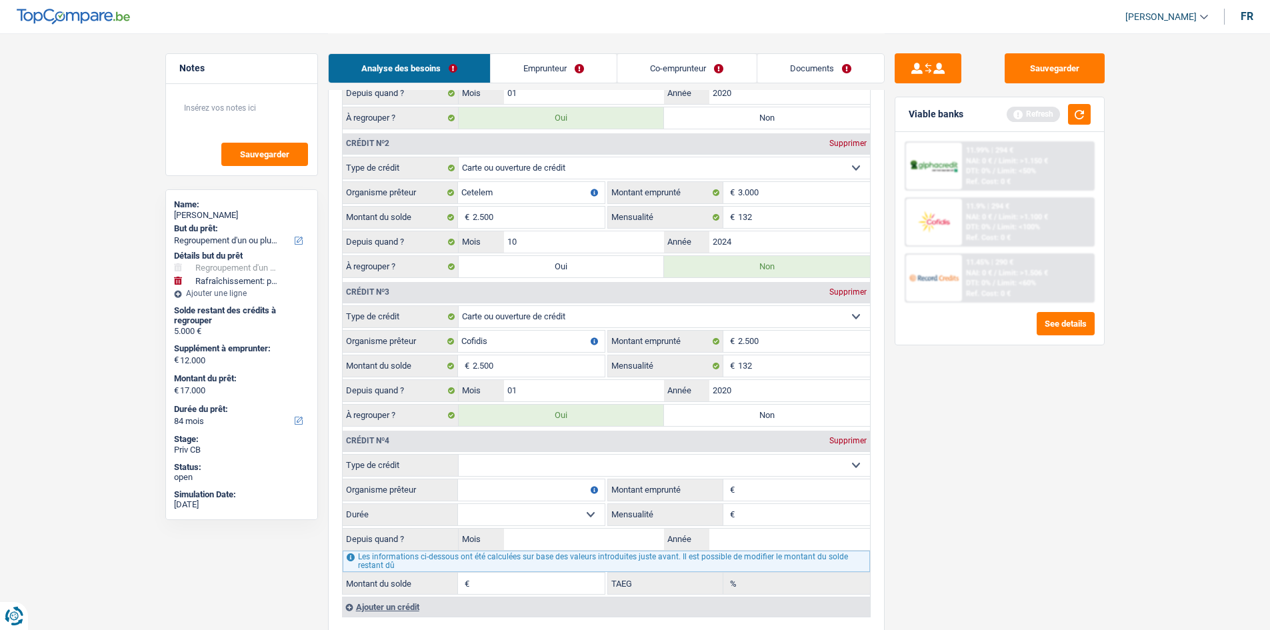
click at [526, 472] on select "Carte ou ouverture de crédit Prêt hypothécaire Vente à tempérament Prêt à tempé…" at bounding box center [664, 465] width 411 height 21
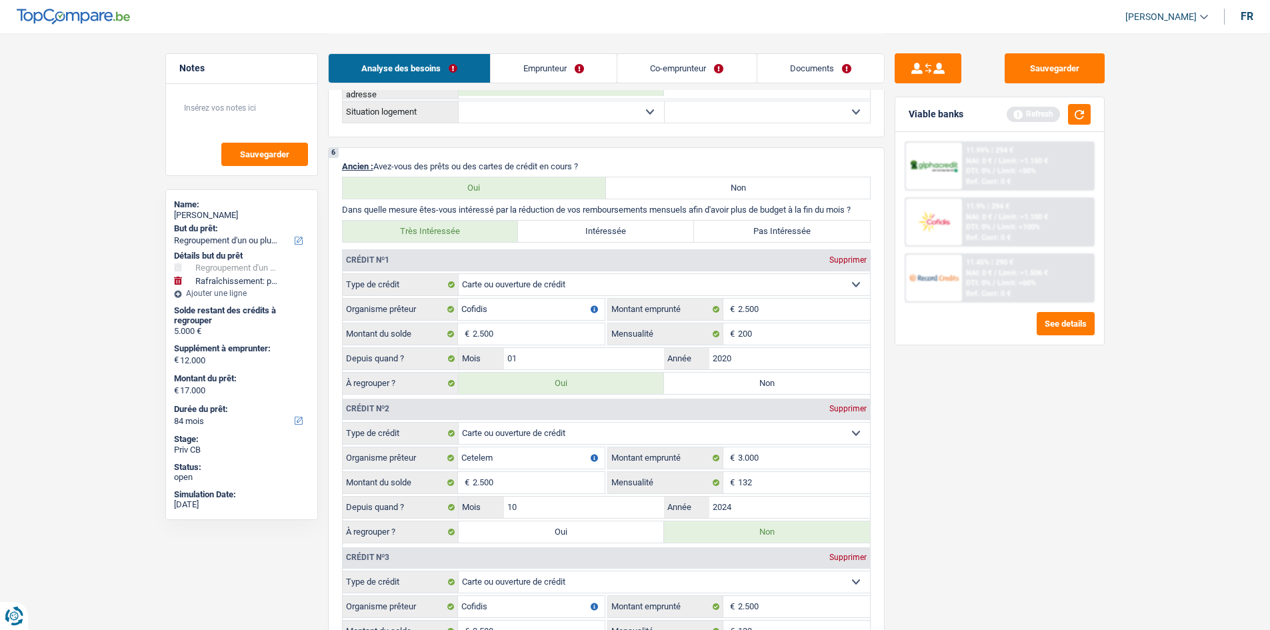
scroll to position [1000, 0]
click at [571, 508] on input "10" at bounding box center [584, 508] width 161 height 21
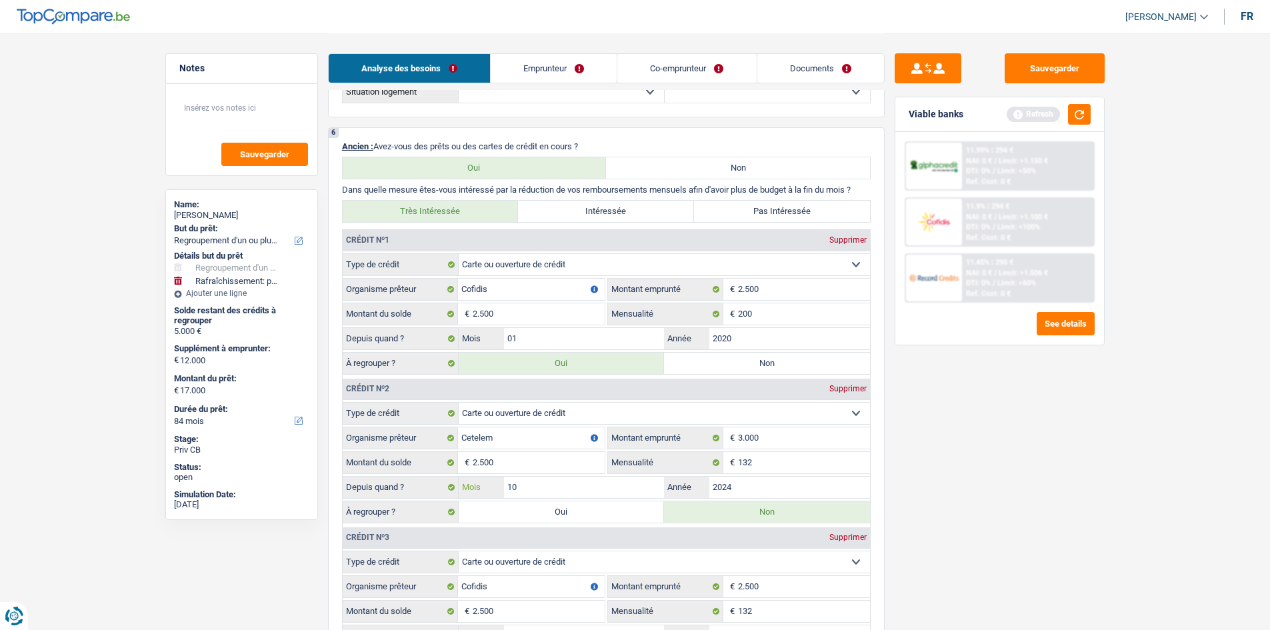
scroll to position [933, 0]
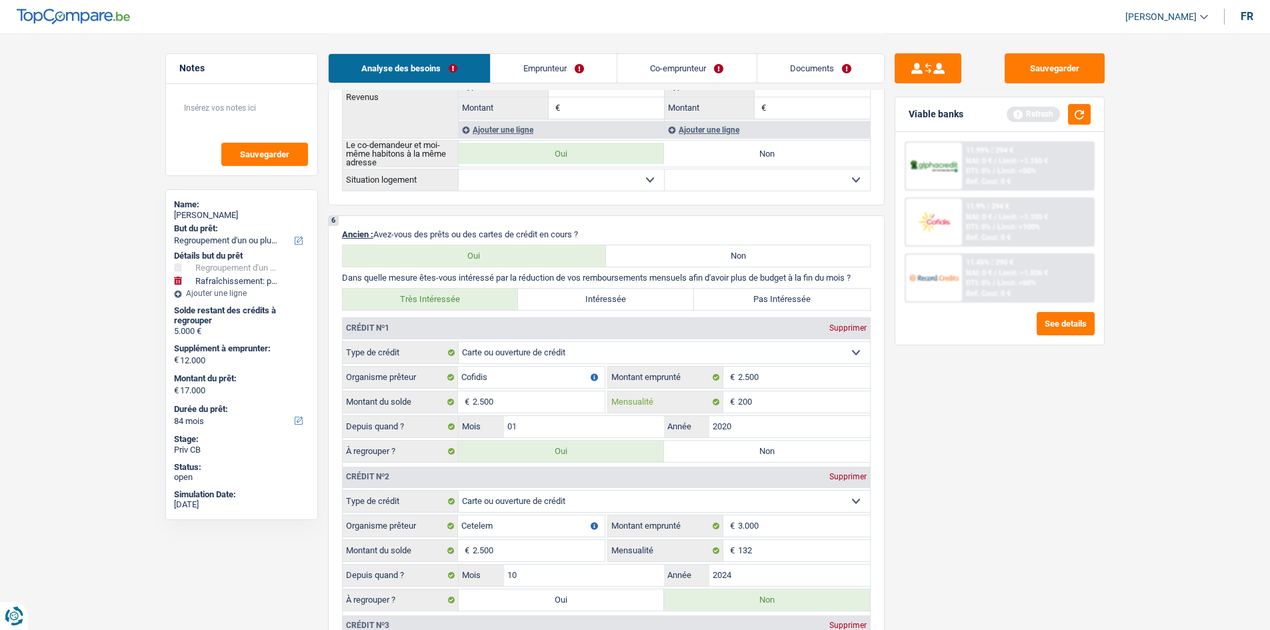
click at [787, 407] on input "200" at bounding box center [804, 401] width 132 height 21
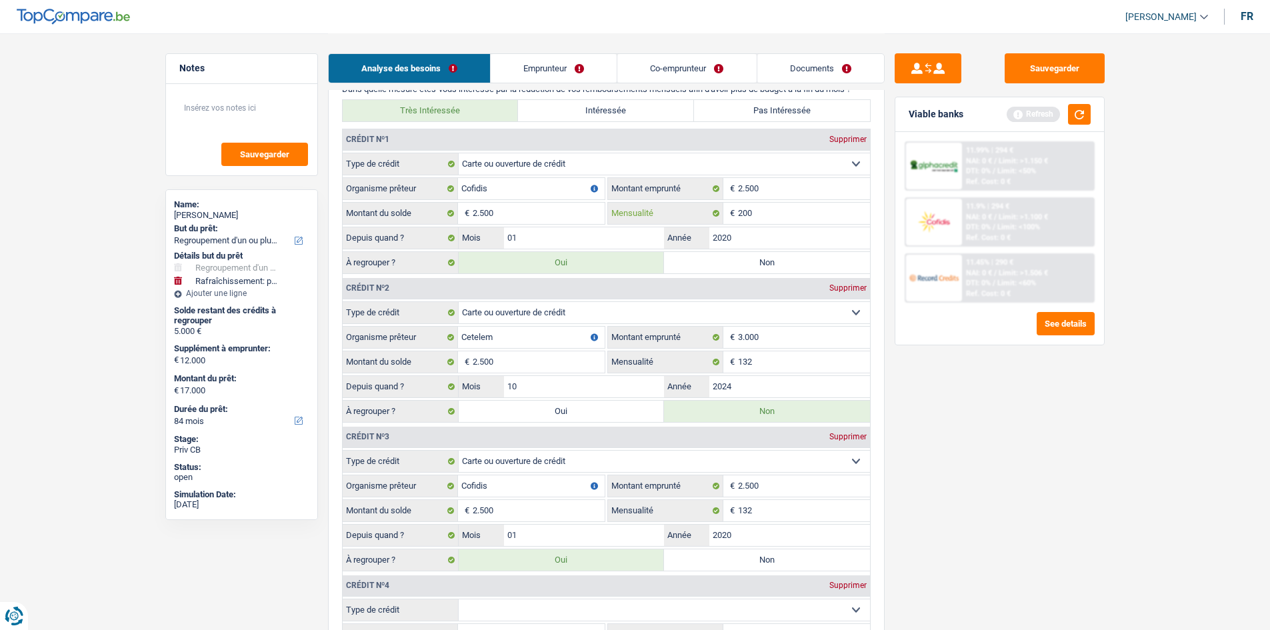
scroll to position [1266, 0]
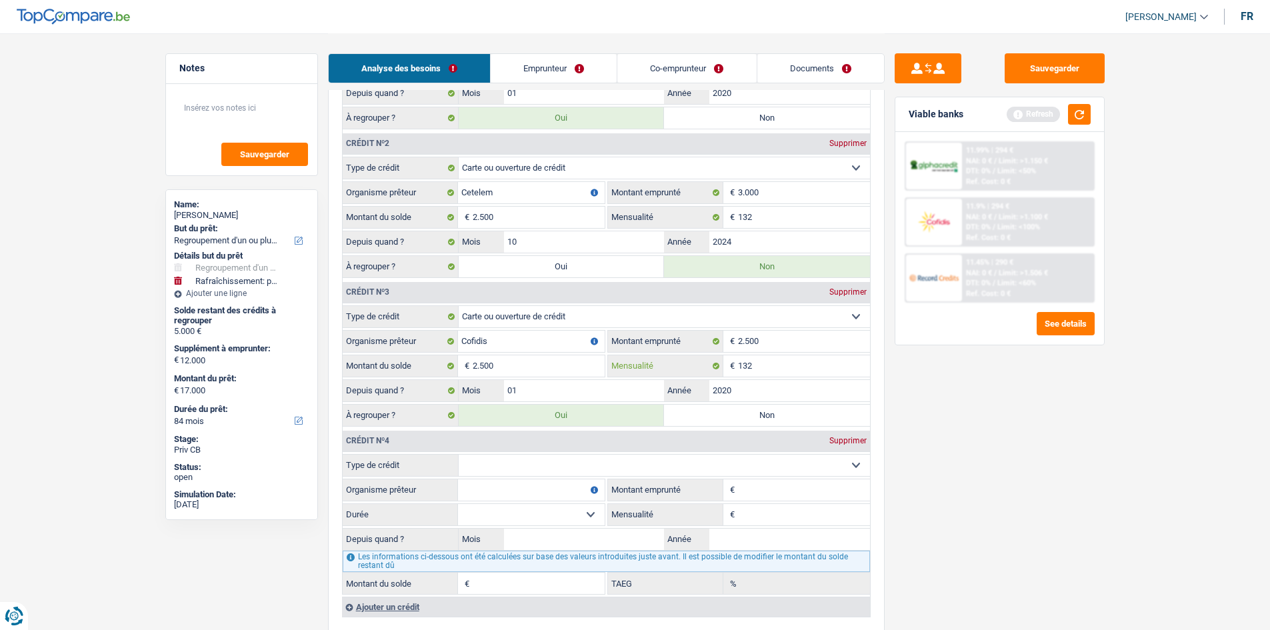
drag, startPoint x: 790, startPoint y: 370, endPoint x: 786, endPoint y: 377, distance: 8.1
click at [790, 373] on input "132" at bounding box center [804, 365] width 132 height 21
type input "1"
type input "80"
click at [930, 544] on div "Sauvegarder Viable banks Refresh 11.99% | 294 € NAI: 0 € / Limit: >1.150 € DTI:…" at bounding box center [999, 330] width 230 height 555
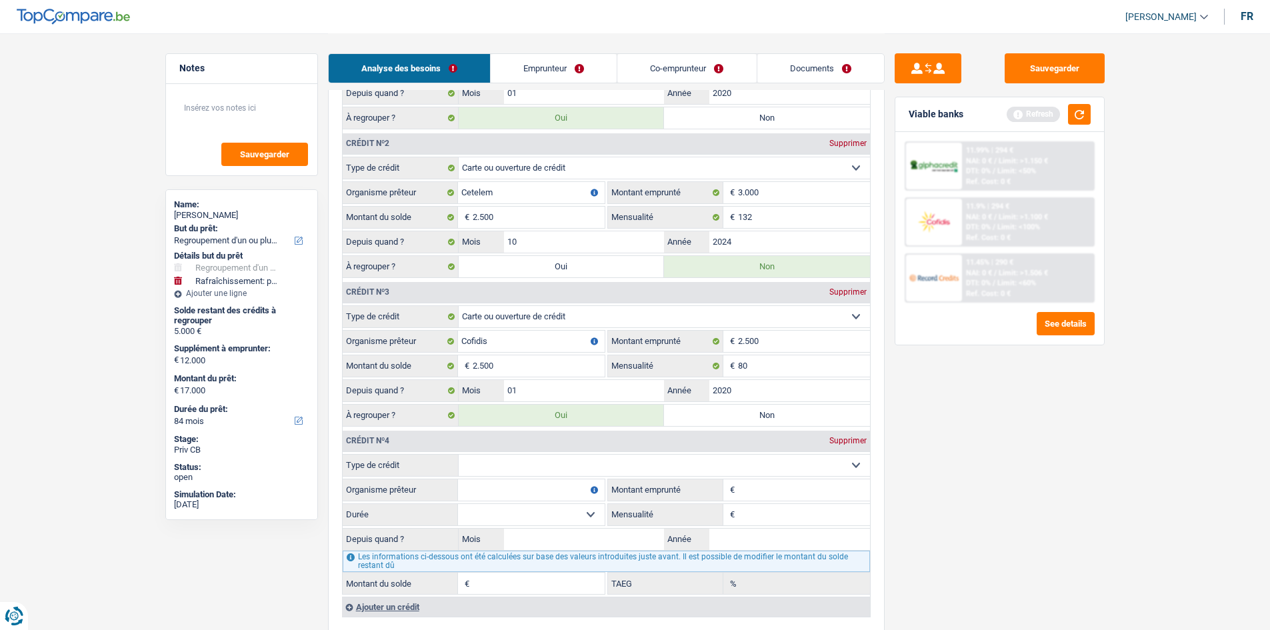
click at [834, 440] on div "Supprimer" at bounding box center [848, 441] width 44 height 8
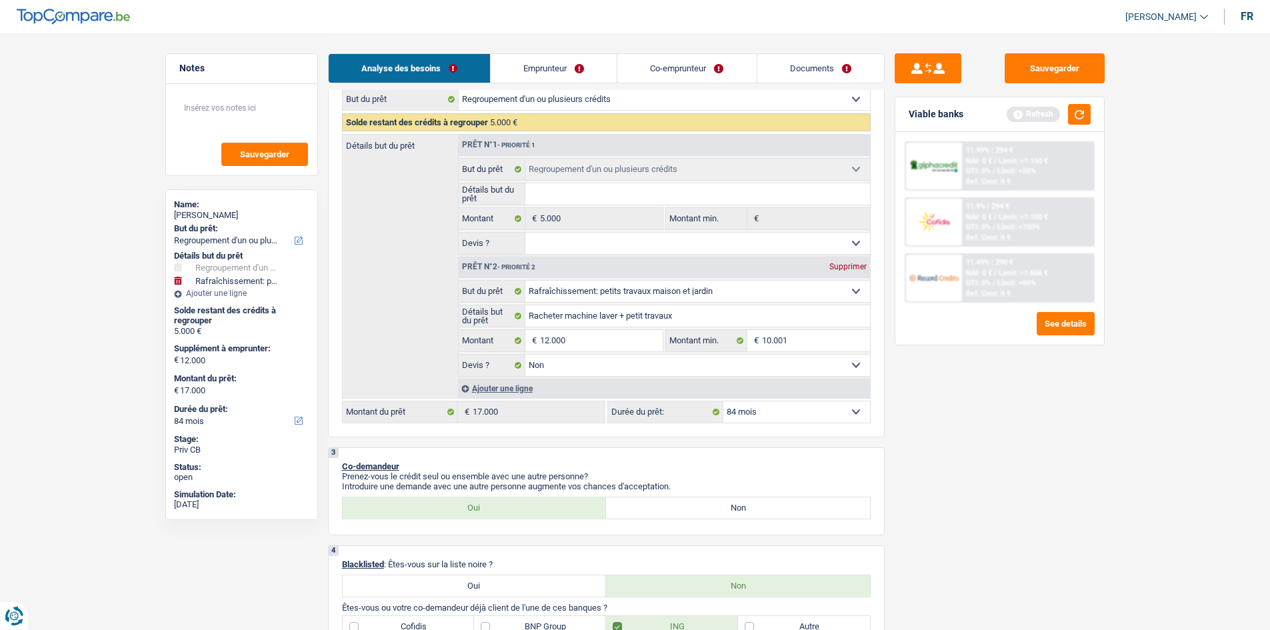
scroll to position [200, 0]
click at [788, 342] on input "10.001" at bounding box center [816, 341] width 108 height 21
click at [619, 345] on input "12.000" at bounding box center [601, 341] width 122 height 21
type input "1.200"
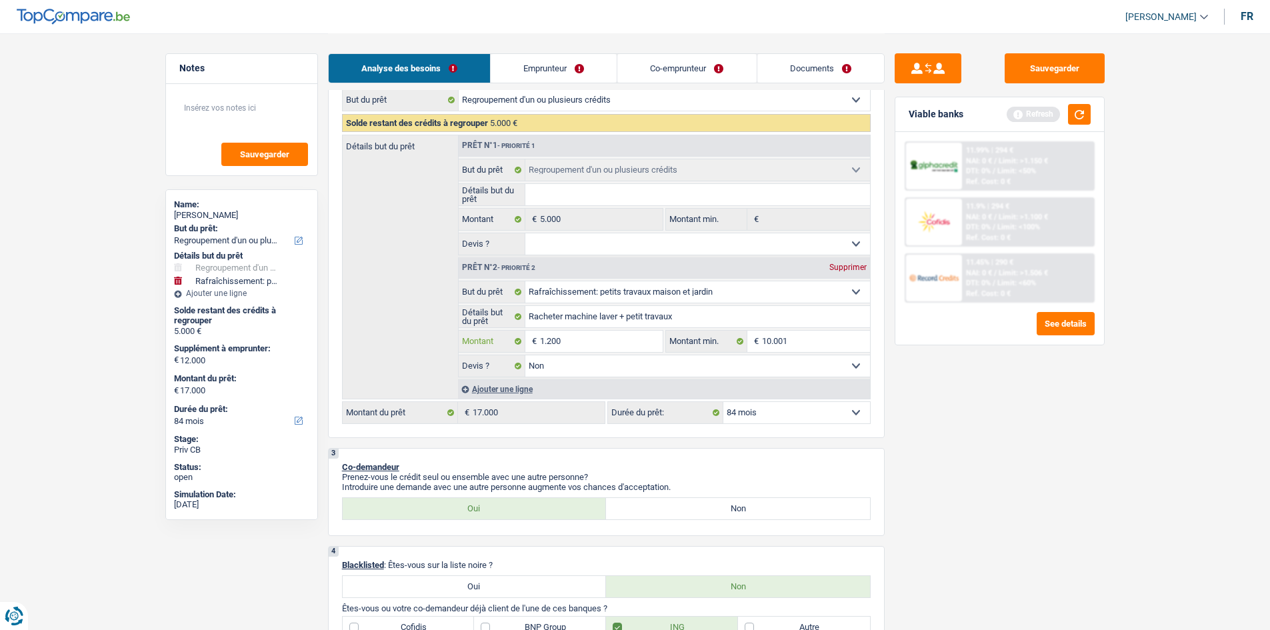
type input "120"
type input "12"
type input "1"
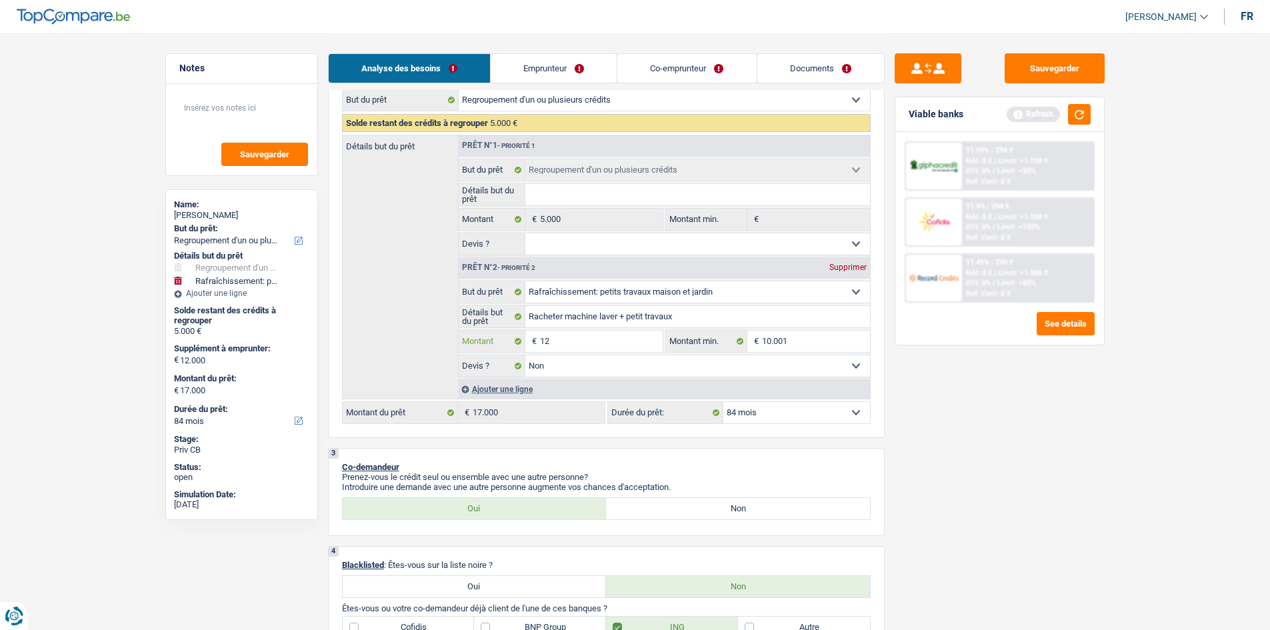
type input "1"
type input "13"
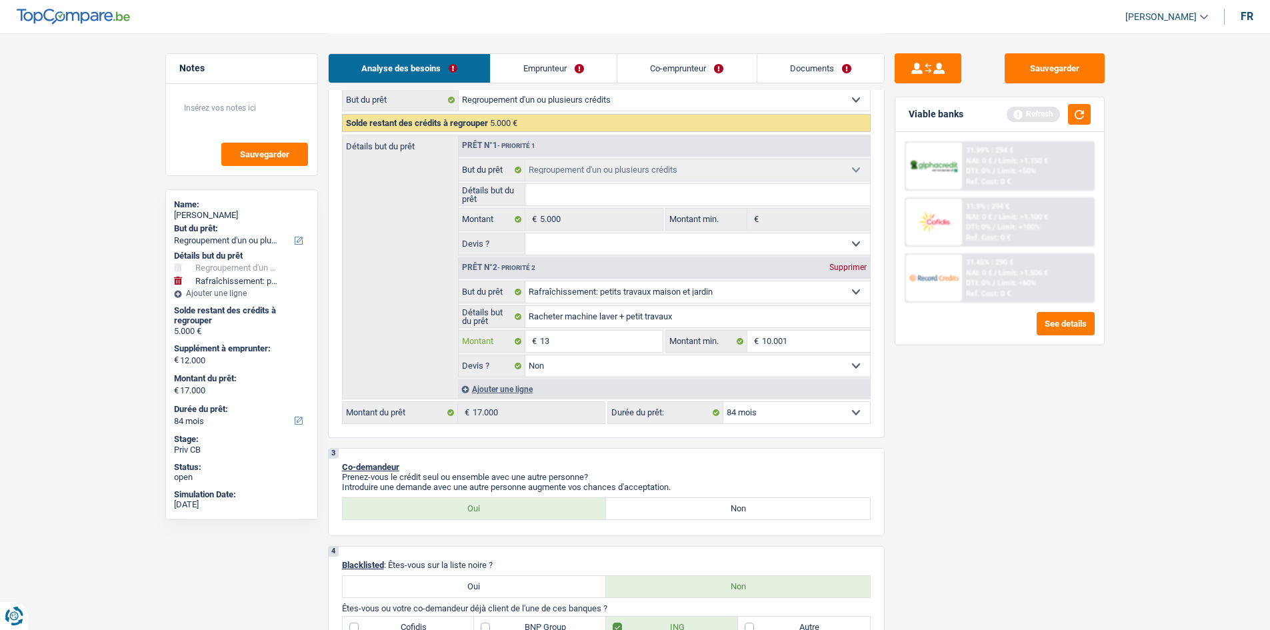
type input "130"
type input "1.300"
type input "13.000"
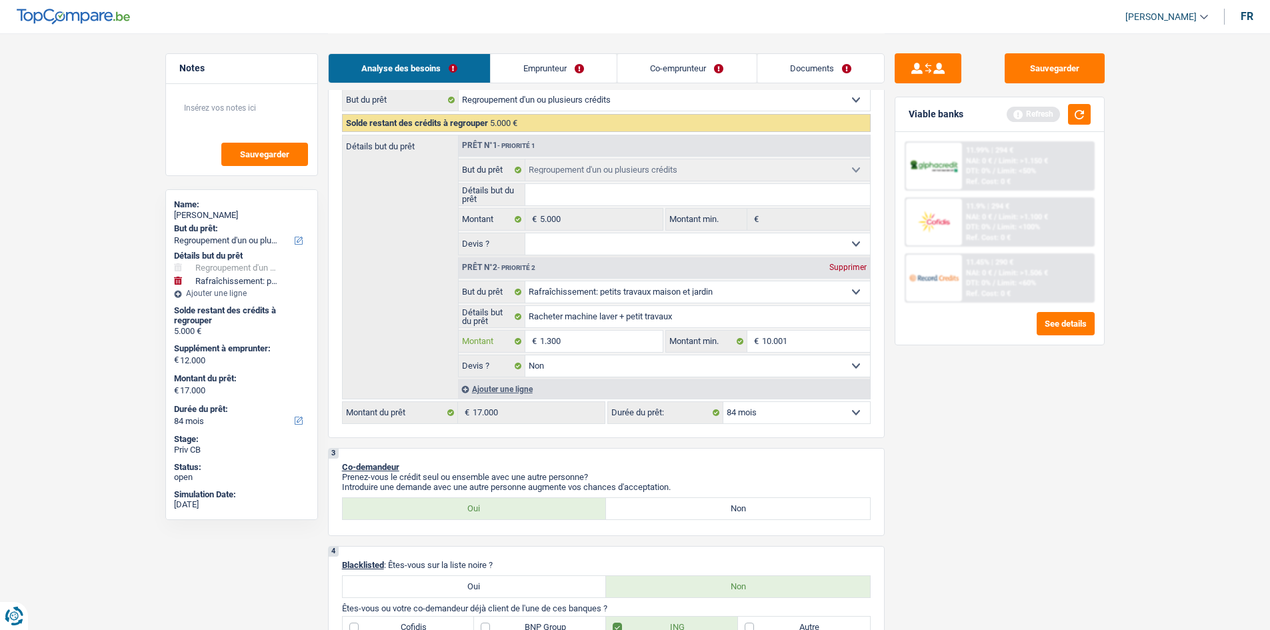
type input "13.000"
type input "18.000"
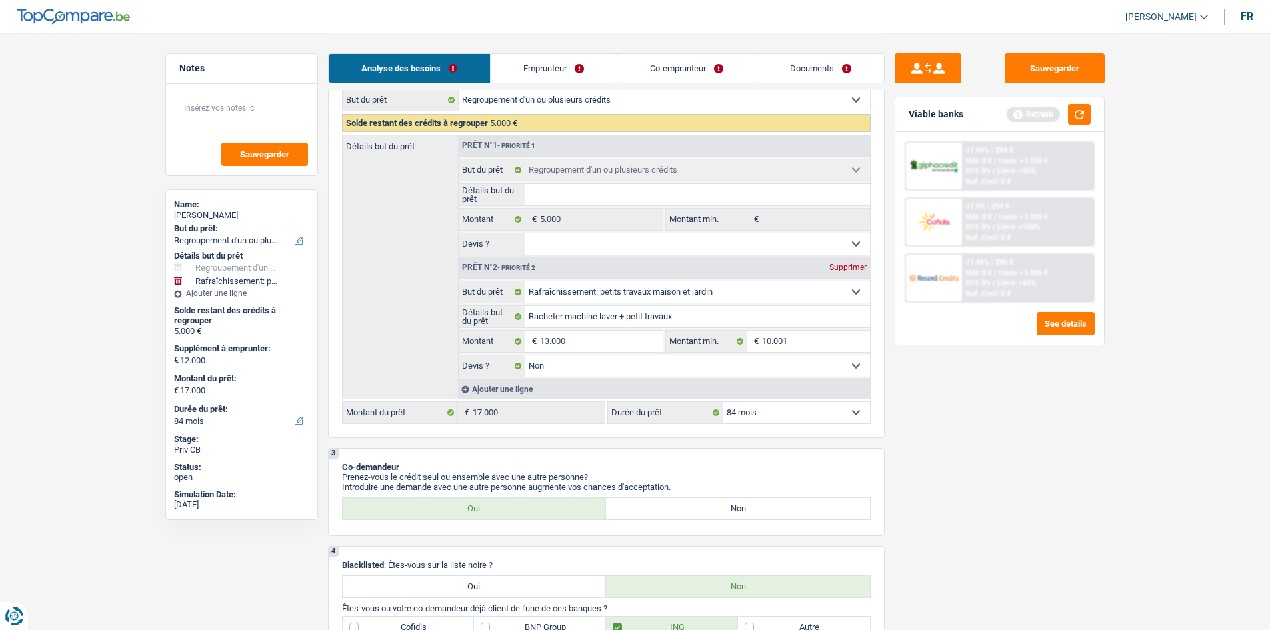
type input "18.000"
click at [917, 467] on div "Sauvegarder Viable banks Refresh 11.99% | 294 € NAI: 0 € / Limit: >1.150 € DTI:…" at bounding box center [999, 330] width 230 height 555
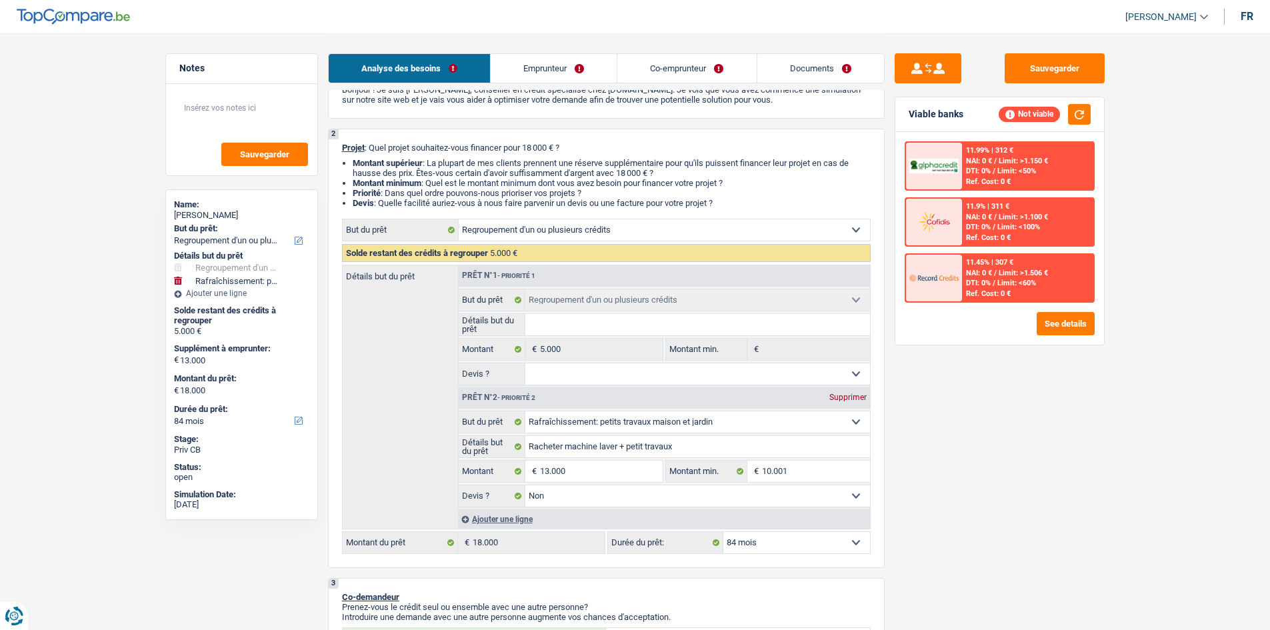
scroll to position [67, 0]
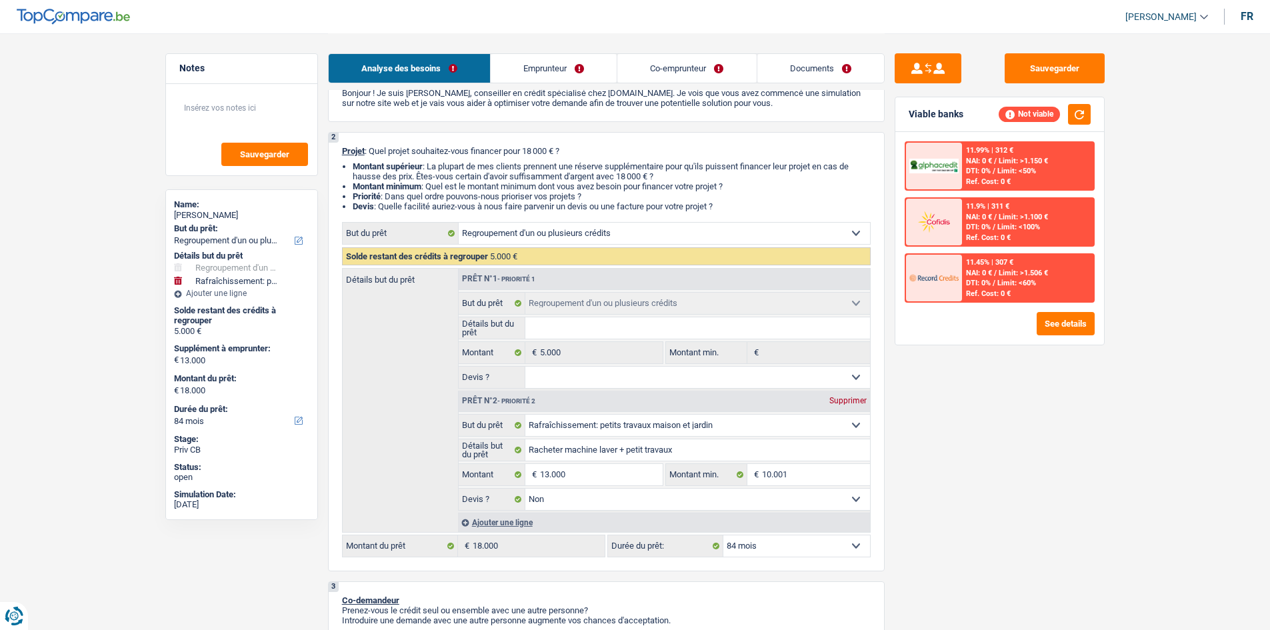
click at [570, 71] on link "Emprunteur" at bounding box center [553, 68] width 126 height 29
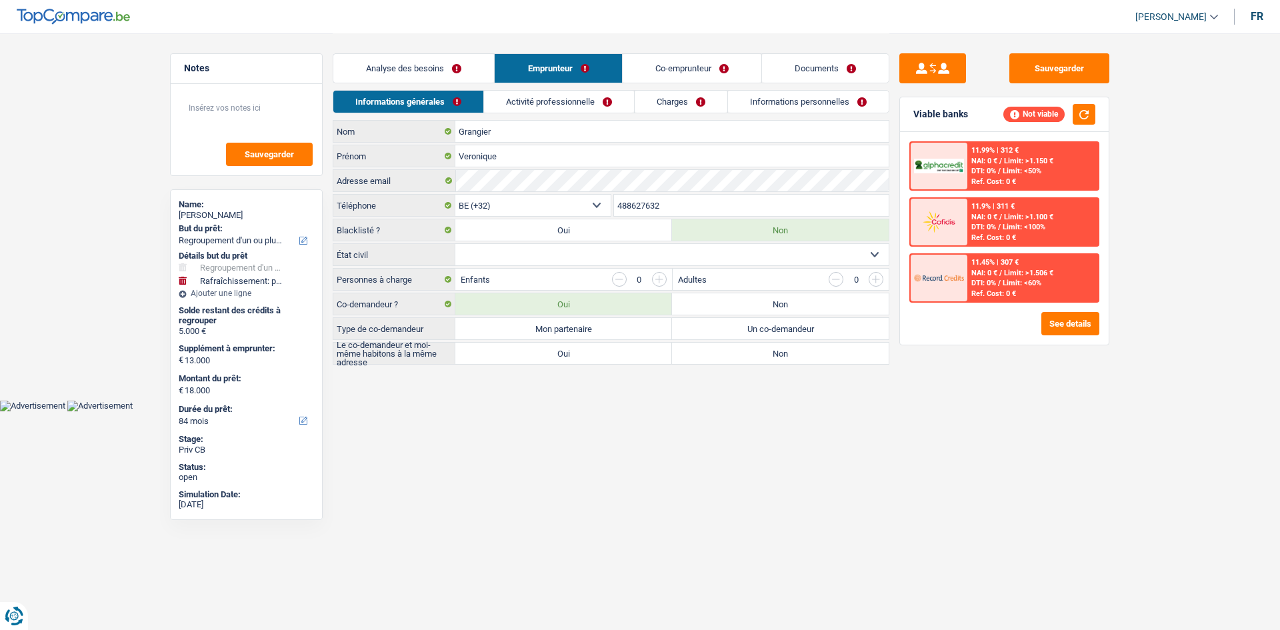
click at [460, 62] on link "Analyse des besoins" at bounding box center [413, 68] width 161 height 29
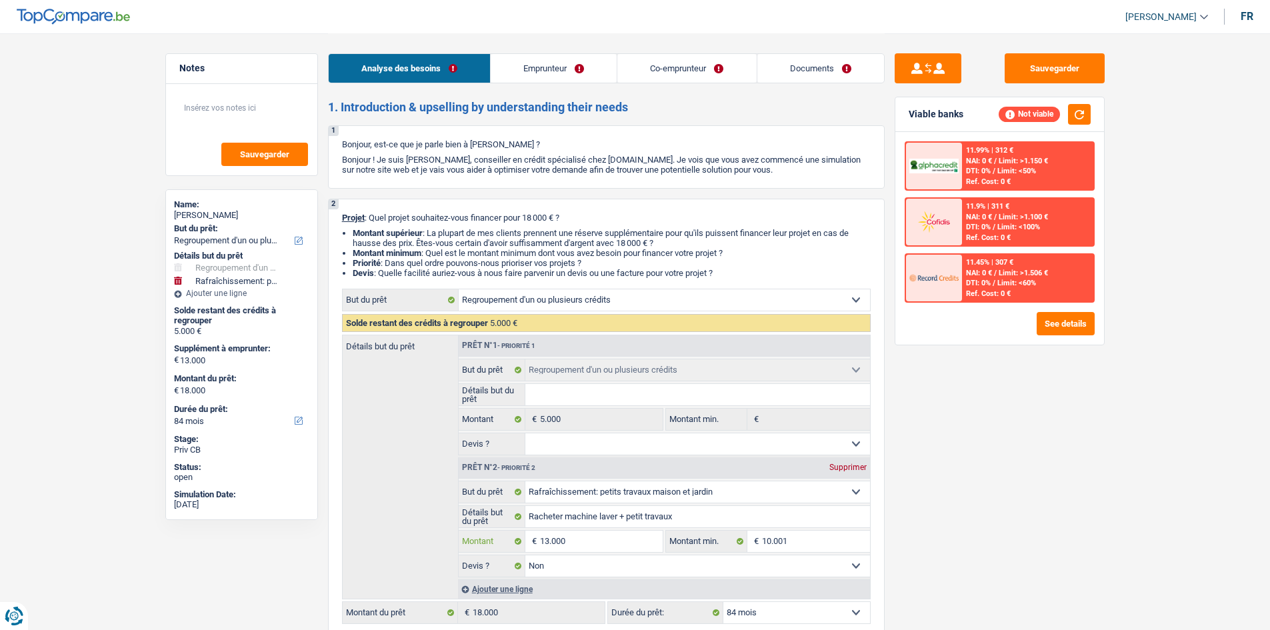
click at [586, 540] on input "13.000" at bounding box center [601, 540] width 122 height 21
type input "1.300"
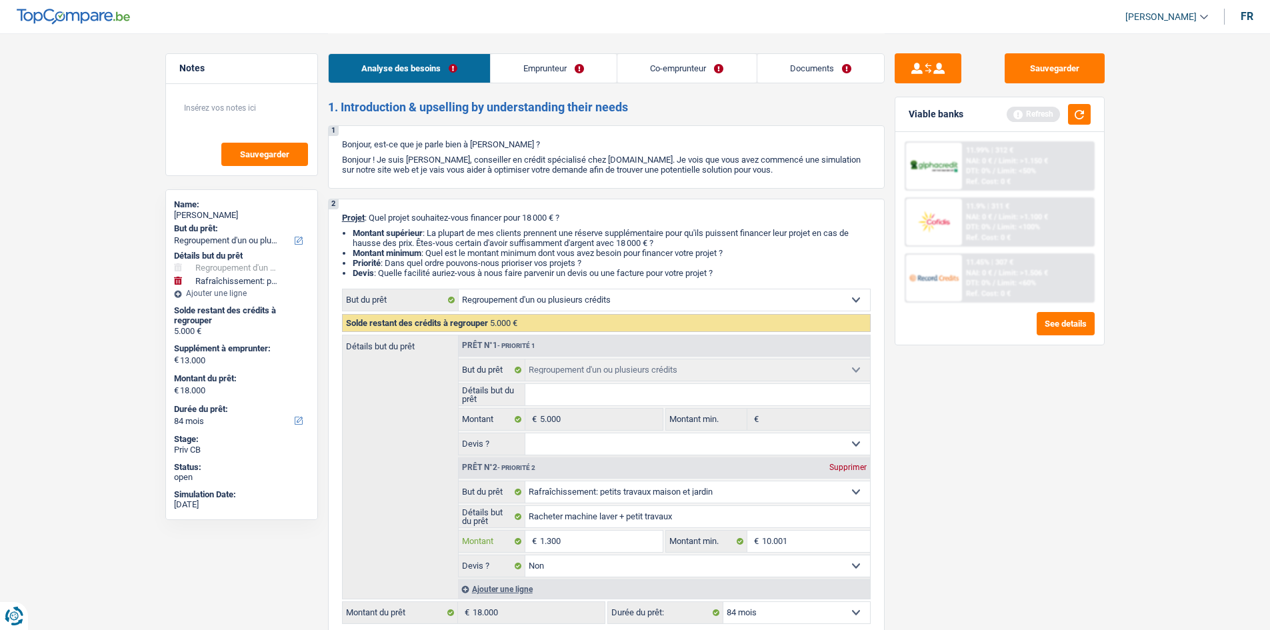
type input "130"
type input "13"
type input "1"
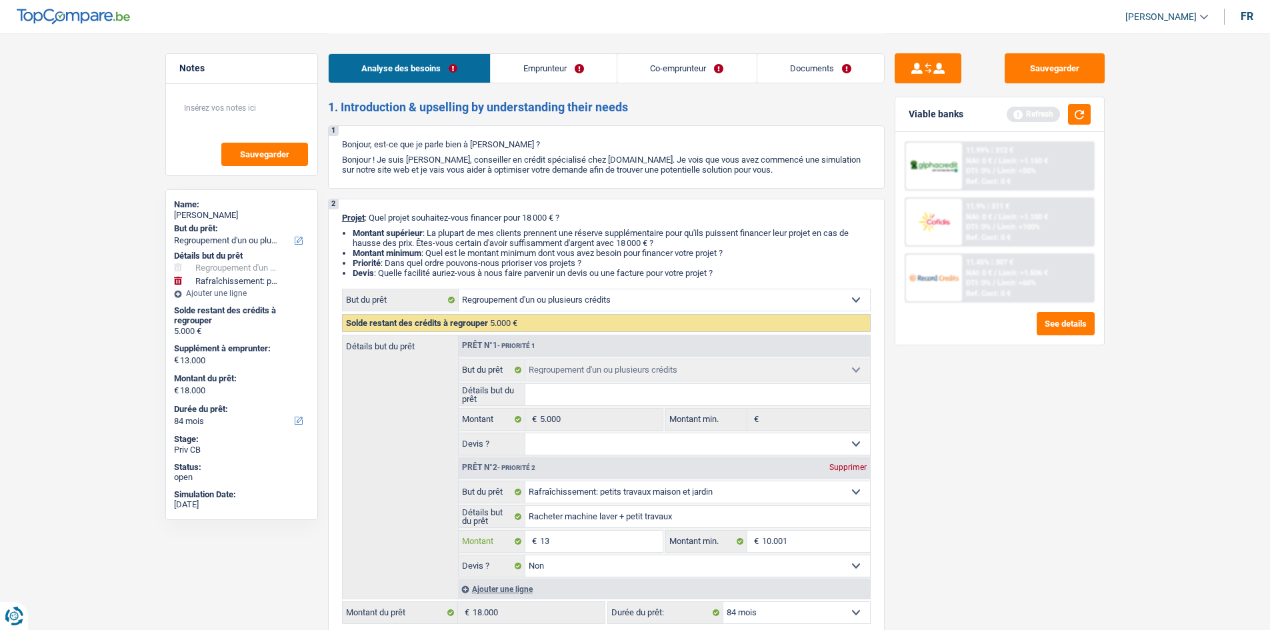
type input "1"
type input "12"
type input "120"
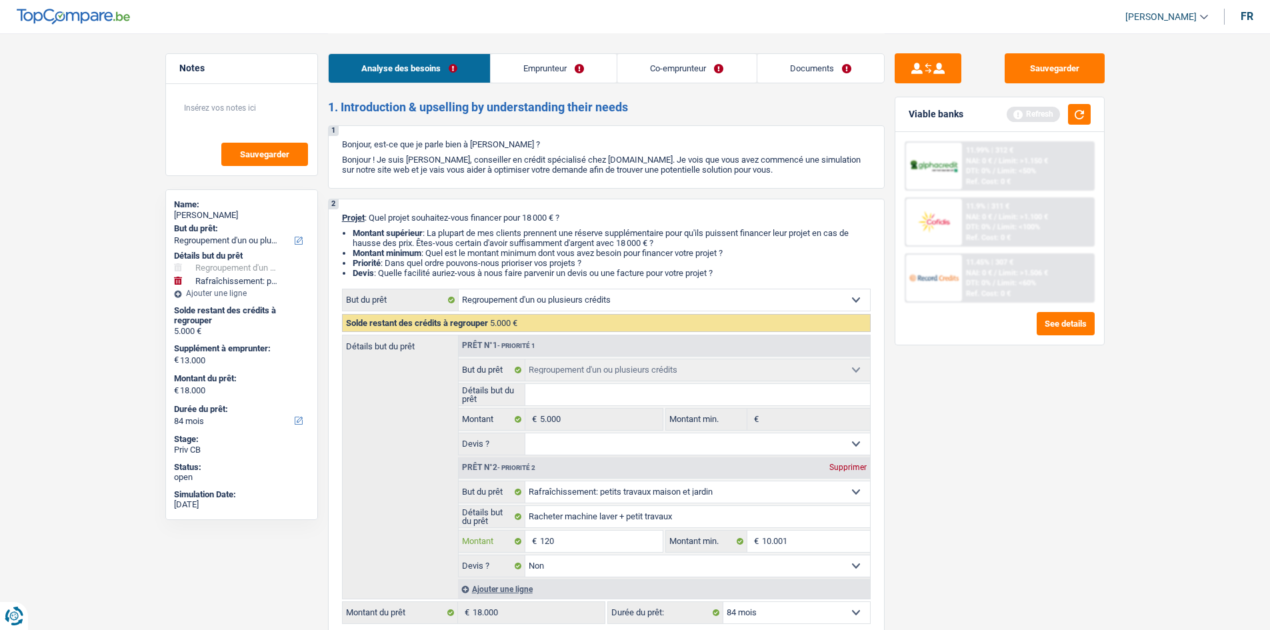
type input "1.200"
type input "6.200"
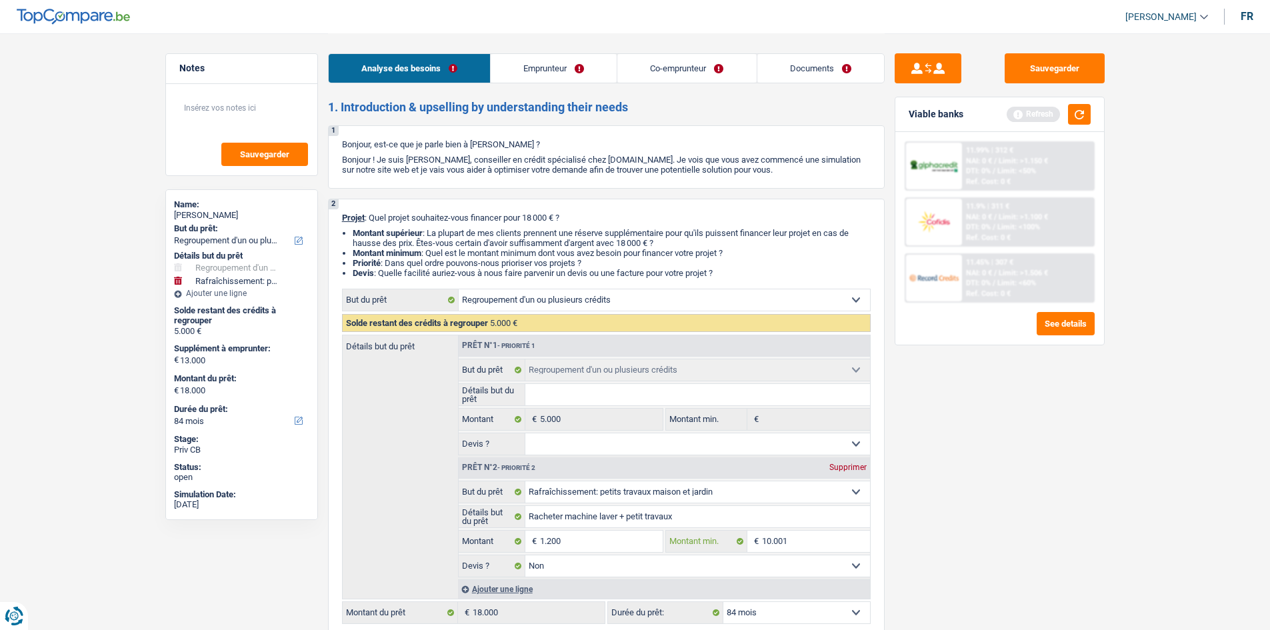
select select "42"
type input "6.200"
select select "42"
type input "6.200"
select select "42"
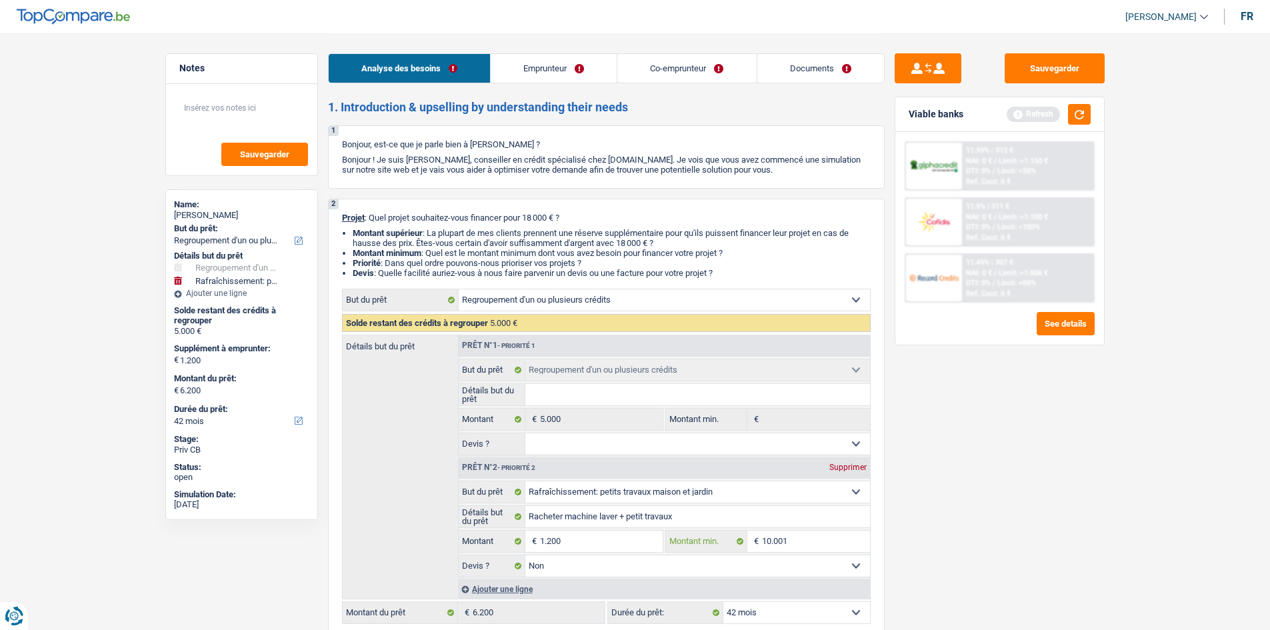
click at [794, 543] on input "10.001" at bounding box center [816, 540] width 108 height 21
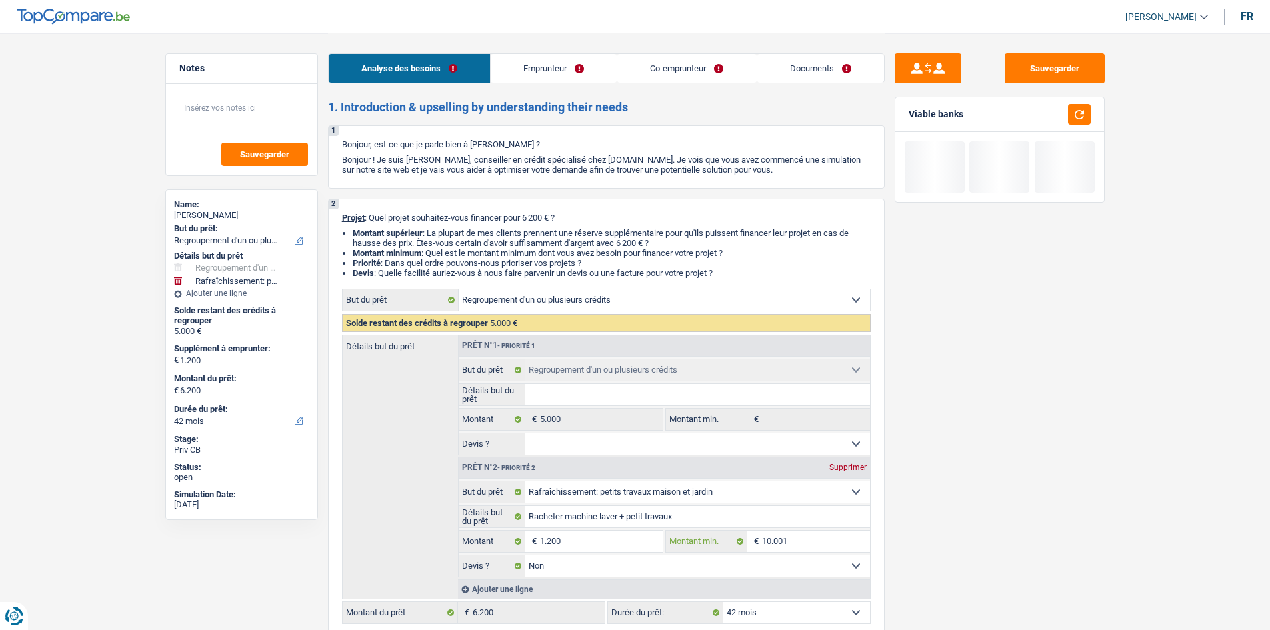
type input "1.000"
type input "100"
type input "10"
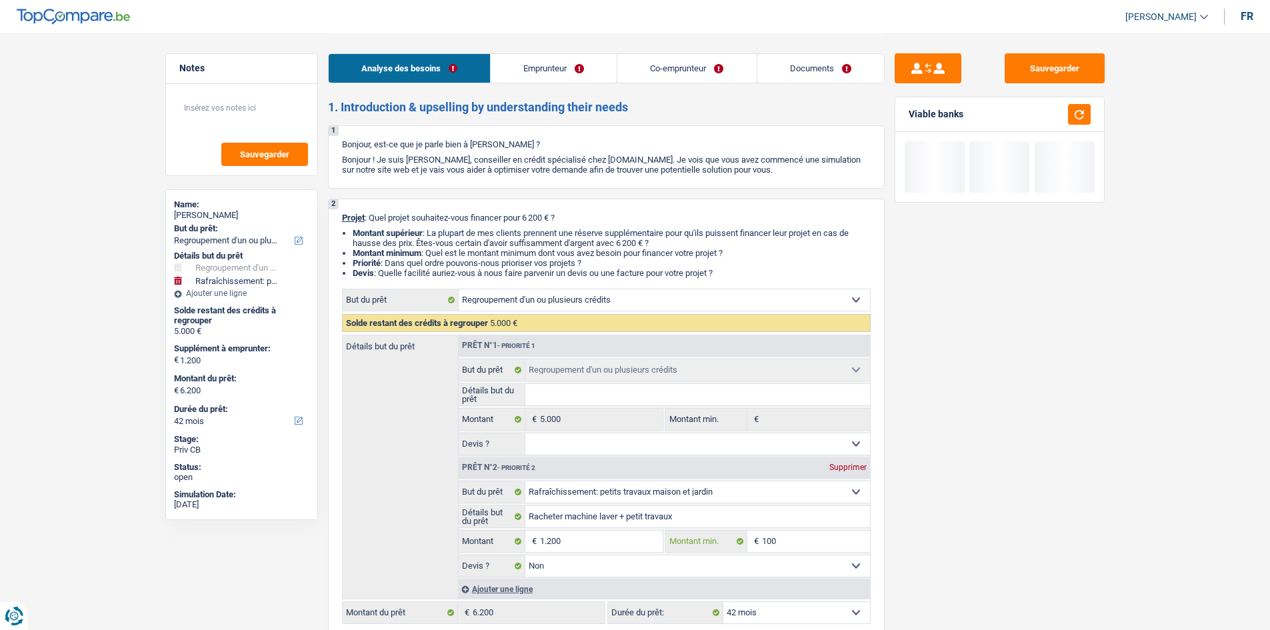
type input "10"
type input "1"
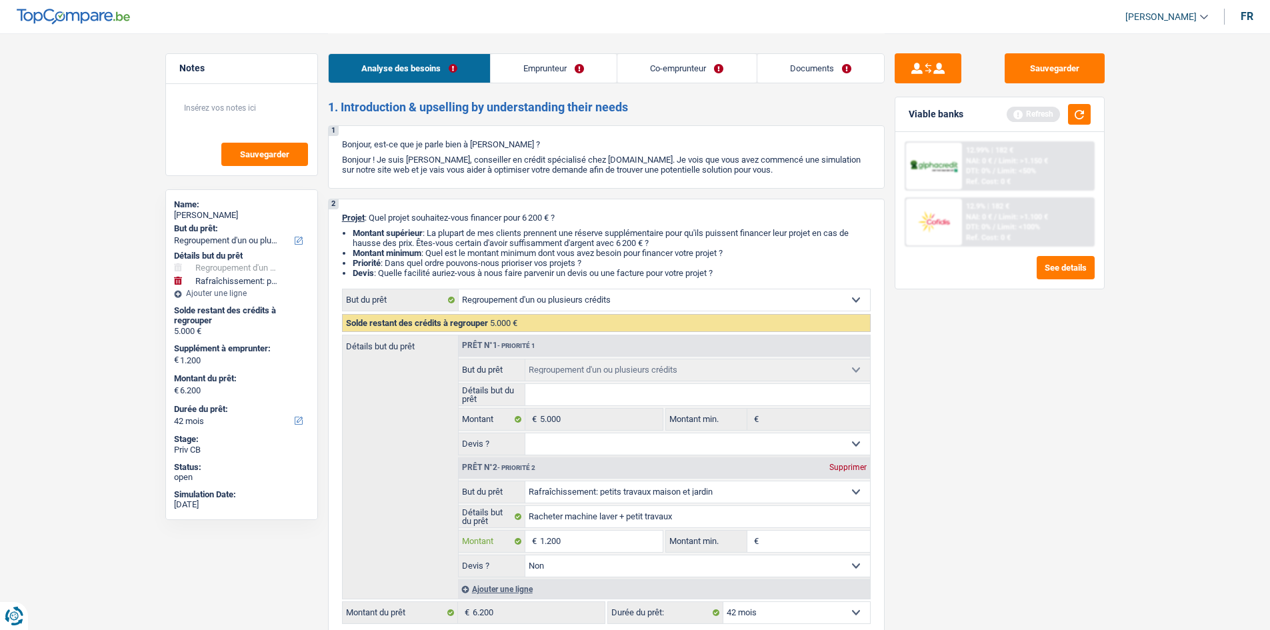
type input "120"
type input "12"
type input "1"
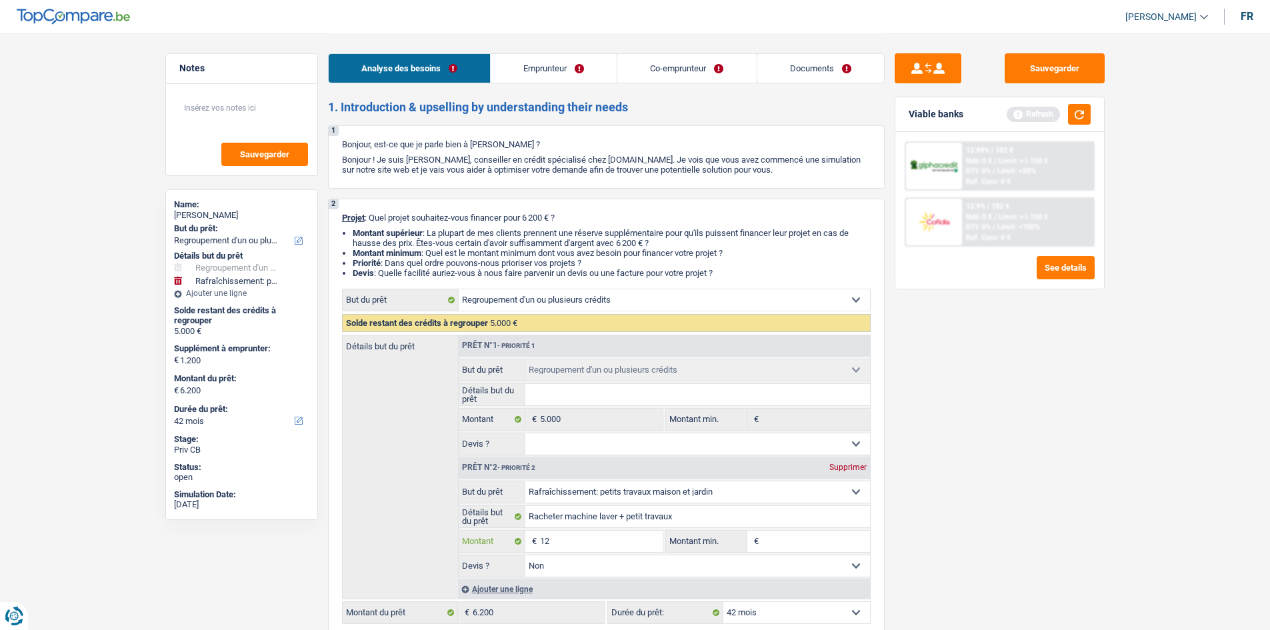
type input "1"
type input "7"
type input "70"
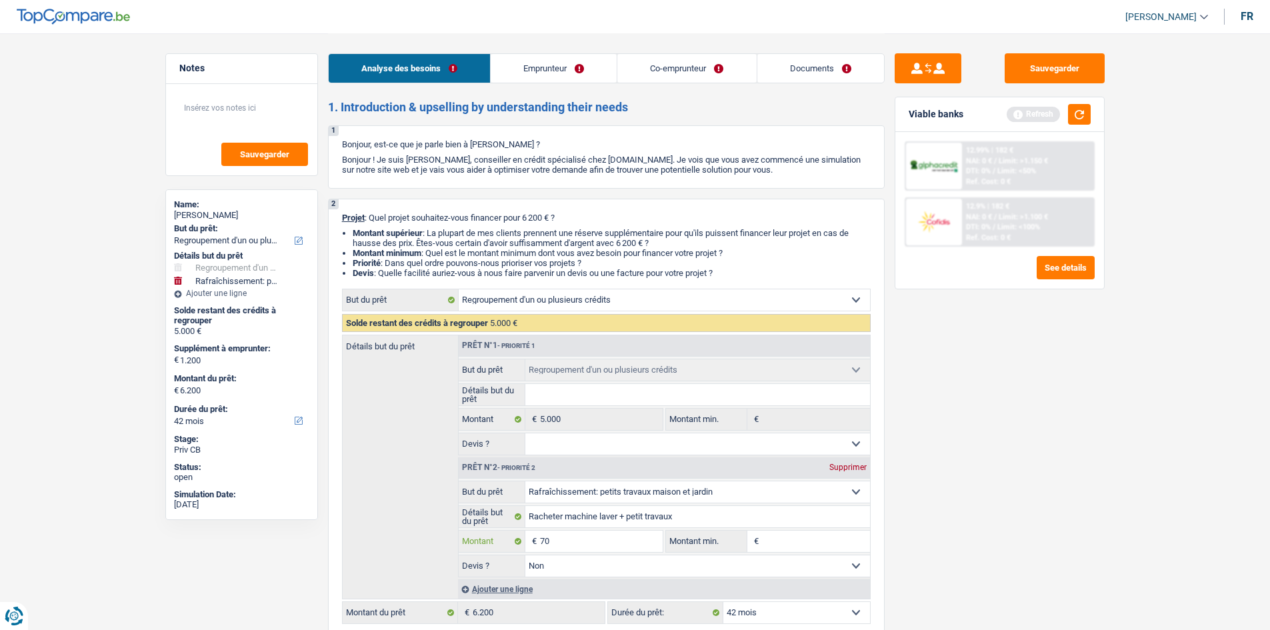
type input "700"
type input "7.000"
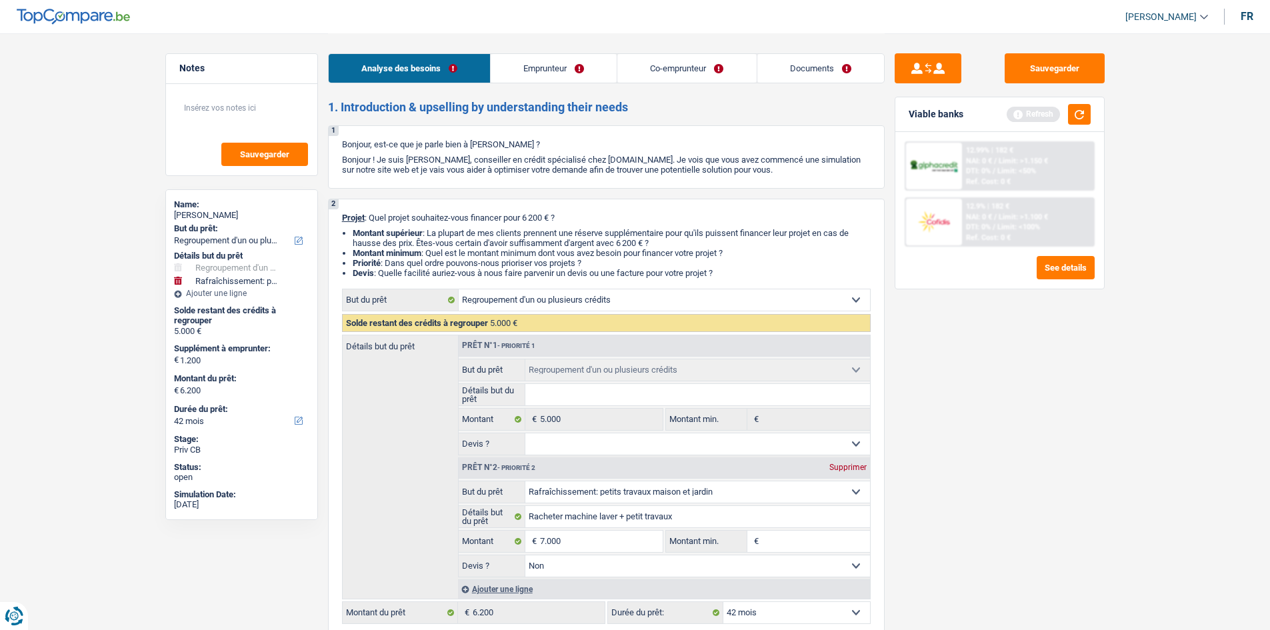
type input "7.000"
type input "12.000"
click at [797, 540] on input "Montant min." at bounding box center [816, 540] width 108 height 21
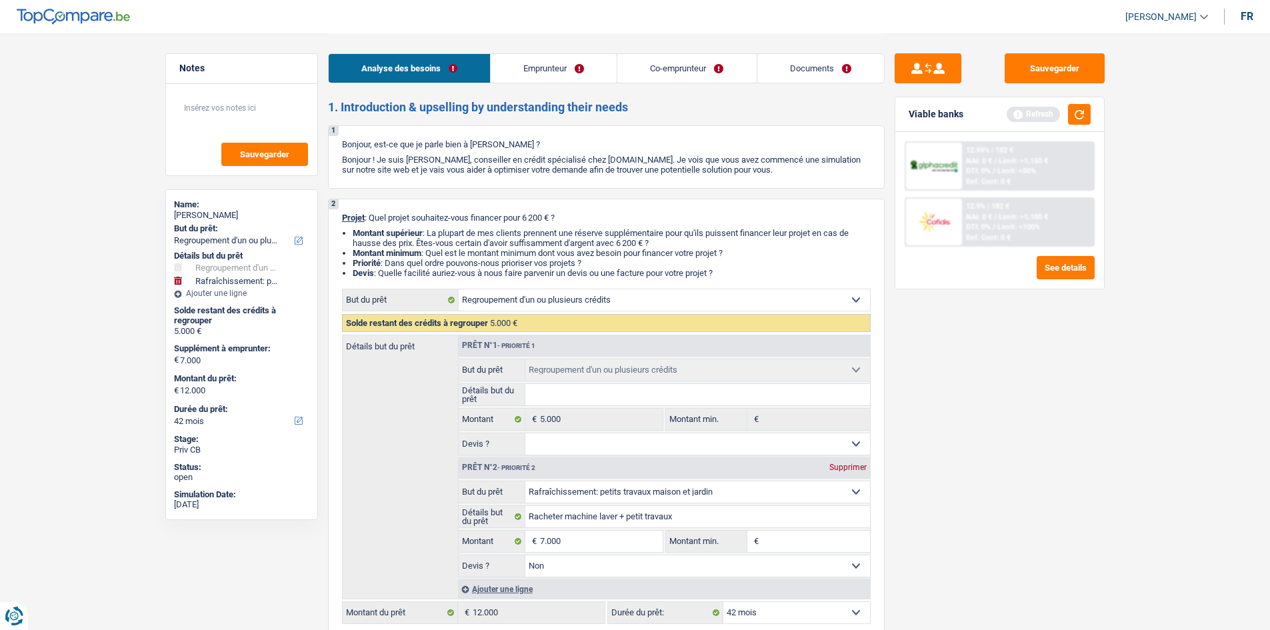
select select "60"
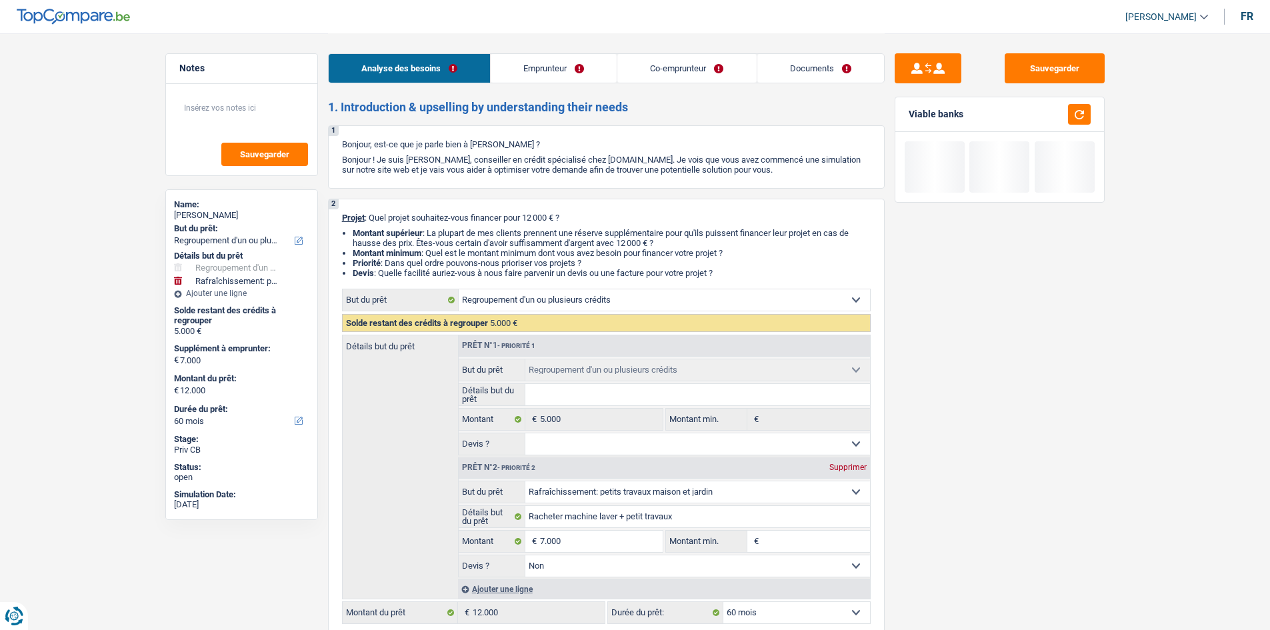
type input "5"
type input "50"
type input "500"
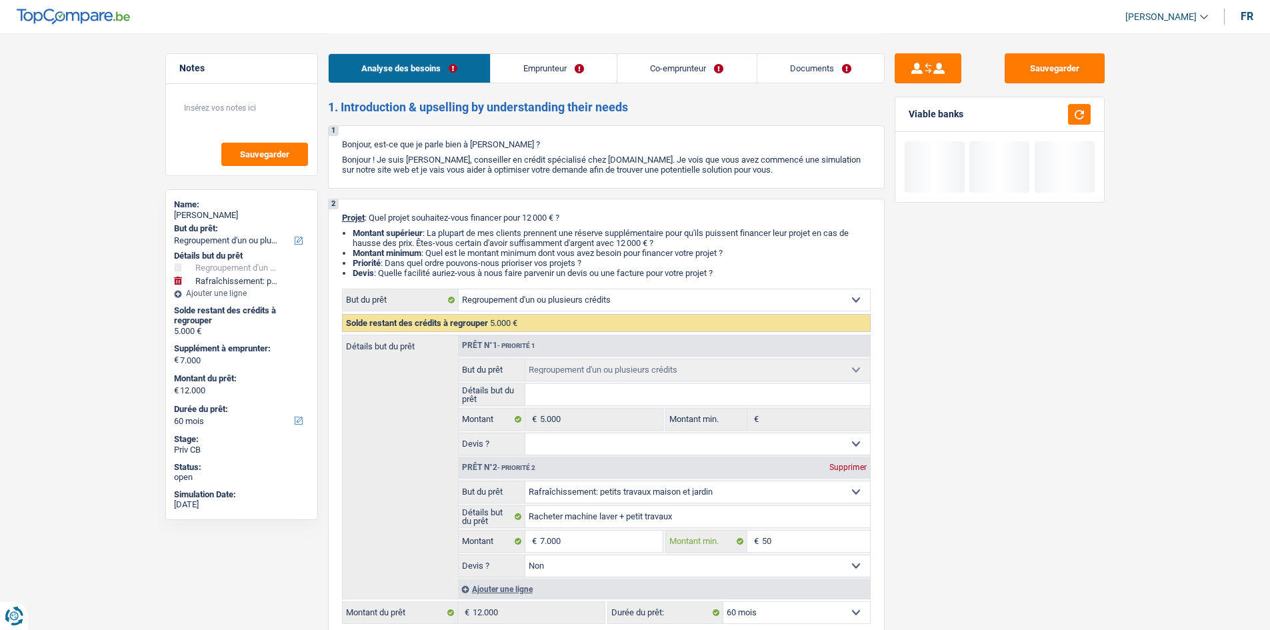
type input "500"
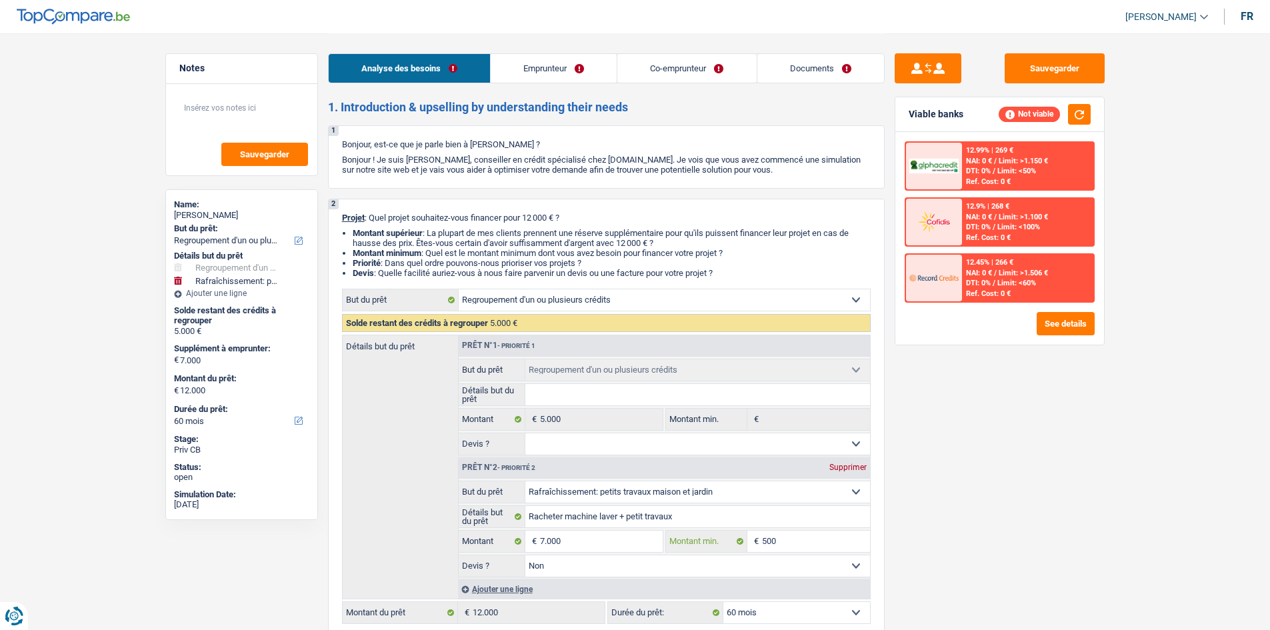
type input "5.000"
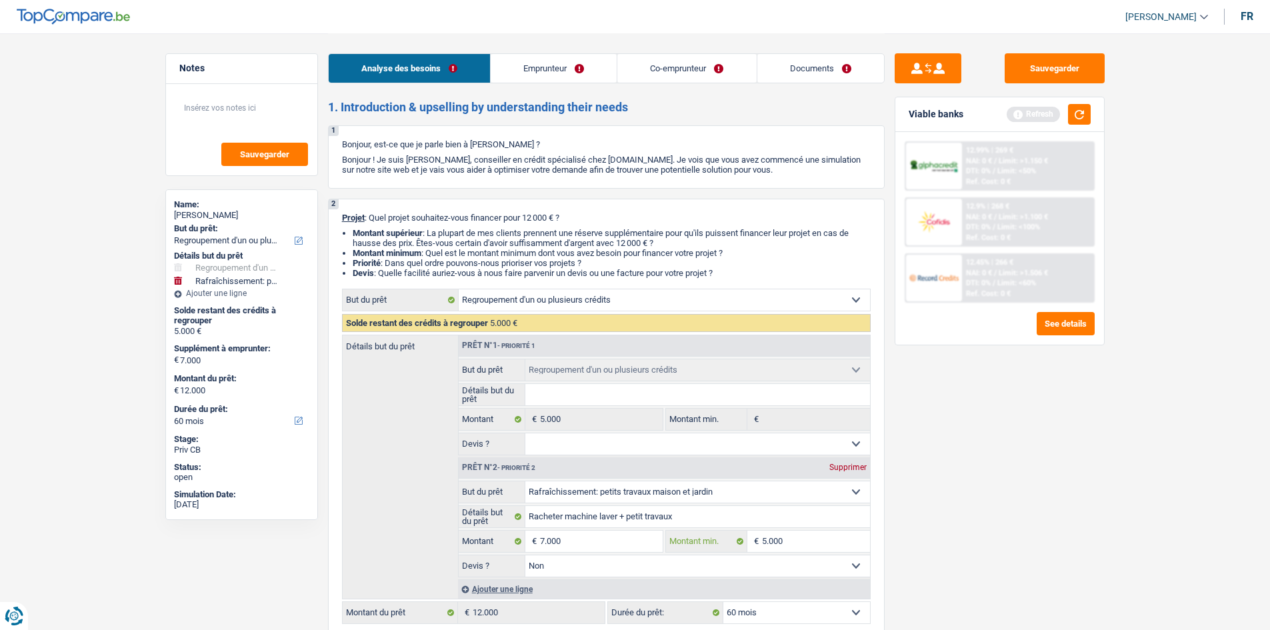
type input "5.000"
click at [907, 564] on div "Sauvegarder Viable banks Refresh 12.99% | 269 € NAI: 0 € / Limit: >1.150 € DTI:…" at bounding box center [999, 330] width 230 height 555
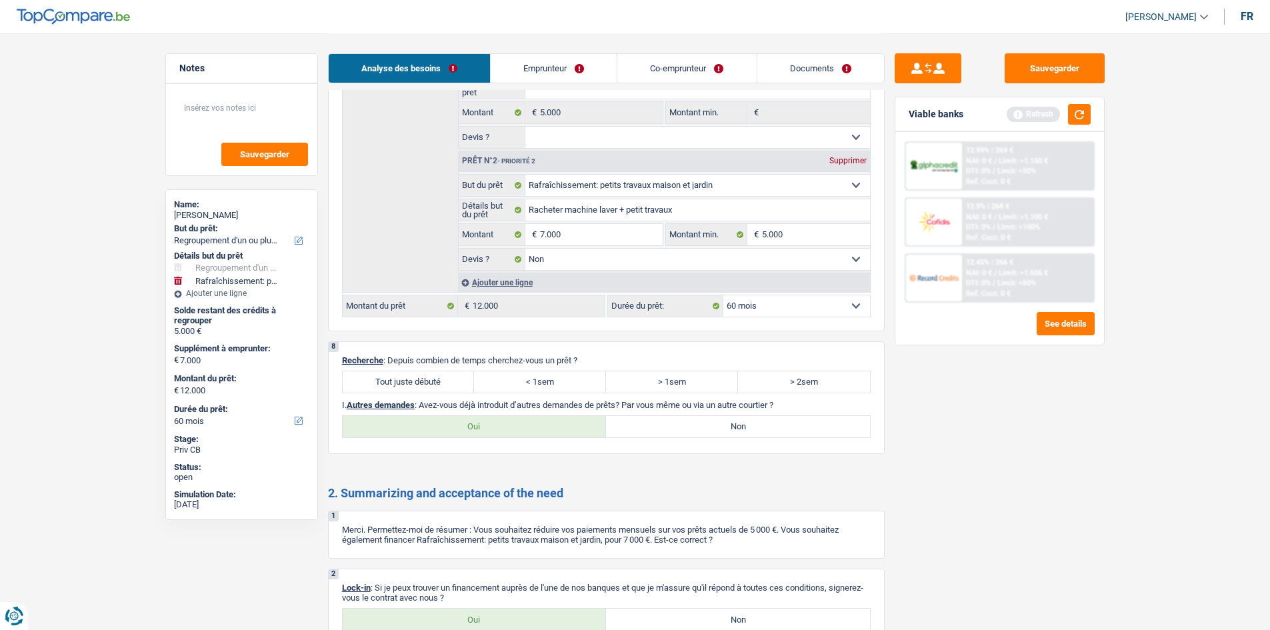
scroll to position [1933, 0]
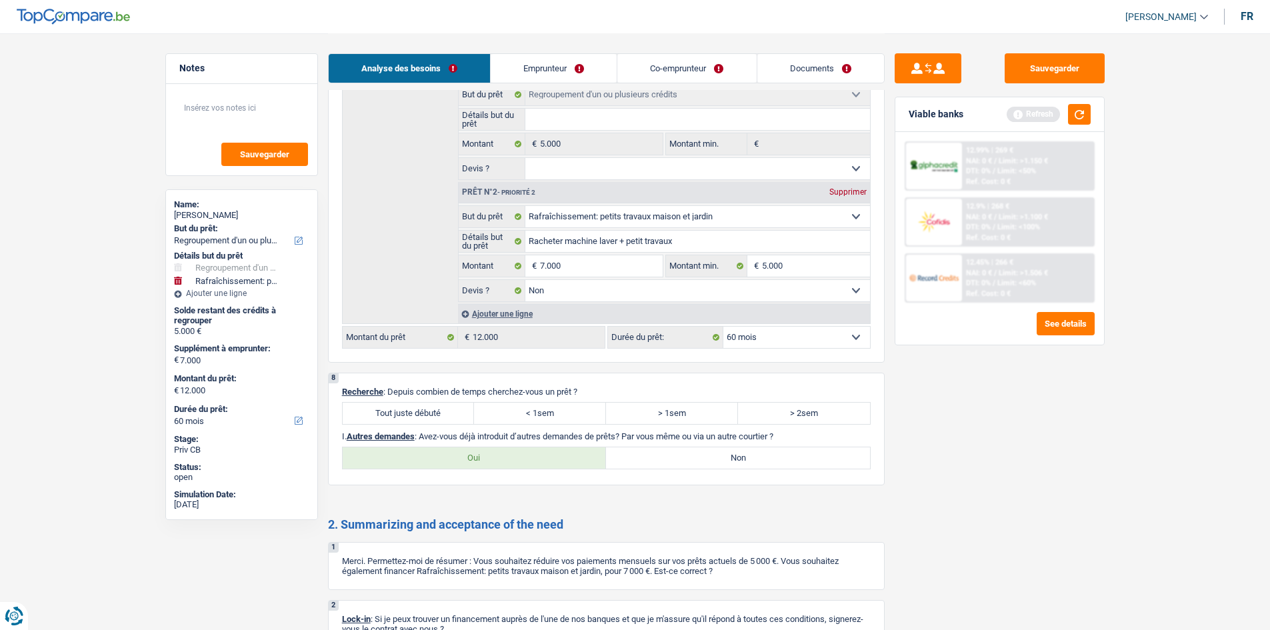
click at [421, 409] on label "Tout juste débuté" at bounding box center [409, 413] width 132 height 21
click at [421, 409] on input "Tout juste débuté" at bounding box center [409, 413] width 132 height 21
radio input "true"
click at [552, 73] on link "Emprunteur" at bounding box center [553, 68] width 126 height 29
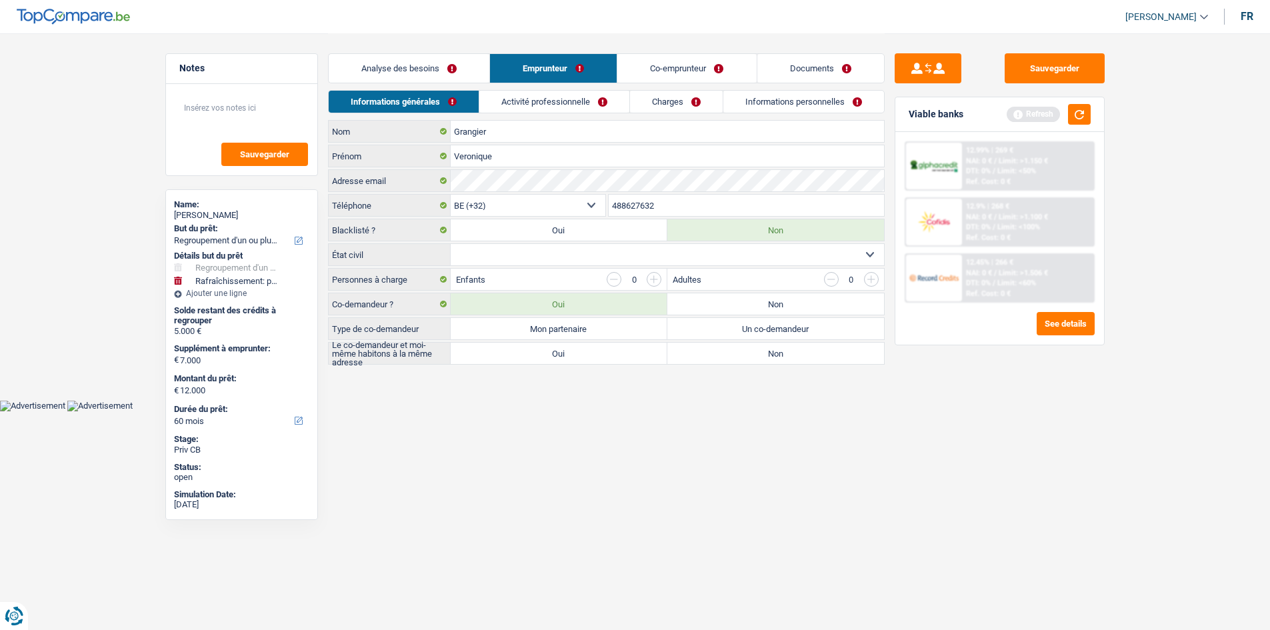
scroll to position [0, 0]
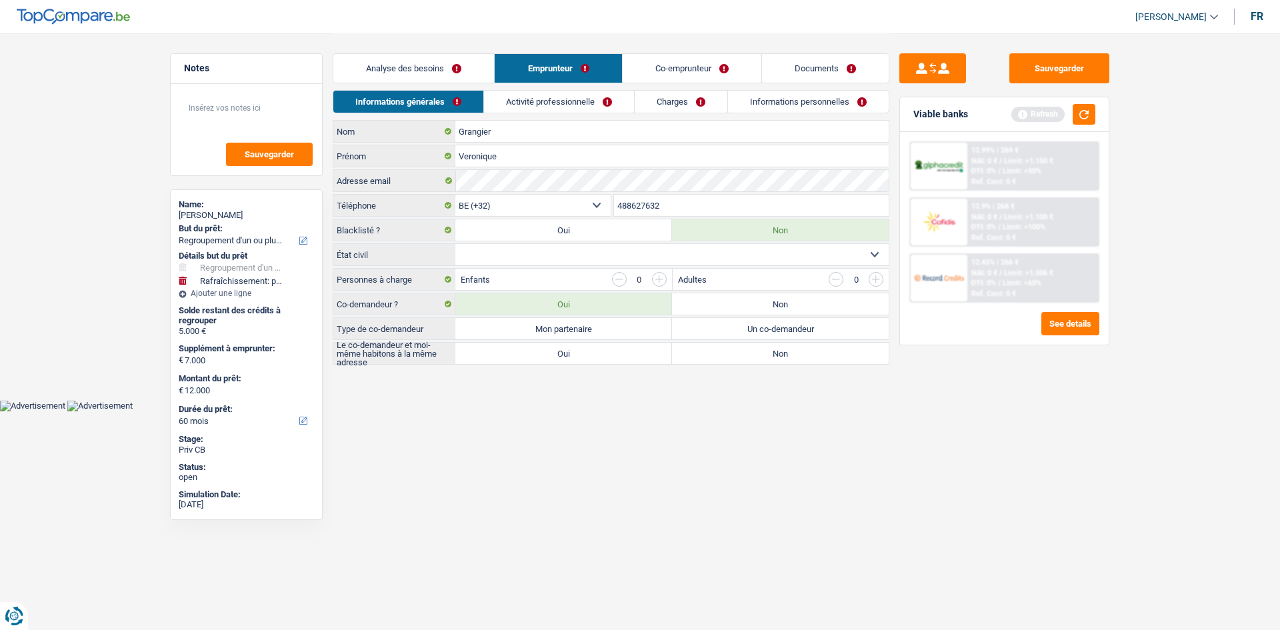
click at [463, 63] on link "Analyse des besoins" at bounding box center [413, 68] width 161 height 29
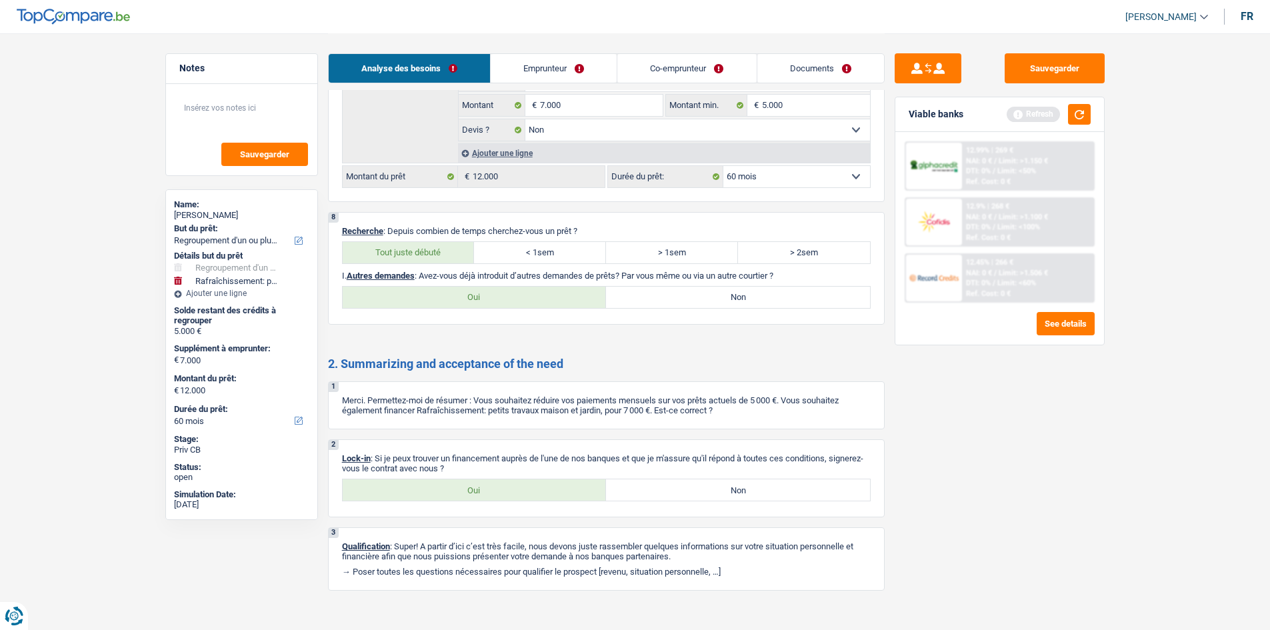
scroll to position [2107, 0]
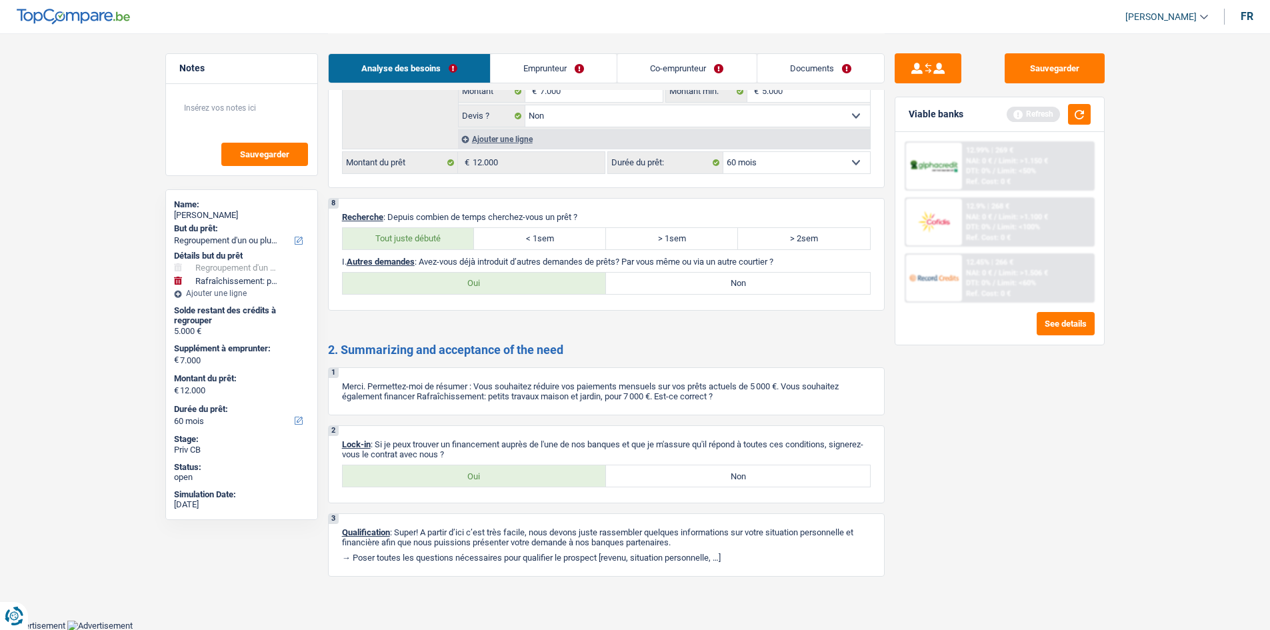
click at [571, 283] on label "Oui" at bounding box center [475, 283] width 264 height 21
click at [571, 283] on input "Oui" at bounding box center [475, 283] width 264 height 21
radio input "true"
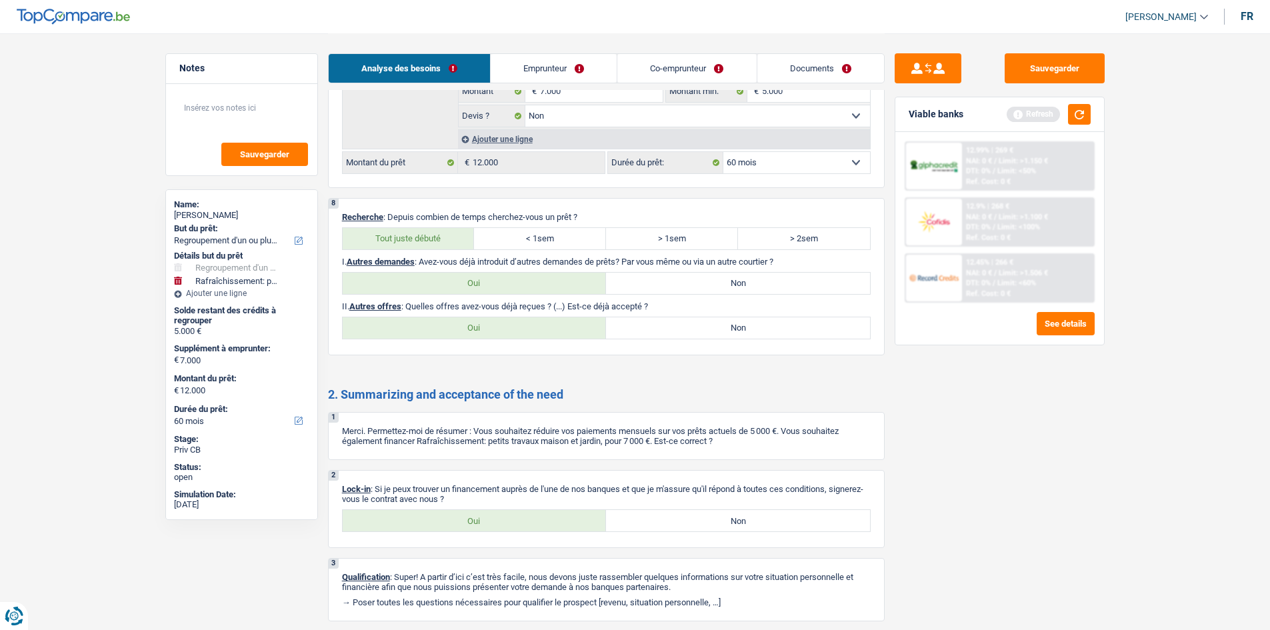
click at [636, 277] on label "Non" at bounding box center [738, 283] width 264 height 21
click at [636, 277] on input "Non" at bounding box center [738, 283] width 264 height 21
radio input "true"
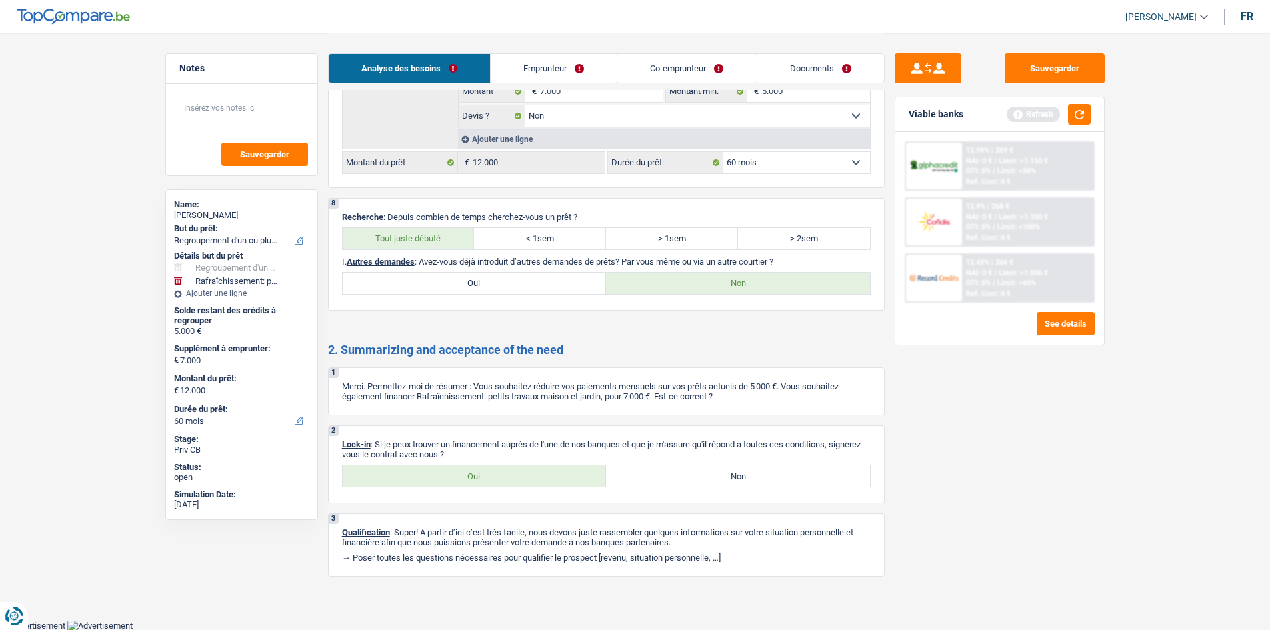
drag, startPoint x: 545, startPoint y: 477, endPoint x: 548, endPoint y: 451, distance: 26.2
click at [542, 477] on label "Oui" at bounding box center [475, 475] width 264 height 21
click at [542, 477] on input "Oui" at bounding box center [475, 475] width 264 height 21
radio input "true"
click at [552, 73] on link "Emprunteur" at bounding box center [553, 68] width 126 height 29
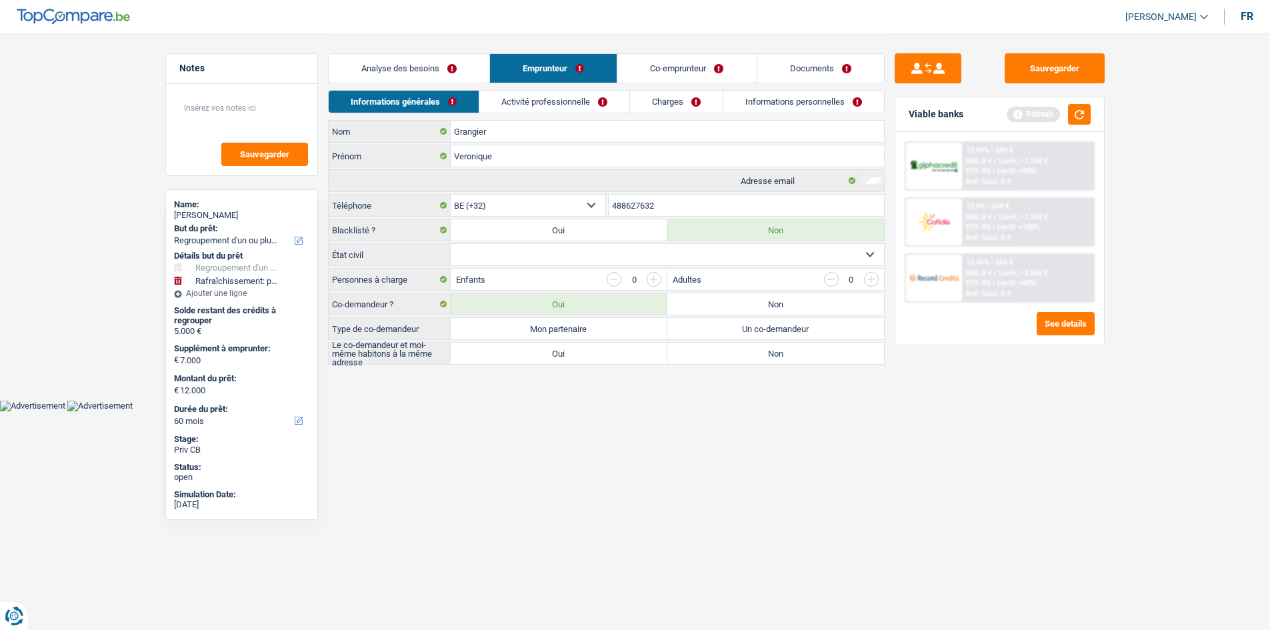
scroll to position [0, 0]
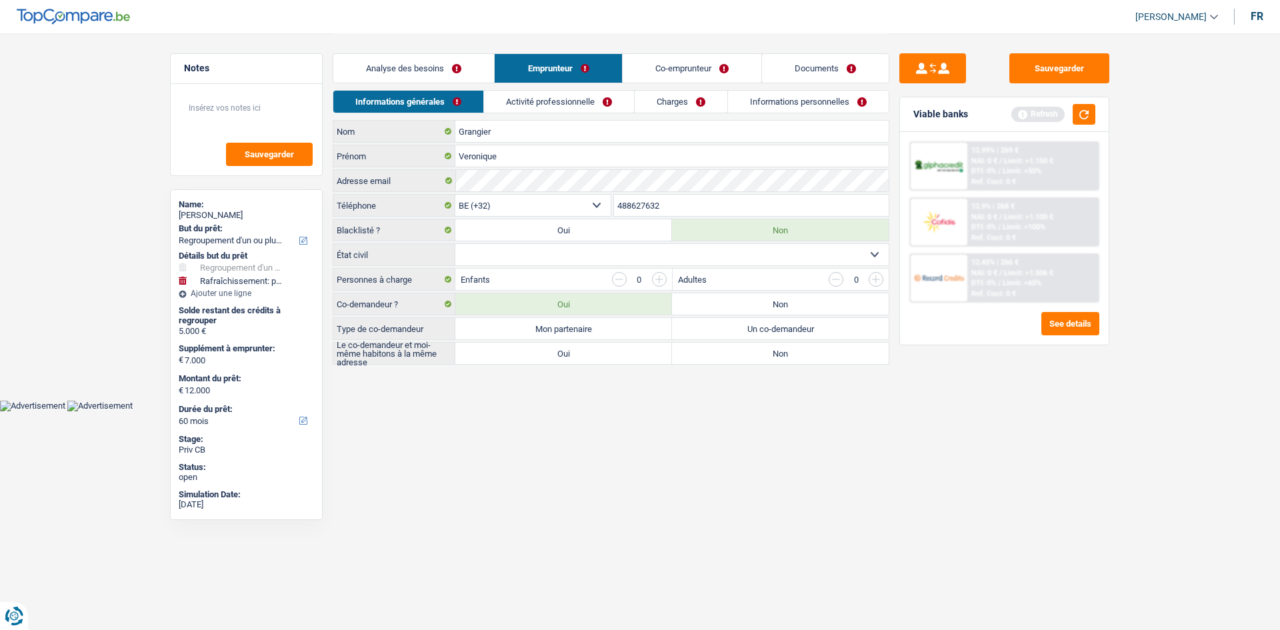
click at [592, 254] on select "Célibataire Marié(e) Cohabitant(e) légal(e) Divorcé(e) Veuf(ve) Séparé (de fait…" at bounding box center [671, 254] width 433 height 21
select select "single"
click at [455, 244] on select "Célibataire Marié(e) Cohabitant(e) légal(e) Divorcé(e) Veuf(ve) Séparé (de fait…" at bounding box center [671, 254] width 433 height 21
click at [596, 329] on label "Mon partenaire" at bounding box center [563, 328] width 217 height 21
click at [596, 329] on input "Mon partenaire" at bounding box center [563, 328] width 217 height 21
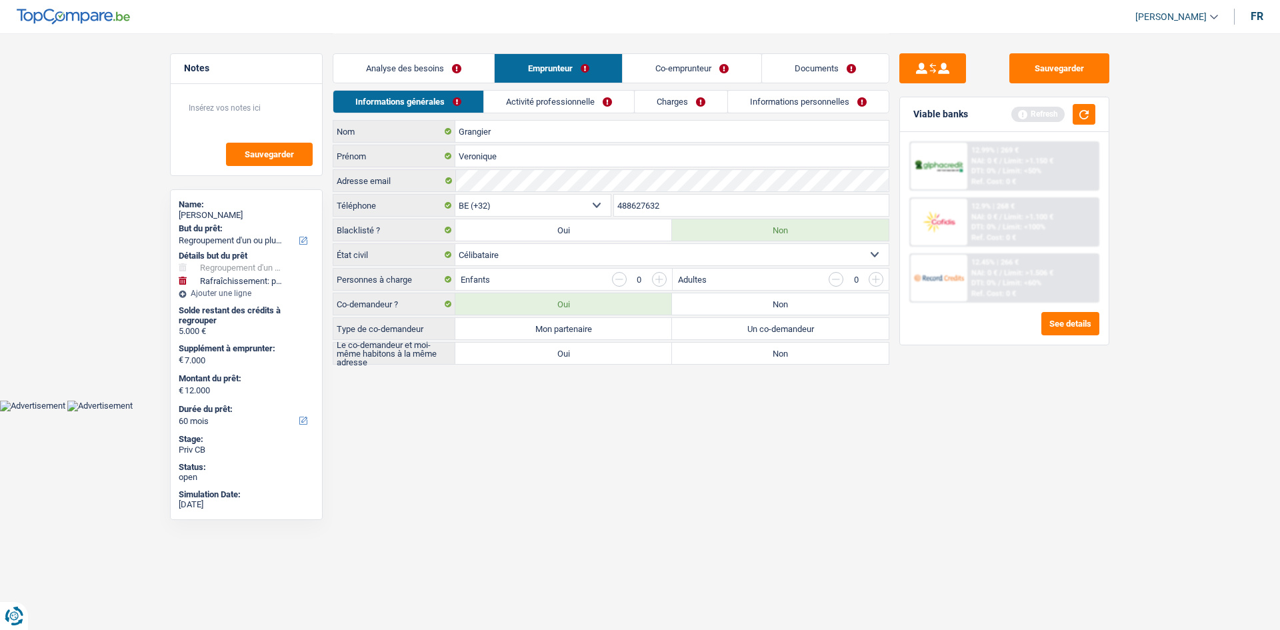
radio input "true"
click at [580, 352] on label "Oui" at bounding box center [563, 353] width 217 height 21
click at [580, 352] on input "Oui" at bounding box center [563, 353] width 217 height 21
radio input "true"
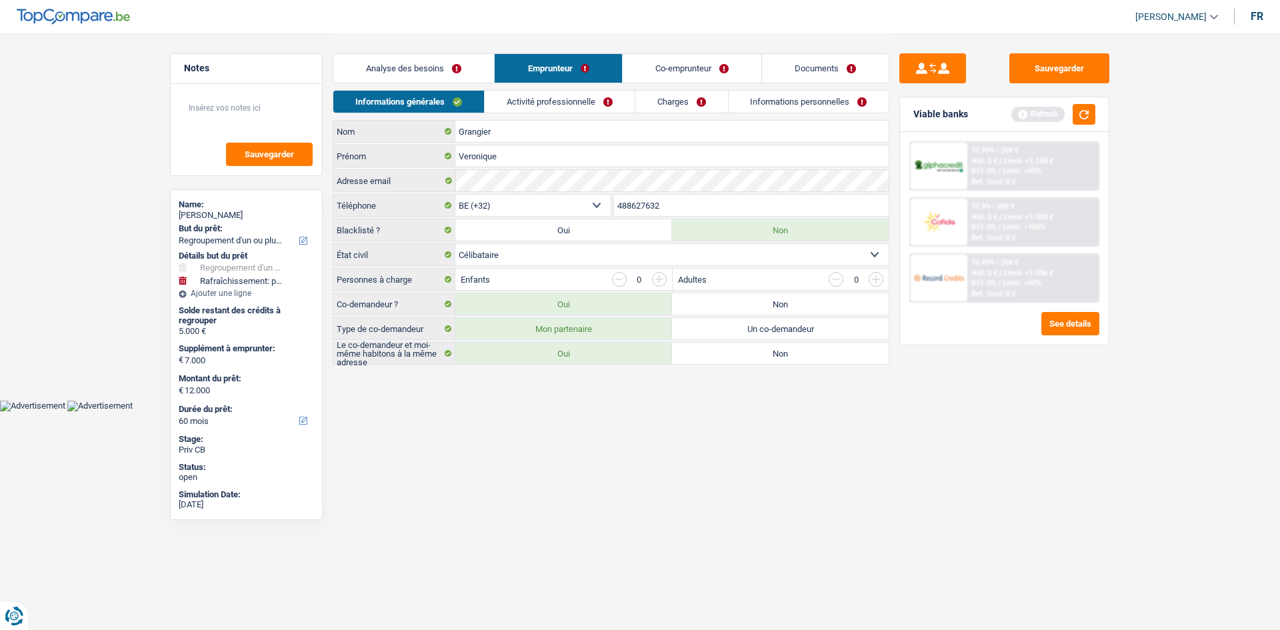
click at [752, 351] on label "Non" at bounding box center [780, 353] width 217 height 21
click at [752, 351] on input "Non" at bounding box center [780, 353] width 217 height 21
radio input "true"
click at [560, 95] on link "Activité professionnelle" at bounding box center [559, 102] width 150 height 22
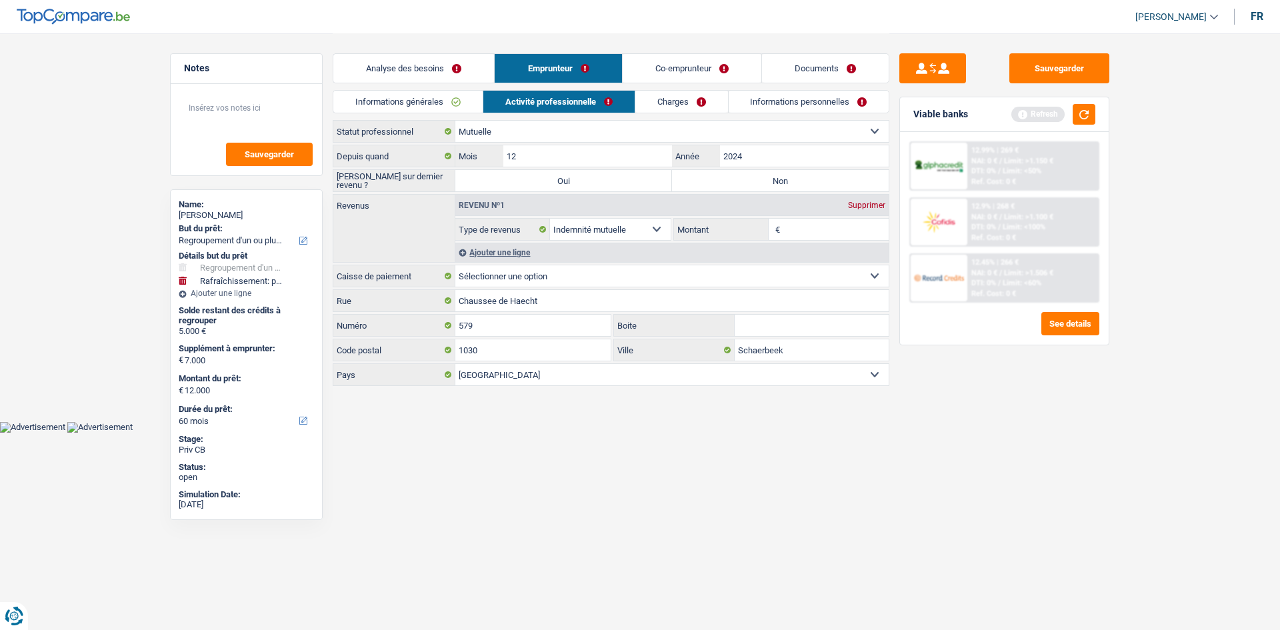
click at [815, 239] on input "Montant" at bounding box center [836, 229] width 106 height 21
type input "1.400"
drag, startPoint x: 992, startPoint y: 453, endPoint x: 953, endPoint y: 449, distance: 39.5
click at [978, 454] on div "Sauvegarder Viable banks Refresh 12.99% | 269 € NAI: 0 € / Limit: >1.150 € DTI:…" at bounding box center [1004, 330] width 230 height 555
drag, startPoint x: 771, startPoint y: 180, endPoint x: 760, endPoint y: 161, distance: 21.8
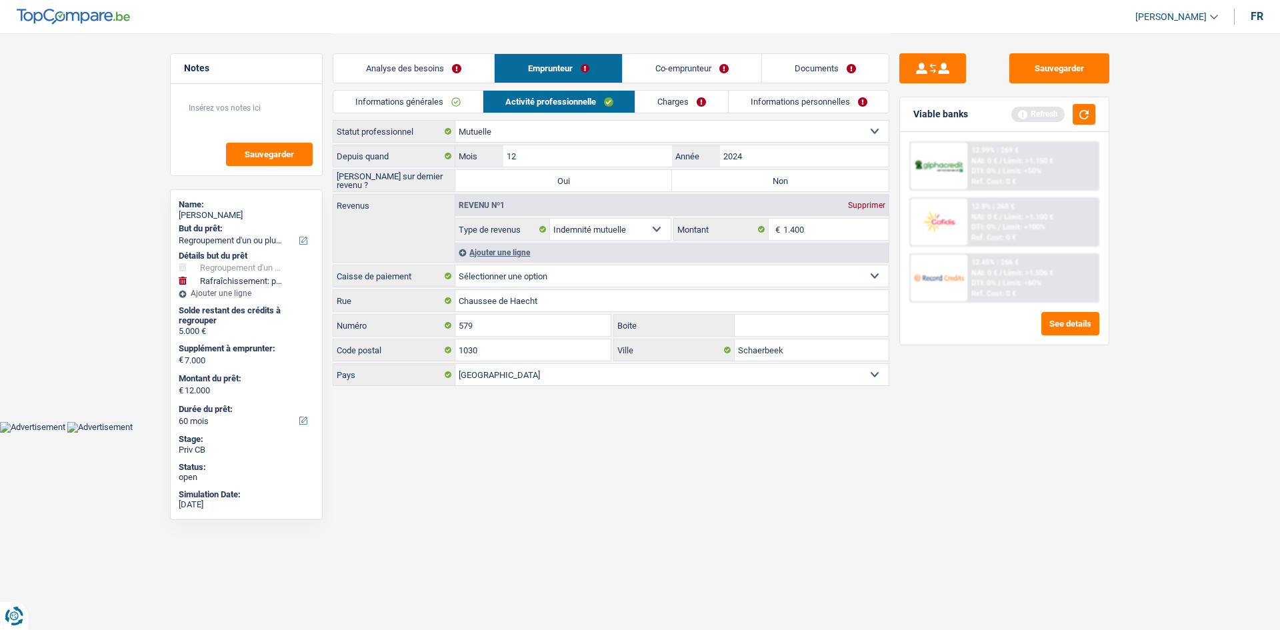
click at [771, 179] on label "Non" at bounding box center [780, 180] width 217 height 21
click at [771, 179] on input "Non" at bounding box center [780, 180] width 217 height 21
radio input "true"
click at [683, 103] on link "Charges" at bounding box center [681, 102] width 93 height 22
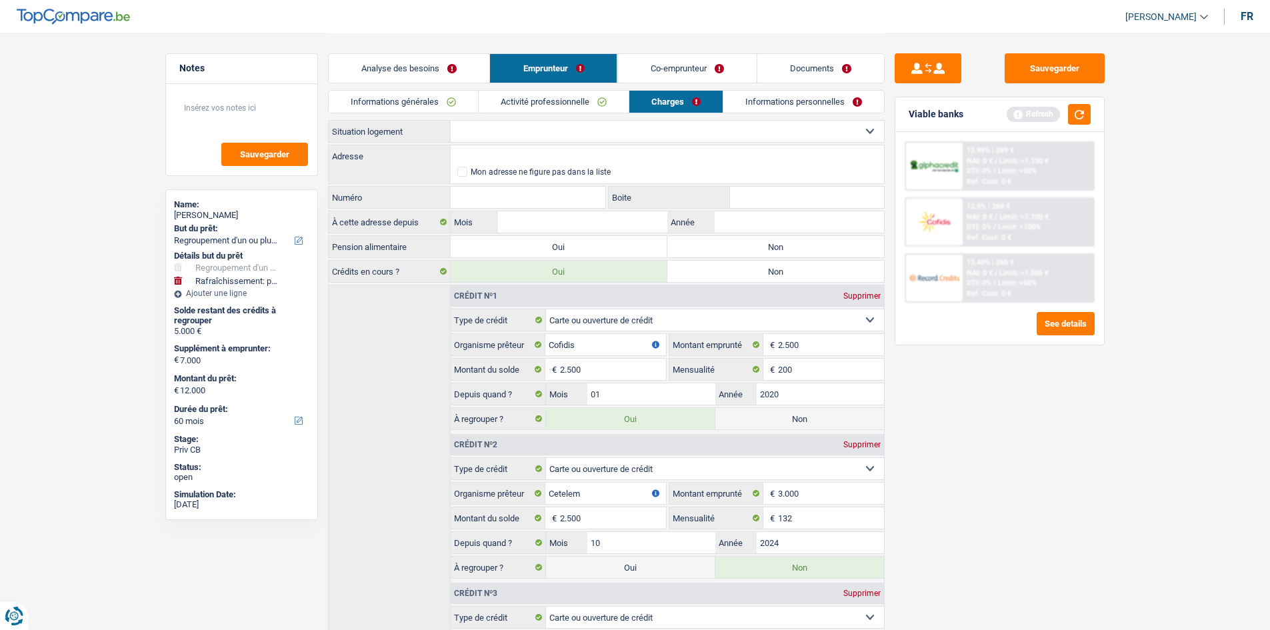
click at [524, 126] on select "Locataire Propriétaire avec prêt hypothécaire Propriétaire sans prêt hypothécai…" at bounding box center [667, 131] width 433 height 21
select select "ownerWithoutMortgage"
click at [451, 121] on select "Locataire Propriétaire avec prêt hypothécaire Propriétaire sans prêt hypothécai…" at bounding box center [667, 131] width 433 height 21
click at [502, 154] on input "Adresse" at bounding box center [667, 155] width 433 height 21
click at [425, 70] on link "Analyse des besoins" at bounding box center [409, 68] width 161 height 29
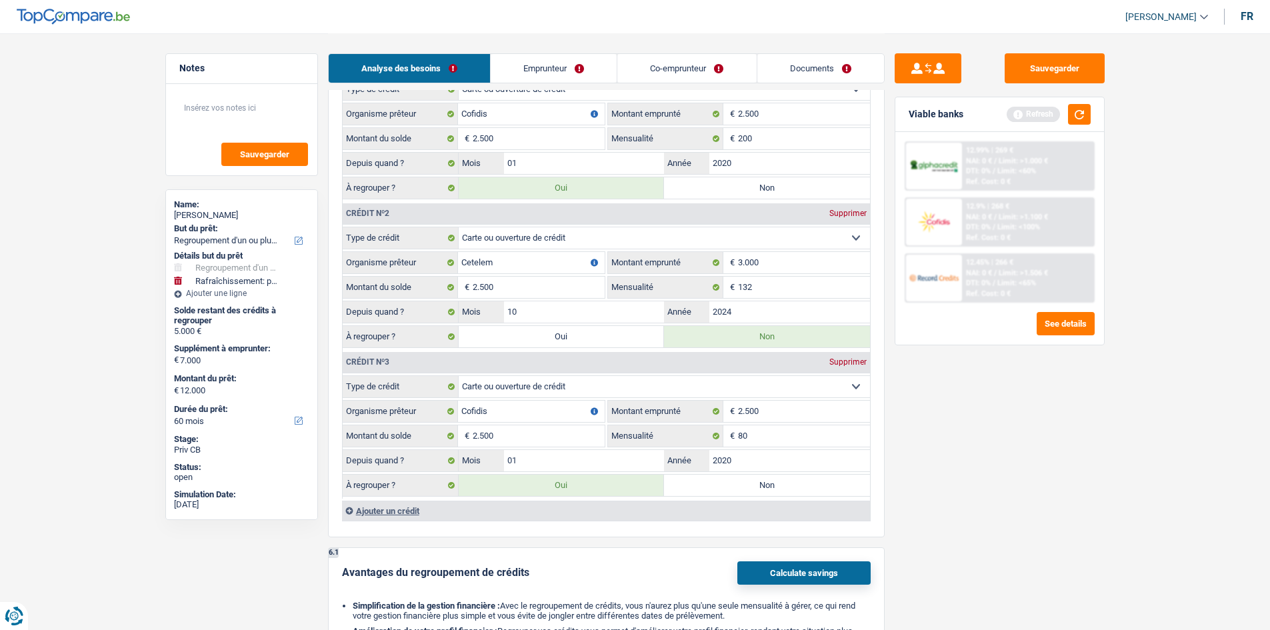
scroll to position [1200, 0]
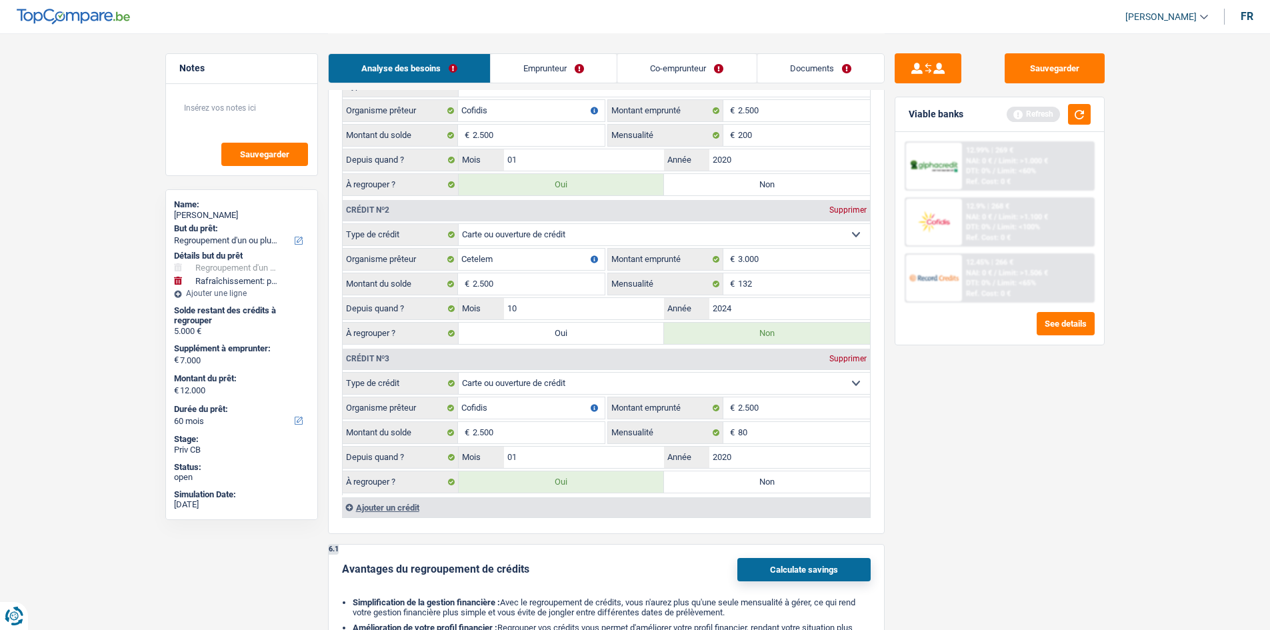
click at [383, 511] on div "Ajouter un crédit" at bounding box center [606, 507] width 528 height 20
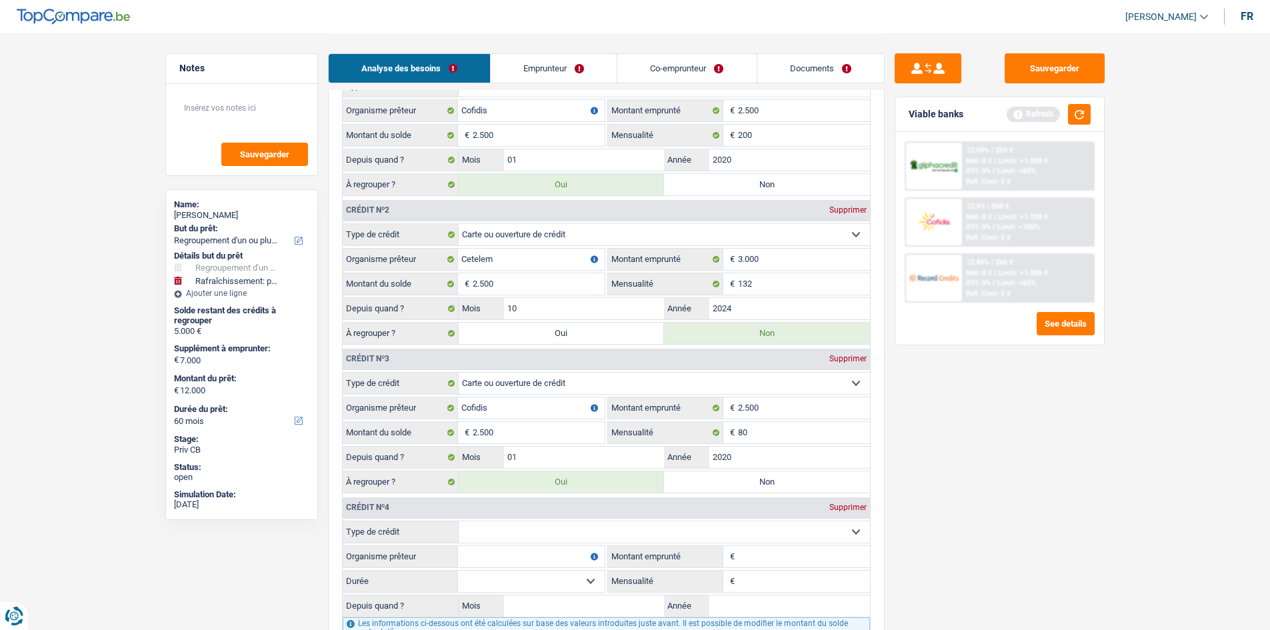
click at [530, 533] on select "Carte ou ouverture de crédit Prêt hypothécaire Vente à tempérament Prêt à tempé…" at bounding box center [664, 531] width 411 height 21
select select "mortgage"
click at [459, 521] on select "Carte ou ouverture de crédit Prêt hypothécaire Vente à tempérament Prêt à tempé…" at bounding box center [664, 531] width 411 height 21
type input "0"
click at [503, 555] on input "Organisme prêteur" at bounding box center [531, 556] width 147 height 21
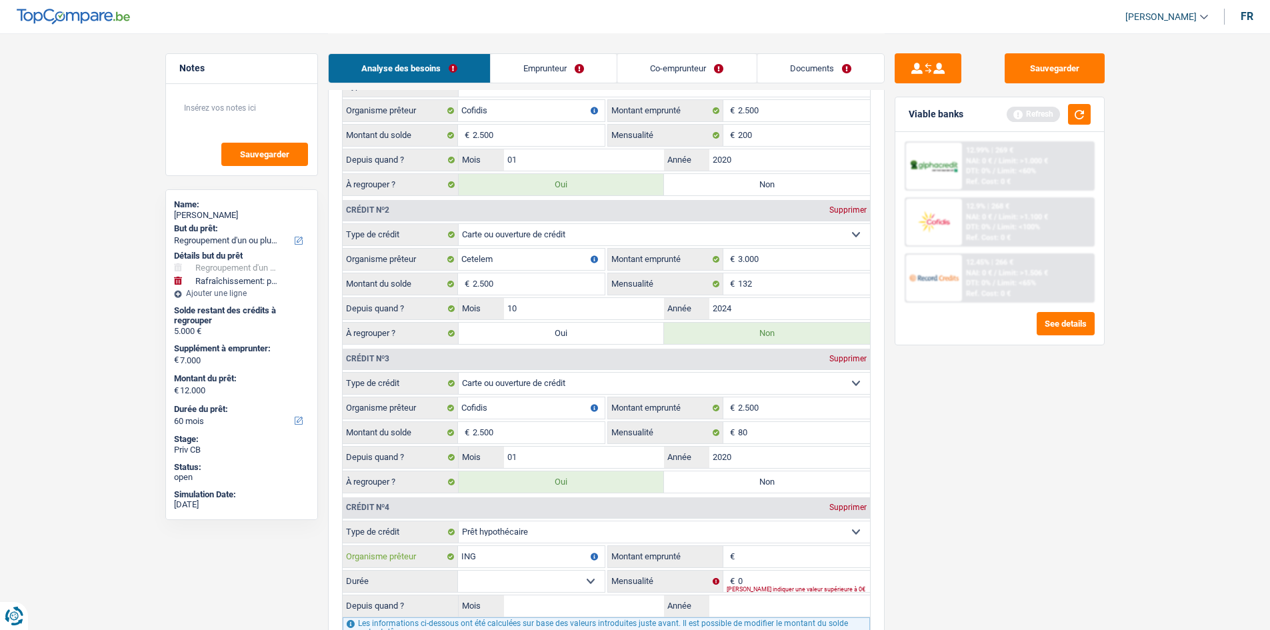
type input "ING"
click at [760, 558] on input "Montant emprunté" at bounding box center [804, 556] width 132 height 21
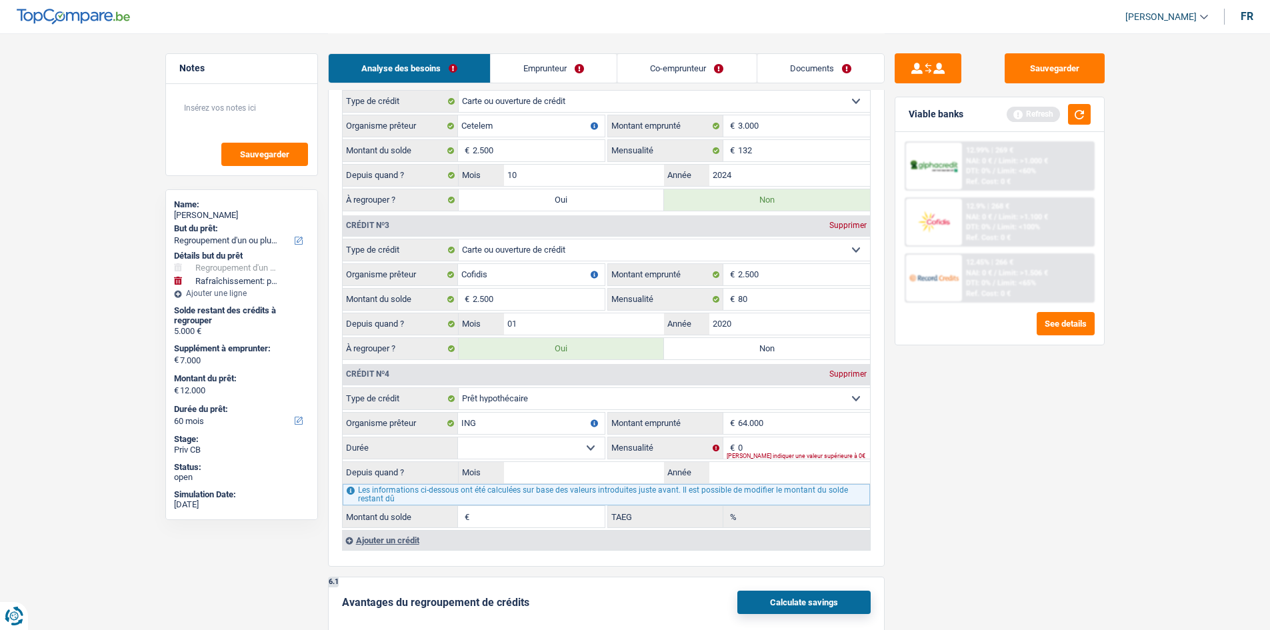
type input "64.000"
click at [769, 450] on input "0" at bounding box center [804, 447] width 132 height 21
type input "590"
click at [565, 449] on select "120 mois 132 mois 144 mois 180 mois 240 mois 300 mois 360 mois 420 mois Sélecti…" at bounding box center [531, 447] width 147 height 21
click at [734, 481] on input "Année" at bounding box center [789, 472] width 161 height 21
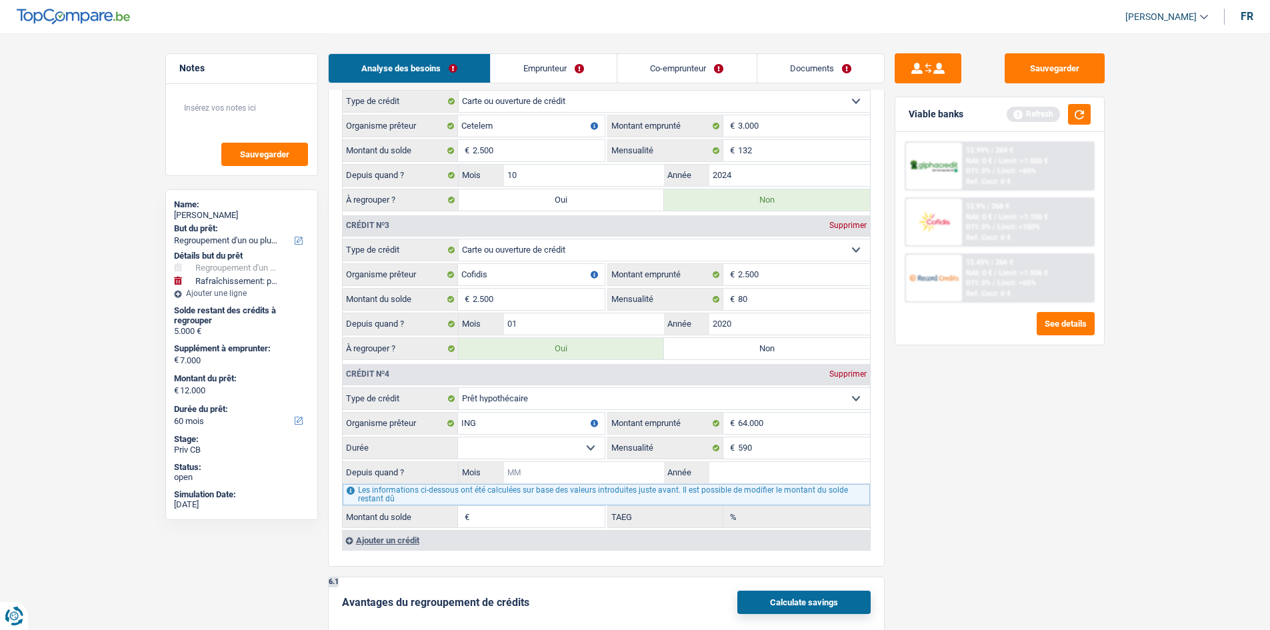
click at [655, 470] on input "Mois" at bounding box center [584, 472] width 161 height 21
drag, startPoint x: 610, startPoint y: 464, endPoint x: 628, endPoint y: 473, distance: 19.7
click at [613, 467] on input "20" at bounding box center [584, 472] width 161 height 21
type input "20"
click at [719, 469] on input "Année" at bounding box center [789, 472] width 161 height 21
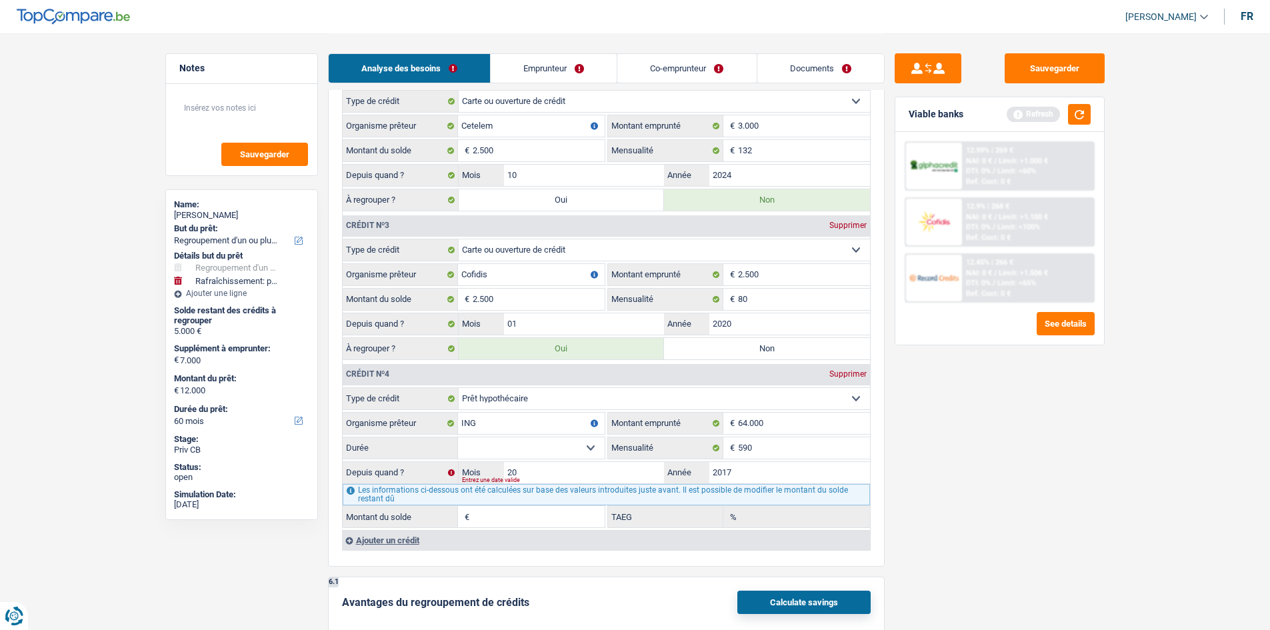
type input "2017"
click at [639, 457] on label "Mensualité" at bounding box center [665, 447] width 115 height 21
click at [738, 457] on input "590" at bounding box center [804, 447] width 132 height 21
click at [642, 470] on input "20" at bounding box center [584, 472] width 161 height 21
type input "2"
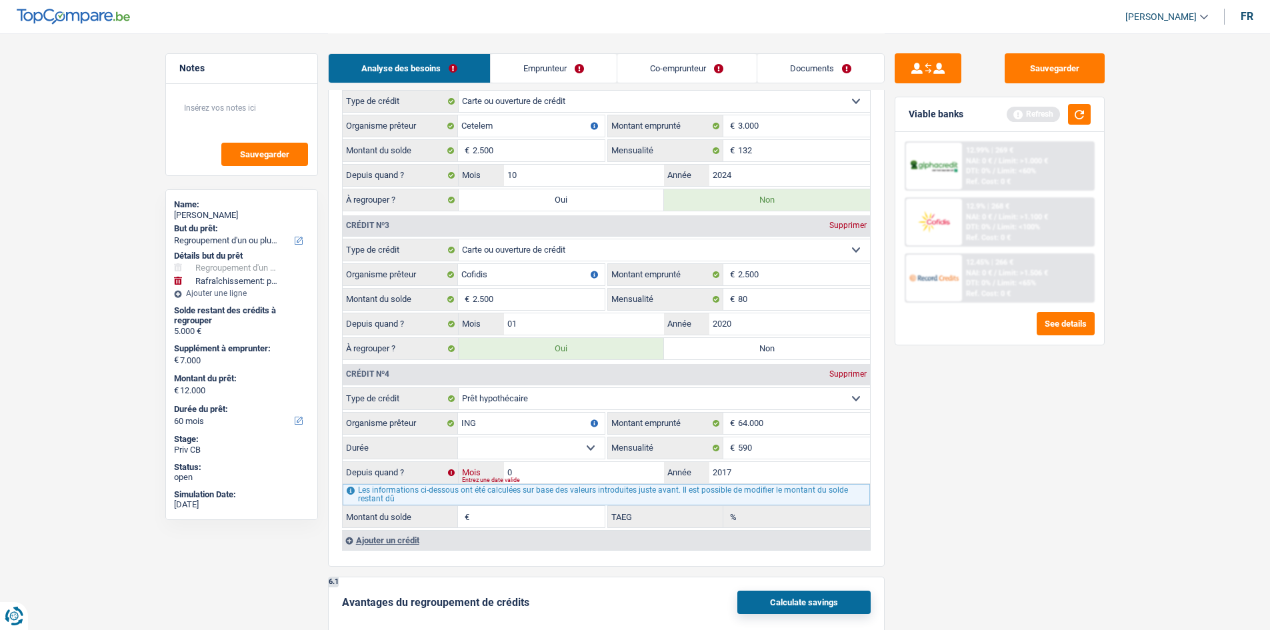
type input "05"
click at [491, 443] on select "120 mois 132 mois 144 mois 180 mois 240 mois 300 mois 360 mois 420 mois Sélecti…" at bounding box center [531, 447] width 147 height 21
select select "120"
click at [458, 437] on select "120 mois 132 mois 144 mois 180 mois 240 mois 300 mois 360 mois 420 mois Sélecti…" at bounding box center [531, 447] width 147 height 21
type input "11.593"
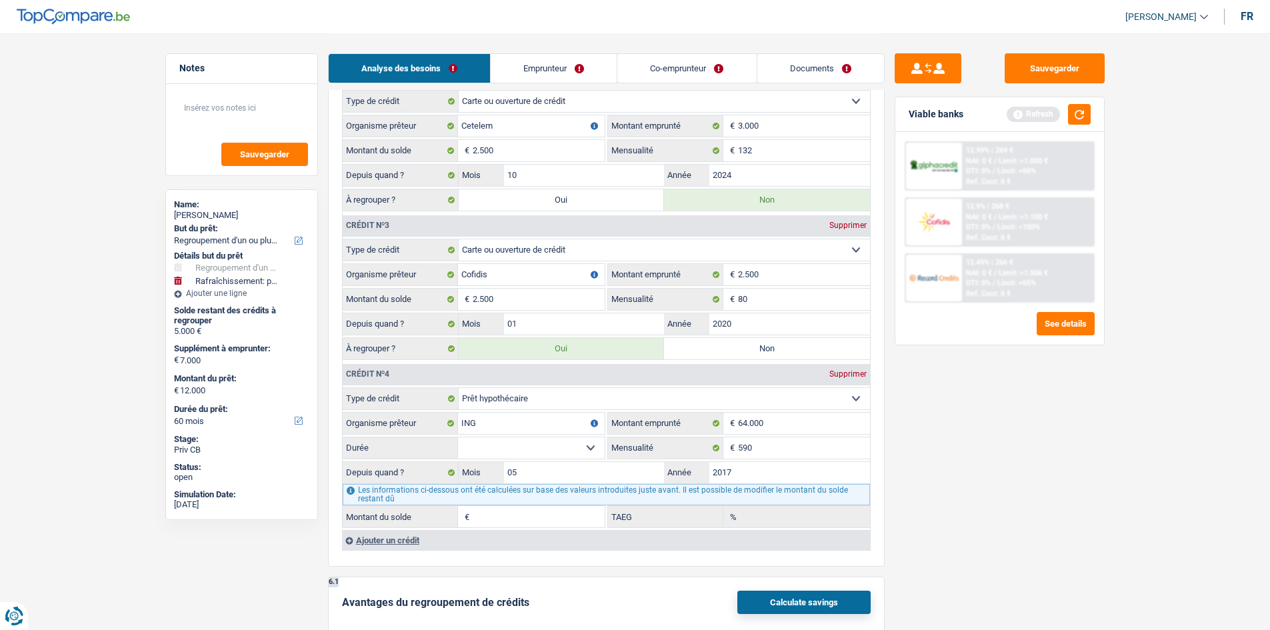
type input "2,06"
click at [769, 604] on button "Calculate savings" at bounding box center [803, 601] width 133 height 23
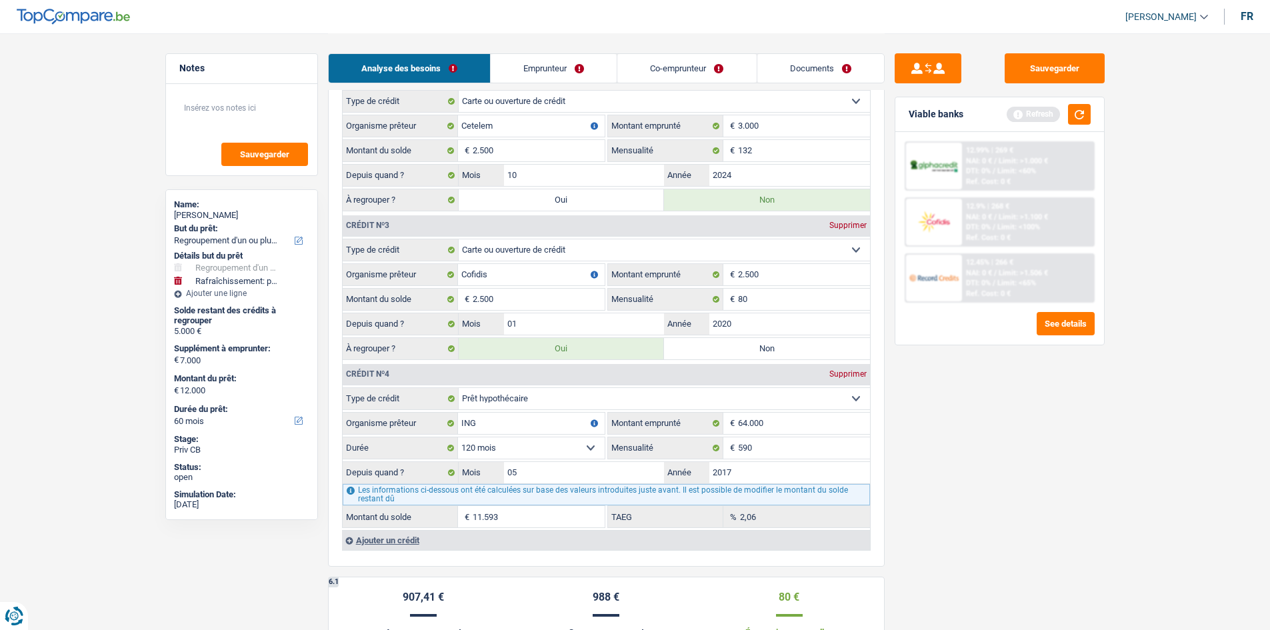
click at [564, 66] on link "Emprunteur" at bounding box center [553, 68] width 126 height 29
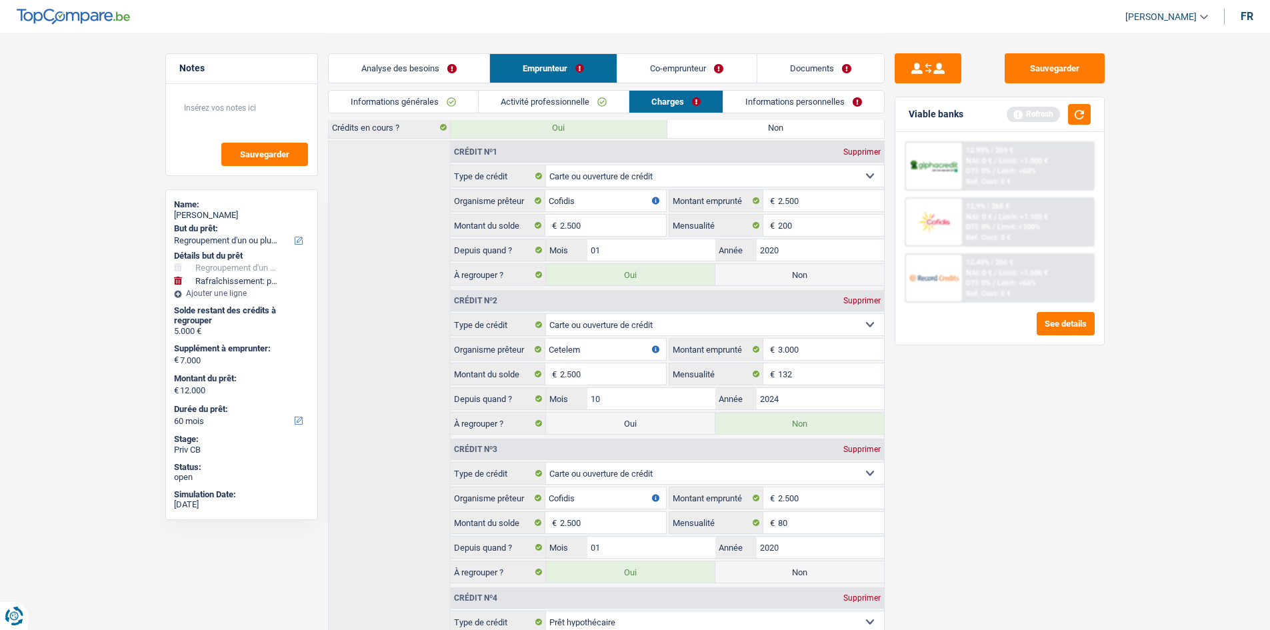
scroll to position [0, 0]
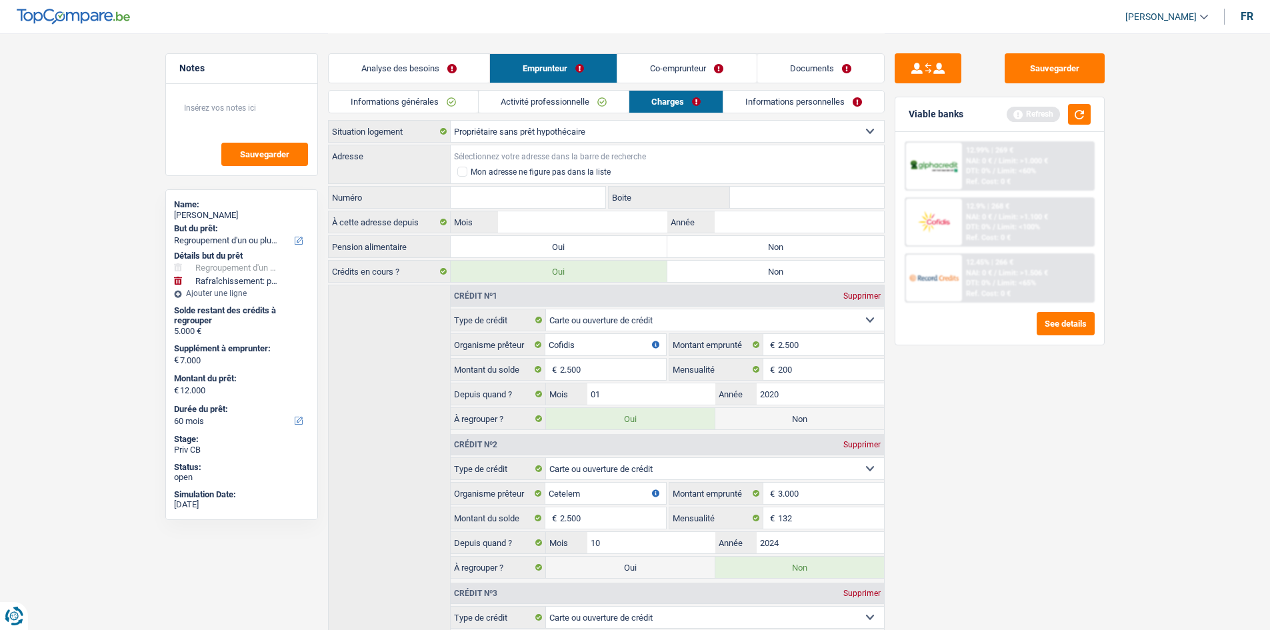
click at [555, 153] on input "Adresse" at bounding box center [667, 155] width 433 height 21
click at [573, 150] on input "Adresse" at bounding box center [667, 155] width 433 height 21
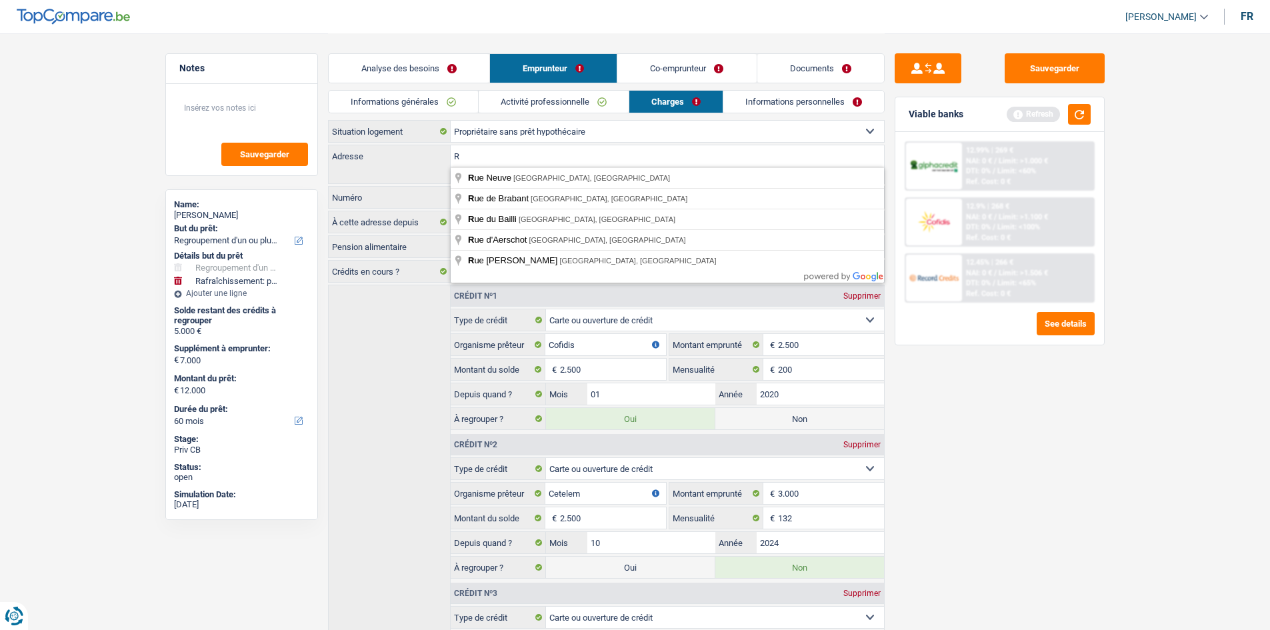
click at [725, 160] on input "R" at bounding box center [667, 155] width 433 height 21
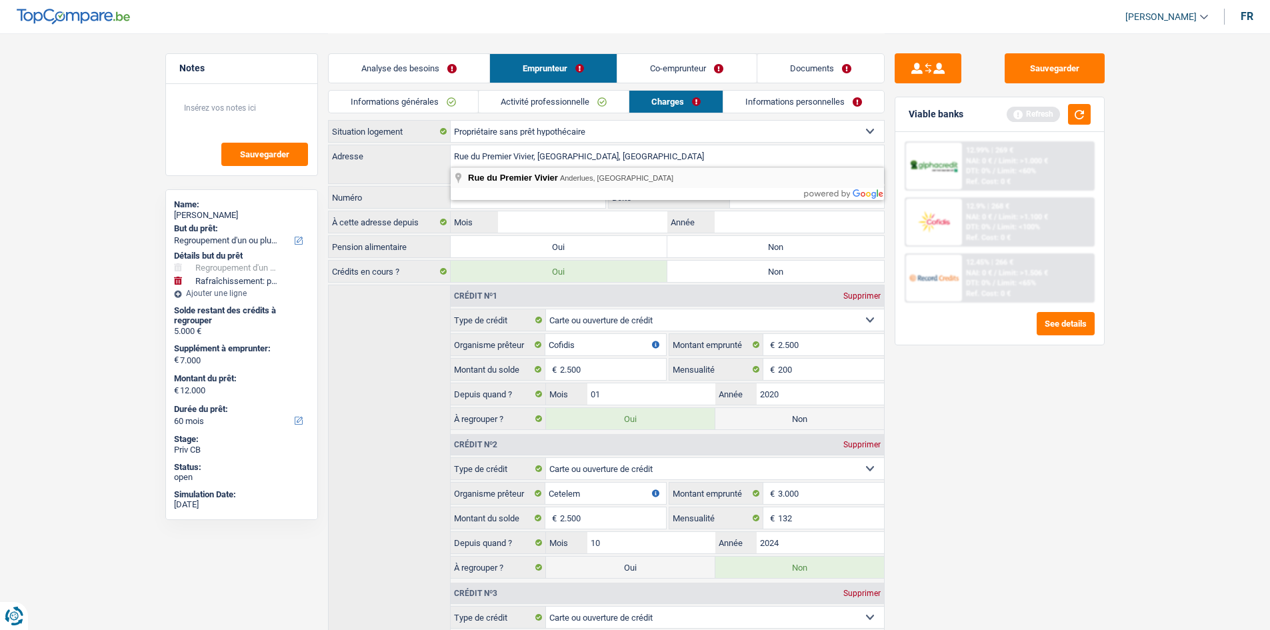
type input "Rue du Premier Vivier, 6150, Anderlues, BE"
click at [544, 197] on input "Numéro" at bounding box center [528, 197] width 155 height 21
type input "77"
click at [734, 225] on input "Année" at bounding box center [798, 221] width 169 height 21
click at [723, 221] on input "Année" at bounding box center [798, 221] width 169 height 21
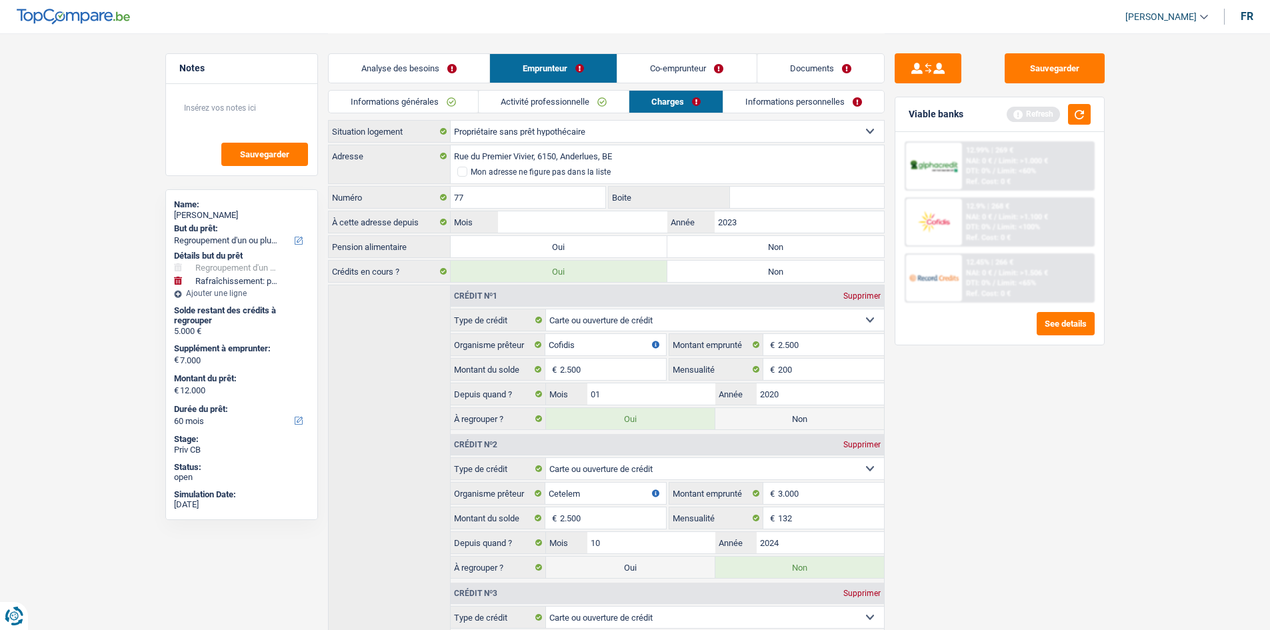
type input "2023"
drag, startPoint x: 640, startPoint y: 207, endPoint x: 640, endPoint y: 215, distance: 8.0
click at [640, 215] on div "Locataire Propriétaire avec prêt hypothécaire Propriétaire sans prêt hypothécai…" at bounding box center [606, 519] width 556 height 798
click at [640, 218] on input "Mois" at bounding box center [582, 221] width 169 height 21
type input "01"
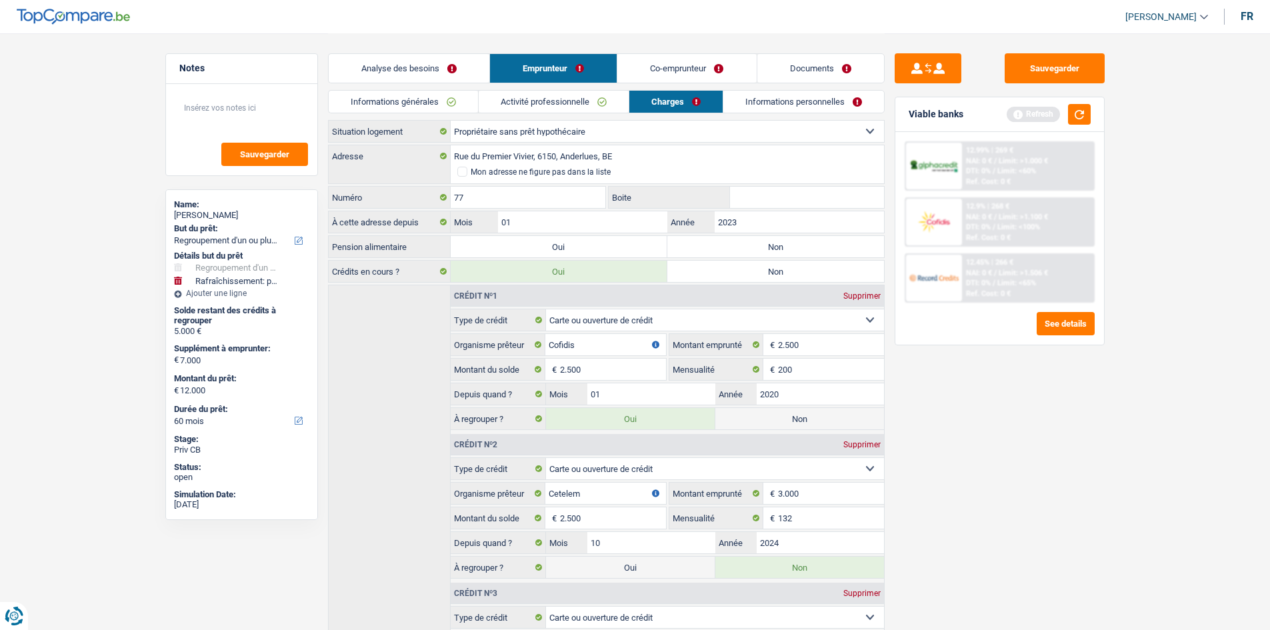
click at [971, 441] on div "Sauvegarder Viable banks Refresh 12.99% | 269 € NAI: 0 € / Limit: >1.000 € DTI:…" at bounding box center [999, 330] width 230 height 555
click at [749, 246] on label "Non" at bounding box center [775, 246] width 217 height 21
click at [749, 246] on input "Non" at bounding box center [775, 246] width 217 height 21
radio input "true"
click at [740, 91] on link "Informations personnelles" at bounding box center [803, 102] width 161 height 22
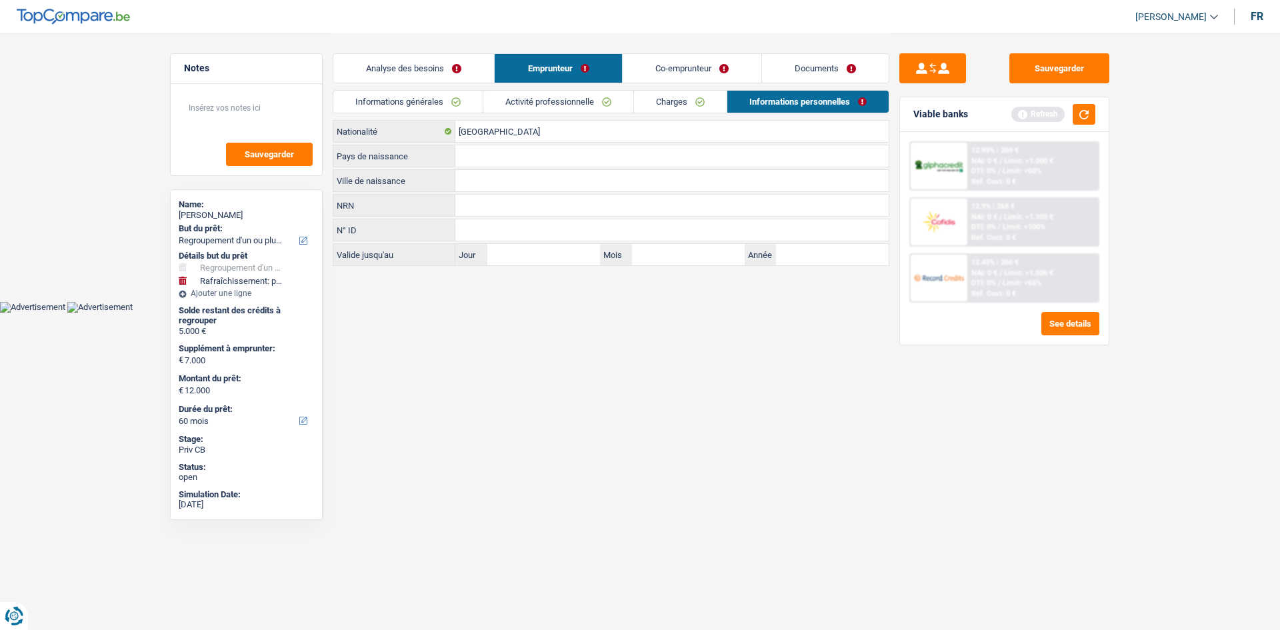
click at [463, 185] on input "Ville de naissance" at bounding box center [671, 180] width 433 height 21
type input "A"
type input "LA HESTRE"
click at [452, 161] on label "Pays de naissance" at bounding box center [394, 155] width 122 height 21
click at [455, 161] on input "Pays de naissance" at bounding box center [671, 155] width 433 height 21
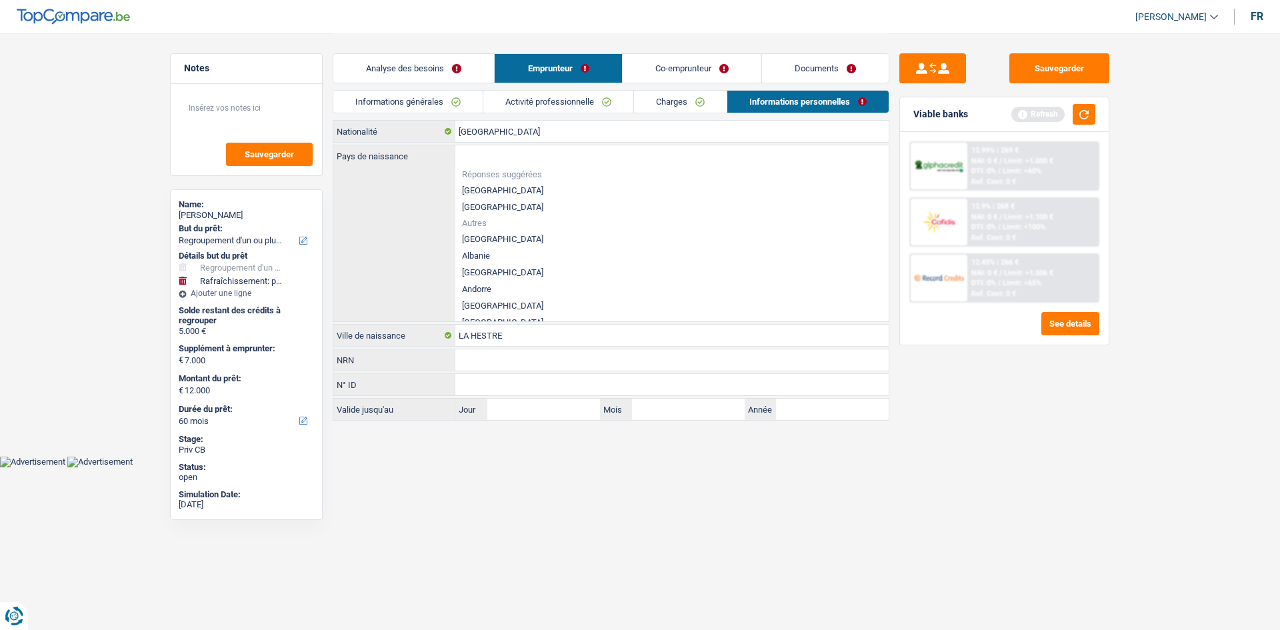
click at [487, 193] on li "[GEOGRAPHIC_DATA]" at bounding box center [671, 190] width 433 height 17
type input "[GEOGRAPHIC_DATA]"
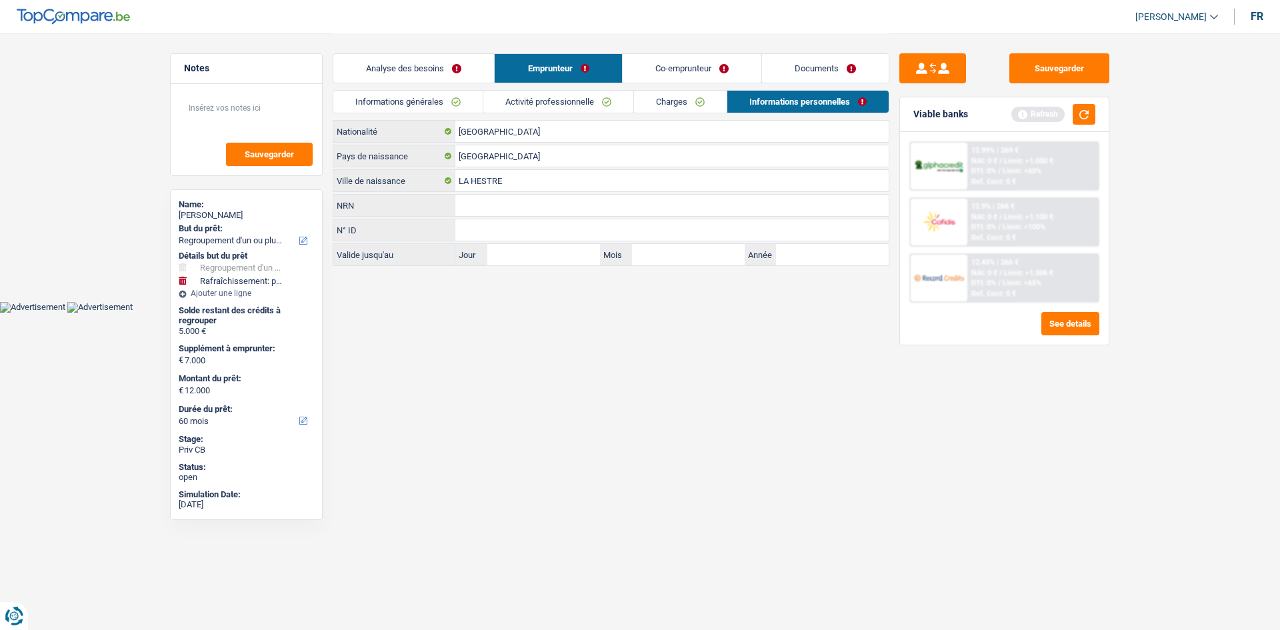
click at [431, 73] on link "Analyse des besoins" at bounding box center [413, 68] width 161 height 29
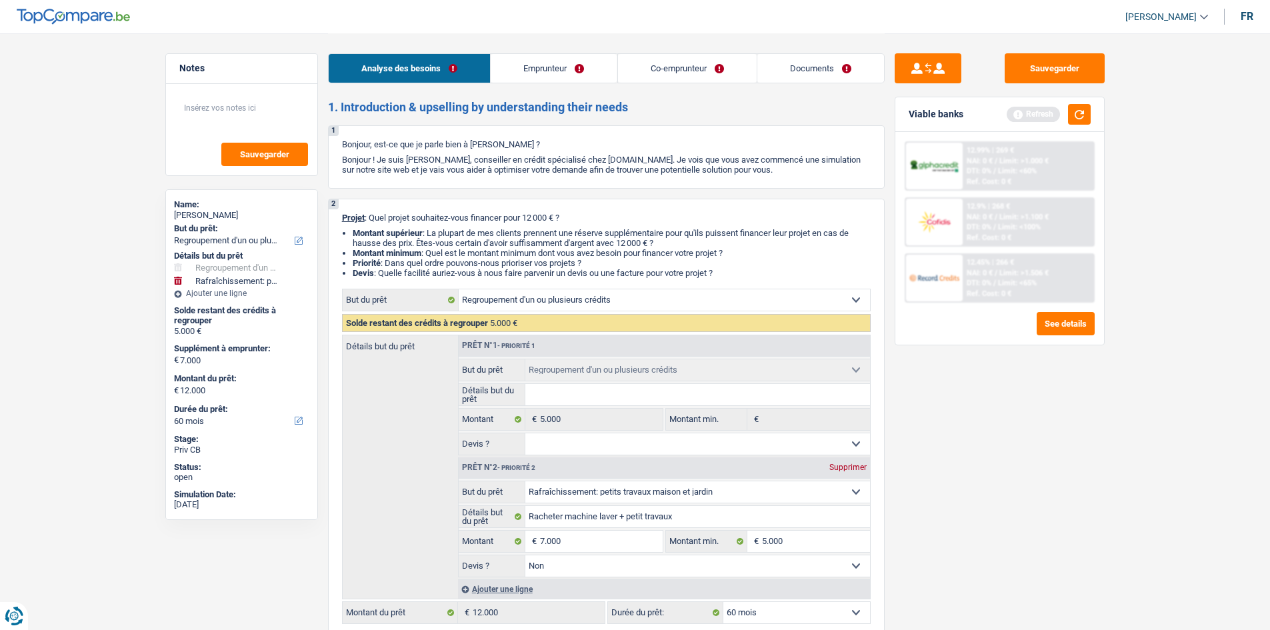
click at [682, 61] on link "Co-emprunteur" at bounding box center [686, 68] width 139 height 29
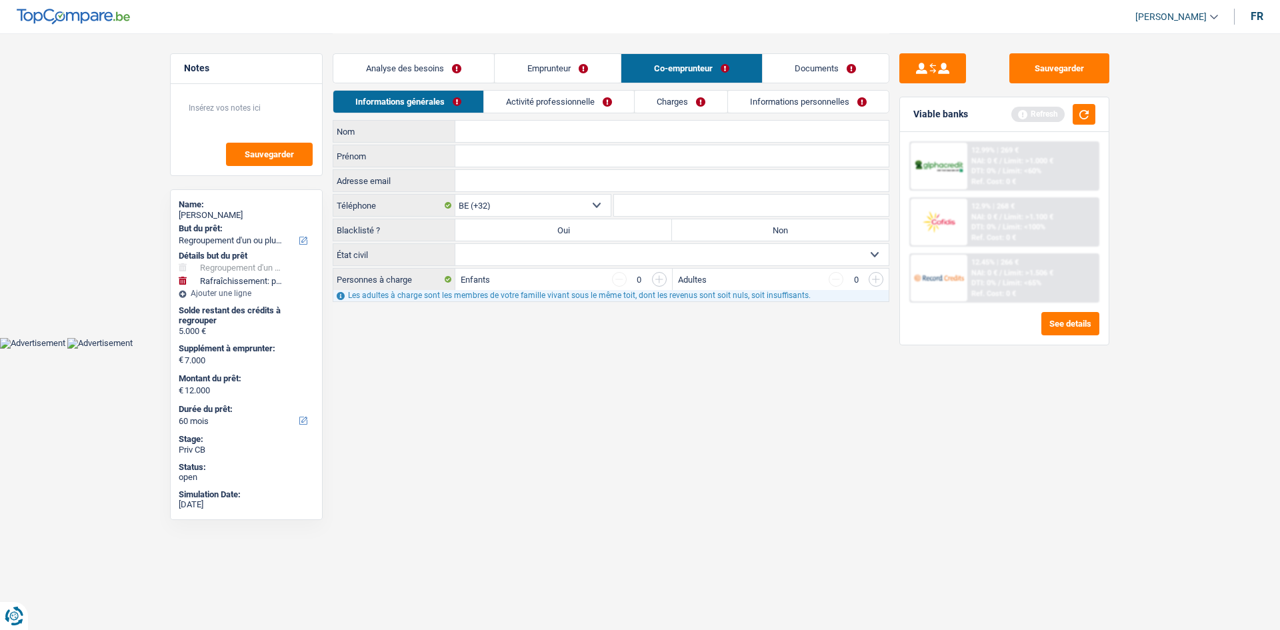
click at [488, 131] on input "Nom" at bounding box center [671, 131] width 433 height 21
type input "D"
type input "BURY"
click at [474, 153] on input "Prénom" at bounding box center [671, 155] width 433 height 21
type input "DOMINIQUE"
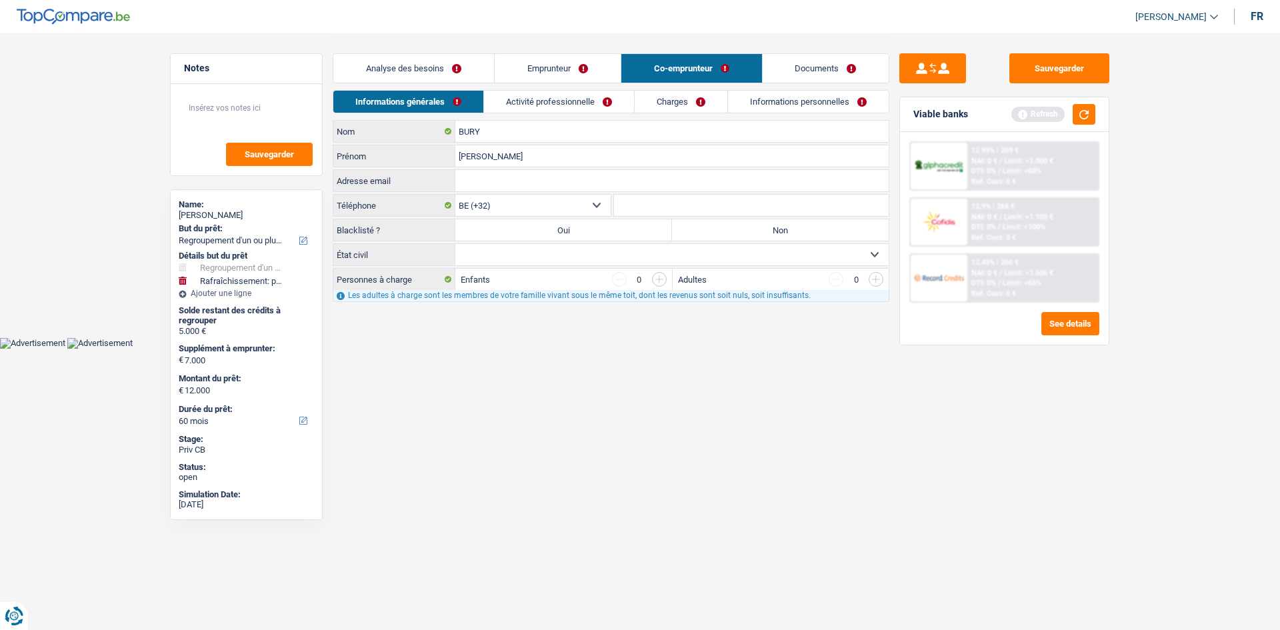
click at [532, 100] on link "Activité professionnelle" at bounding box center [559, 102] width 150 height 22
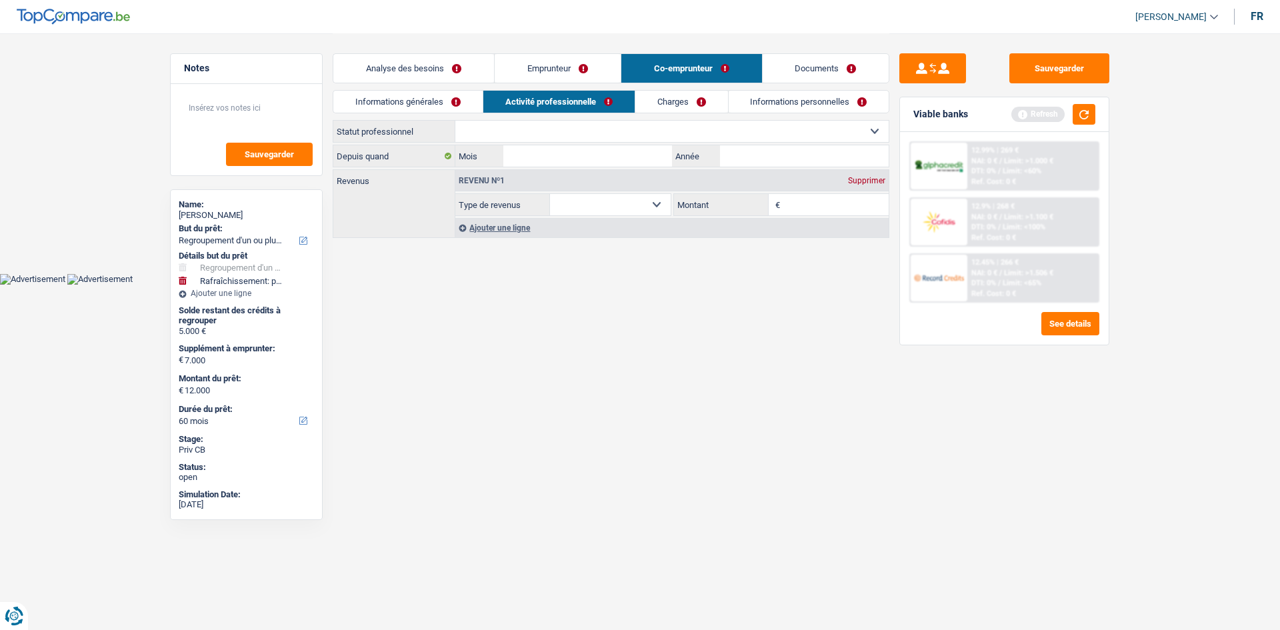
click at [512, 132] on select "Ouvrier Employé privé Employé public Invalide Indépendant Pensionné Chômeur Mut…" at bounding box center [671, 131] width 433 height 21
select select "invalid"
click at [455, 121] on select "Ouvrier Employé privé Employé public Invalide Indépendant Pensionné Chômeur Mut…" at bounding box center [671, 131] width 433 height 21
select select "disabilityPension"
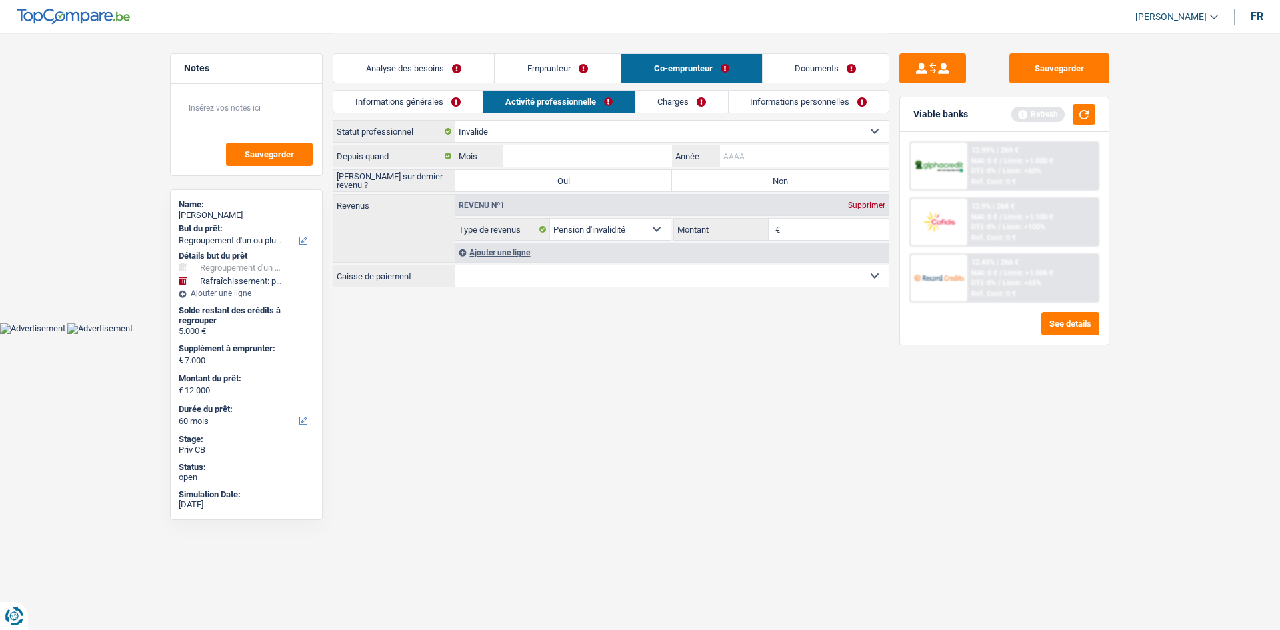
click at [756, 146] on input "Année" at bounding box center [804, 155] width 169 height 21
click at [754, 174] on label "Non" at bounding box center [780, 180] width 217 height 21
click at [754, 174] on input "Non" at bounding box center [780, 180] width 217 height 21
radio input "true"
click at [742, 151] on input "Année" at bounding box center [804, 155] width 169 height 21
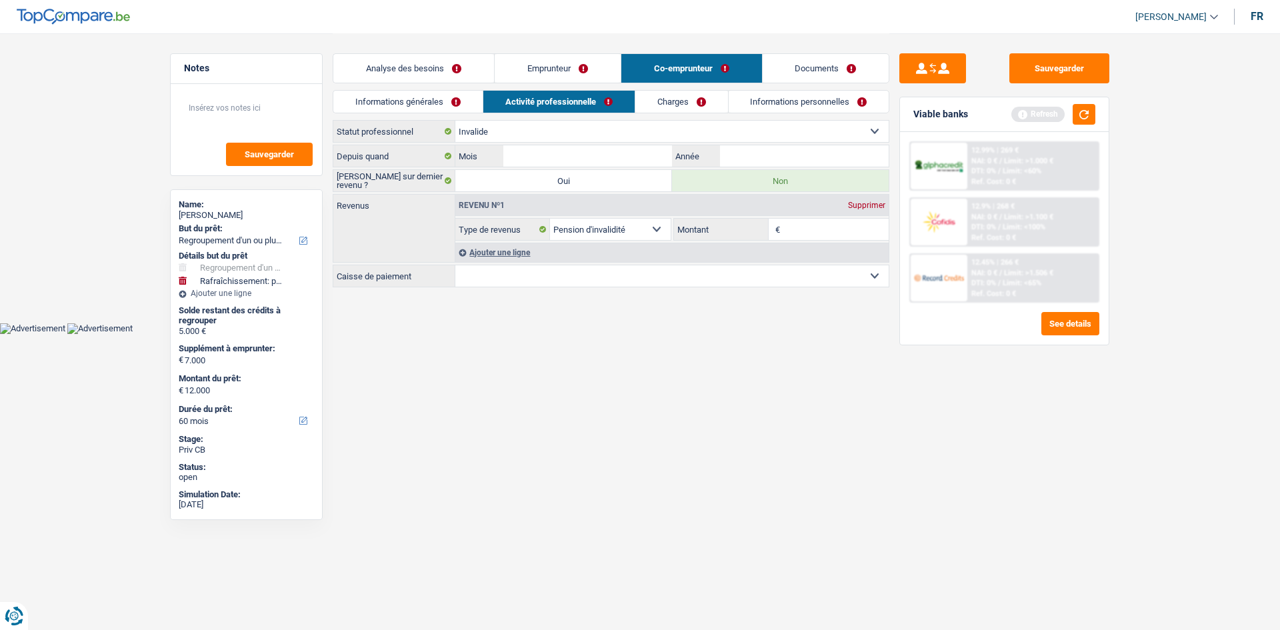
click at [807, 227] on input "Montant" at bounding box center [836, 229] width 106 height 21
click at [772, 157] on input "Année" at bounding box center [804, 155] width 169 height 21
click at [834, 231] on input "Montant" at bounding box center [836, 229] width 106 height 21
click at [570, 261] on div "Ajouter une ligne" at bounding box center [671, 252] width 433 height 19
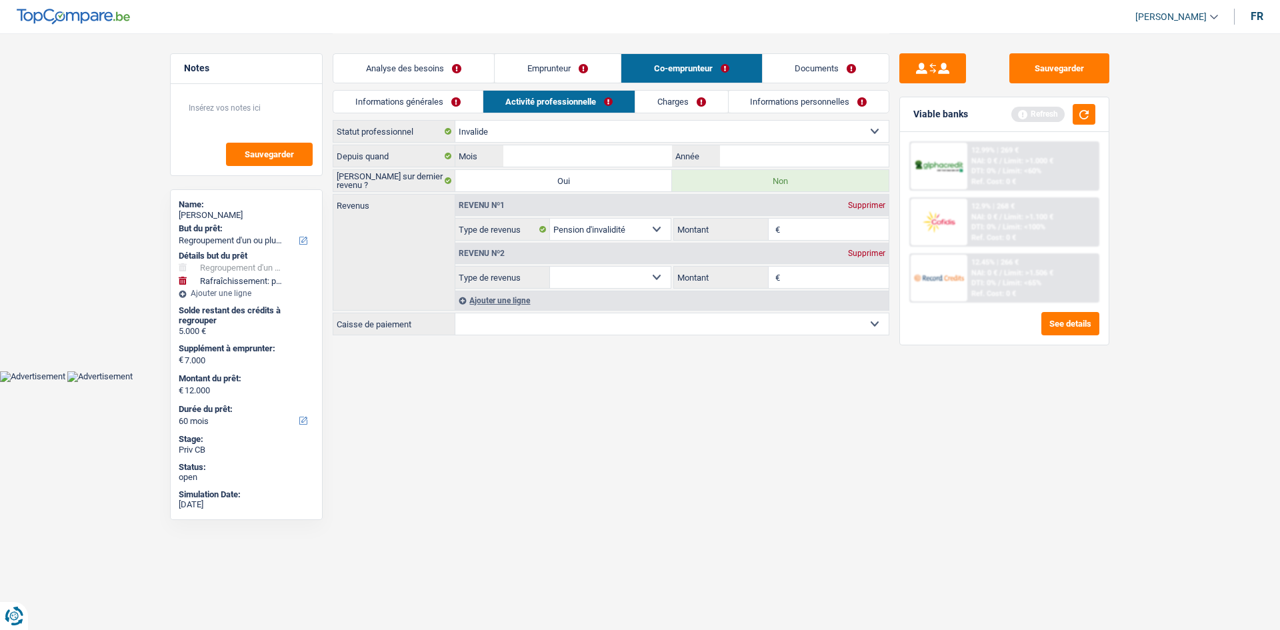
click at [509, 315] on select "Mutualité Chrétienne Mutualité Socialiste (Solidaris) SPF Sécurité Sociale Unio…" at bounding box center [671, 323] width 433 height 21
select select "solidaris"
click at [455, 313] on select "Mutualité Chrétienne Mutualité Socialiste (Solidaris) SPF Sécurité Sociale Unio…" at bounding box center [671, 323] width 433 height 21
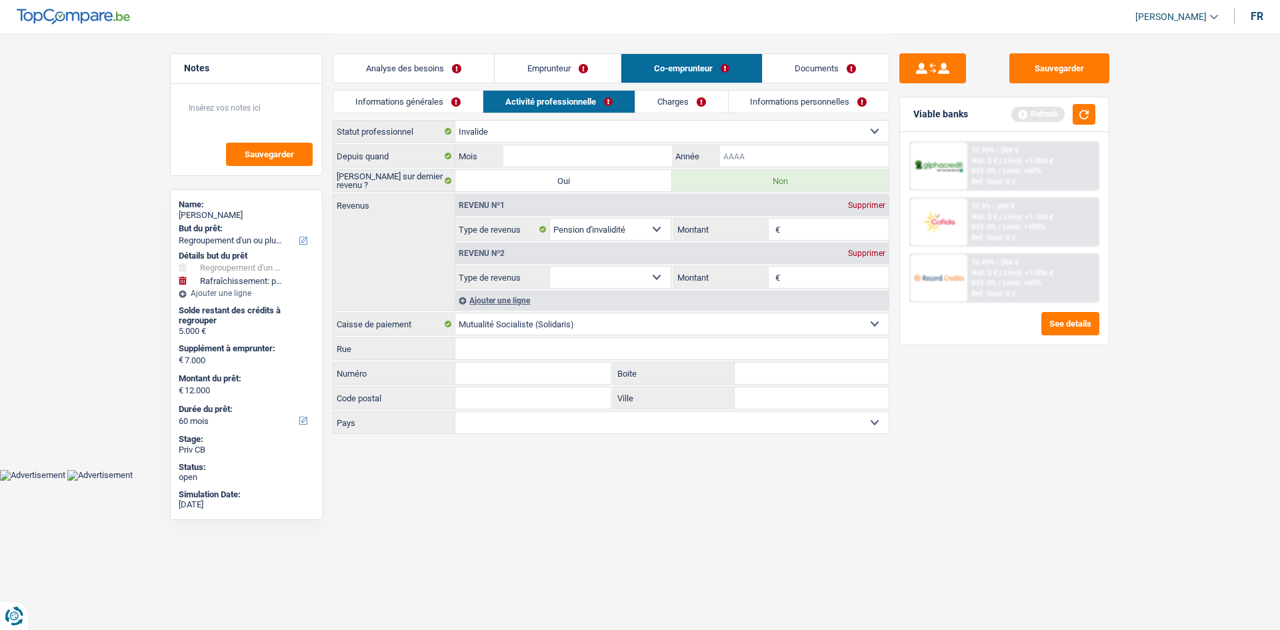
click at [778, 156] on input "Année" at bounding box center [804, 155] width 169 height 21
type input "2015"
click at [623, 155] on input "Mois" at bounding box center [587, 155] width 169 height 21
type input "05"
click at [772, 158] on input "2015" at bounding box center [804, 155] width 169 height 21
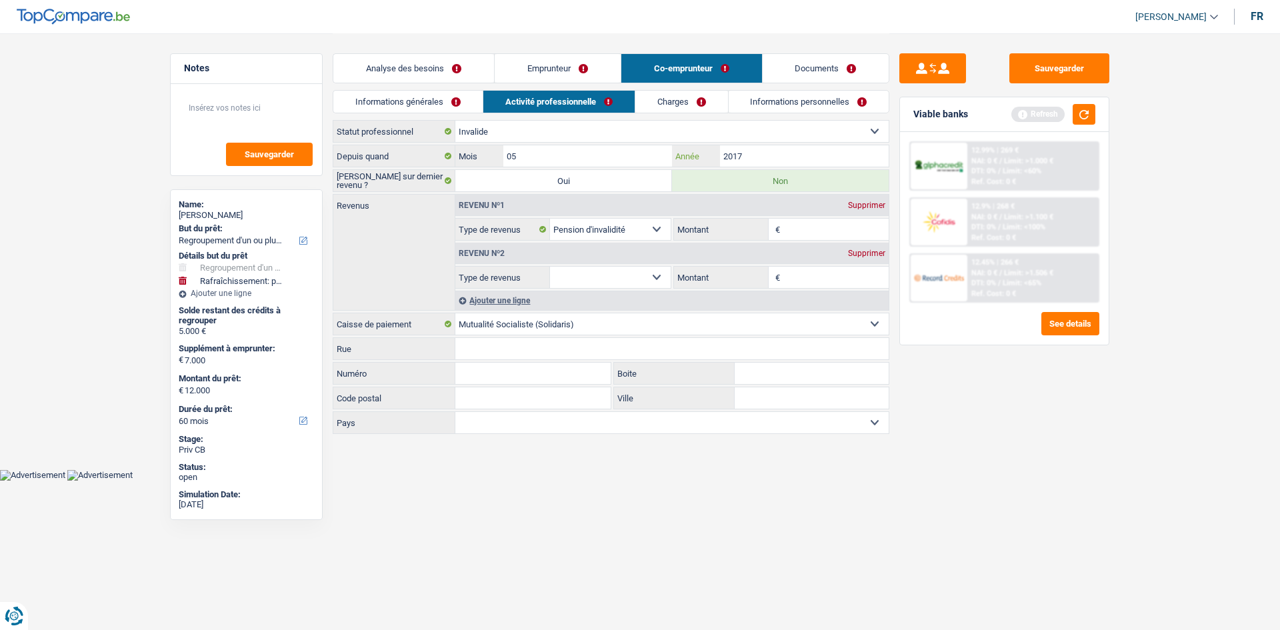
type input "2017"
click at [1121, 480] on html "Vous avez le contrôle de vos données Nous utilisons des cookies, tout comme nos…" at bounding box center [640, 240] width 1280 height 480
click at [844, 240] on fieldset "€ Montant Selon le statut professionnel choisi à l’étape précédente, veuillez i…" at bounding box center [780, 229] width 215 height 23
click at [802, 230] on input "Montant" at bounding box center [836, 229] width 106 height 21
click at [786, 231] on input "Montant" at bounding box center [836, 229] width 106 height 21
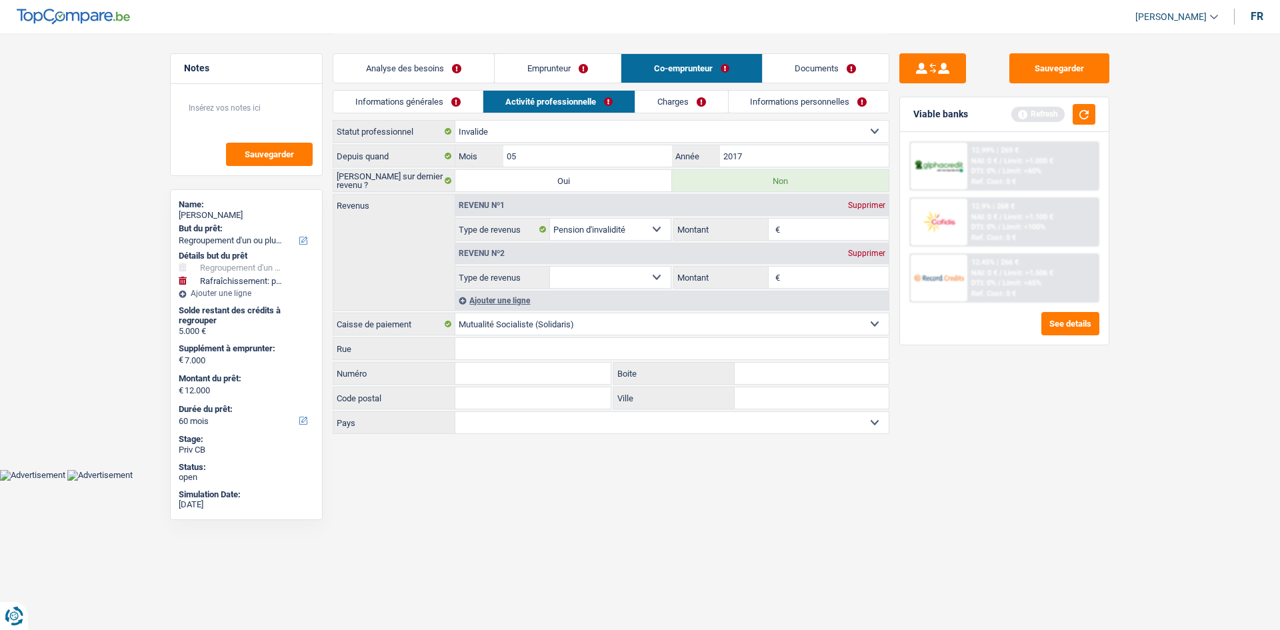
click at [874, 234] on input "Montant" at bounding box center [836, 229] width 106 height 21
type input "1.600"
click at [853, 251] on div "Supprimer" at bounding box center [866, 253] width 44 height 8
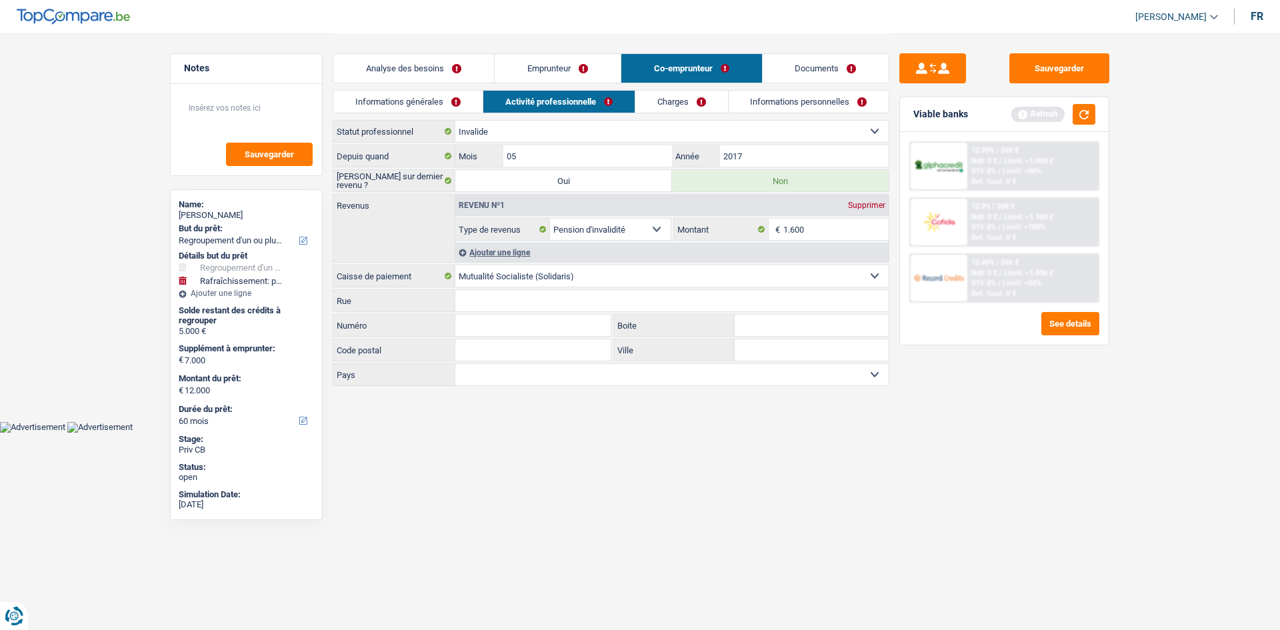
click at [679, 102] on link "Charges" at bounding box center [681, 102] width 93 height 22
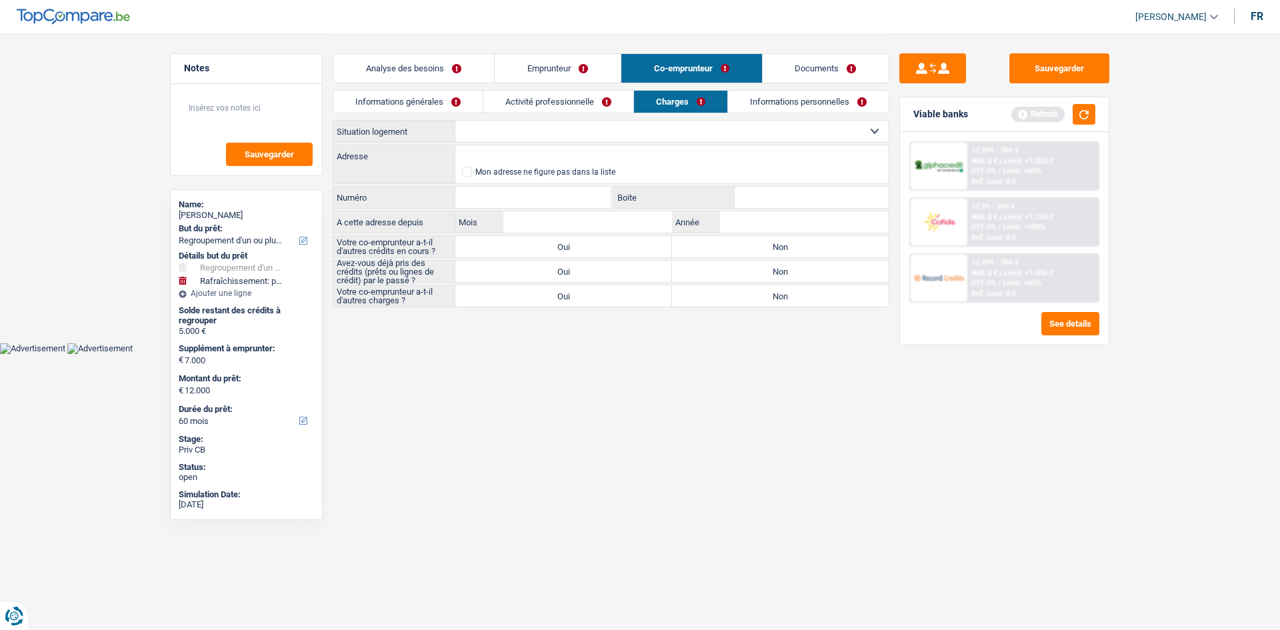
click at [550, 133] on select "Locataire Propriétaire avec prêt hypothécaire Propriétaire sans prêt hypothécai…" at bounding box center [671, 131] width 433 height 21
select select "rents"
click at [455, 121] on select "Locataire Propriétaire avec prêt hypothécaire Propriétaire sans prêt hypothécai…" at bounding box center [671, 131] width 433 height 21
select select "rents"
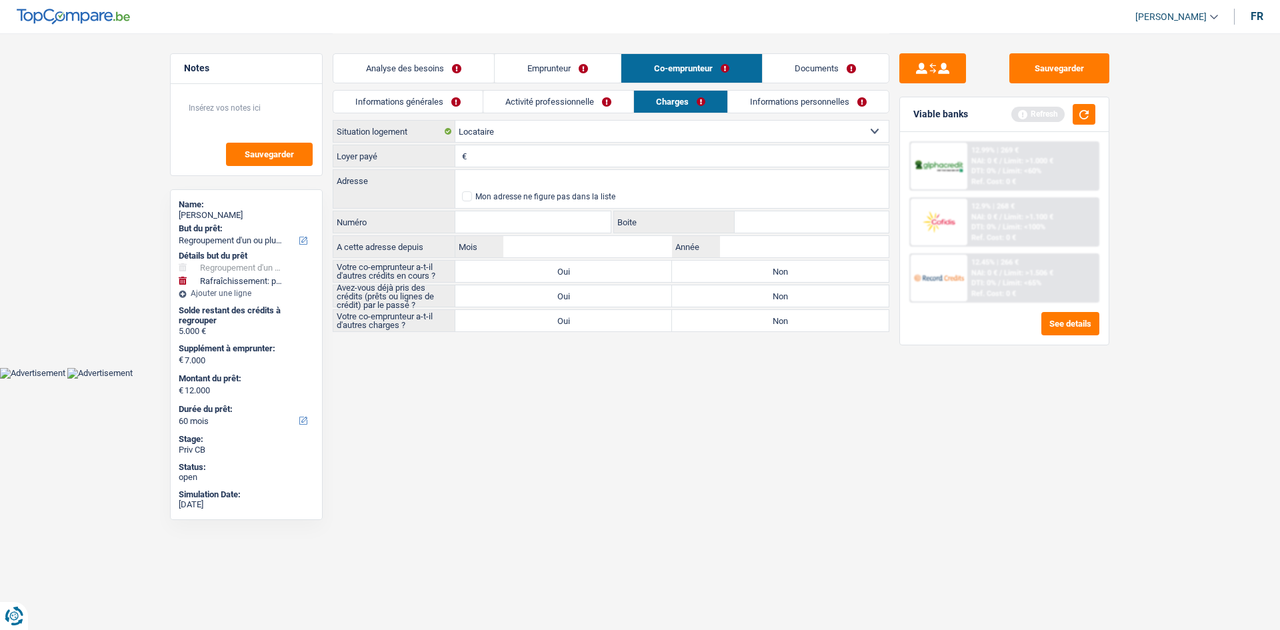
click at [429, 71] on link "Analyse des besoins" at bounding box center [413, 68] width 161 height 29
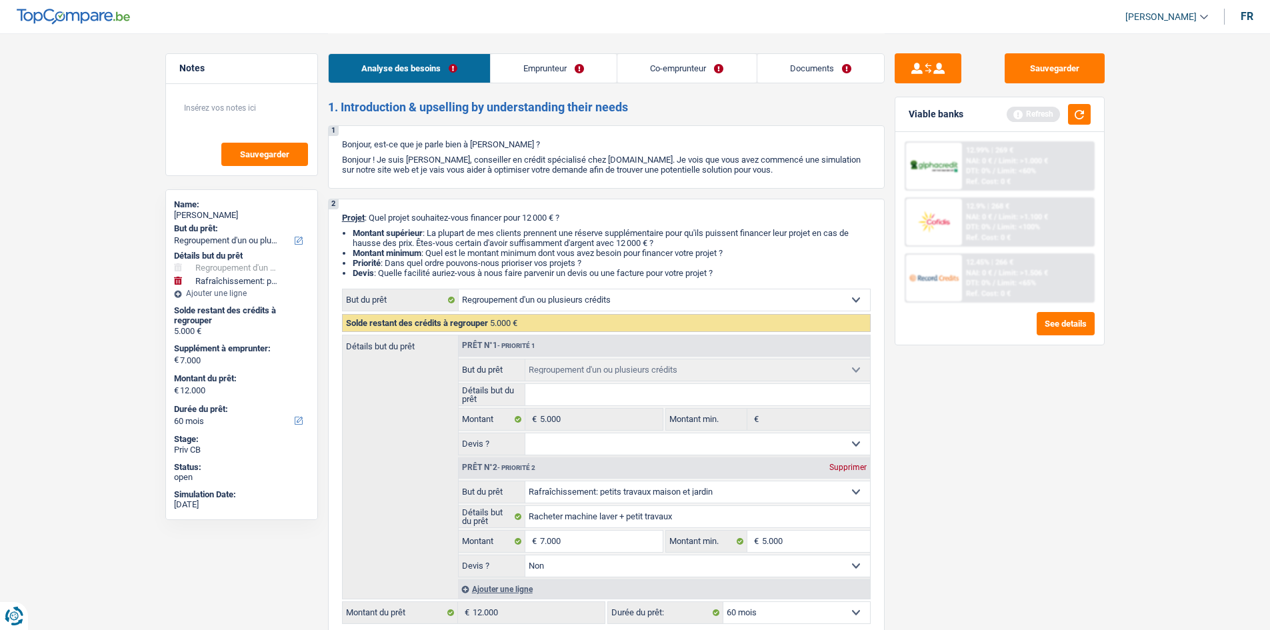
click at [546, 80] on link "Emprunteur" at bounding box center [553, 68] width 126 height 29
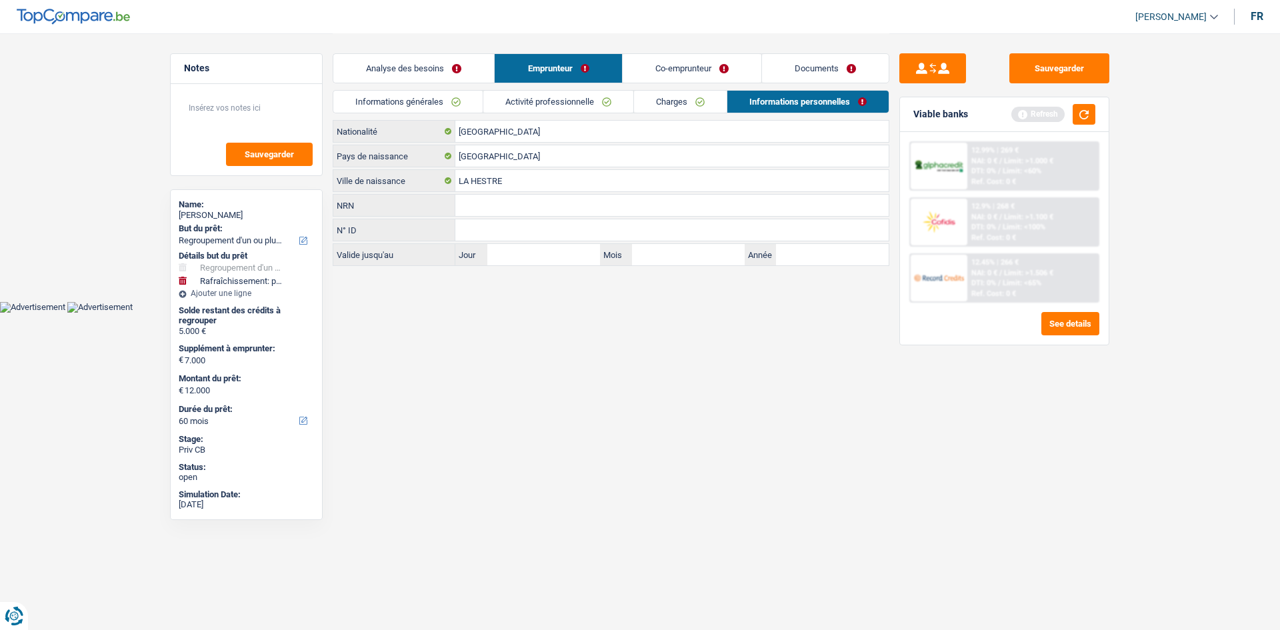
click at [421, 103] on link "Informations générales" at bounding box center [407, 102] width 149 height 22
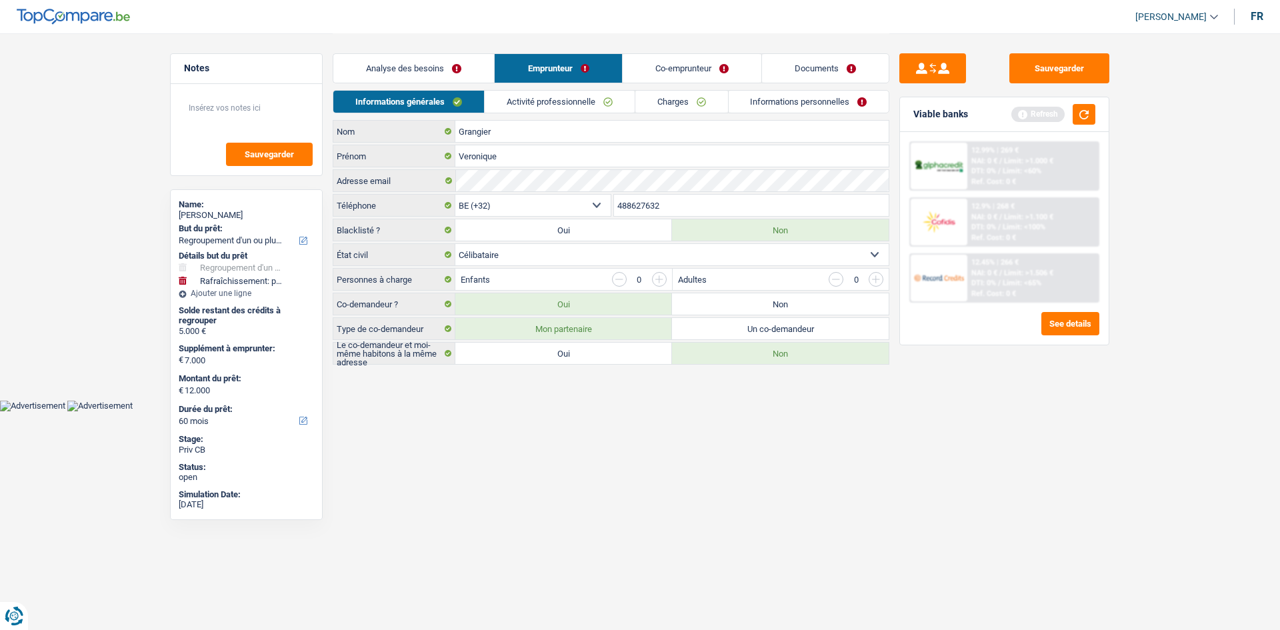
click at [682, 95] on link "Charges" at bounding box center [681, 102] width 93 height 22
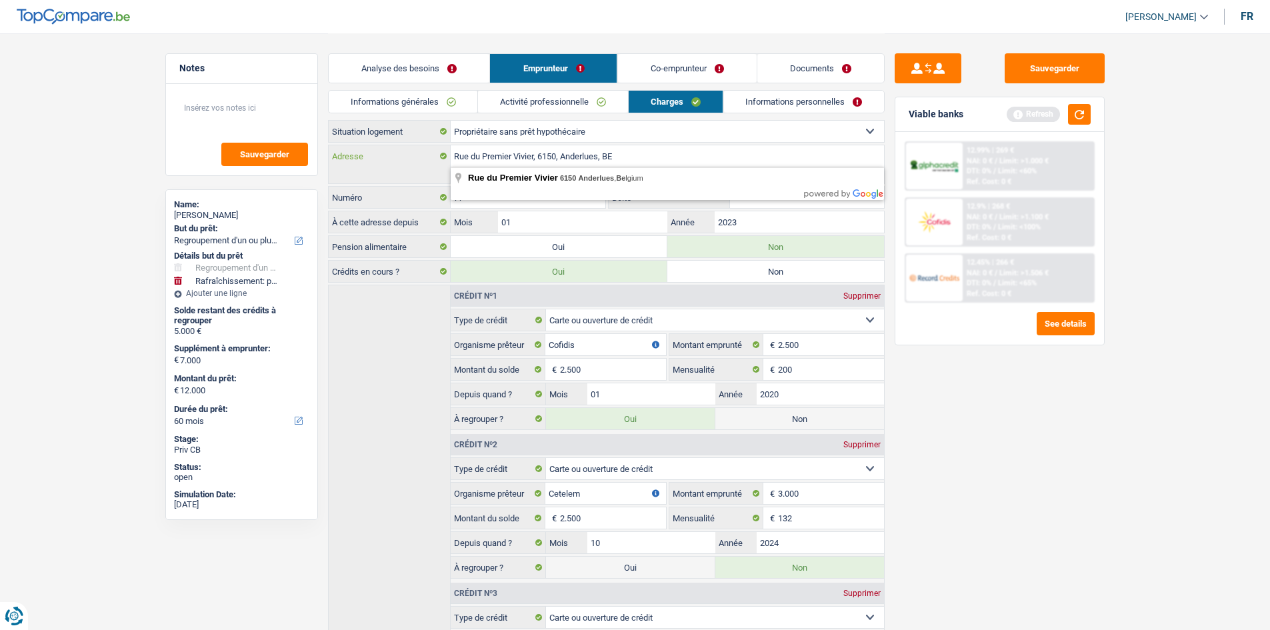
drag, startPoint x: 650, startPoint y: 155, endPoint x: 429, endPoint y: 159, distance: 220.6
click at [429, 159] on div "Rue du Premier Vivier, 6150, Anderlues, BE Adresse" at bounding box center [606, 155] width 555 height 21
click at [712, 67] on link "Co-emprunteur" at bounding box center [686, 68] width 139 height 29
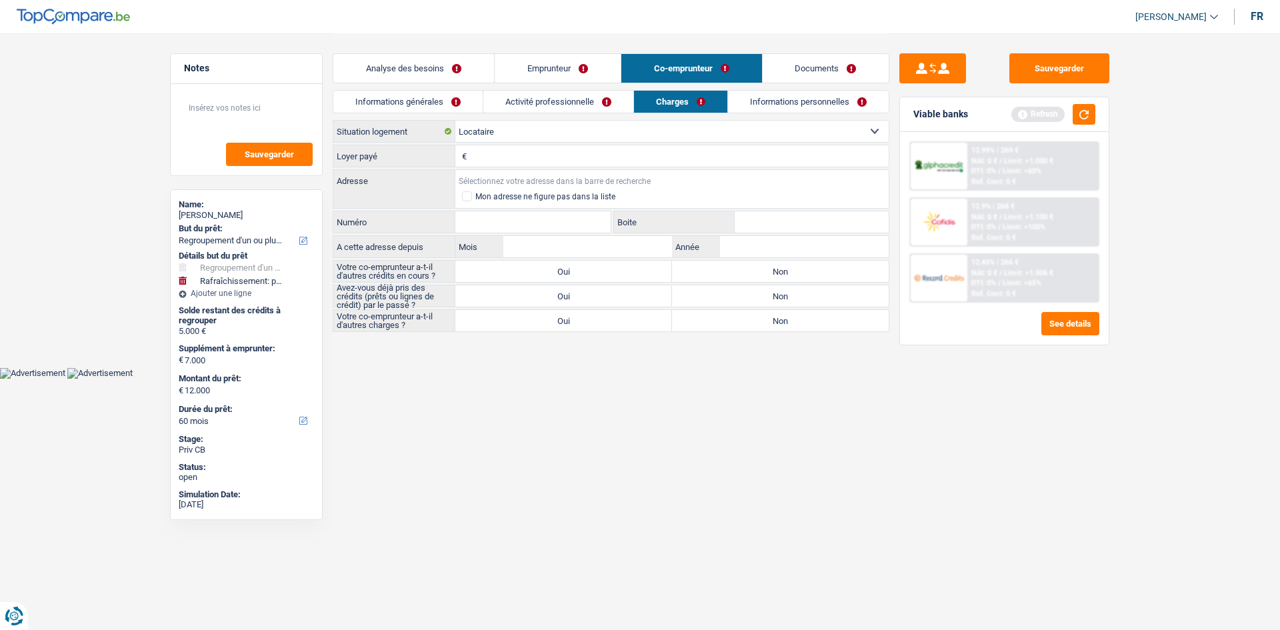
click at [514, 182] on input "Adresse" at bounding box center [671, 180] width 433 height 21
paste input "Rue du Premier Vivier, 6150, Anderlues, BE"
type input "Rue du Premier Vivier, 6150 Anderlues, Belgium"
click at [512, 218] on input "Numéro" at bounding box center [532, 221] width 155 height 21
type input "49"
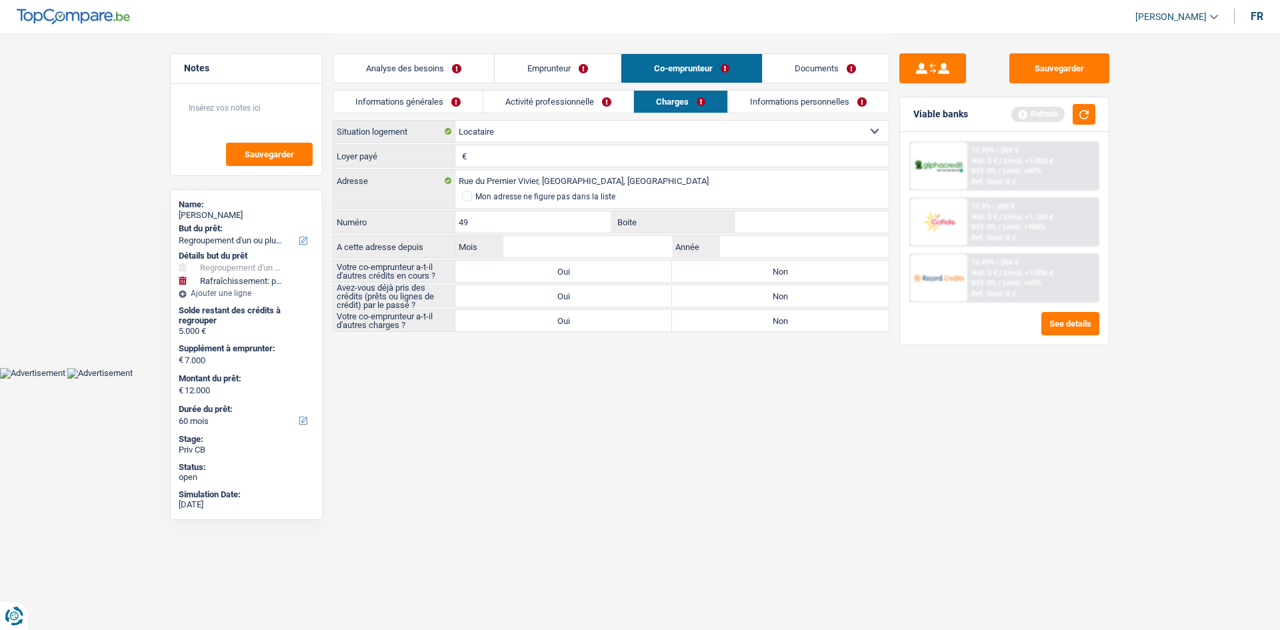
click at [720, 379] on html "Vous avez le contrôle de vos données Nous utilisons des cookies, tout comme nos…" at bounding box center [640, 189] width 1280 height 379
click at [489, 161] on input "Loyer payé" at bounding box center [679, 155] width 419 height 21
type input "430"
click at [750, 225] on input "Boite" at bounding box center [811, 221] width 154 height 21
click at [728, 251] on input "Année" at bounding box center [804, 246] width 169 height 21
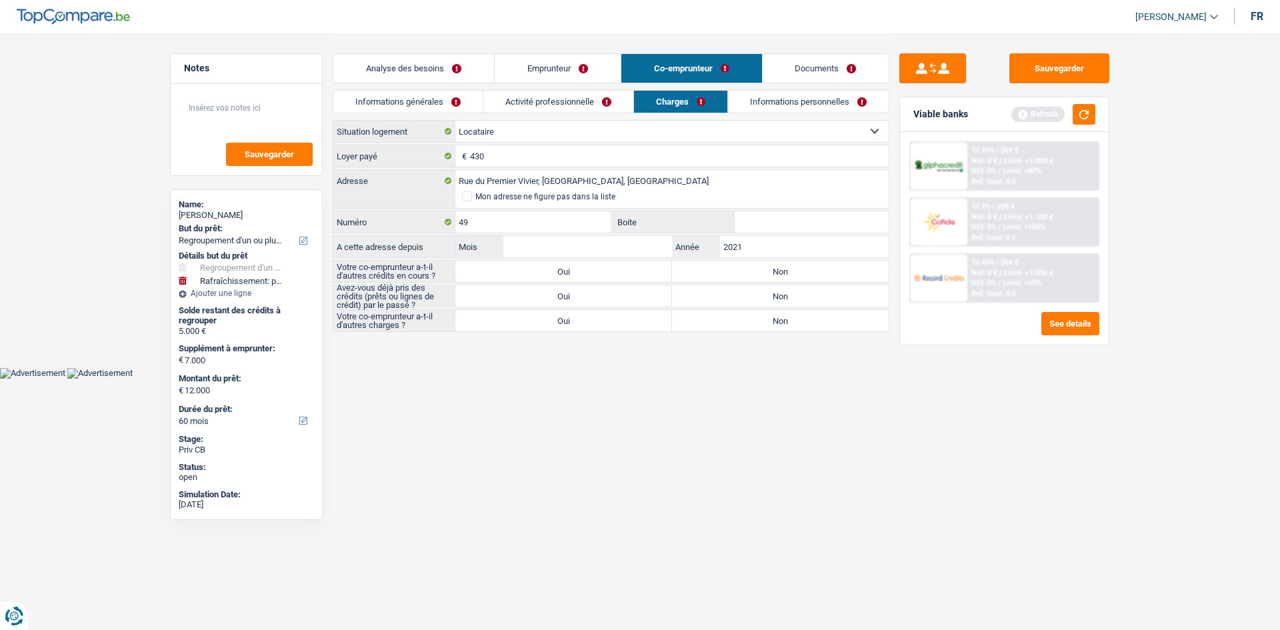
type input "2021"
click at [606, 248] on input "Mois" at bounding box center [587, 246] width 169 height 21
type input "05"
drag, startPoint x: 711, startPoint y: 424, endPoint x: 708, endPoint y: 417, distance: 8.1
click at [710, 379] on html "Vous avez le contrôle de vos données Nous utilisons des cookies, tout comme nos…" at bounding box center [640, 189] width 1280 height 379
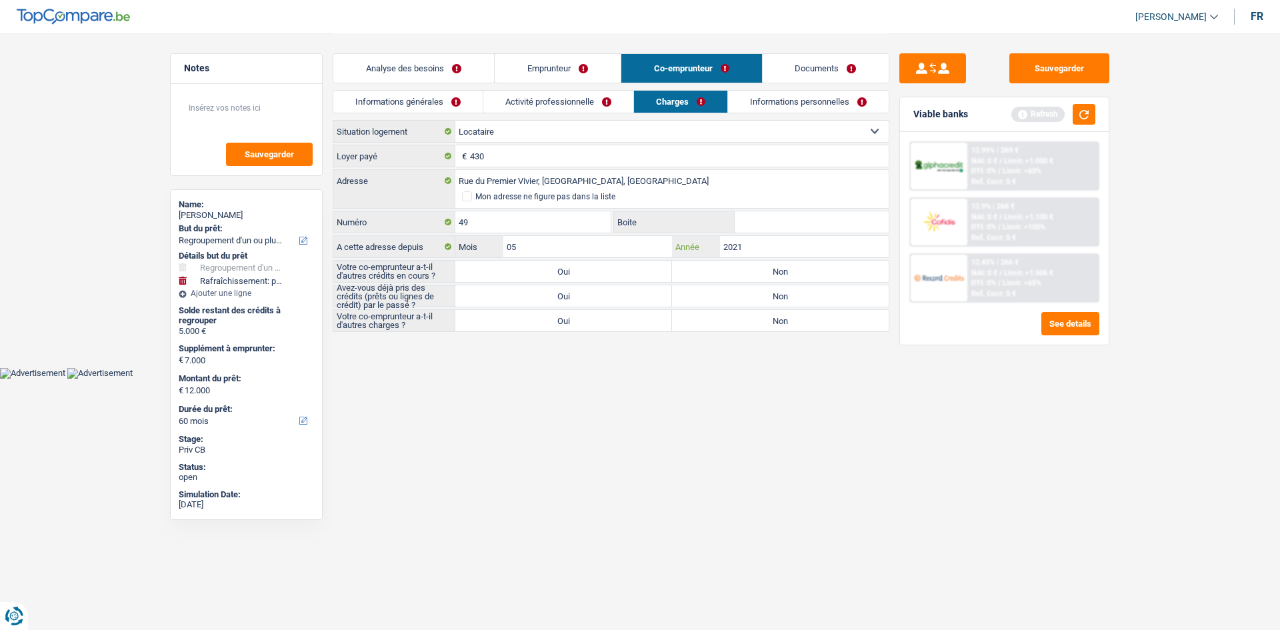
click at [750, 249] on input "2021" at bounding box center [804, 246] width 169 height 21
type input "2022"
click at [752, 345] on main "Notes Sauvegarder Name: Veronique Grangier But du prêt: Confort maison: meubles…" at bounding box center [640, 183] width 1280 height 367
drag, startPoint x: 703, startPoint y: 265, endPoint x: 702, endPoint y: 279, distance: 14.1
click at [703, 266] on label "Non" at bounding box center [780, 271] width 217 height 21
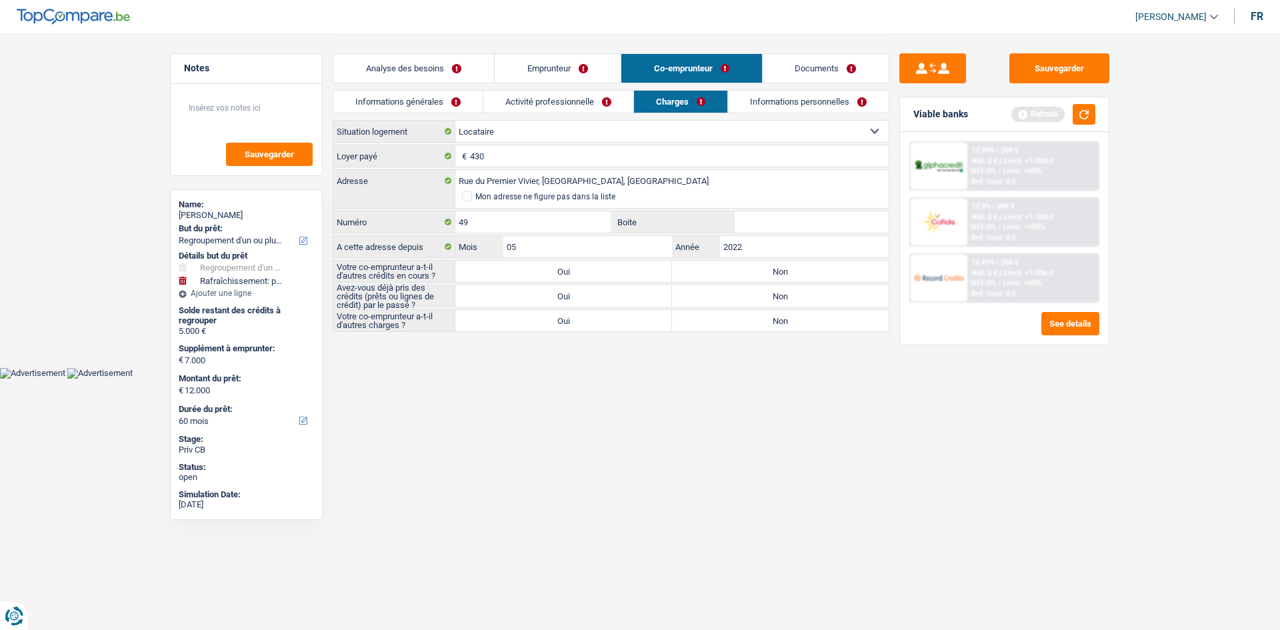
click at [703, 266] on input "Non" at bounding box center [780, 271] width 217 height 21
radio input "true"
click at [716, 297] on label "Non" at bounding box center [780, 295] width 217 height 21
click at [716, 297] on input "Non" at bounding box center [780, 295] width 217 height 21
radio input "true"
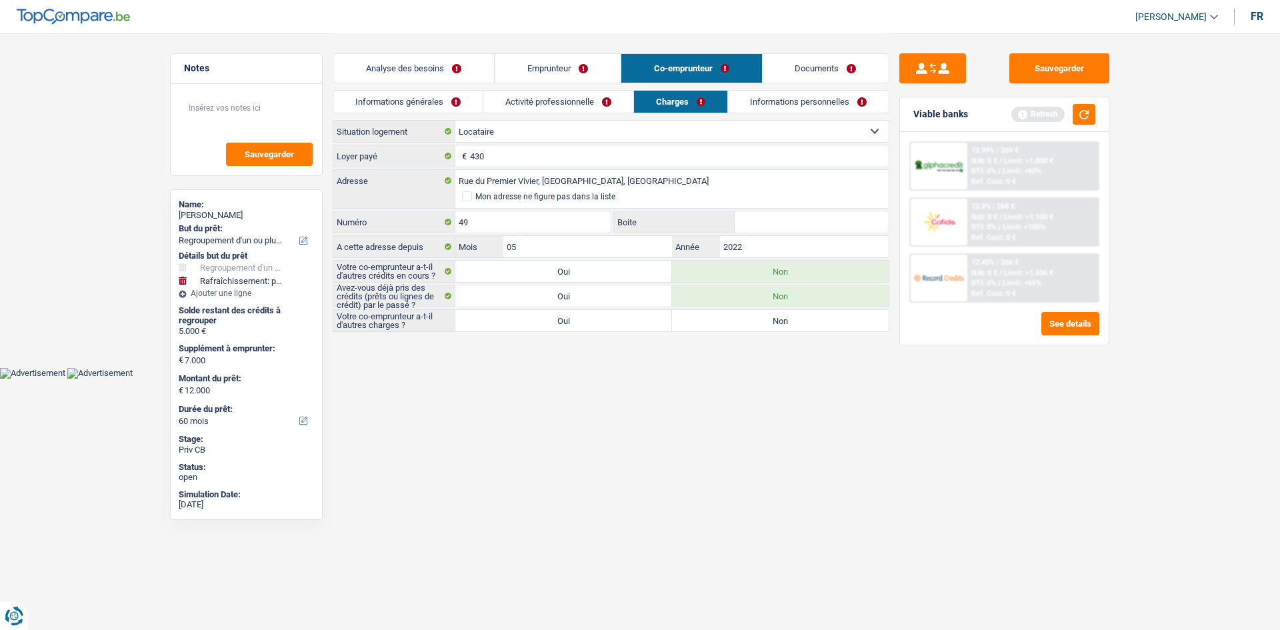
click at [692, 331] on label "Non" at bounding box center [780, 320] width 217 height 21
click at [692, 331] on input "Non" at bounding box center [780, 320] width 217 height 21
radio input "true"
click at [692, 329] on label "Non" at bounding box center [780, 320] width 217 height 21
click at [692, 329] on input "Non" at bounding box center [780, 320] width 217 height 21
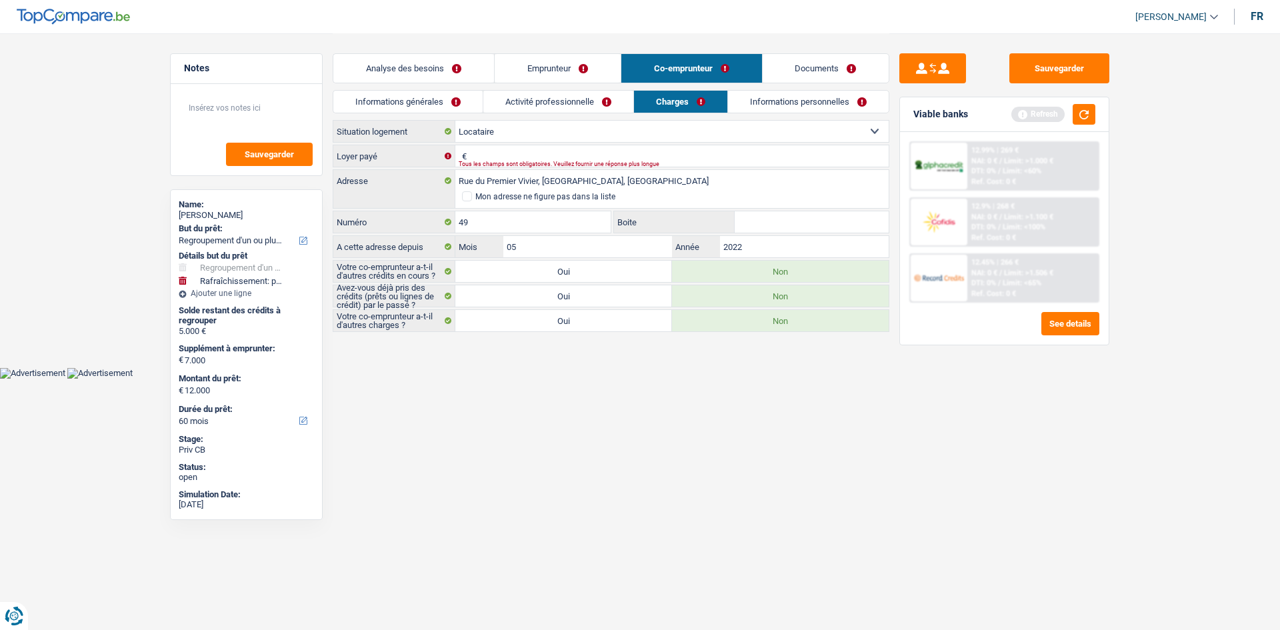
click at [500, 161] on div "Tous les champs sont obligatoires. Veuillez fournir une réponse plus longue" at bounding box center [651, 163] width 385 height 5
click at [494, 156] on input "Loyer payé" at bounding box center [679, 155] width 419 height 21
type input "430"
drag, startPoint x: 584, startPoint y: 451, endPoint x: 567, endPoint y: 450, distance: 17.4
click at [582, 379] on html "Vous avez le contrôle de vos données Nous utilisons des cookies, tout comme nos…" at bounding box center [640, 189] width 1280 height 379
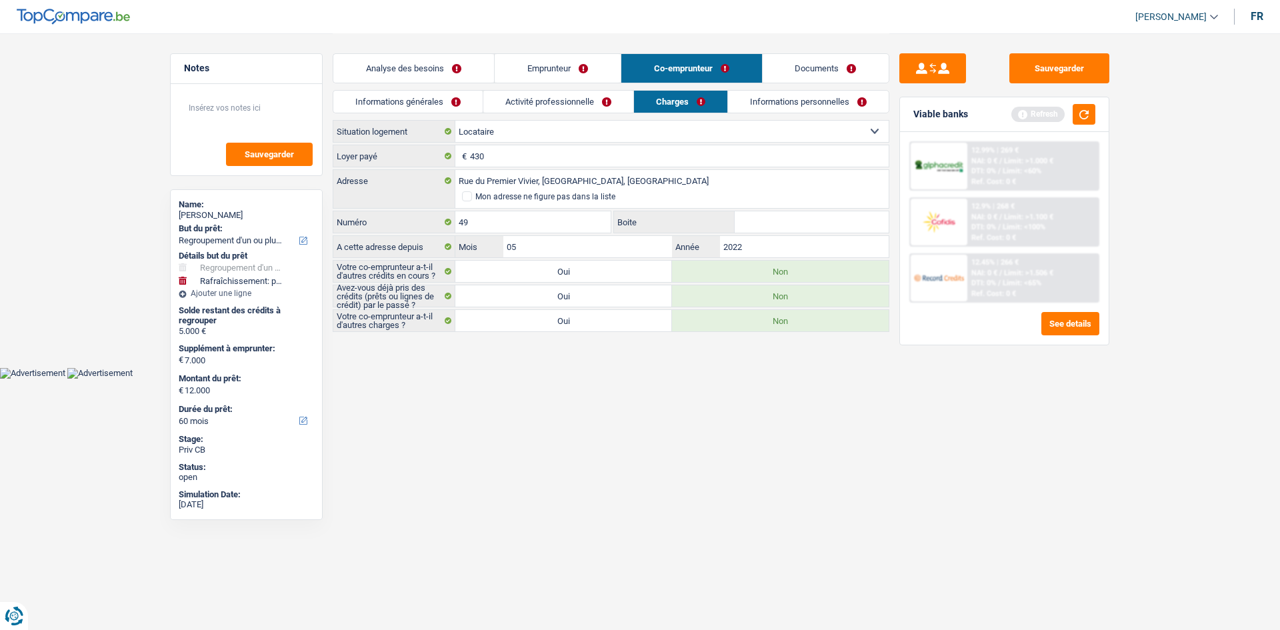
click at [782, 99] on link "Informations personnelles" at bounding box center [808, 102] width 161 height 22
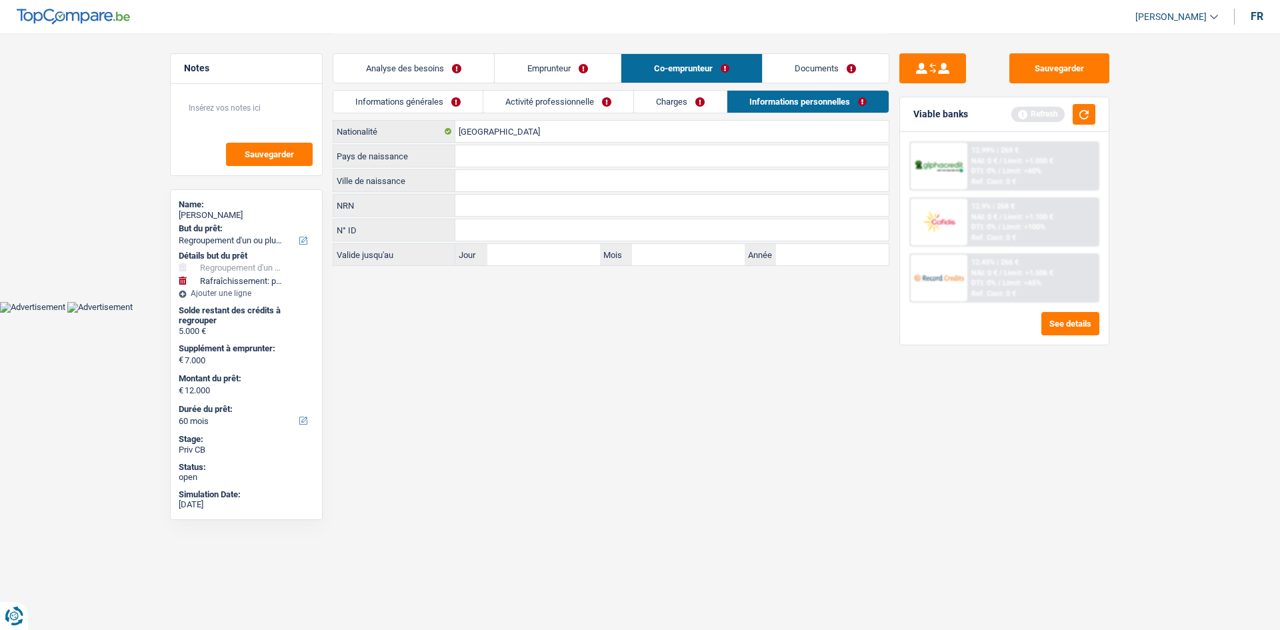
click at [497, 185] on input "Ville de naissance" at bounding box center [671, 180] width 433 height 21
type input "LALOUVIERE"
click at [571, 313] on html "Vous avez le contrôle de vos données Nous utilisons des cookies, tout comme nos…" at bounding box center [640, 156] width 1280 height 313
click at [480, 156] on input "Pays de naissance" at bounding box center [671, 155] width 433 height 21
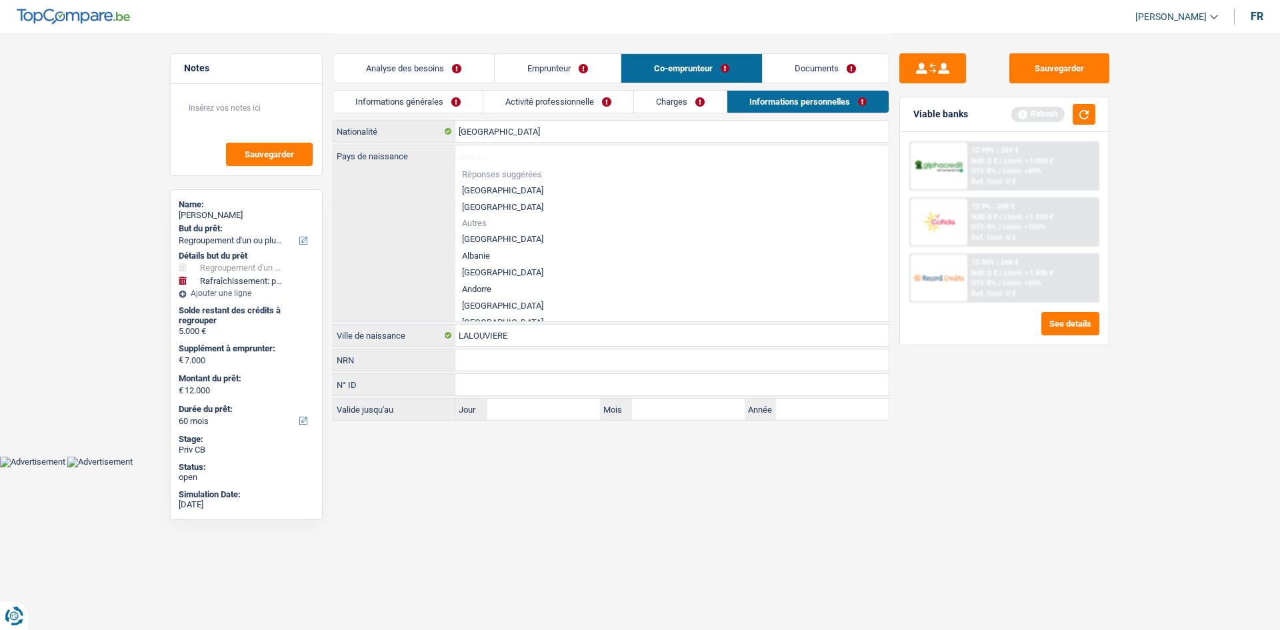
click at [482, 187] on li "[GEOGRAPHIC_DATA]" at bounding box center [671, 190] width 433 height 17
type input "[GEOGRAPHIC_DATA]"
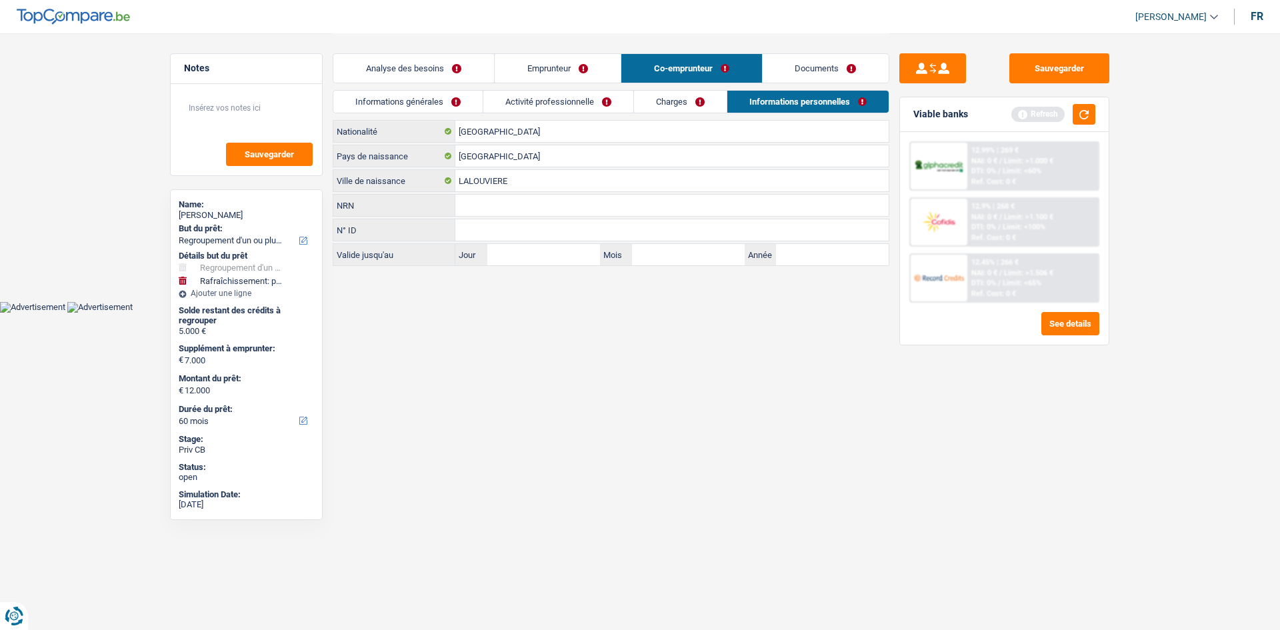
click at [635, 313] on html "Vous avez le contrôle de vos données Nous utilisons des cookies, tout comme nos…" at bounding box center [640, 156] width 1280 height 313
click at [1083, 111] on button "button" at bounding box center [1083, 114] width 23 height 21
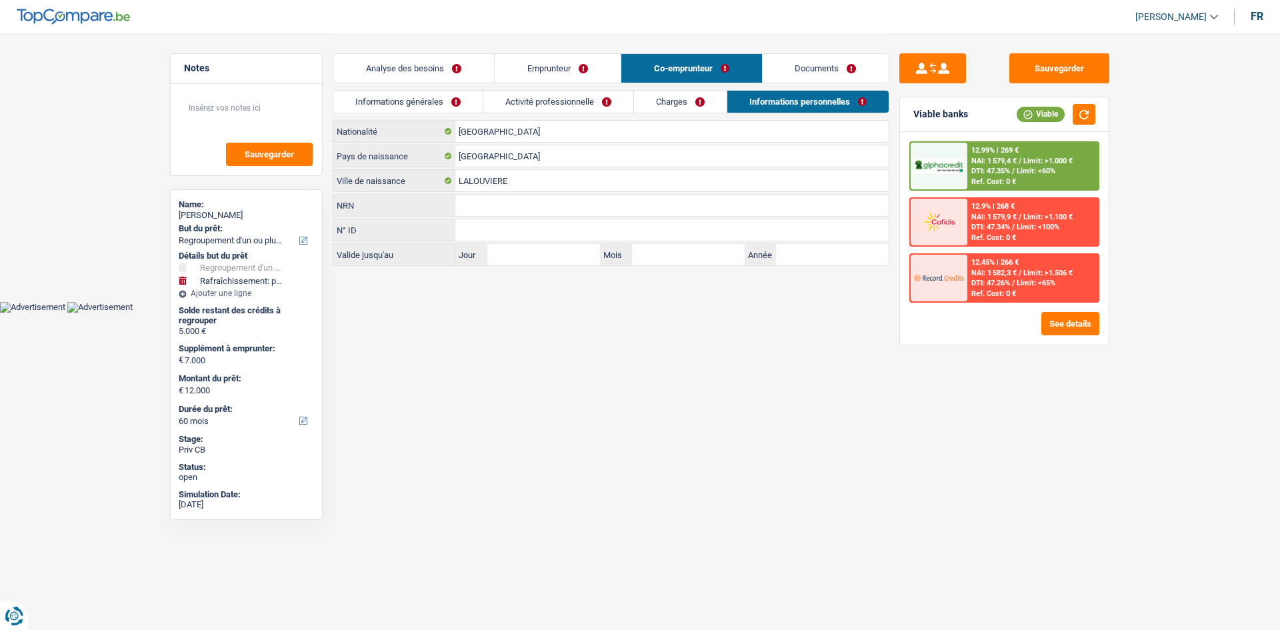
click at [391, 67] on link "Analyse des besoins" at bounding box center [413, 68] width 161 height 29
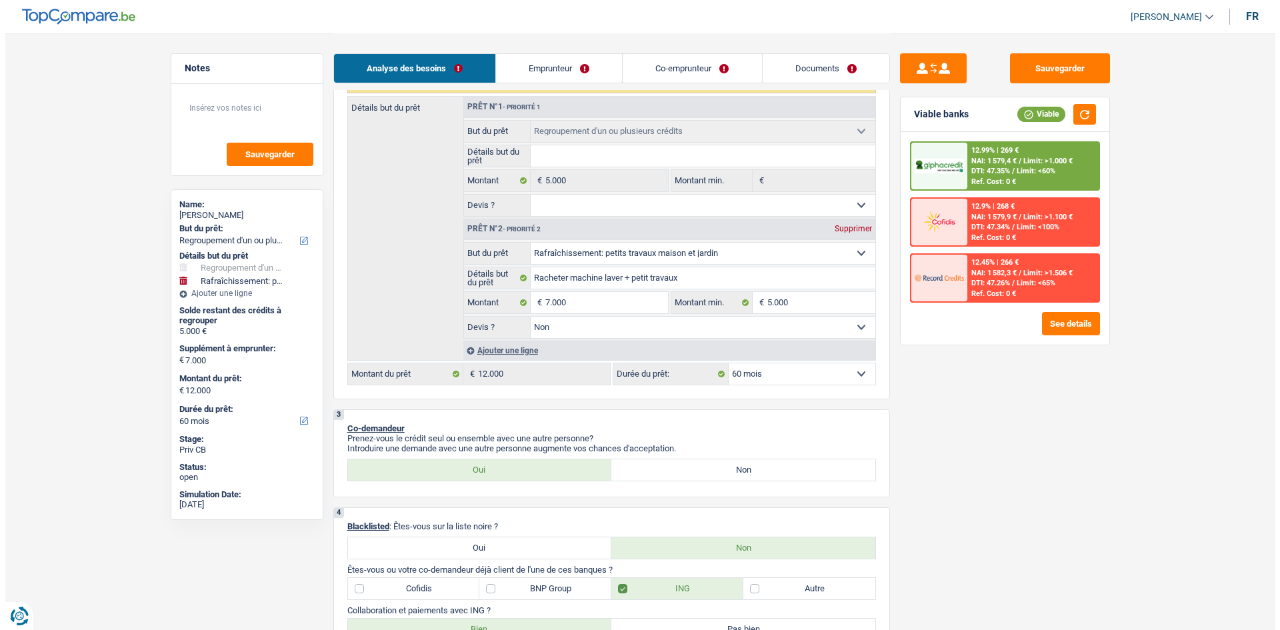
scroll to position [239, 0]
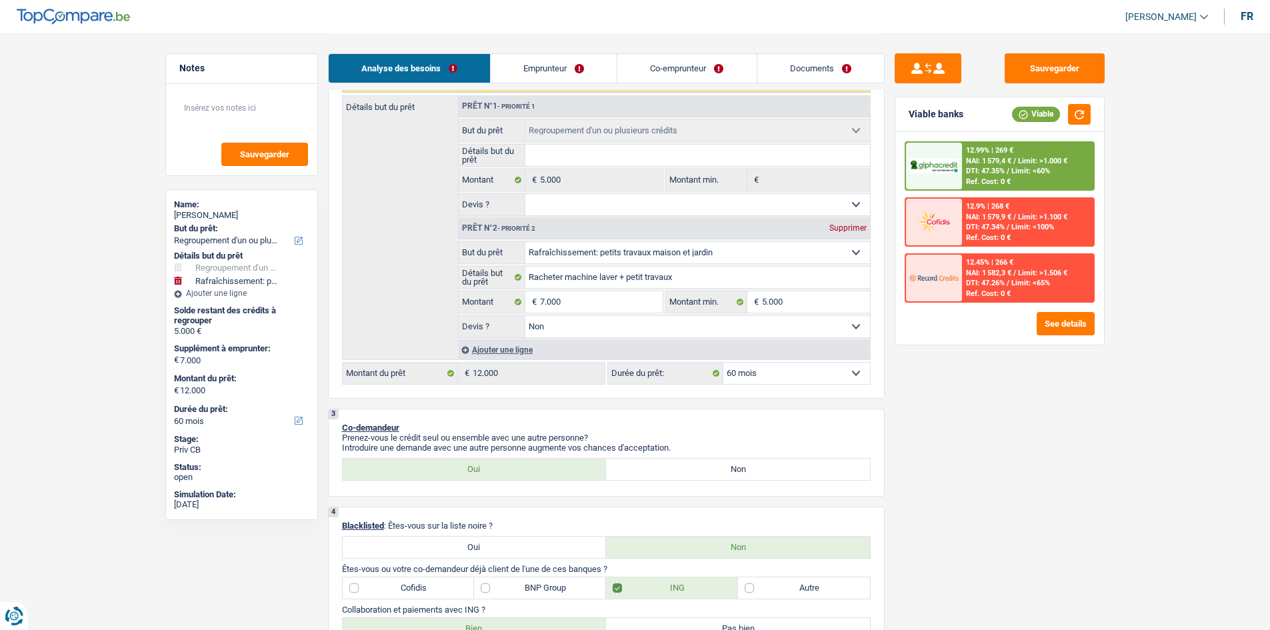
click at [1014, 167] on span "Limit: <60%" at bounding box center [1030, 171] width 39 height 9
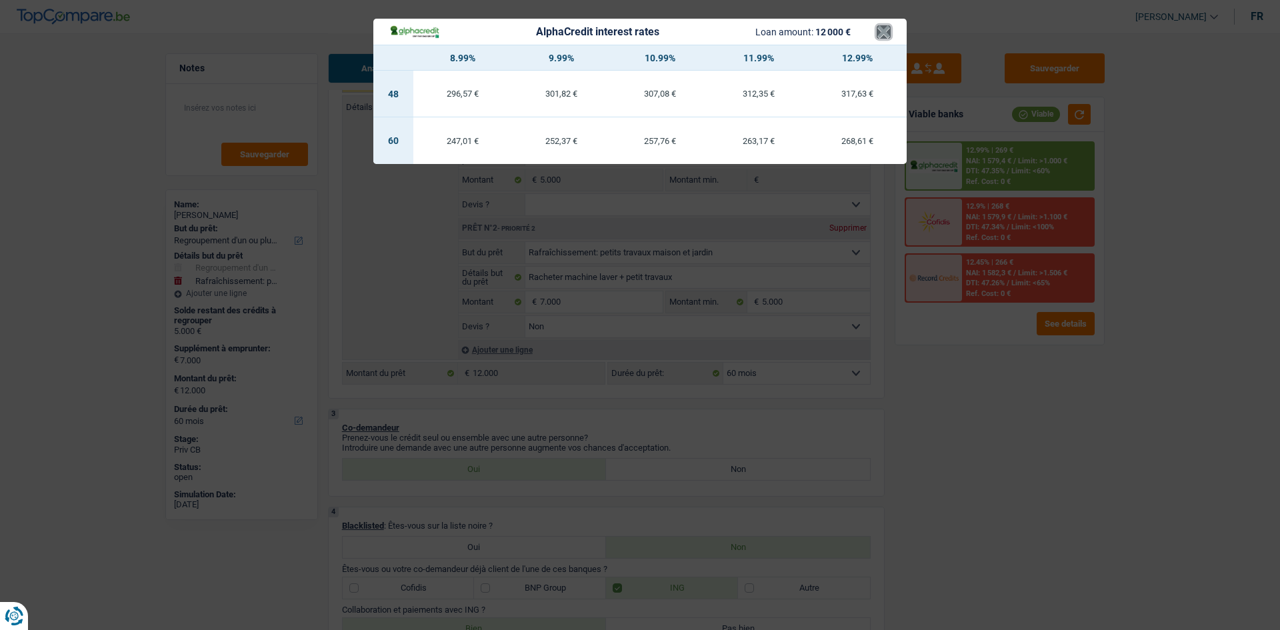
click at [880, 33] on button "×" at bounding box center [883, 31] width 14 height 13
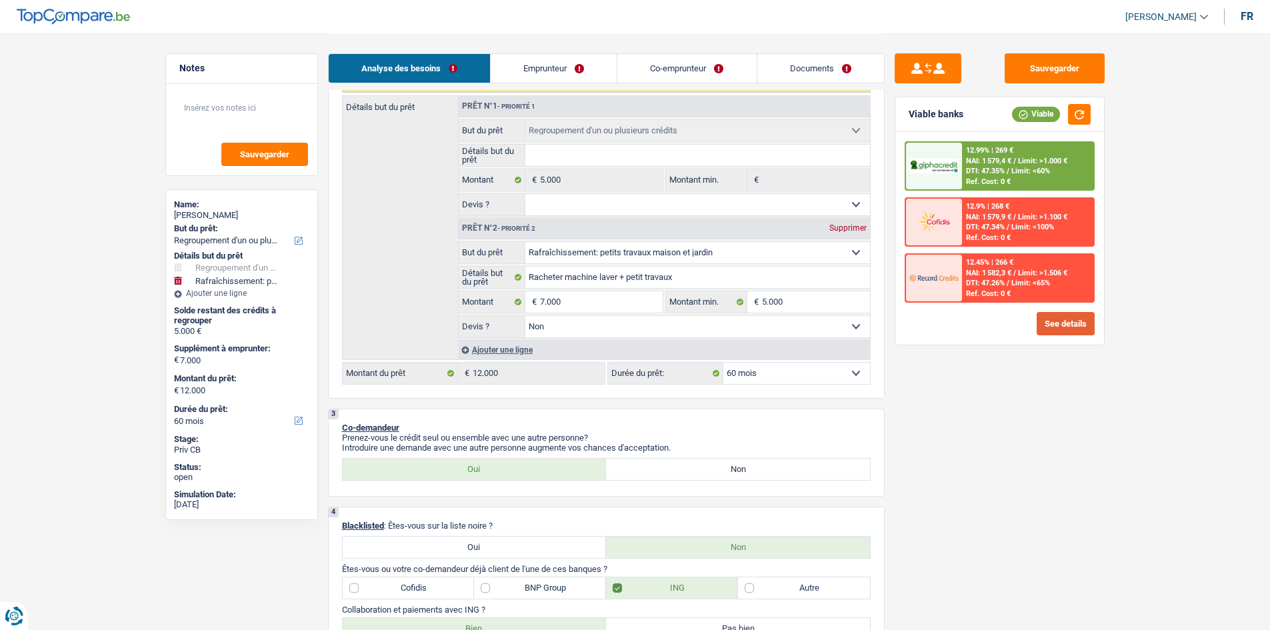
click at [1064, 313] on button "See details" at bounding box center [1065, 323] width 58 height 23
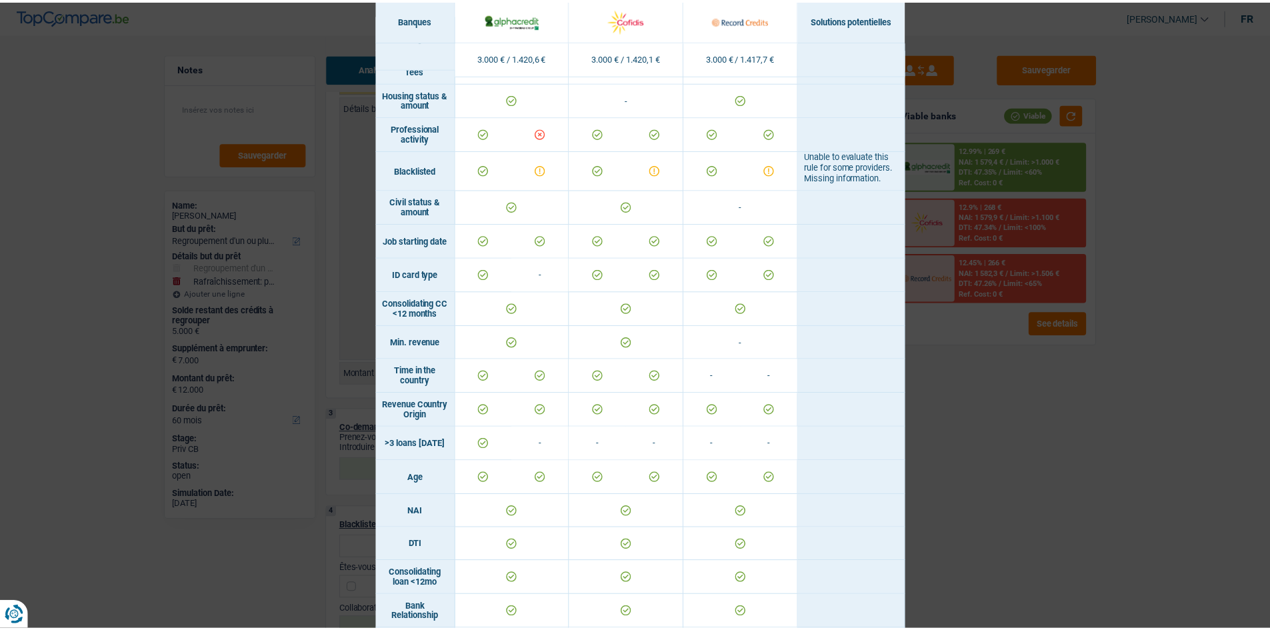
scroll to position [0, 0]
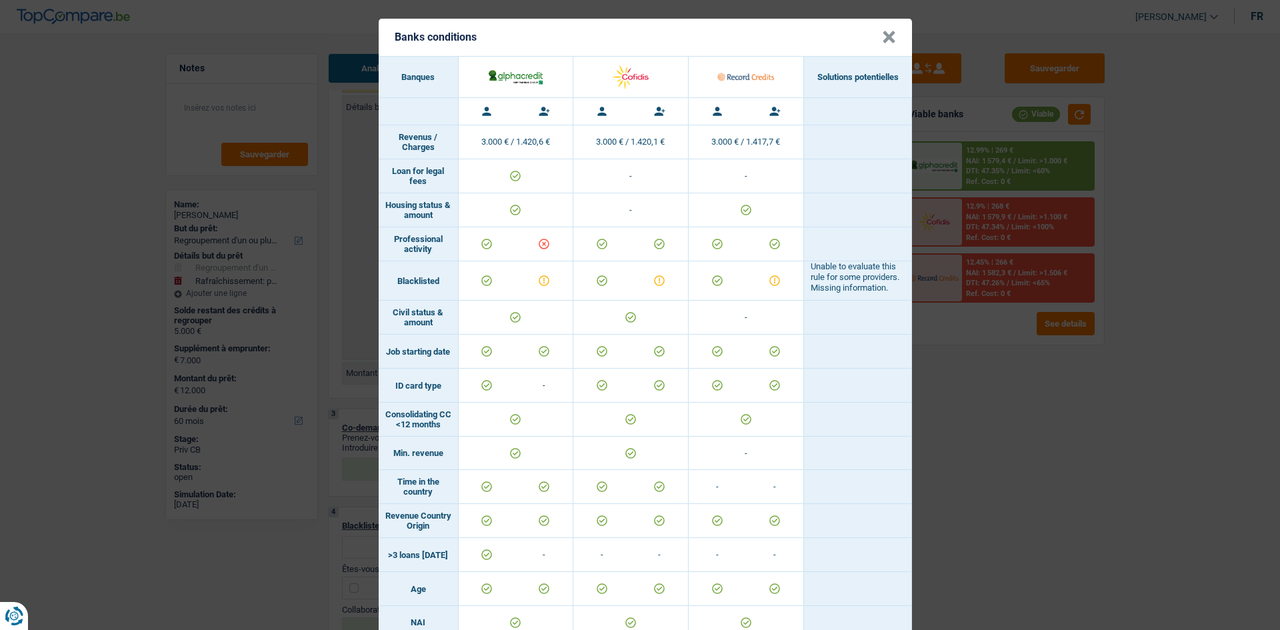
click at [874, 33] on header "Banks conditions ×" at bounding box center [645, 37] width 533 height 37
click at [882, 33] on button "×" at bounding box center [889, 37] width 14 height 13
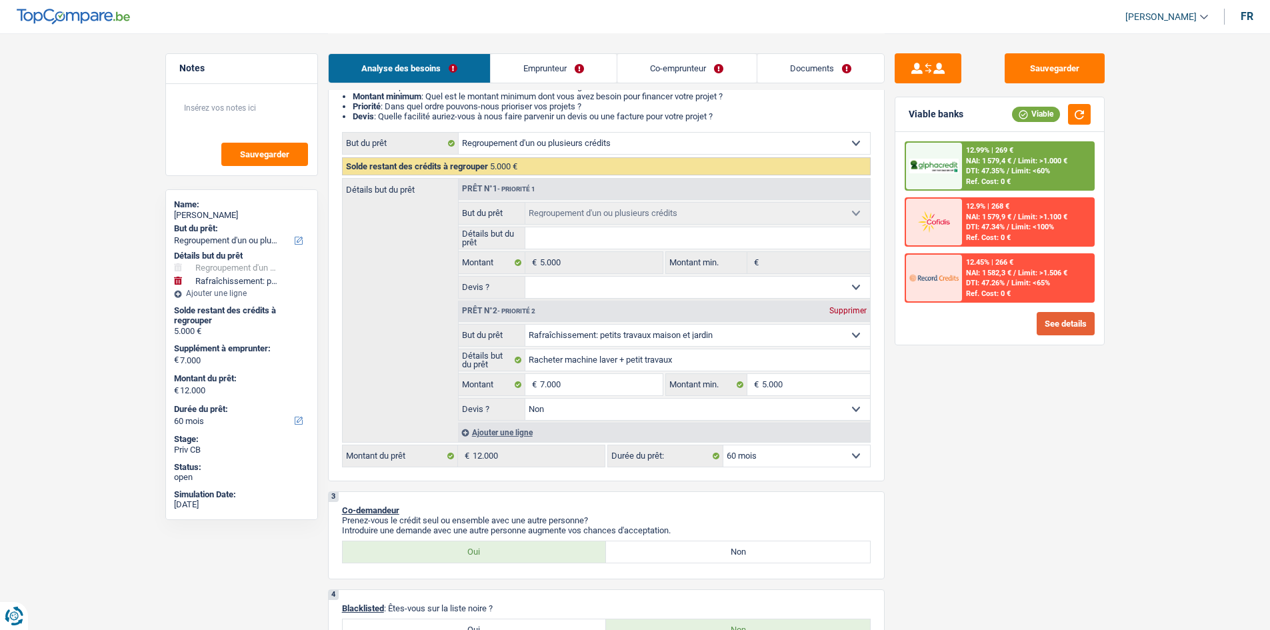
scroll to position [157, 0]
click at [962, 175] on div "12.99% | 269 € NAI: 1 579,4 € / Limit: >1.000 € DTI: 47.35% / Limit: <60% Ref. …" at bounding box center [1027, 166] width 131 height 47
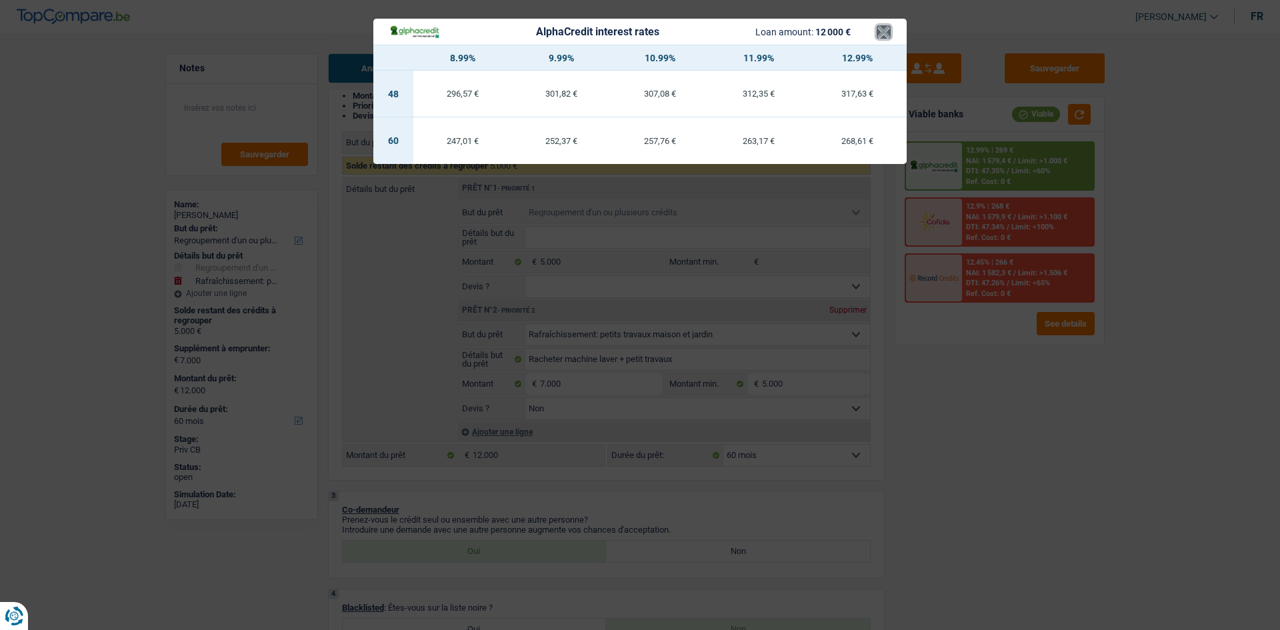
click at [880, 33] on button "×" at bounding box center [883, 31] width 14 height 13
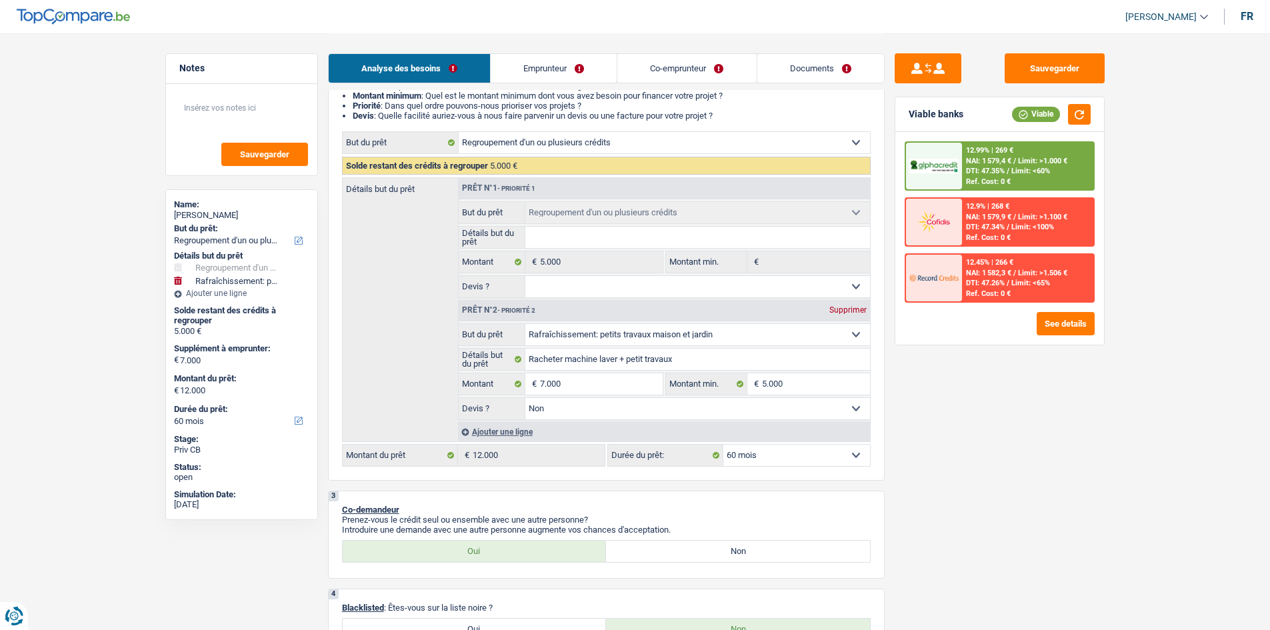
click at [556, 69] on link "Emprunteur" at bounding box center [553, 68] width 126 height 29
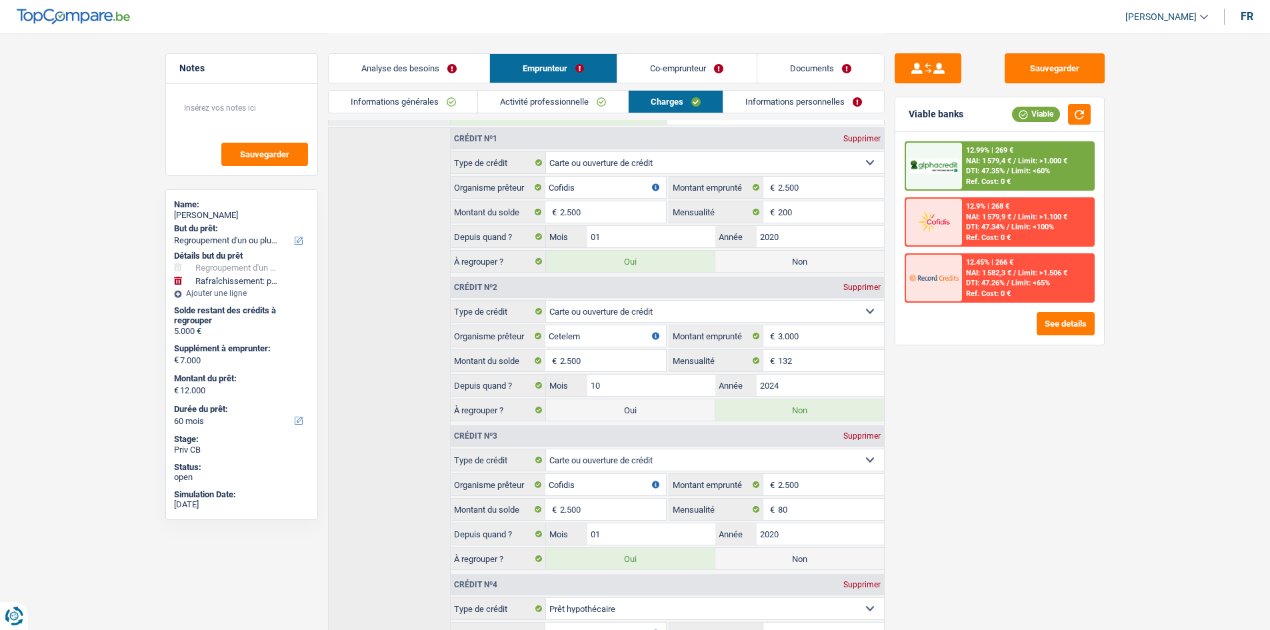
drag, startPoint x: 363, startPoint y: 72, endPoint x: 273, endPoint y: 33, distance: 98.2
click at [363, 71] on link "Analyse des besoins" at bounding box center [409, 68] width 161 height 29
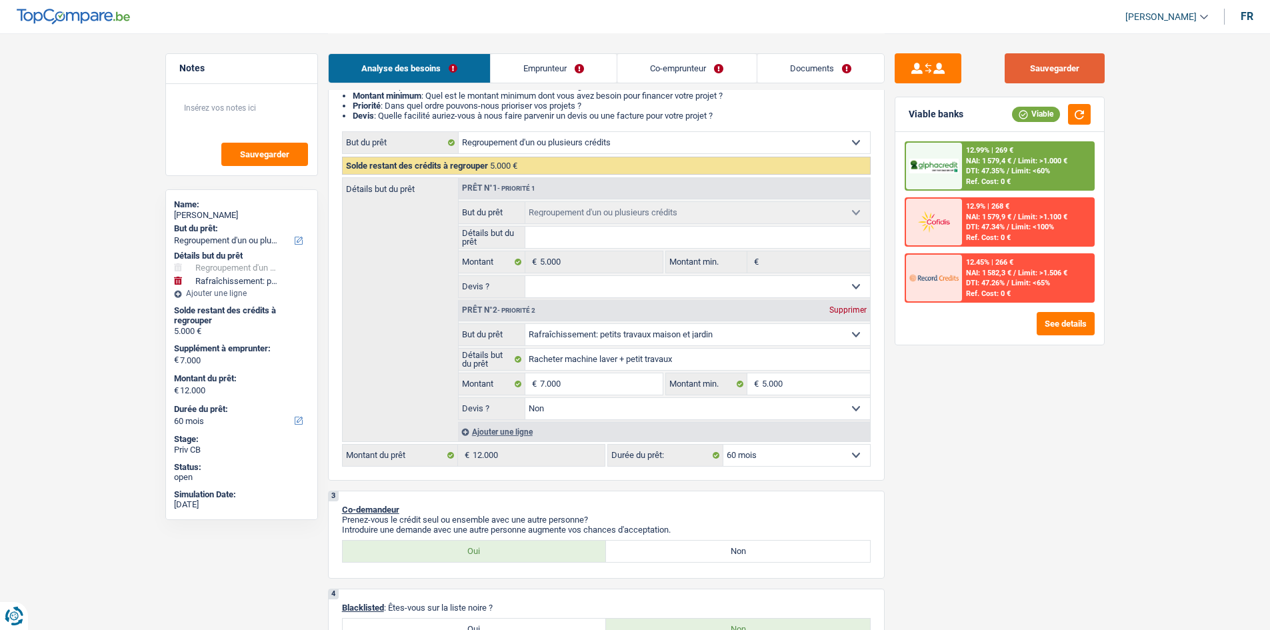
click at [1050, 60] on button "Sauvegarder" at bounding box center [1054, 68] width 100 height 30
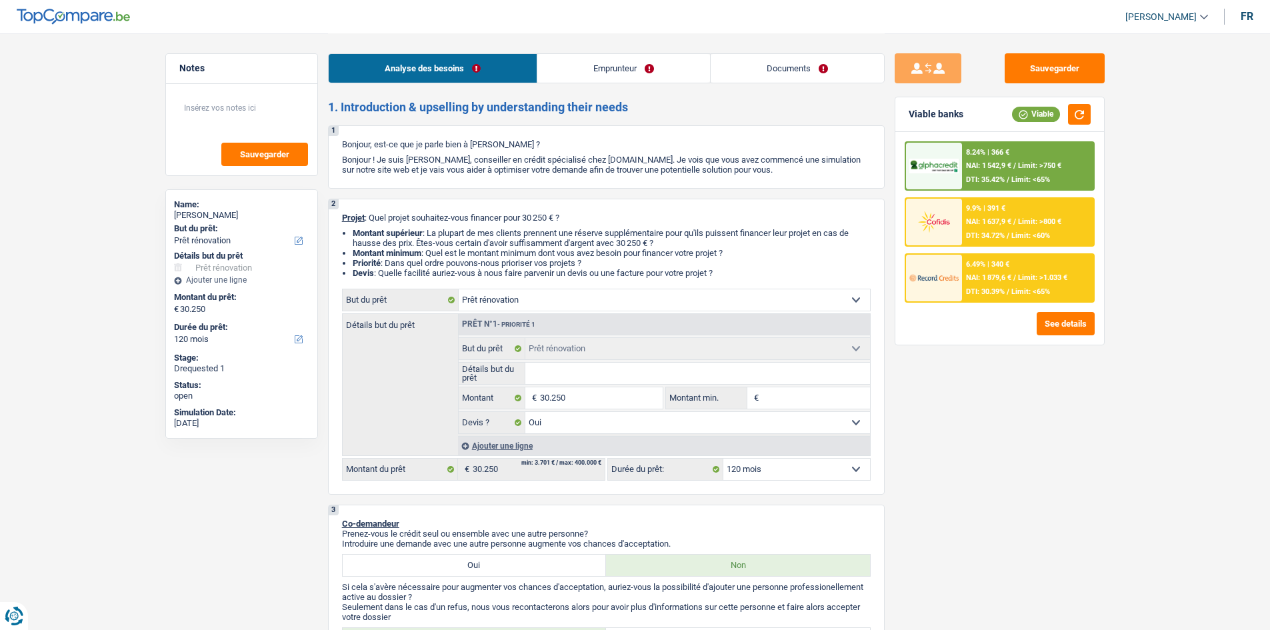
select select "renovation"
select select "120"
select select "renovation"
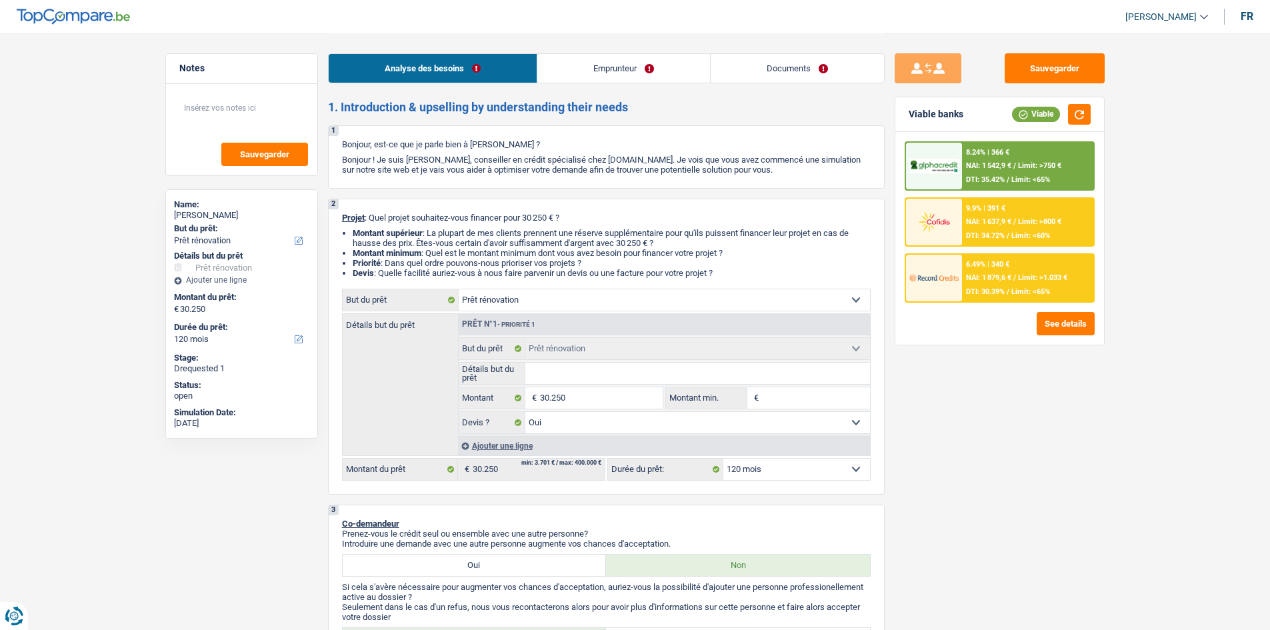
select select "yes"
select select "120"
select select "worker"
select select "netSalary"
select select "mealVouchers"
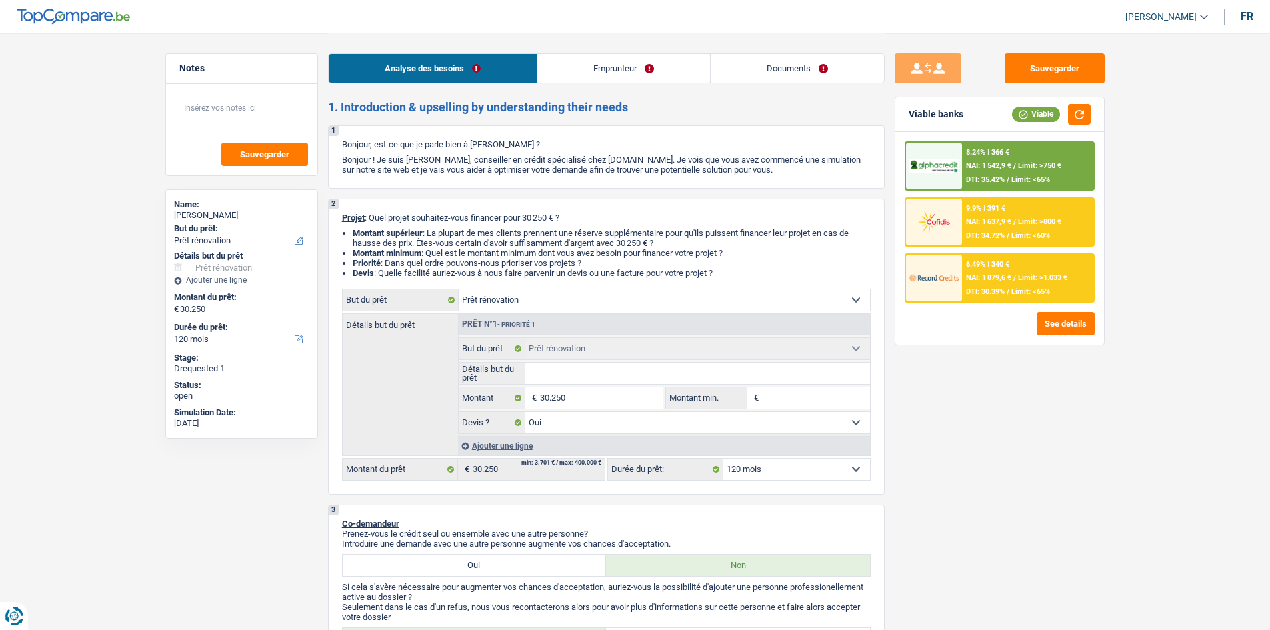
select select "ownerWithMortgage"
select select "mortgage"
select select "360"
select select "renovation"
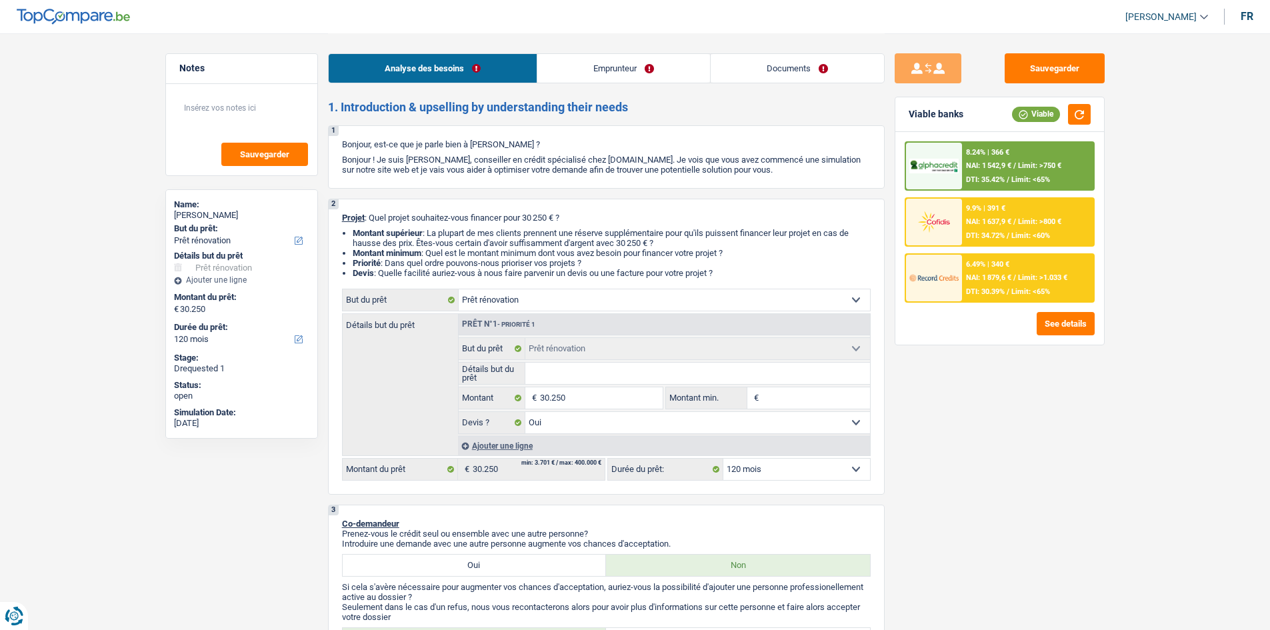
select select "yes"
select select "120"
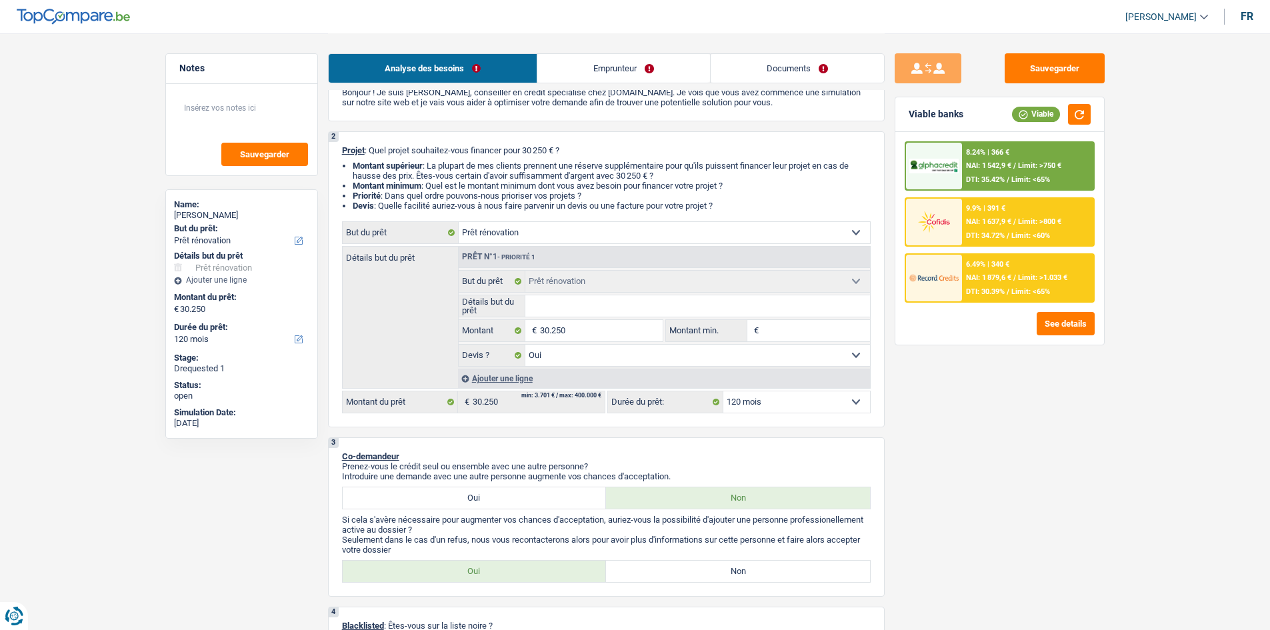
scroll to position [67, 0]
click at [974, 163] on span "NAI: 1 542,9 €" at bounding box center [988, 165] width 45 height 9
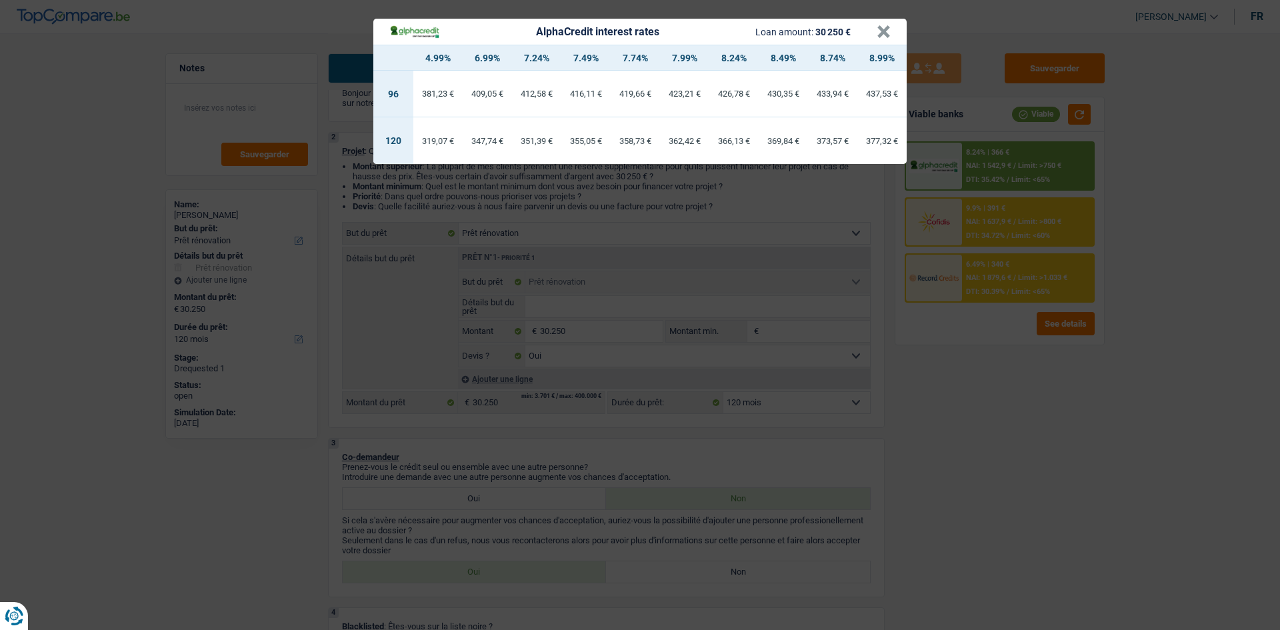
click at [930, 463] on div "AlphaCredit interest rates Loan amount: 30 250 € × 4.99% 6.99% 7.24% 7.49% 7.74…" at bounding box center [640, 315] width 1280 height 630
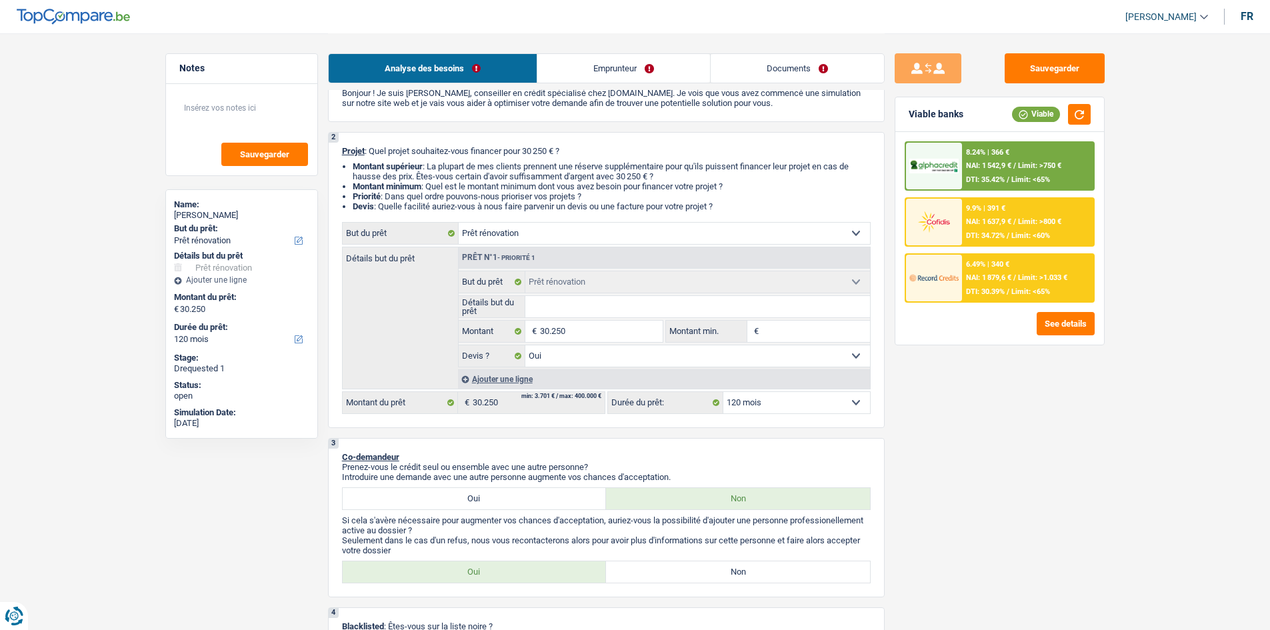
click at [770, 405] on select "12 mois 18 mois 24 mois 30 mois 36 mois 42 mois 48 mois 60 mois 72 mois 84 mois…" at bounding box center [796, 402] width 147 height 21
click at [1023, 282] on div "6.49% | 340 € NAI: 1 879,6 € / Limit: >1.033 € DTI: 30.39% / Limit: <65%" at bounding box center [1027, 278] width 131 height 47
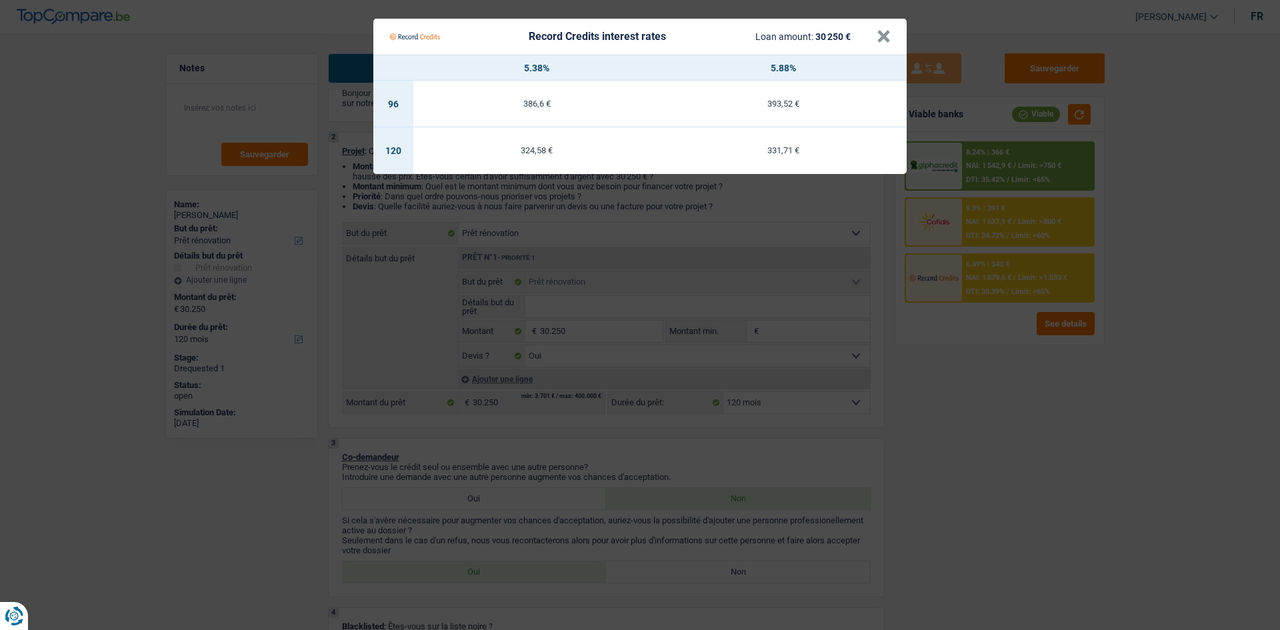
click at [876, 41] on div "Record Credits interest rates Loan amount: 30 250 €" at bounding box center [632, 36] width 487 height 25
click at [880, 37] on button "×" at bounding box center [883, 36] width 14 height 13
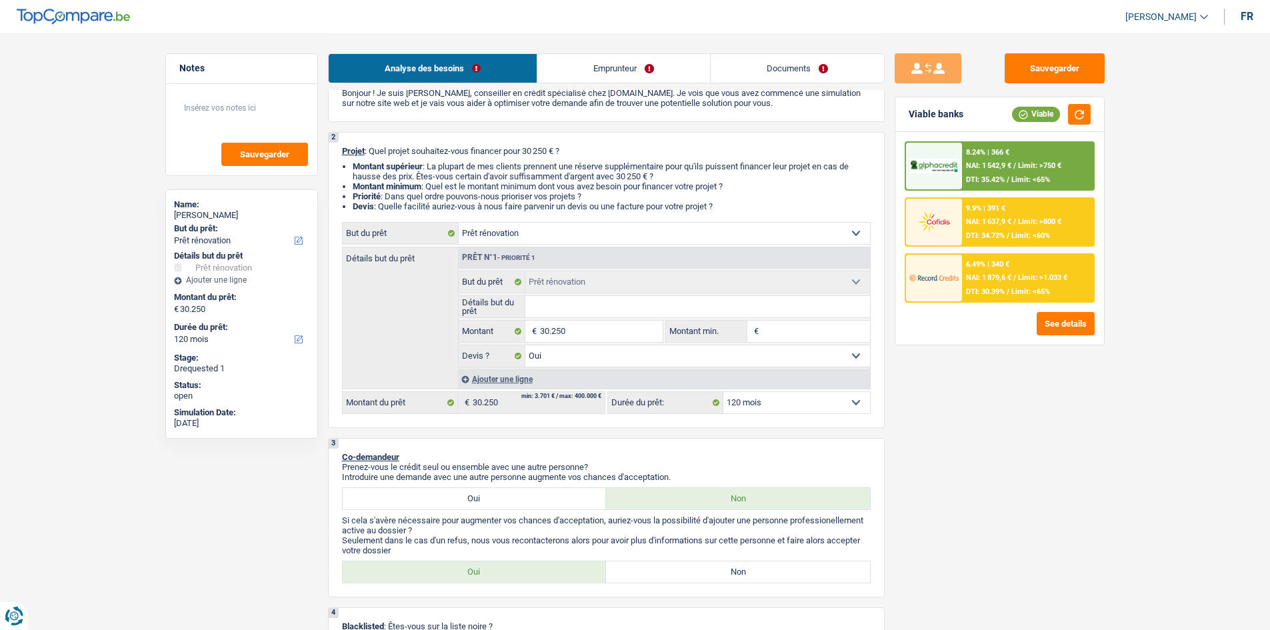
click at [968, 163] on span "NAI: 1 542,9 €" at bounding box center [988, 165] width 45 height 9
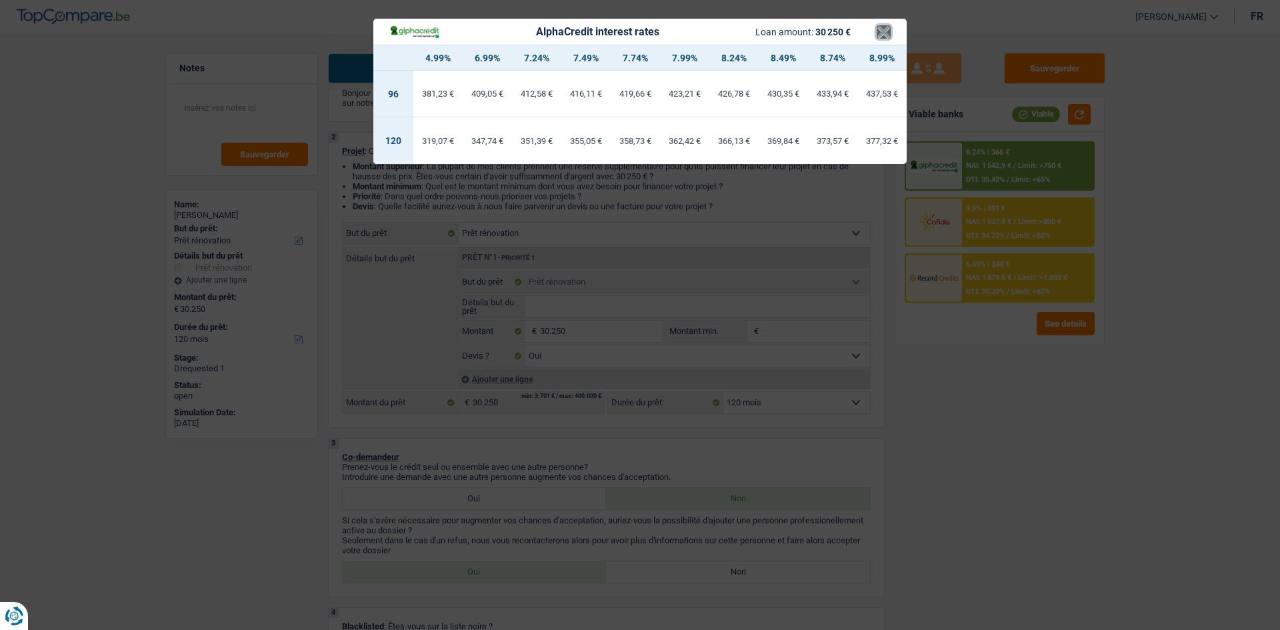
click at [879, 25] on button "×" at bounding box center [883, 31] width 14 height 13
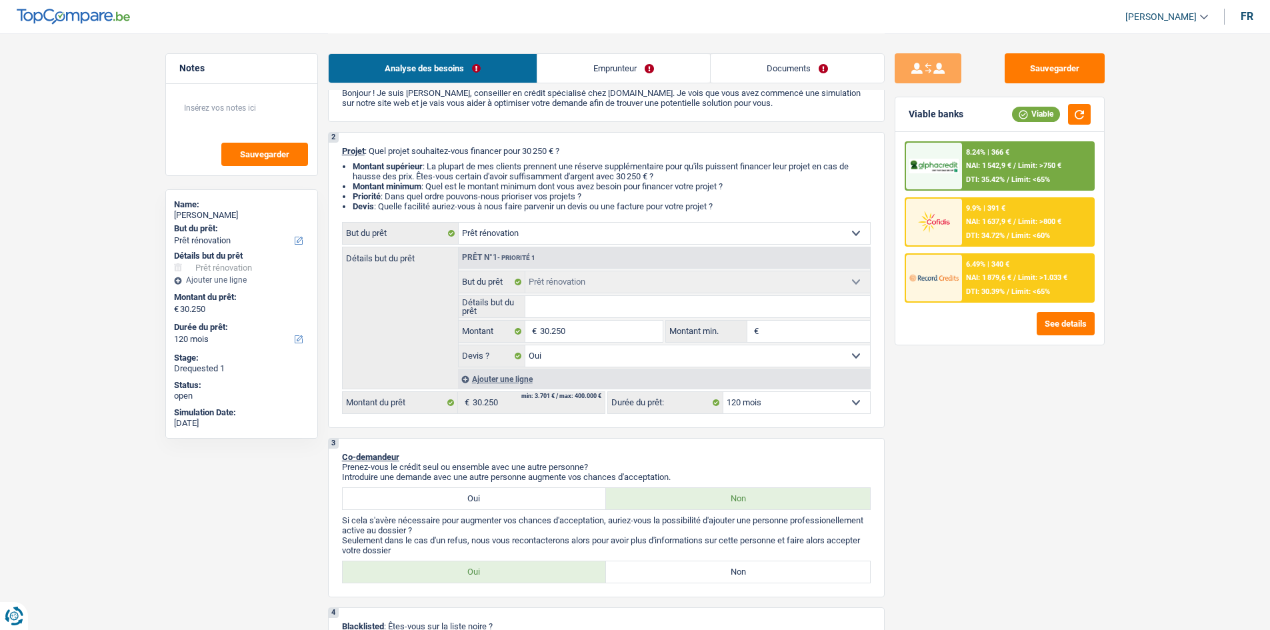
click at [1020, 177] on span "Limit: <65%" at bounding box center [1030, 179] width 39 height 9
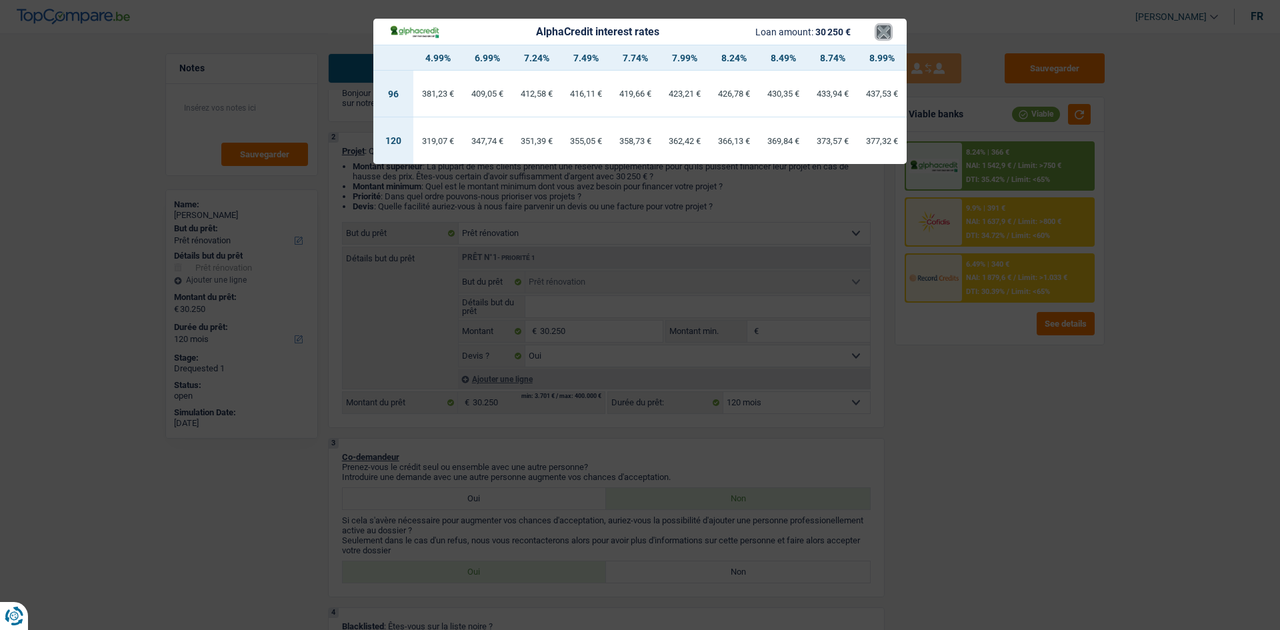
click at [885, 35] on button "×" at bounding box center [883, 31] width 14 height 13
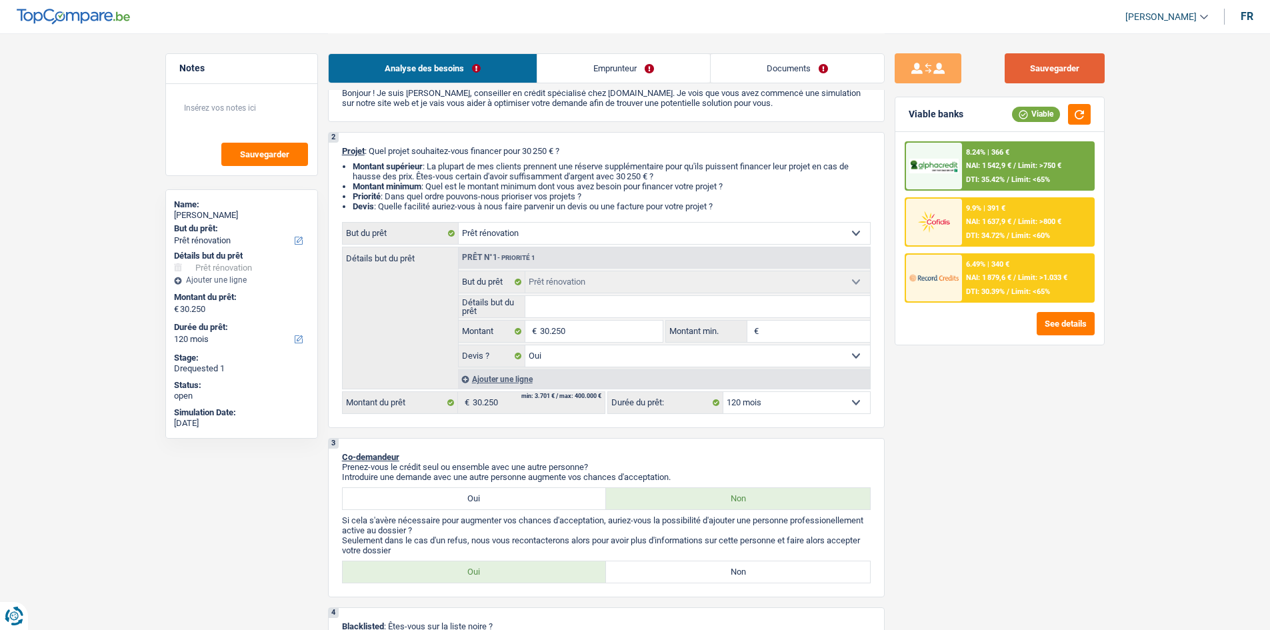
drag, startPoint x: 1047, startPoint y: 68, endPoint x: 832, endPoint y: 48, distance: 216.2
click at [1045, 67] on button "Sauvegarder" at bounding box center [1054, 68] width 100 height 30
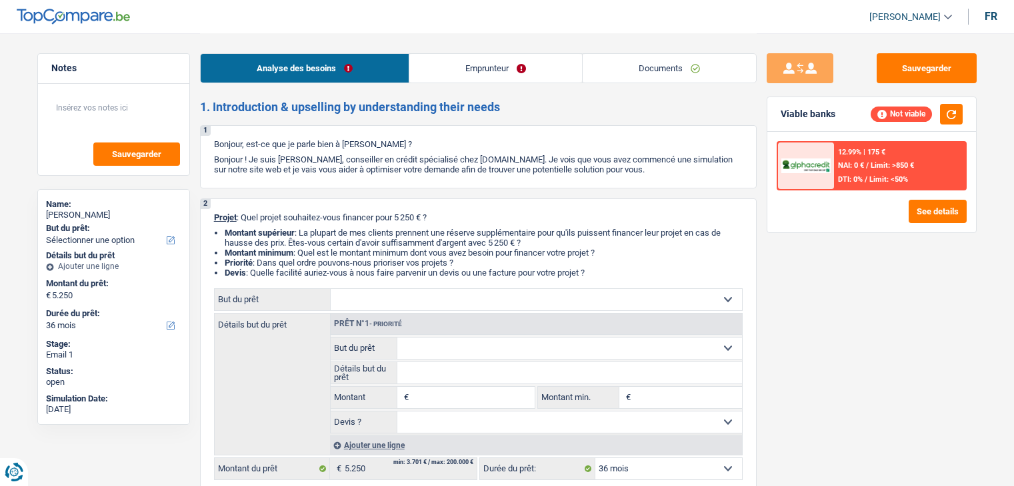
select select "36"
select select "student"
select select "36"
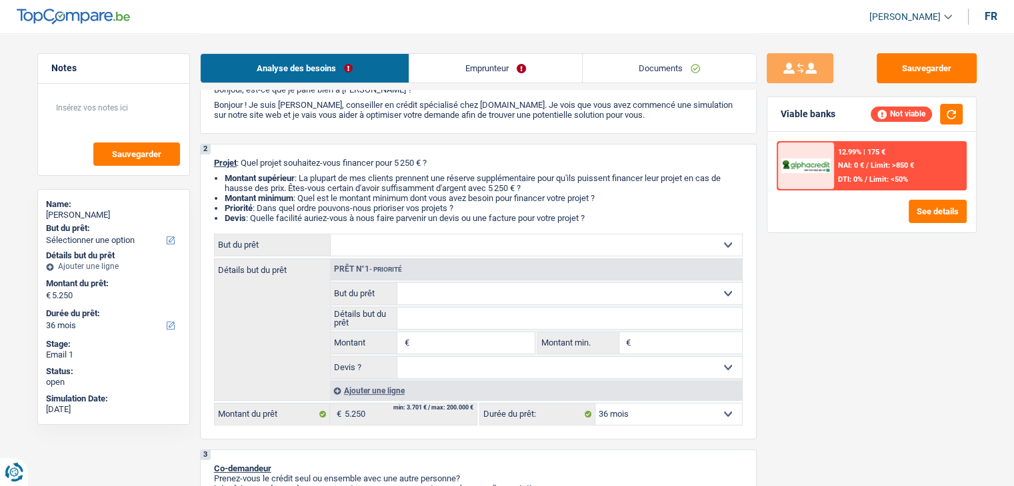
scroll to position [133, 0]
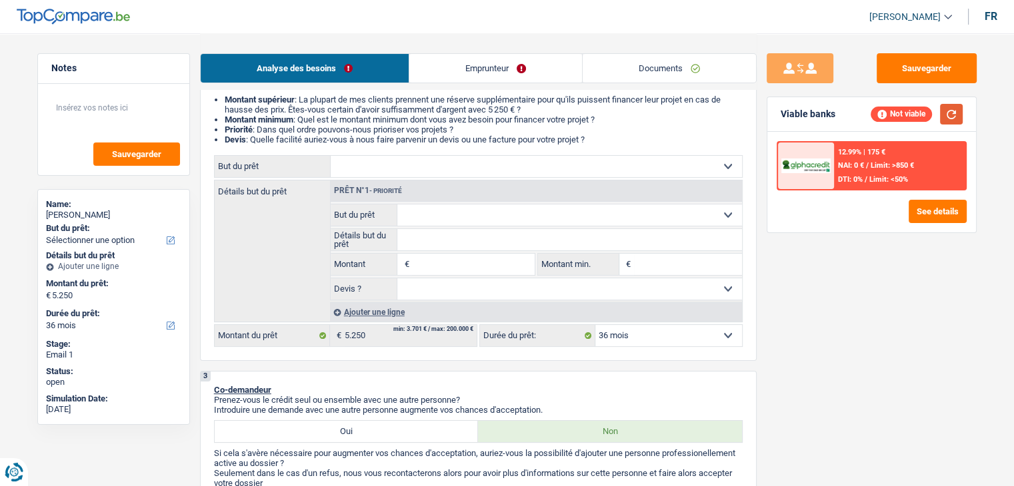
click at [957, 115] on button "button" at bounding box center [951, 114] width 23 height 21
click at [528, 73] on link "Emprunteur" at bounding box center [495, 68] width 173 height 29
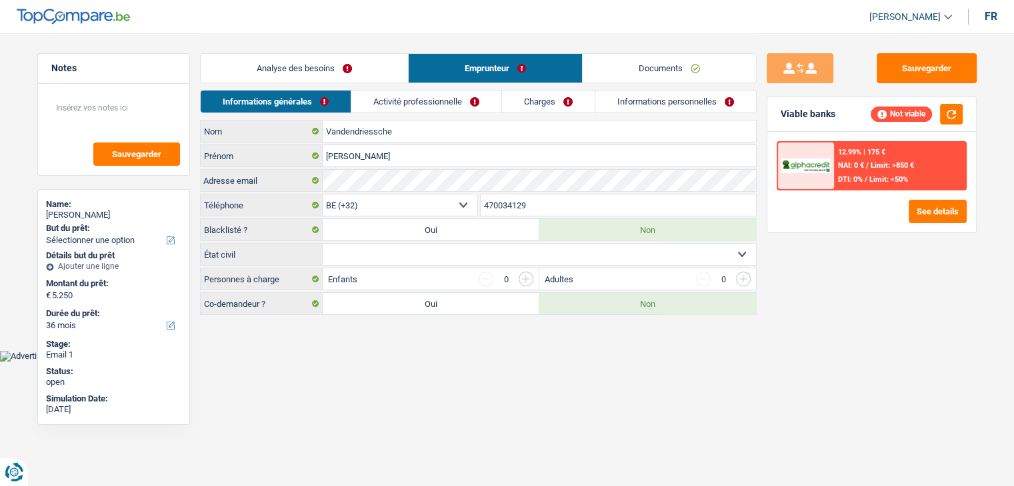
scroll to position [0, 0]
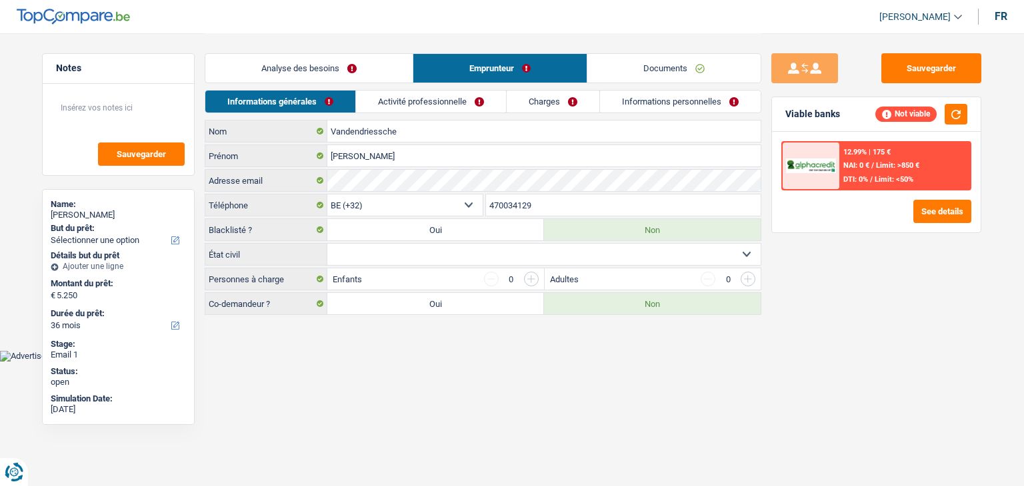
click at [307, 75] on link "Analyse des besoins" at bounding box center [308, 68] width 207 height 29
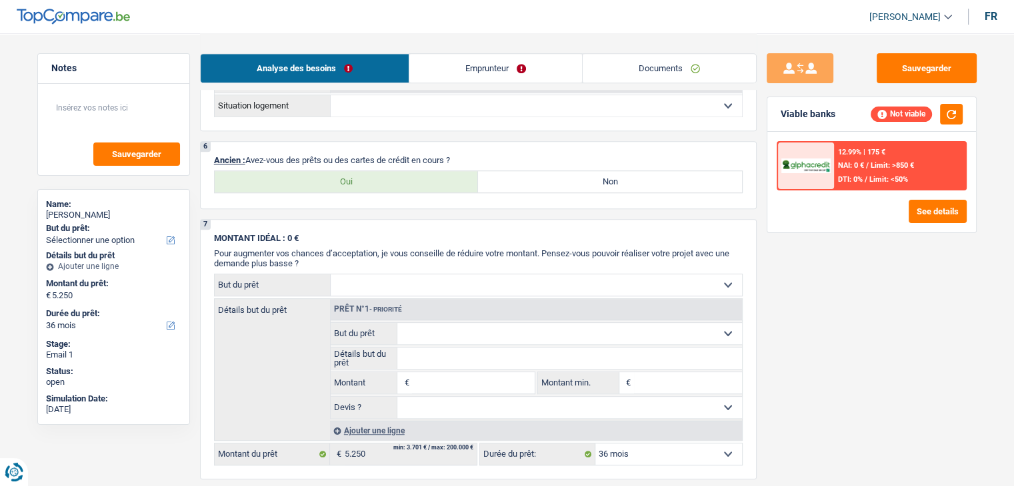
scroll to position [829, 0]
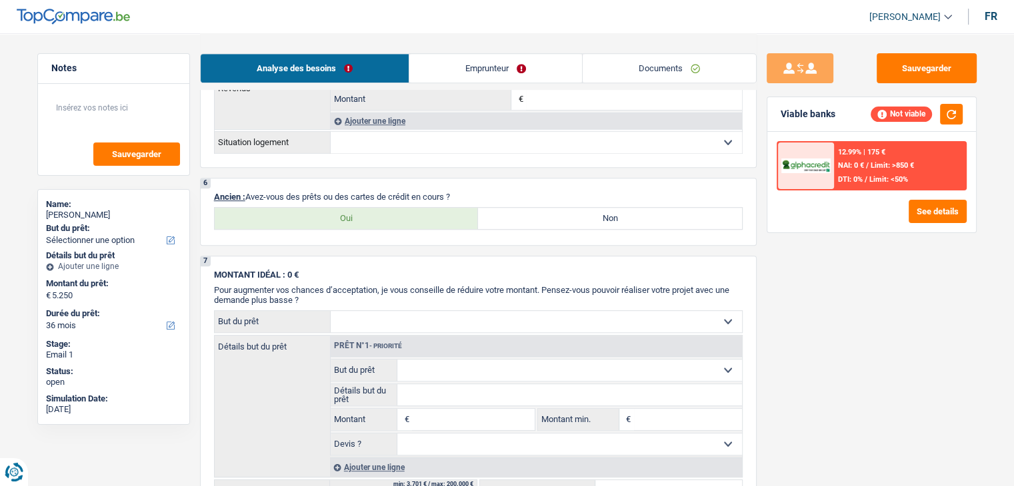
click at [474, 65] on link "Emprunteur" at bounding box center [495, 68] width 173 height 29
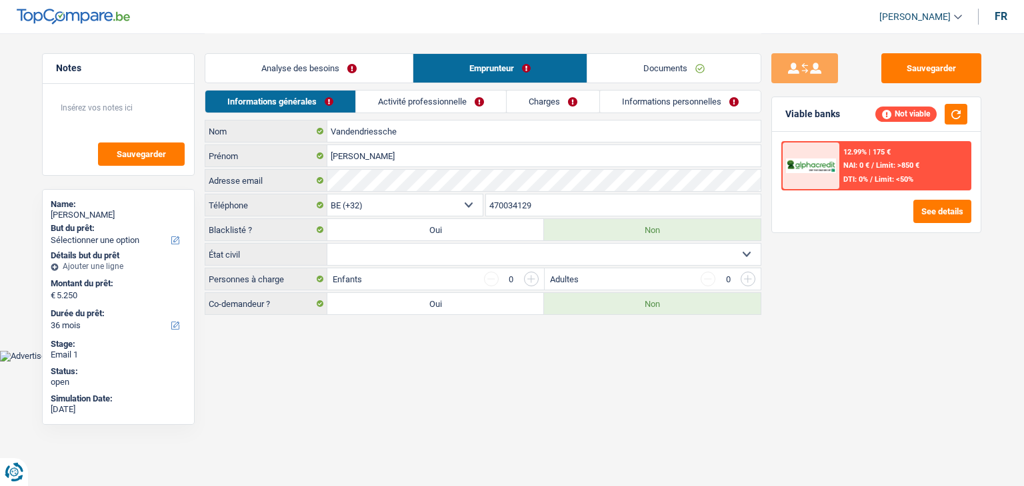
click at [634, 67] on link "Documents" at bounding box center [673, 68] width 173 height 29
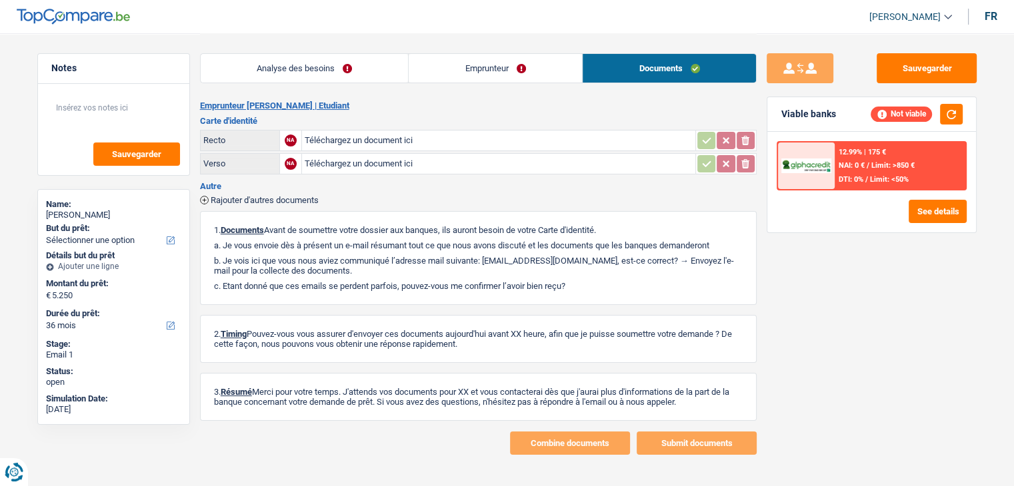
click at [506, 67] on link "Emprunteur" at bounding box center [495, 68] width 173 height 29
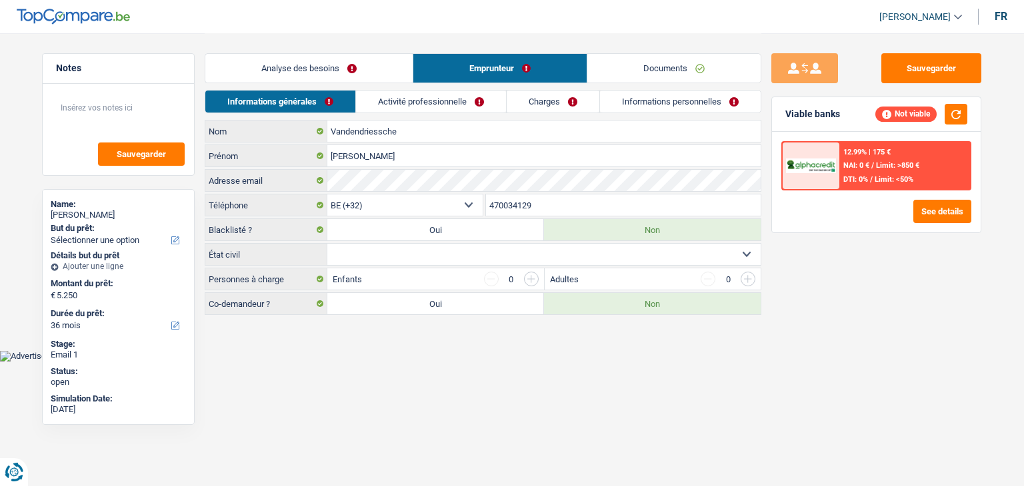
click at [604, 67] on link "Documents" at bounding box center [673, 68] width 173 height 29
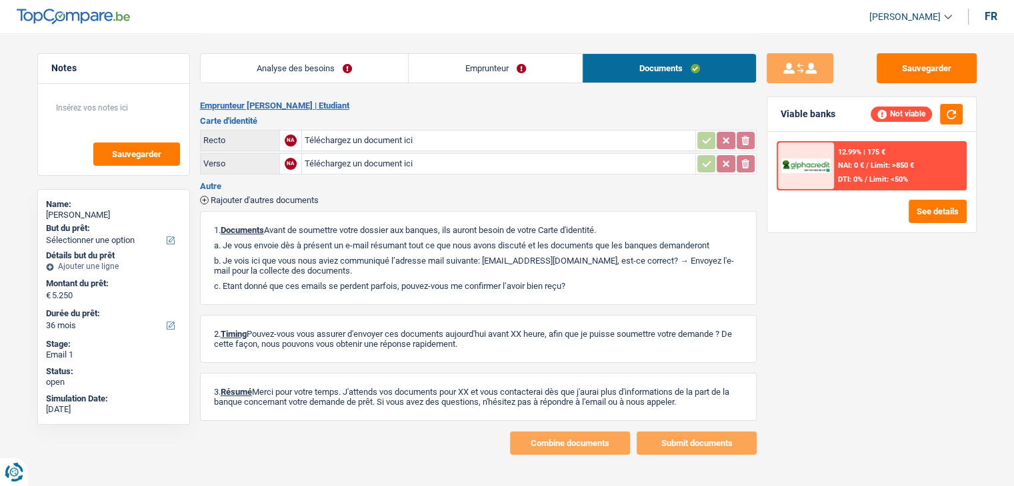
click at [451, 139] on input "Téléchargez un document ici" at bounding box center [499, 141] width 388 height 20
click at [479, 61] on link "Emprunteur" at bounding box center [495, 68] width 173 height 29
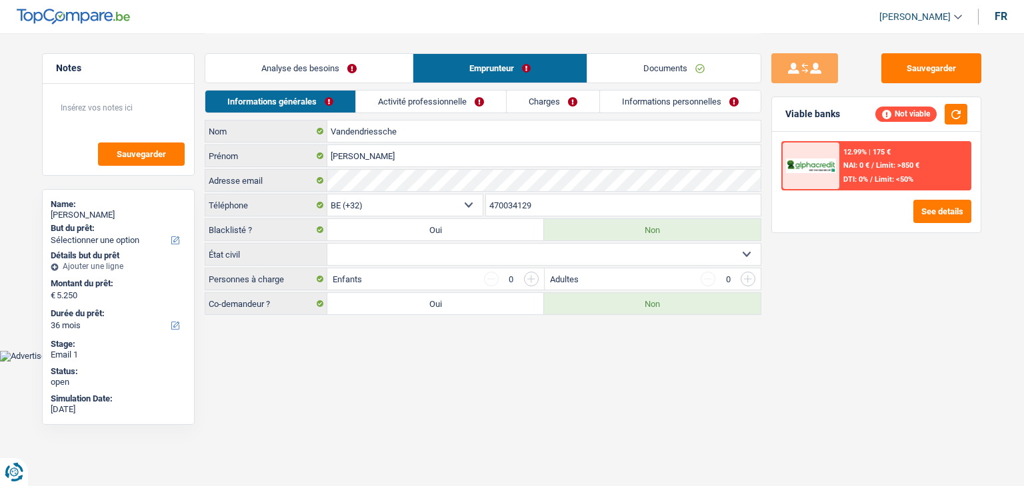
click at [337, 62] on link "Analyse des besoins" at bounding box center [308, 68] width 207 height 29
